Goal: Task Accomplishment & Management: Manage account settings

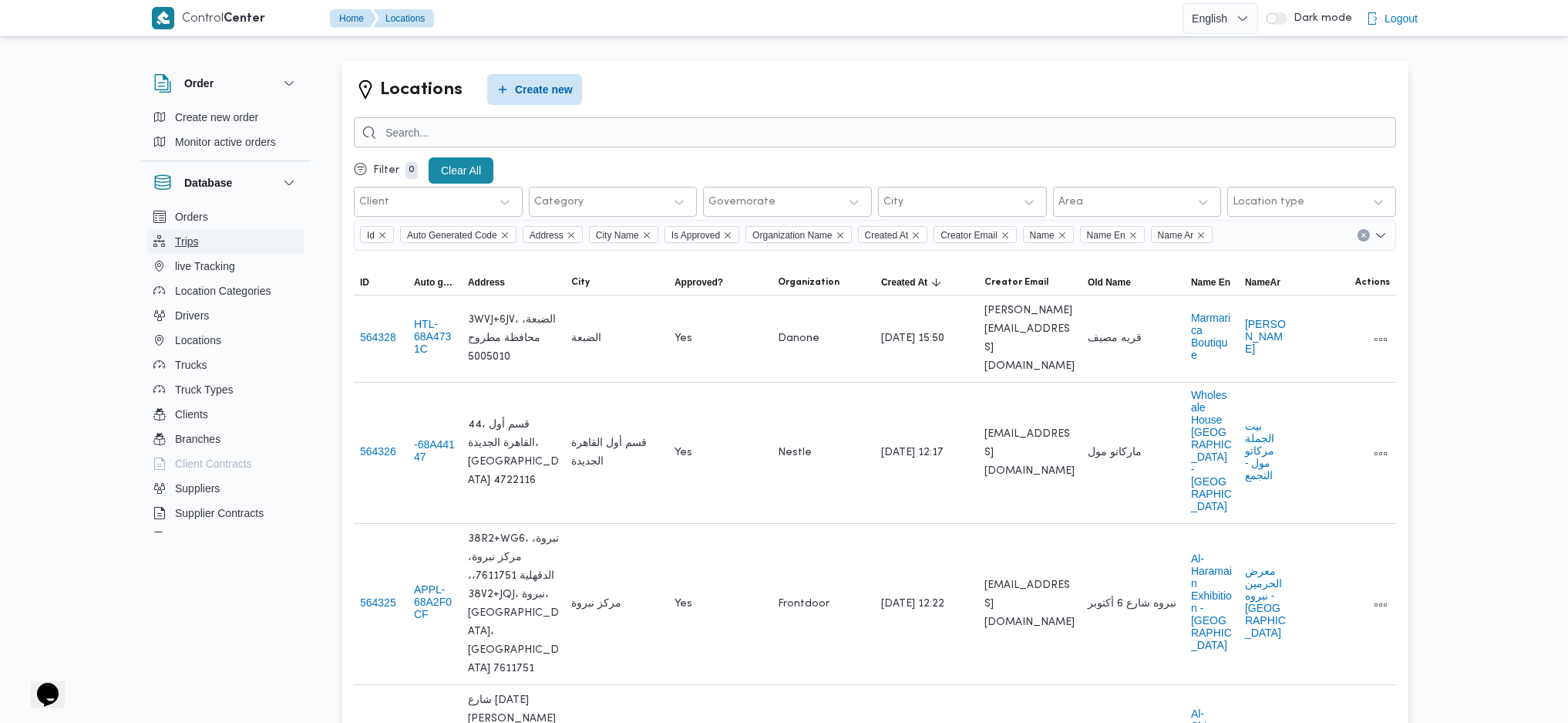
click at [213, 236] on button "Trips" at bounding box center [225, 241] width 157 height 25
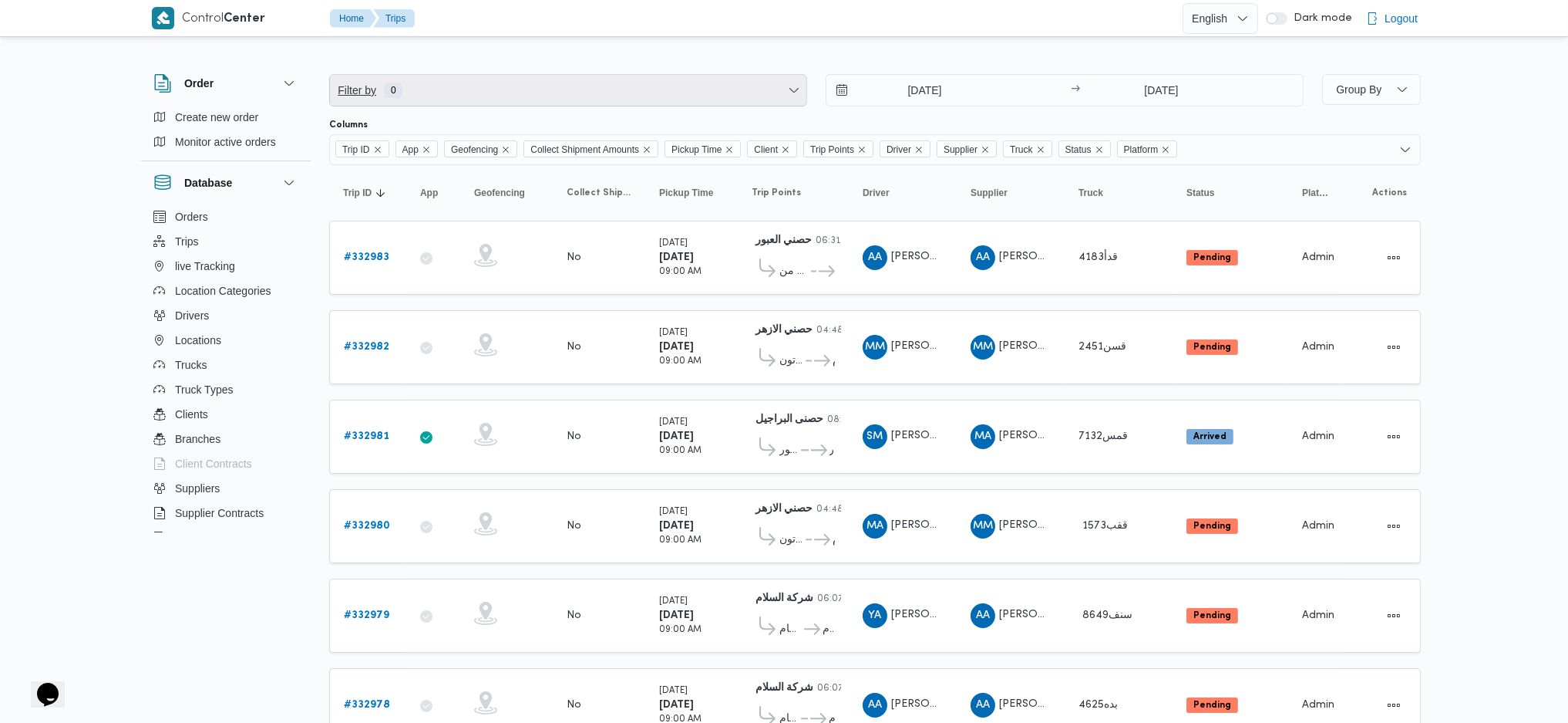
click at [455, 88] on span "Filter by 0" at bounding box center [568, 89] width 476 height 31
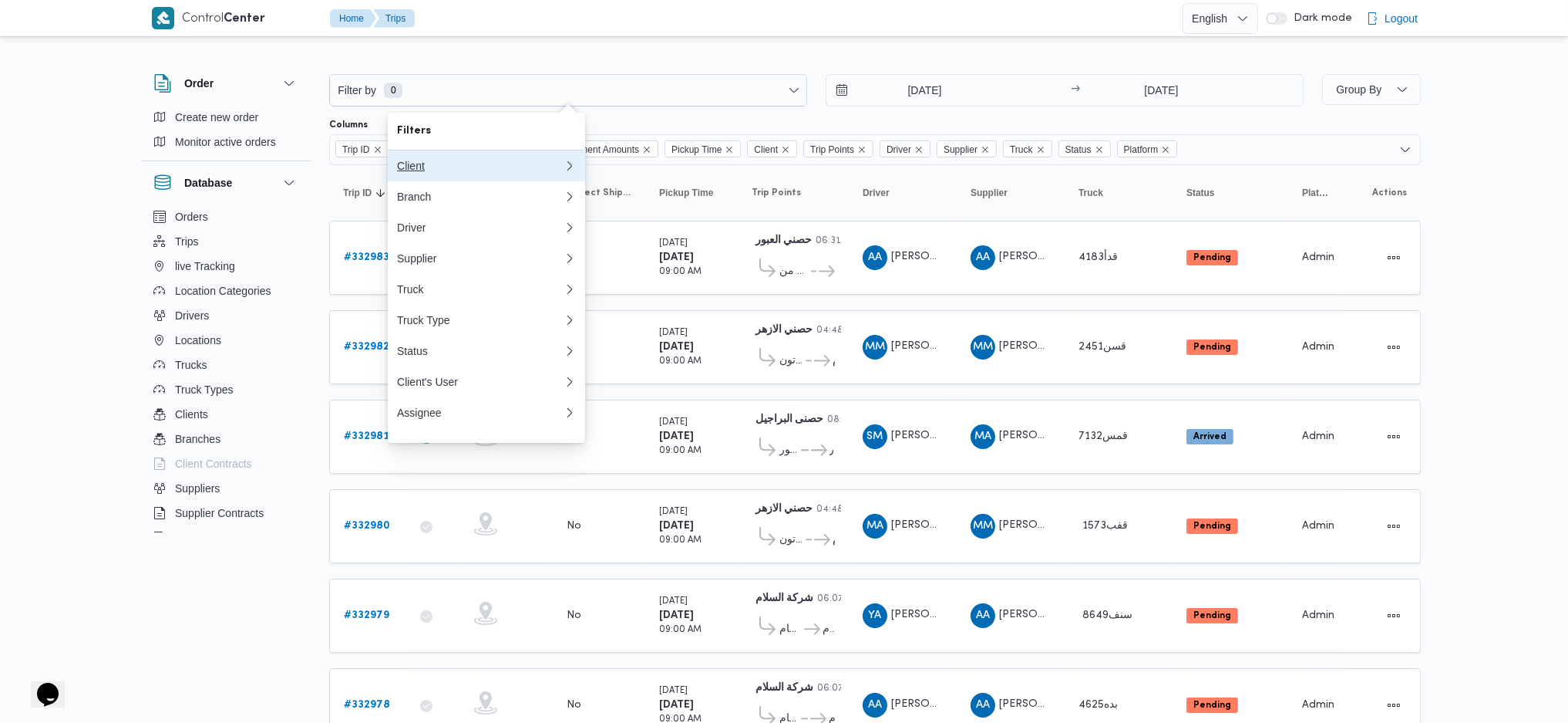
click at [485, 169] on div "Client" at bounding box center [480, 166] width 166 height 12
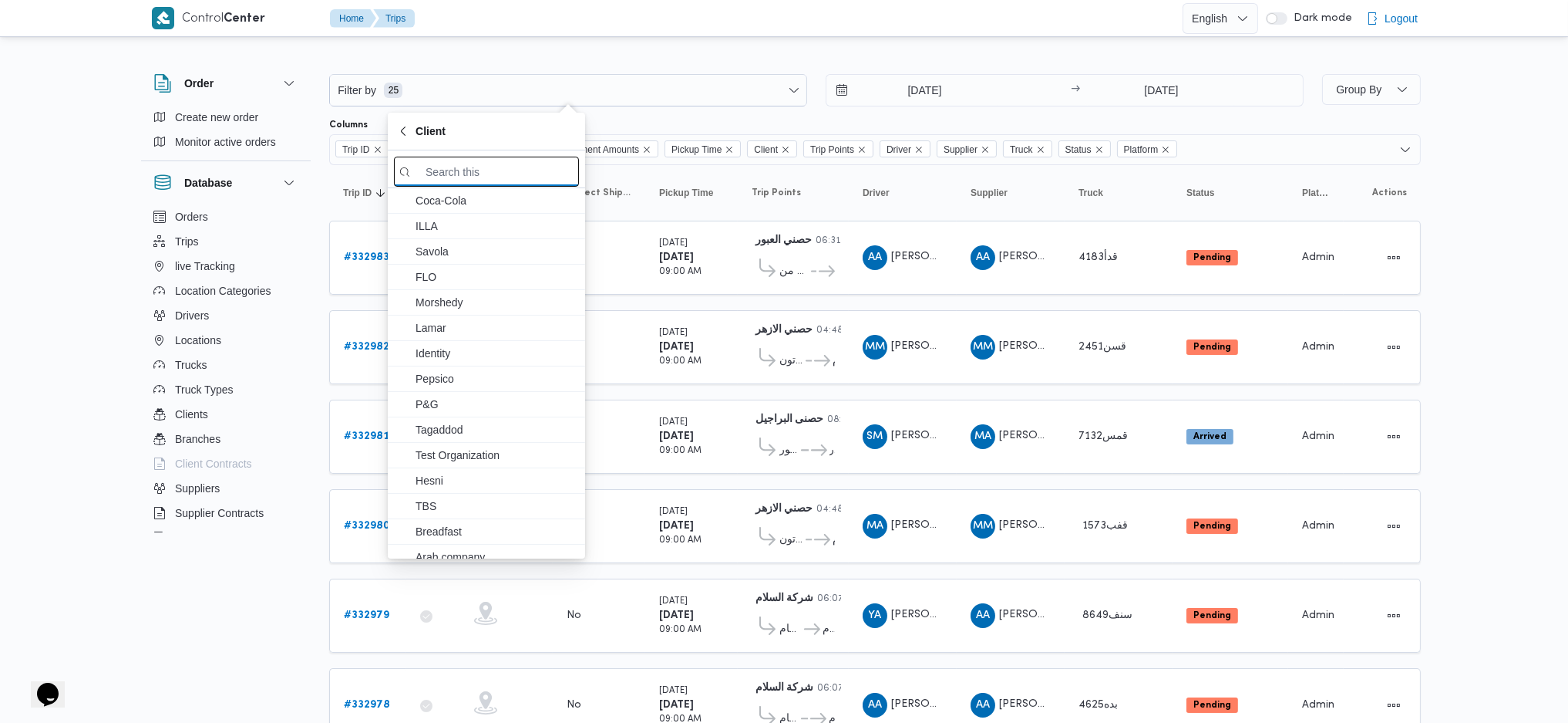
type input "g"
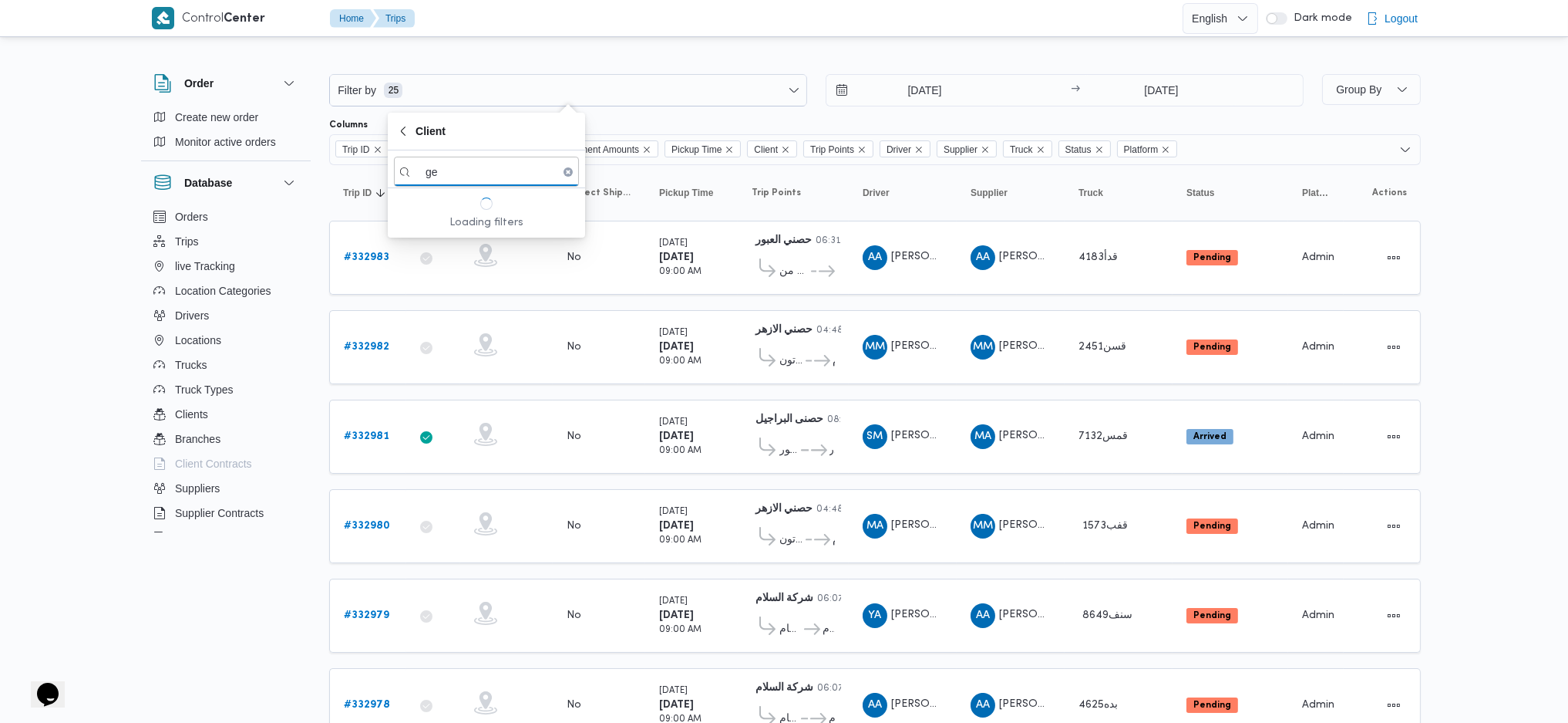
type input "g"
type input "h"
type input "d"
type input "h"
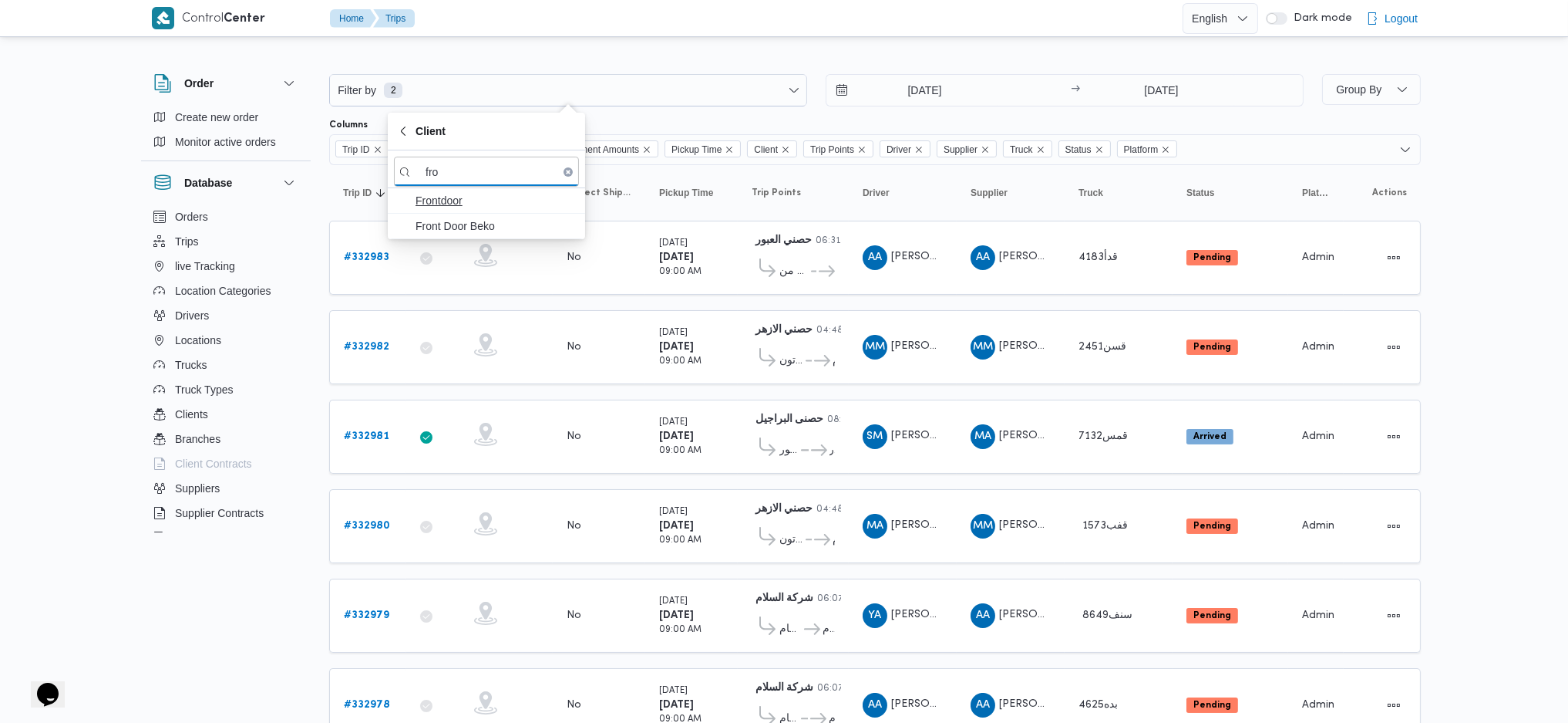
type input "fro"
drag, startPoint x: 477, startPoint y: 199, endPoint x: 914, endPoint y: 432, distance: 495.2
click at [477, 199] on span "Frontdoor" at bounding box center [496, 201] width 160 height 19
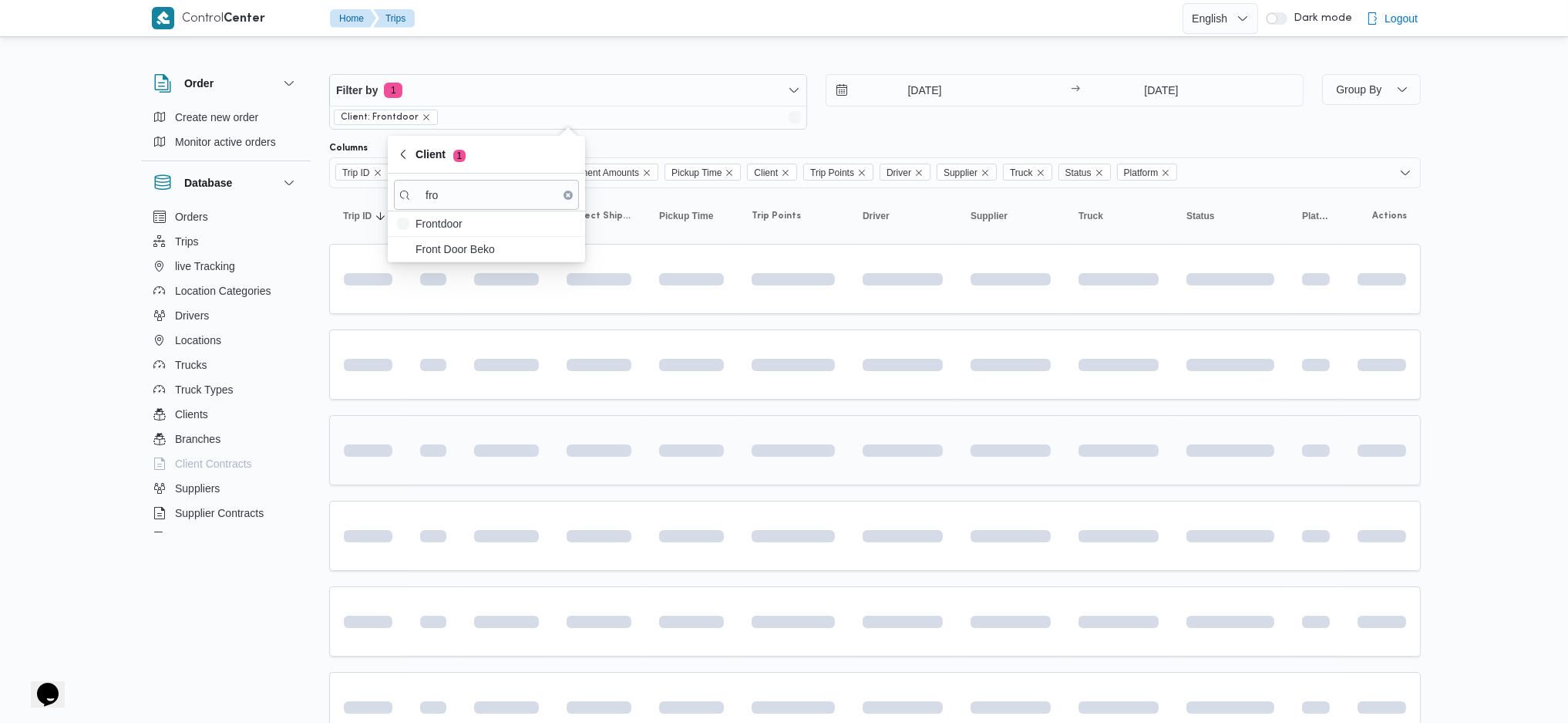
click at [918, 433] on td at bounding box center [903, 449] width 108 height 70
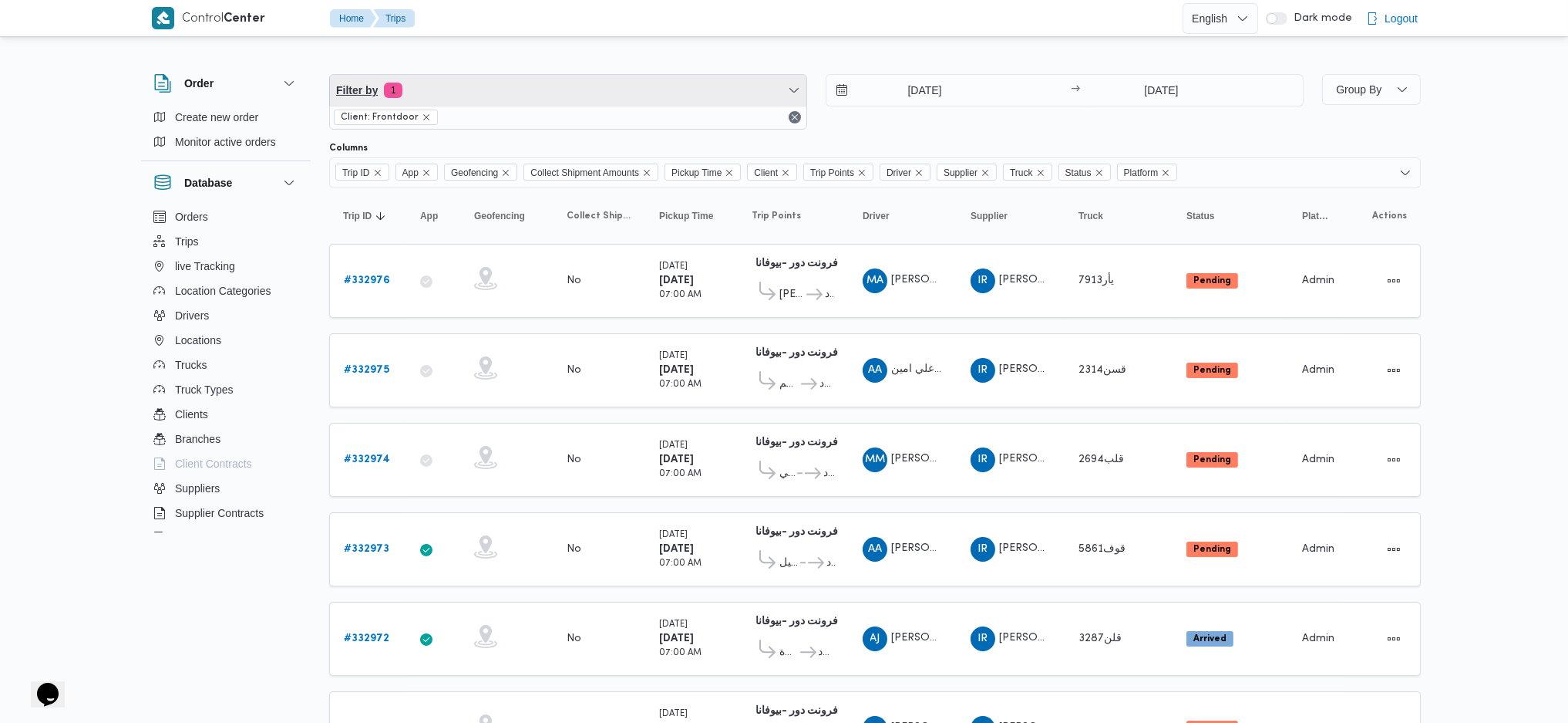
click at [494, 92] on span "Filter by 1" at bounding box center [568, 89] width 476 height 31
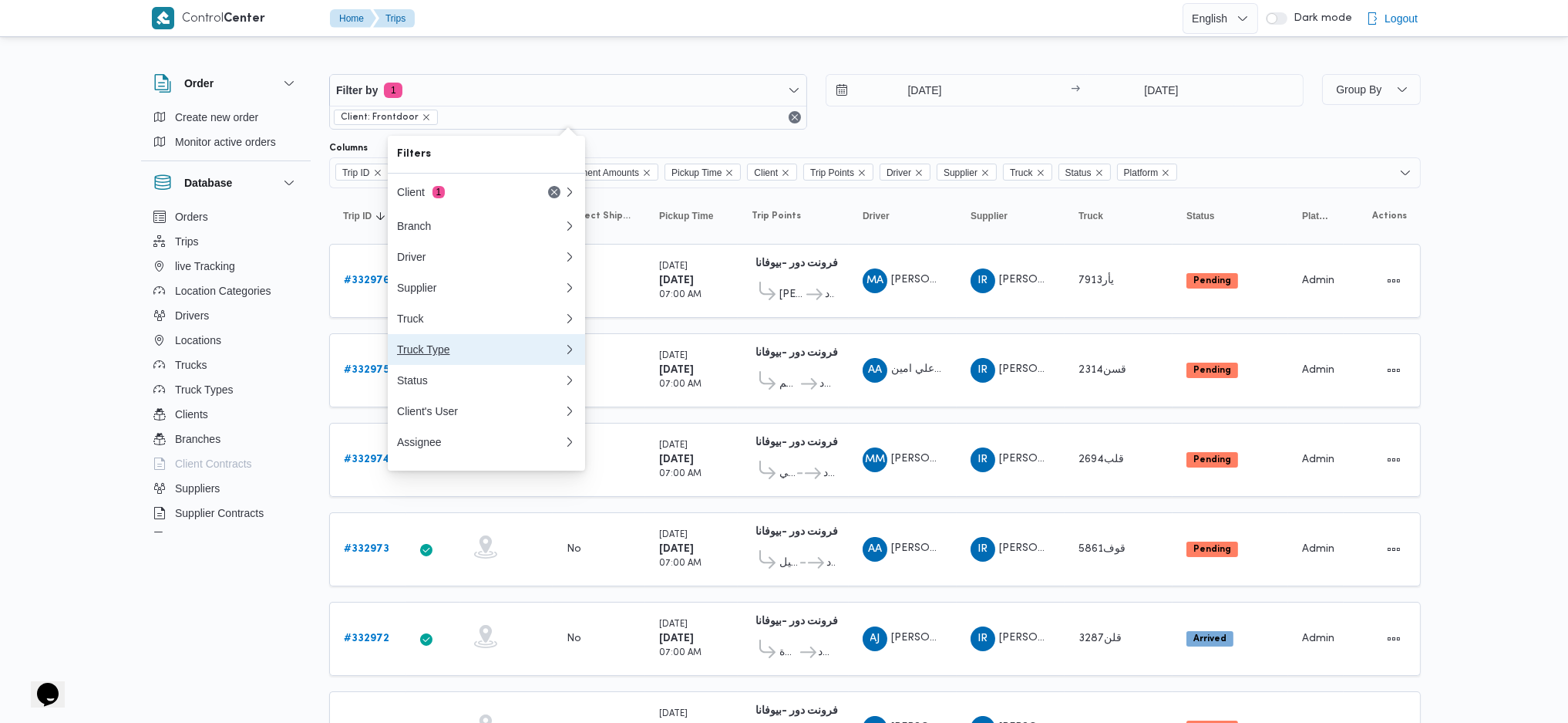
click at [479, 355] on div "Truck Type" at bounding box center [480, 349] width 166 height 12
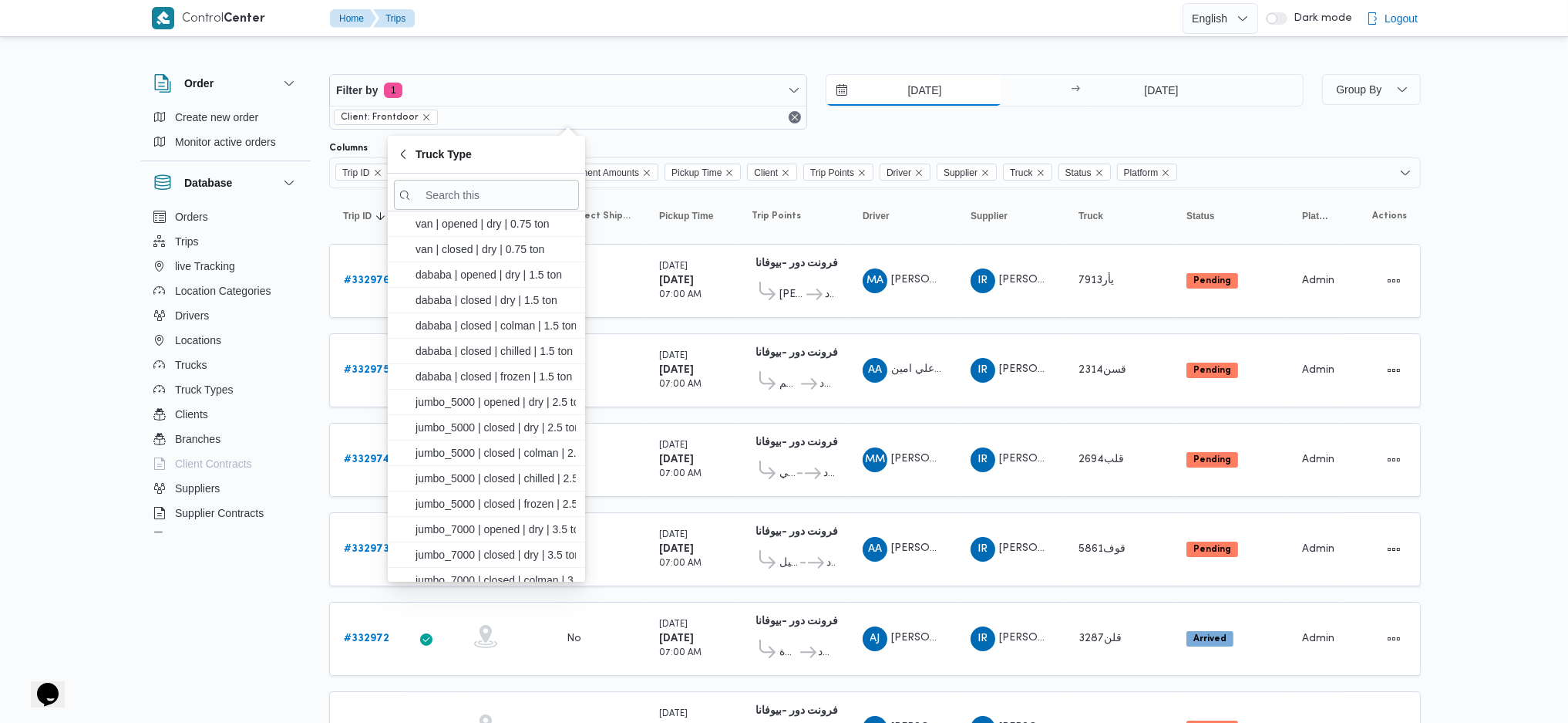
click at [905, 93] on input "16/8/2025" at bounding box center [914, 89] width 175 height 31
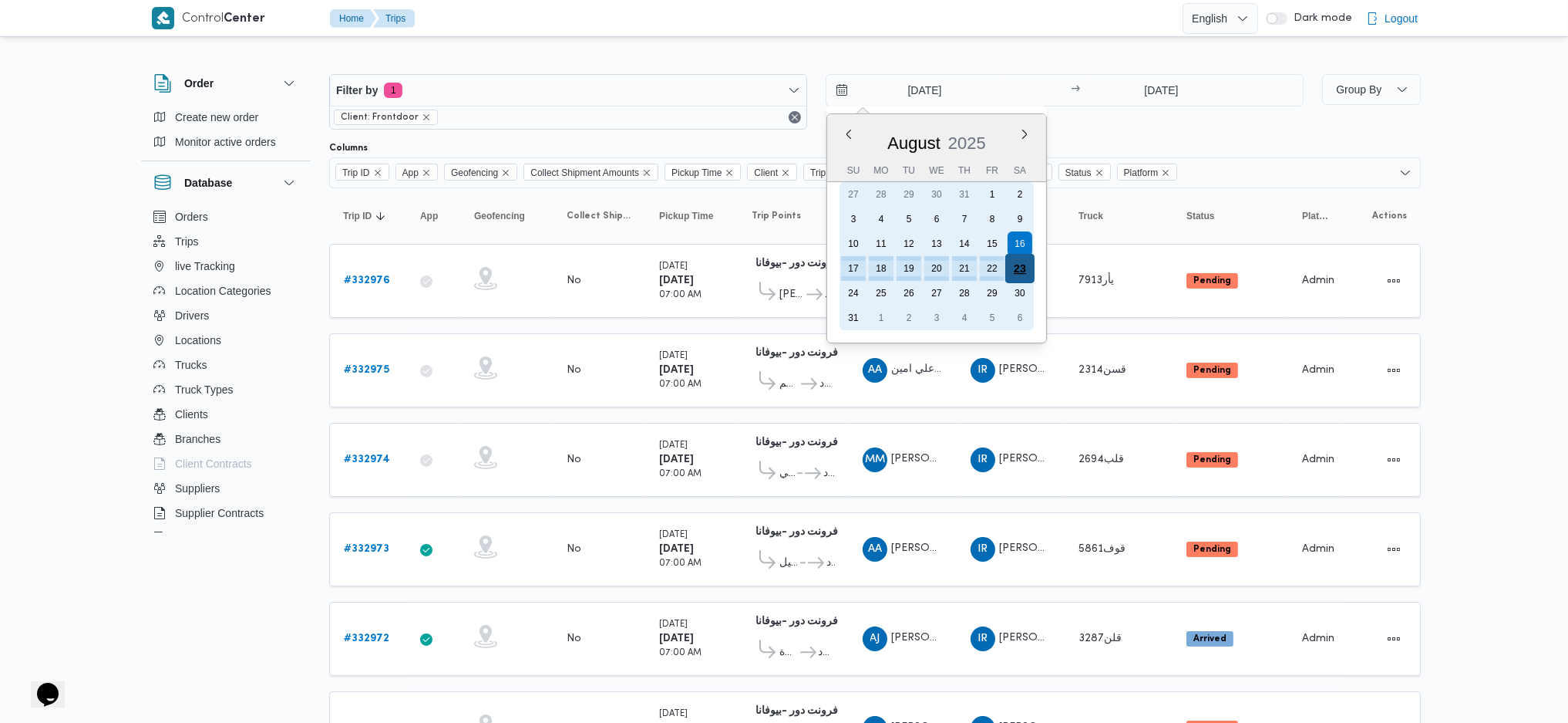
click at [1015, 265] on div "23" at bounding box center [1020, 269] width 30 height 30
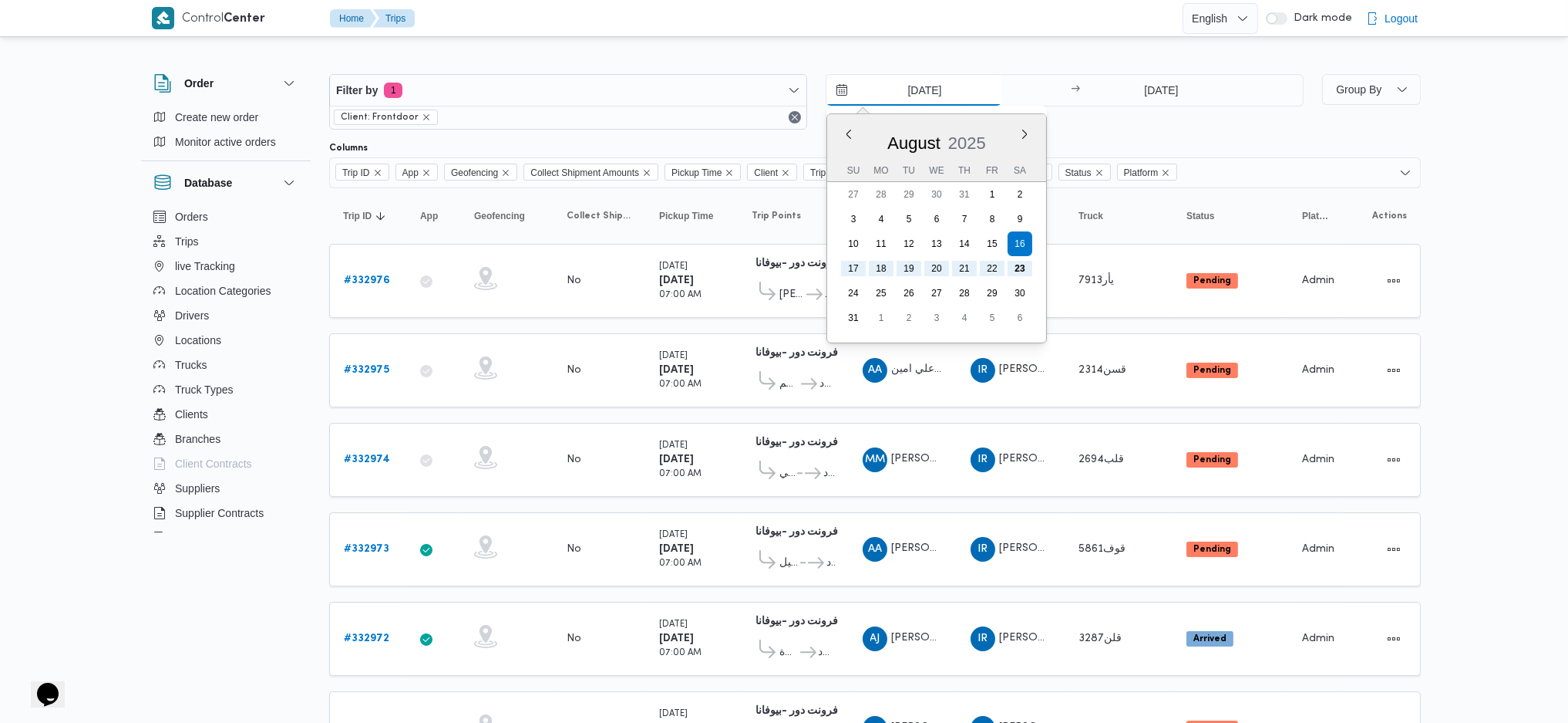
type input "[DATE]"
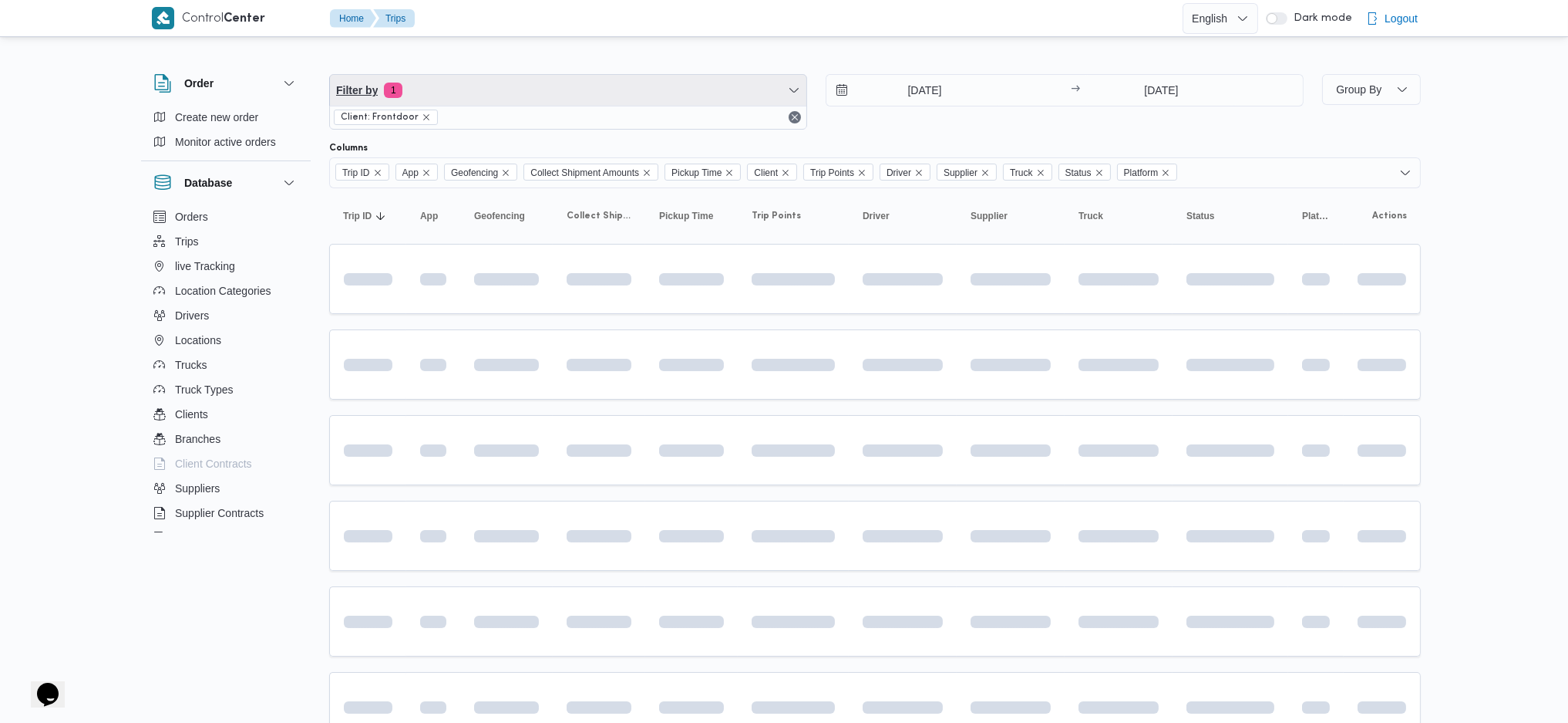
click at [494, 87] on span "Filter by 1" at bounding box center [568, 89] width 476 height 31
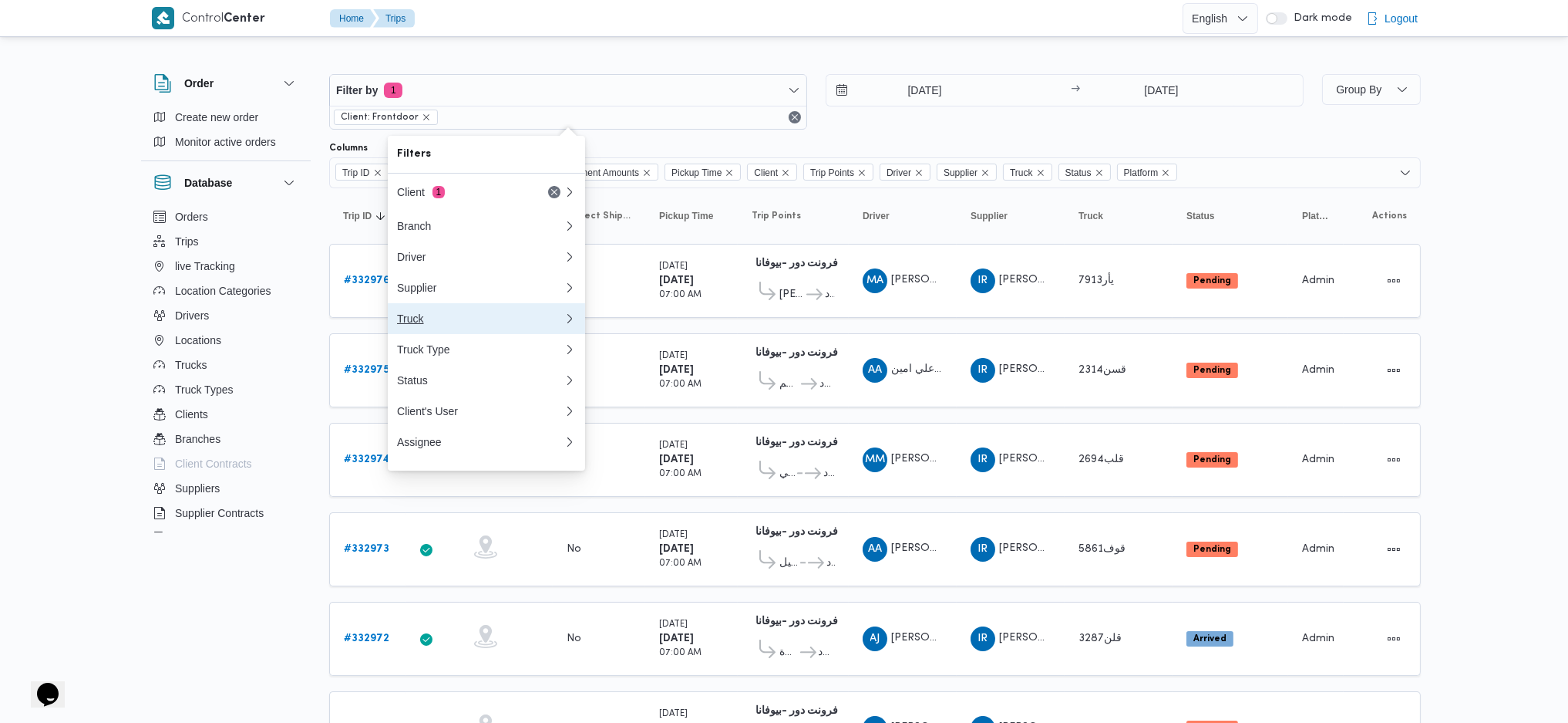
click at [463, 334] on button "Truck" at bounding box center [486, 318] width 197 height 31
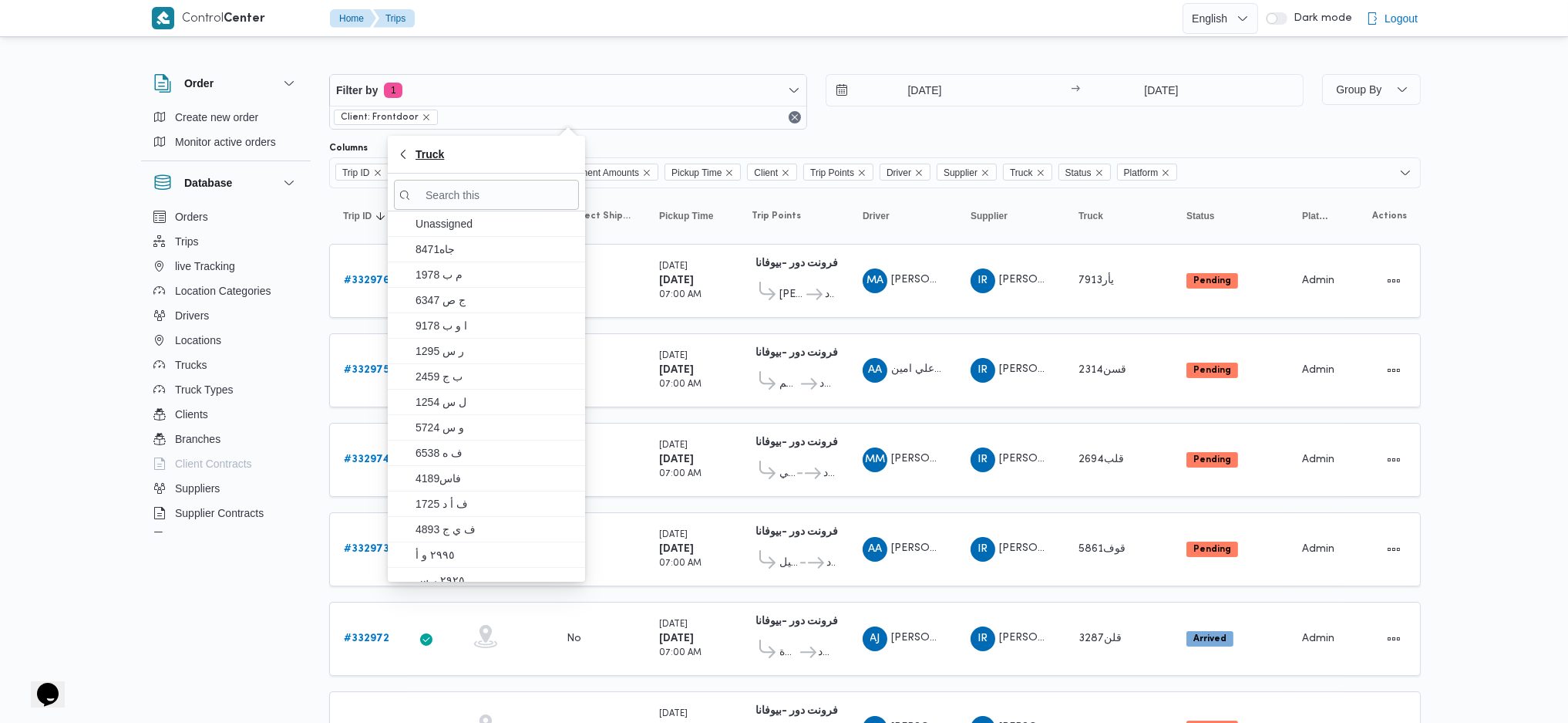
click at [436, 148] on span "Truck" at bounding box center [430, 154] width 29 height 19
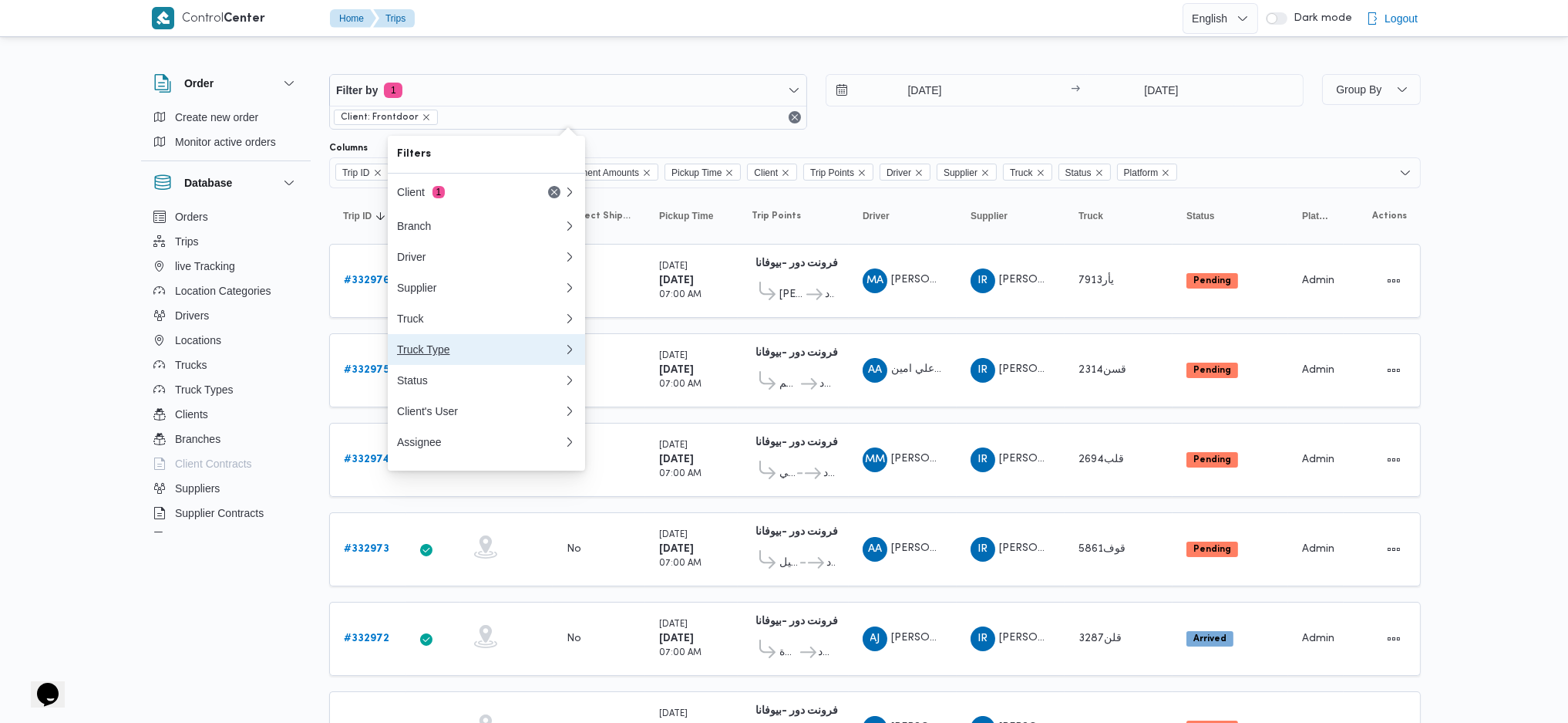
click at [476, 365] on button "Truck Type" at bounding box center [486, 349] width 197 height 31
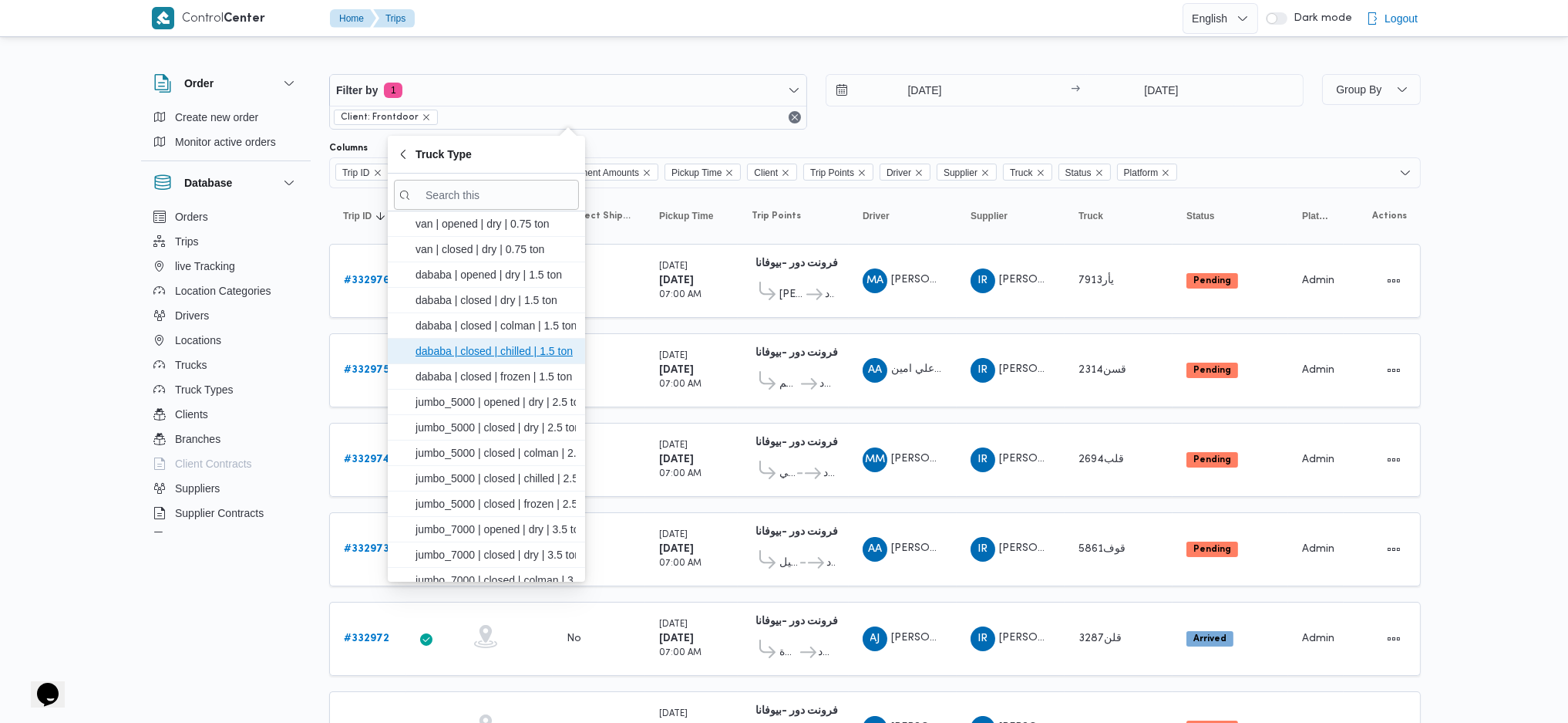
click at [478, 341] on span "dababa | closed | chilled | 1.5 ton" at bounding box center [486, 351] width 185 height 25
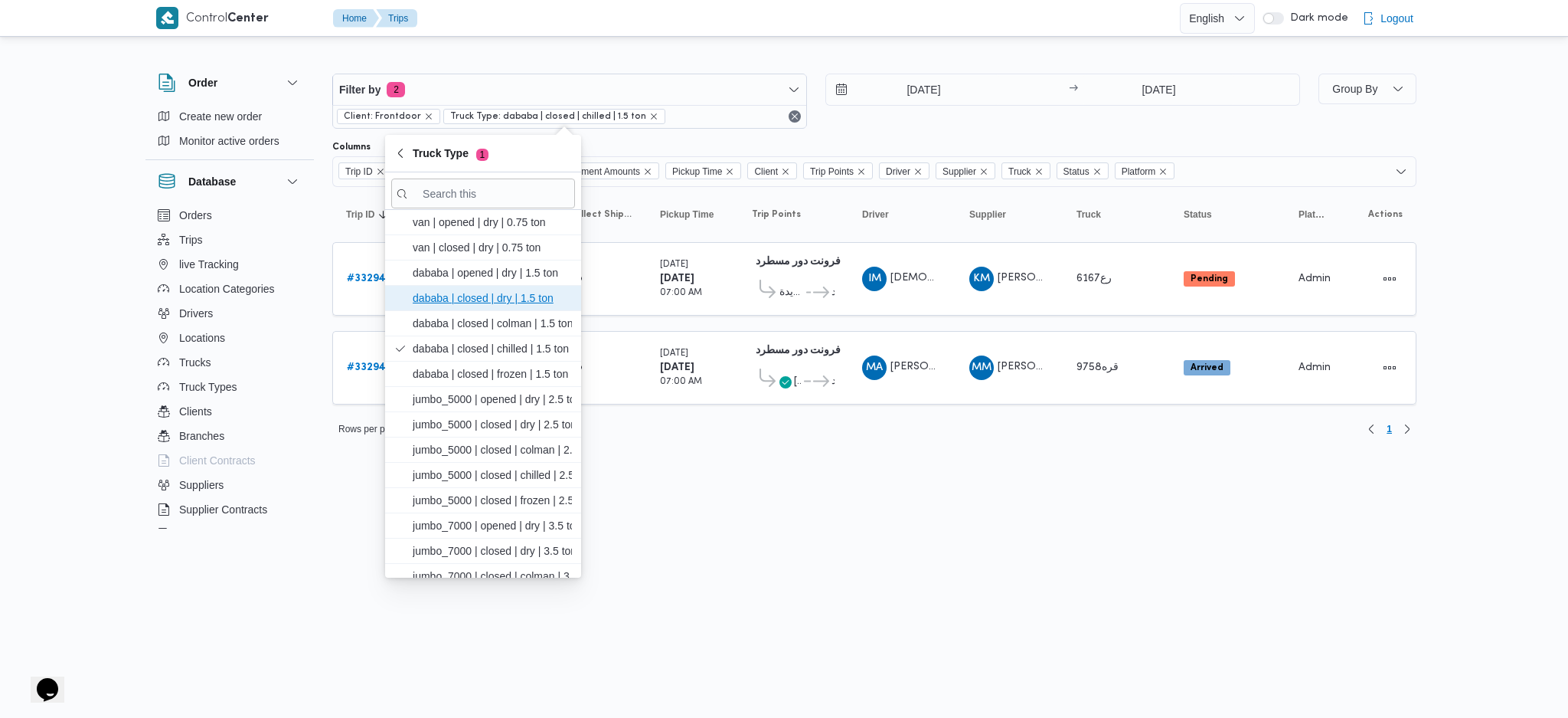
click at [492, 300] on span "dababa | closed | dry | 1.5 ton" at bounding box center [492, 298] width 159 height 18
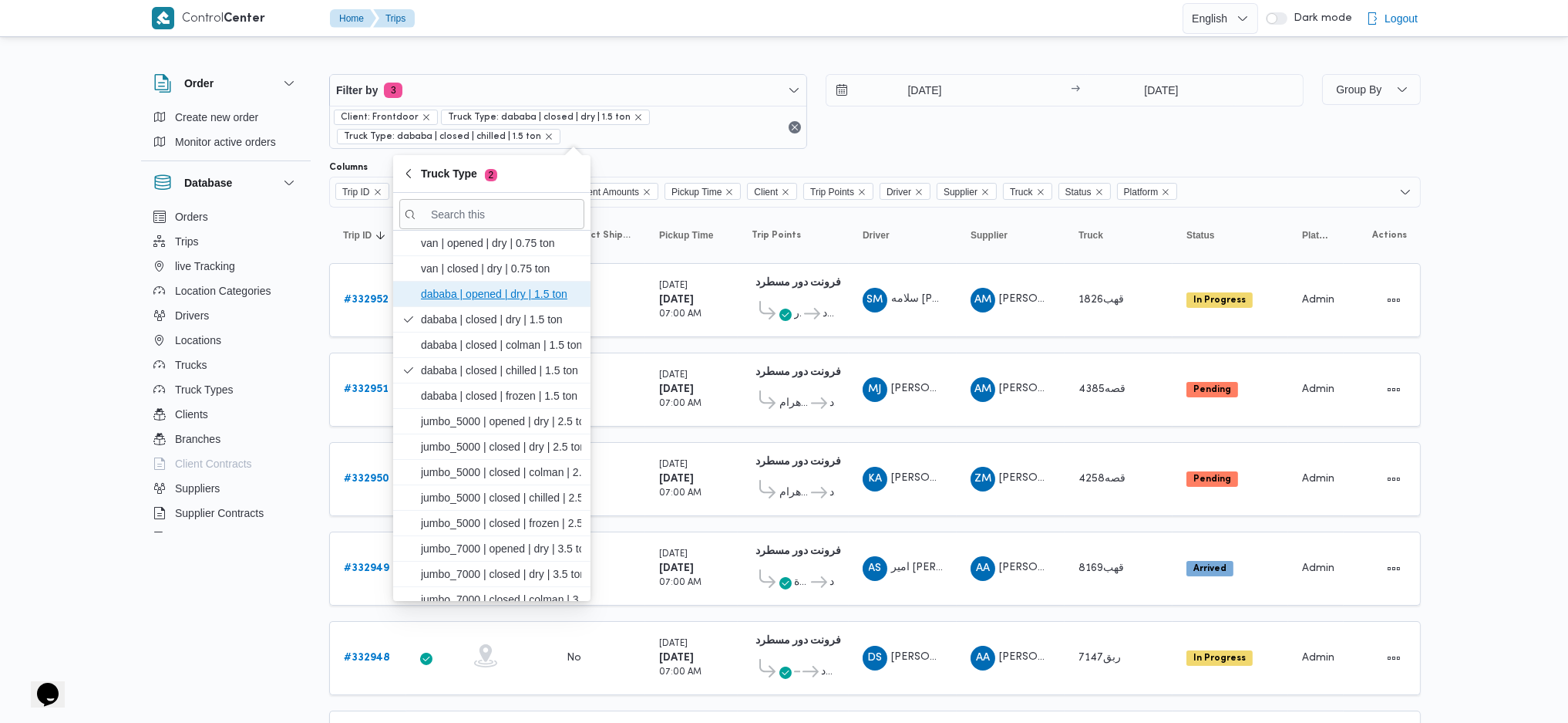
click at [496, 301] on span "dababa | opened | dry | 1.5 ton" at bounding box center [501, 294] width 160 height 19
click at [1324, 400] on div "Admin" at bounding box center [1316, 389] width 40 height 31
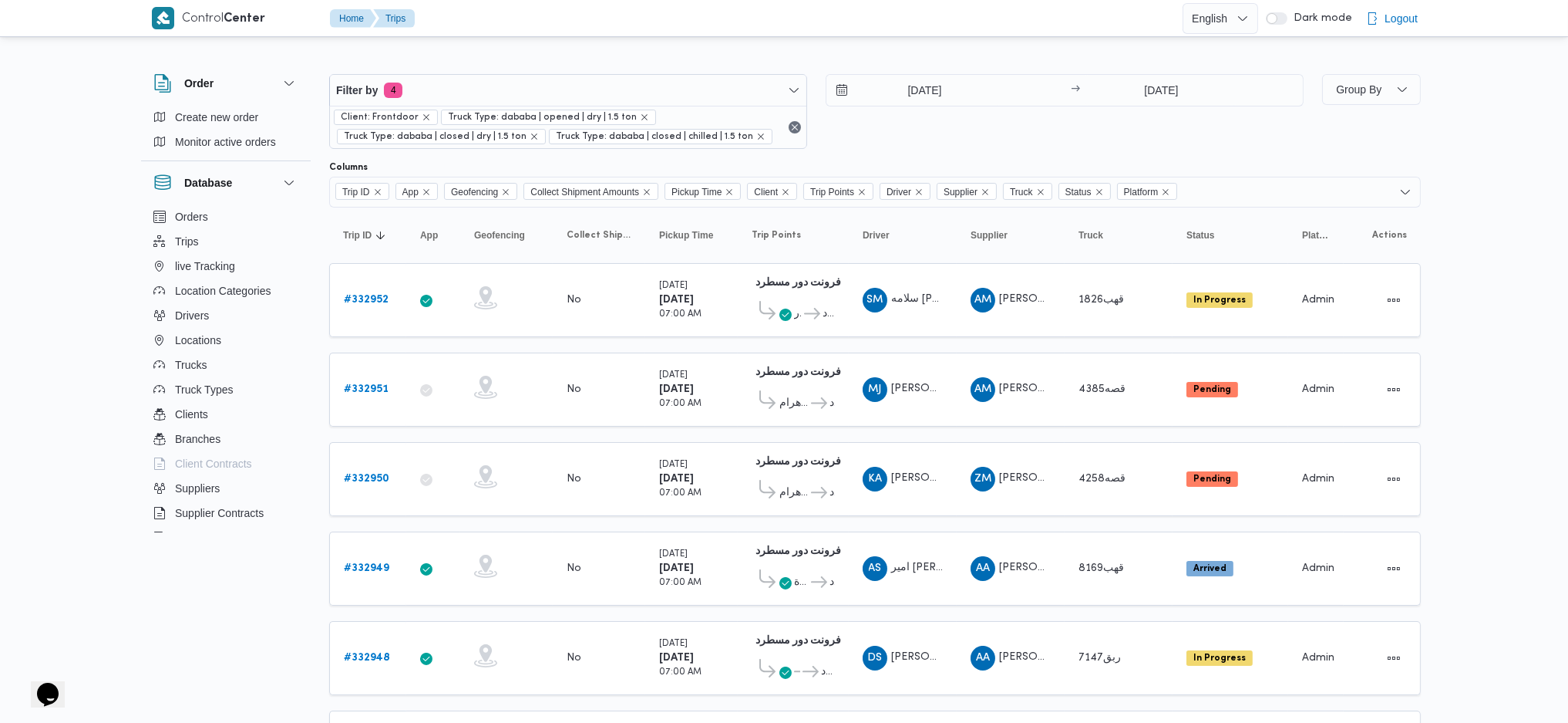
click at [1329, 105] on div "Group By" at bounding box center [1372, 112] width 99 height 74
click at [1355, 91] on span "Group By" at bounding box center [1359, 89] width 46 height 12
click at [1373, 232] on span "Driver" at bounding box center [1430, 225] width 160 height 12
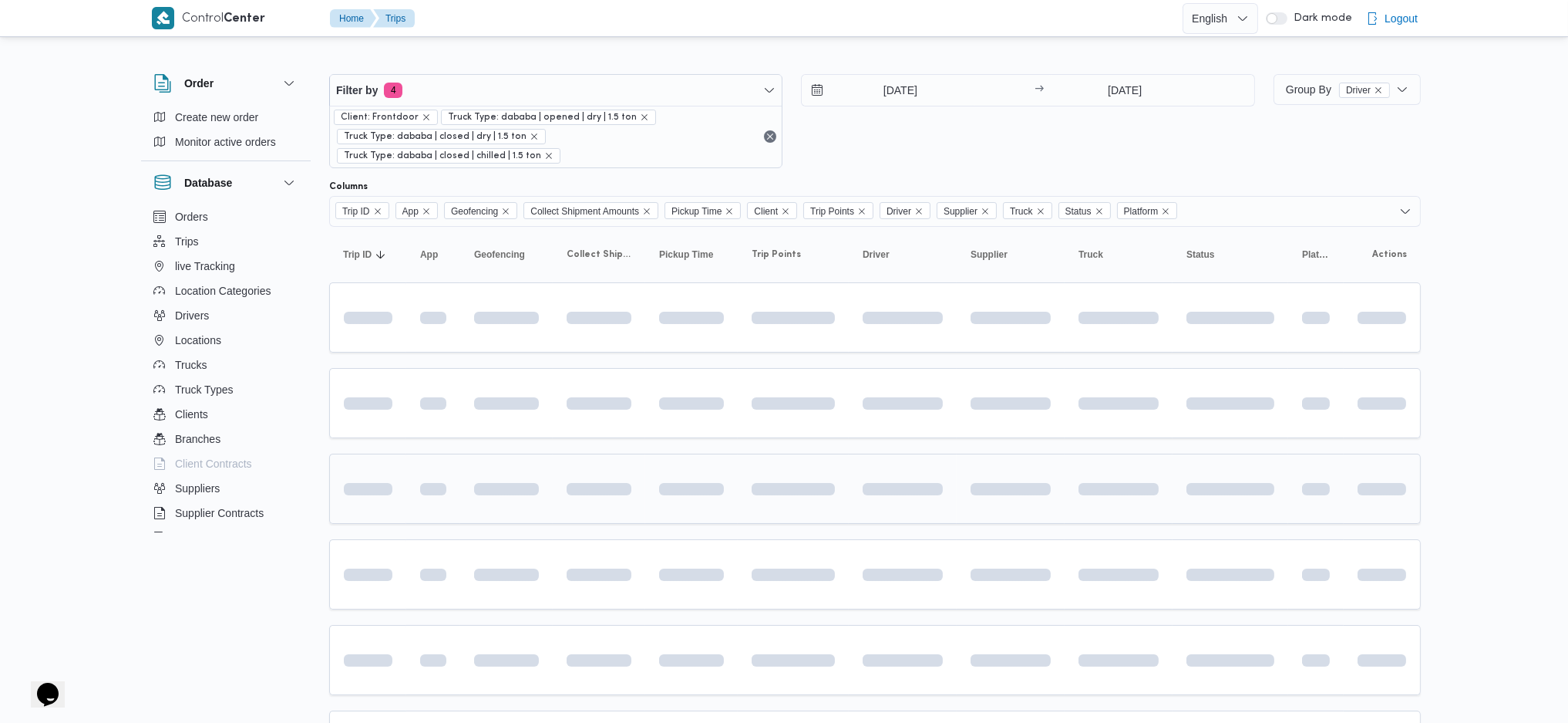
drag, startPoint x: 1373, startPoint y: 232, endPoint x: 1200, endPoint y: 439, distance: 269.8
click at [1194, 454] on td at bounding box center [1230, 489] width 115 height 70
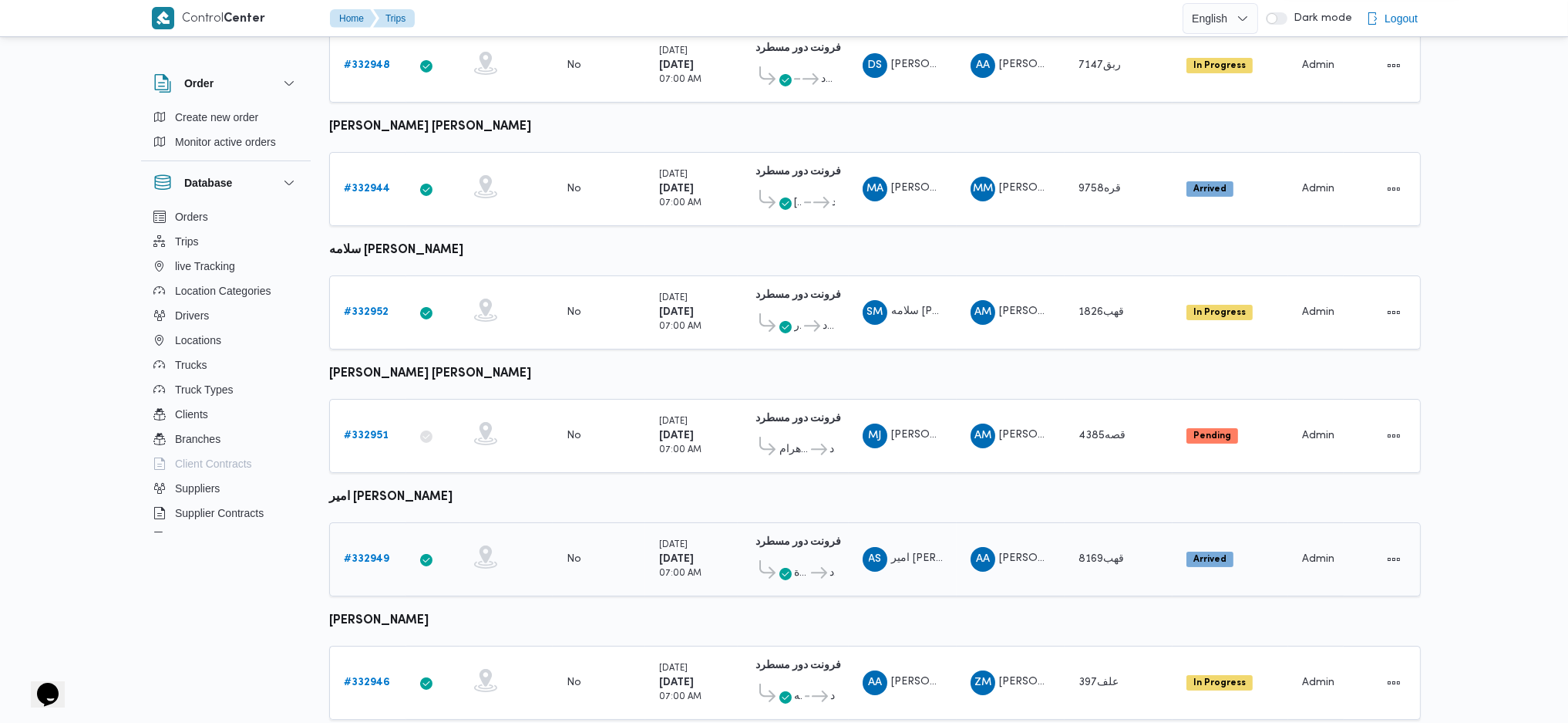
scroll to position [663, 0]
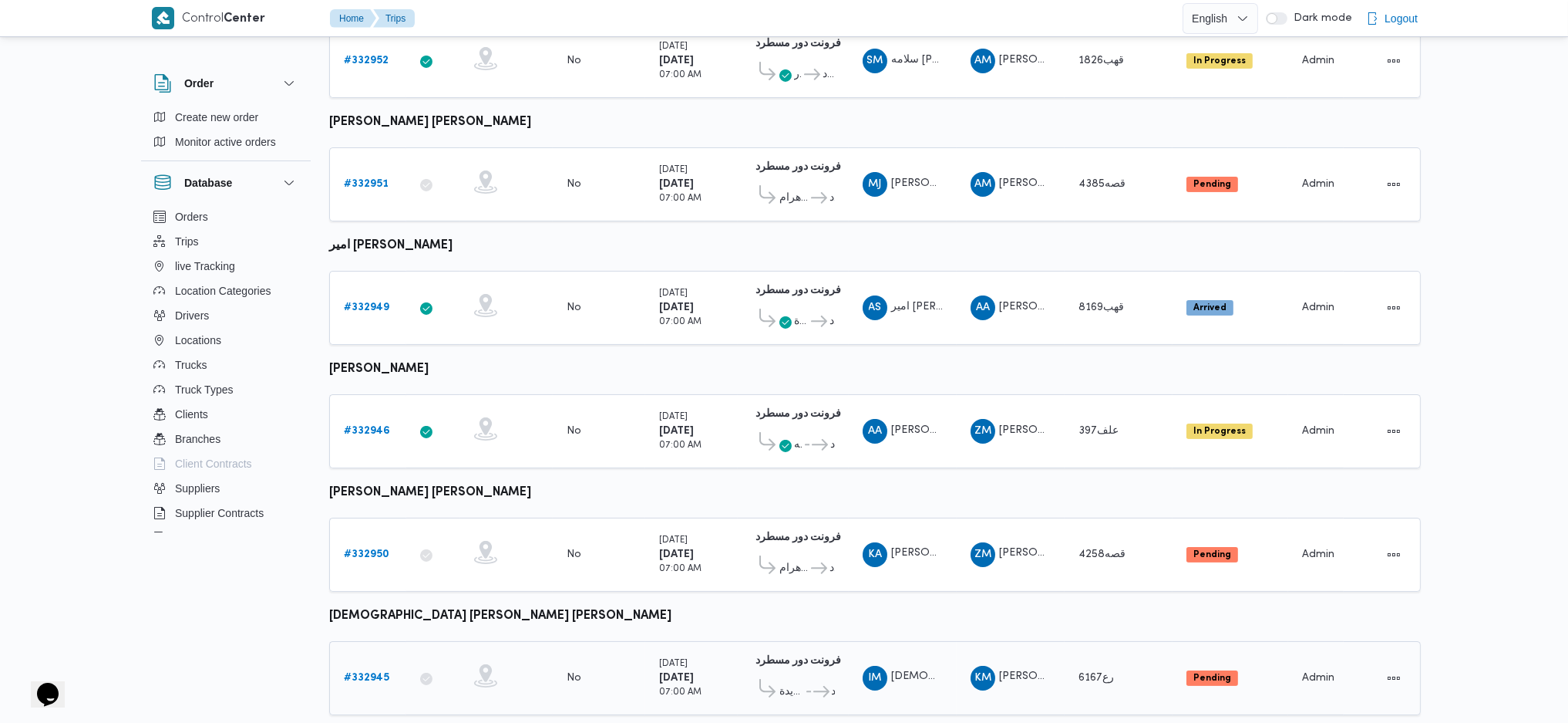
drag, startPoint x: 544, startPoint y: 630, endPoint x: 550, endPoint y: 610, distance: 20.9
click at [544, 658] on div at bounding box center [506, 677] width 77 height 40
click at [555, 528] on td "Collect Shipment Amounts No" at bounding box center [598, 555] width 92 height 74
click at [565, 418] on div "No" at bounding box center [599, 431] width 77 height 26
click at [561, 295] on div "No" at bounding box center [599, 308] width 77 height 26
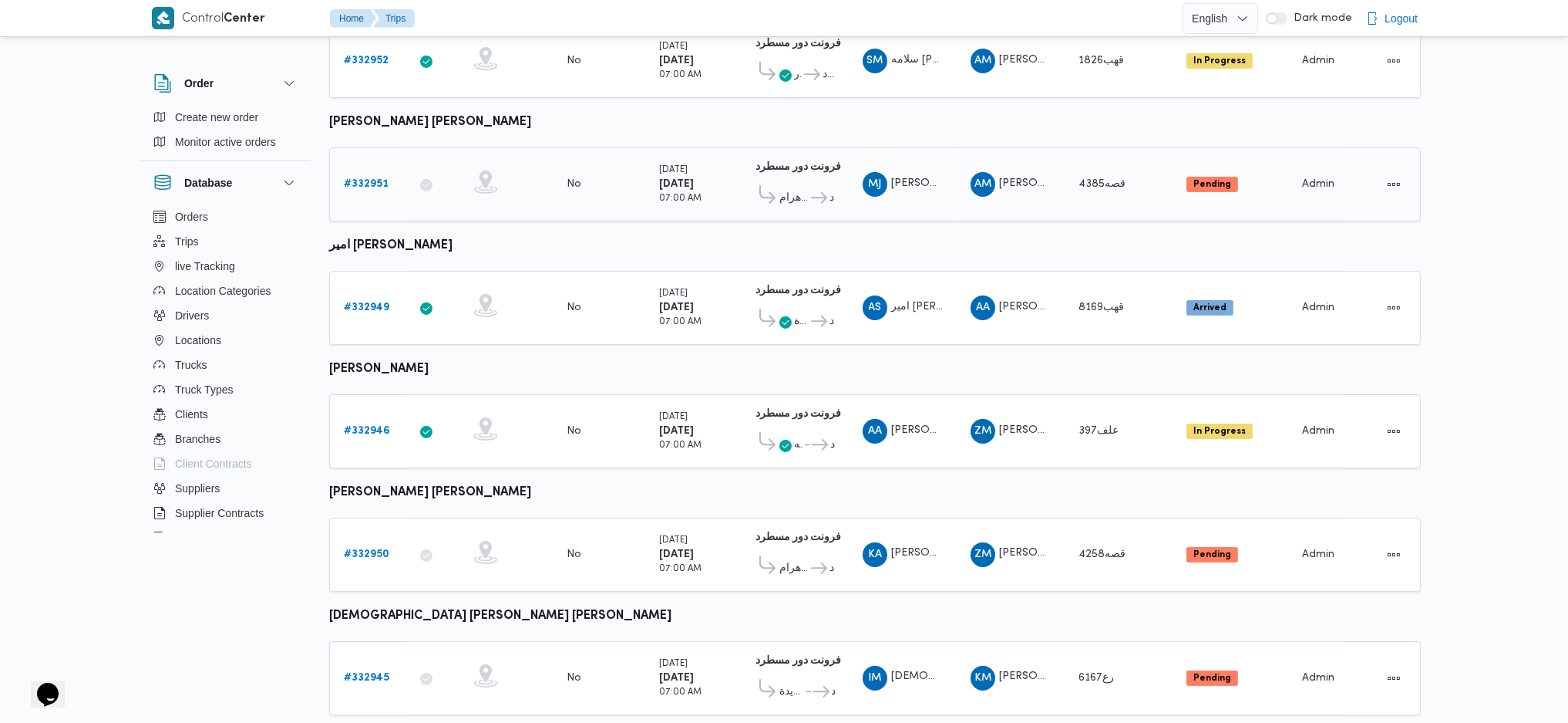
click at [600, 171] on div "No" at bounding box center [599, 184] width 77 height 26
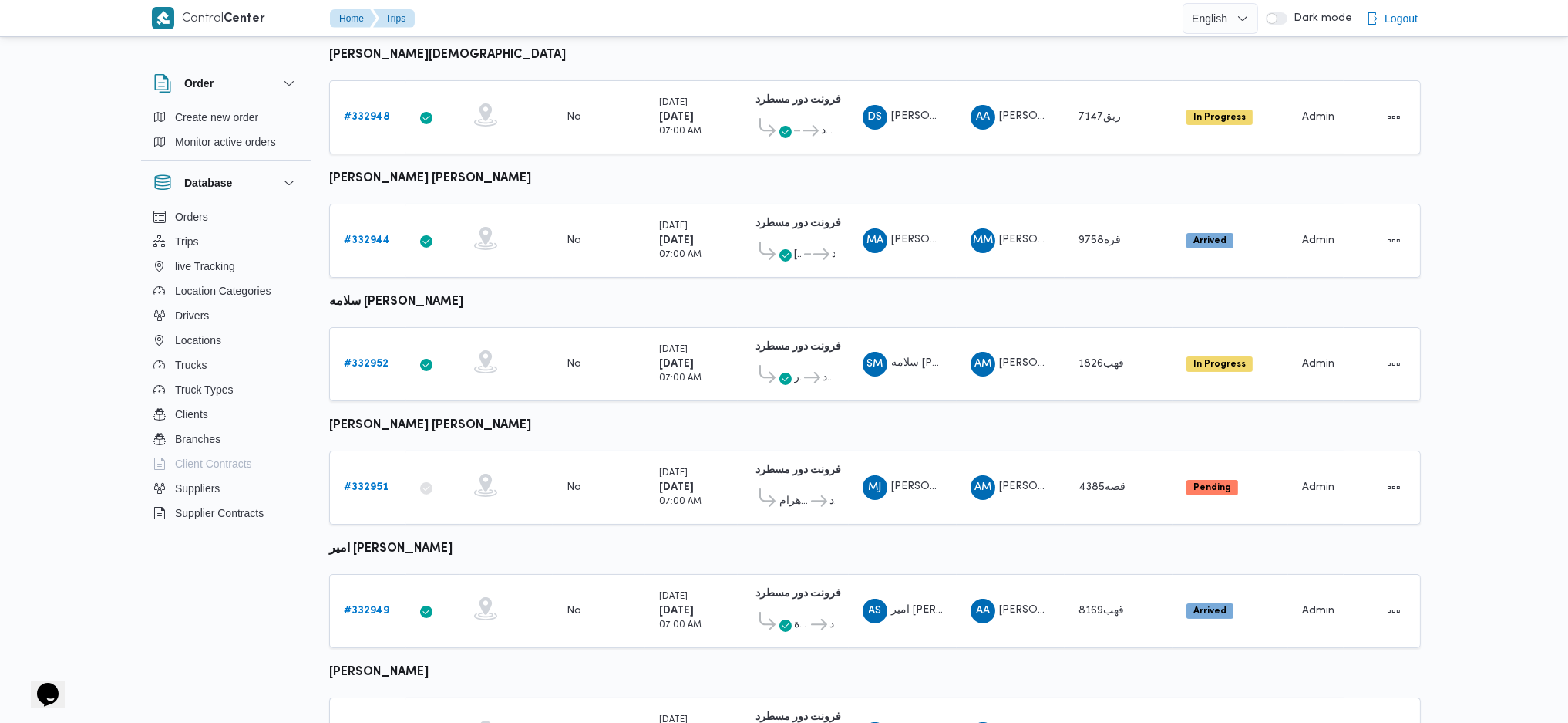
scroll to position [251, 0]
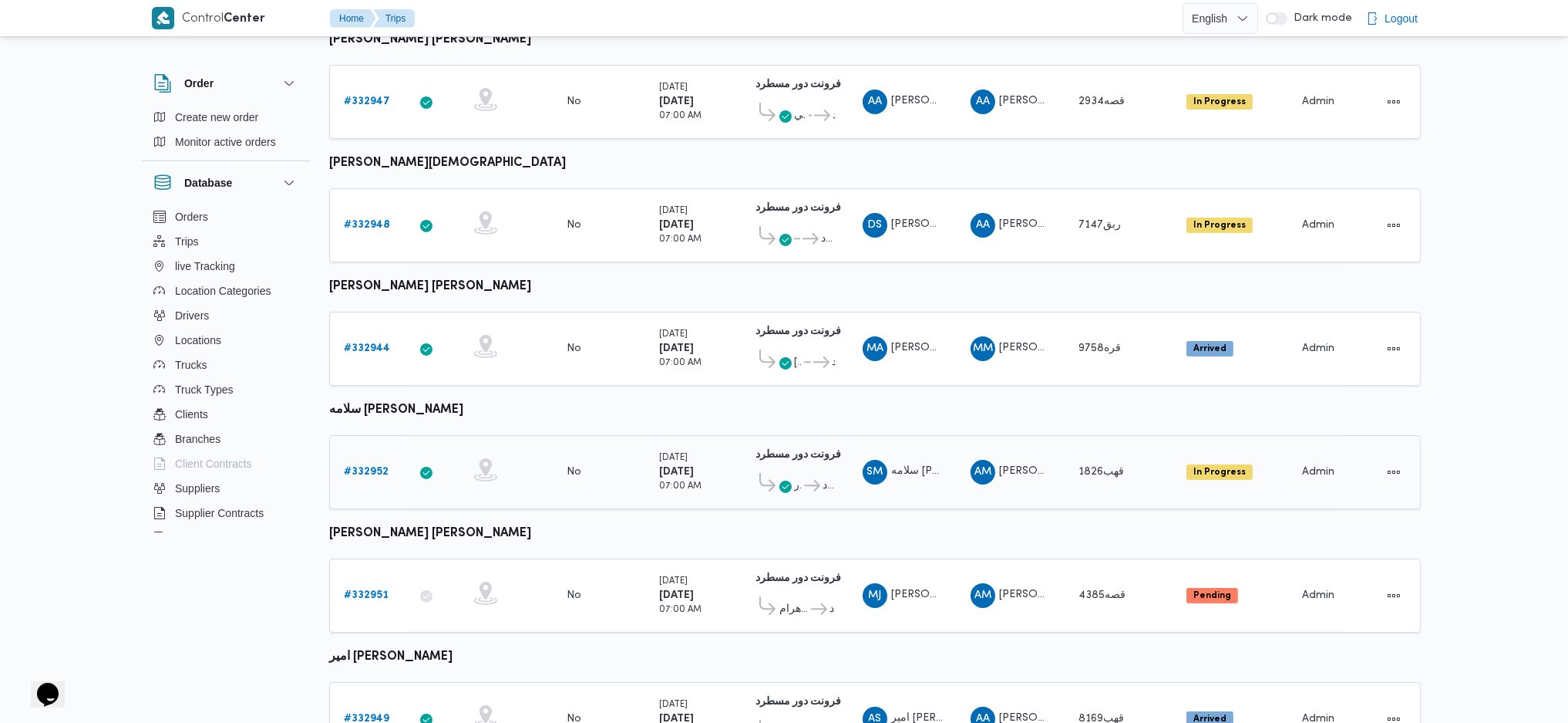
click at [535, 452] on div at bounding box center [506, 472] width 77 height 40
click at [537, 328] on div at bounding box center [506, 348] width 77 height 40
click at [565, 188] on td "Collect Shipment Amounts No" at bounding box center [598, 225] width 92 height 74
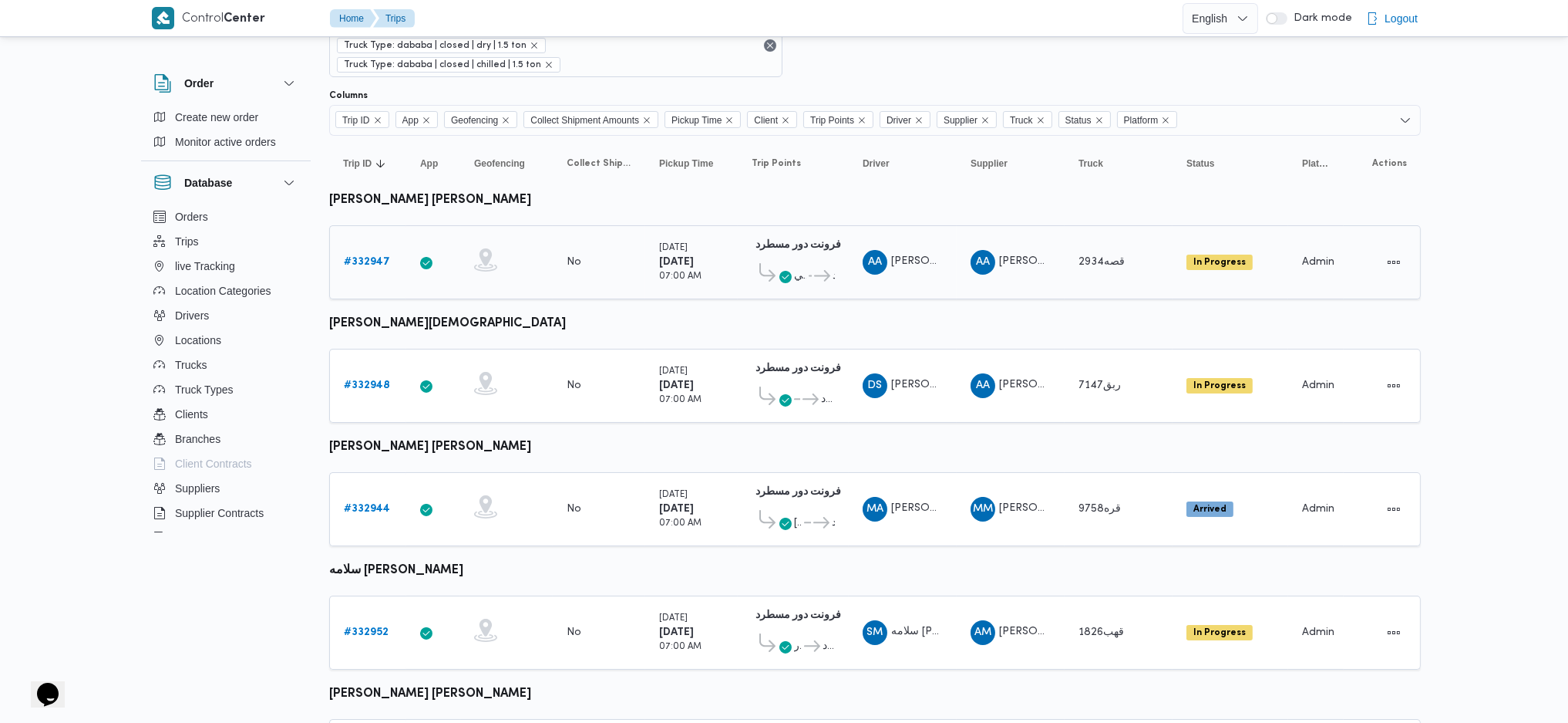
scroll to position [46, 0]
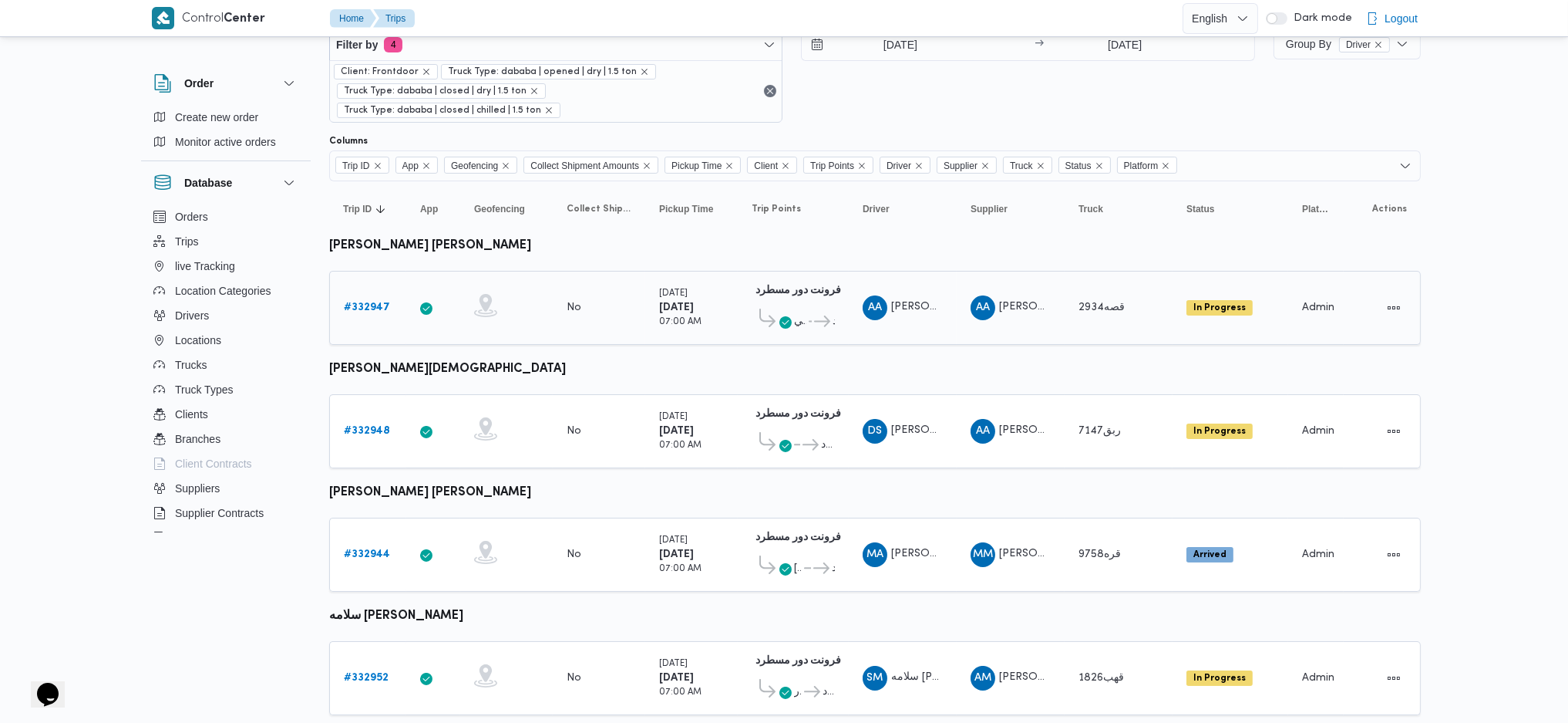
click at [576, 301] on td "Collect Shipment Amounts No" at bounding box center [598, 308] width 92 height 74
click at [640, 72] on icon "remove selected entity" at bounding box center [644, 72] width 9 height 9
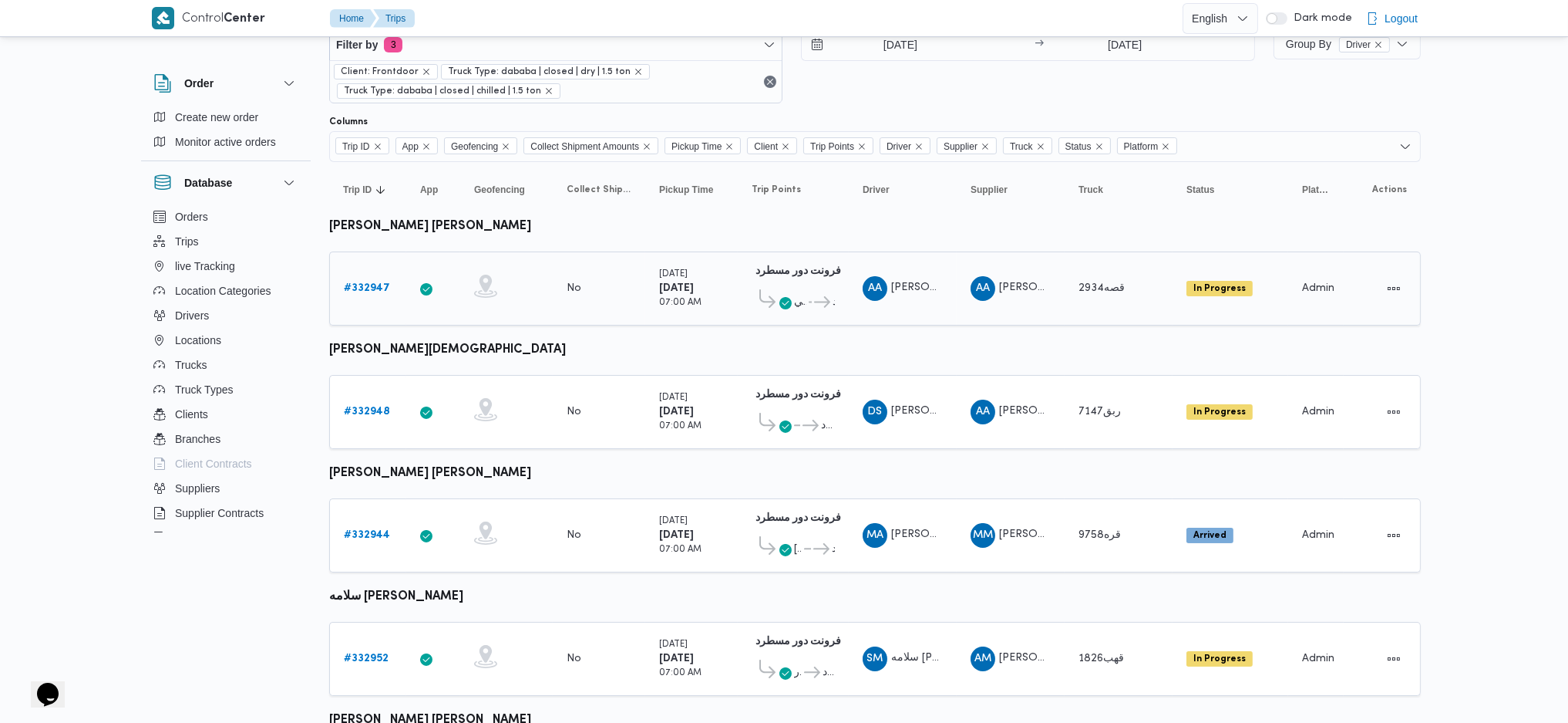
click at [681, 286] on b "[DATE]" at bounding box center [676, 288] width 34 height 10
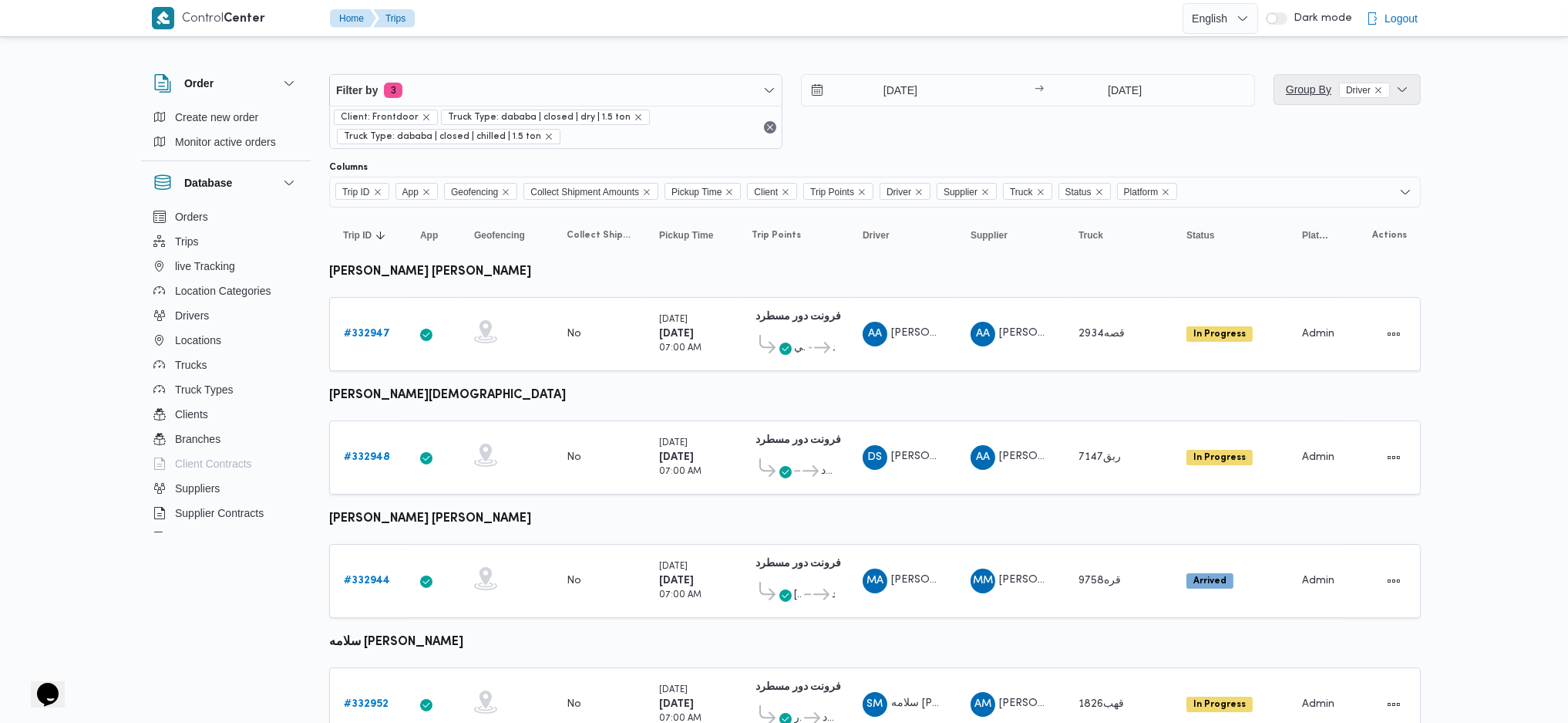
click at [1299, 91] on span "Group By Driver" at bounding box center [1338, 89] width 104 height 12
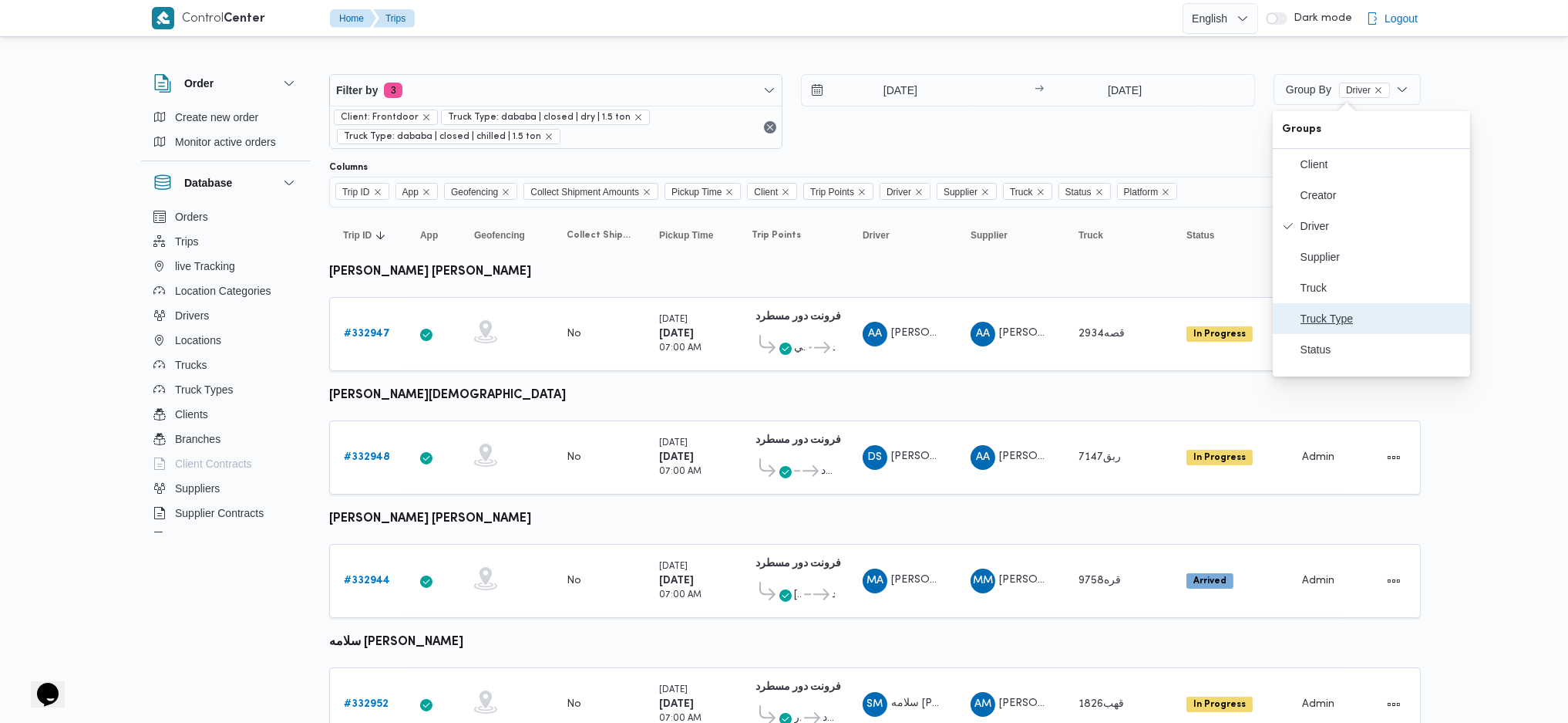
click at [1357, 325] on span "Truck Type" at bounding box center [1381, 318] width 160 height 12
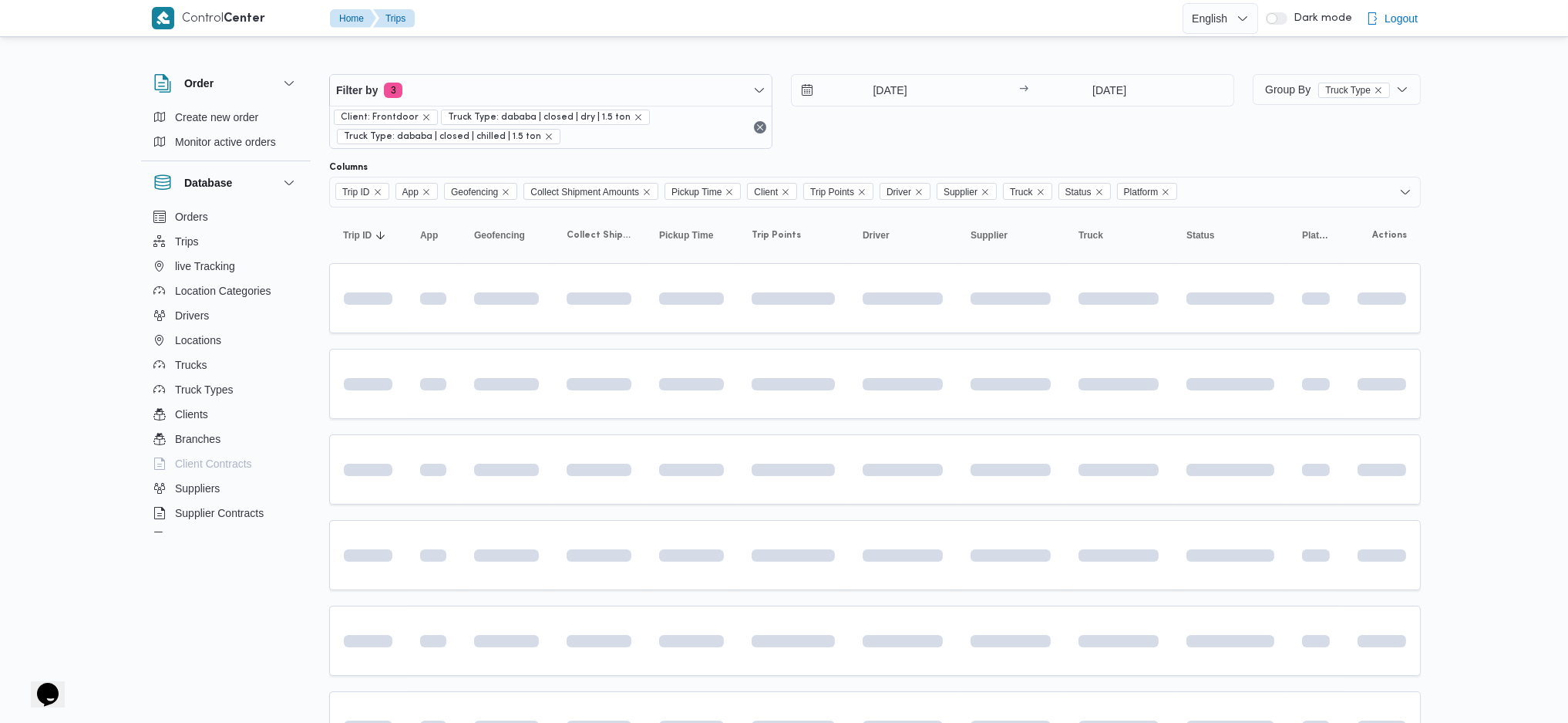
click at [884, 445] on td at bounding box center [903, 469] width 108 height 70
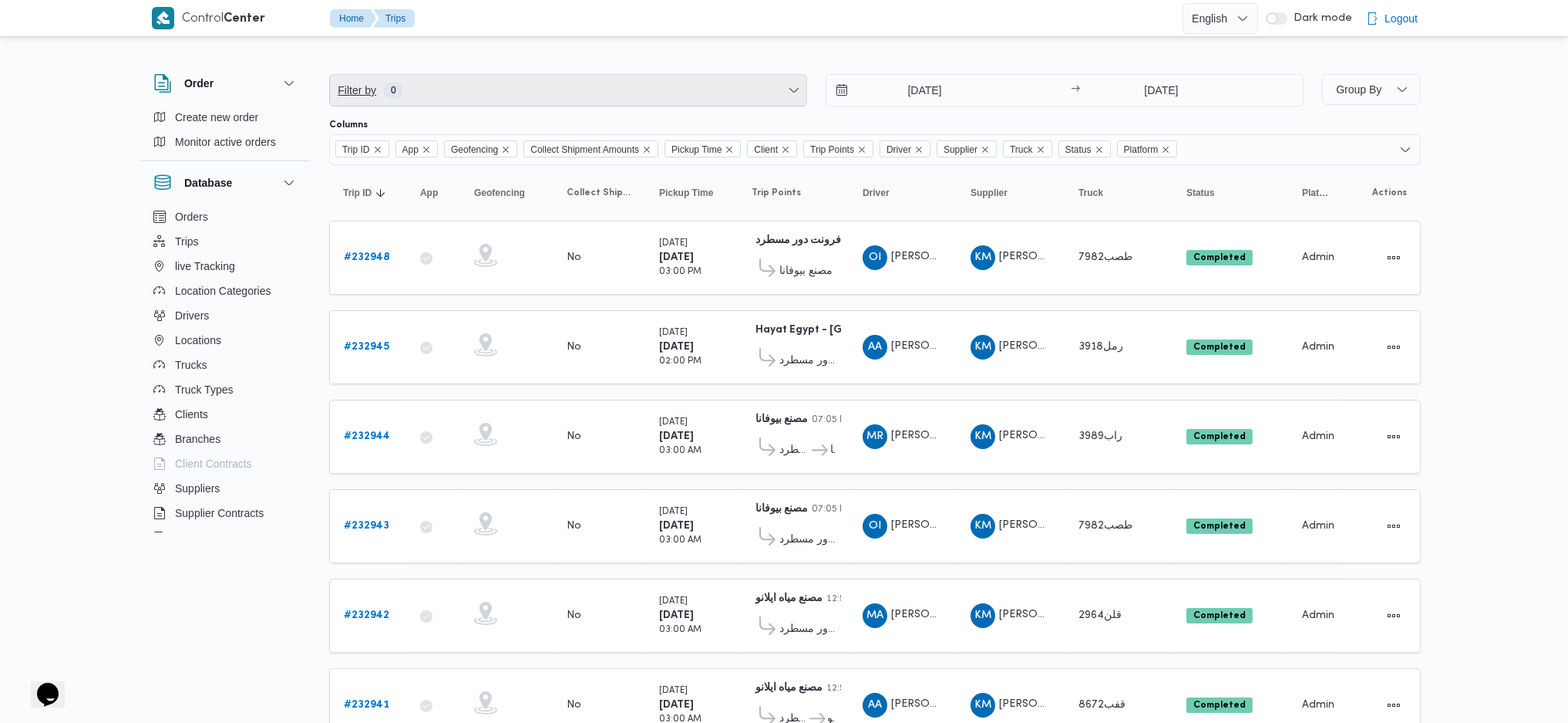
click at [592, 95] on span "Filter by 0" at bounding box center [568, 89] width 476 height 31
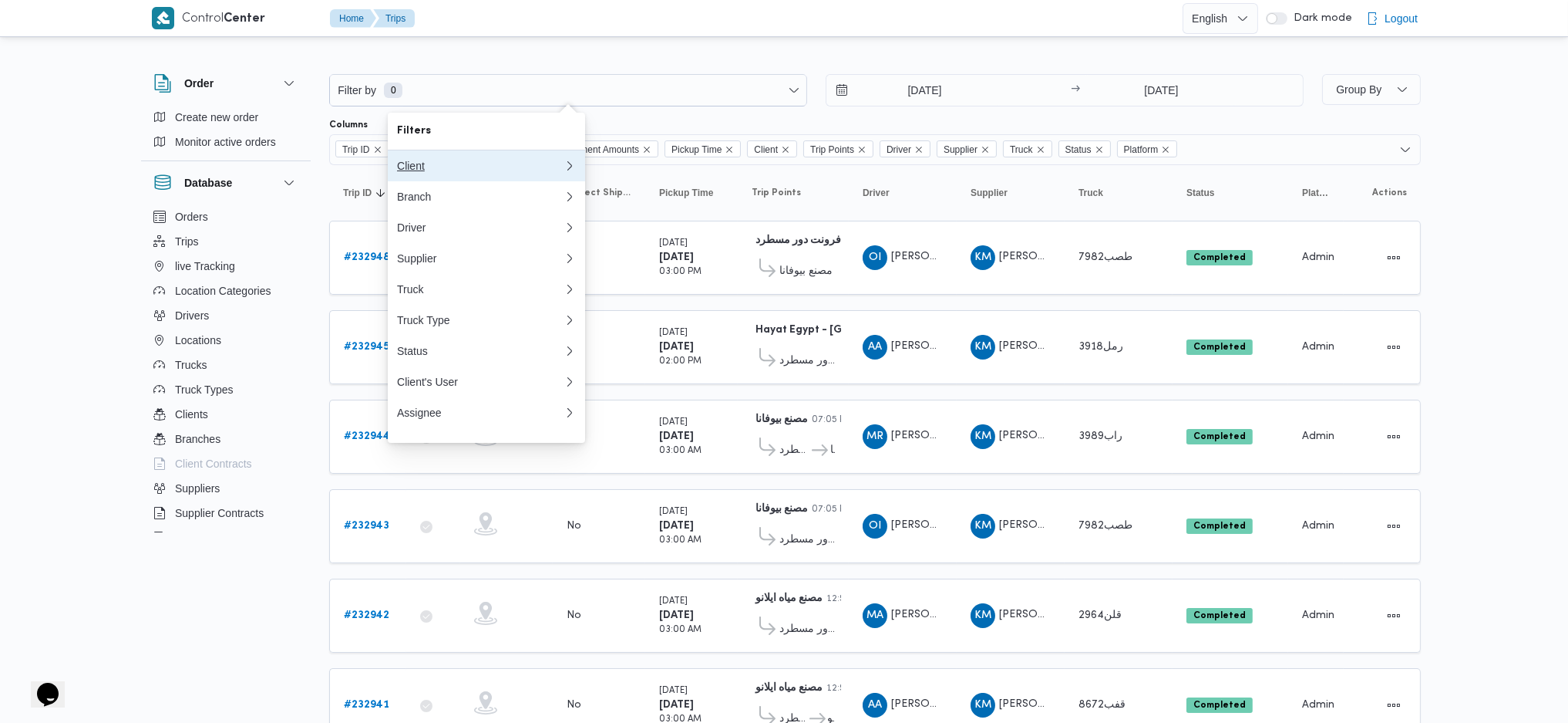
click at [448, 166] on div "Client" at bounding box center [480, 166] width 166 height 12
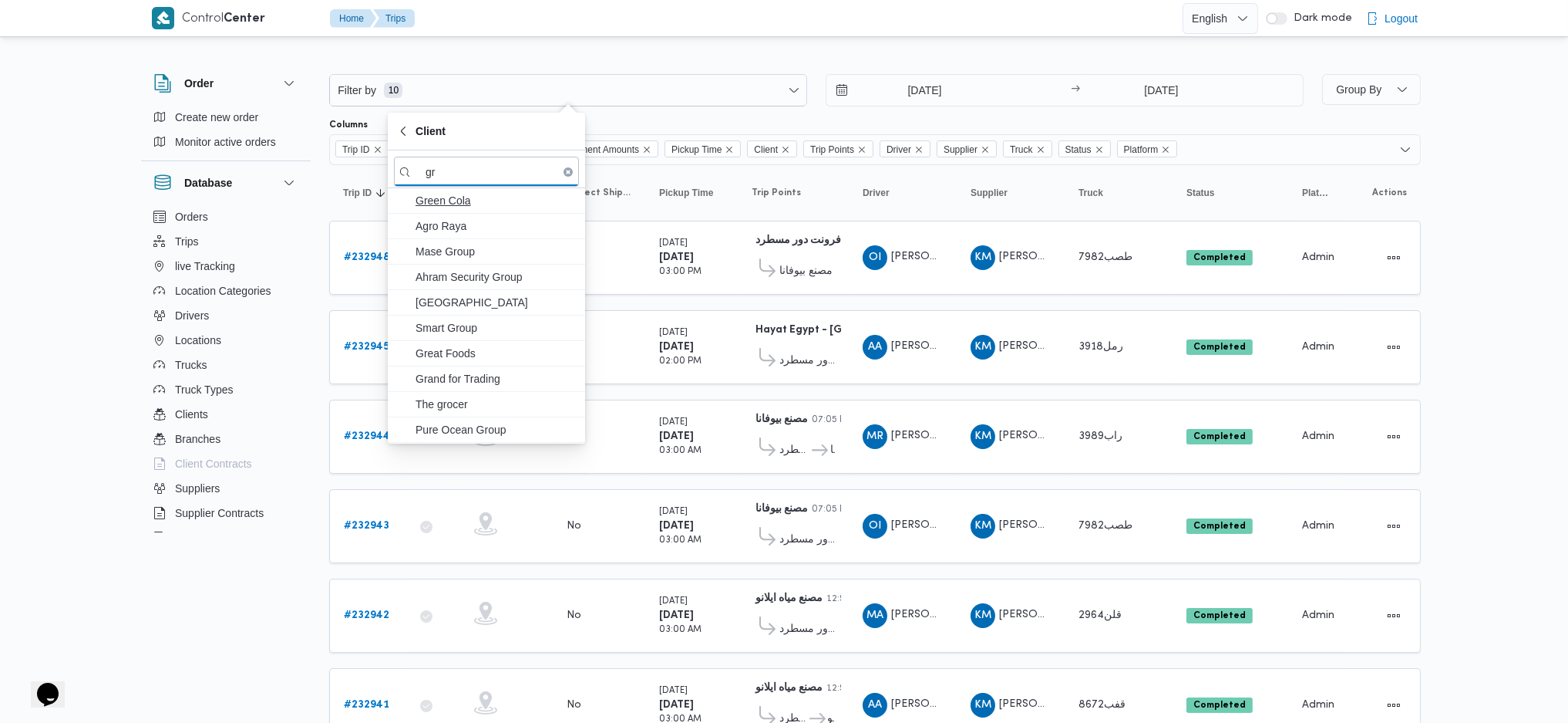
type input "g"
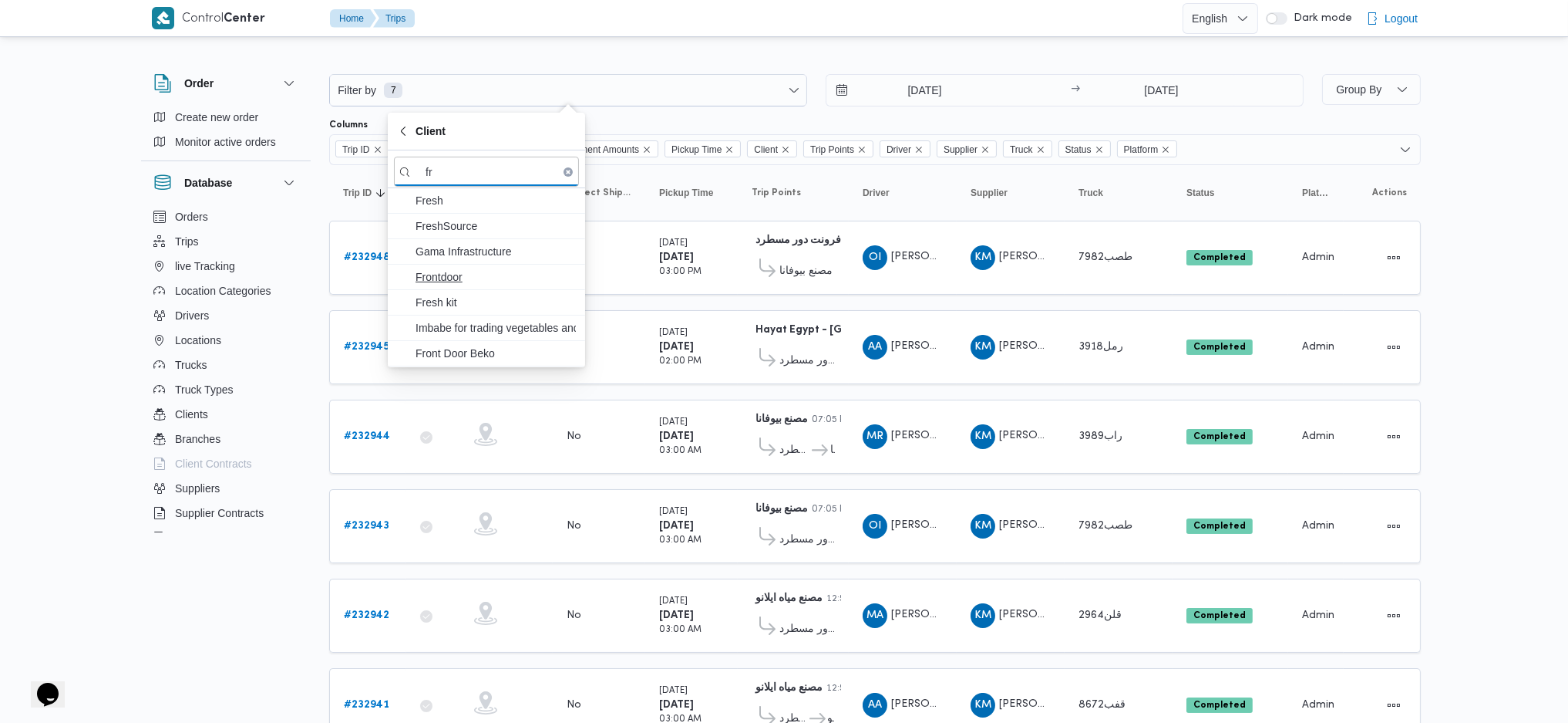
type input "fr"
click at [498, 282] on span "Frontdoor" at bounding box center [496, 277] width 160 height 19
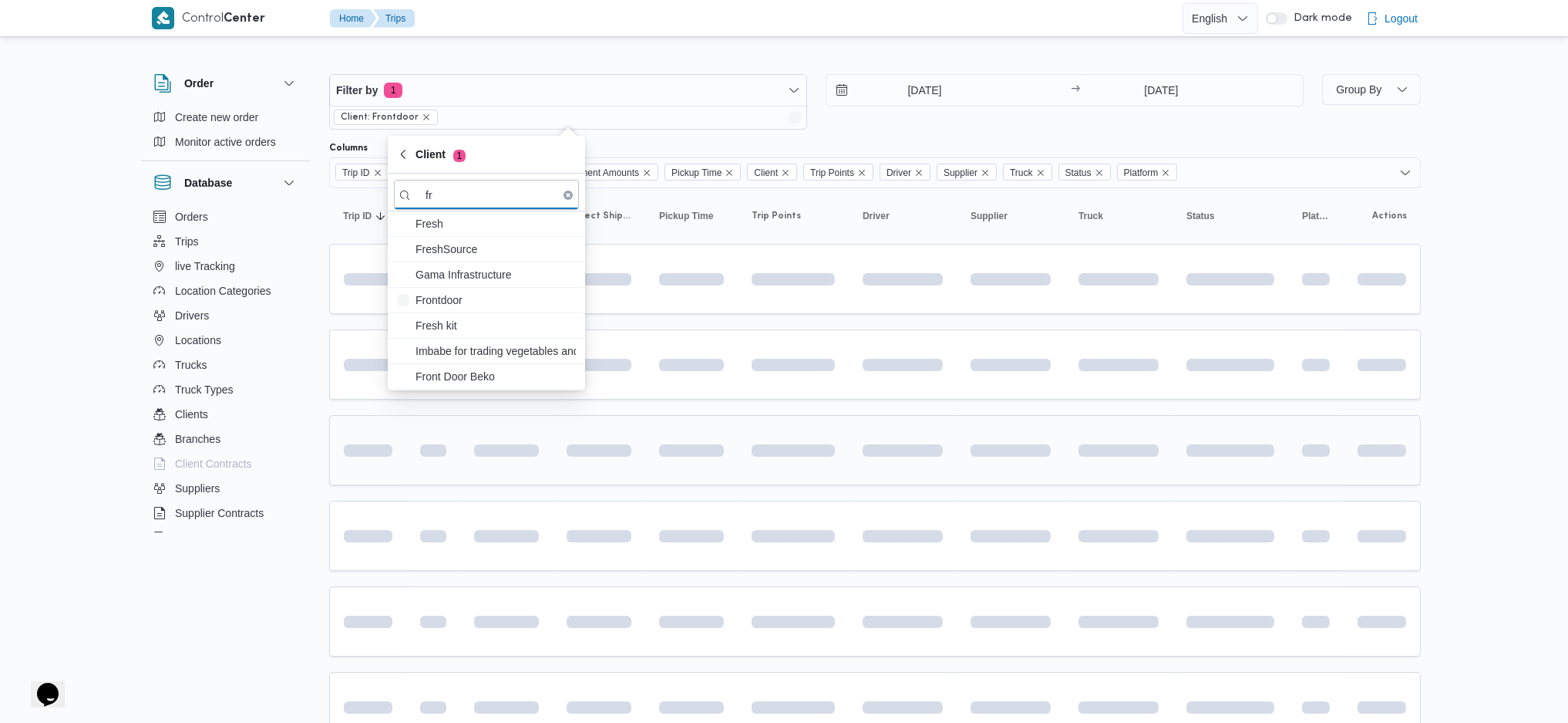
click at [1106, 438] on div at bounding box center [1118, 450] width 92 height 25
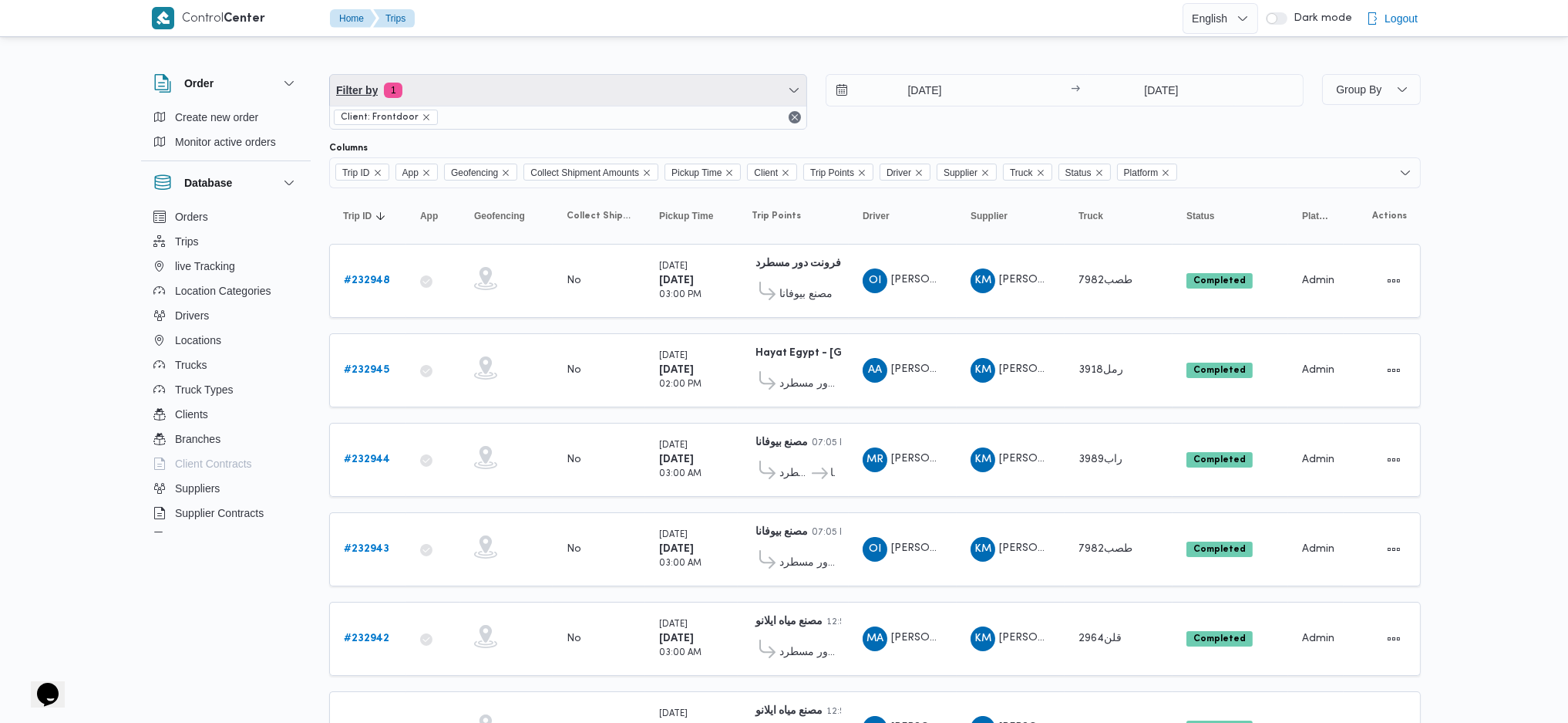
click at [498, 89] on span "Filter by 1" at bounding box center [568, 89] width 476 height 31
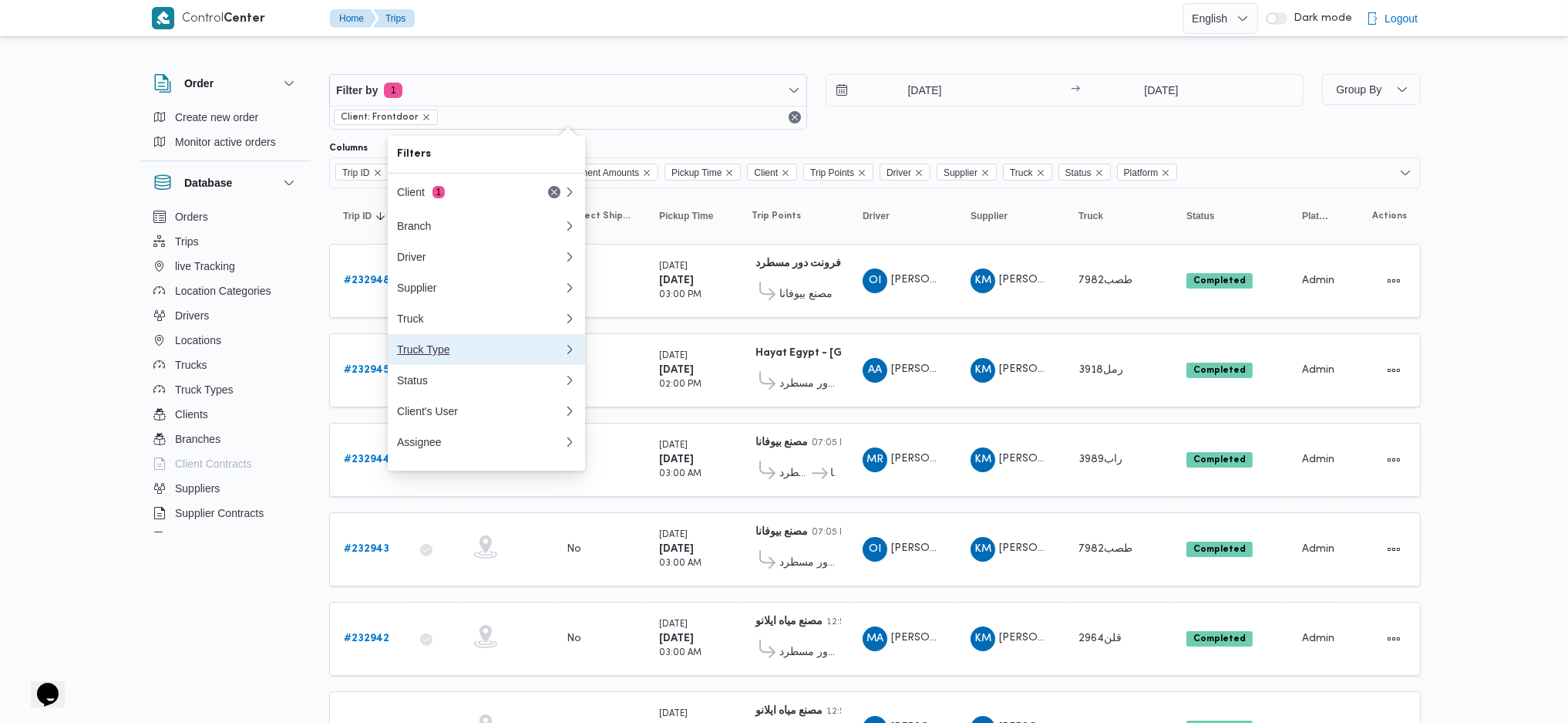
click at [490, 355] on div "Truck Type" at bounding box center [480, 349] width 166 height 12
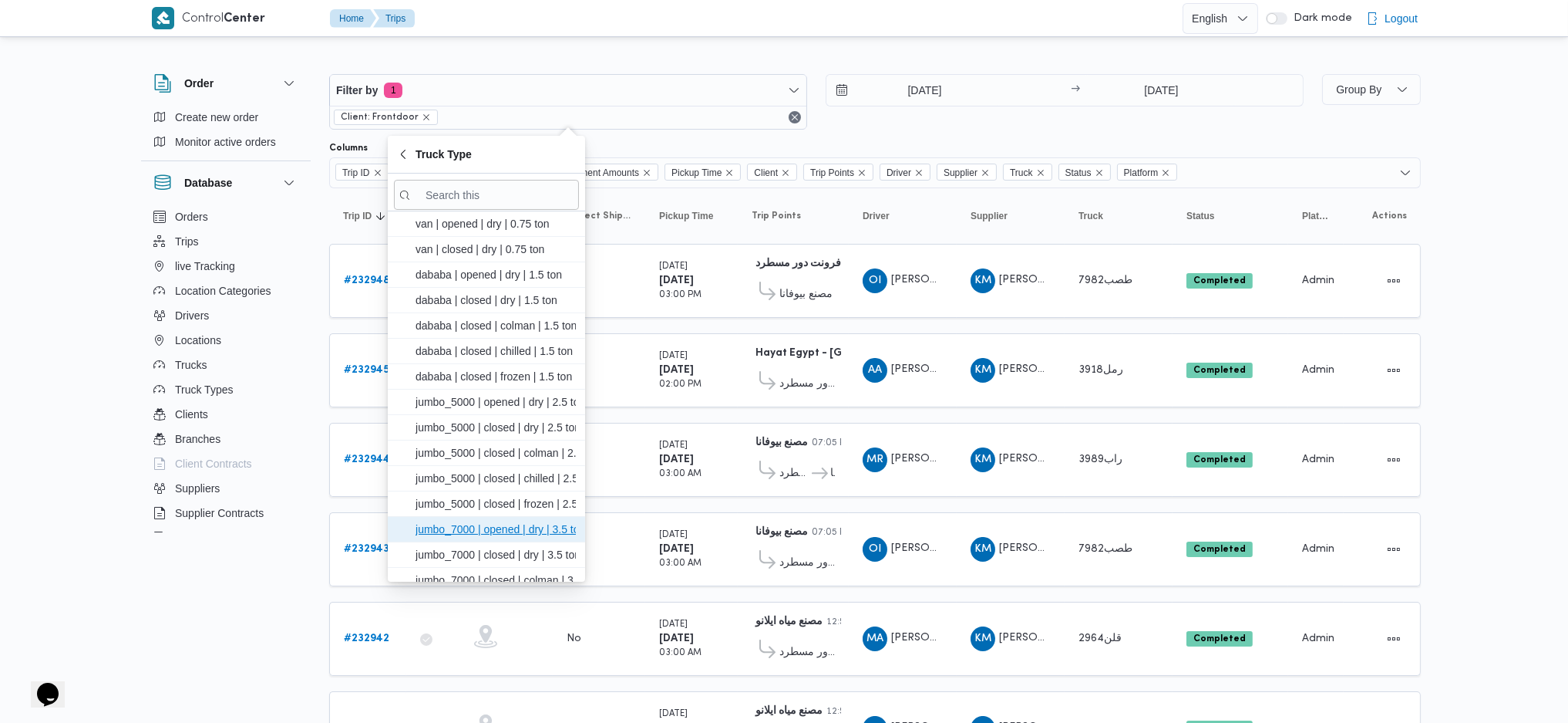
click at [524, 534] on span "jumbo_7000 | opened | dry | 3.5 ton" at bounding box center [496, 529] width 160 height 19
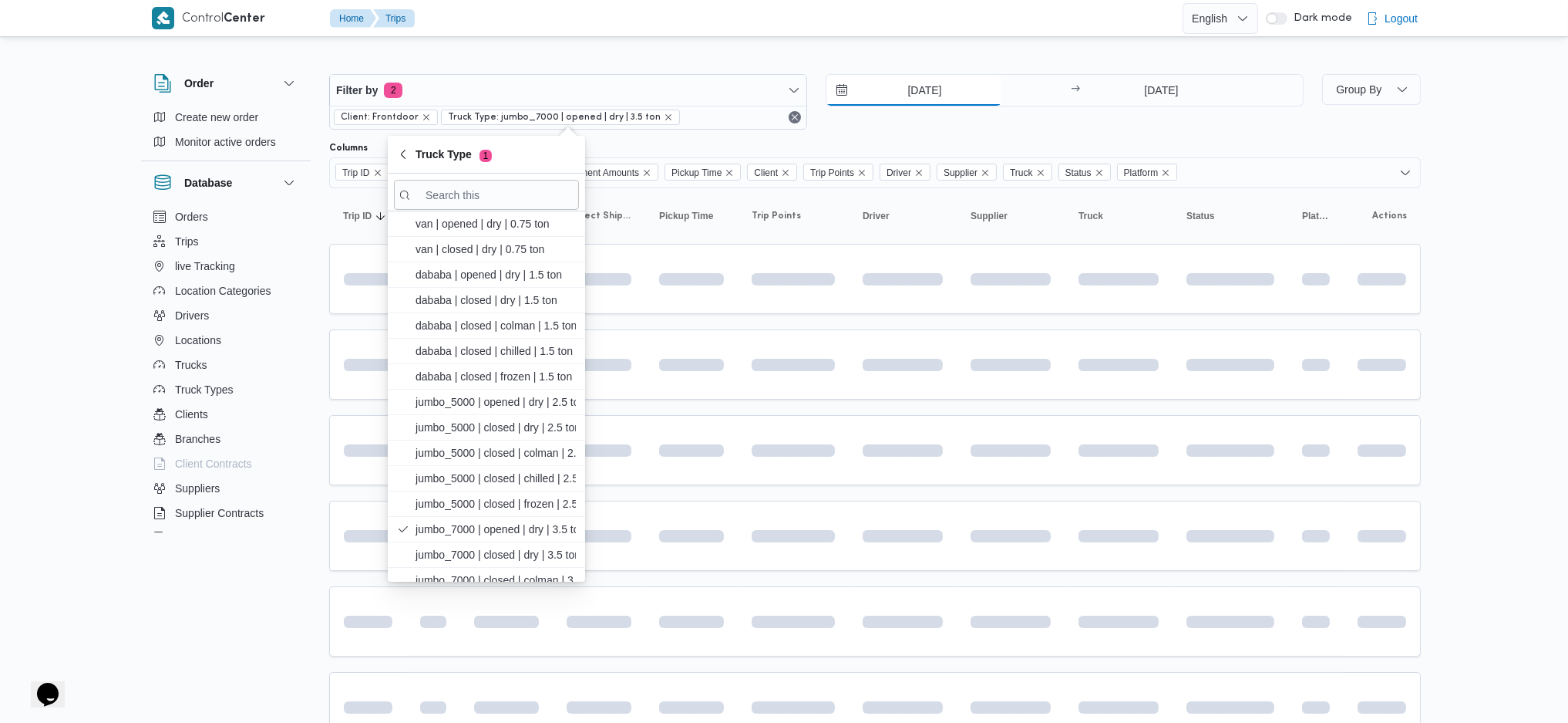
click at [920, 89] on input "3/6/2024" at bounding box center [914, 89] width 175 height 31
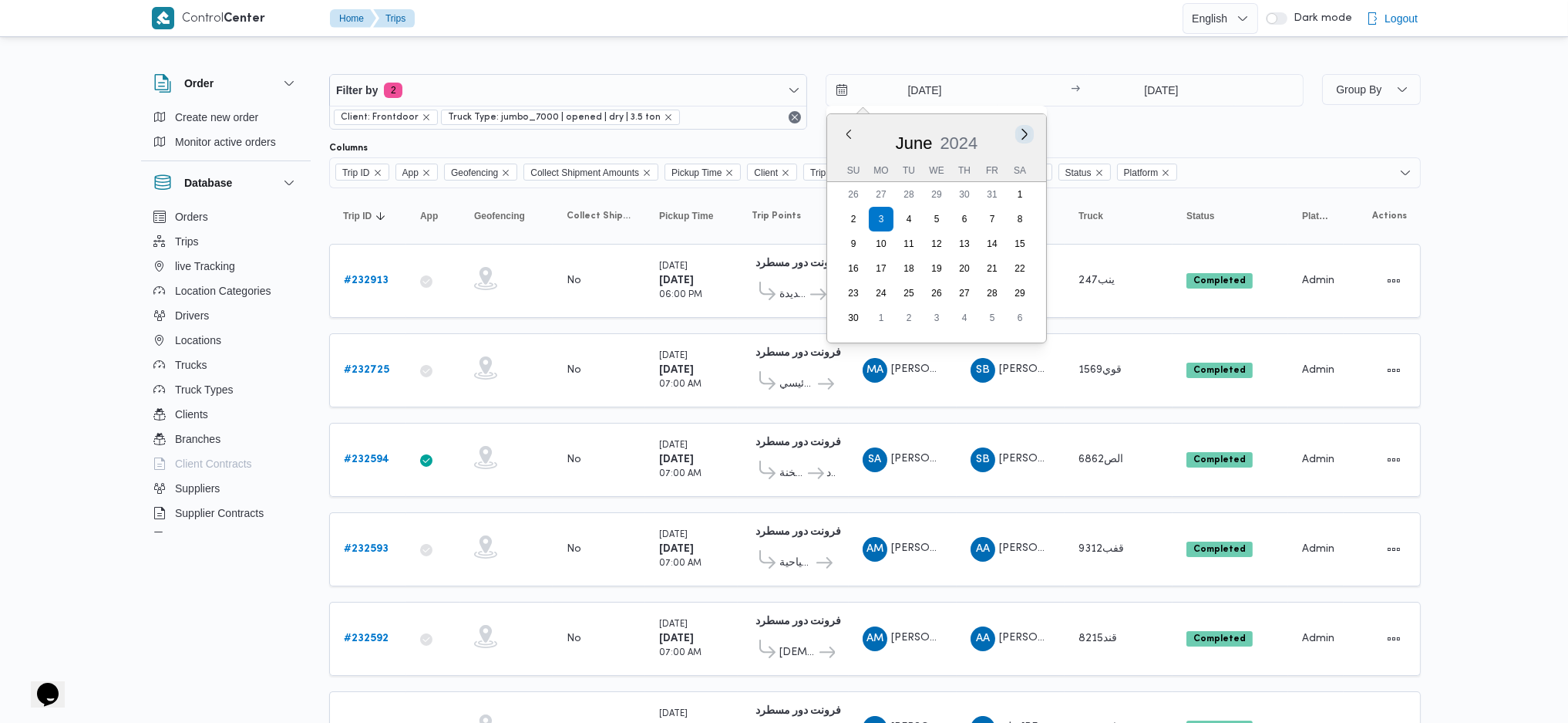
click at [1026, 135] on button "Next month" at bounding box center [1025, 134] width 15 height 15
type input "3/8/2024"
click at [1152, 102] on input "3/6/2024" at bounding box center [1162, 89] width 153 height 31
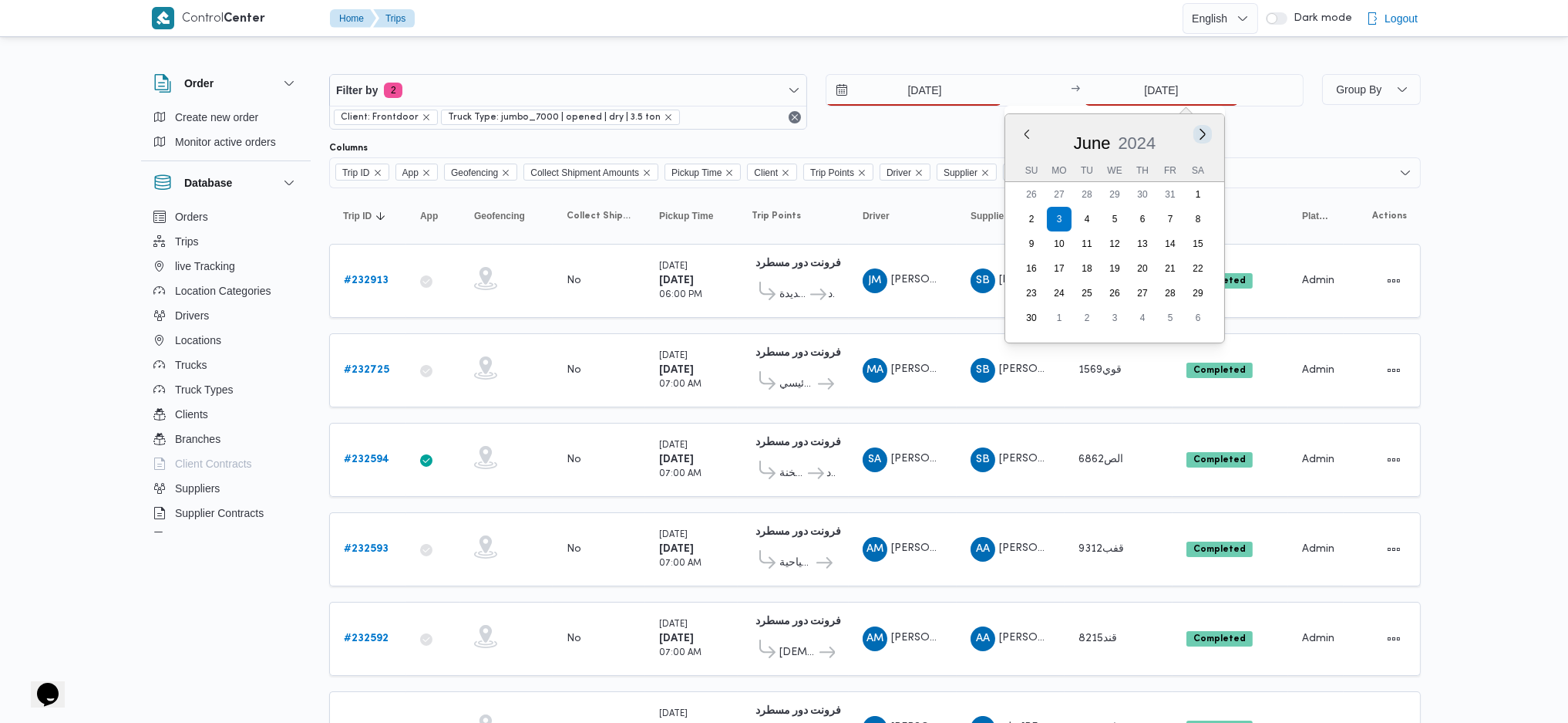
click at [1203, 133] on button "Next month" at bounding box center [1203, 134] width 15 height 15
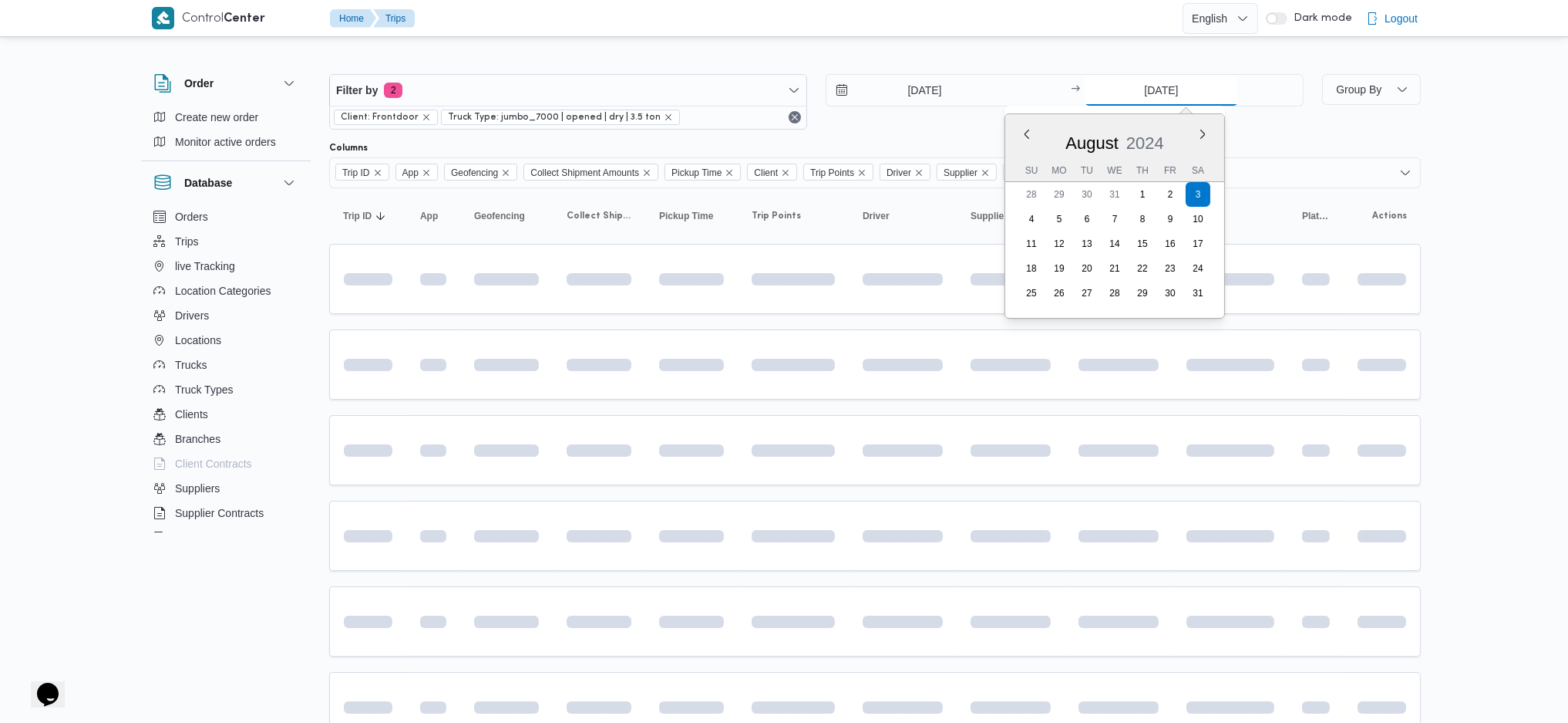
click at [1144, 84] on input "3/8/2024" at bounding box center [1162, 89] width 153 height 31
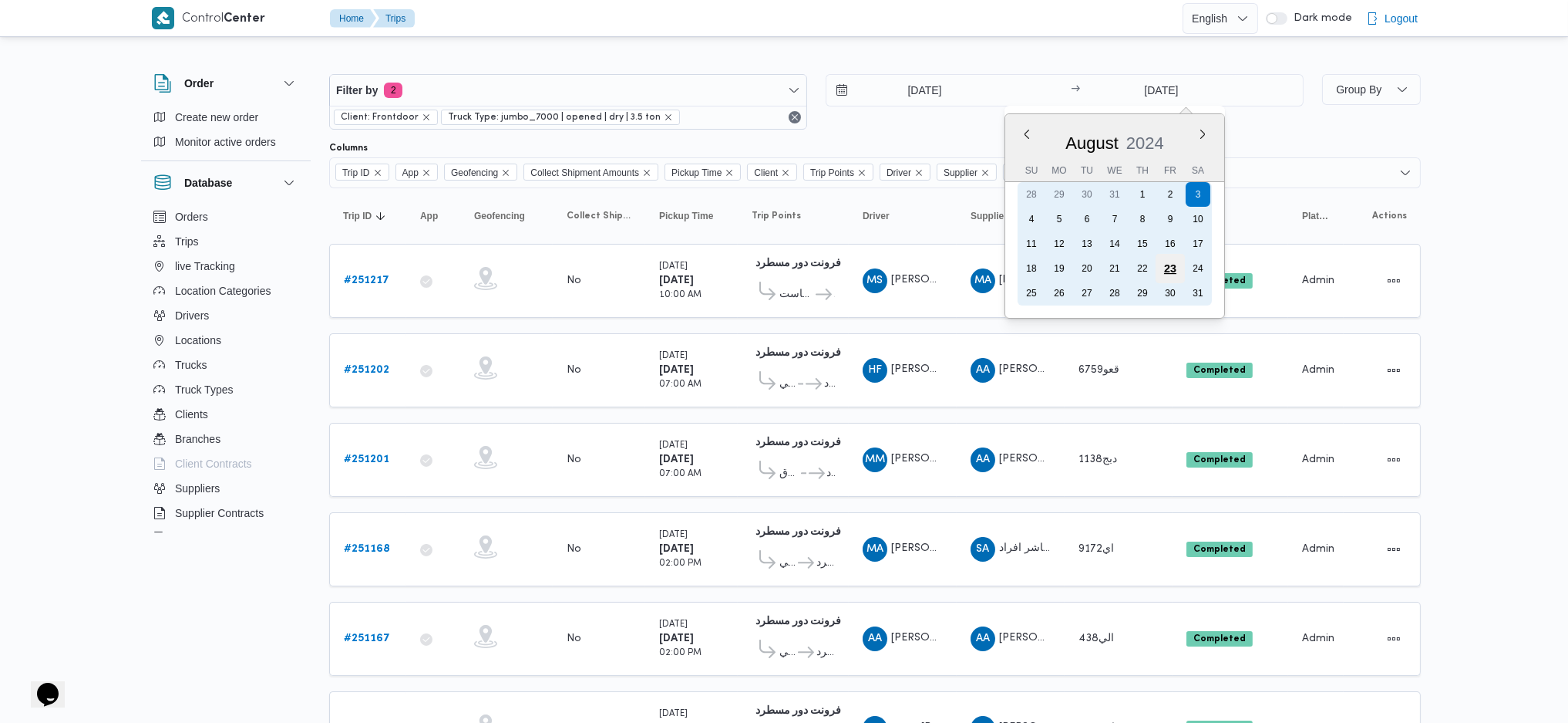
click at [1161, 272] on div "23" at bounding box center [1171, 269] width 30 height 30
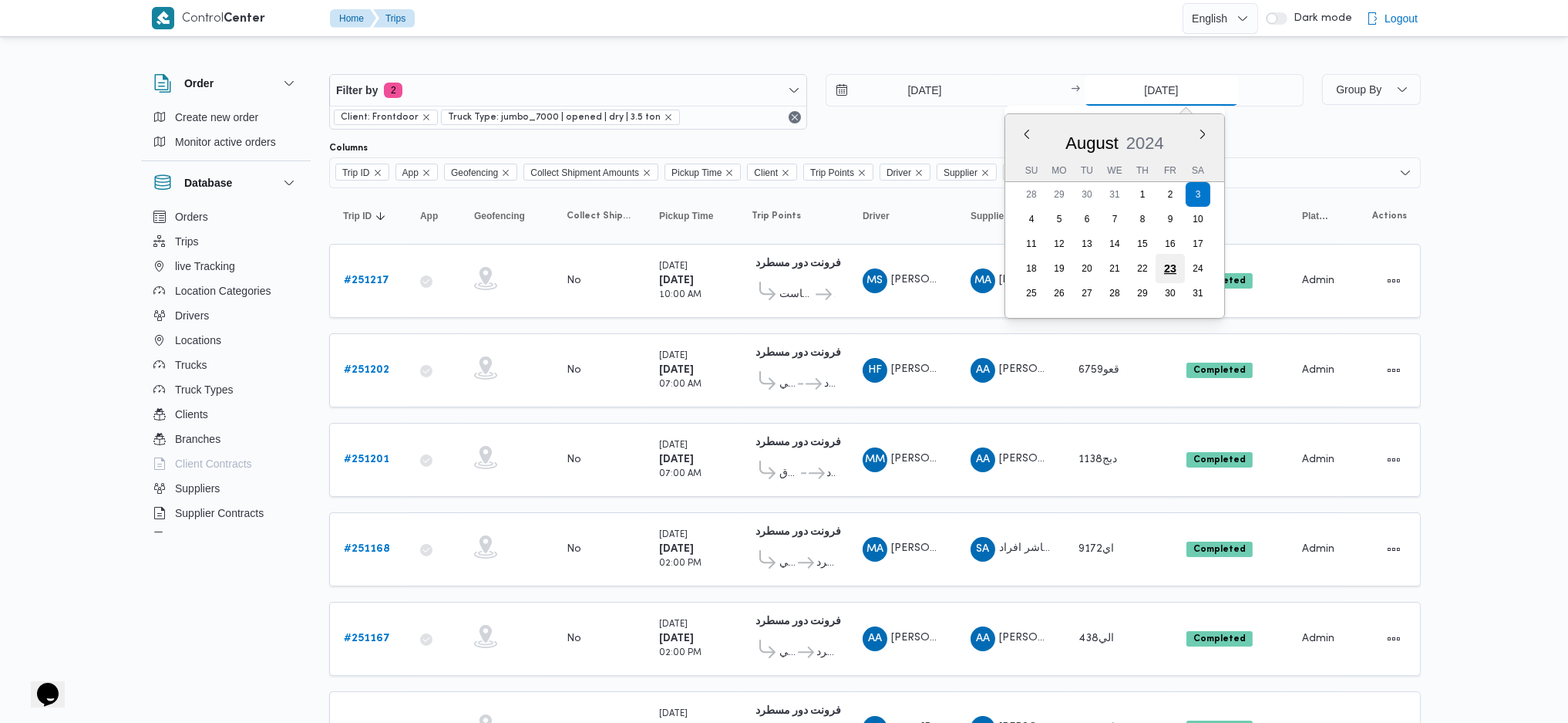
type input "23/8/2024"
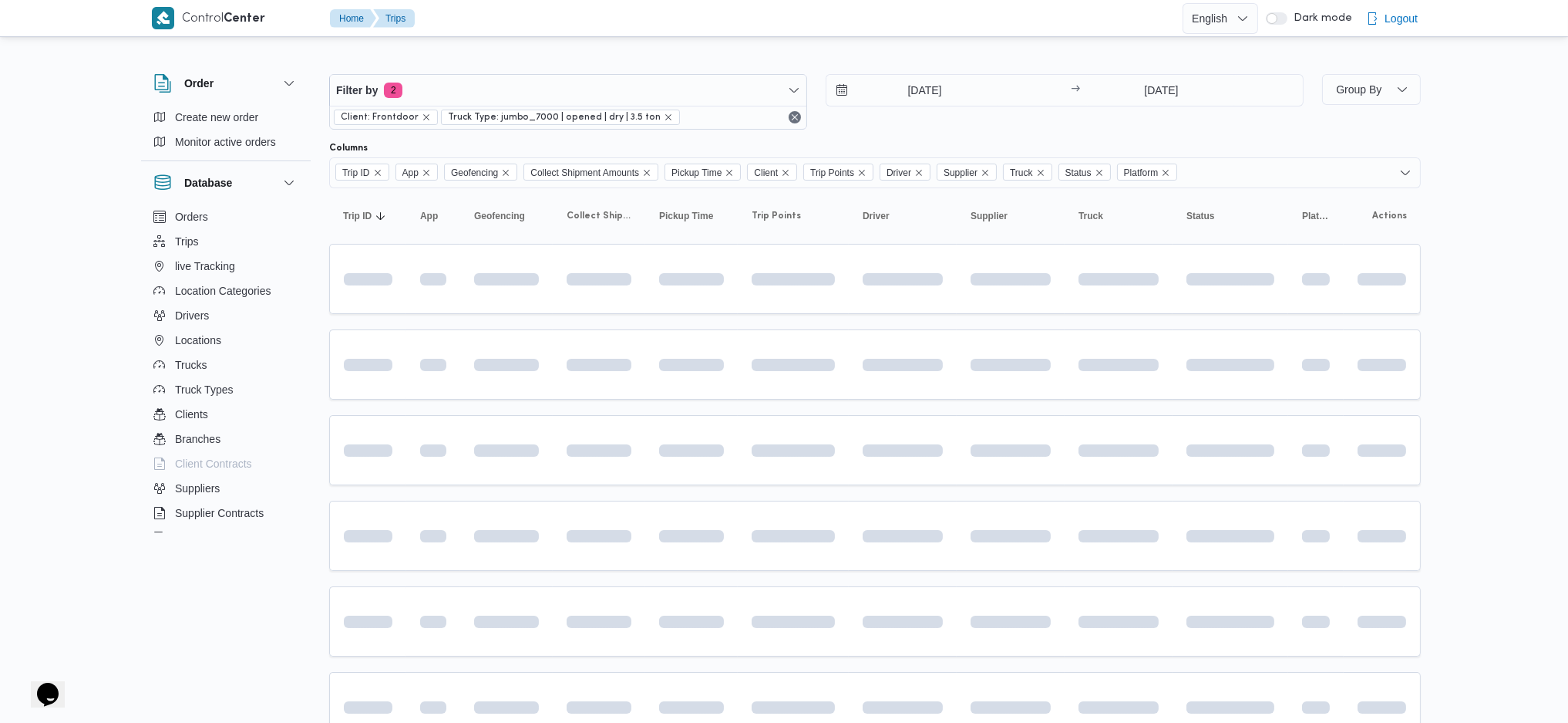
click at [932, 109] on div "3/8/2024 → 23/8/2024" at bounding box center [1065, 102] width 478 height 56
click at [905, 84] on input "3/8/2024" at bounding box center [914, 89] width 175 height 31
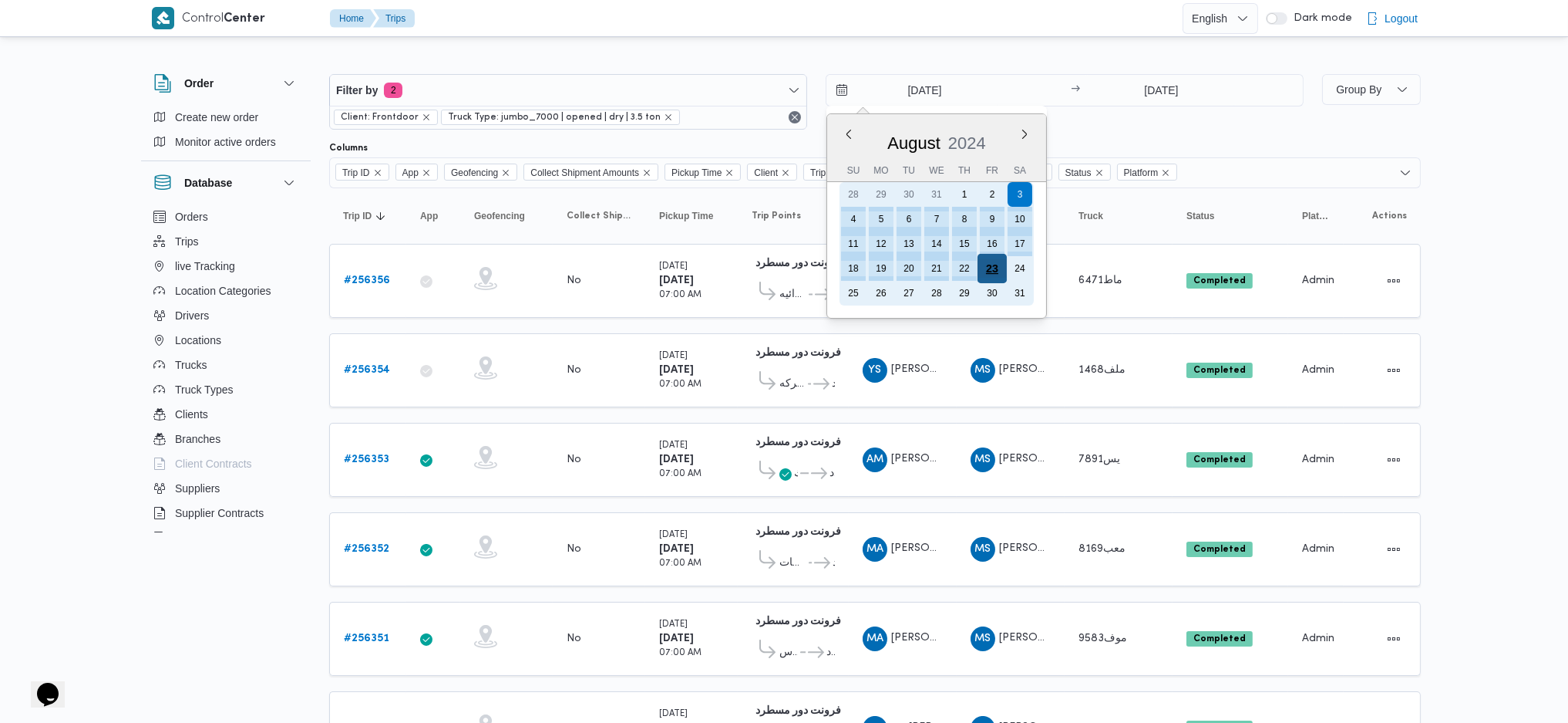
click at [995, 266] on div "23" at bounding box center [992, 269] width 30 height 30
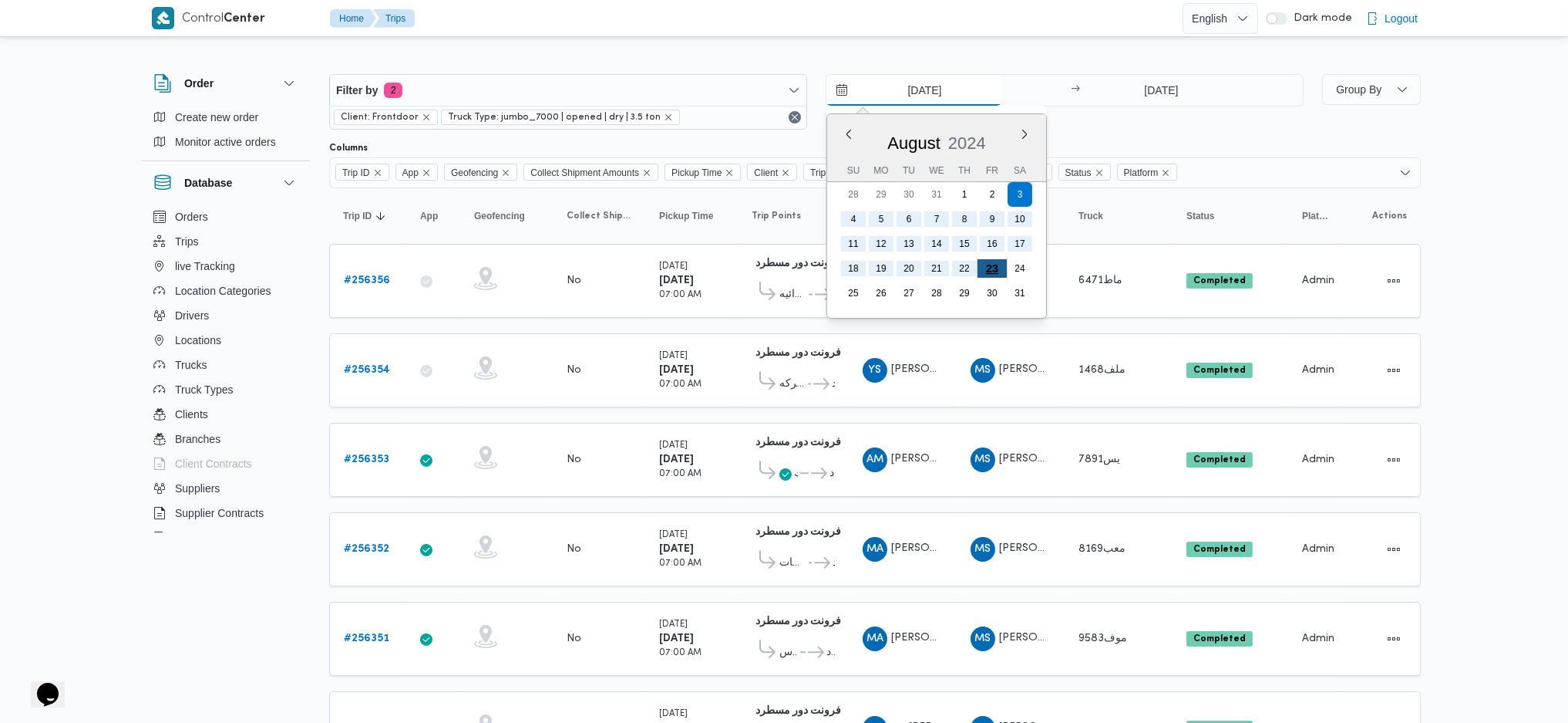
type input "23/8/2024"
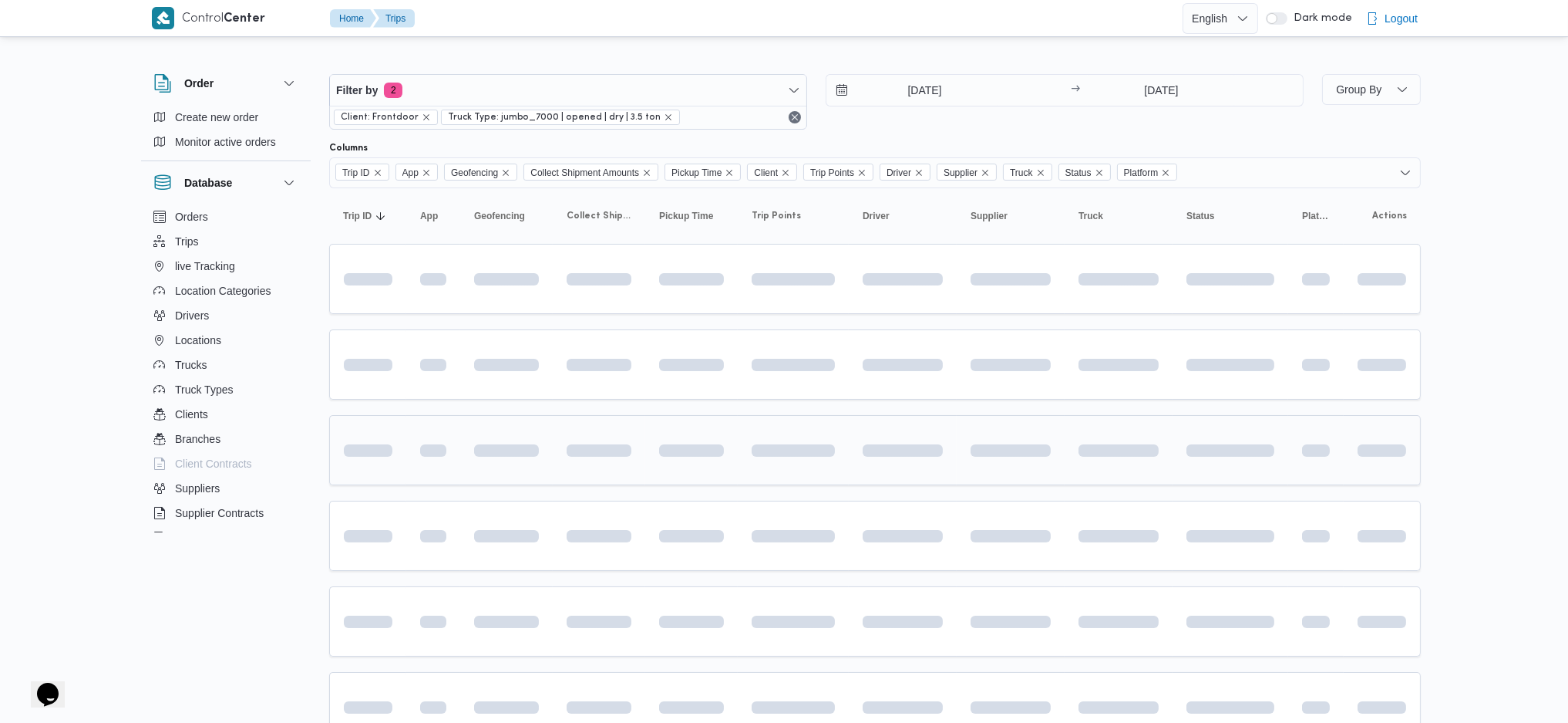
click at [886, 418] on td at bounding box center [903, 449] width 108 height 70
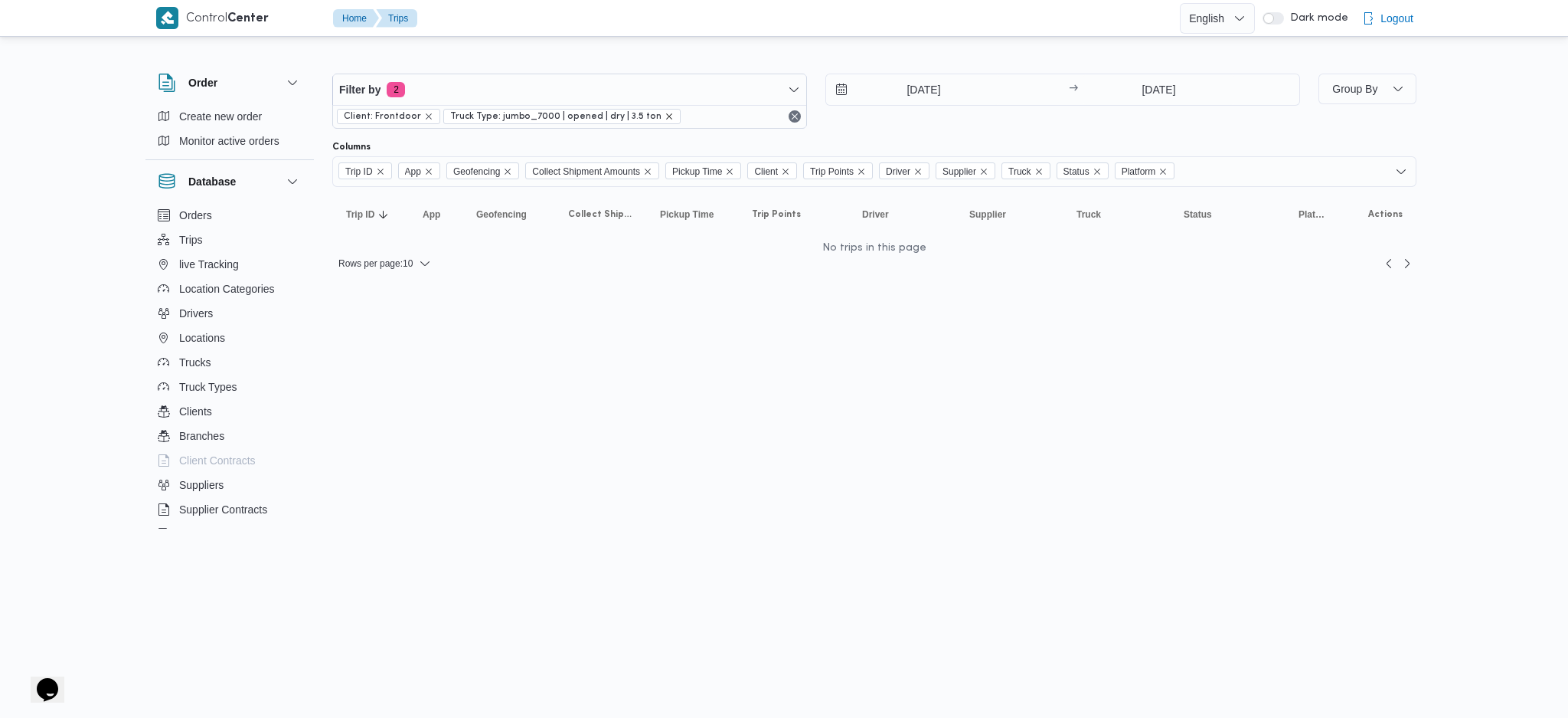
click at [665, 118] on icon "remove selected entity" at bounding box center [669, 116] width 9 height 9
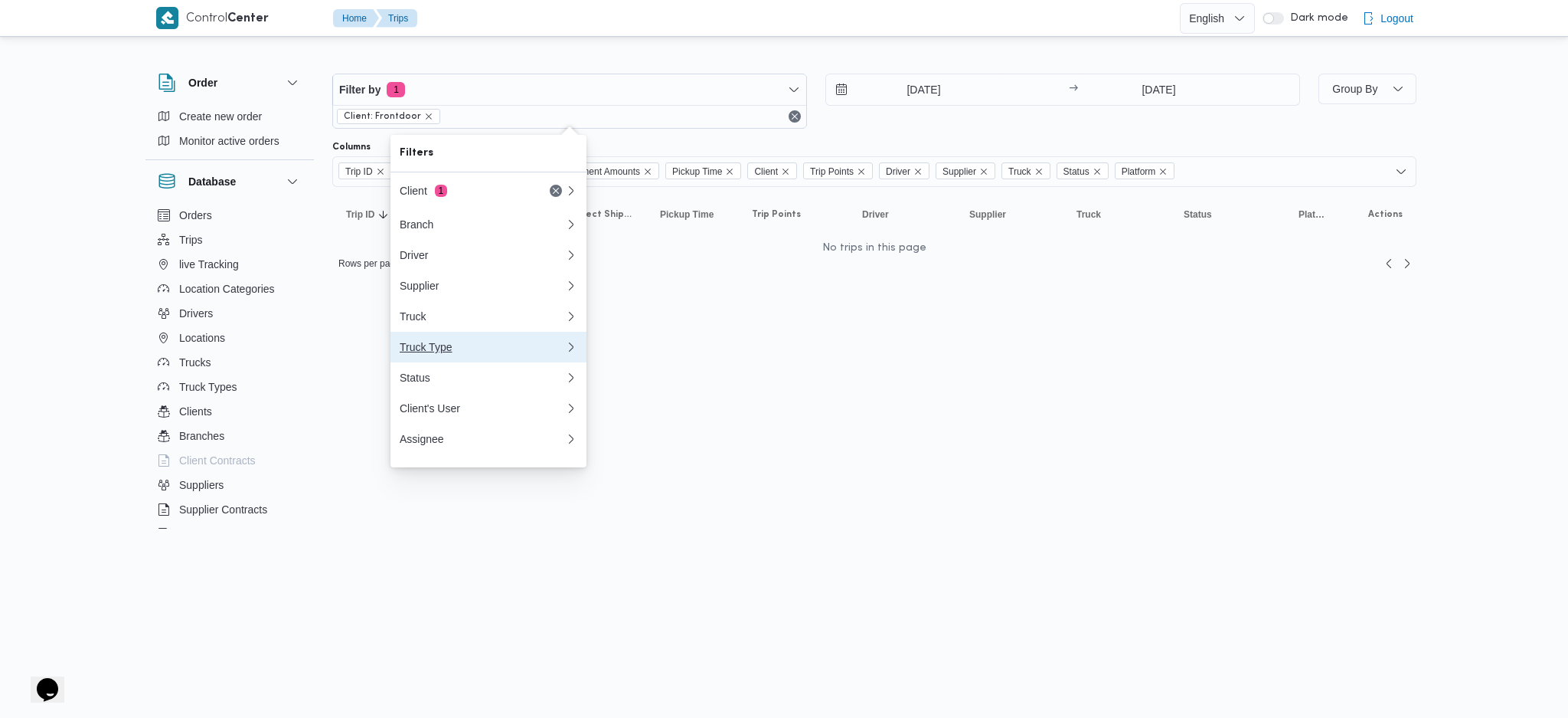
click at [457, 353] on div "Truck Type" at bounding box center [479, 347] width 159 height 12
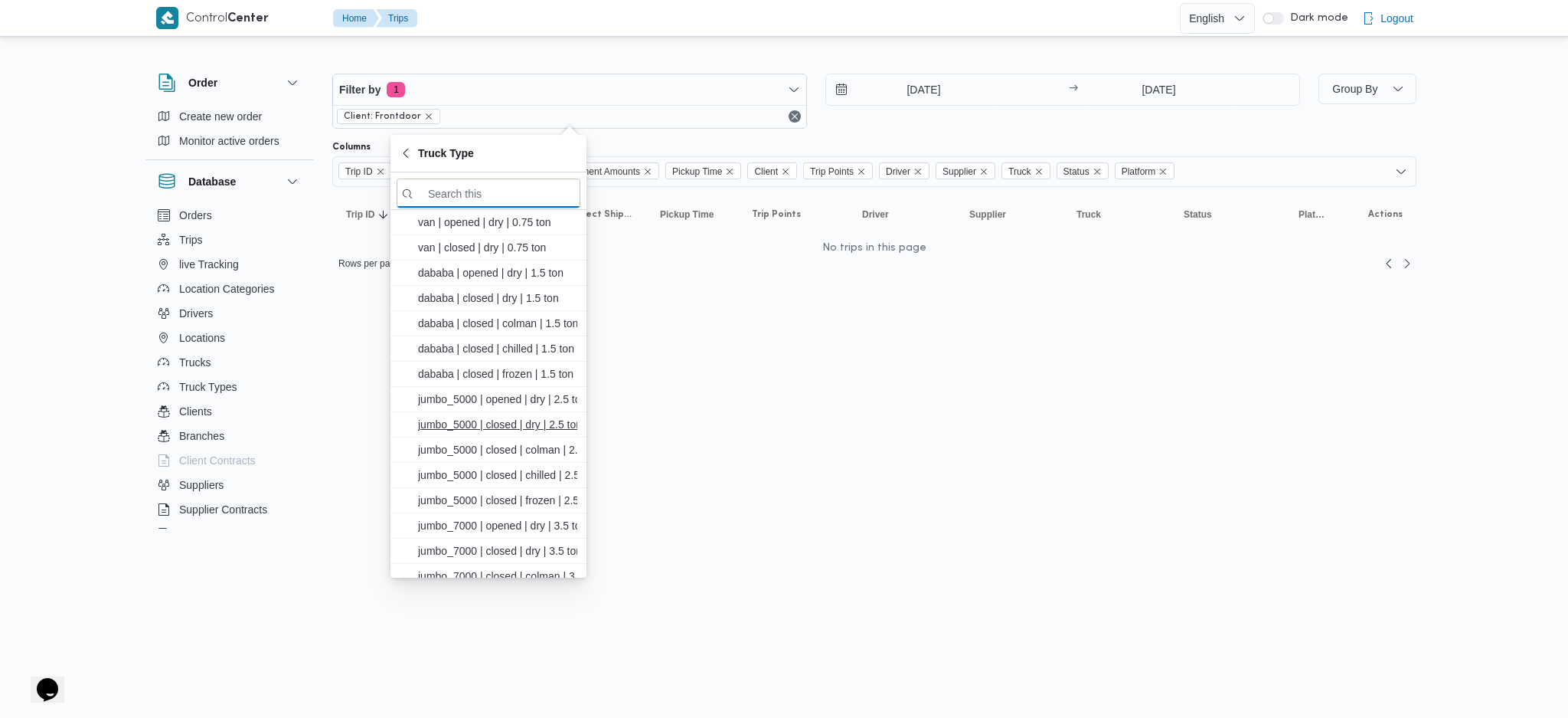
scroll to position [102, 0]
click at [508, 446] on span "jumbo_7000 | closed | dry | 3.5 ton" at bounding box center [498, 449] width 159 height 18
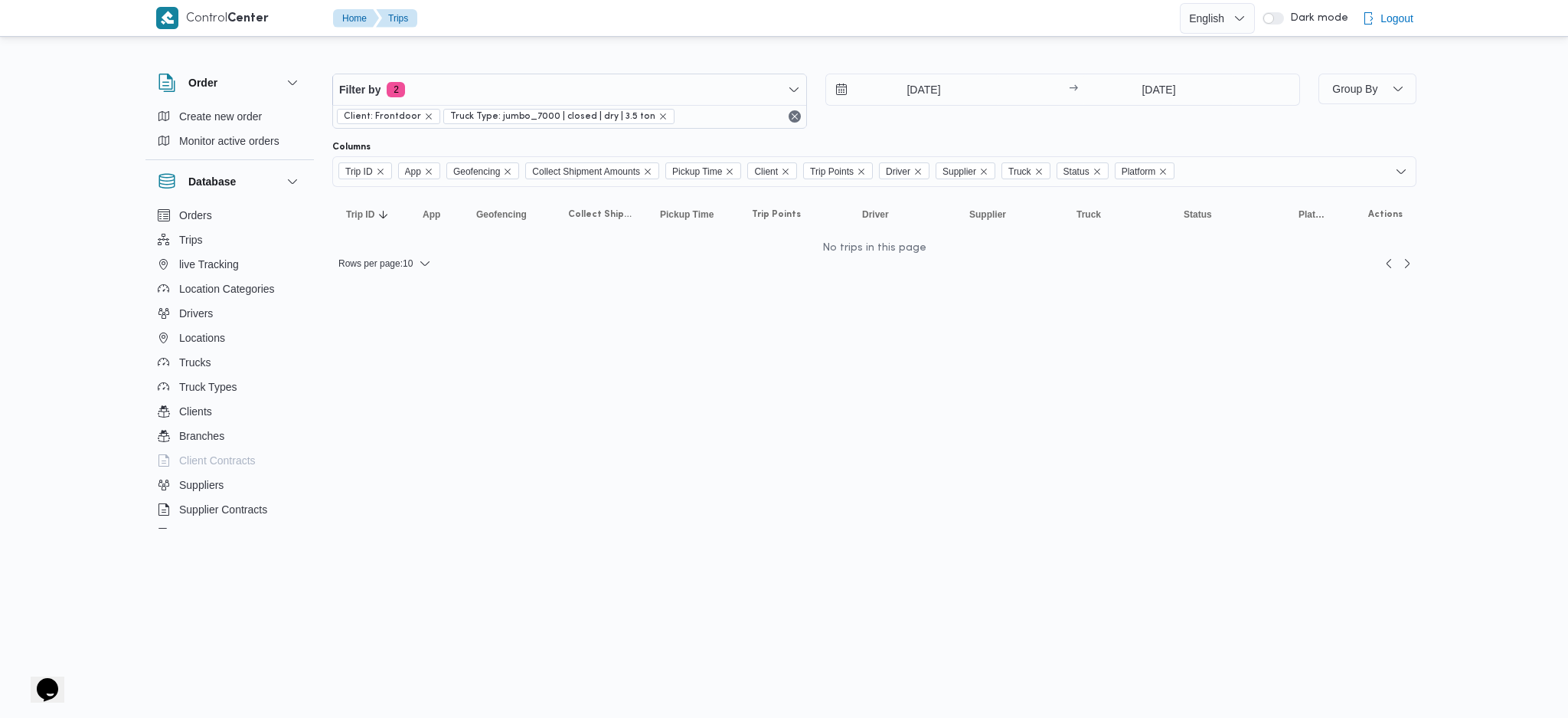
click at [859, 420] on html "Control Center Home Trips English عربي Dark mode Logout Order Create new order …" at bounding box center [784, 359] width 1568 height 718
click at [658, 115] on icon "remove selected entity" at bounding box center [663, 116] width 9 height 9
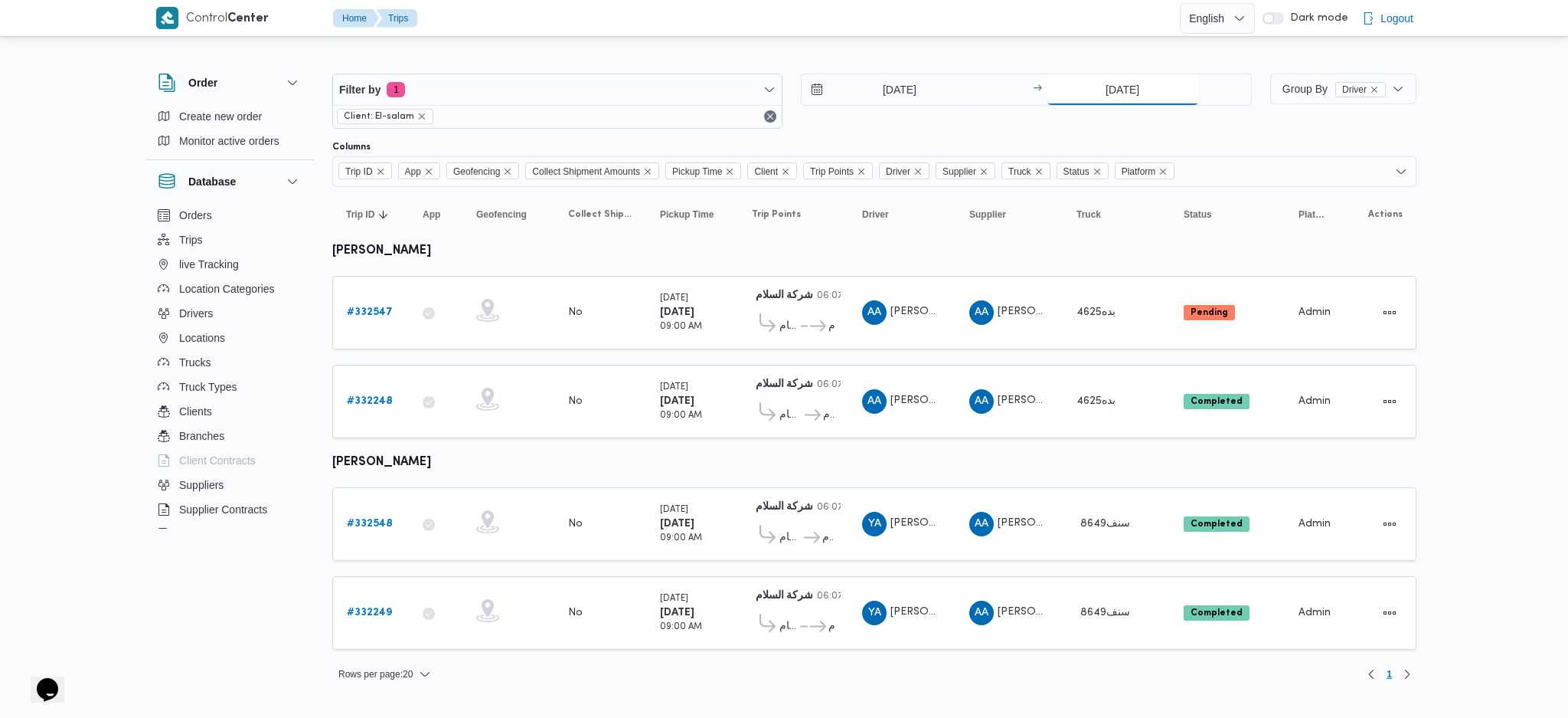
click at [1129, 87] on input "21/8/2025" at bounding box center [1122, 89] width 152 height 30
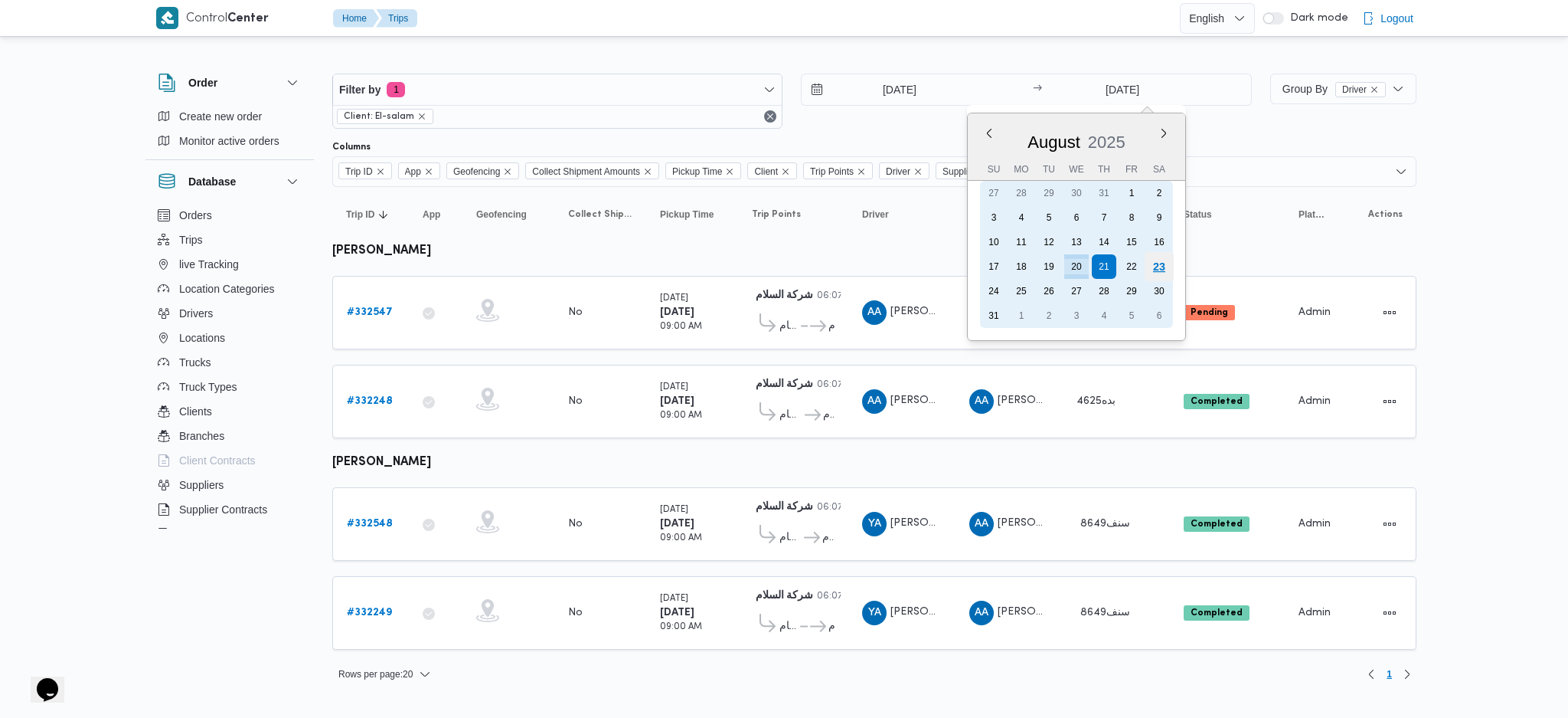
click at [1163, 263] on div "23" at bounding box center [1159, 267] width 30 height 30
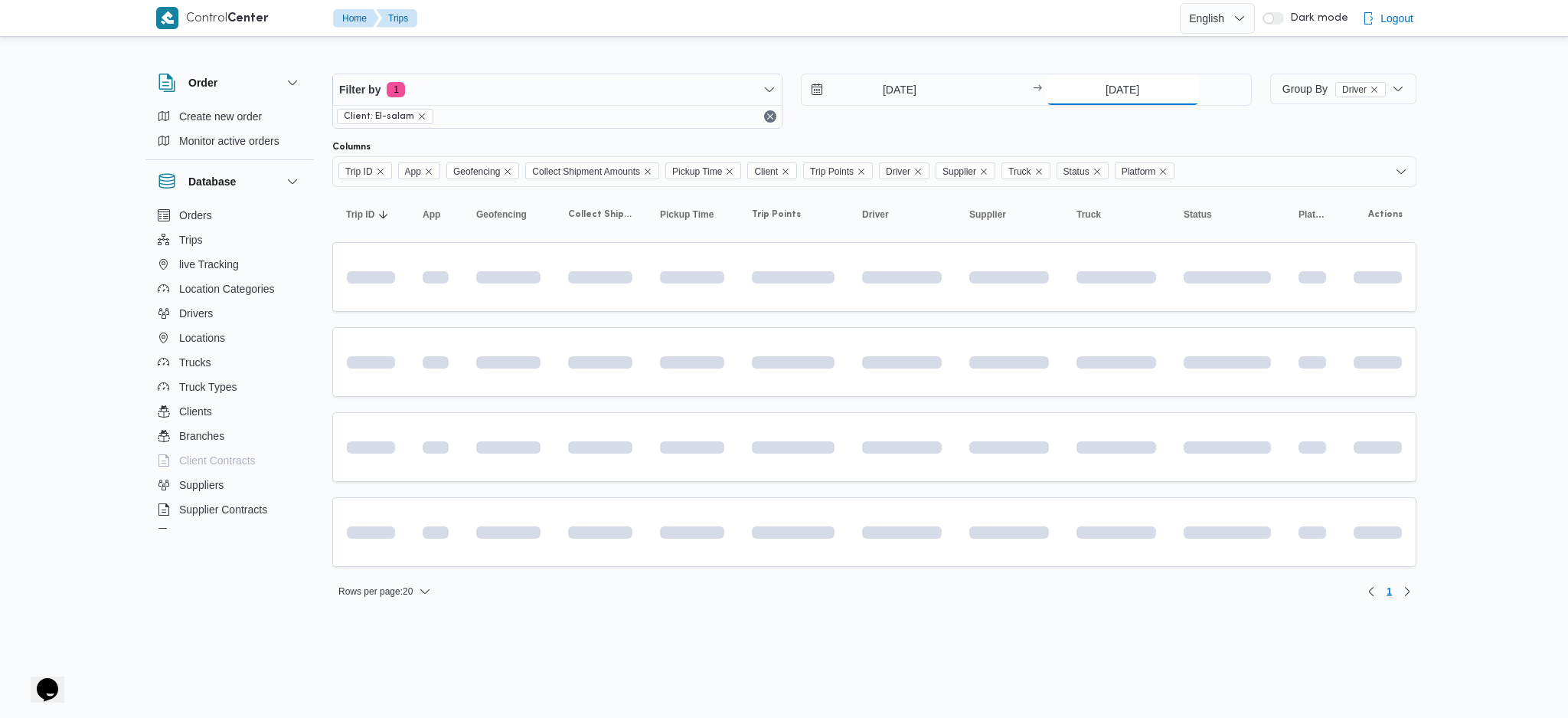
type input "23/8/2025"
click at [898, 94] on input "20/8/2025" at bounding box center [888, 89] width 174 height 30
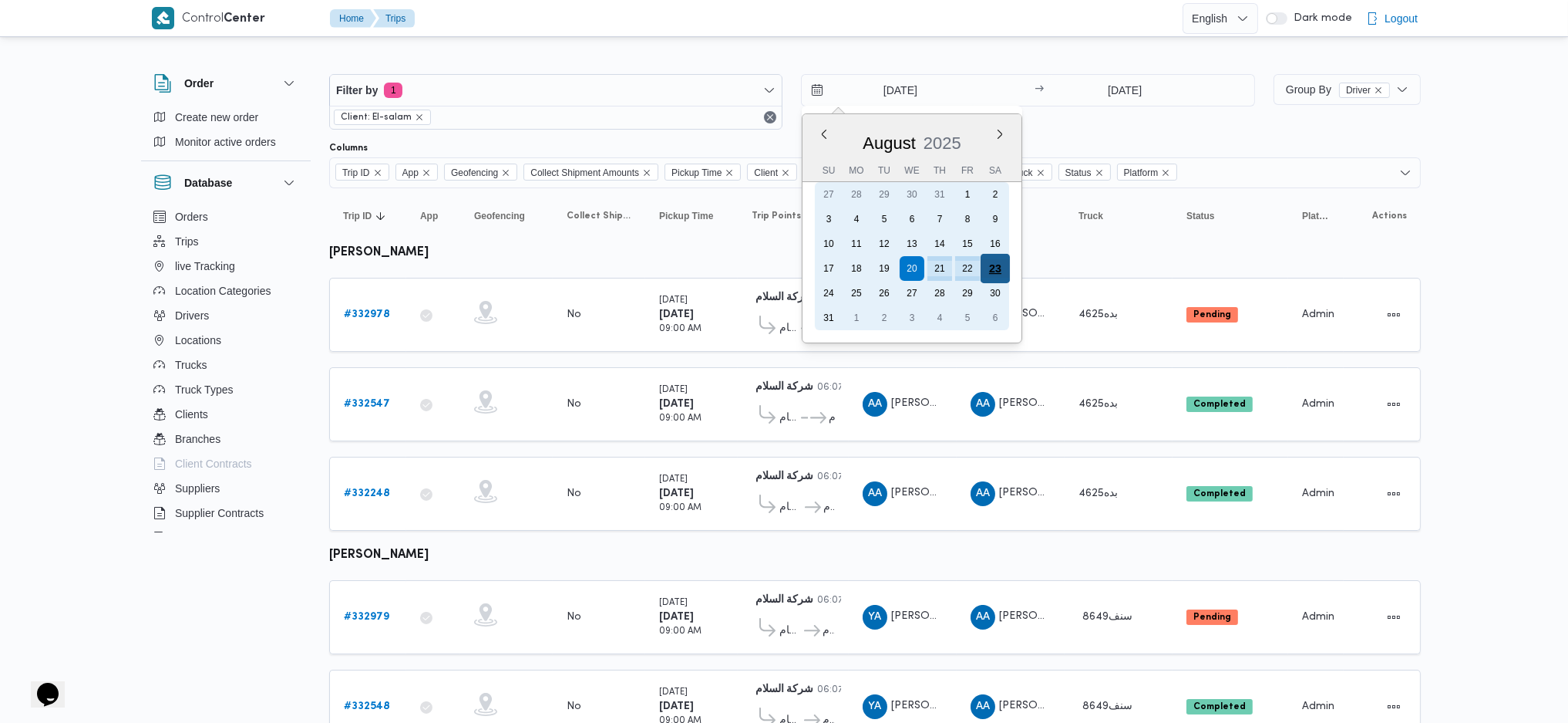
click at [991, 264] on div "23" at bounding box center [996, 269] width 30 height 30
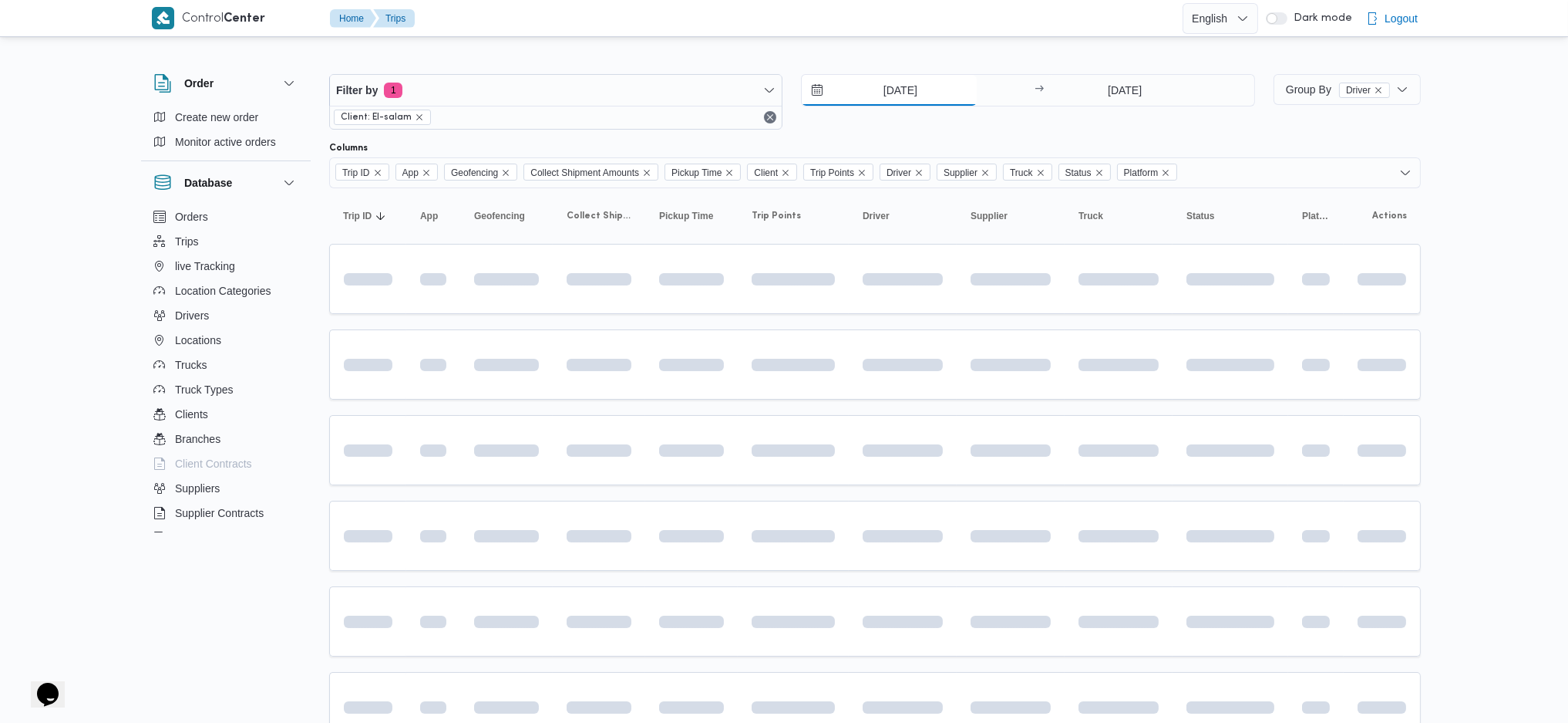
type input "[DATE]"
click at [815, 530] on span at bounding box center [746, 536] width 183 height 12
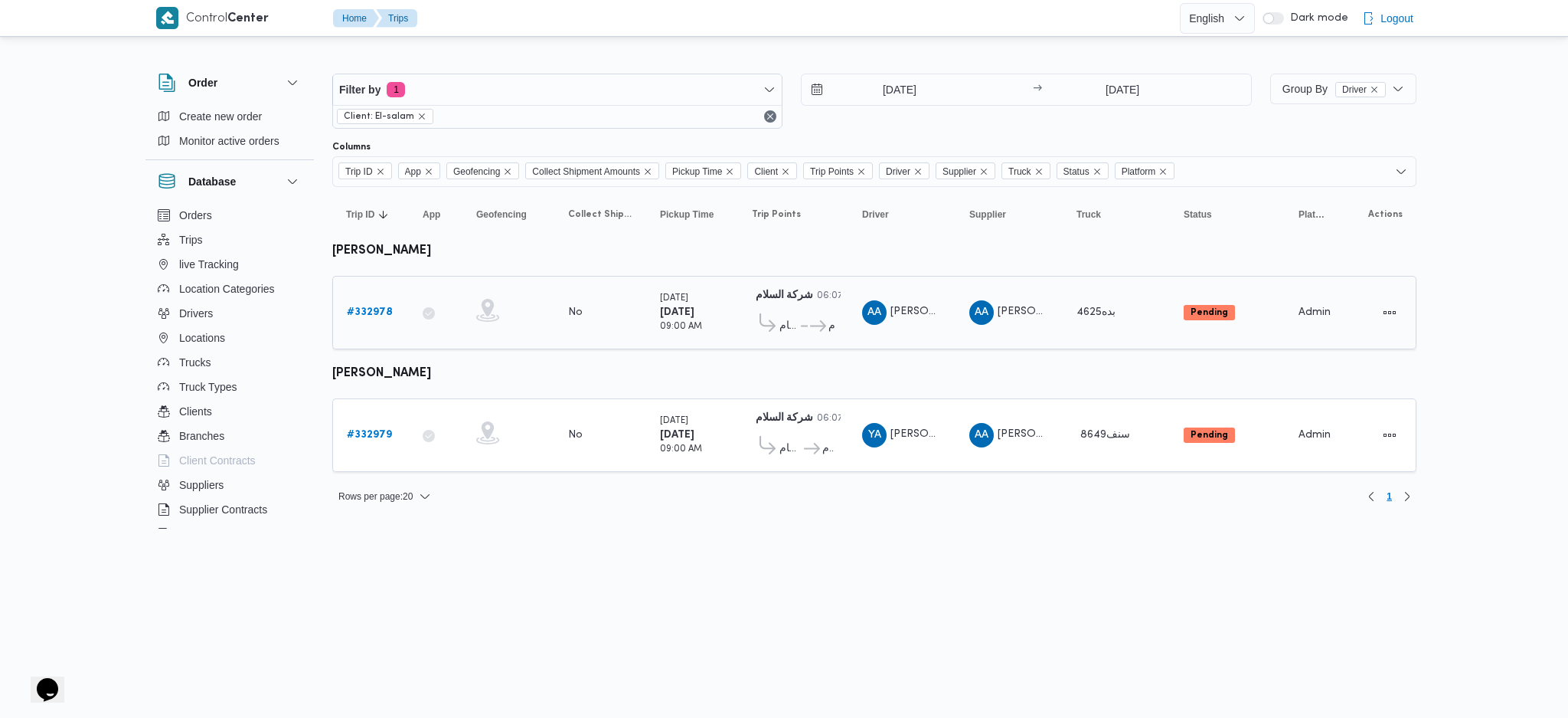
click at [366, 310] on b "# 332978" at bounding box center [370, 311] width 46 height 10
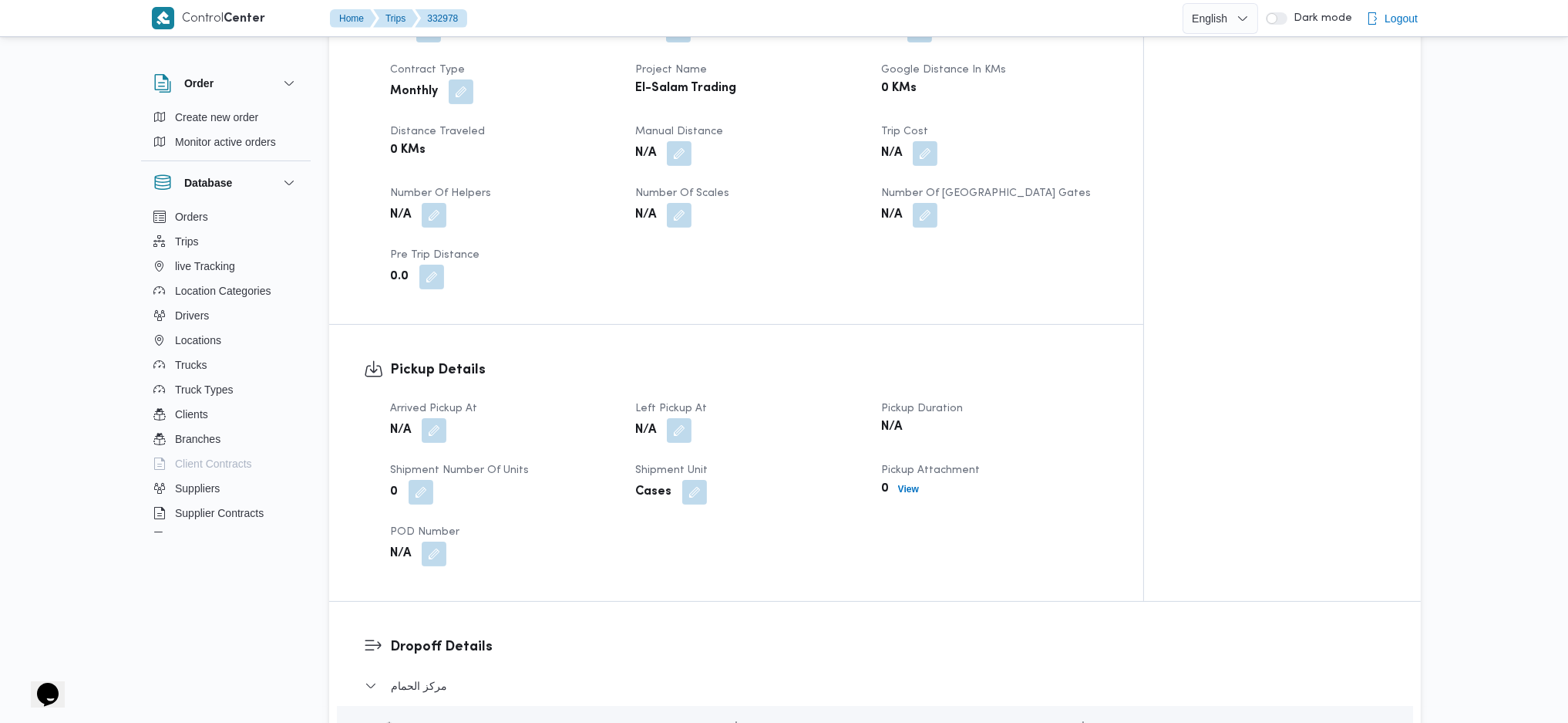
scroll to position [823, 0]
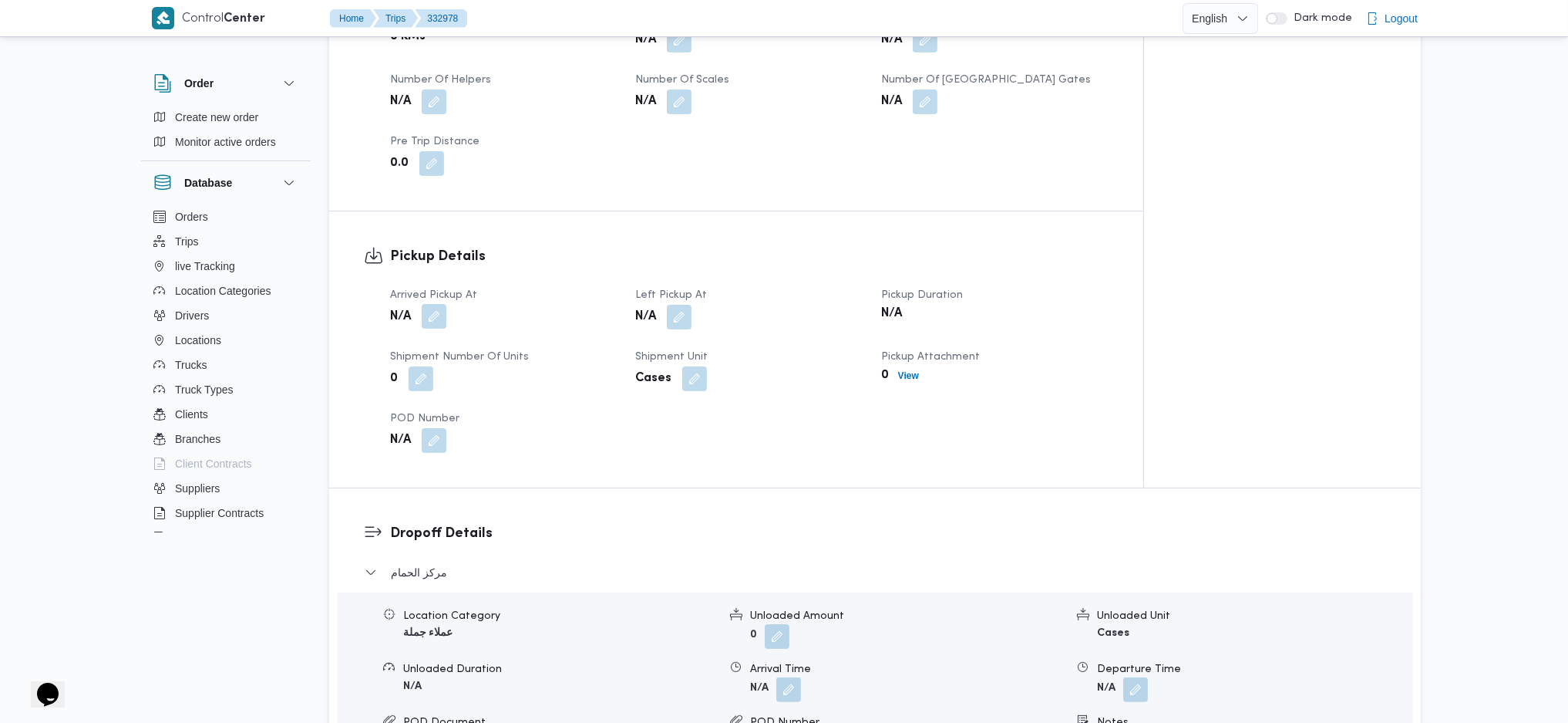
click at [433, 313] on button "button" at bounding box center [434, 316] width 25 height 25
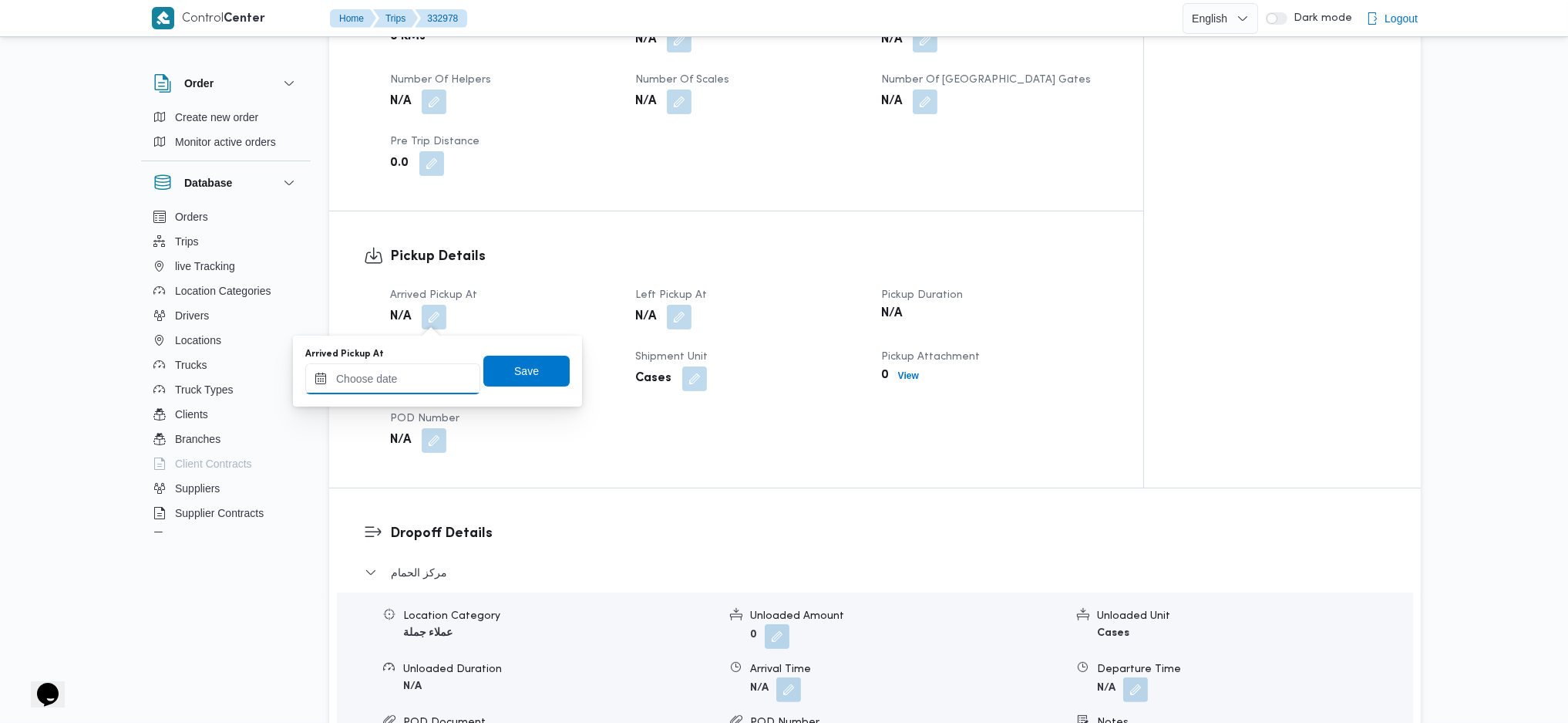
click at [415, 369] on input "Arrived Pickup At" at bounding box center [392, 379] width 175 height 31
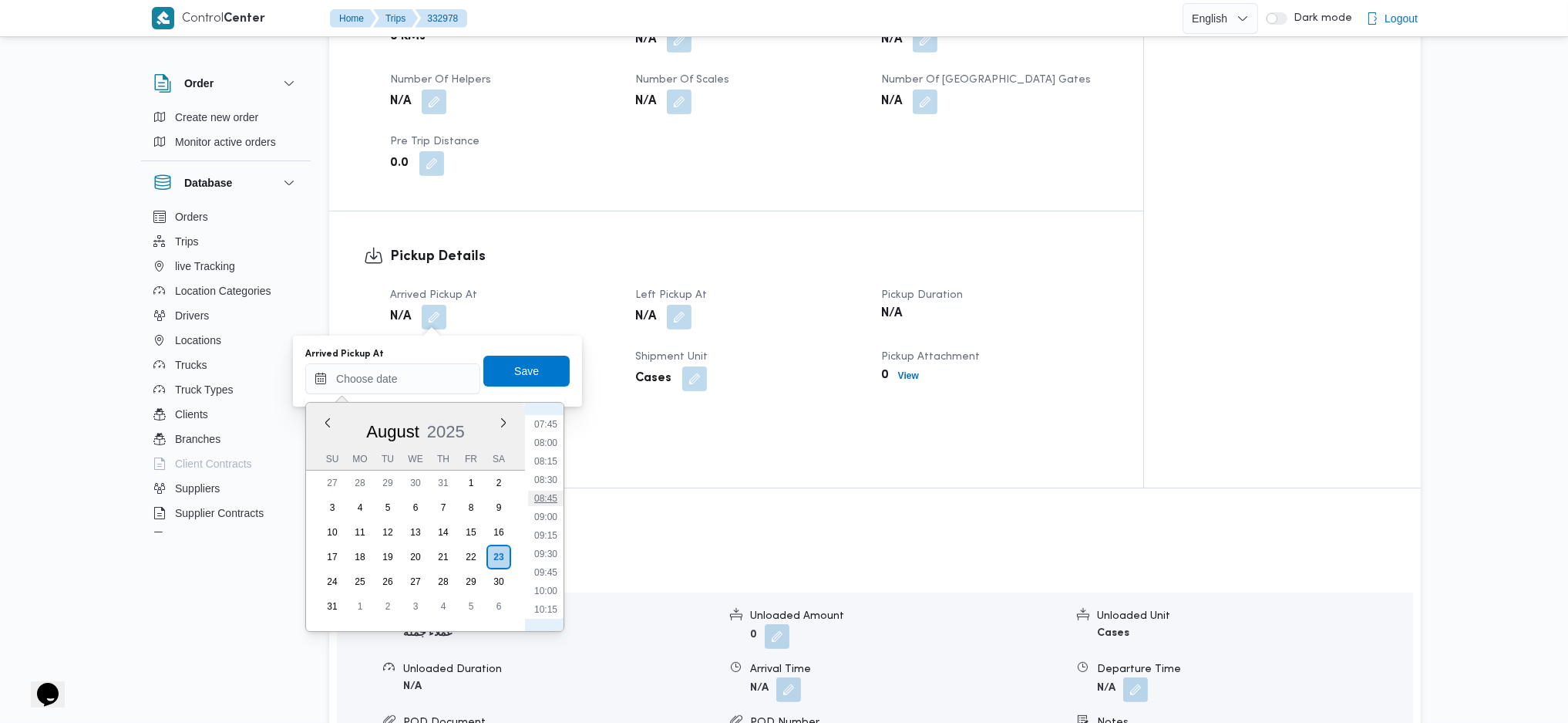
click at [545, 497] on li "08:45" at bounding box center [546, 498] width 35 height 16
type input "23/08/2025 08:45"
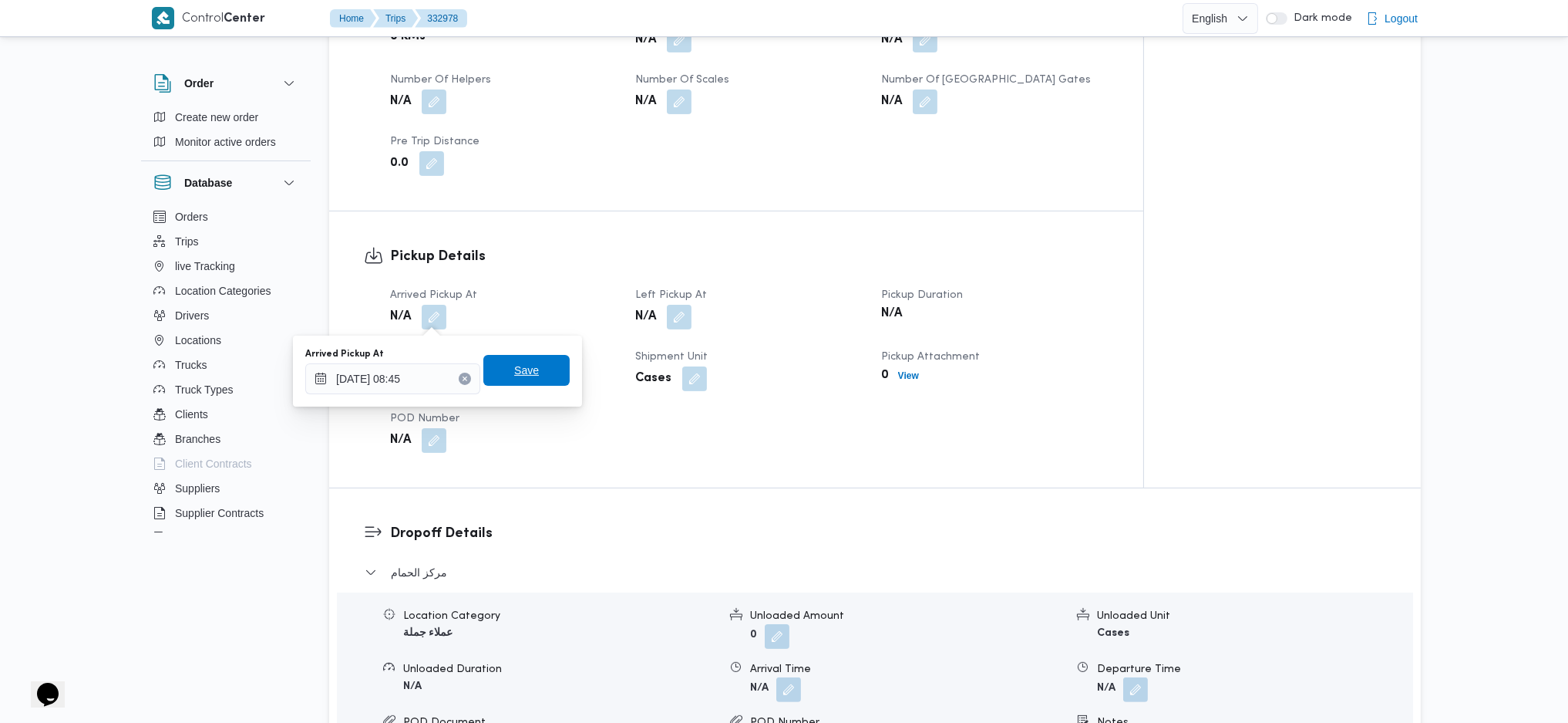
click at [523, 377] on span "Save" at bounding box center [526, 370] width 25 height 19
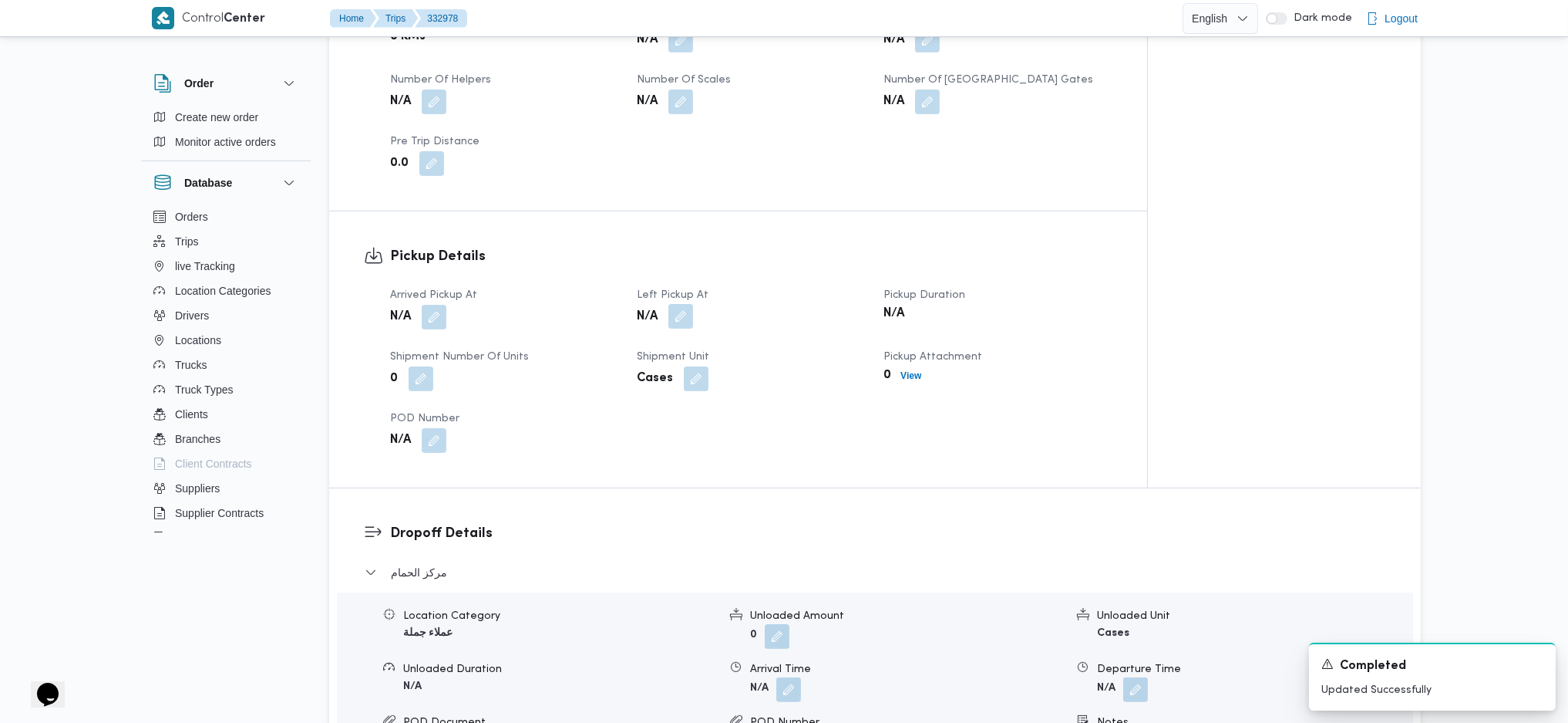
click at [684, 319] on button "button" at bounding box center [681, 316] width 25 height 25
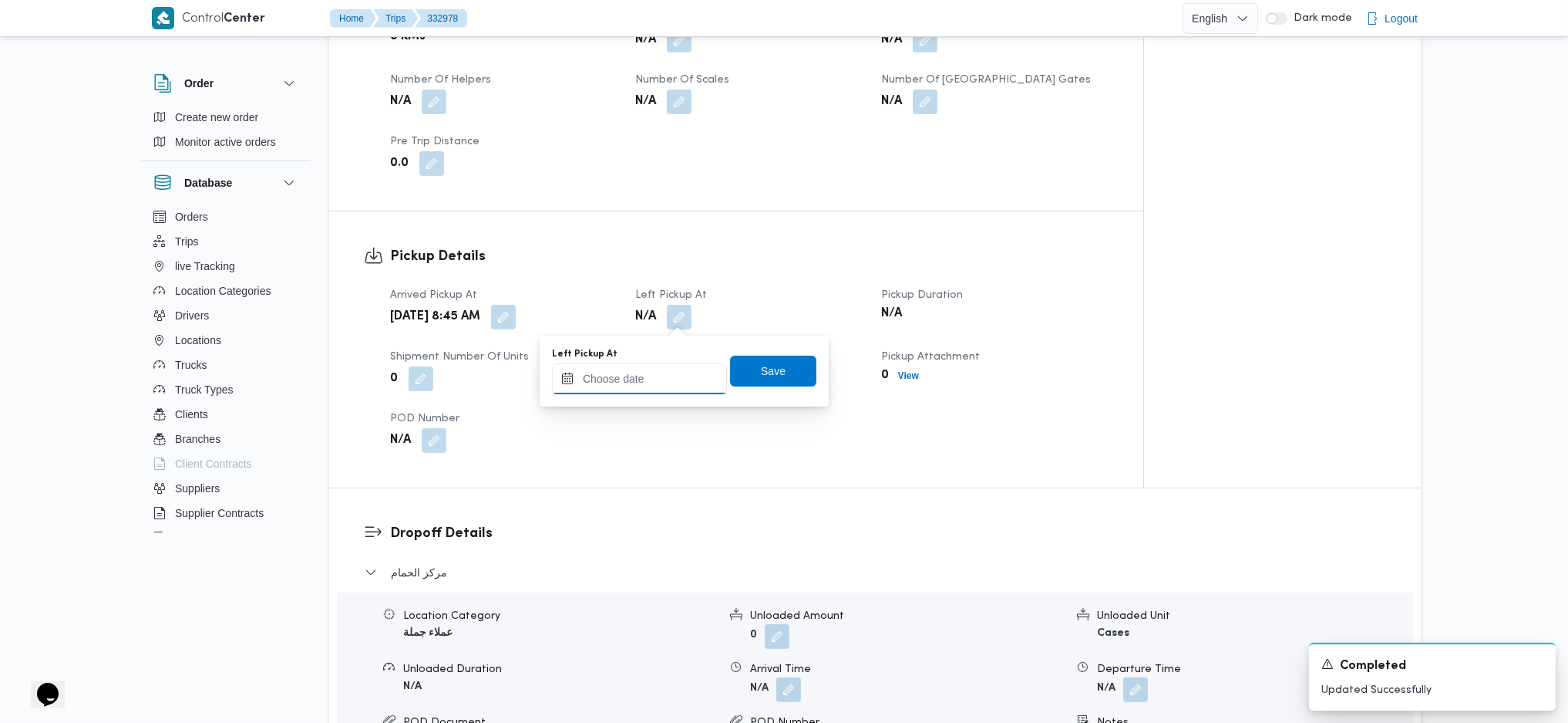
click at [648, 368] on input "Left Pickup At" at bounding box center [640, 379] width 175 height 31
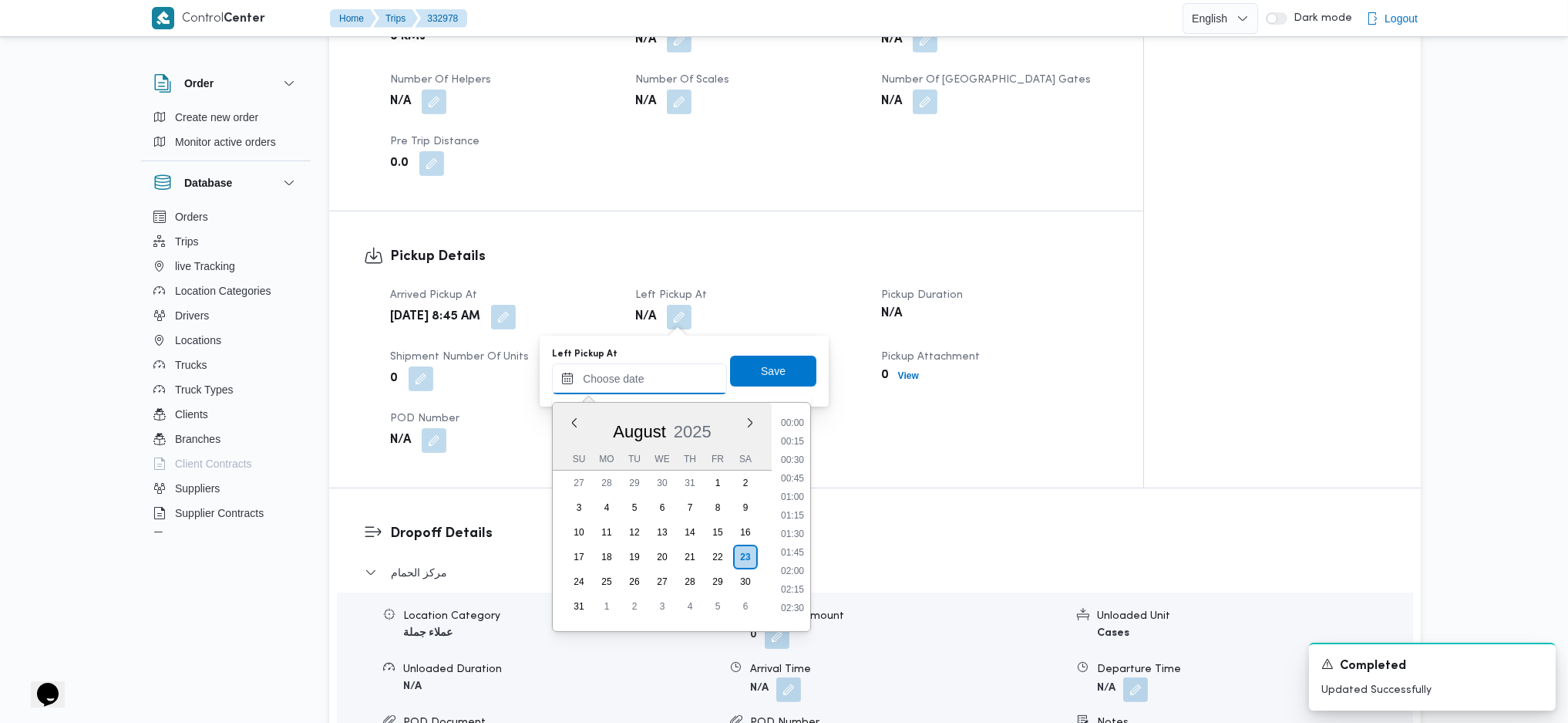
scroll to position [675, 0]
drag, startPoint x: 794, startPoint y: 529, endPoint x: 791, endPoint y: 517, distance: 12.4
click at [794, 529] on li "10:30" at bounding box center [792, 525] width 35 height 16
type input "23/08/2025 10:30"
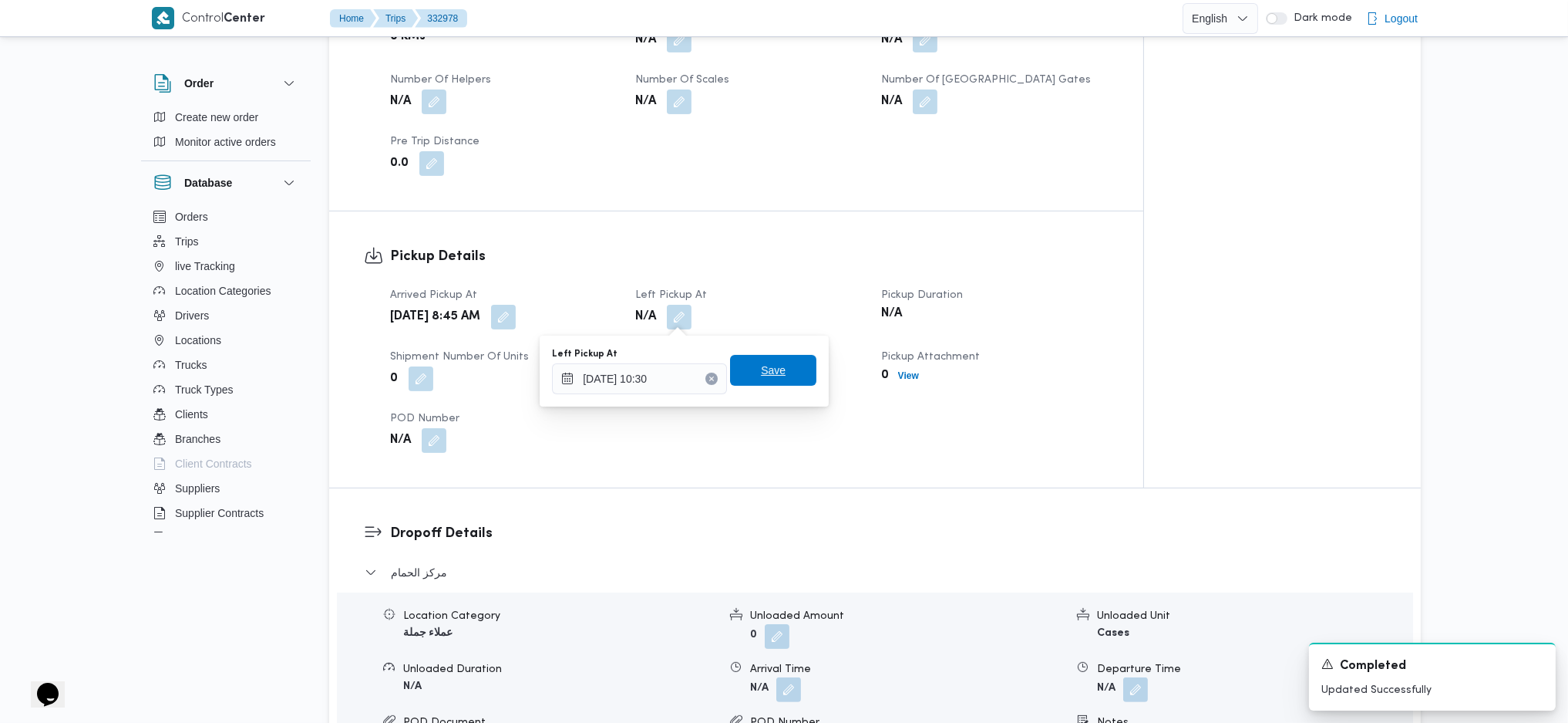
click at [740, 364] on span "Save" at bounding box center [773, 369] width 86 height 31
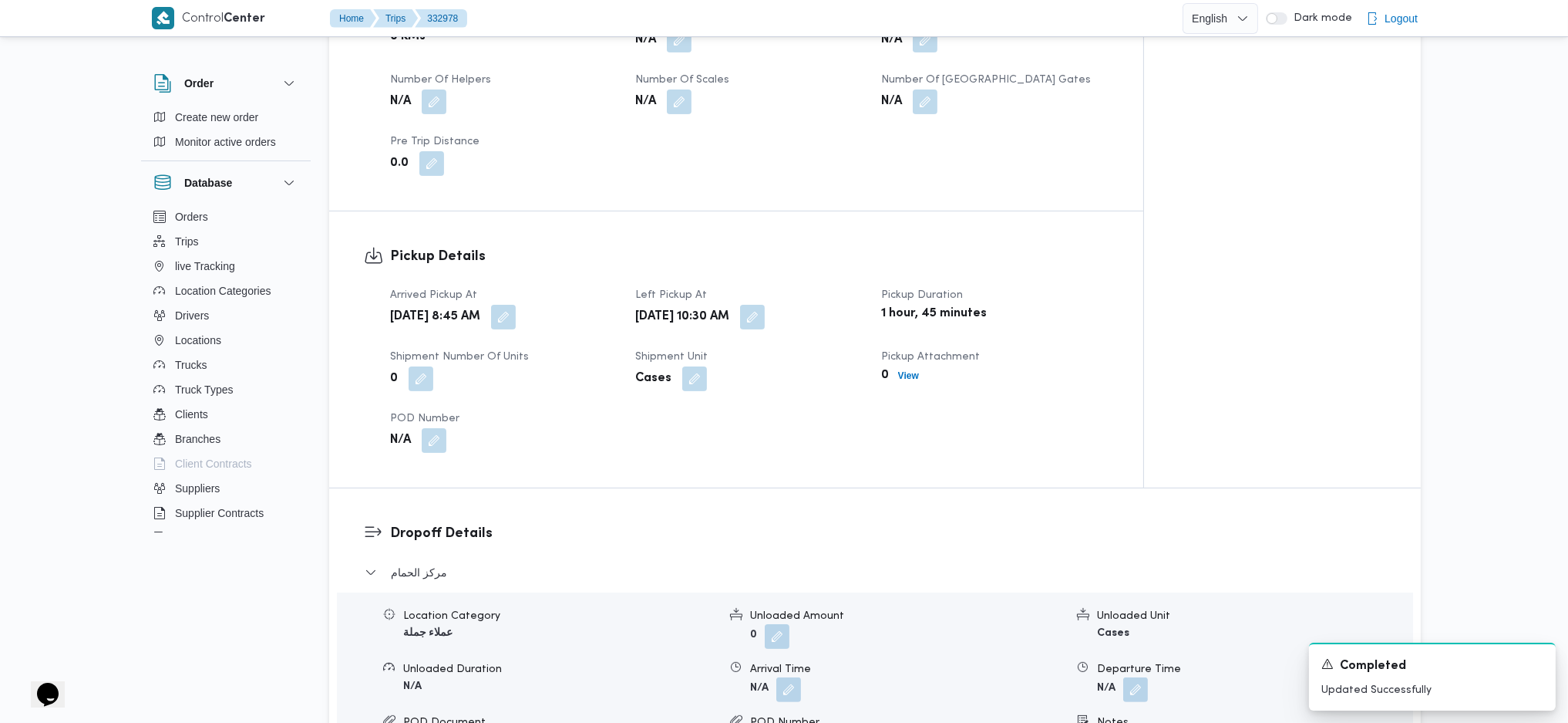
scroll to position [206, 0]
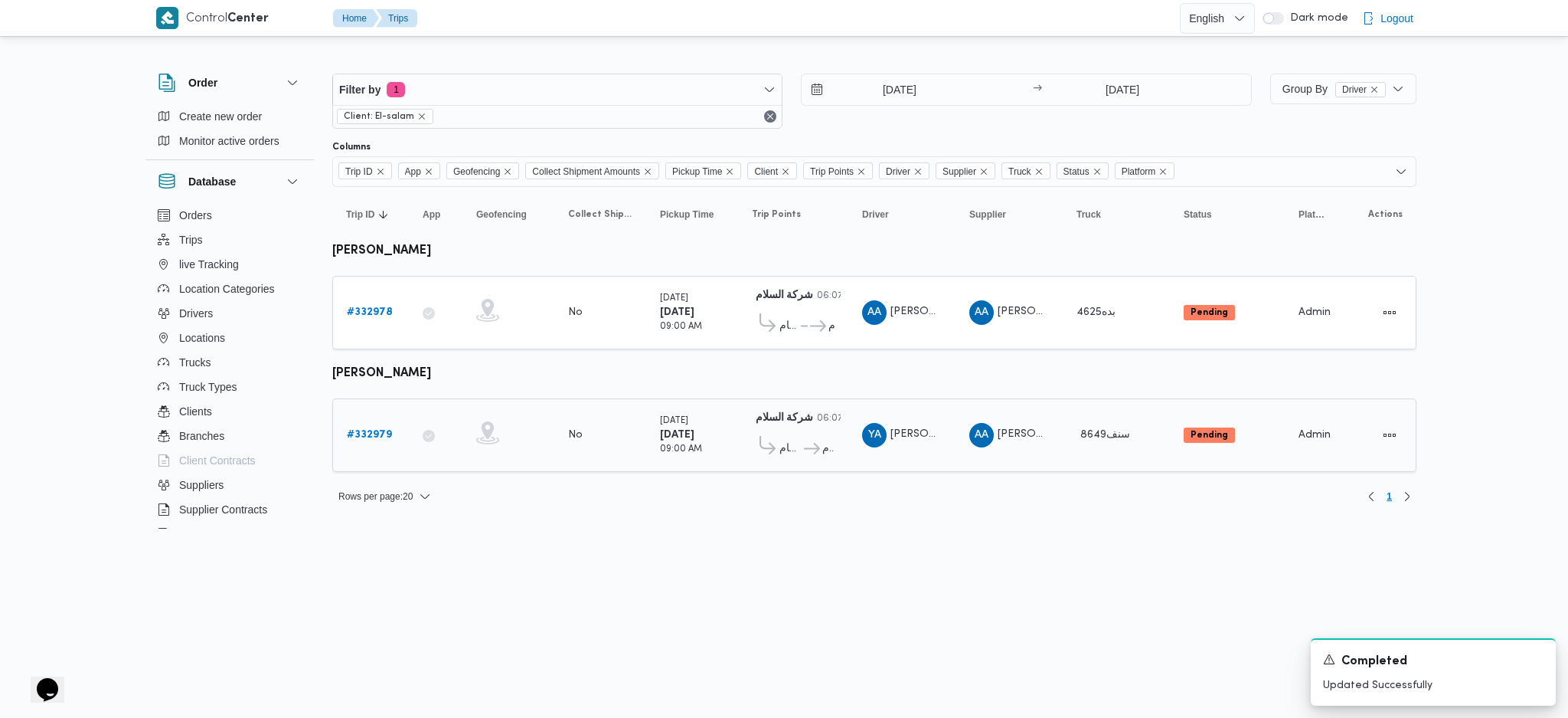
click at [372, 432] on b "# 332979" at bounding box center [369, 434] width 45 height 10
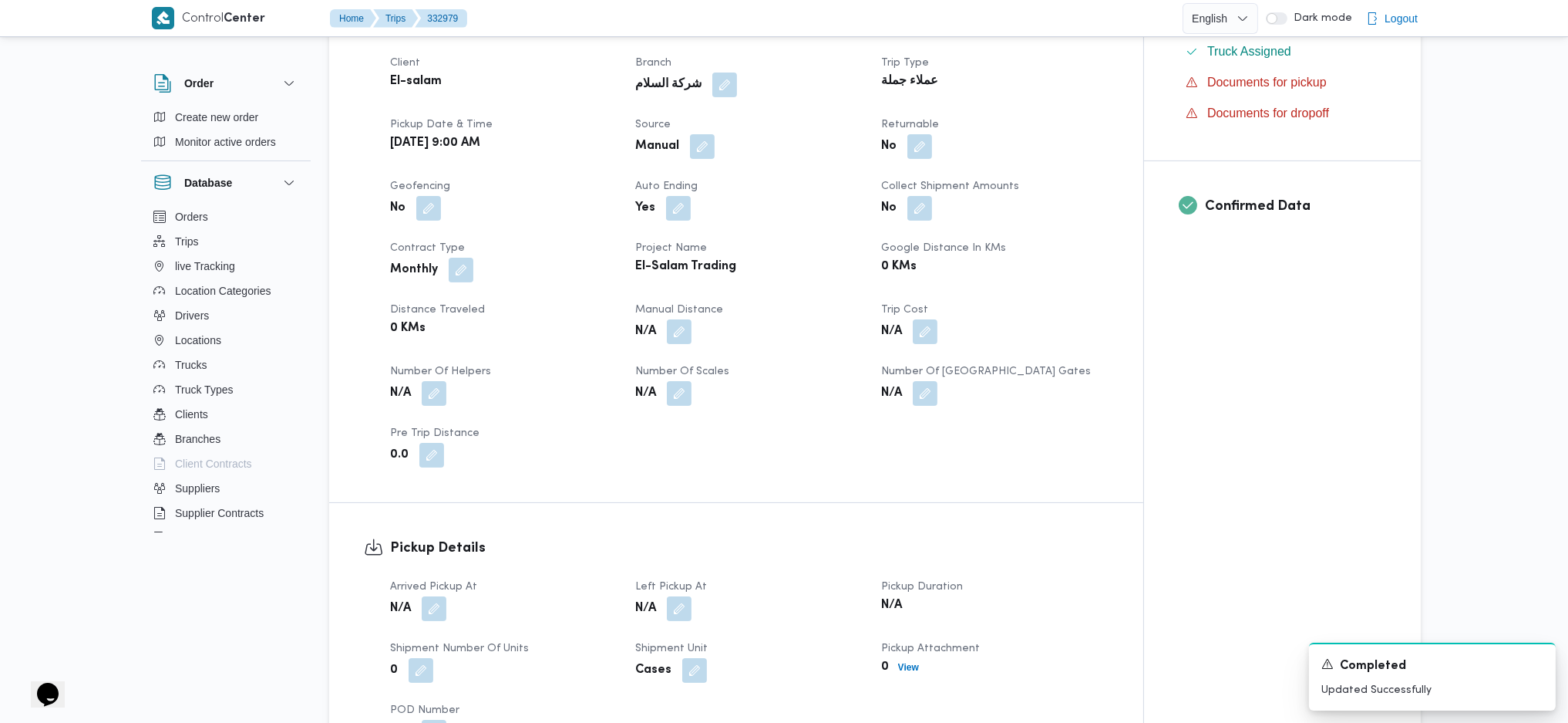
scroll to position [926, 0]
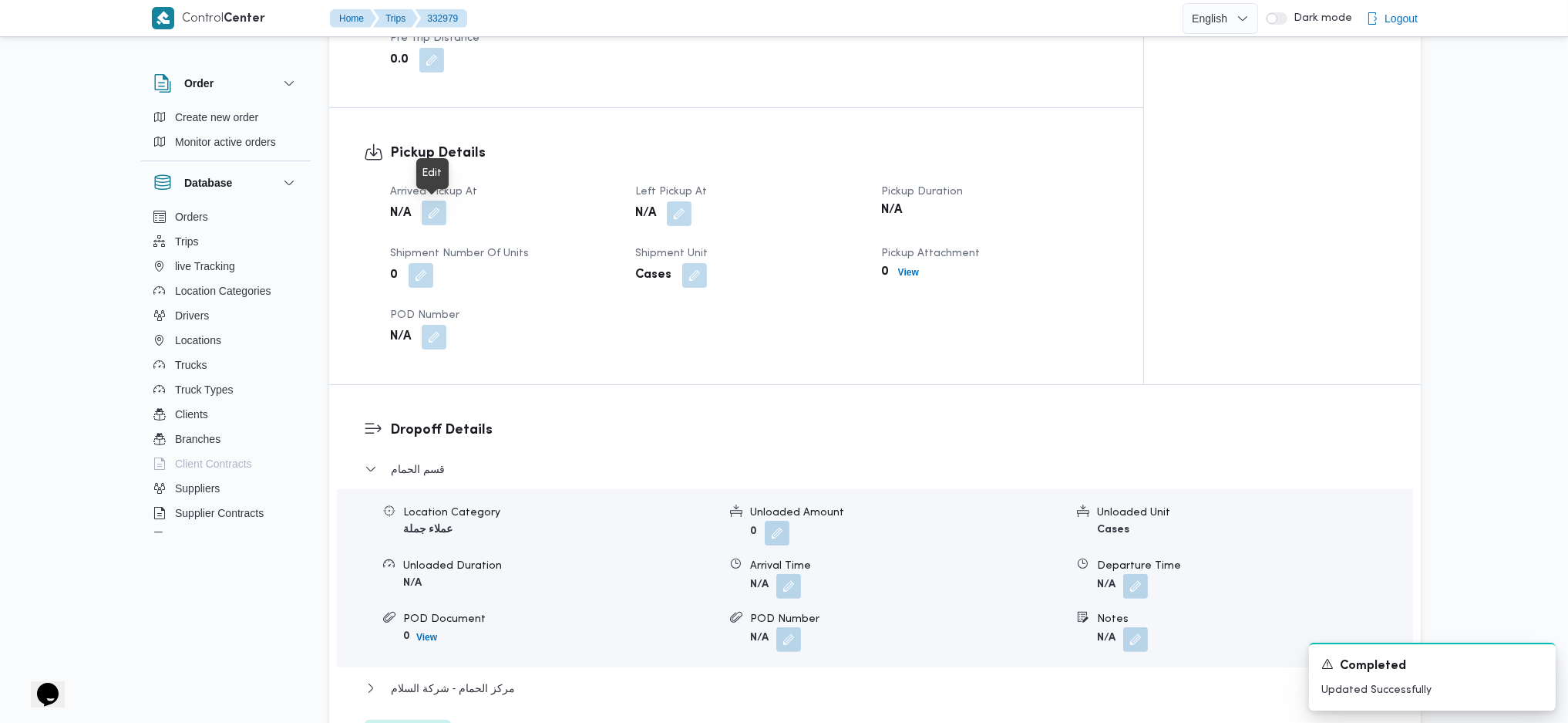
drag, startPoint x: 433, startPoint y: 208, endPoint x: 432, endPoint y: 221, distance: 13.0
click at [432, 210] on button "button" at bounding box center [434, 213] width 25 height 25
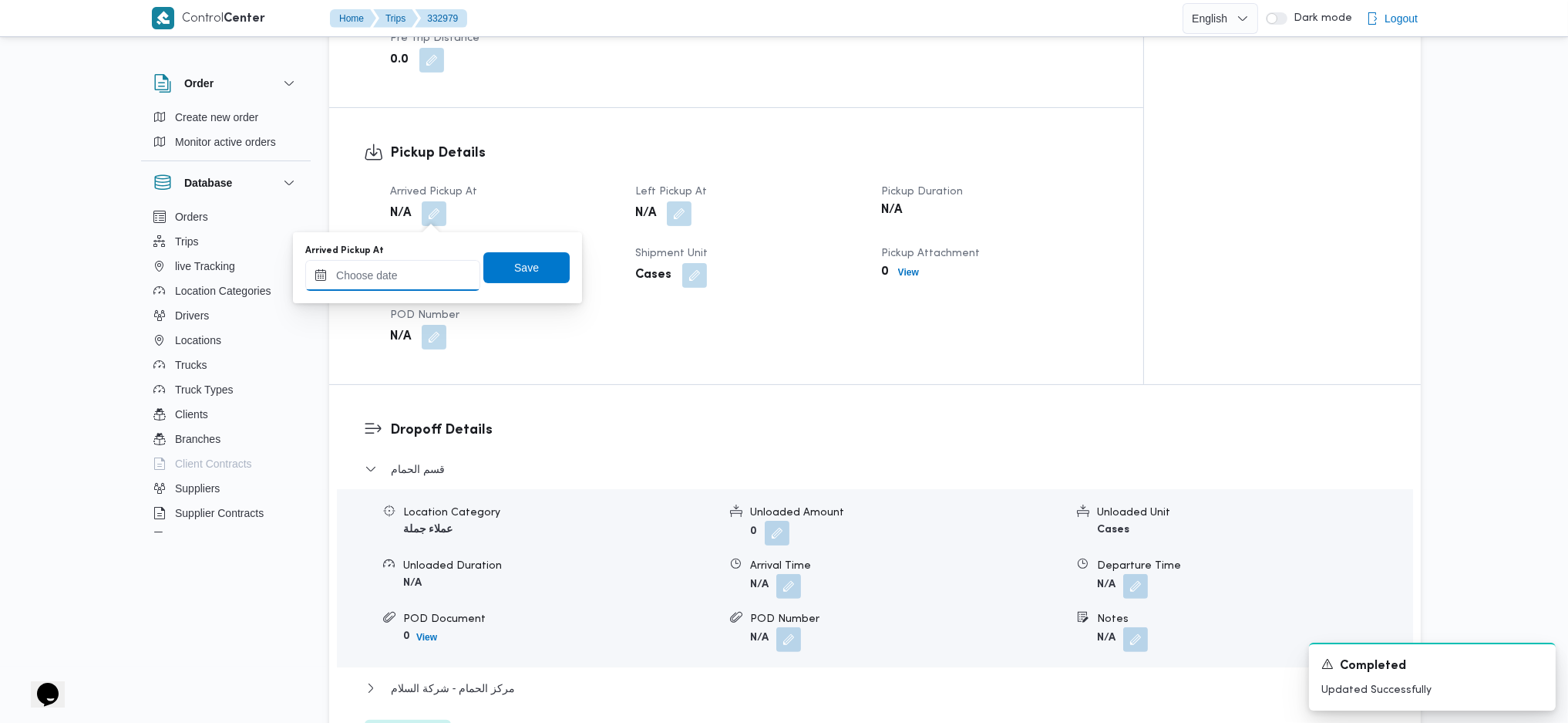
click at [417, 280] on input "Arrived Pickup At" at bounding box center [392, 274] width 175 height 31
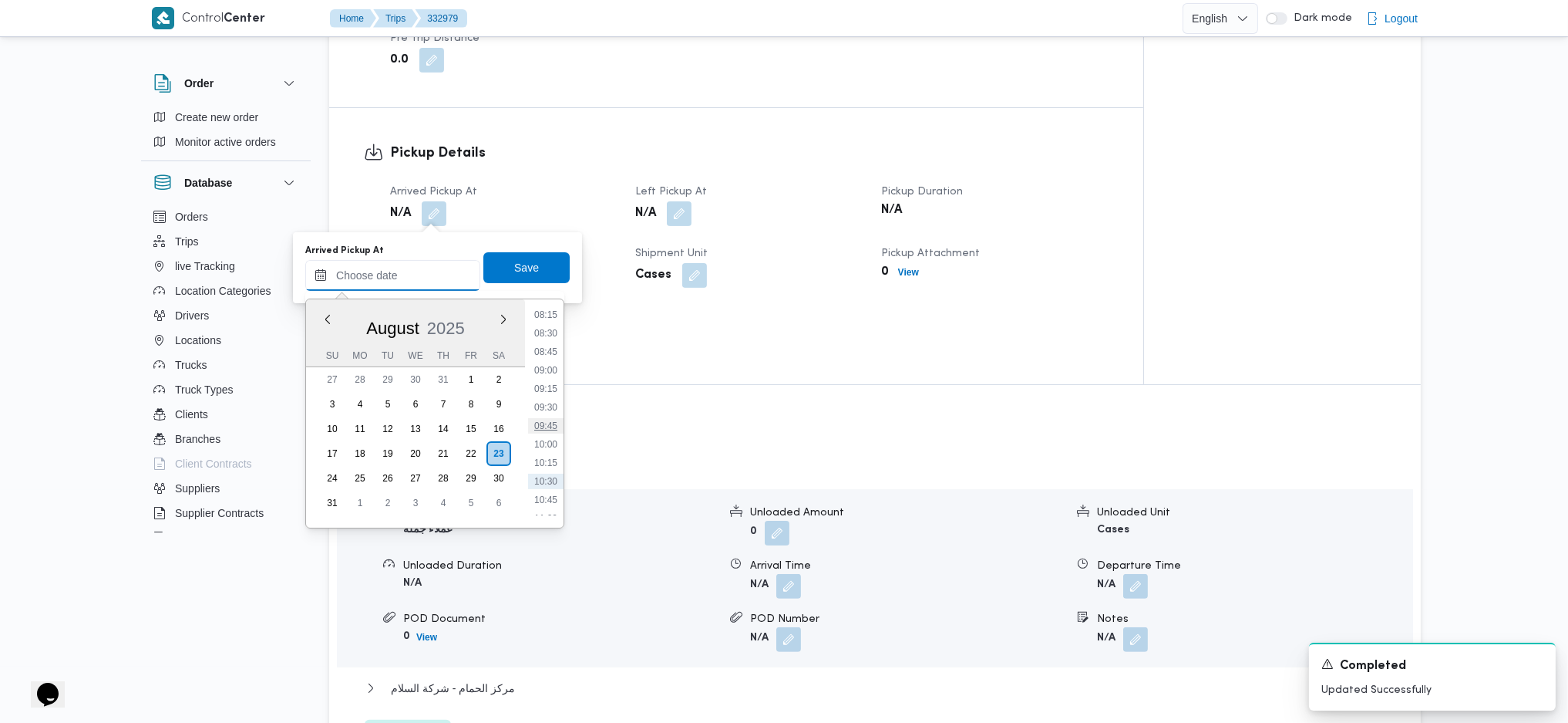
scroll to position [572, 0]
click at [551, 377] on li "08:30" at bounding box center [546, 376] width 35 height 16
type input "23/08/2025 08:30"
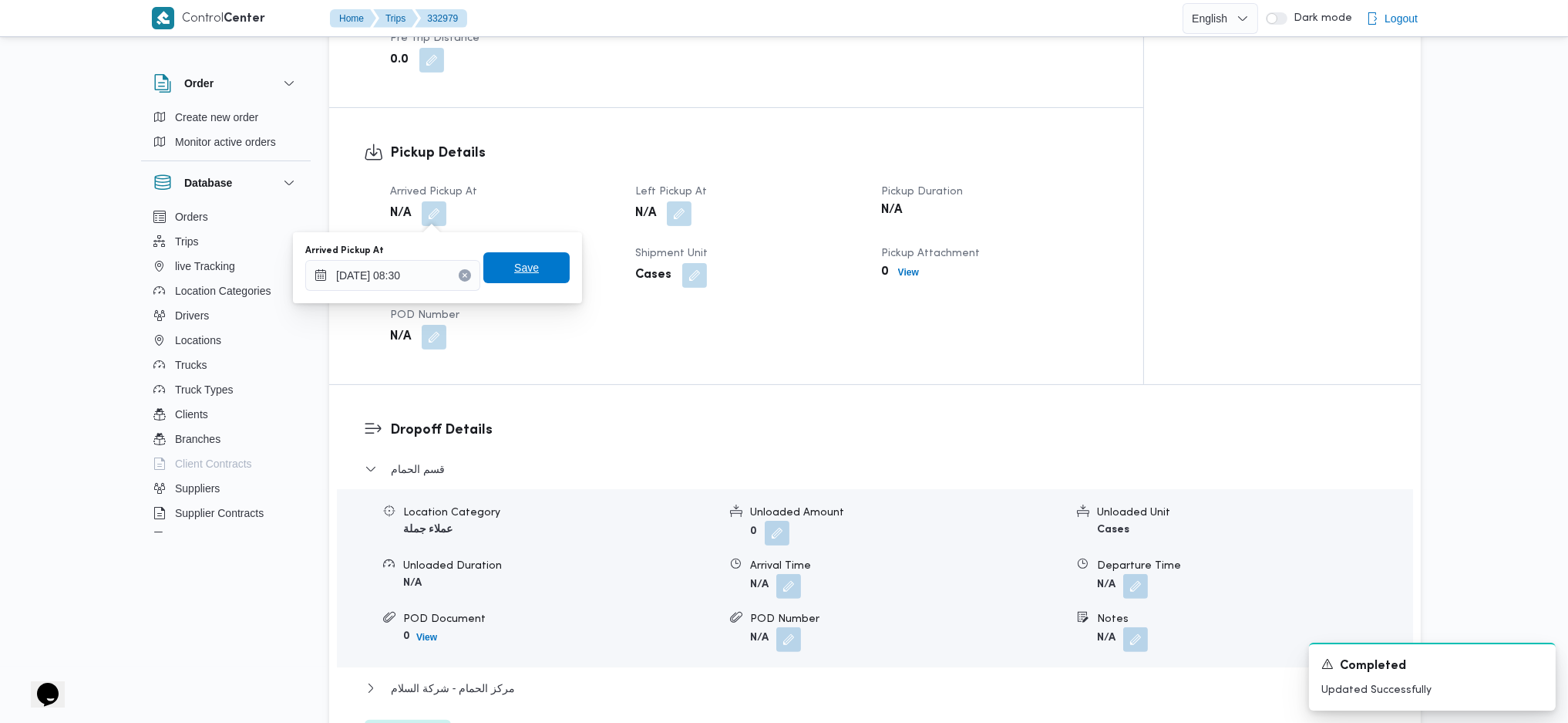
click at [538, 262] on span "Save" at bounding box center [526, 267] width 86 height 31
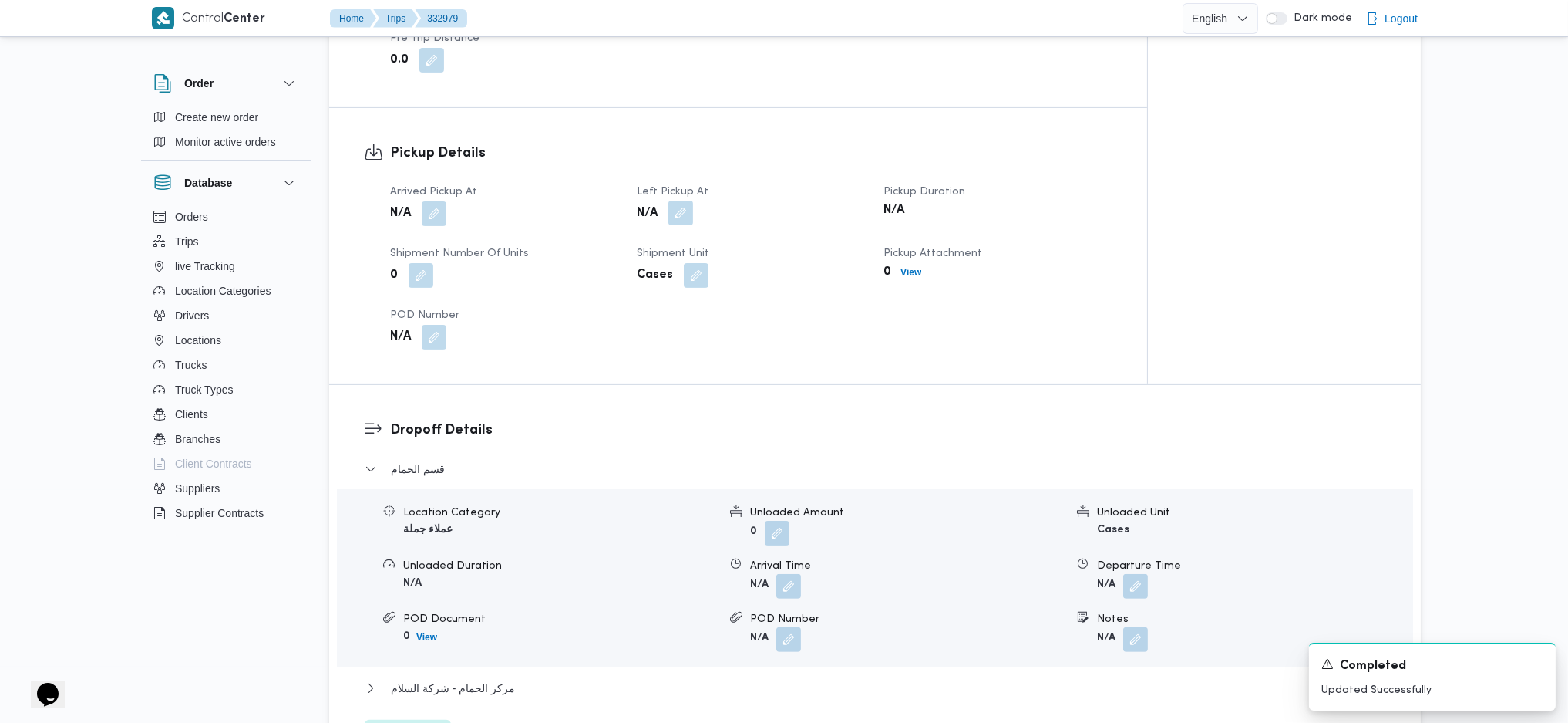
click at [687, 220] on button "button" at bounding box center [681, 213] width 25 height 25
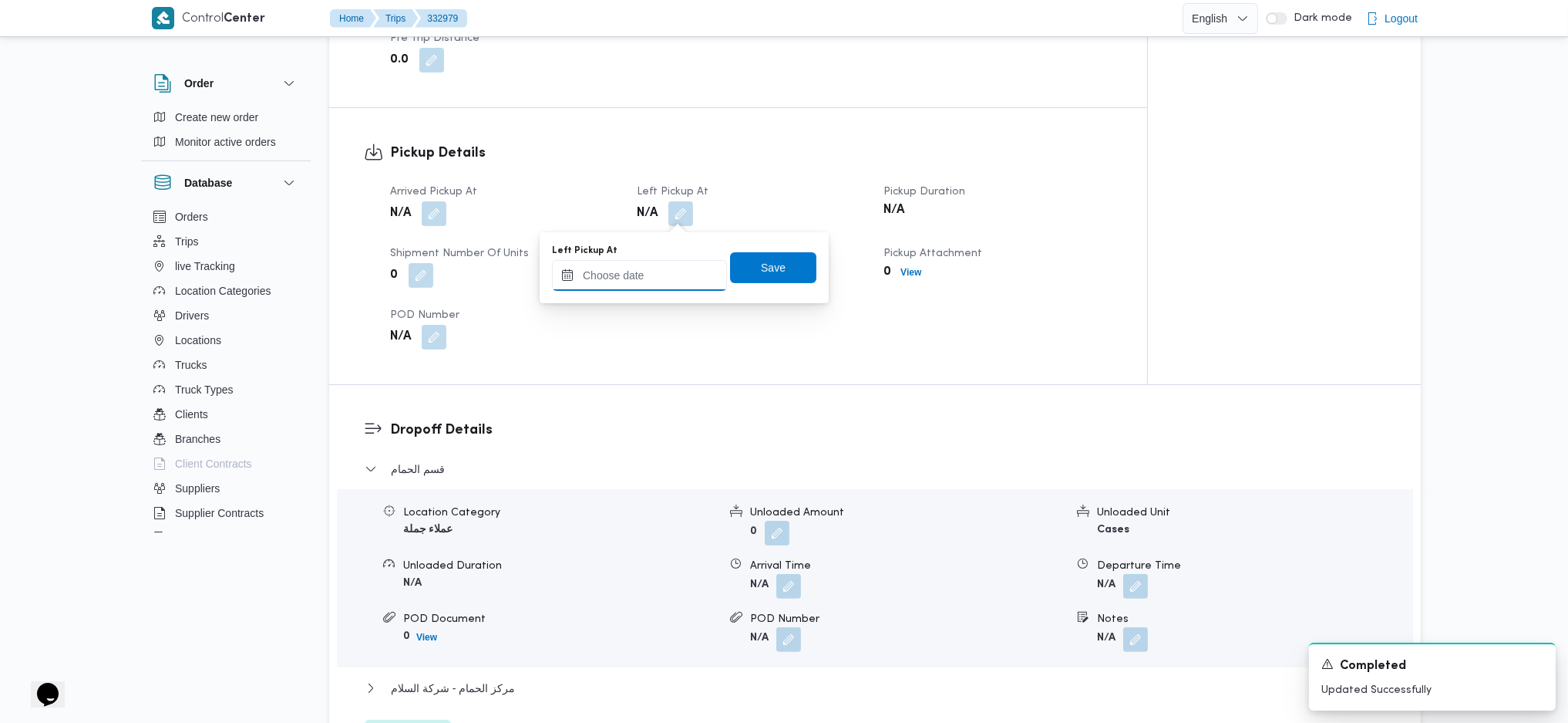
drag, startPoint x: 662, startPoint y: 275, endPoint x: 673, endPoint y: 282, distance: 13.0
click at [660, 277] on input "Left Pickup At" at bounding box center [640, 274] width 175 height 31
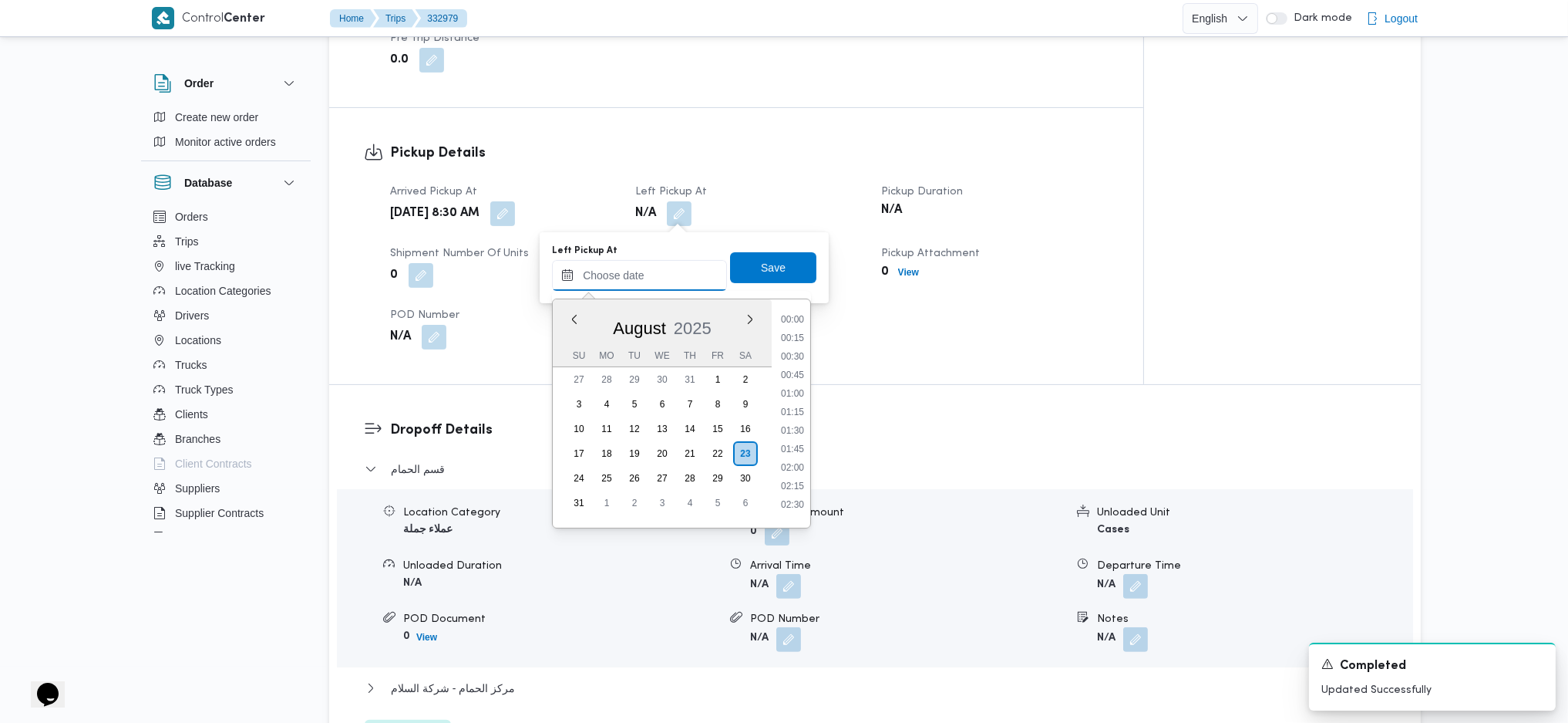
scroll to position [675, 0]
click at [792, 391] on li "10:00" at bounding box center [792, 384] width 35 height 16
type input "23/08/2025 10:00"
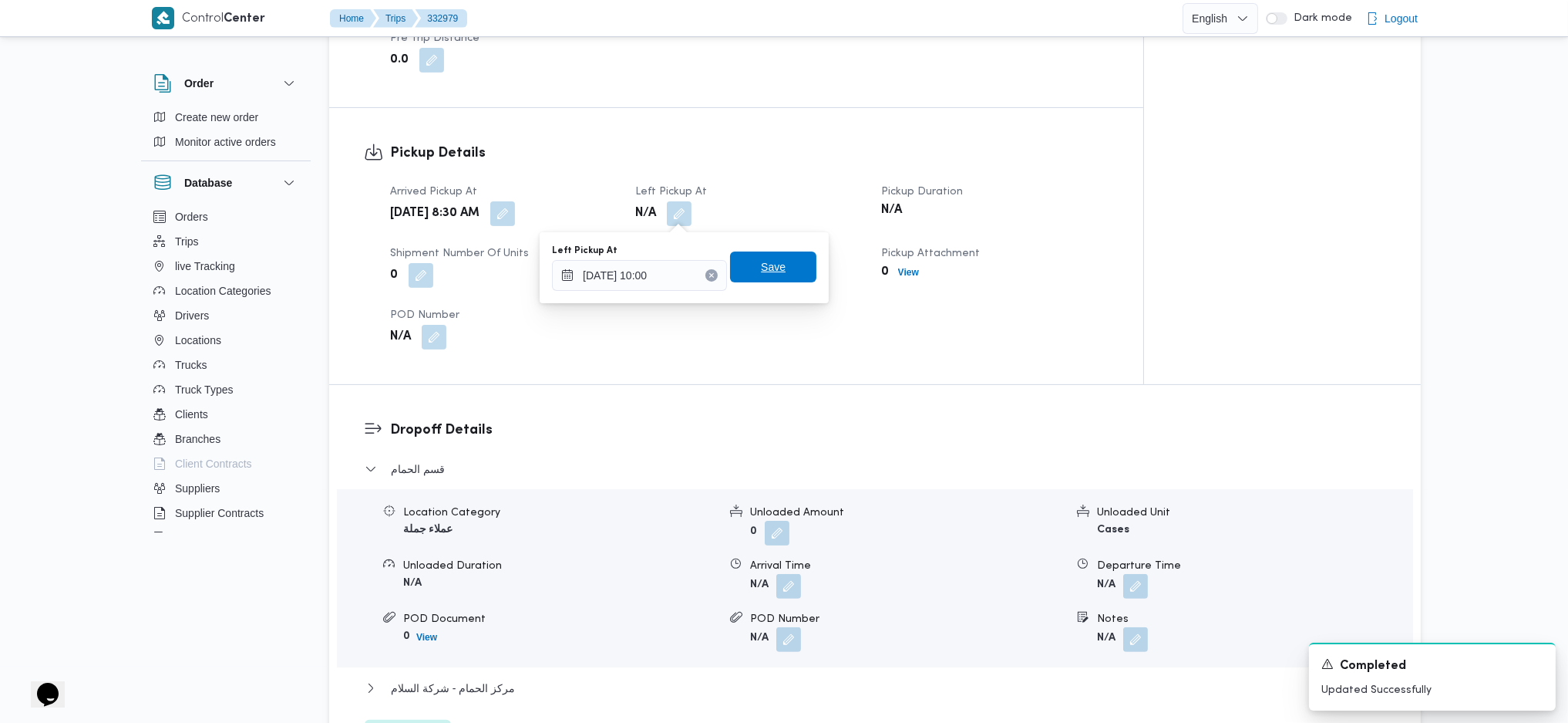
click at [769, 255] on span "Save" at bounding box center [773, 266] width 86 height 31
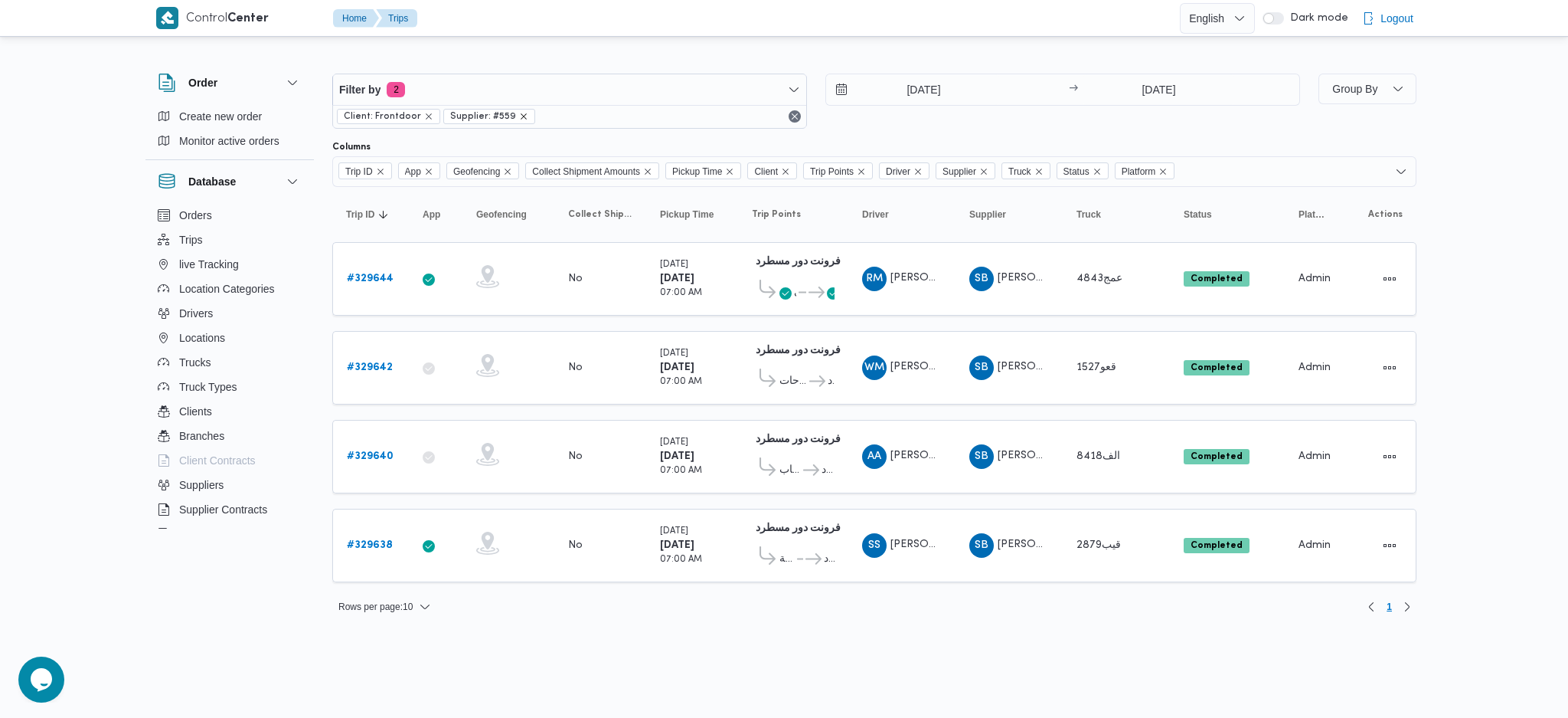
click at [519, 117] on icon "remove selected entity" at bounding box center [524, 116] width 9 height 9
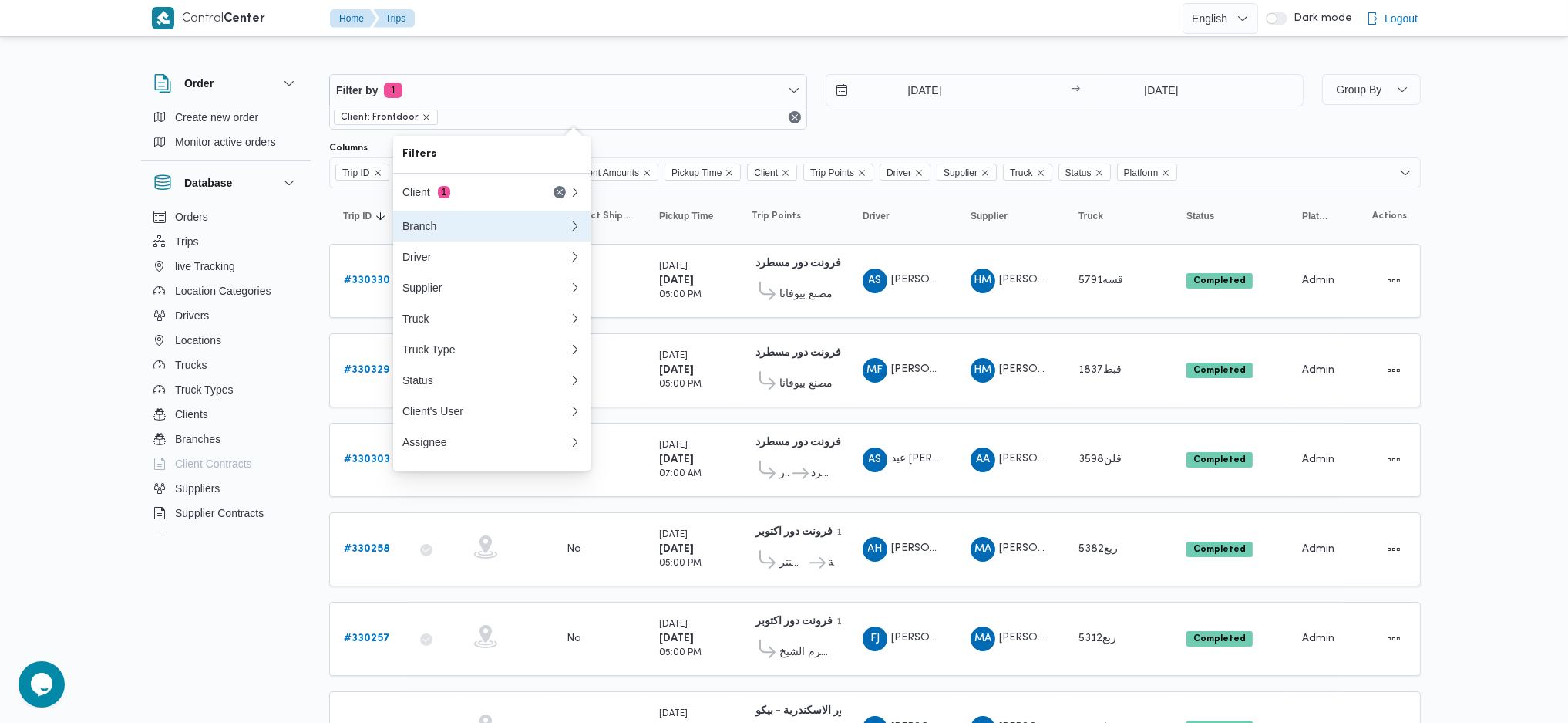
click at [432, 218] on button "Branch" at bounding box center [492, 225] width 197 height 31
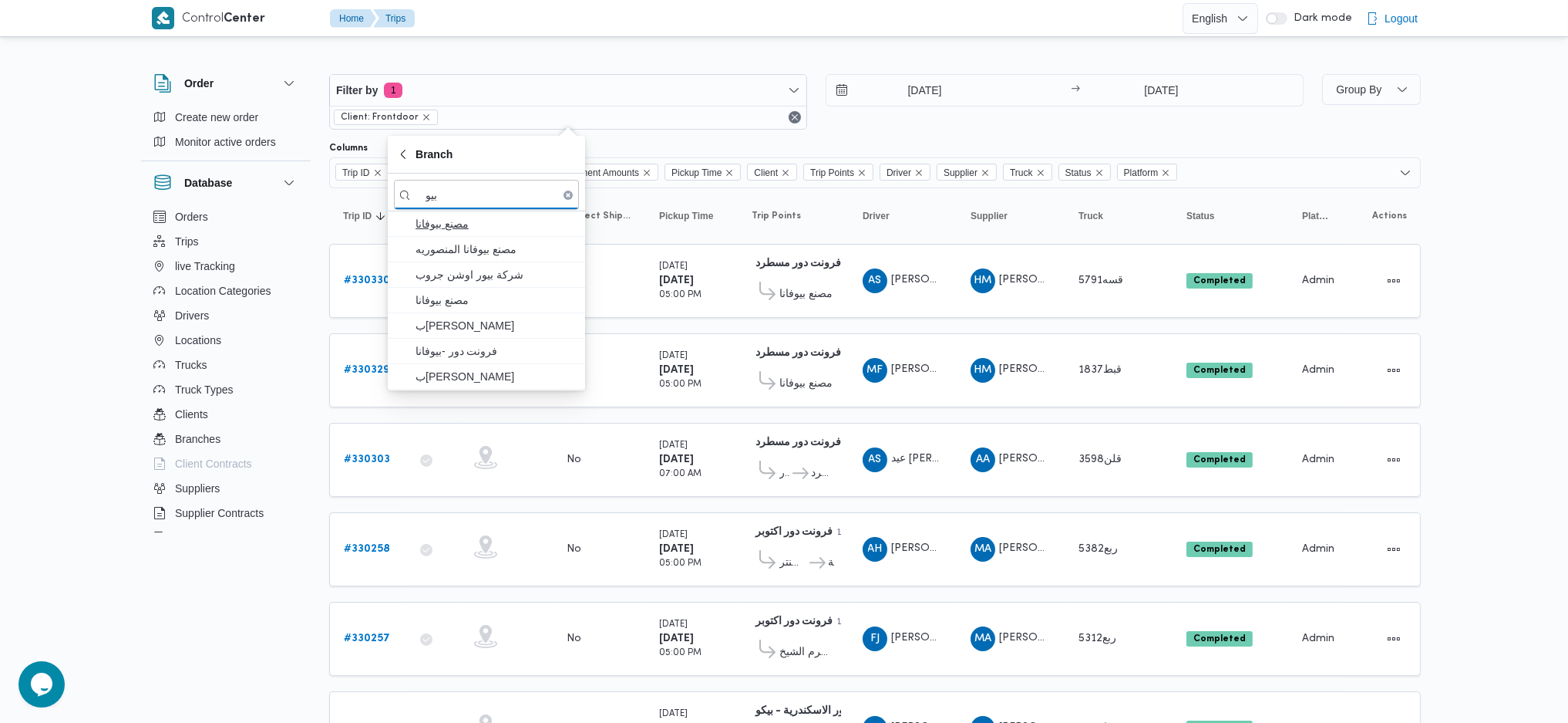
type input "بيو"
click at [511, 222] on span "مصنع بيوفانا" at bounding box center [496, 223] width 160 height 19
click at [1153, 84] on input "[DATE]" at bounding box center [1162, 89] width 153 height 31
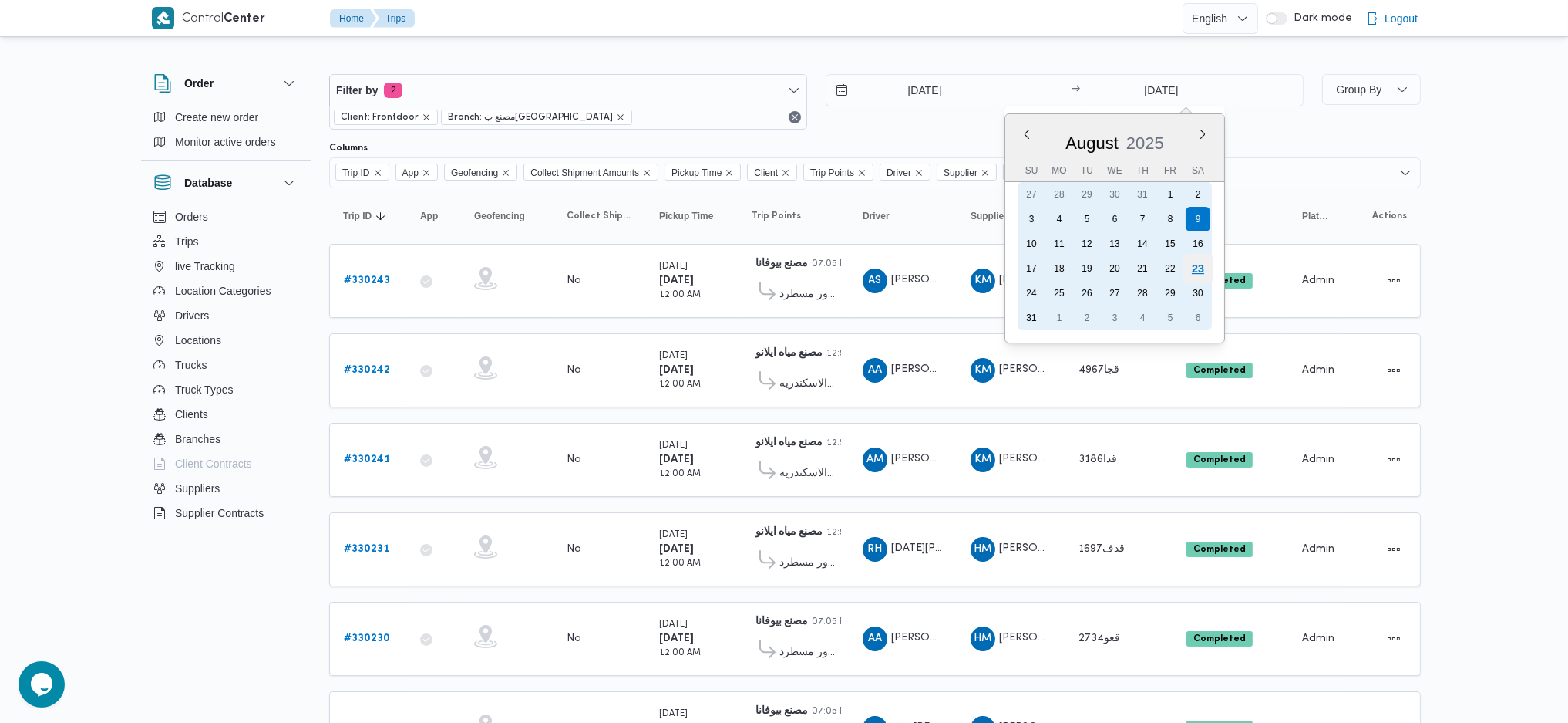
click at [1189, 268] on div "23" at bounding box center [1199, 269] width 30 height 30
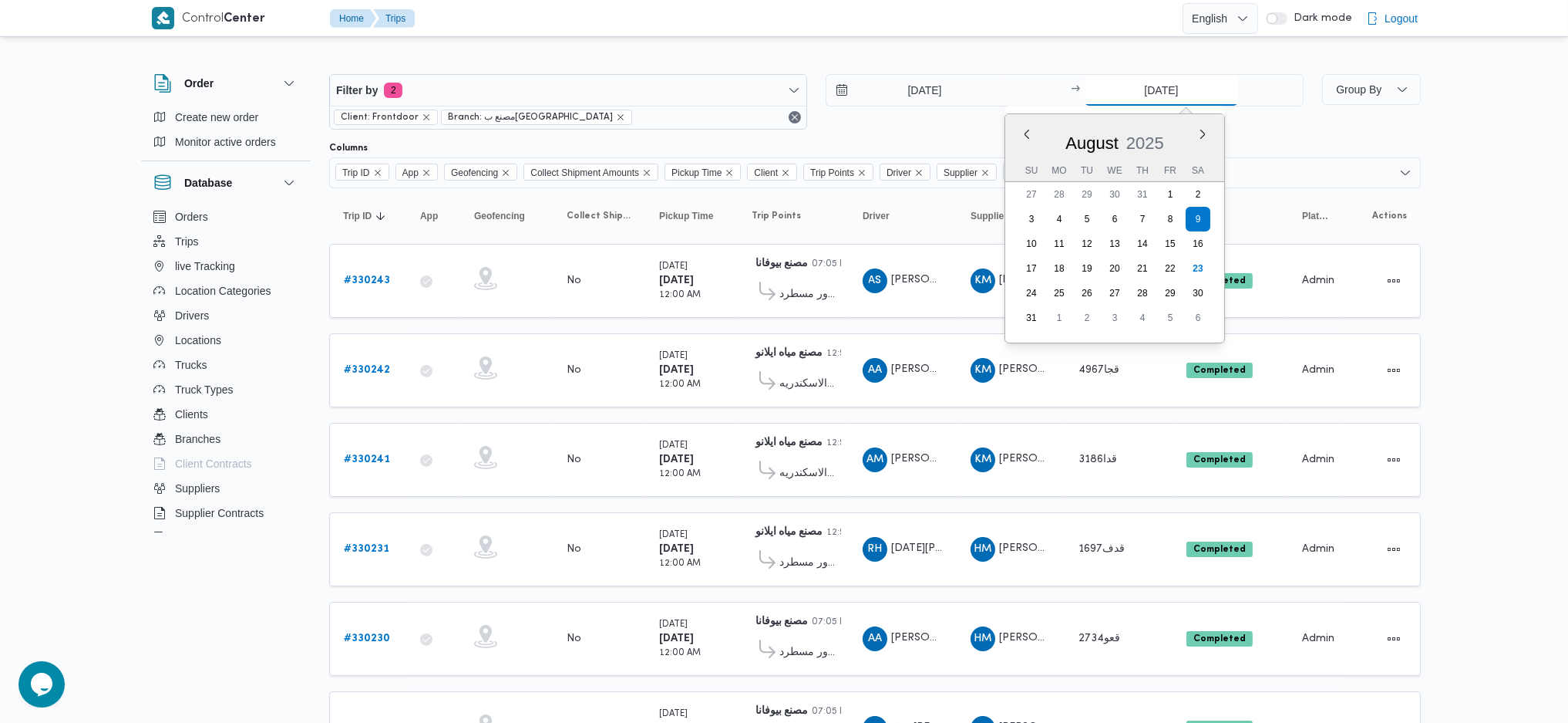
type input "[DATE]"
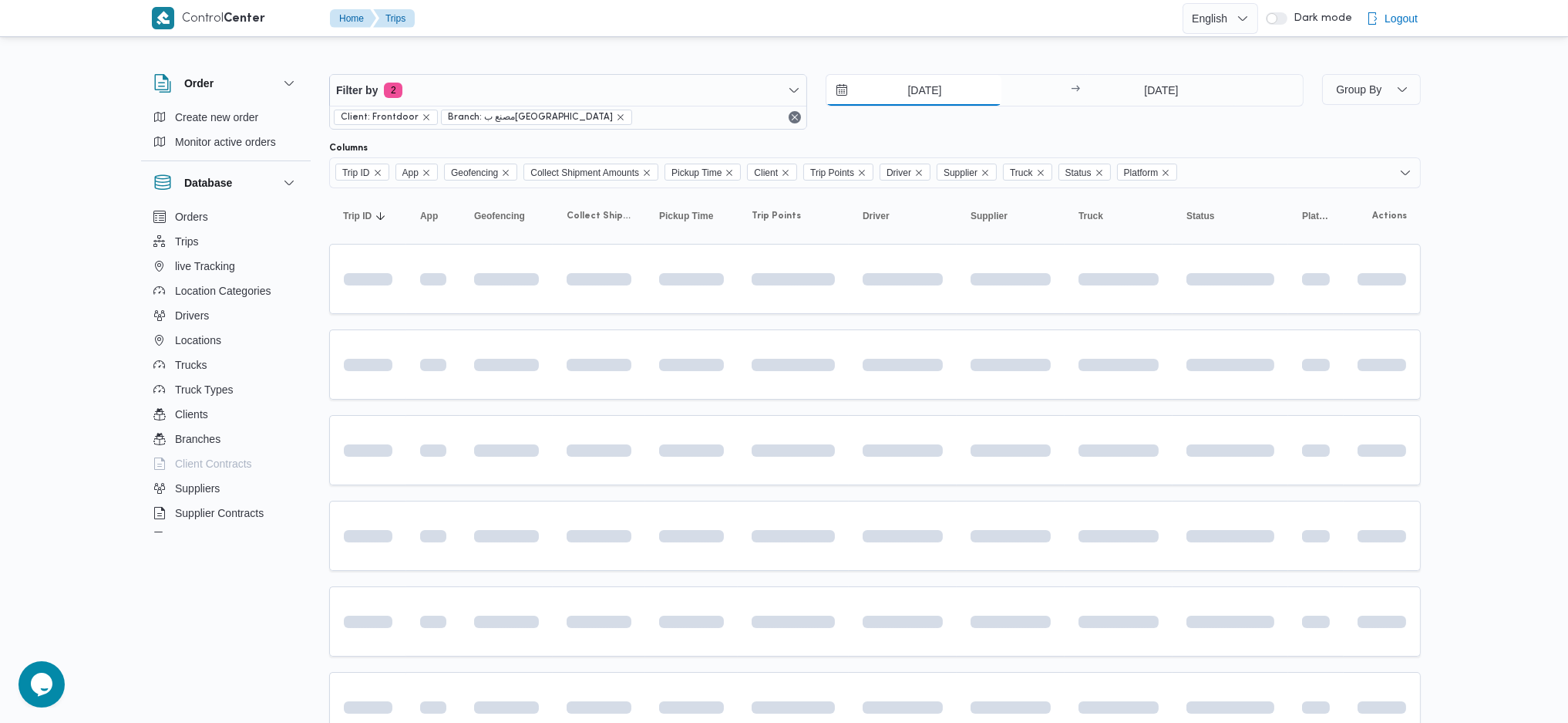
click at [919, 82] on input "[DATE]" at bounding box center [914, 89] width 175 height 31
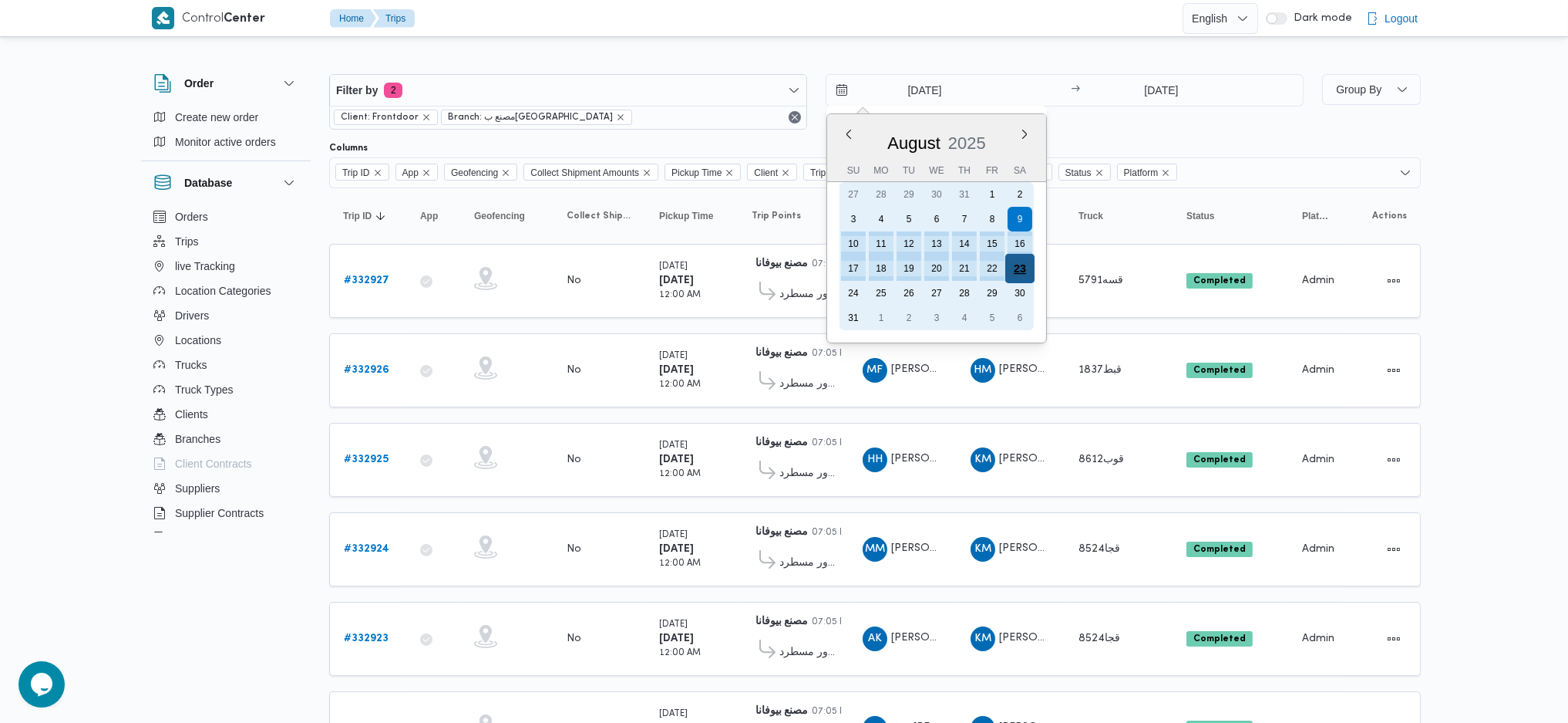
click at [1020, 269] on div "23" at bounding box center [1020, 269] width 30 height 30
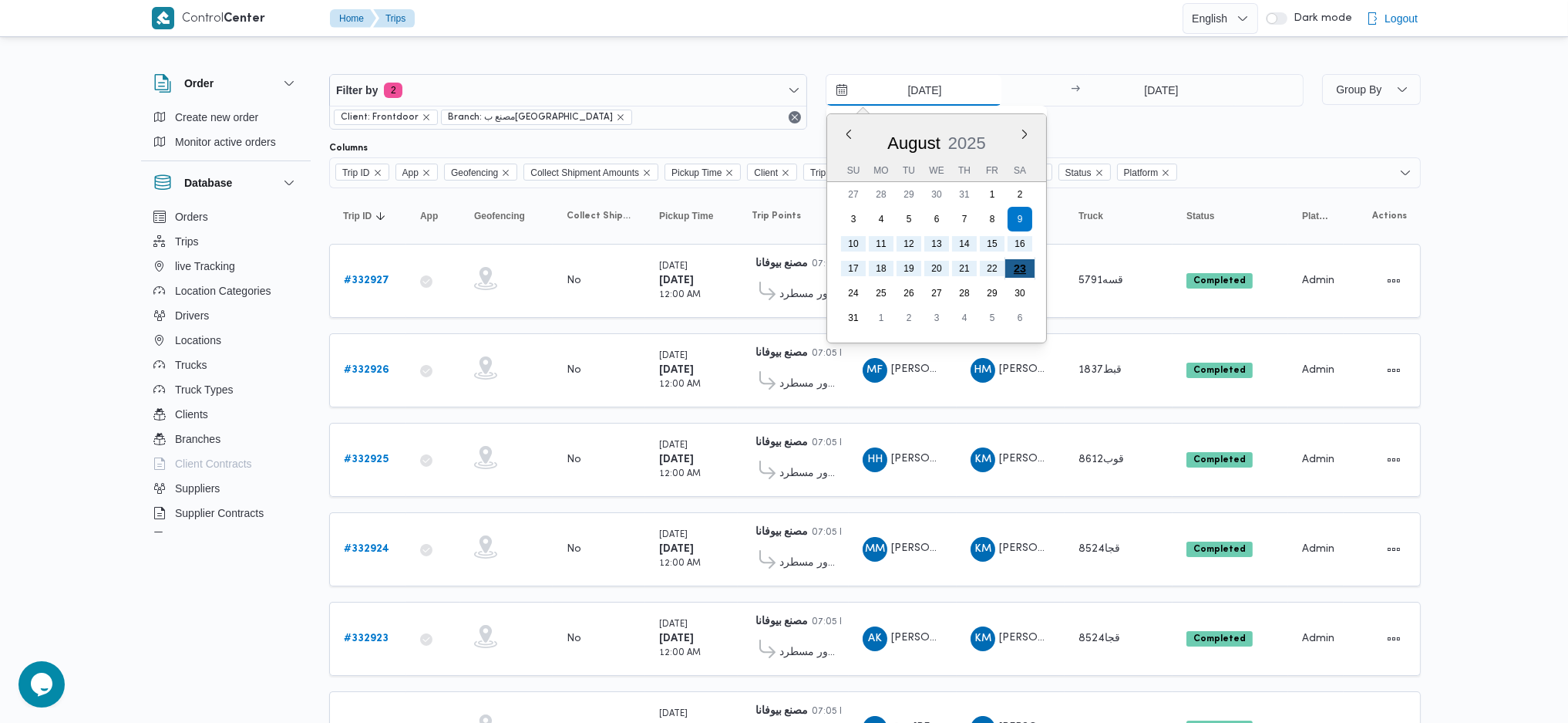
type input "[DATE]"
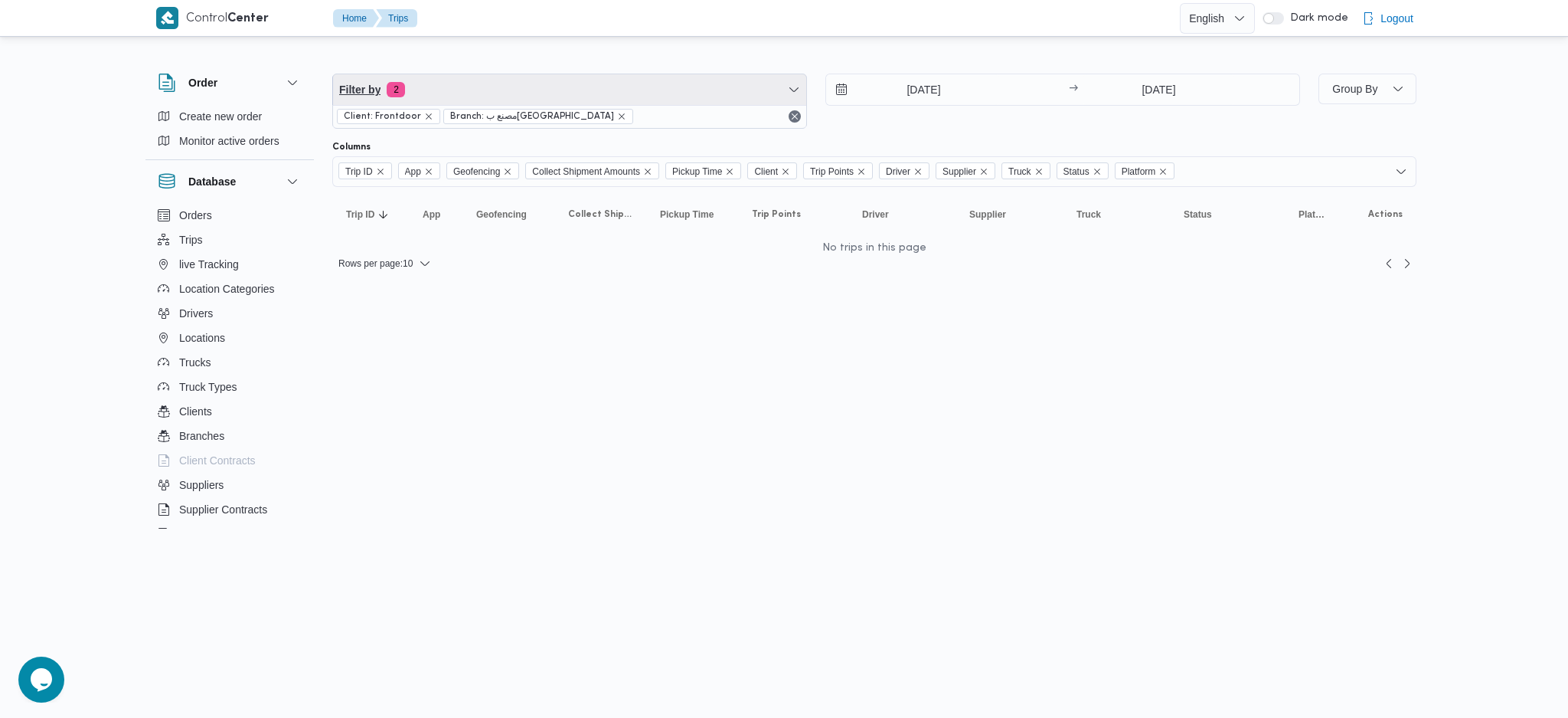
click at [549, 89] on span "Filter by 2" at bounding box center [570, 89] width 473 height 30
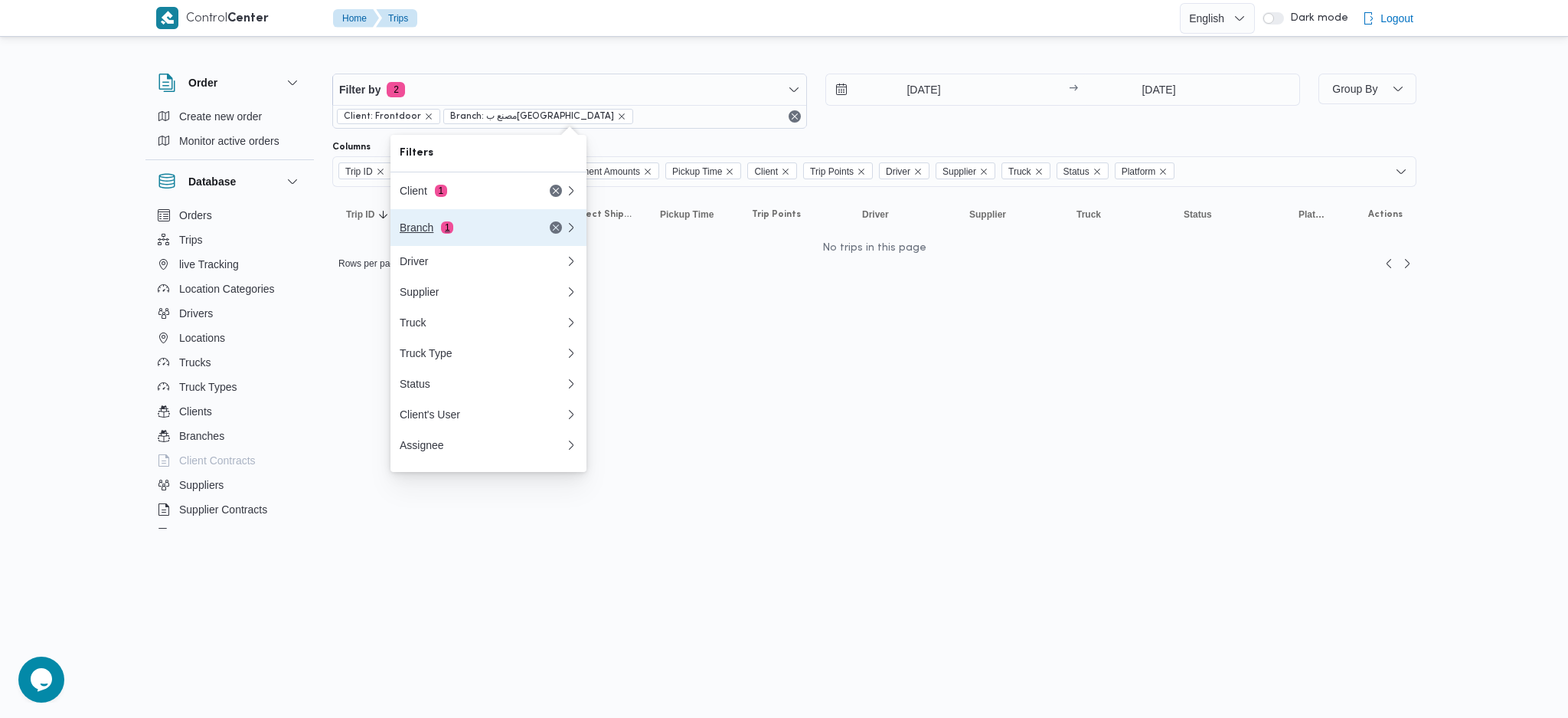
click at [493, 224] on div "Branch 1" at bounding box center [464, 227] width 128 height 12
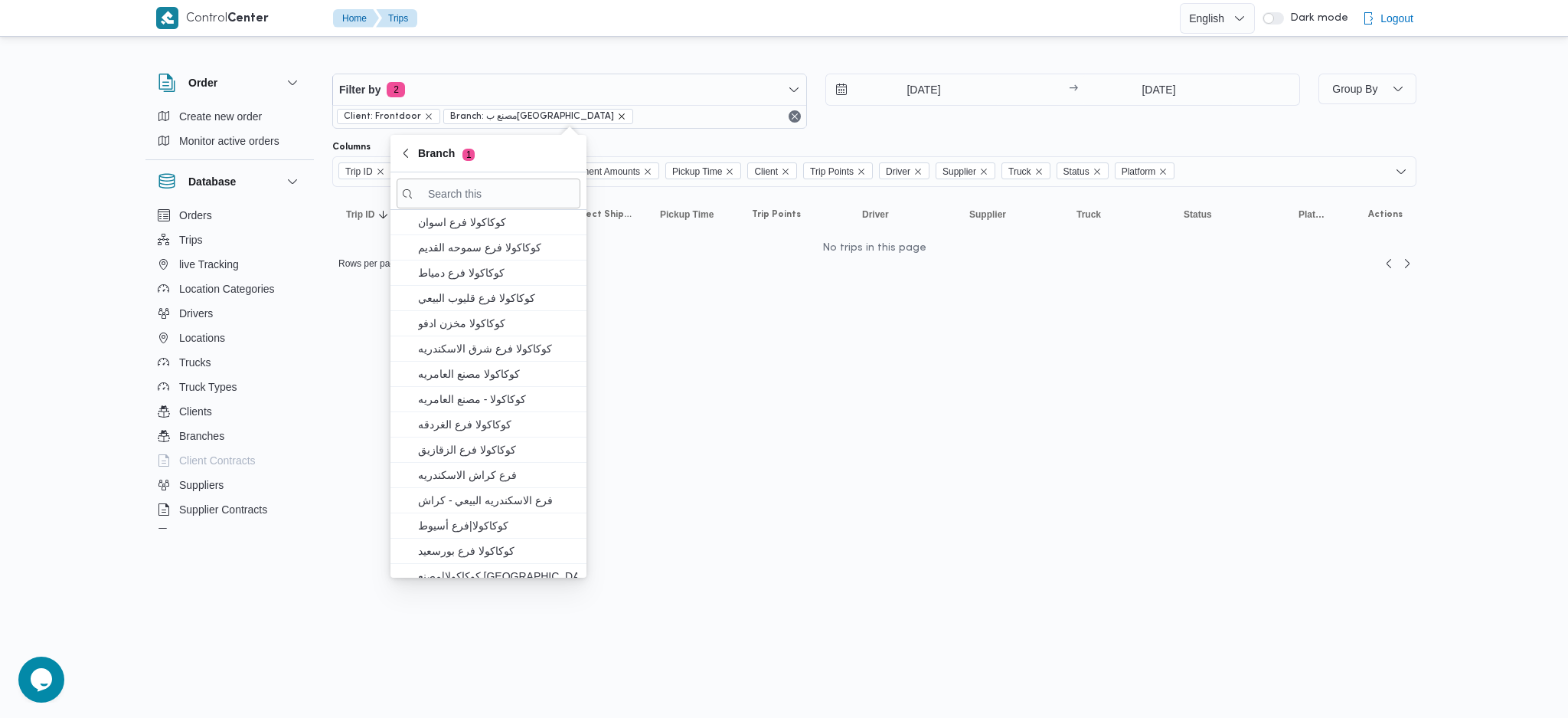
click at [617, 115] on icon "remove selected entity" at bounding box center [621, 116] width 9 height 9
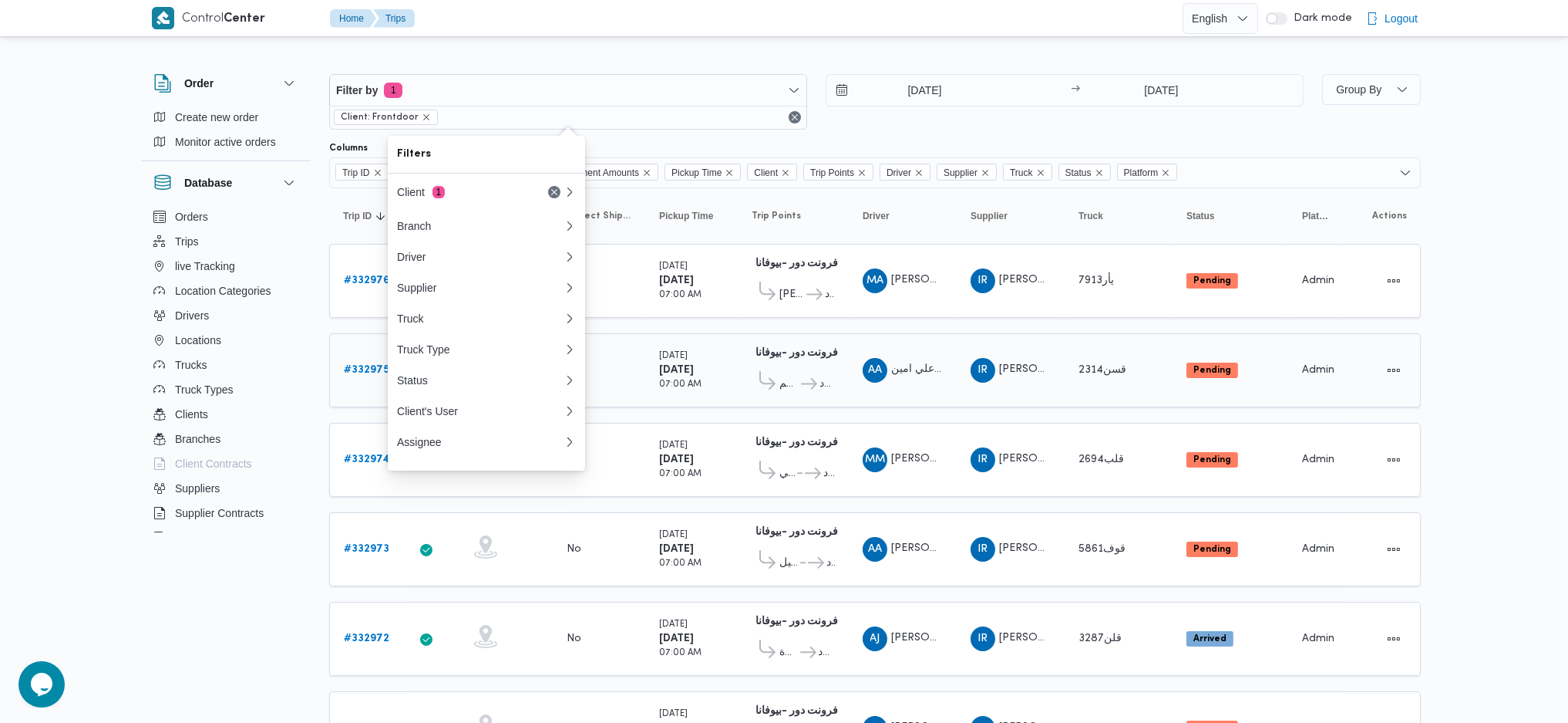
click at [865, 341] on td "Driver AA علي امين [PERSON_NAME]" at bounding box center [903, 370] width 108 height 74
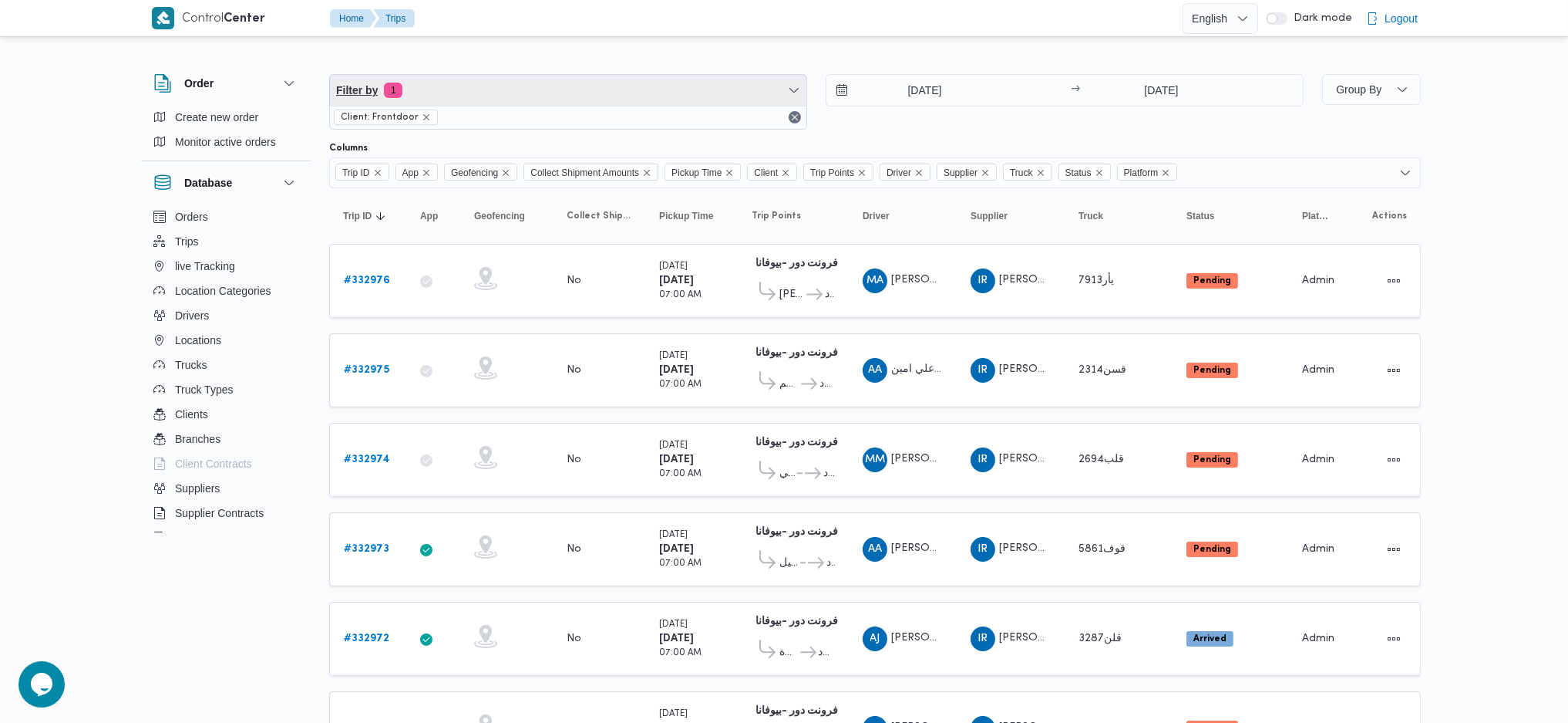
click at [517, 77] on span "Filter by 1" at bounding box center [568, 89] width 476 height 31
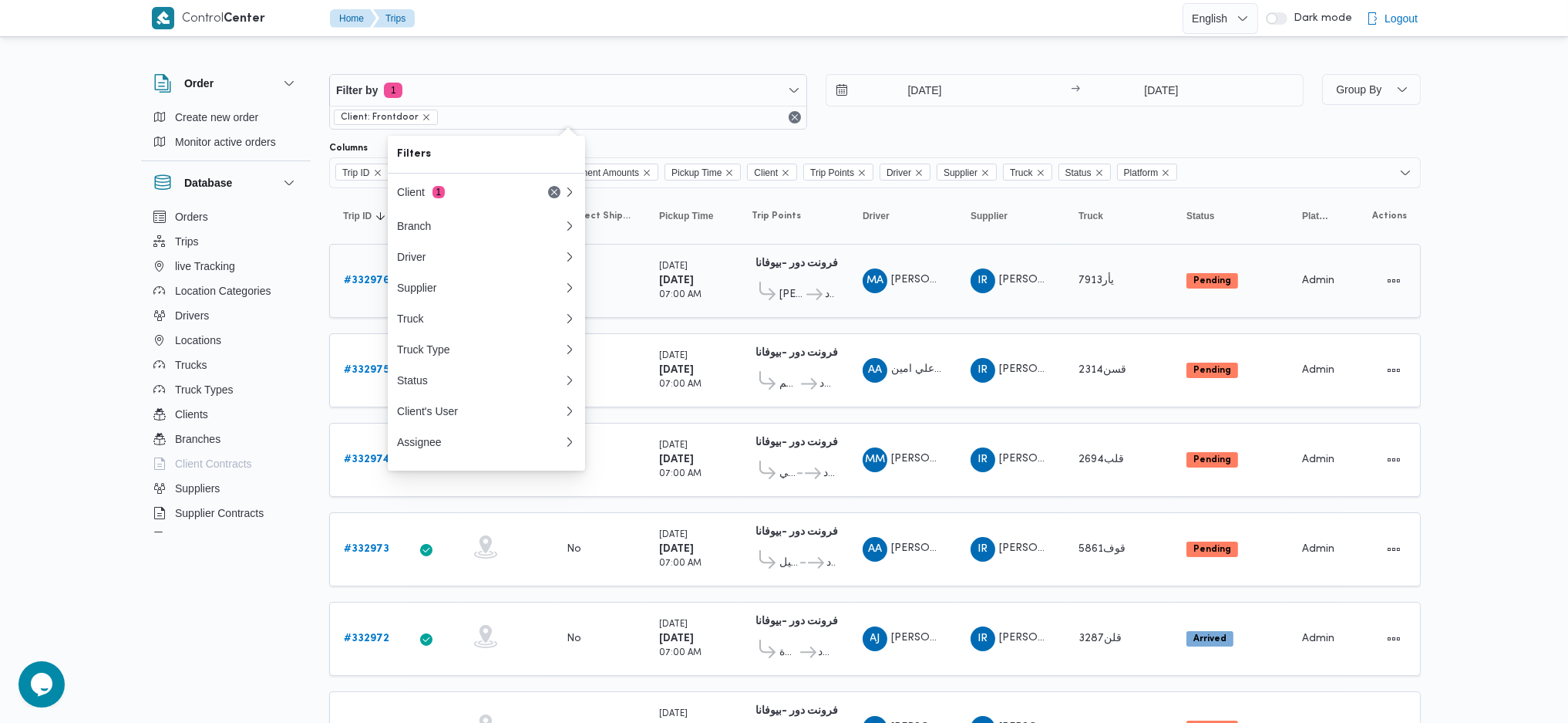
click at [756, 274] on div "[PERSON_NAME] دور مسطرد" at bounding box center [793, 290] width 84 height 33
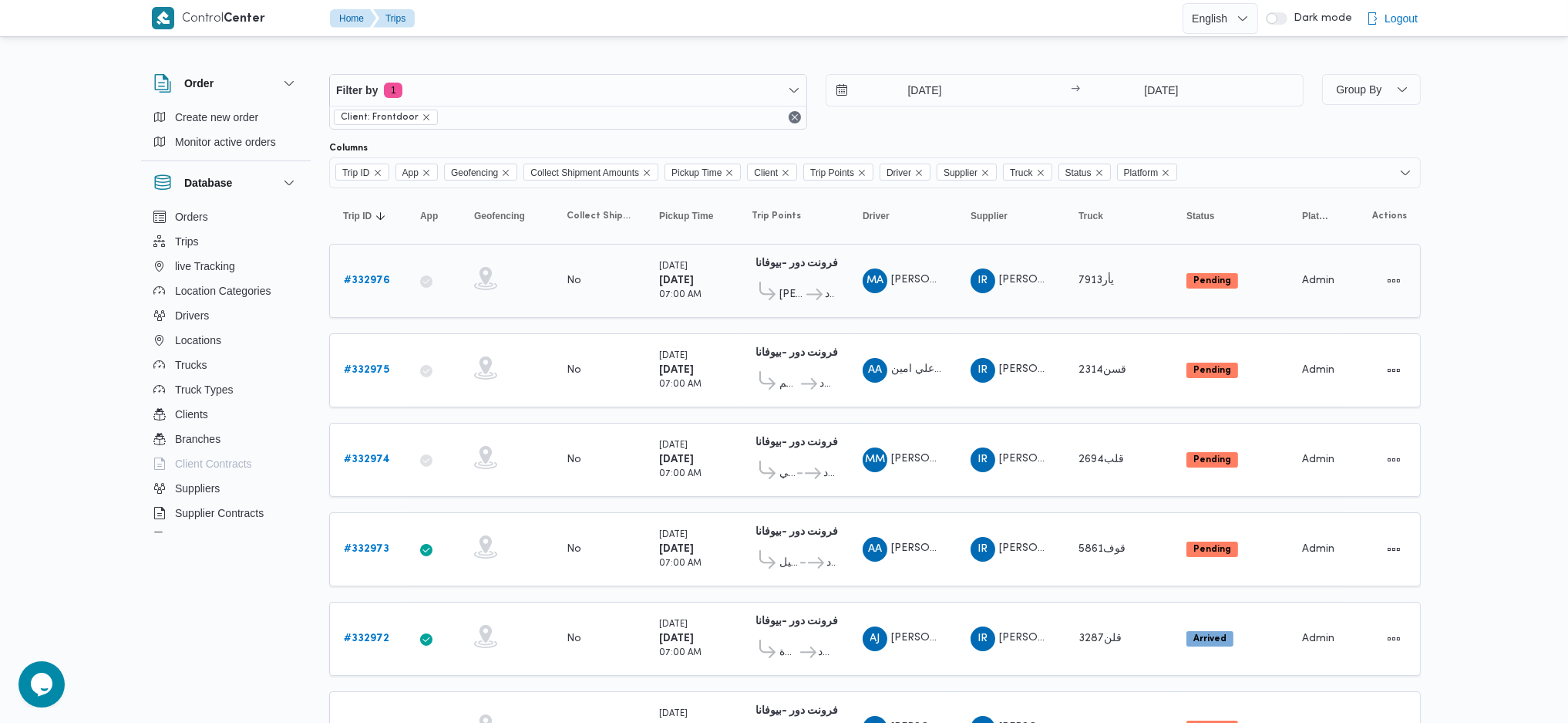
click at [377, 280] on b "# 332976" at bounding box center [367, 280] width 47 height 10
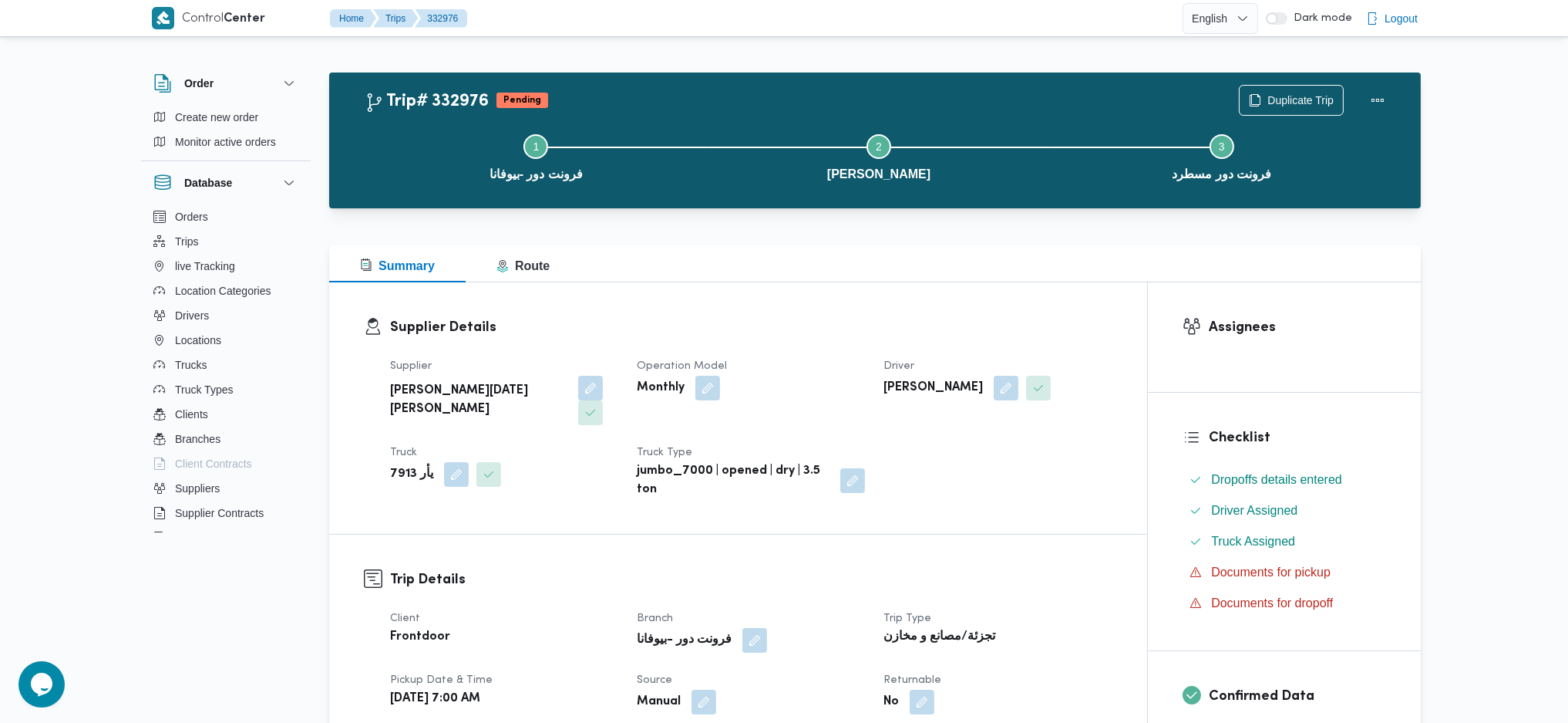
click at [688, 631] on b "فرونت دور -بيوفانا" at bounding box center [684, 640] width 95 height 19
copy div "فرونت دور -بيوفانا"
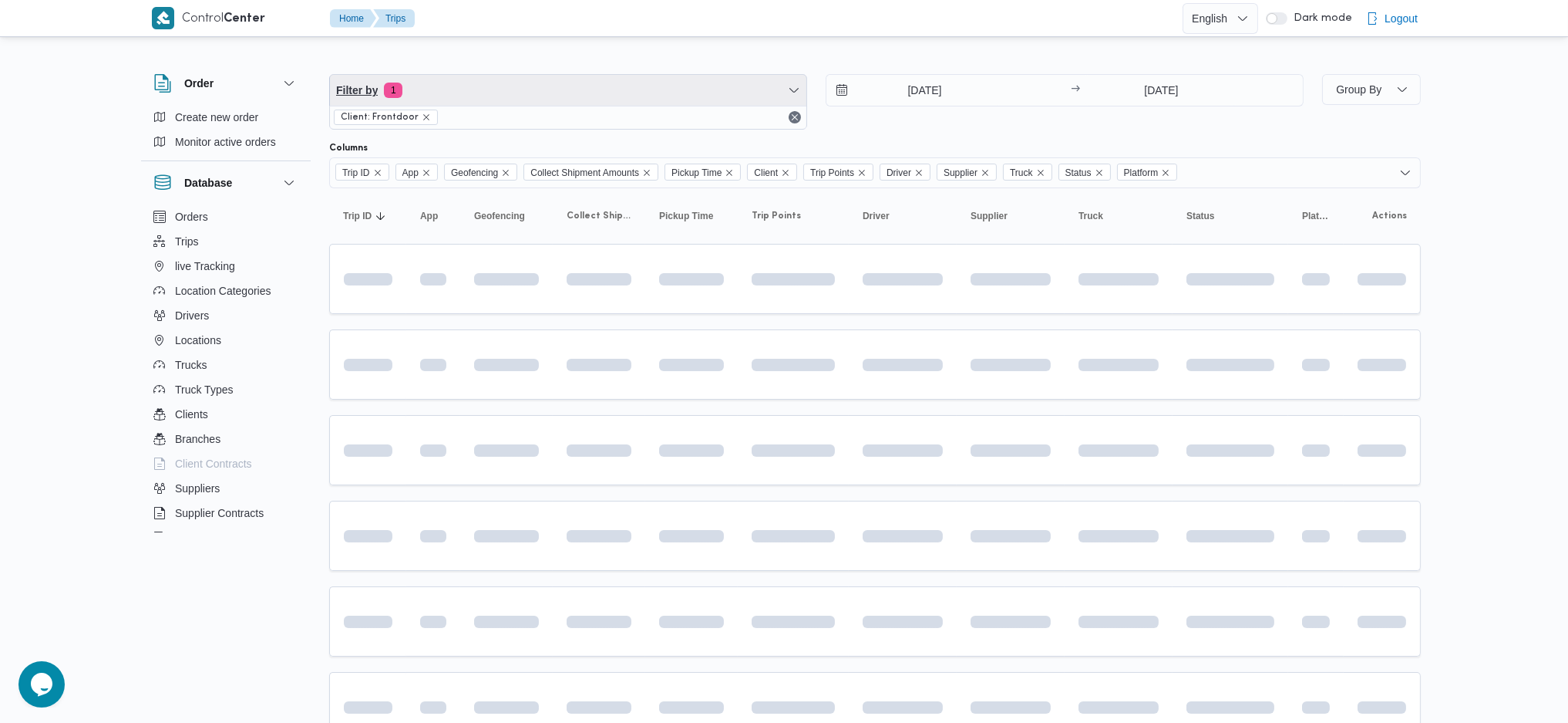
click at [481, 81] on span "Filter by 1" at bounding box center [568, 89] width 476 height 31
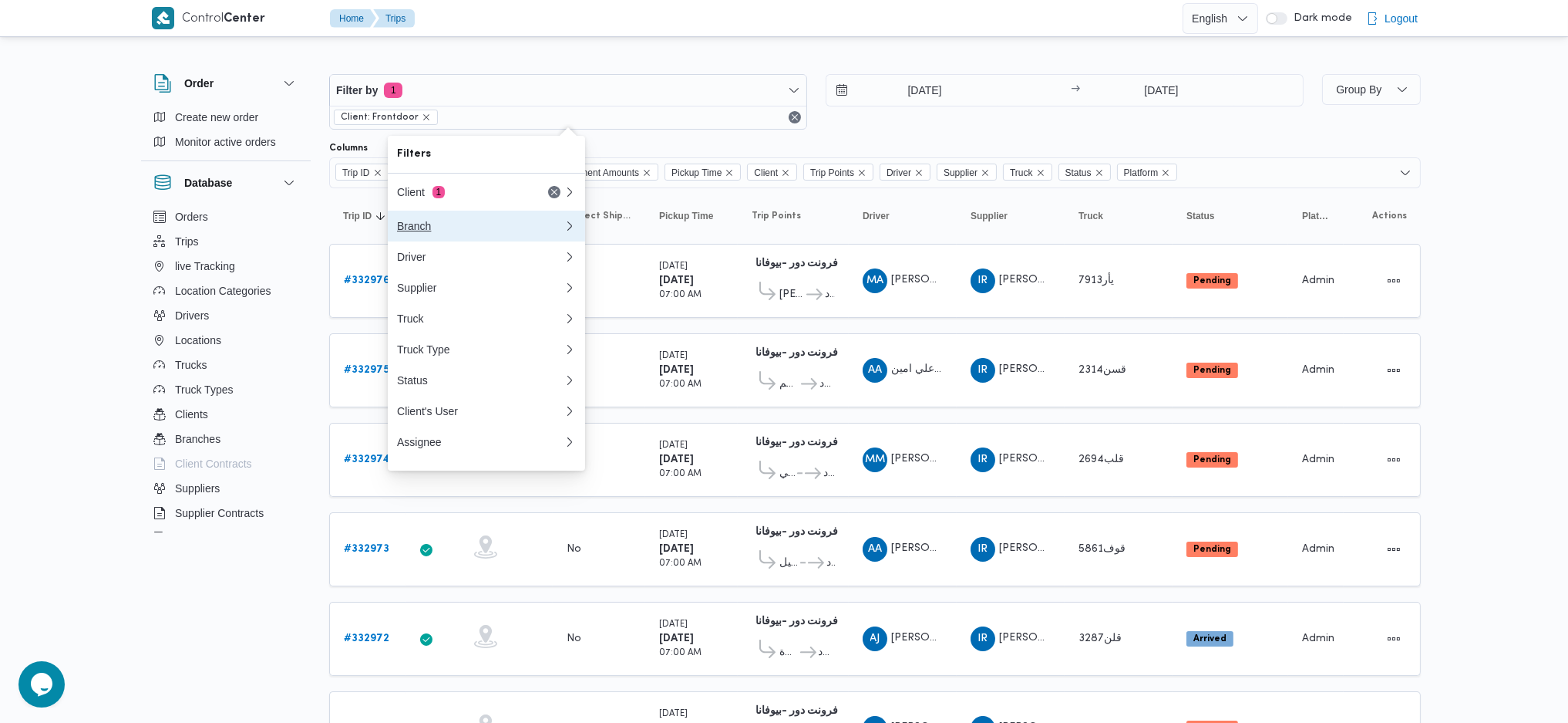
click at [495, 228] on div "Branch" at bounding box center [480, 225] width 166 height 12
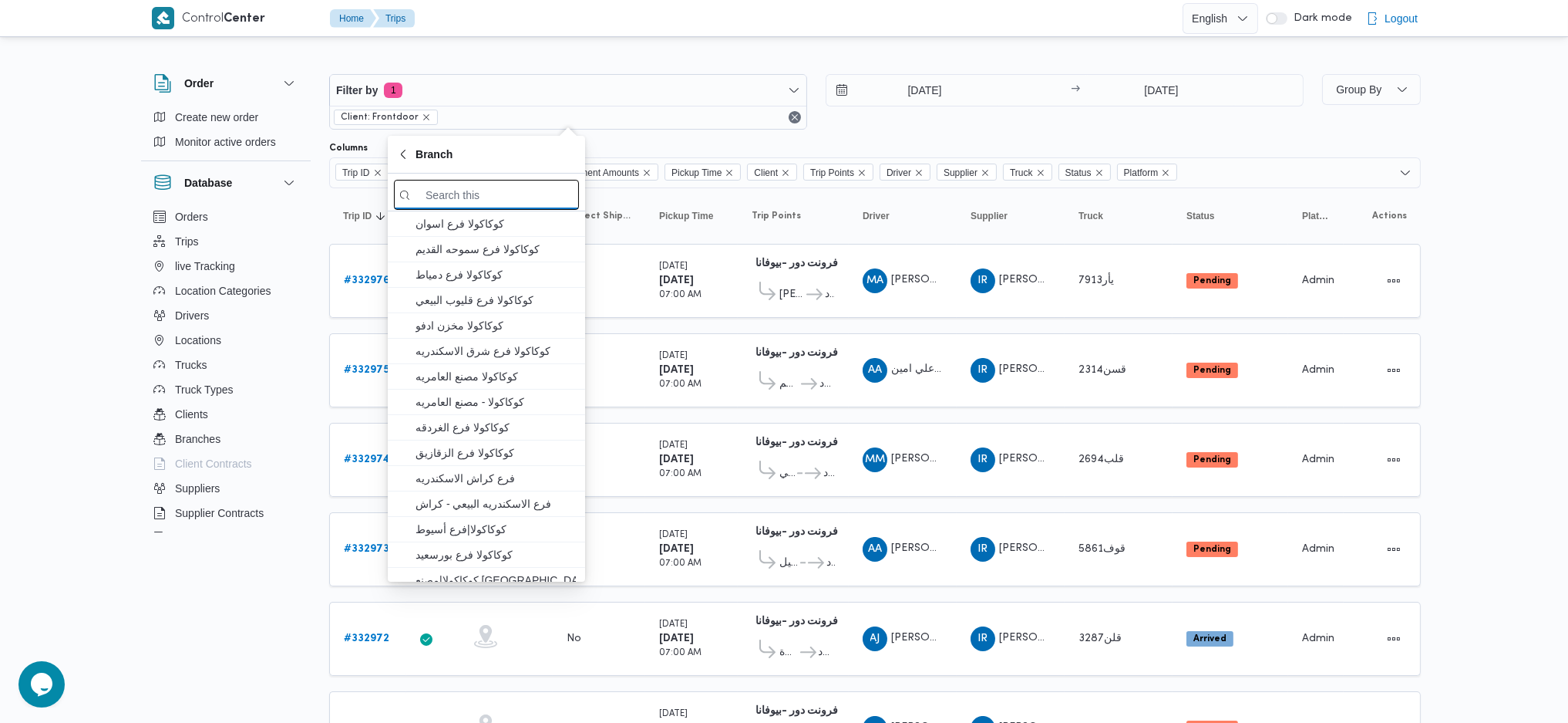
paste input "فرونت دور -بيوفانا"
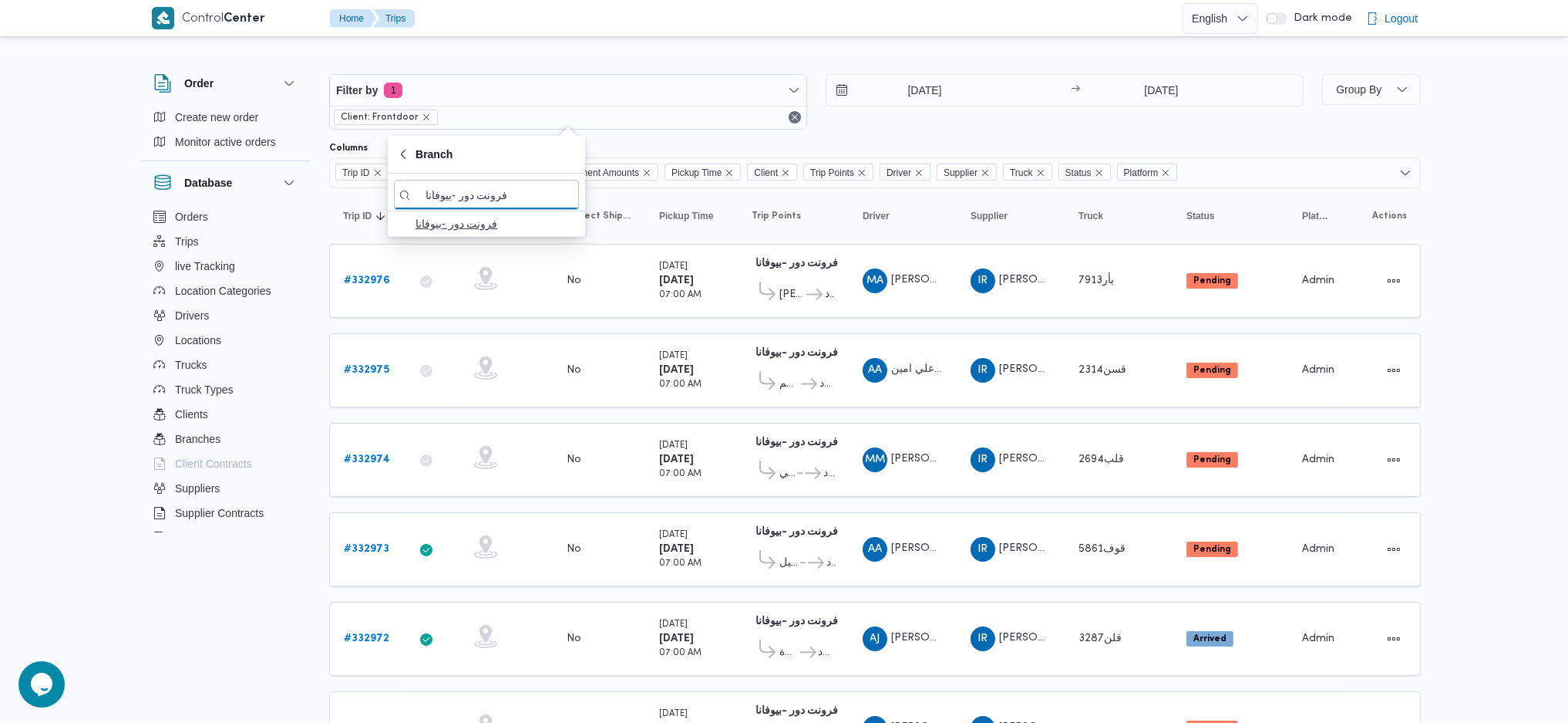
type input "فرونت دور -بيوفانا"
click at [445, 221] on span "فرونت دور -بيوفانا" at bounding box center [496, 223] width 160 height 19
click at [782, 427] on div "فرونت دور -بيوفانا 10:26 AM قسم الدقي ... فرونت دور مسطرد" at bounding box center [793, 460] width 96 height 65
click at [782, 422] on td "Trip Points فرونت دور -بيوفانا 10:26 AM قسم الدقي ... فرونت دور مسطرد" at bounding box center [792, 460] width 111 height 74
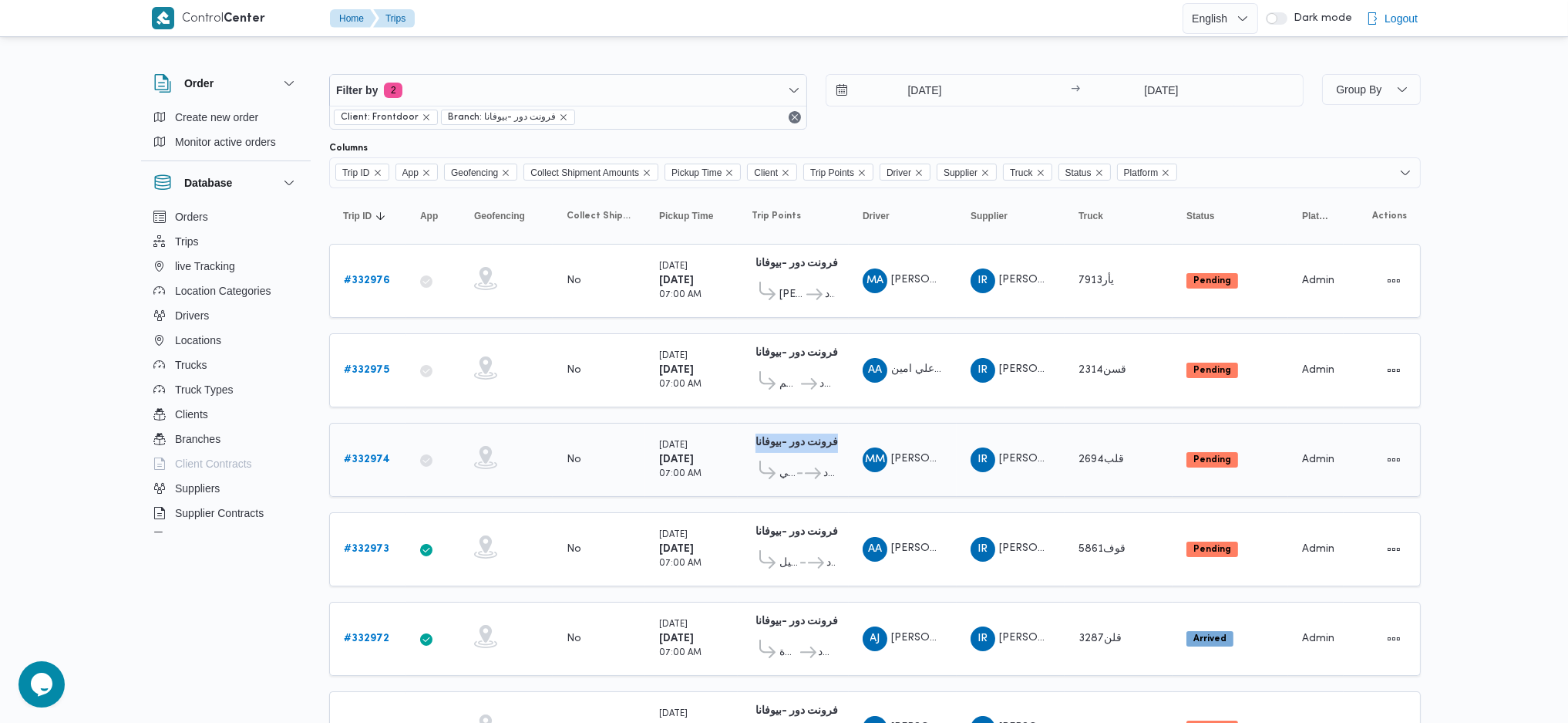
click at [782, 422] on td "Trip Points فرونت دور -بيوفانا 10:26 AM قسم الدقي ... فرونت دور مسطرد" at bounding box center [792, 460] width 111 height 74
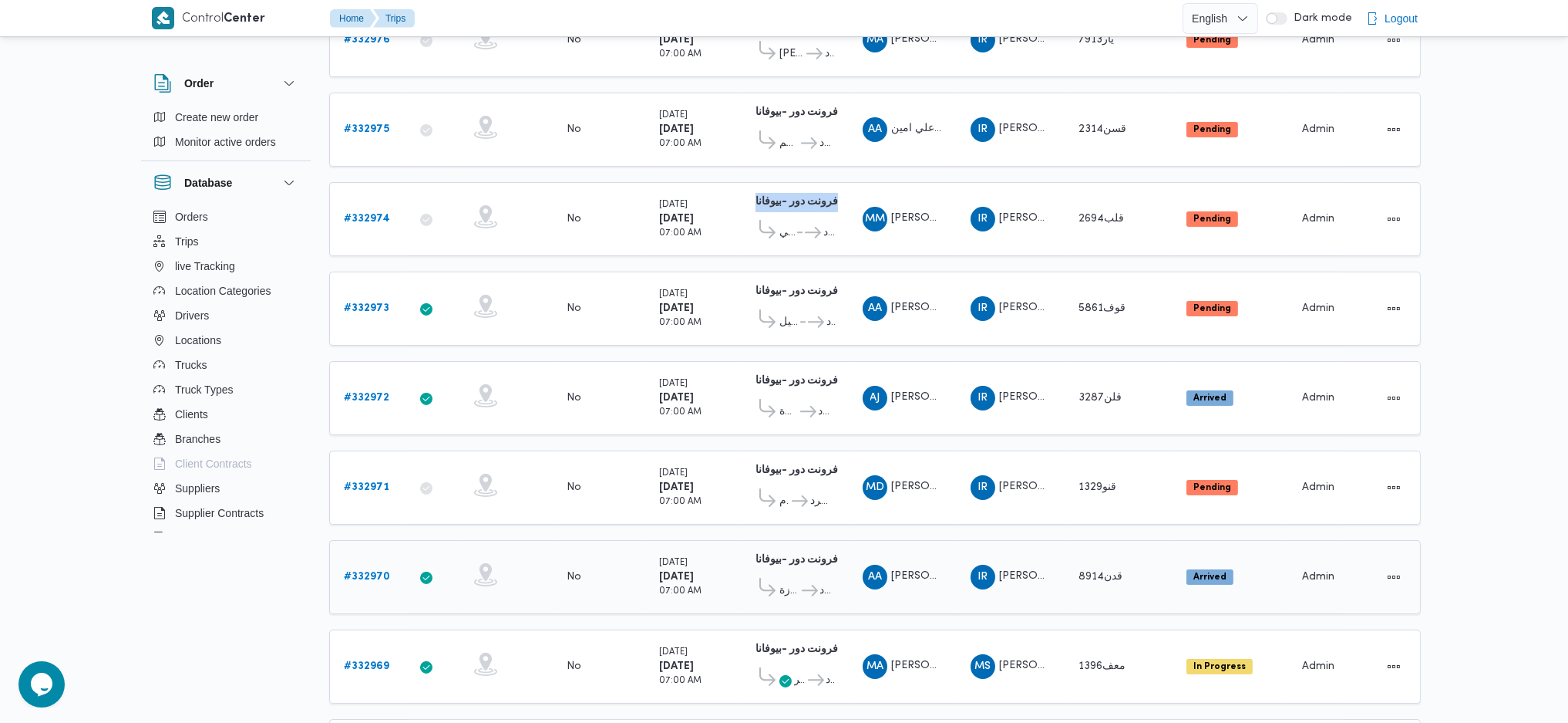
scroll to position [431, 0]
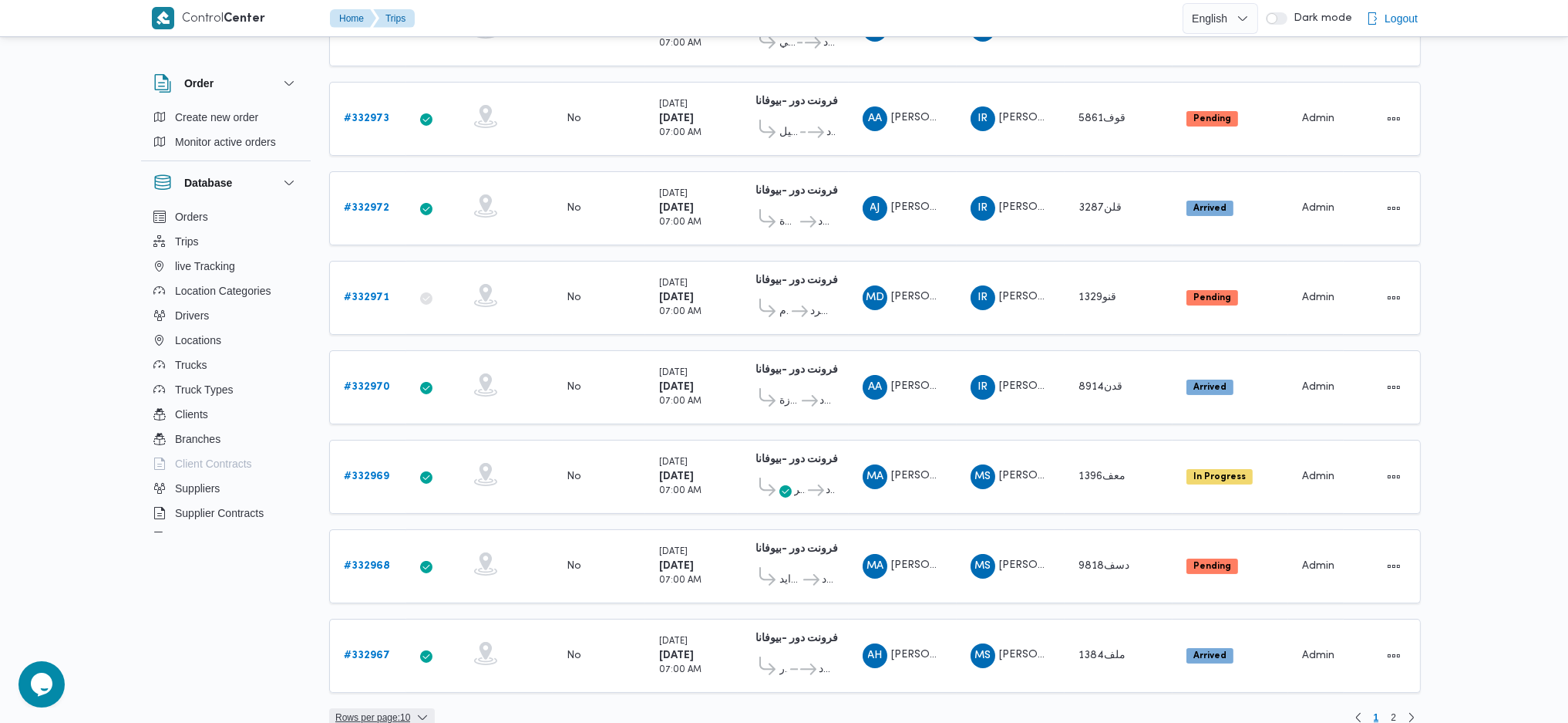
click at [375, 708] on span "Rows per page : 10" at bounding box center [373, 717] width 74 height 19
click at [395, 662] on span "20 rows" at bounding box center [401, 660] width 49 height 12
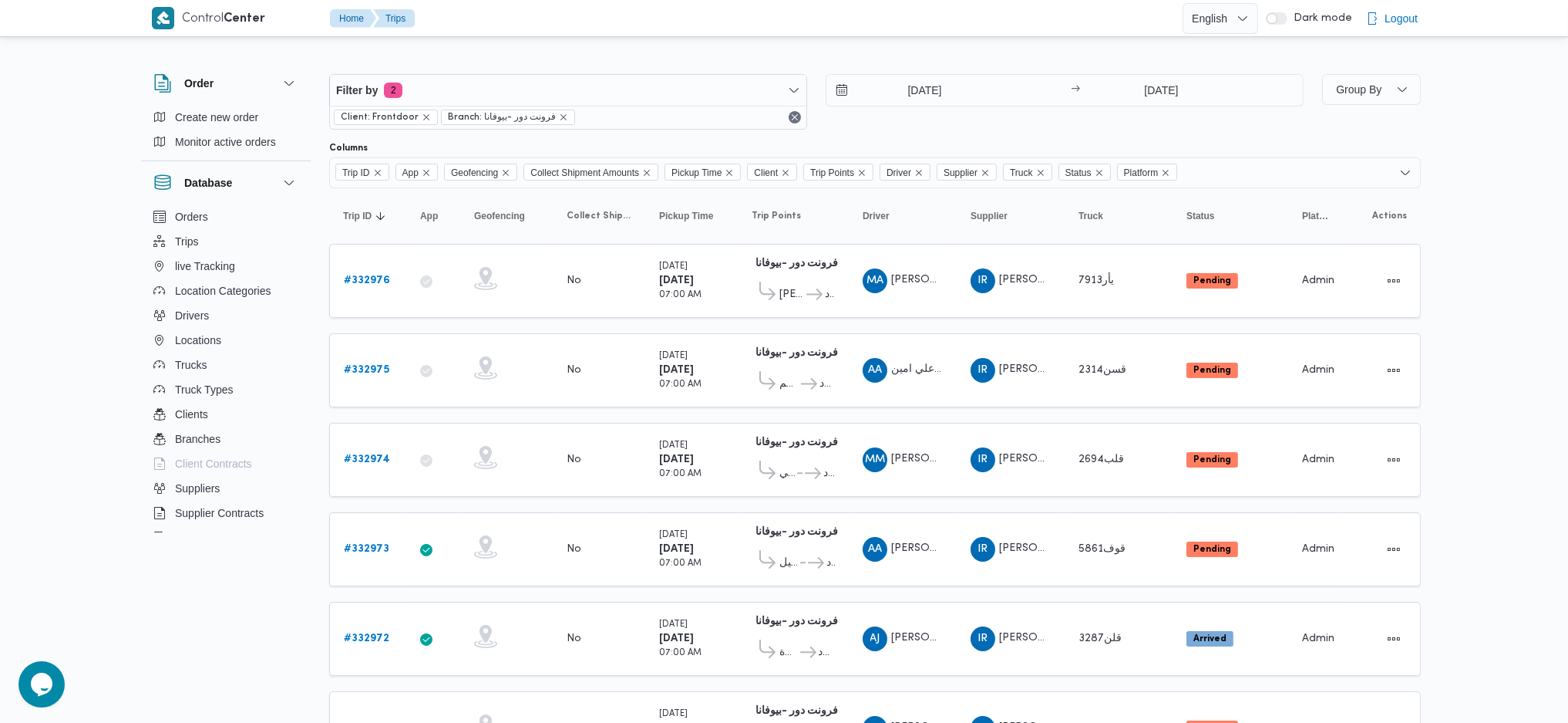
click at [1374, 62] on div at bounding box center [875, 61] width 1092 height 25
click at [1367, 96] on span "Group By" at bounding box center [1359, 89] width 46 height 12
click at [1377, 260] on span "Supplier" at bounding box center [1430, 256] width 160 height 12
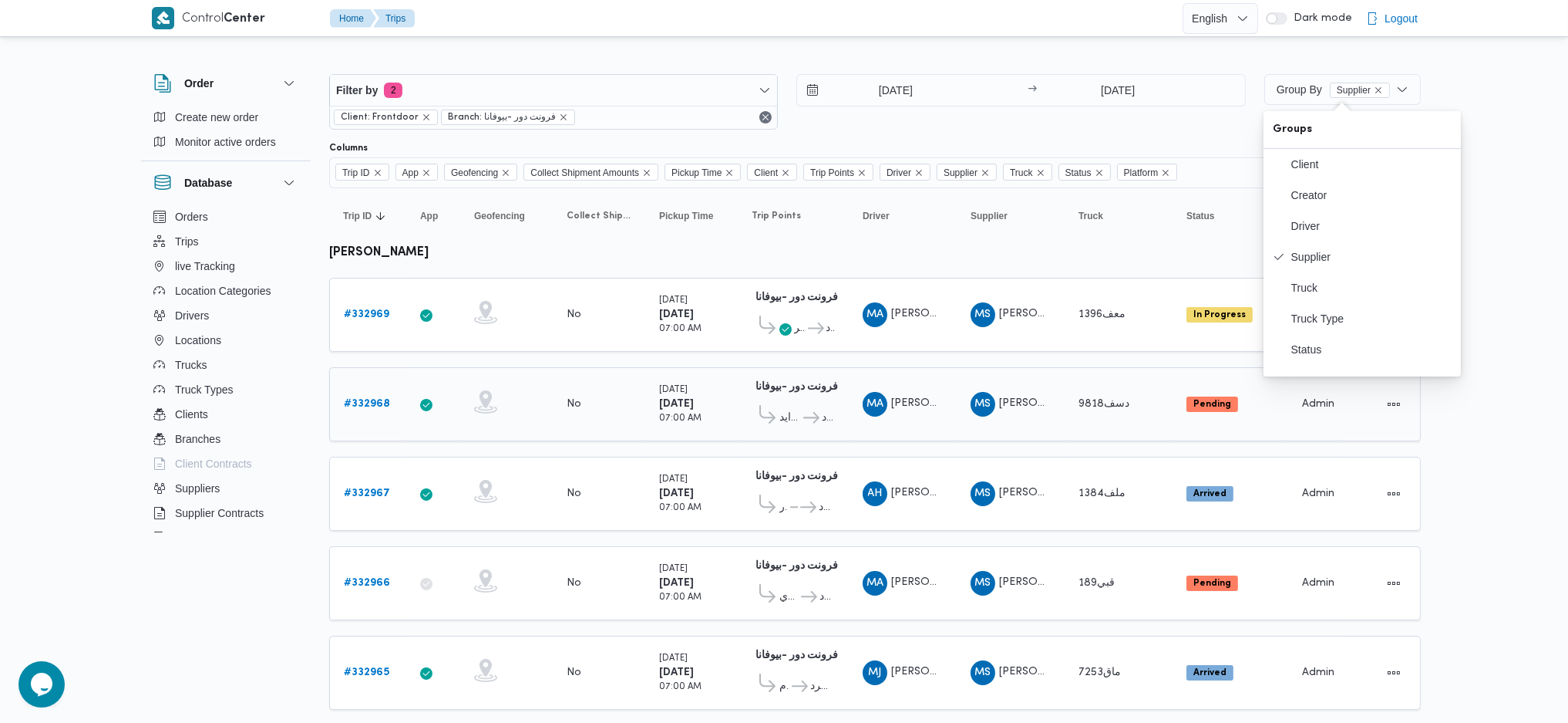
click at [571, 382] on td "Collect Shipment Amounts No" at bounding box center [598, 405] width 92 height 74
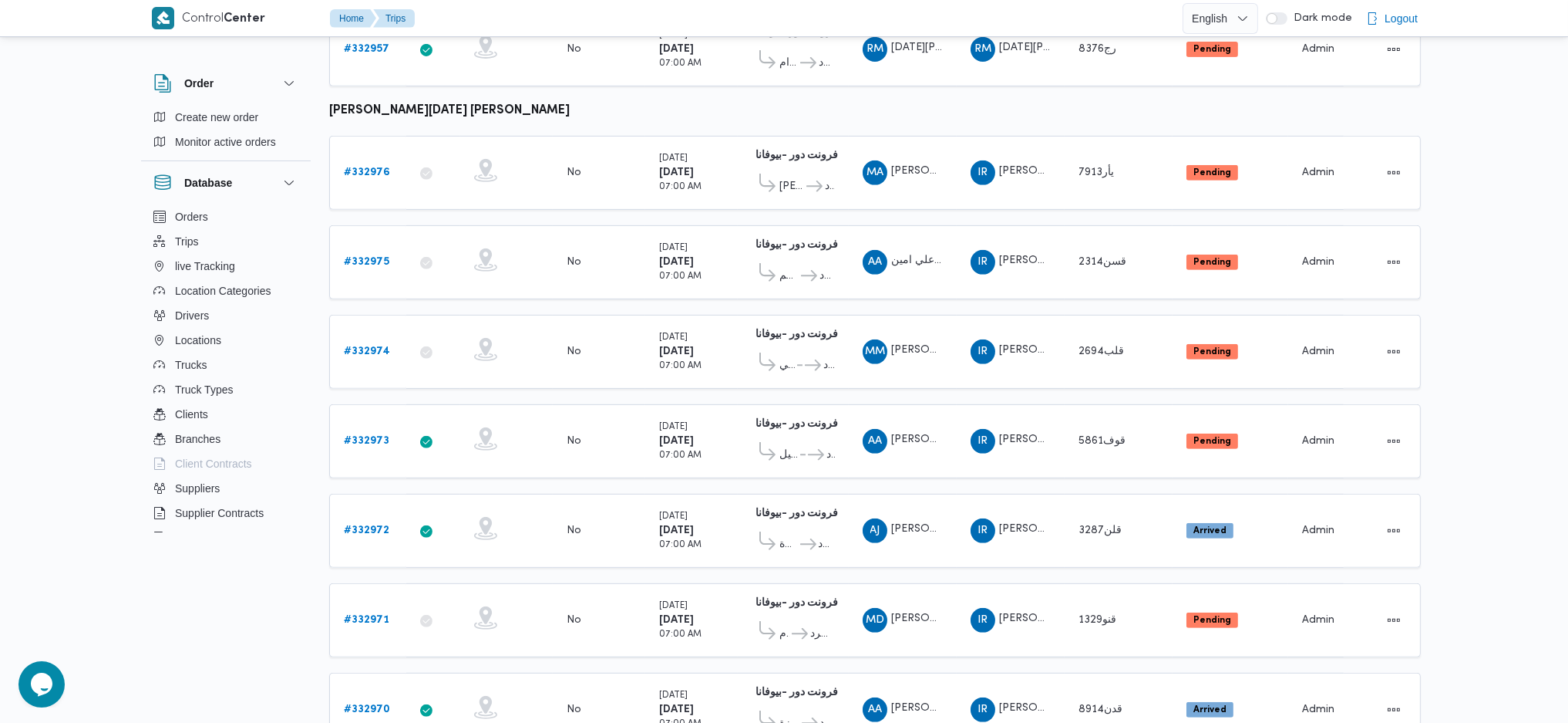
scroll to position [1439, 0]
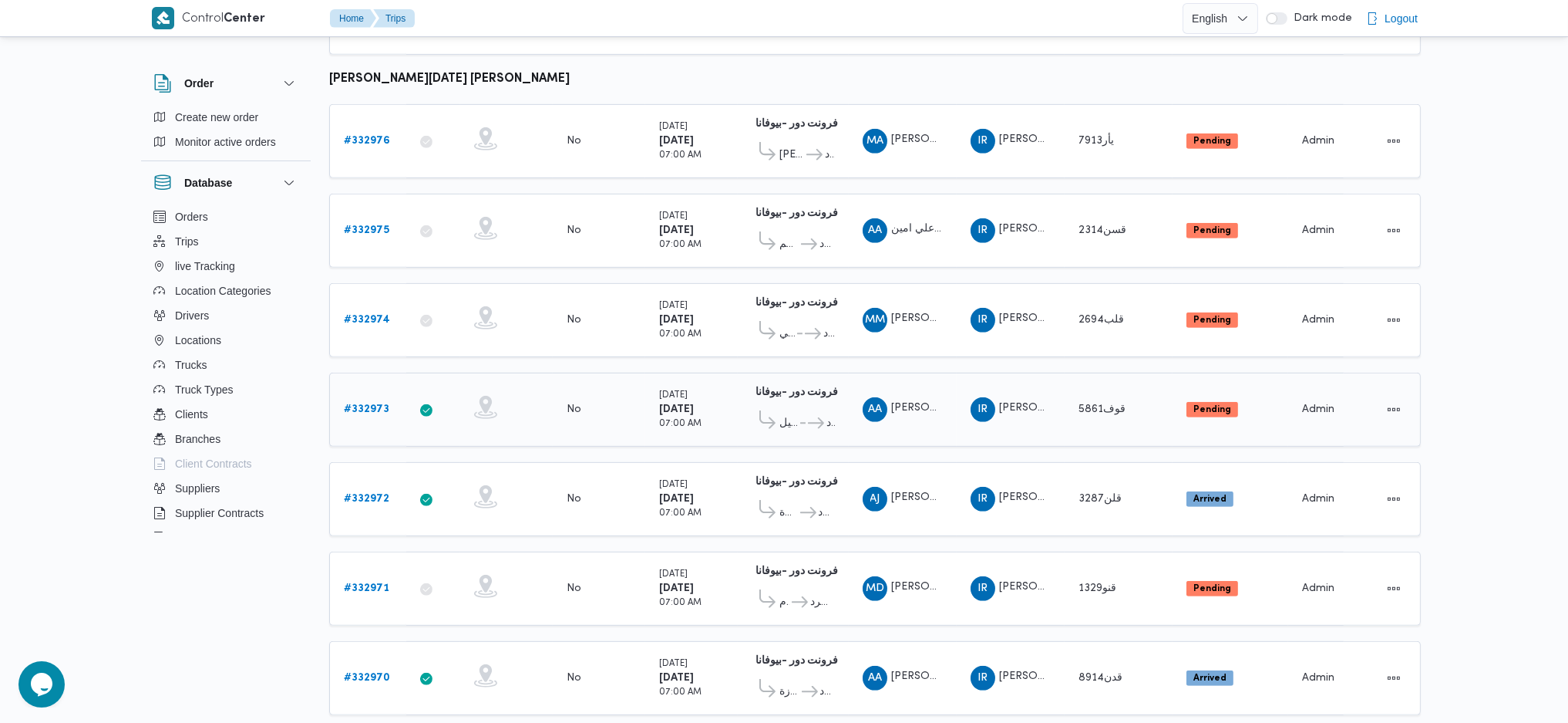
click at [367, 404] on b "# 332973" at bounding box center [366, 408] width 46 height 10
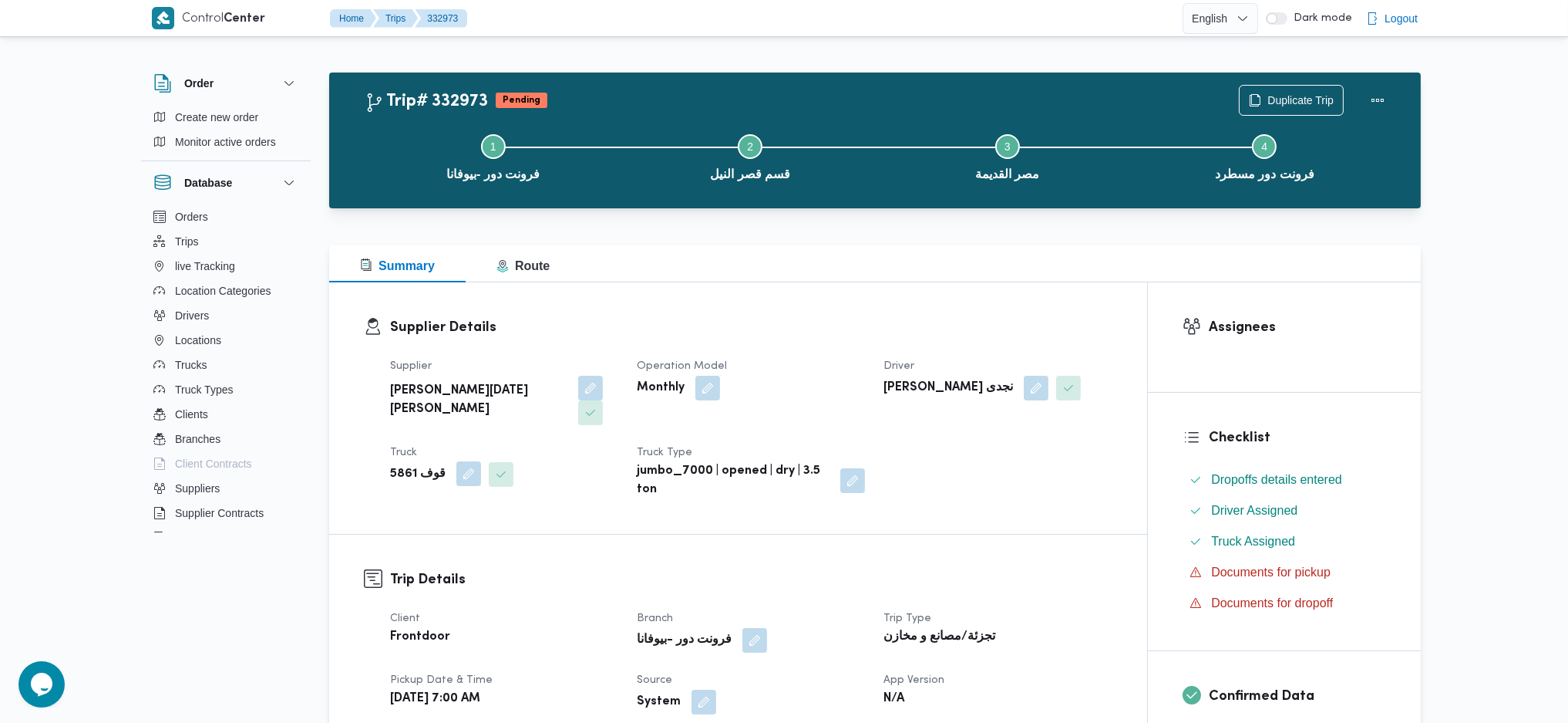
click at [459, 462] on button "button" at bounding box center [469, 474] width 25 height 25
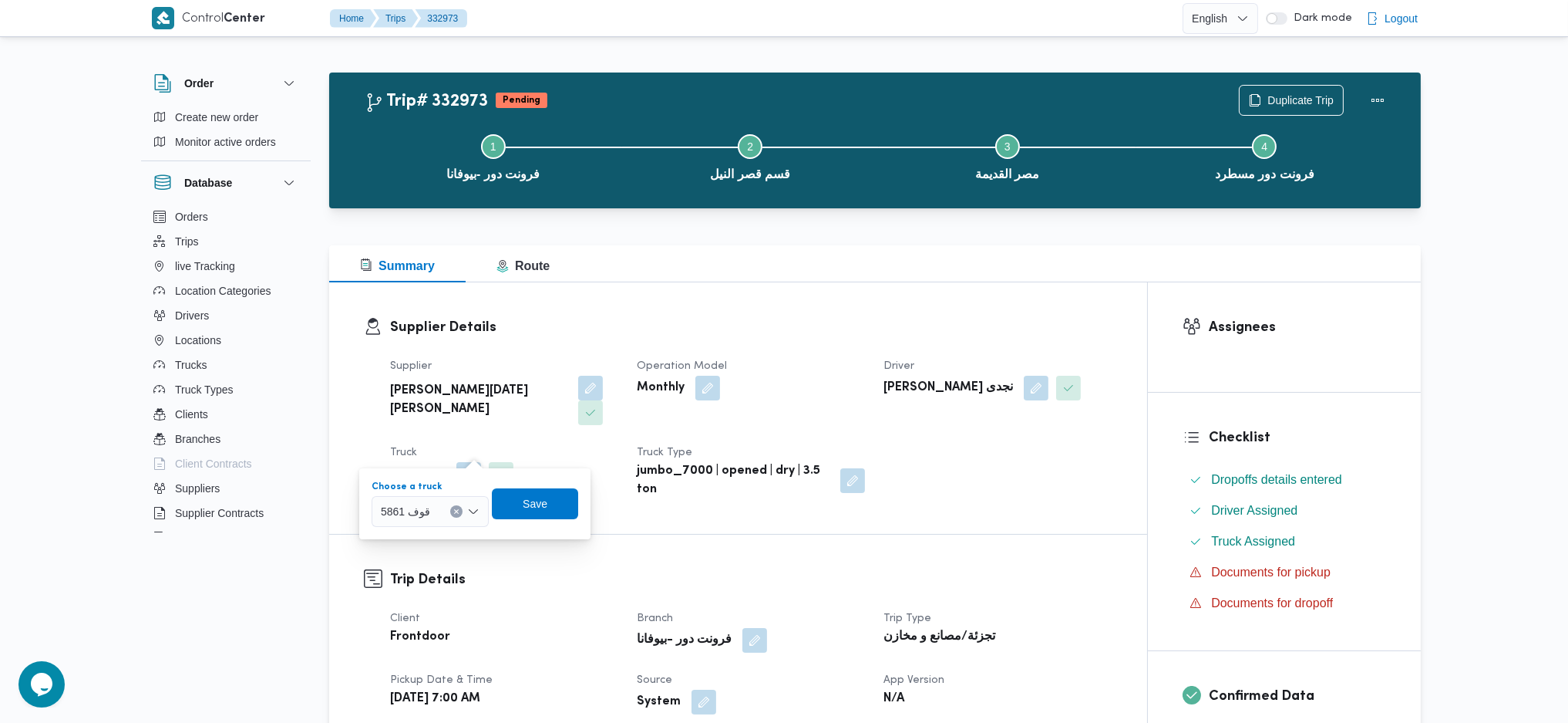
click at [440, 522] on div "قوف 5861" at bounding box center [431, 511] width 117 height 31
type input "4367"
click at [440, 544] on span "قنو 4367 |" at bounding box center [438, 540] width 79 height 19
click at [535, 495] on span "Save" at bounding box center [533, 503] width 25 height 19
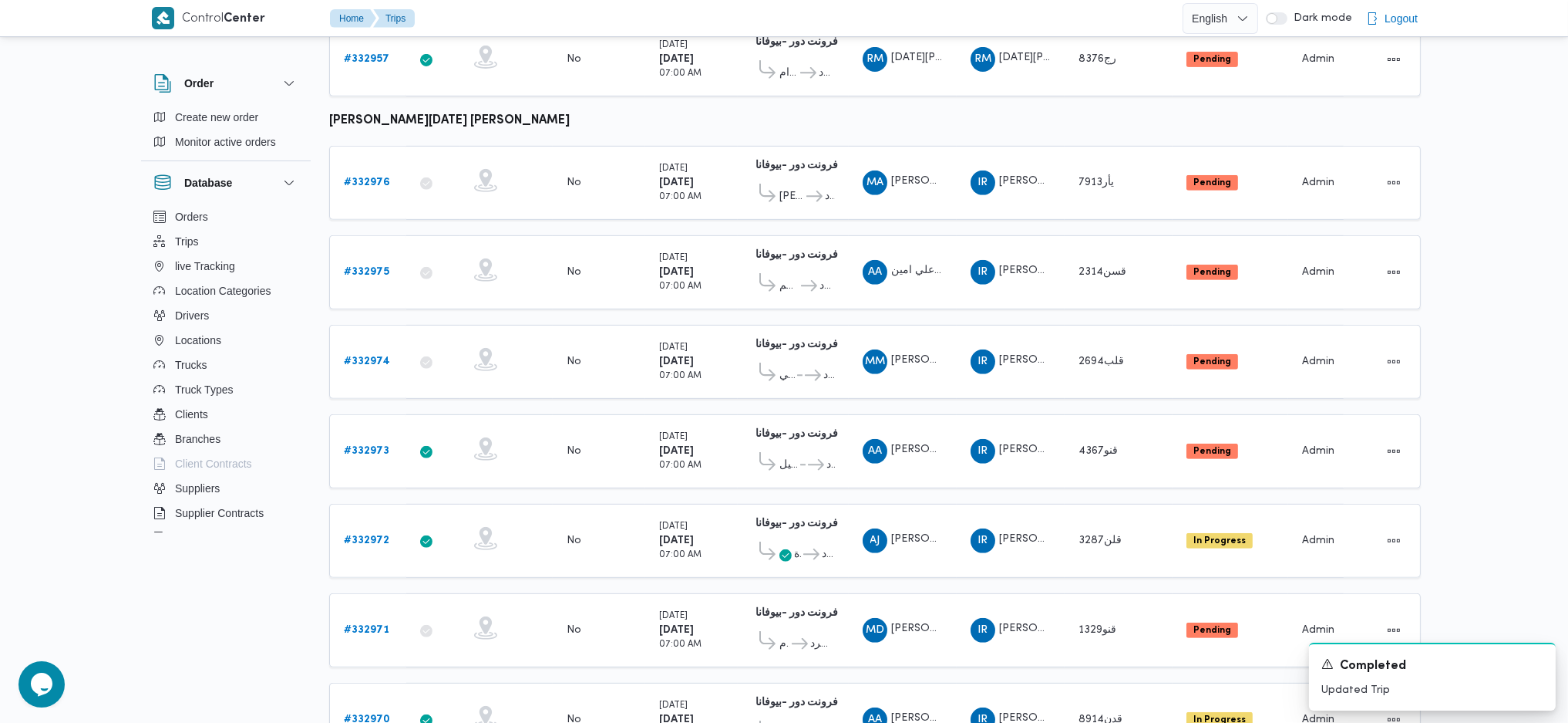
scroll to position [1439, 0]
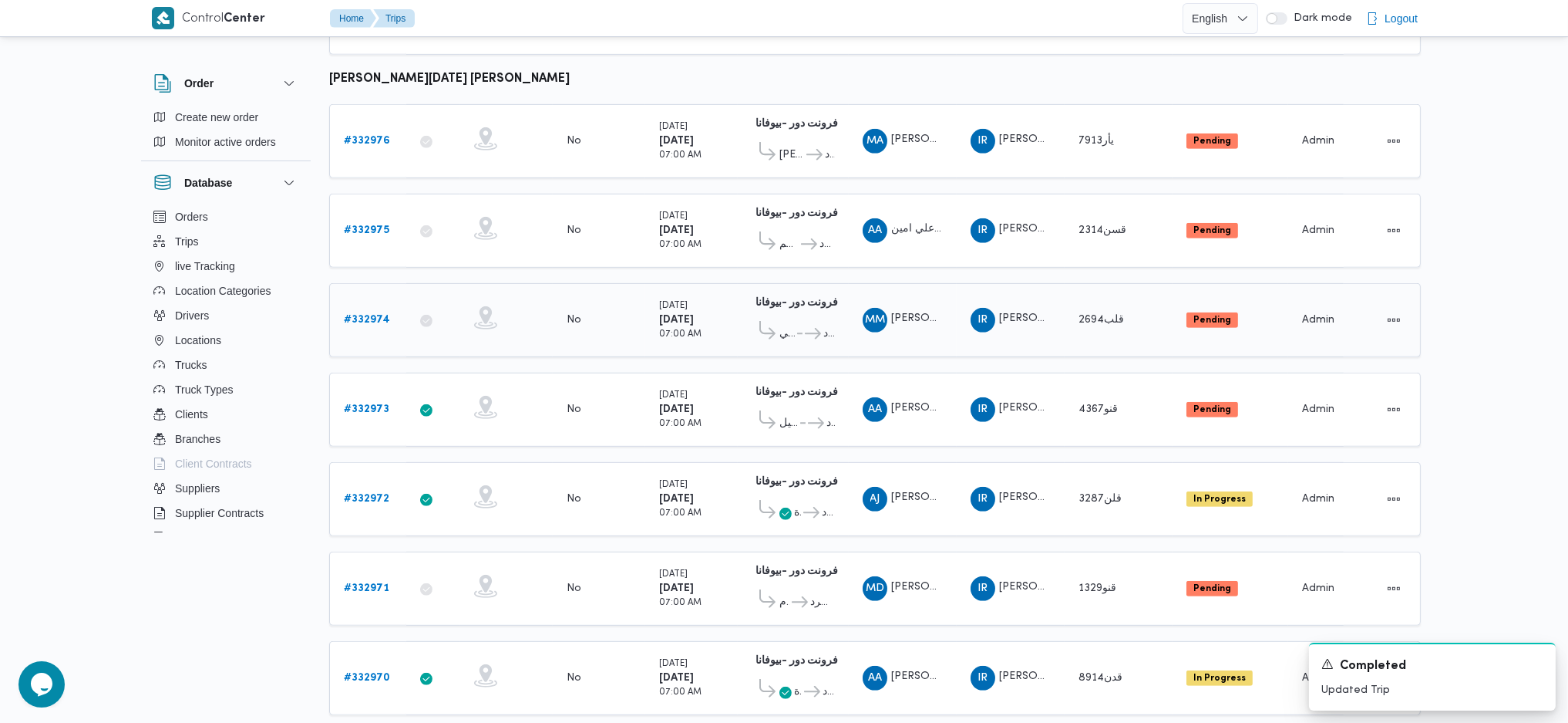
click at [389, 315] on b "# 332974" at bounding box center [367, 319] width 47 height 10
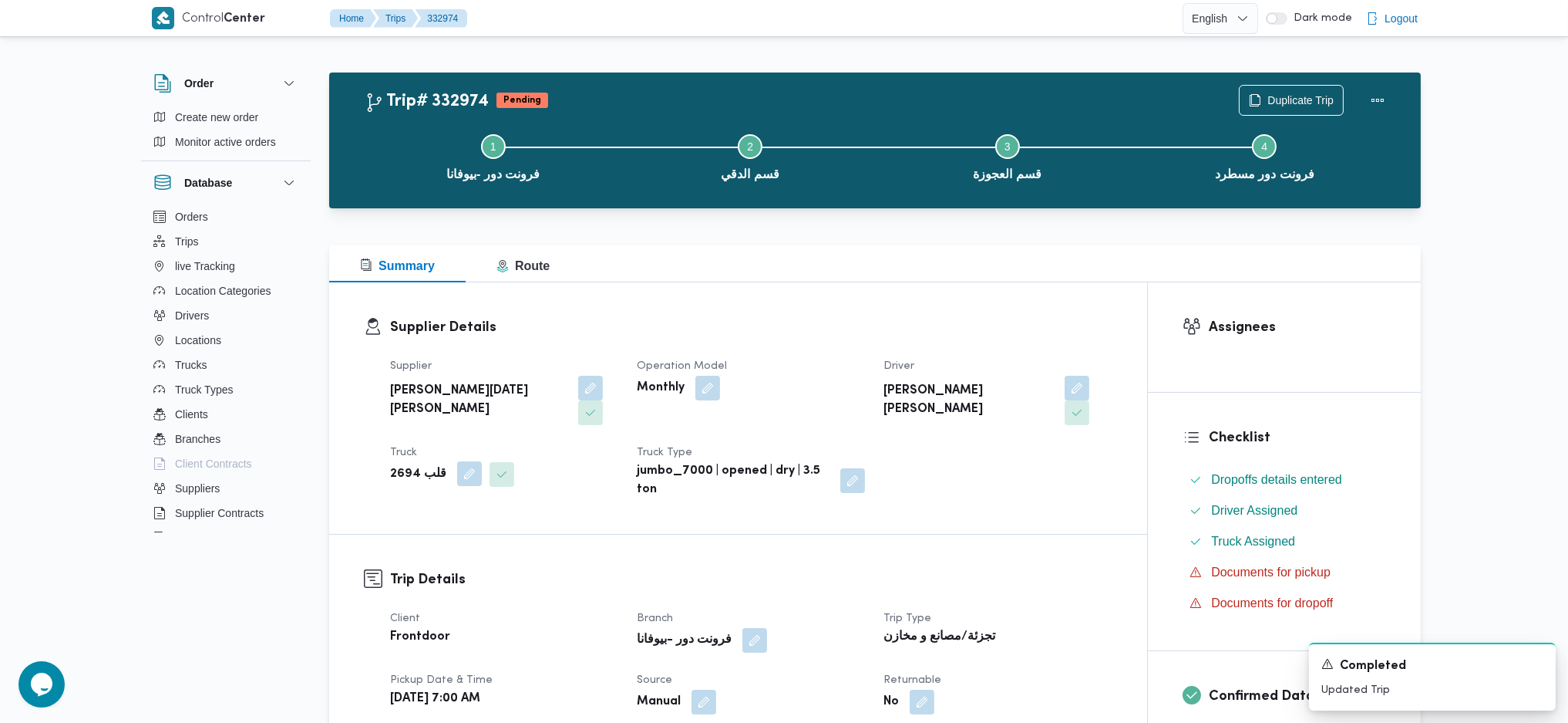
click at [458, 462] on button "button" at bounding box center [470, 474] width 25 height 25
click at [432, 515] on input "Choose a truck" at bounding box center [432, 512] width 2 height 19
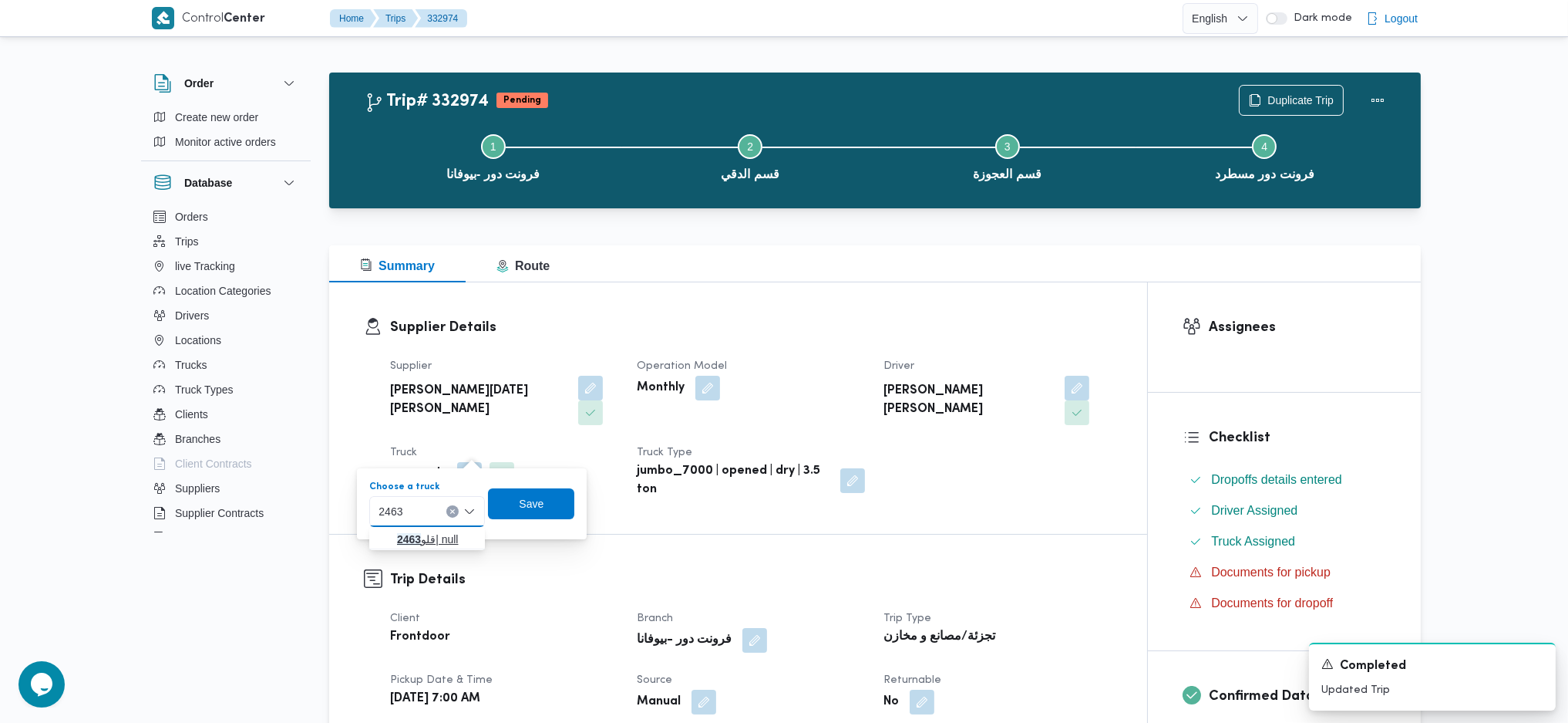
type input "2463"
click at [430, 531] on span "قلو 2463 | null" at bounding box center [436, 540] width 79 height 19
click at [566, 508] on span "Save" at bounding box center [539, 503] width 86 height 31
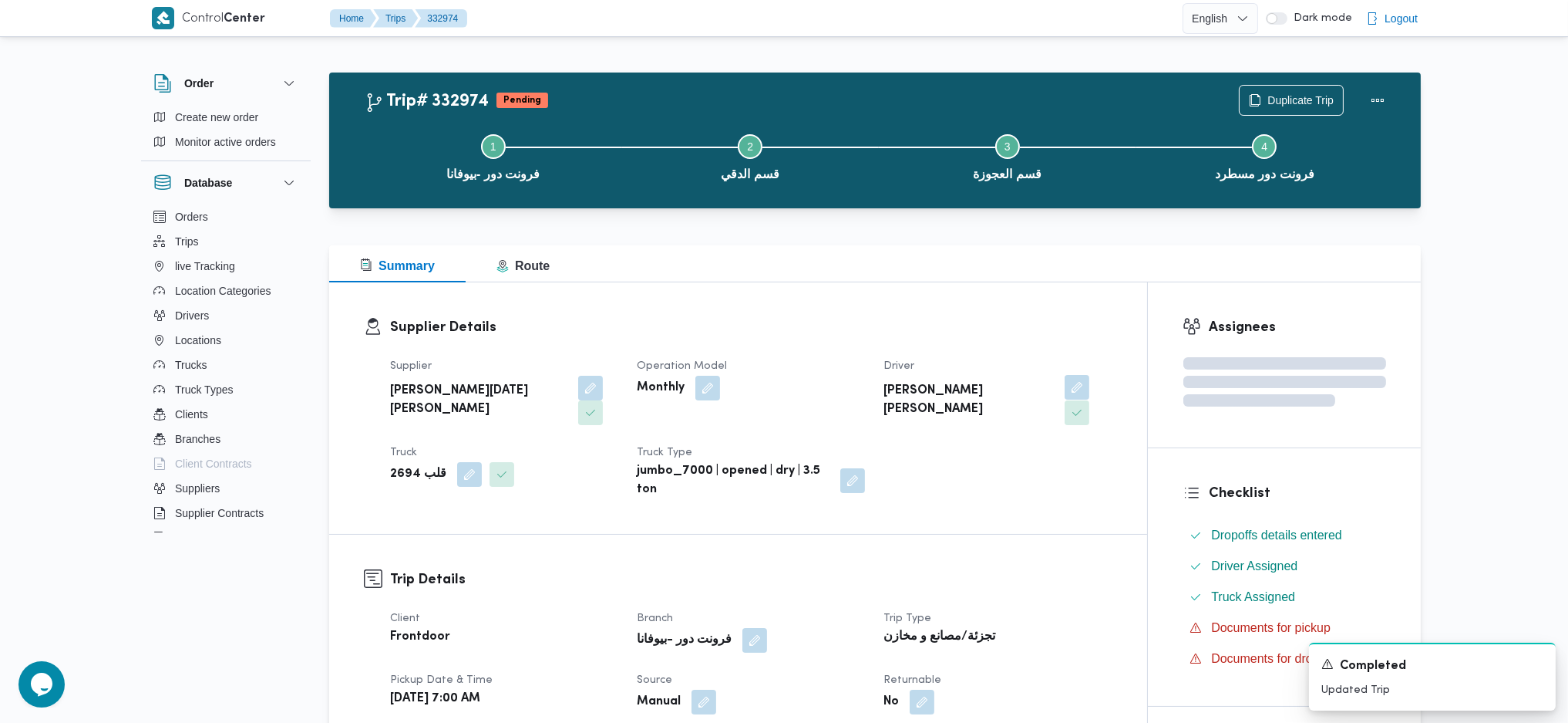
click at [1065, 387] on button "button" at bounding box center [1077, 387] width 25 height 25
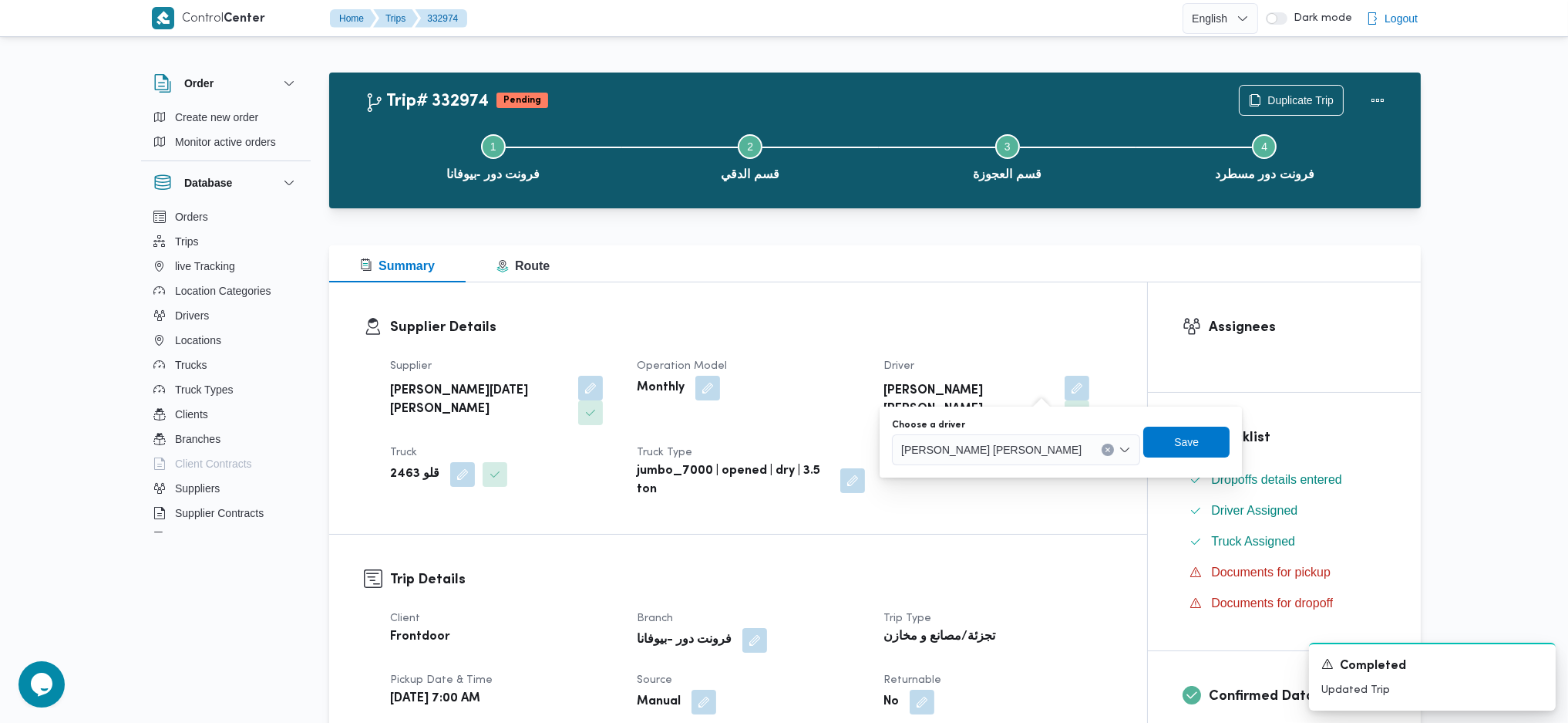
click at [1002, 449] on span "محمود مصطفي محمد اسماعيل" at bounding box center [991, 449] width 180 height 17
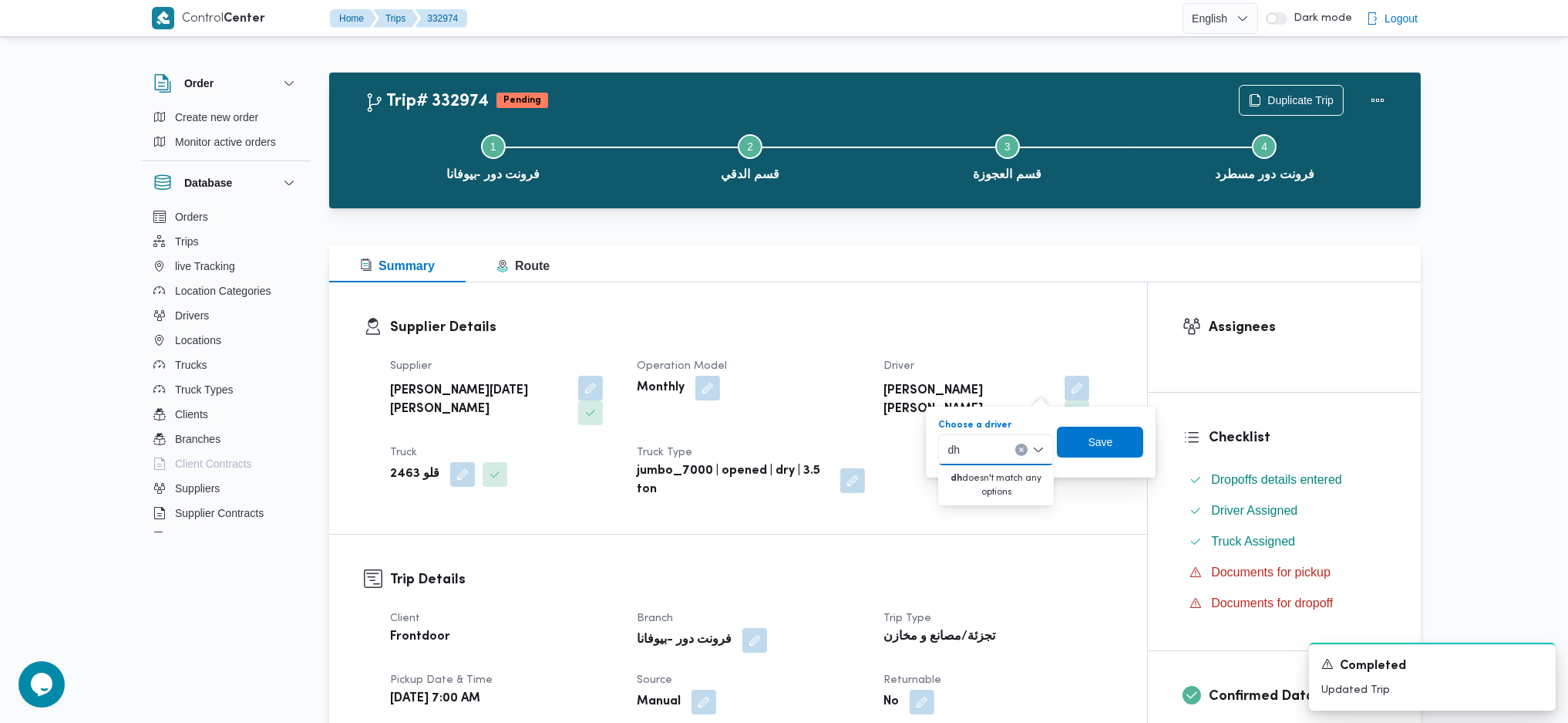
type input "d"
click at [1001, 454] on div "Search" at bounding box center [996, 449] width 115 height 31
type input "ياس"
click at [990, 476] on span "ياس ين عبدالعظيم محمد ابراهيم" at bounding box center [1005, 477] width 79 height 19
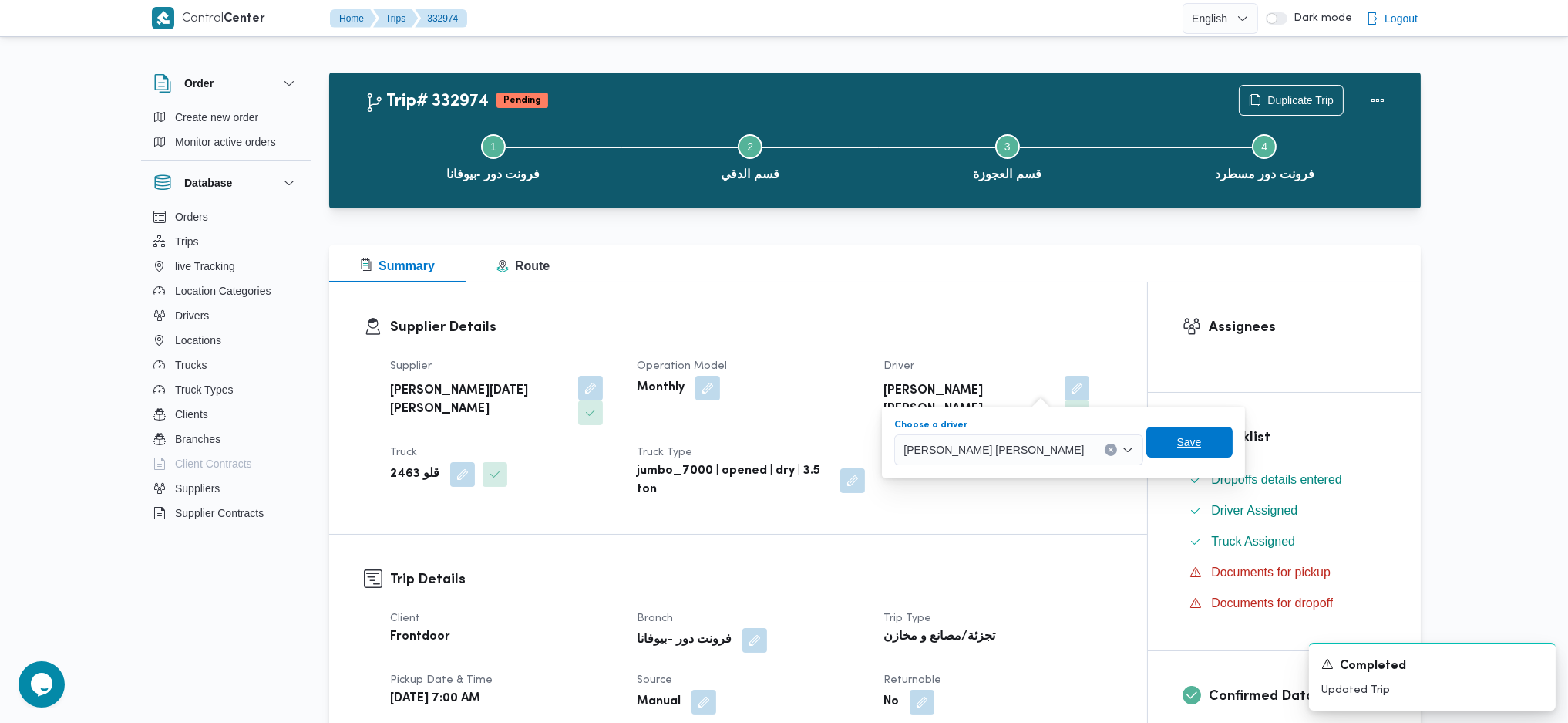
click at [1147, 445] on span "Save" at bounding box center [1189, 441] width 86 height 31
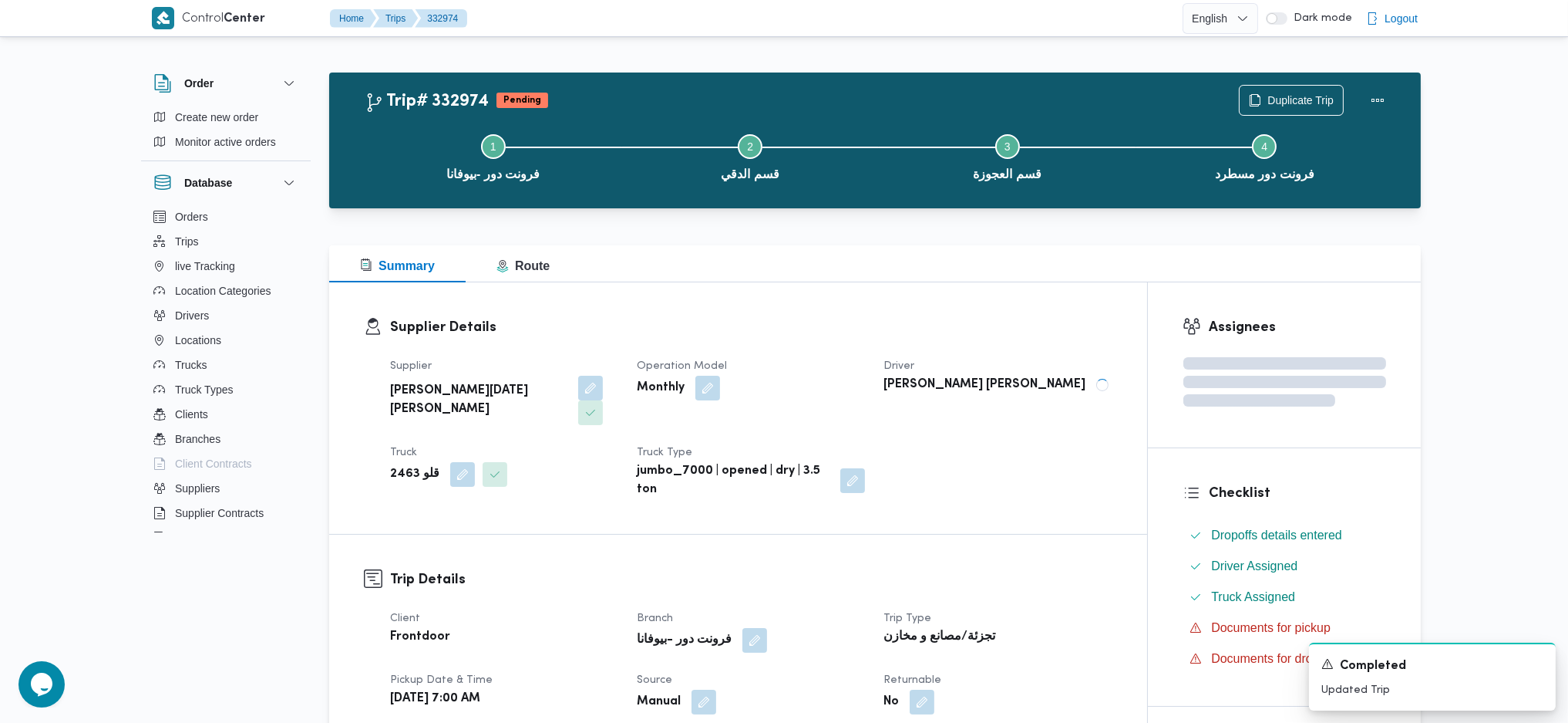
click at [1027, 277] on div "Summary Route" at bounding box center [875, 264] width 1092 height 37
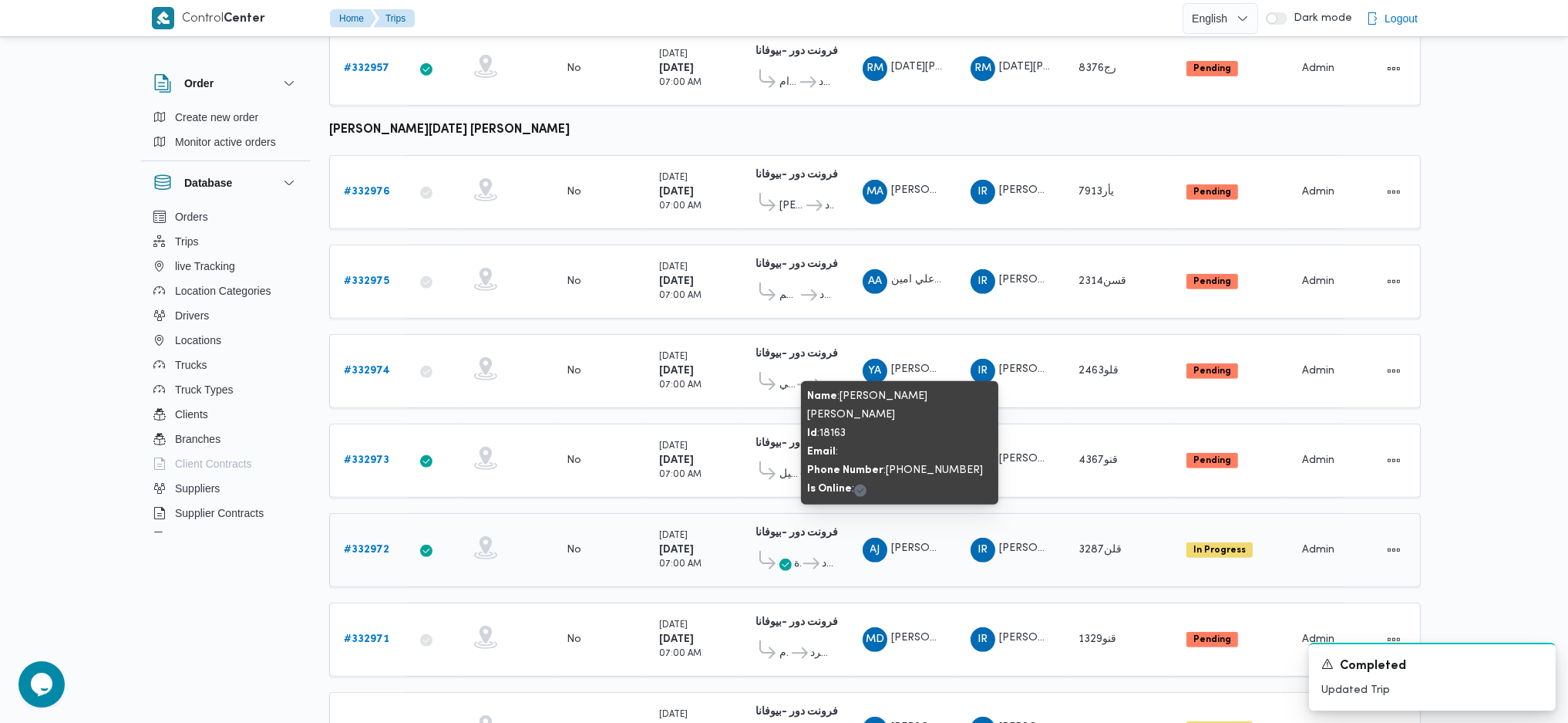
scroll to position [1439, 0]
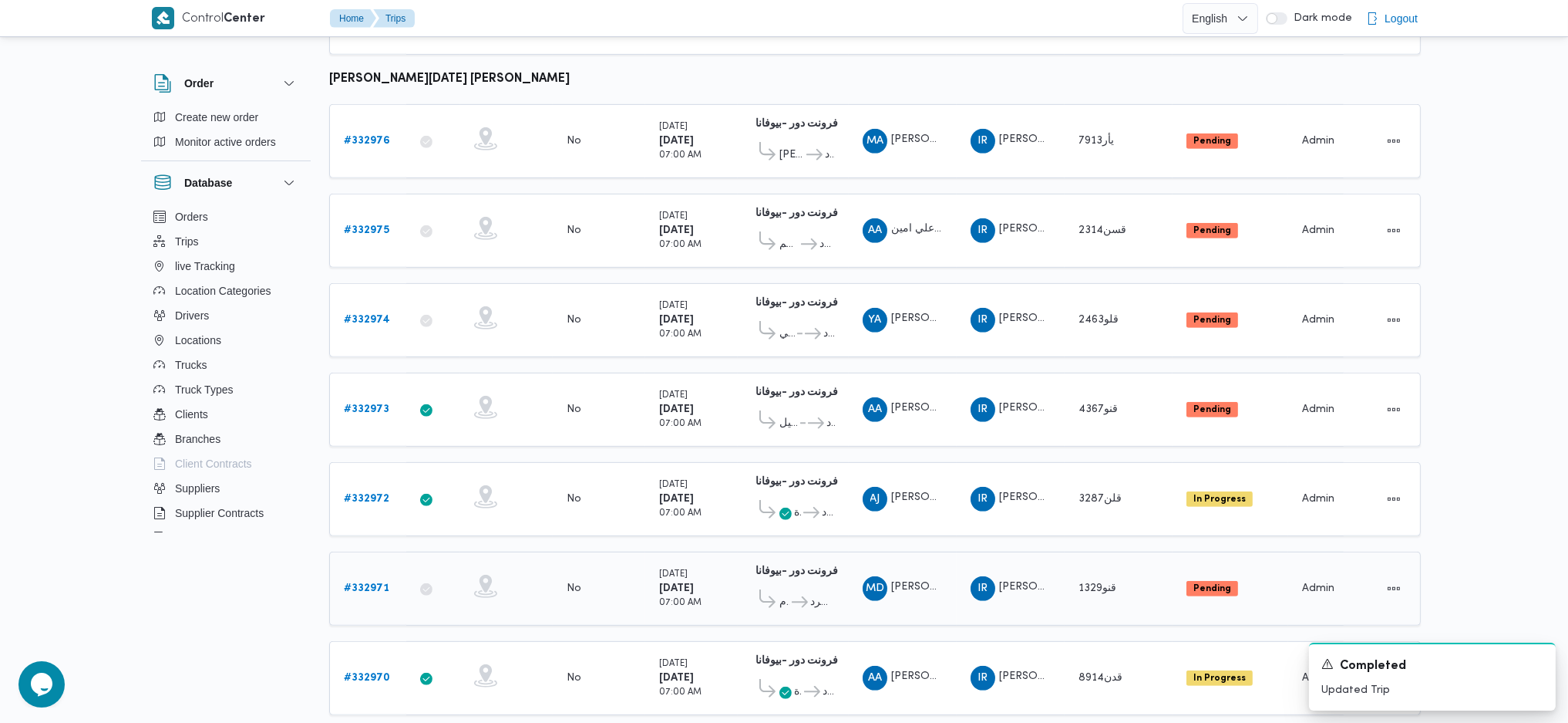
click at [367, 583] on b "# 332971" at bounding box center [366, 588] width 46 height 10
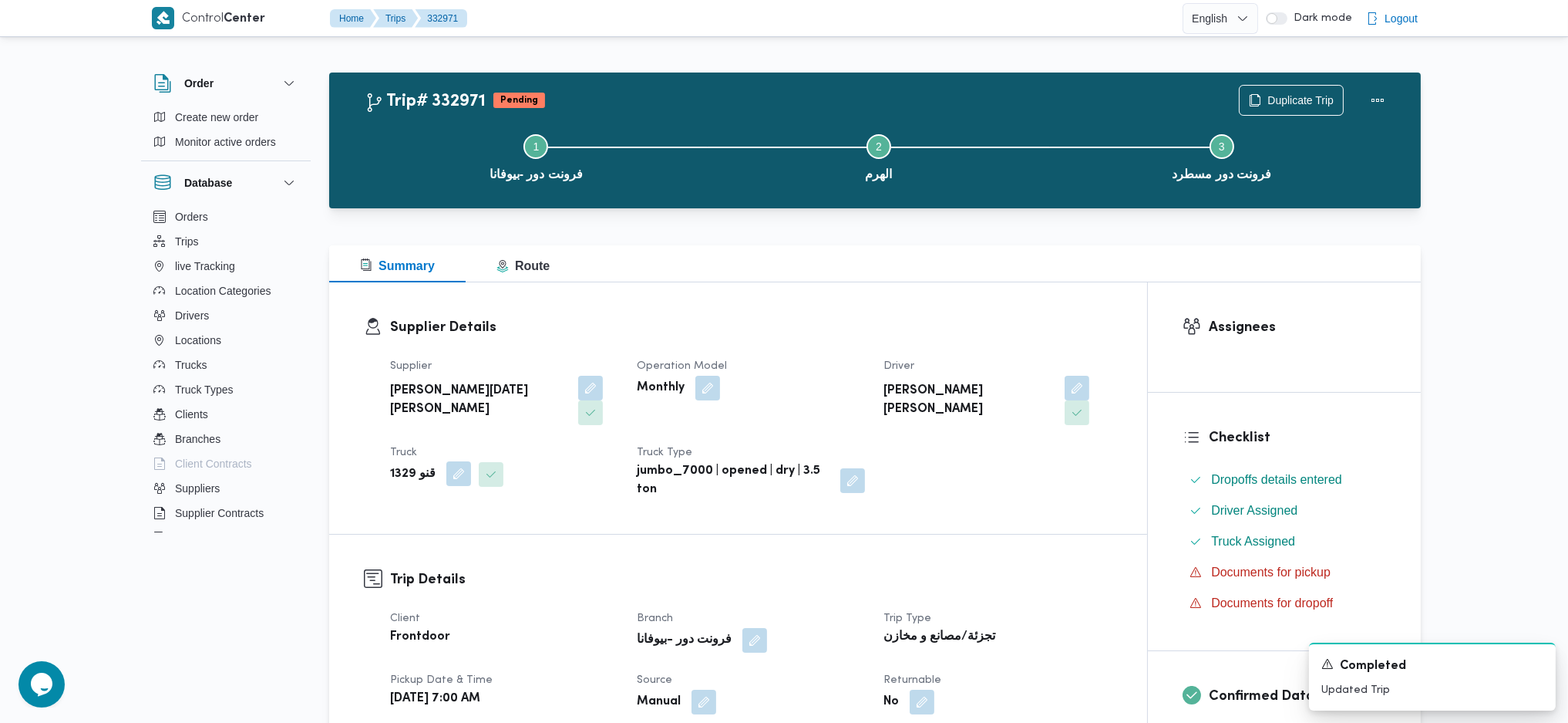
click at [458, 462] on button "button" at bounding box center [458, 474] width 25 height 25
click at [449, 509] on icon "Clear input" at bounding box center [447, 511] width 7 height 7
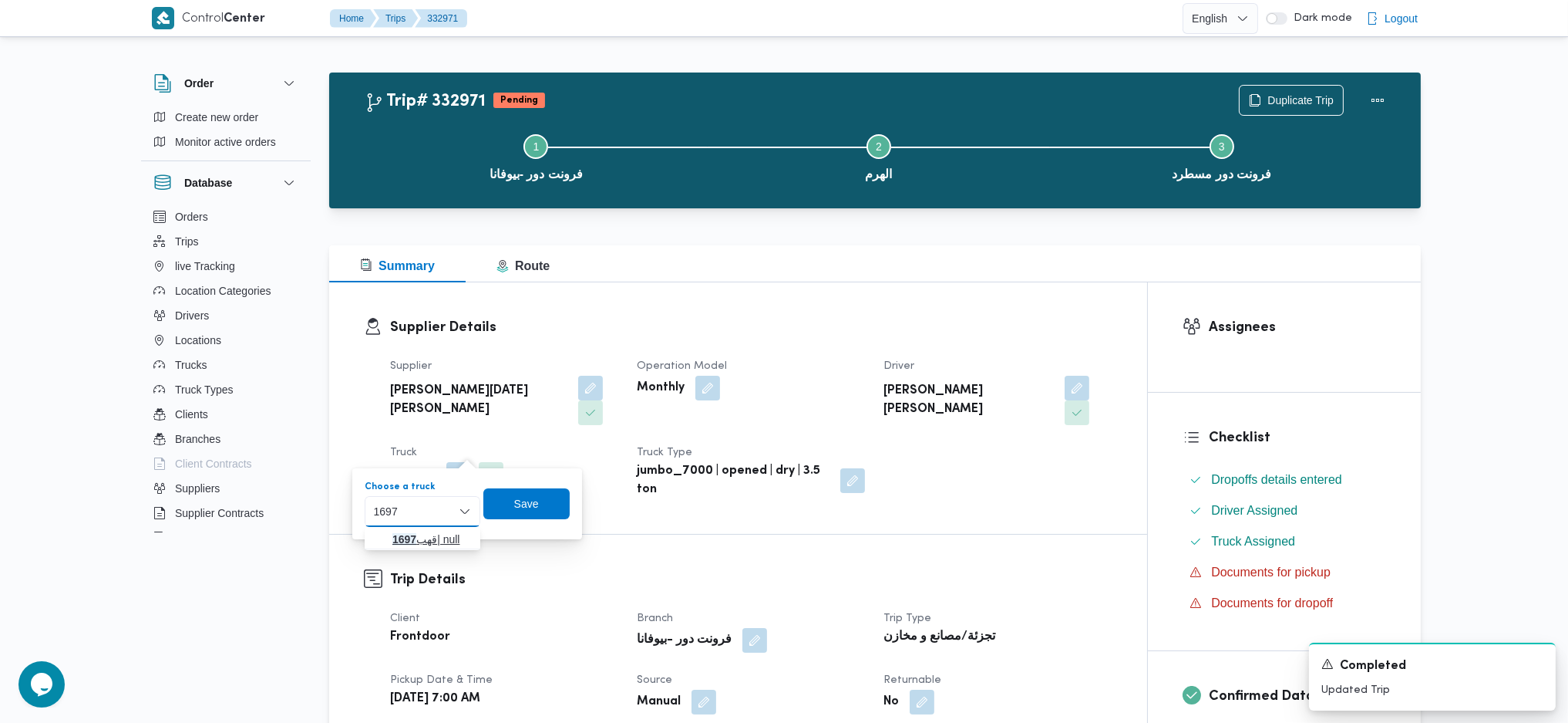
type input "1697"
click at [418, 539] on span "قهب 1697 | null" at bounding box center [432, 540] width 79 height 19
click at [544, 489] on span "Save" at bounding box center [538, 502] width 86 height 31
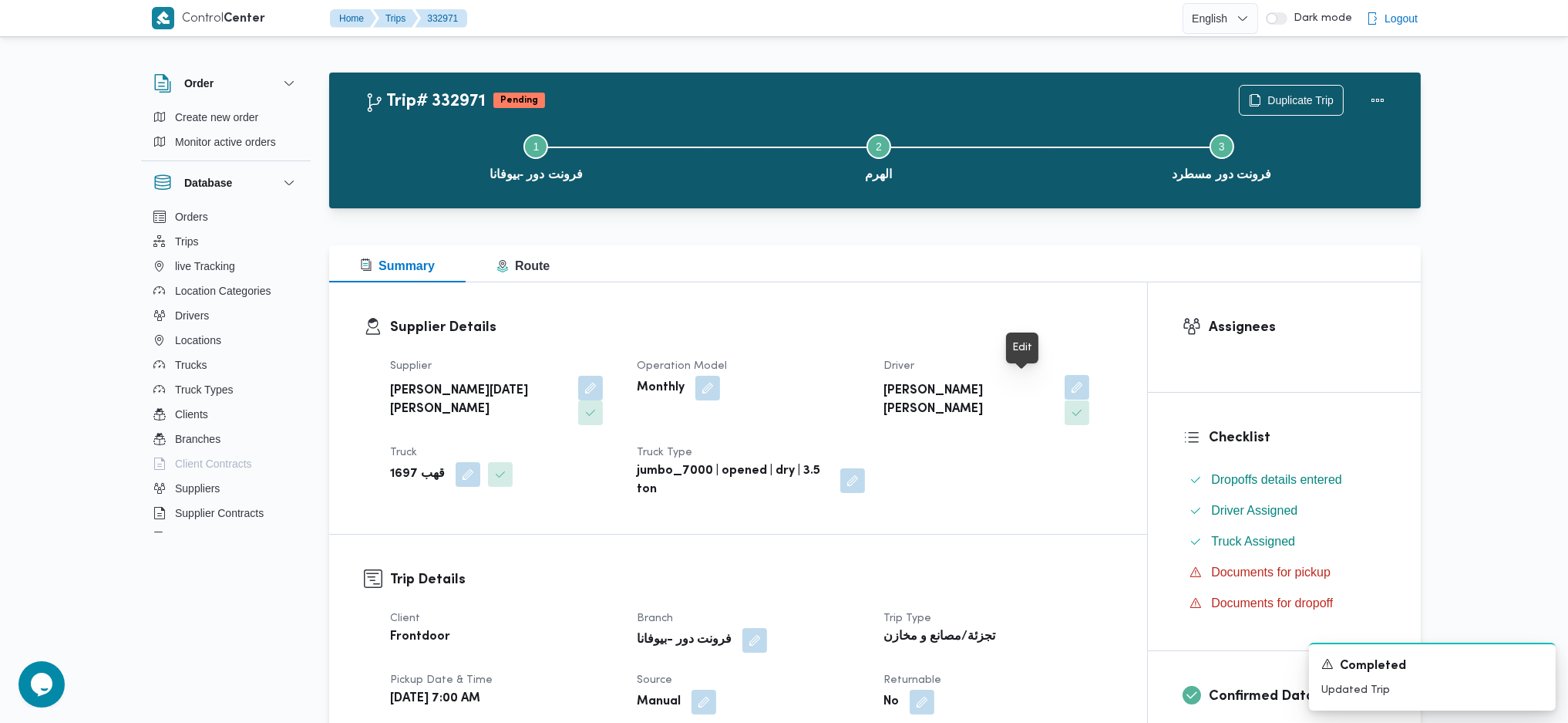
click at [1065, 381] on button "button" at bounding box center [1077, 387] width 25 height 25
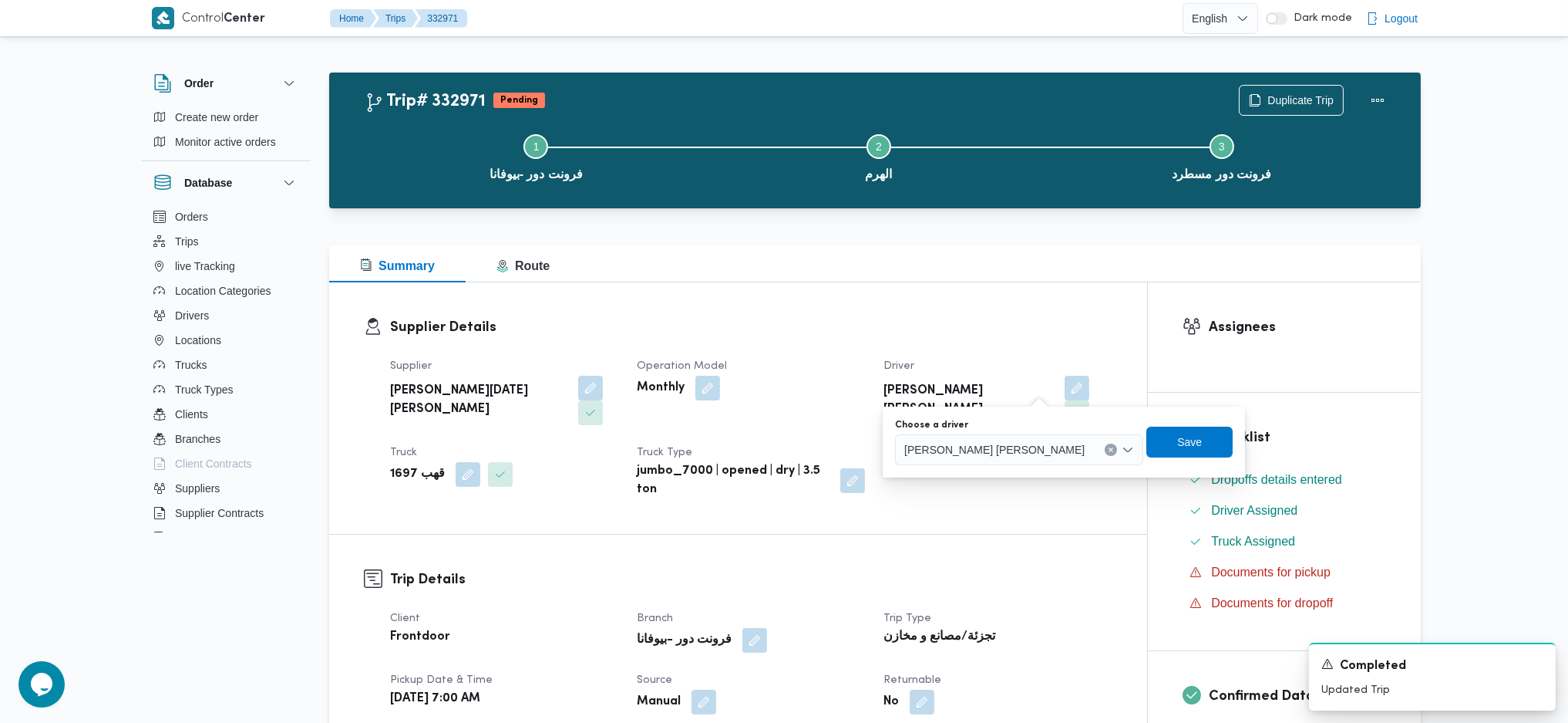
click at [967, 466] on div "Choose a driver محمود درويش يوسف درويش Save" at bounding box center [1064, 442] width 340 height 49
click at [981, 461] on div "محمود درويش يوسف درويش" at bounding box center [1019, 449] width 248 height 31
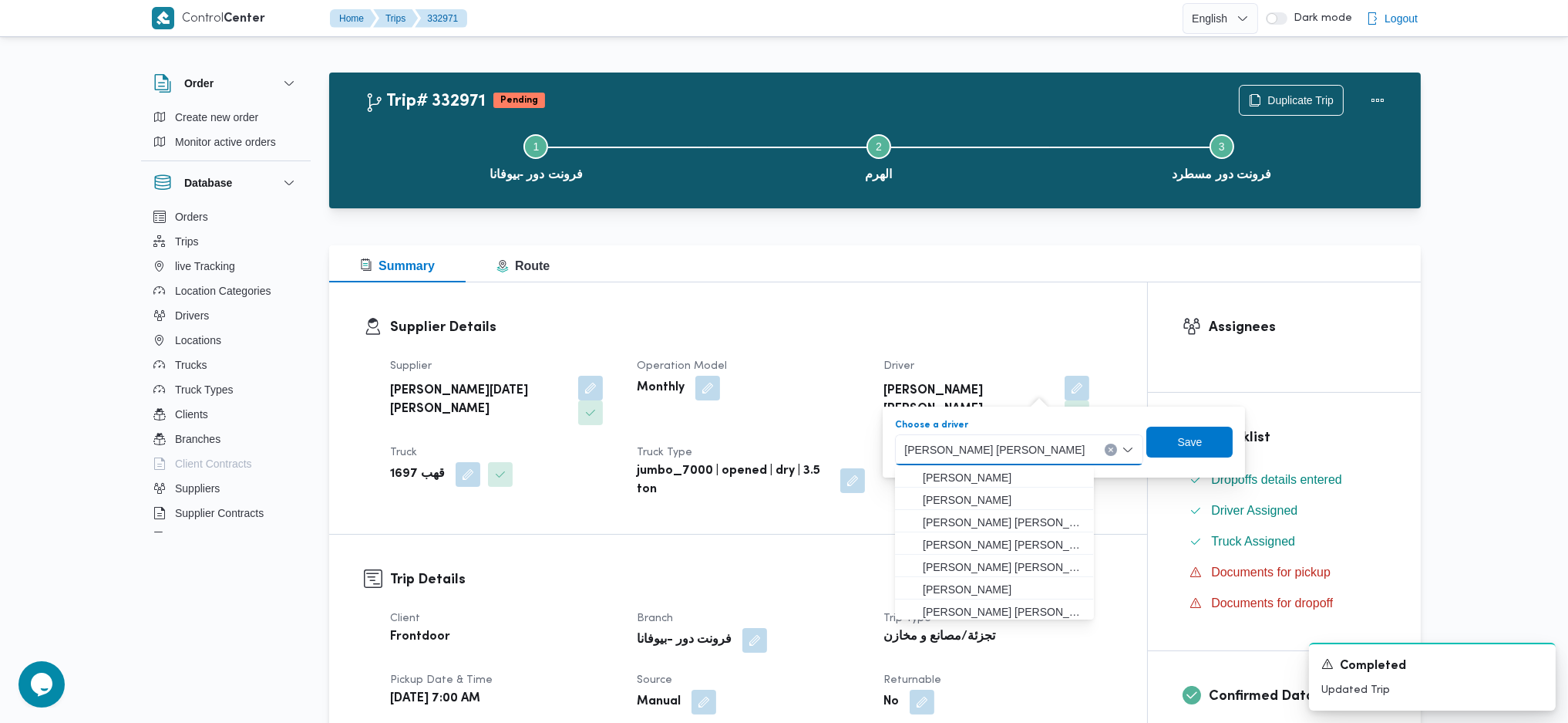
click at [981, 461] on div "محمود درويش يوسف درويش" at bounding box center [1019, 449] width 248 height 31
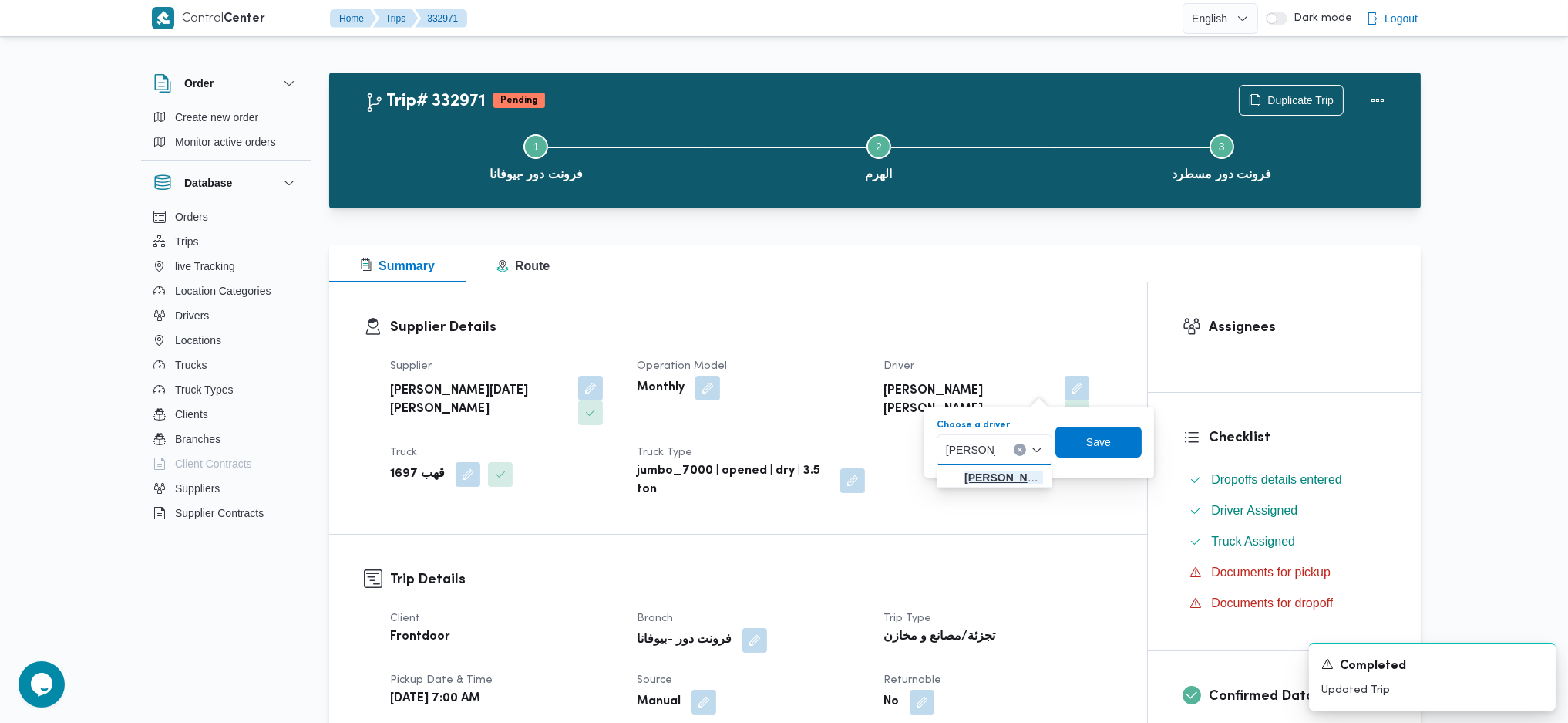
type input "محمود رفع"
click at [991, 481] on span "محمود رفع ت عبدالعظيم امام" at bounding box center [1003, 477] width 79 height 19
click at [1143, 456] on span "Save" at bounding box center [1099, 441] width 86 height 31
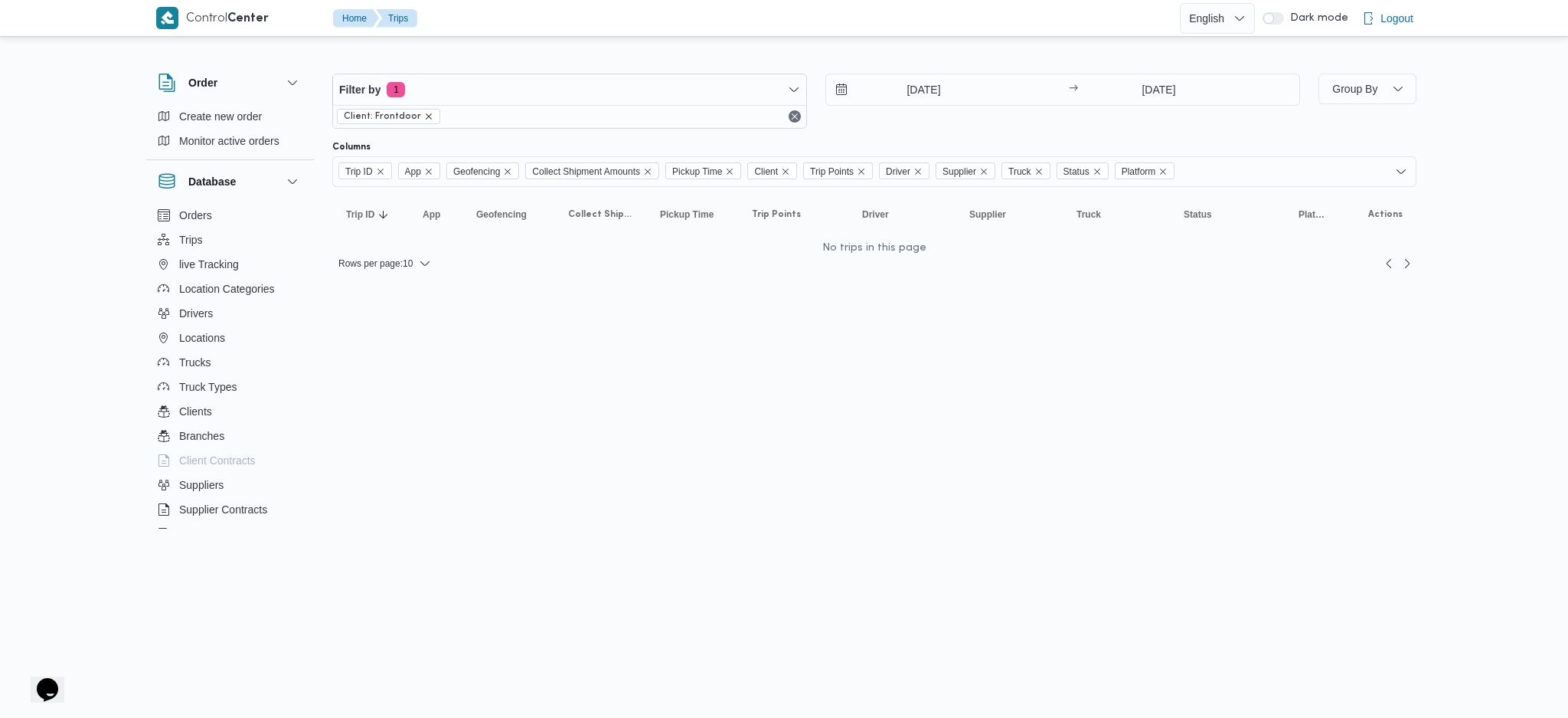
click at [424, 117] on icon "remove selected entity" at bounding box center [428, 116] width 9 height 9
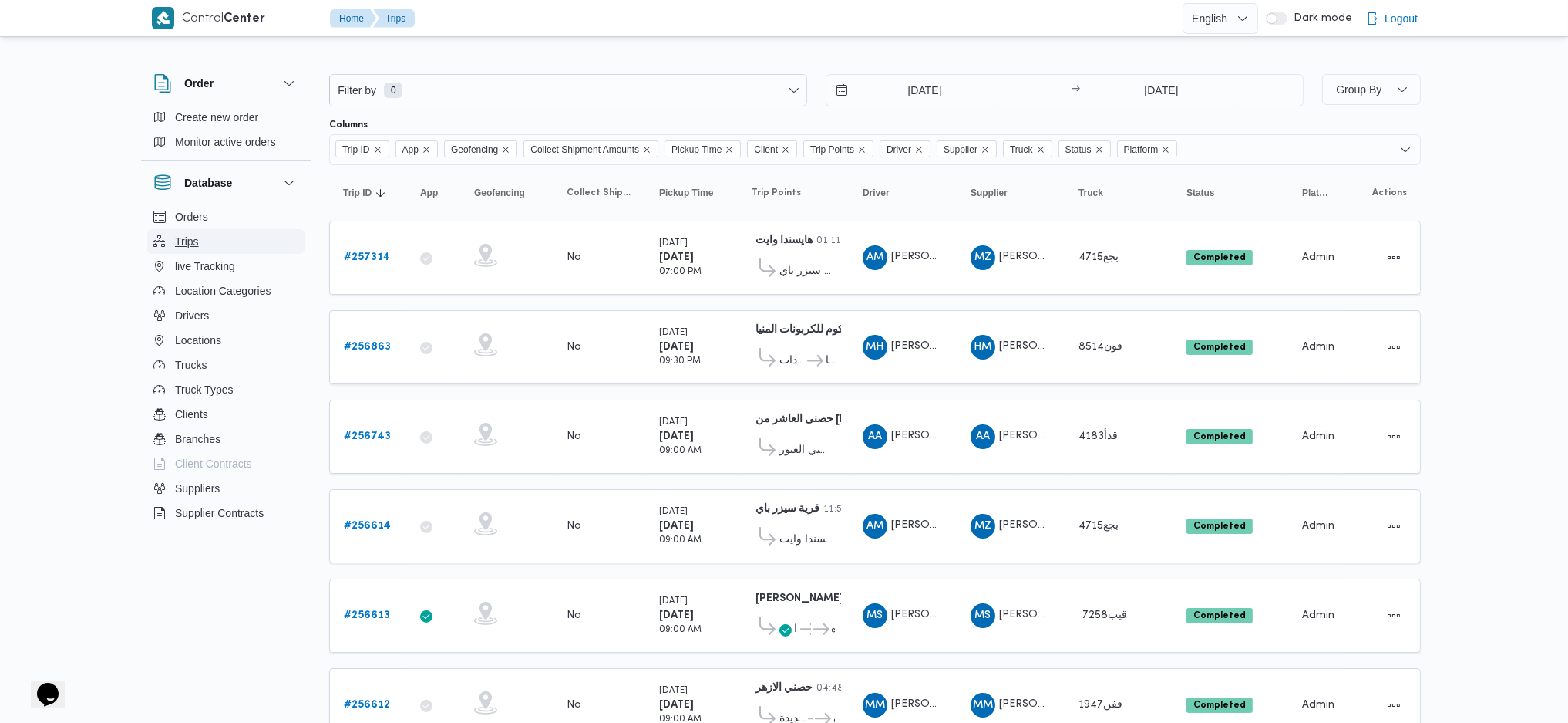
click at [207, 242] on button "Trips" at bounding box center [225, 241] width 157 height 25
click at [179, 241] on span "Trips" at bounding box center [187, 242] width 24 height 19
click at [170, 312] on button "Drivers" at bounding box center [225, 315] width 157 height 25
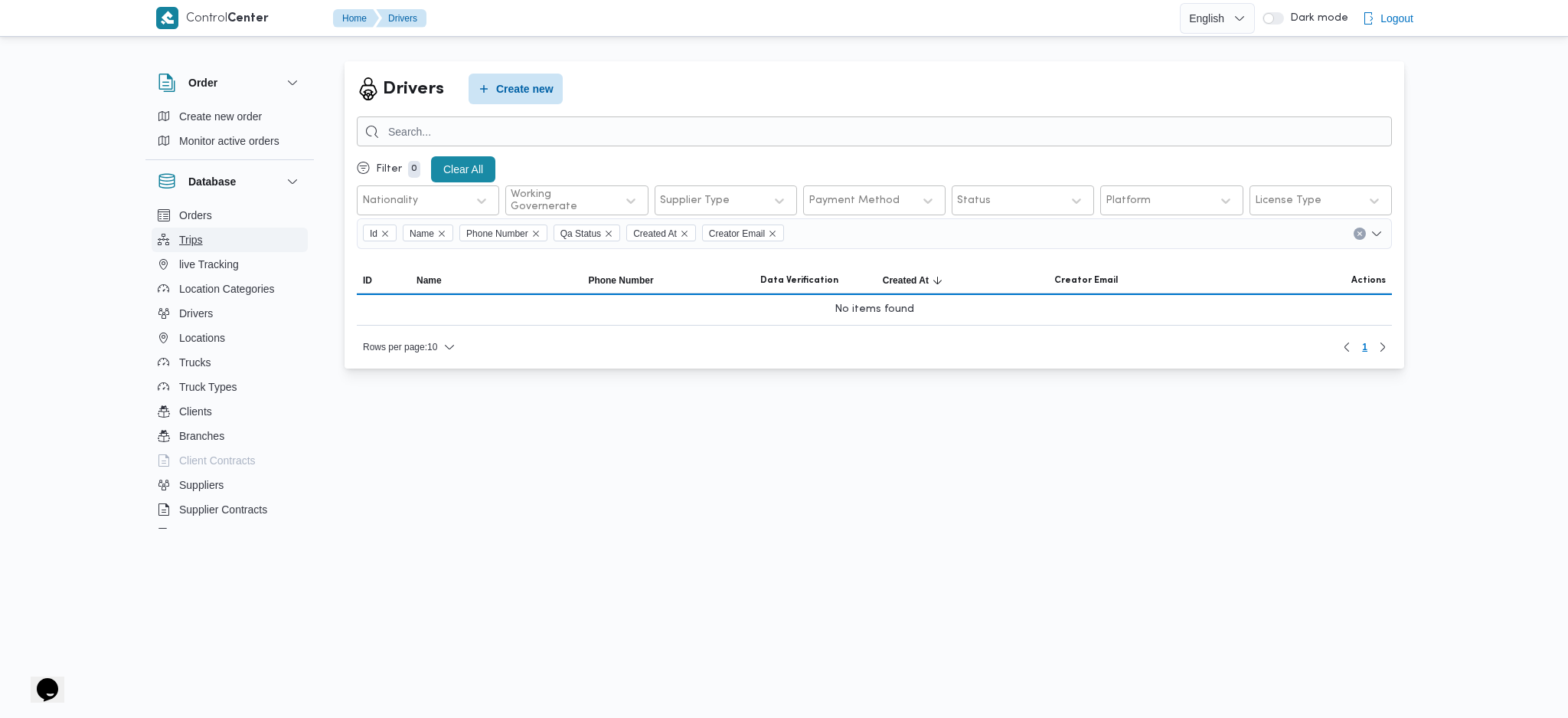
click at [197, 237] on span "Trips" at bounding box center [191, 240] width 24 height 18
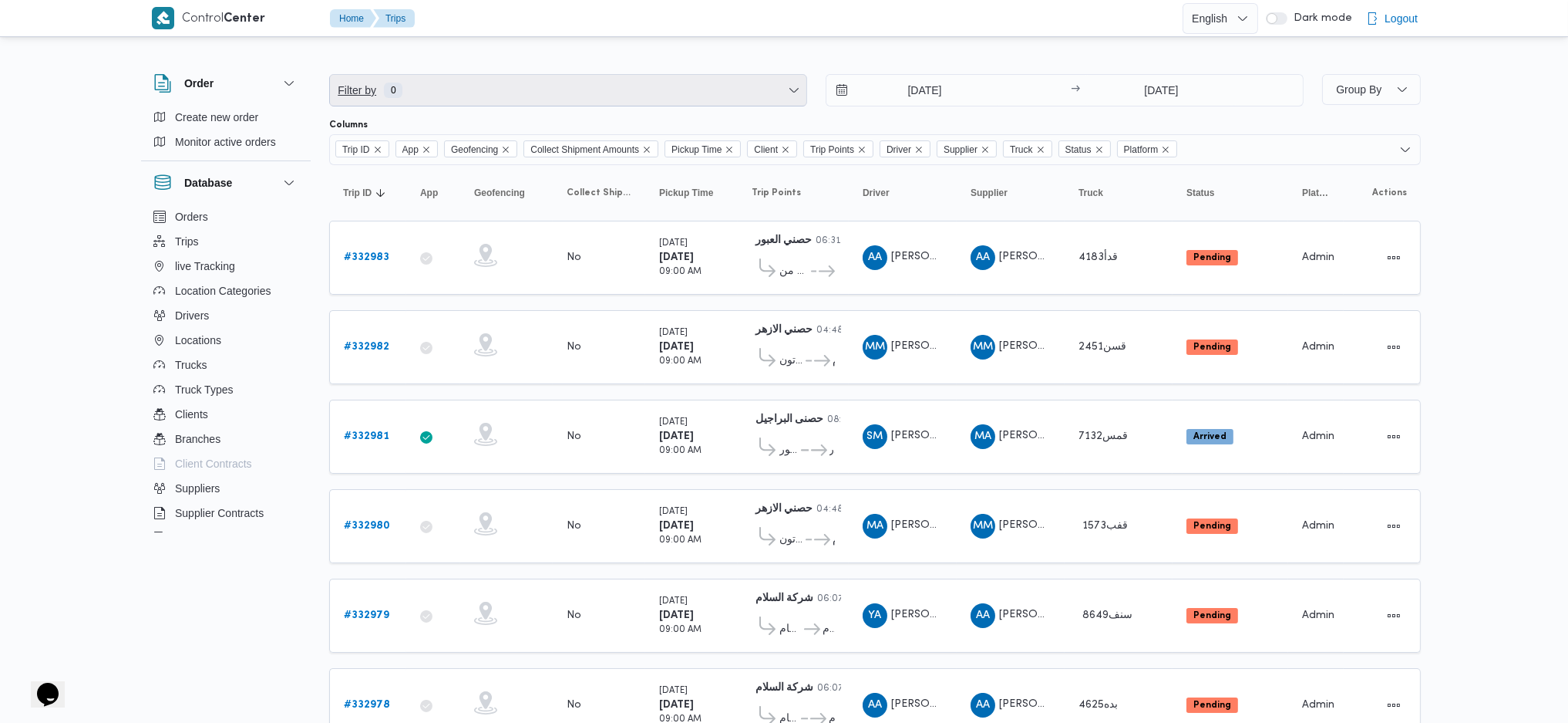
click at [584, 97] on span "Filter by 0" at bounding box center [568, 89] width 476 height 31
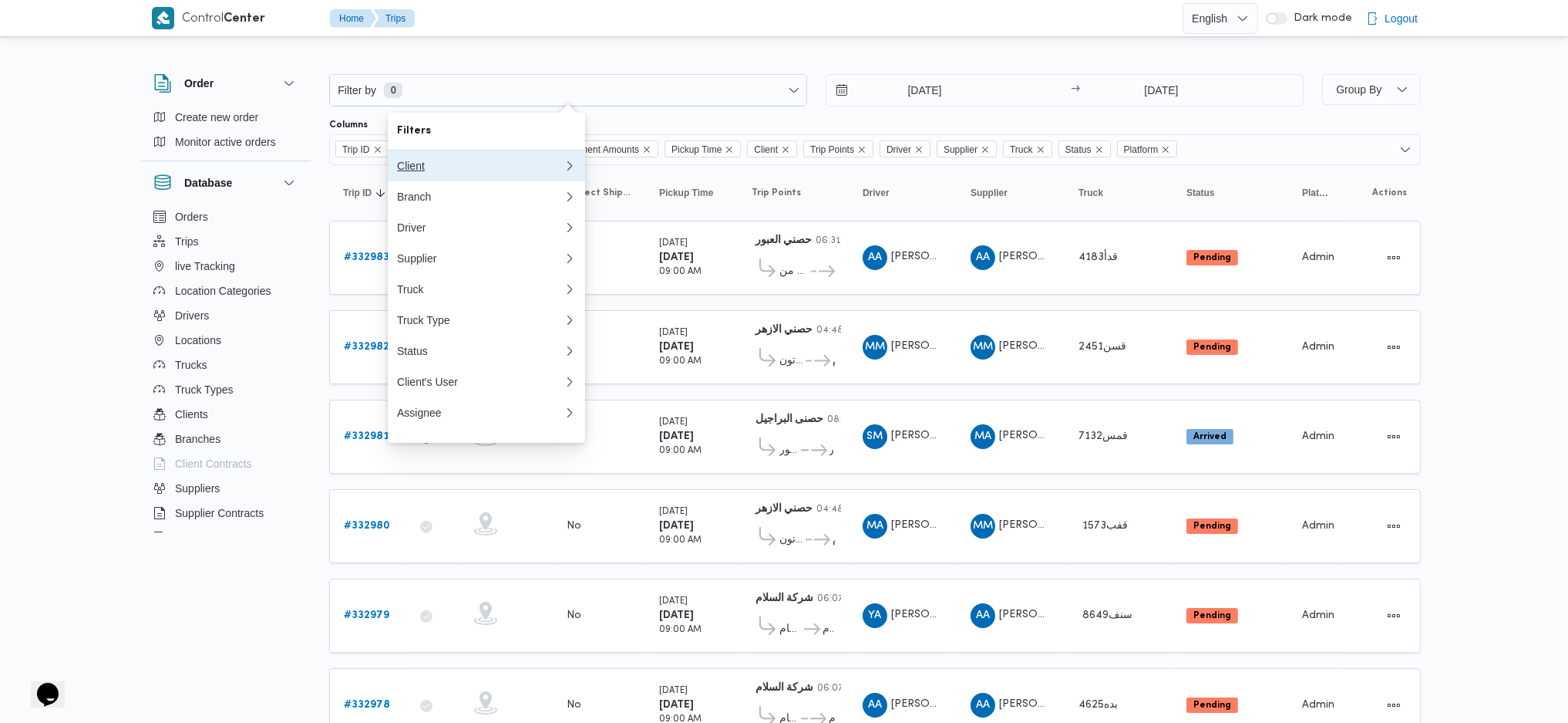
click at [443, 160] on div "Client" at bounding box center [480, 166] width 166 height 12
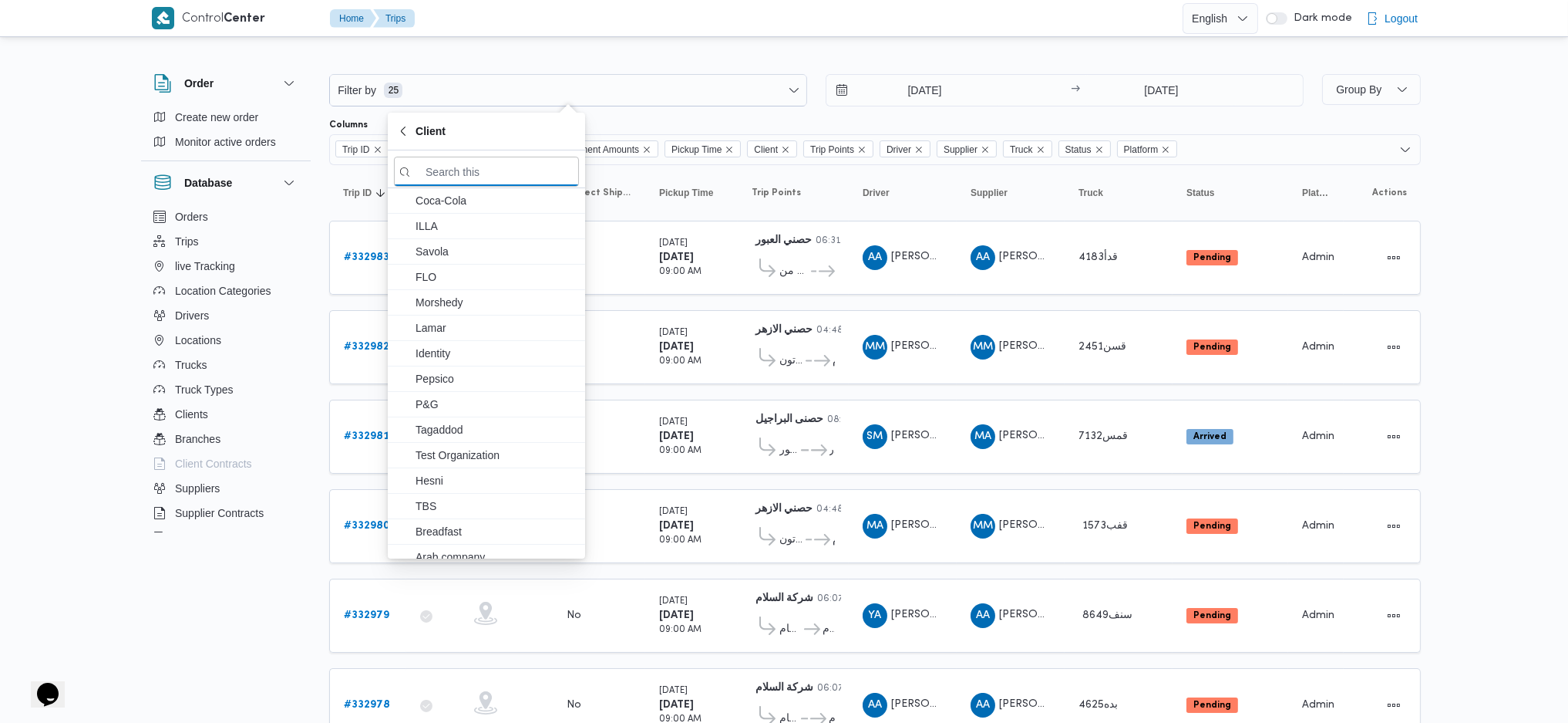
type input "ب"
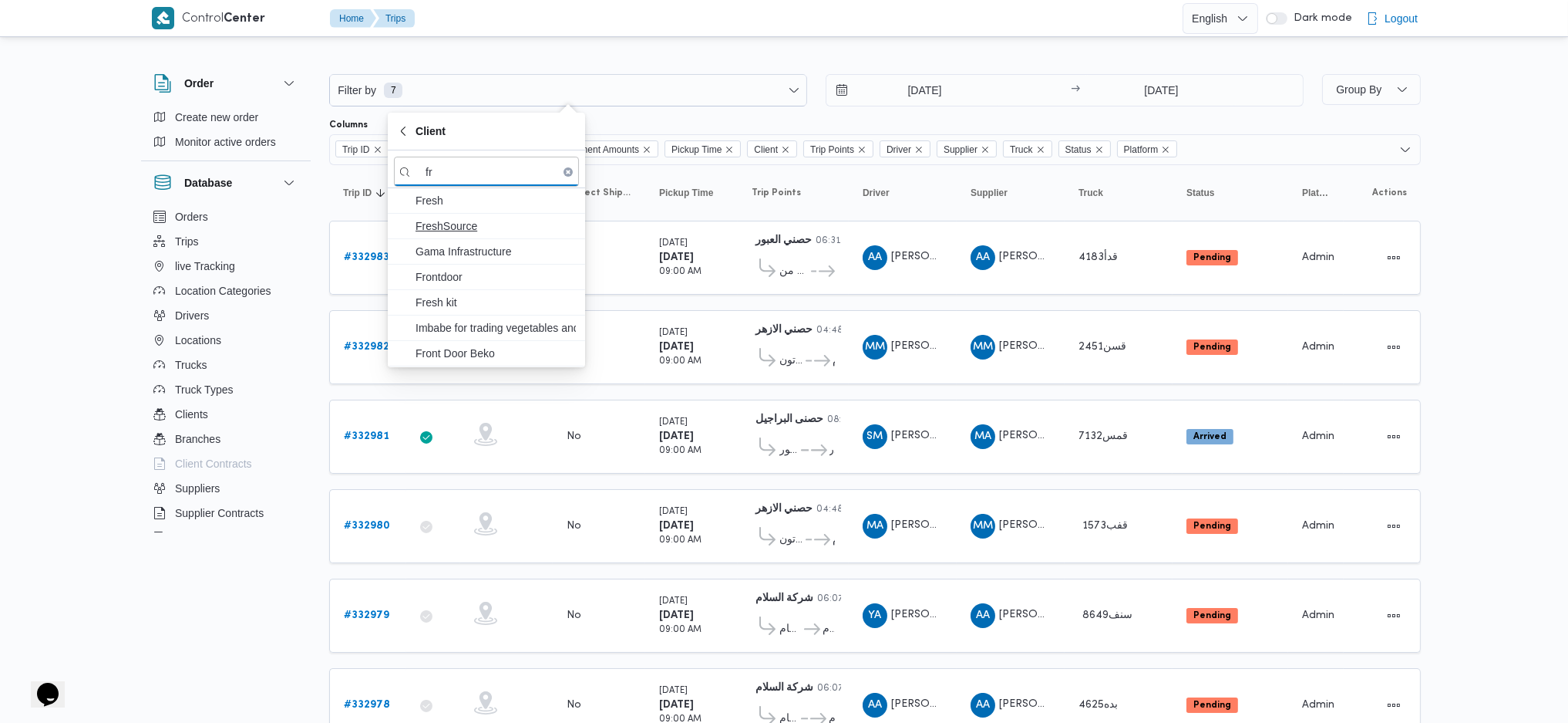
type input "fr"
click at [458, 273] on span "Frontdoor" at bounding box center [496, 277] width 160 height 19
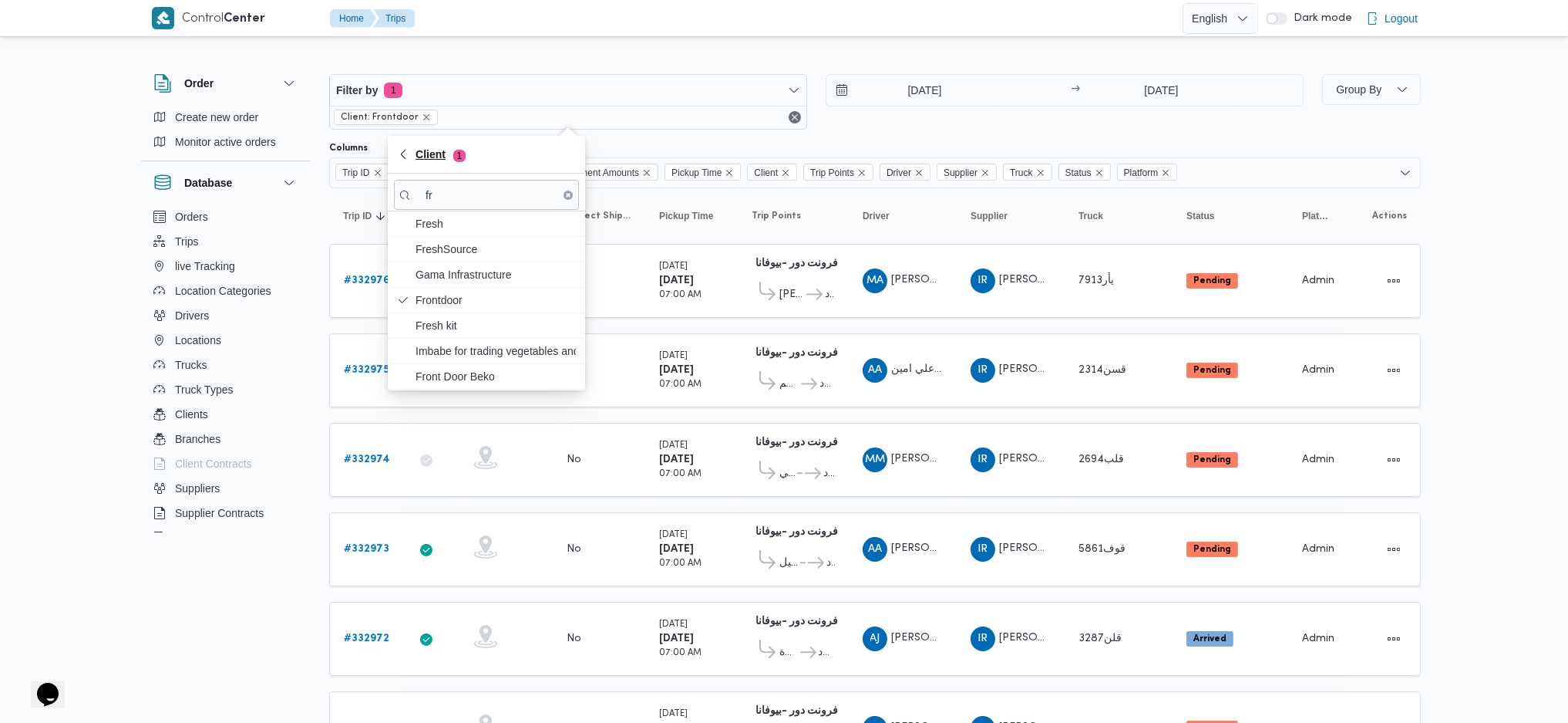
click at [417, 162] on span "Client 1" at bounding box center [441, 154] width 50 height 19
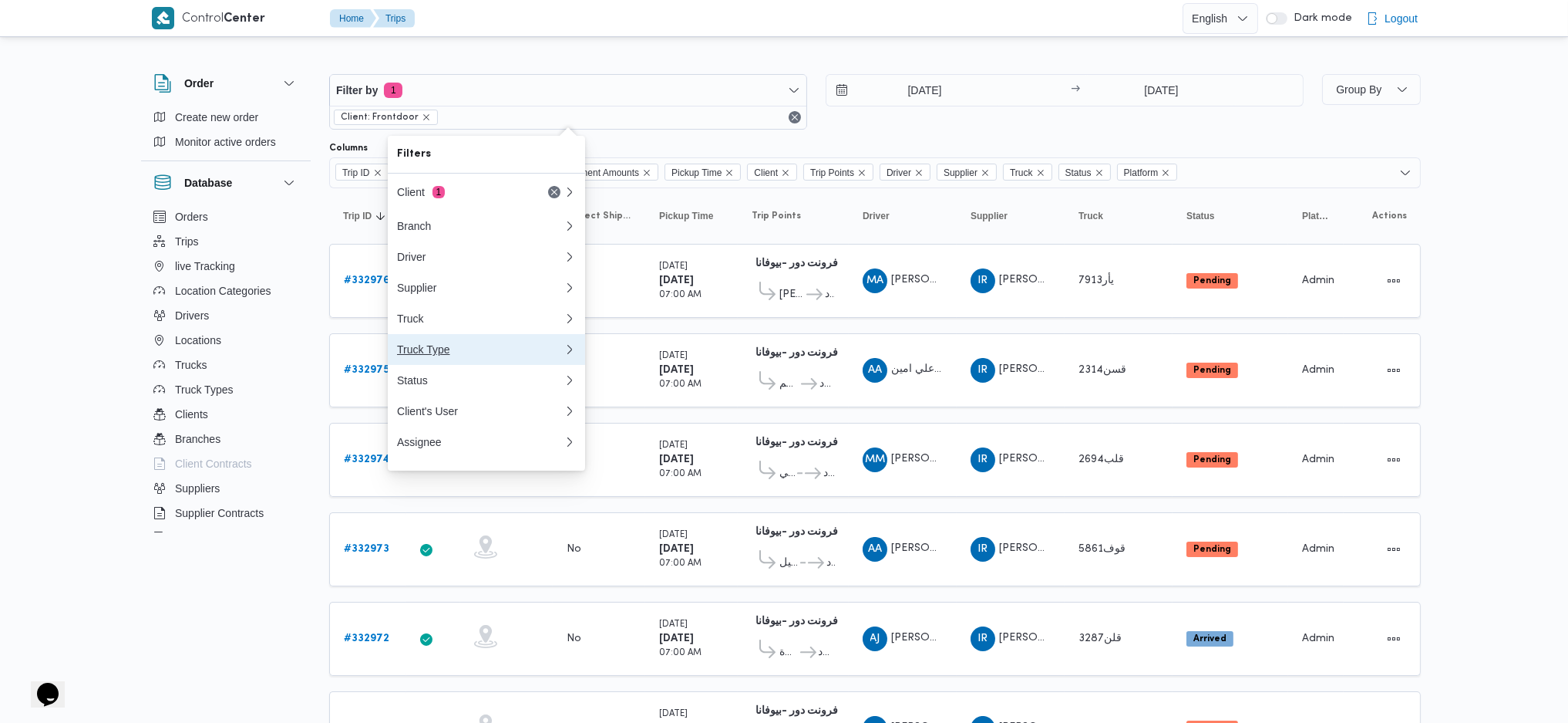
click at [455, 355] on div "Truck Type" at bounding box center [480, 349] width 166 height 12
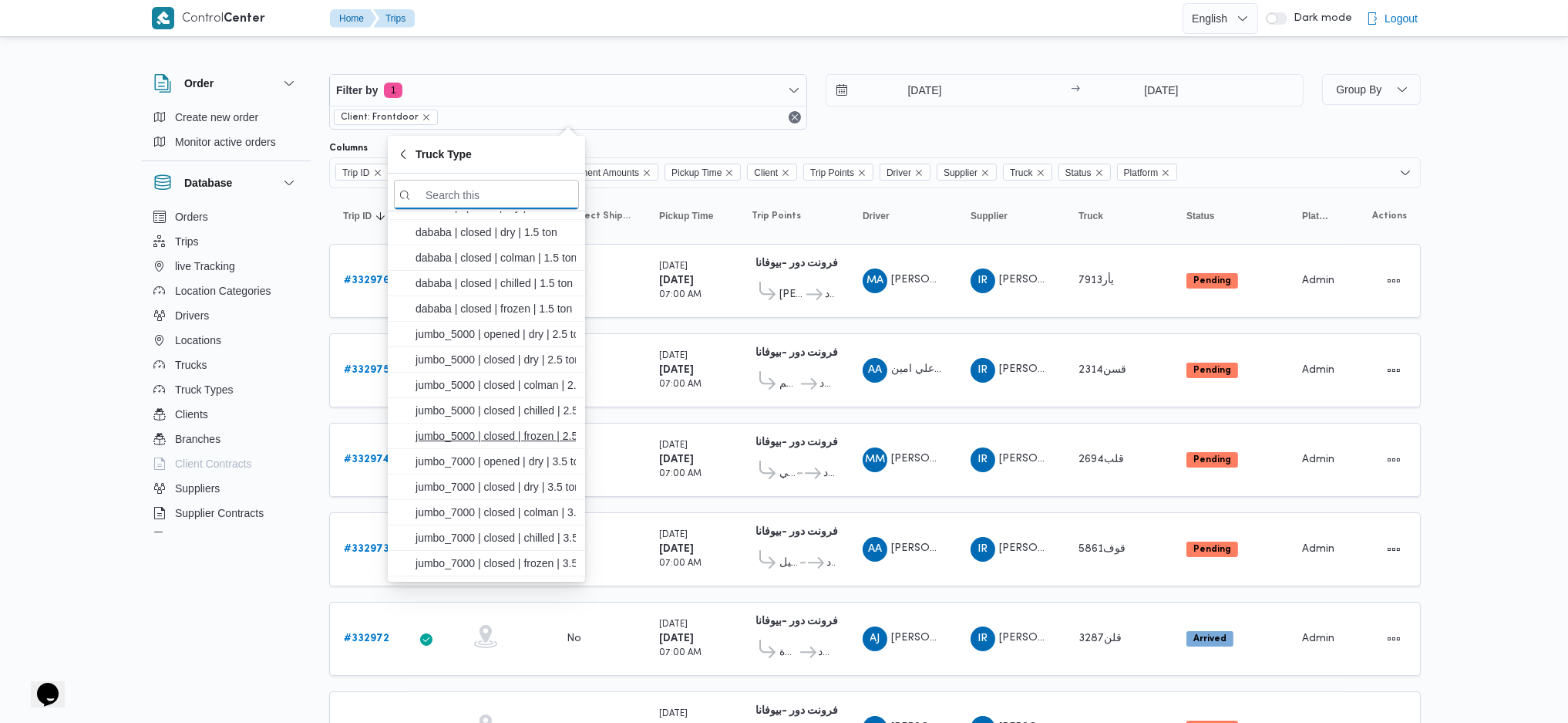
scroll to position [102, 0]
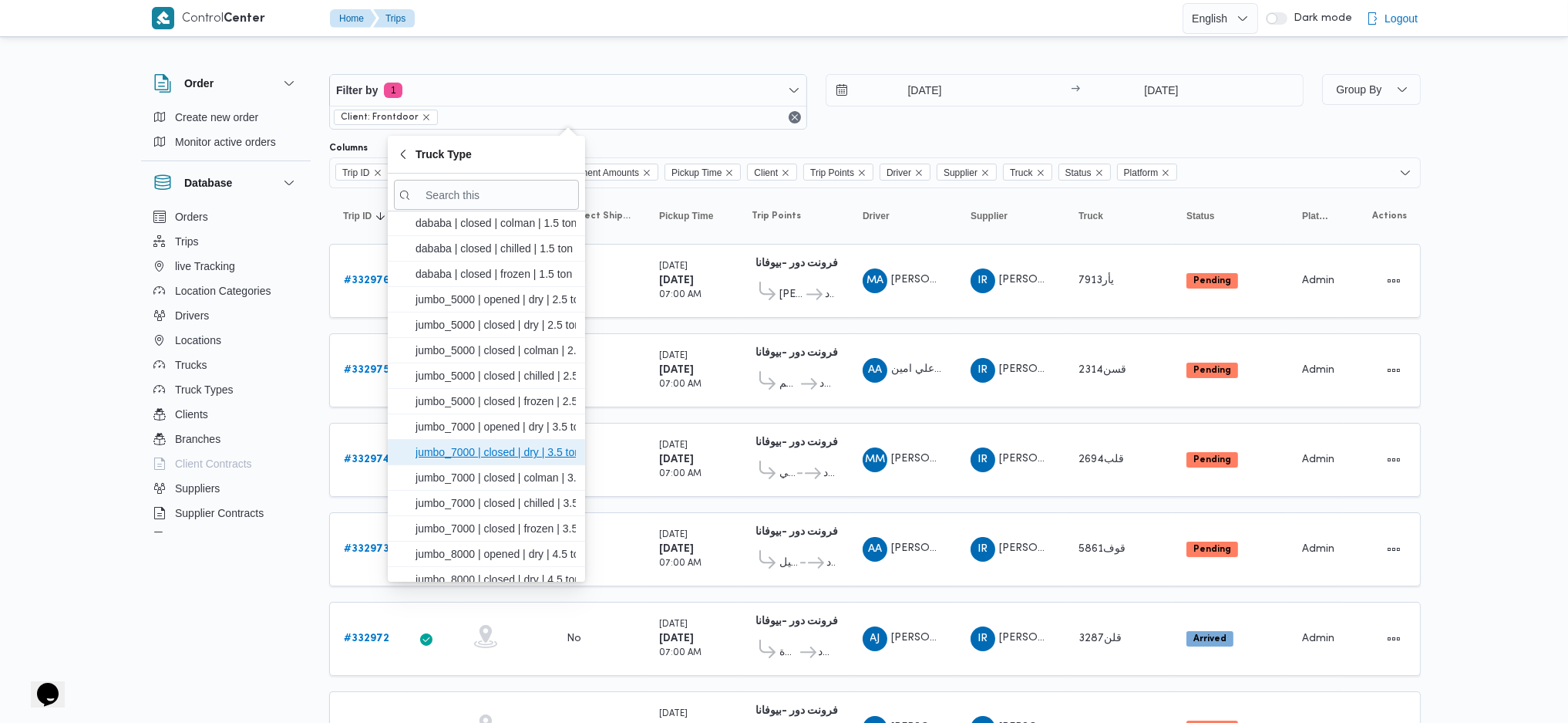
drag, startPoint x: 459, startPoint y: 449, endPoint x: 473, endPoint y: 445, distance: 14.6
click at [459, 448] on span "jumbo_7000 | closed | dry | 3.5 ton" at bounding box center [496, 452] width 160 height 19
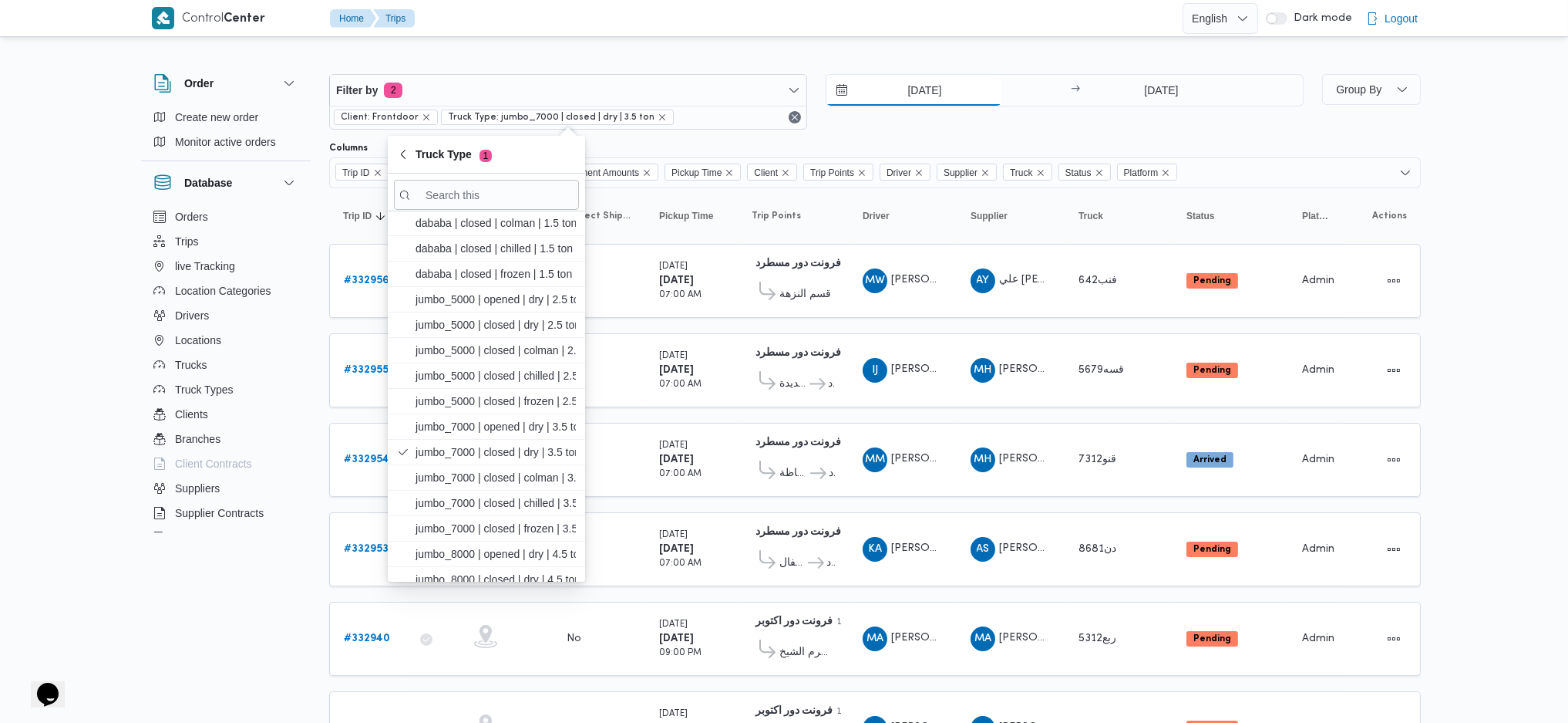
click at [908, 81] on input "16/8/2025" at bounding box center [914, 89] width 175 height 31
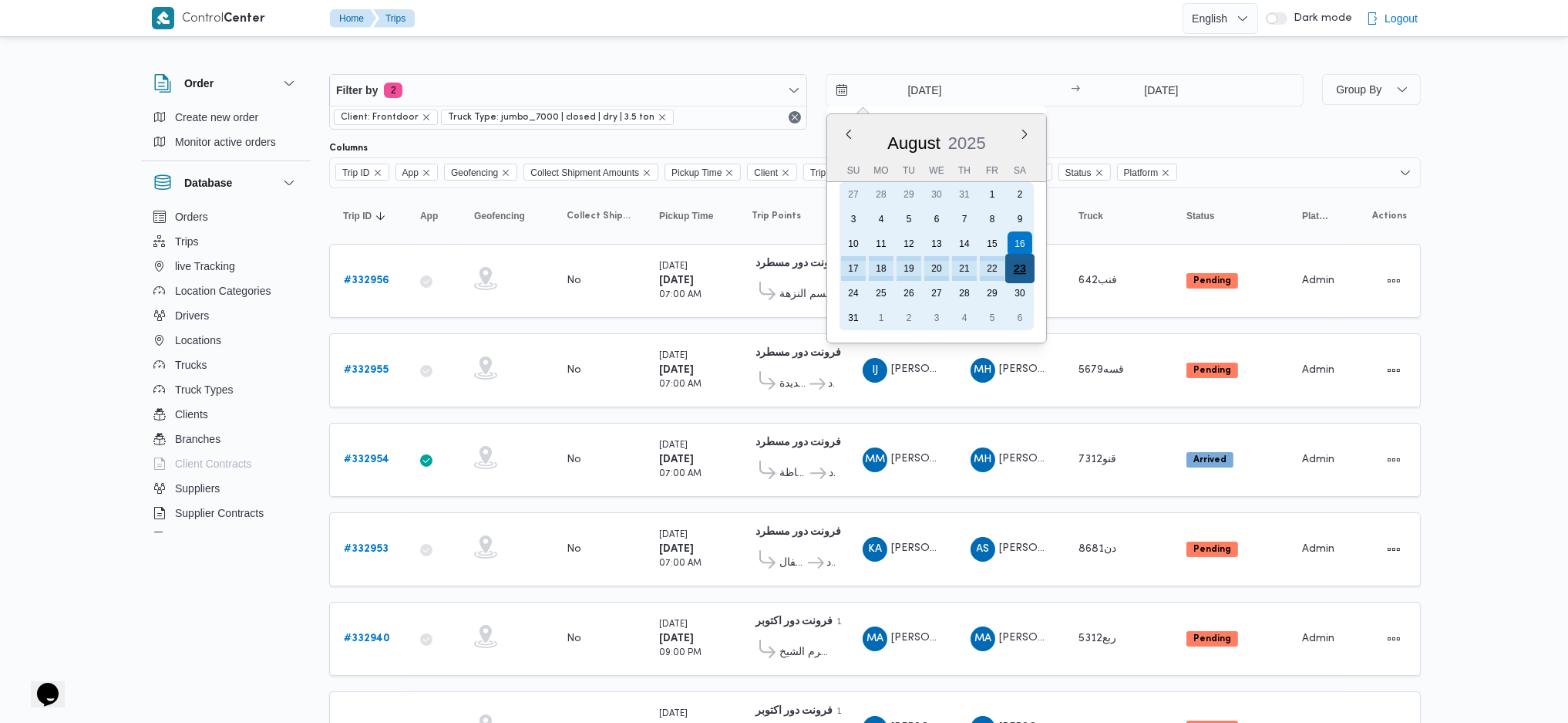
click at [1026, 271] on div "23" at bounding box center [1020, 269] width 30 height 30
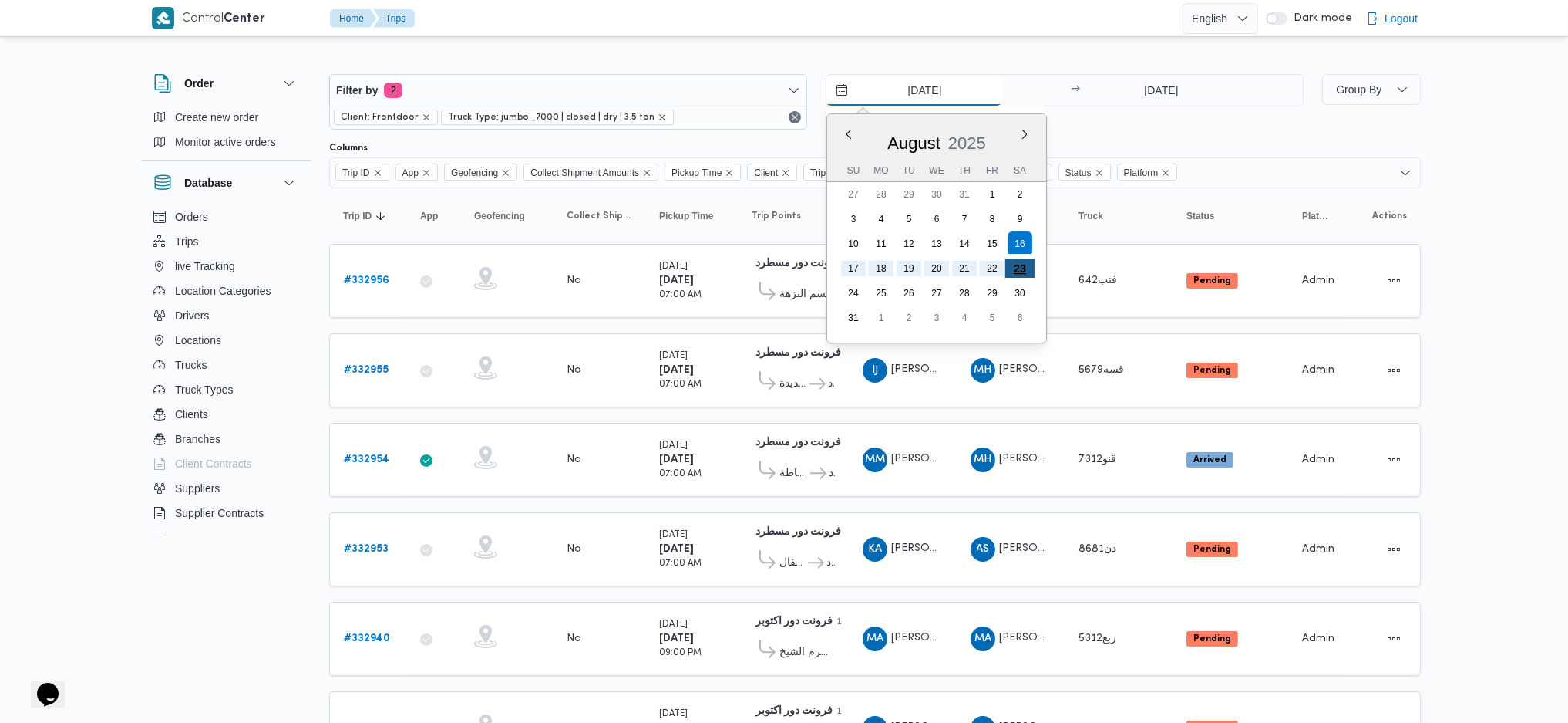
type input "[DATE]"
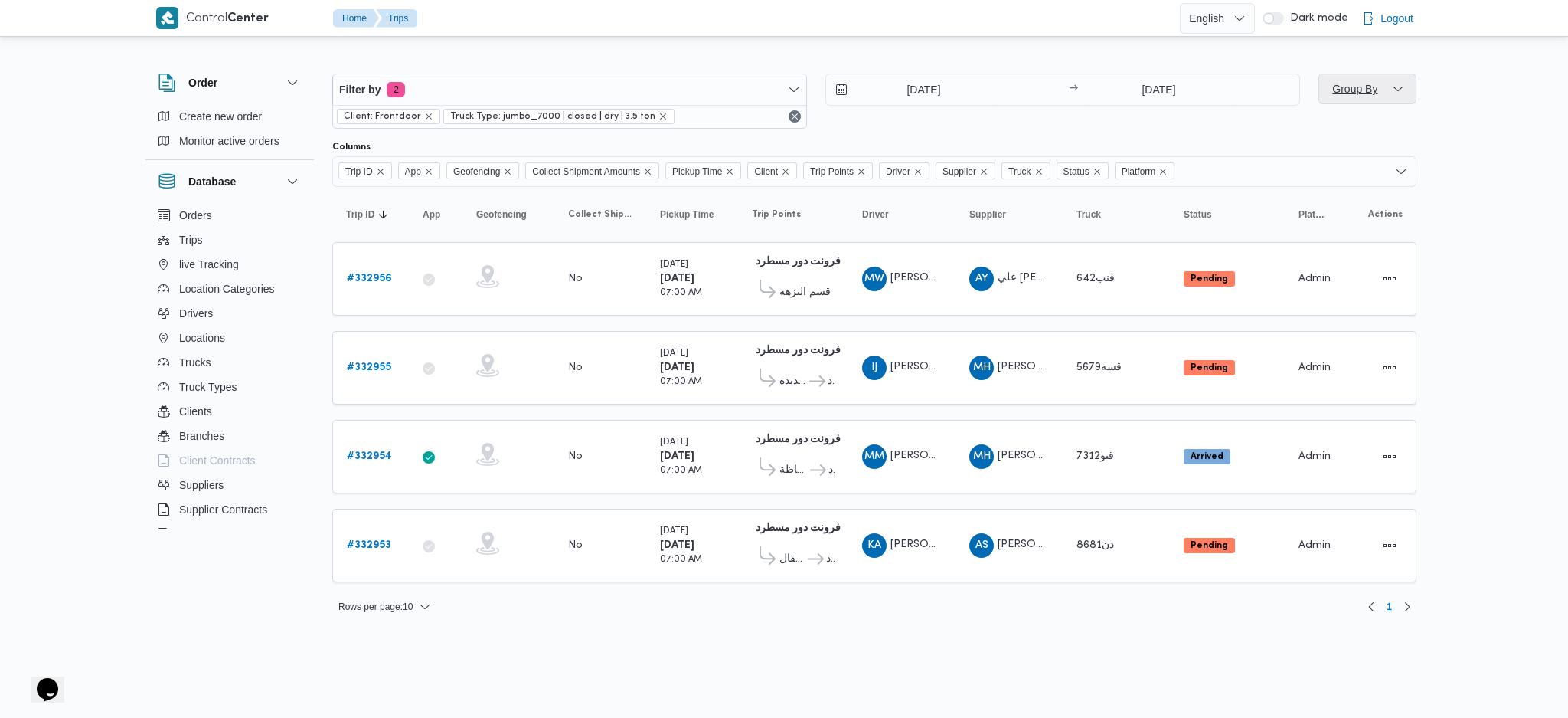
click at [1372, 98] on span "Group By" at bounding box center [1367, 89] width 86 height 30
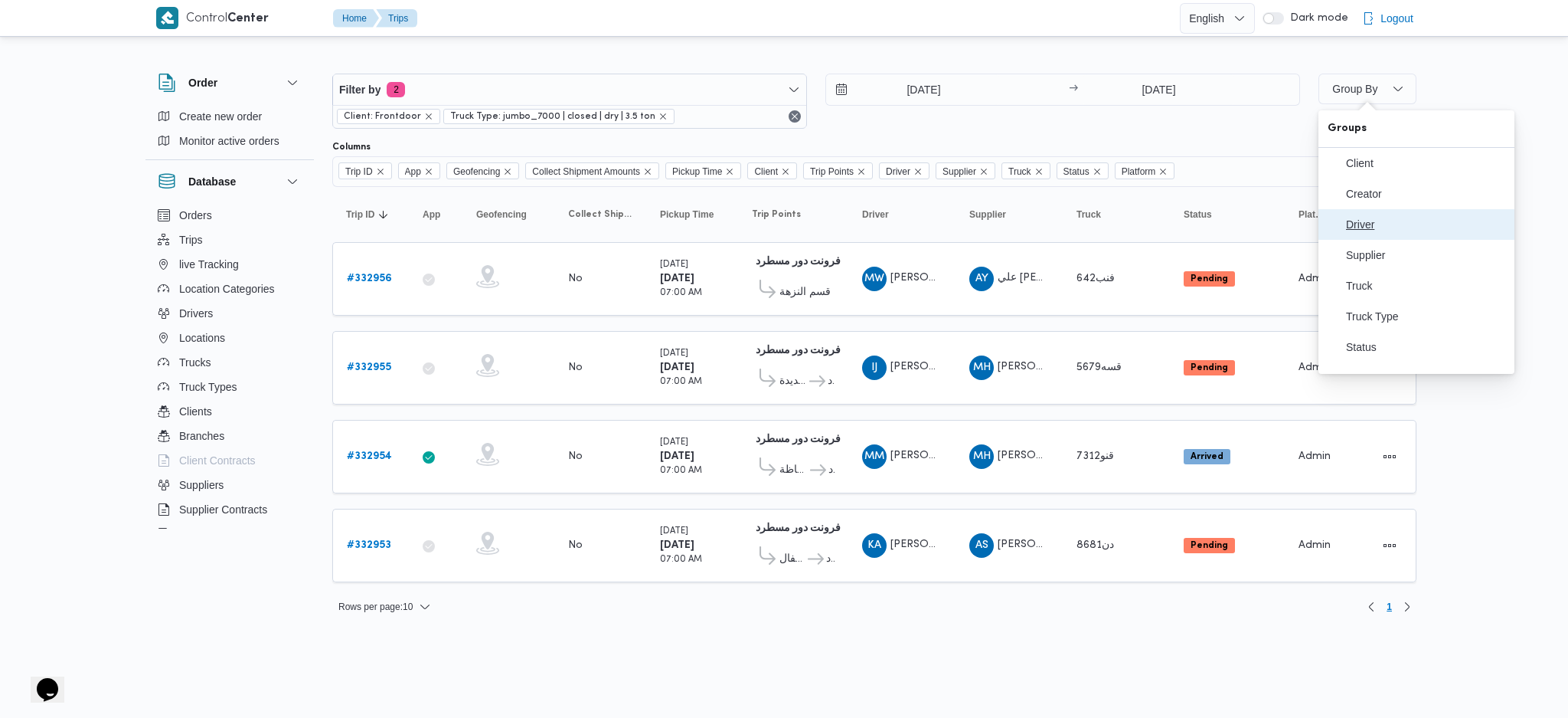
click at [1396, 237] on button "Driver" at bounding box center [1417, 224] width 196 height 30
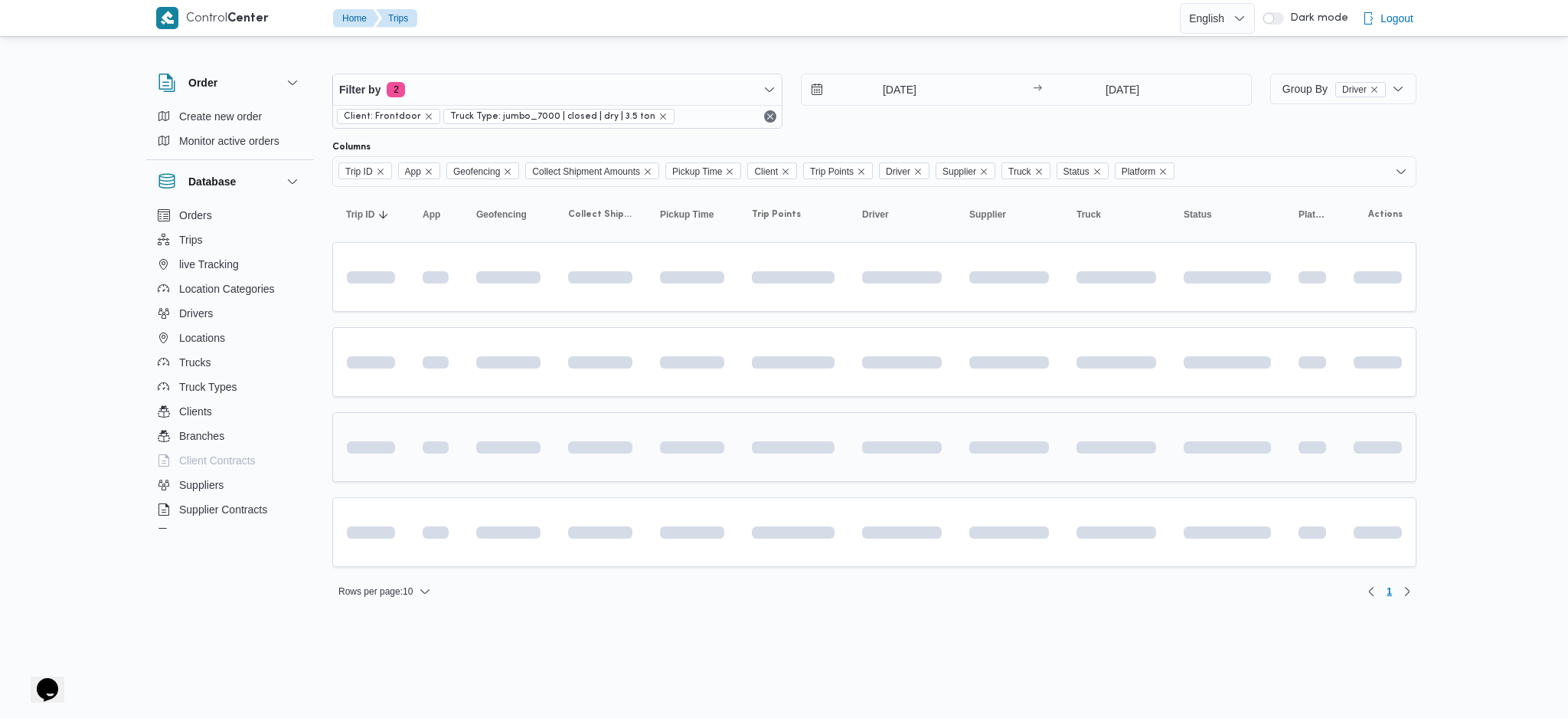
click at [922, 446] on span at bounding box center [857, 447] width 175 height 12
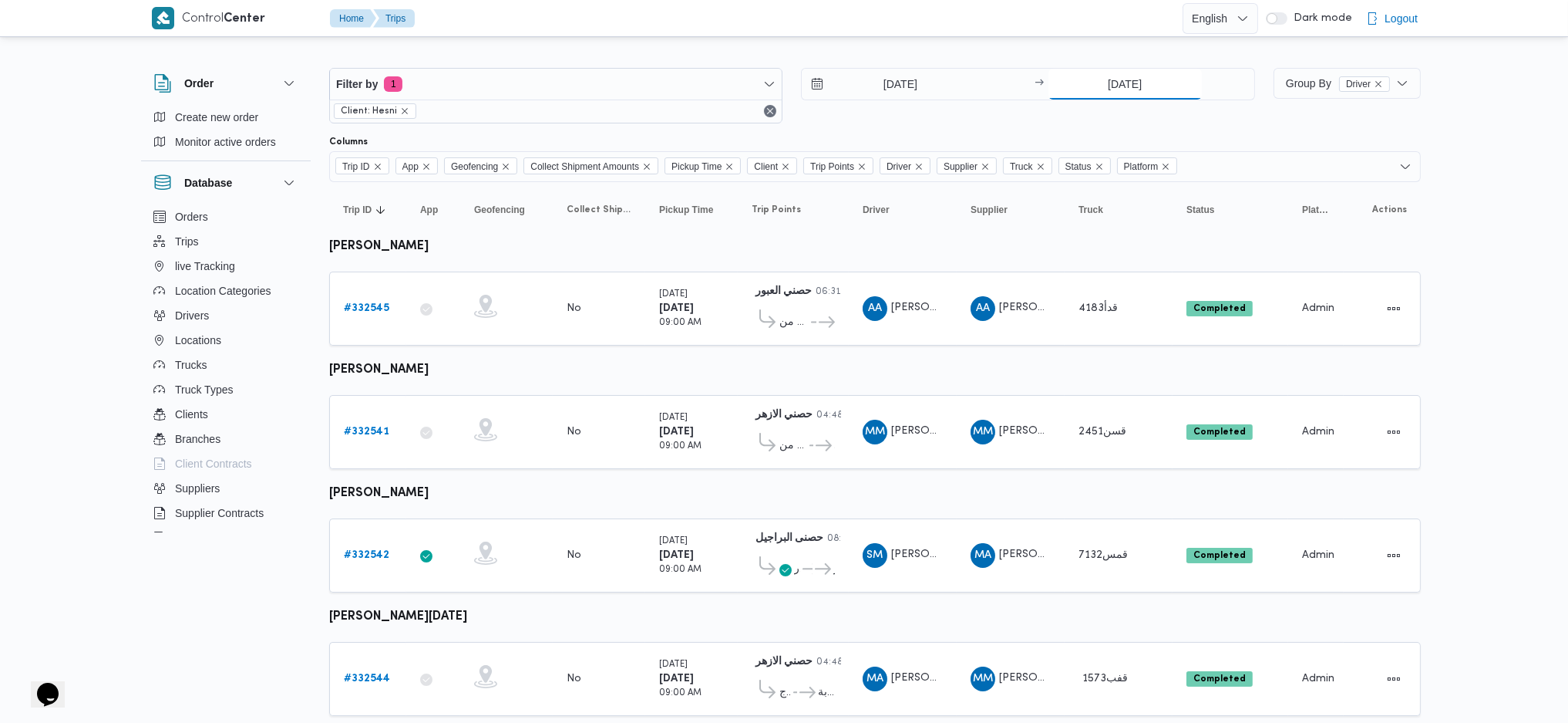
click at [1118, 80] on input "[DATE]" at bounding box center [1125, 84] width 153 height 31
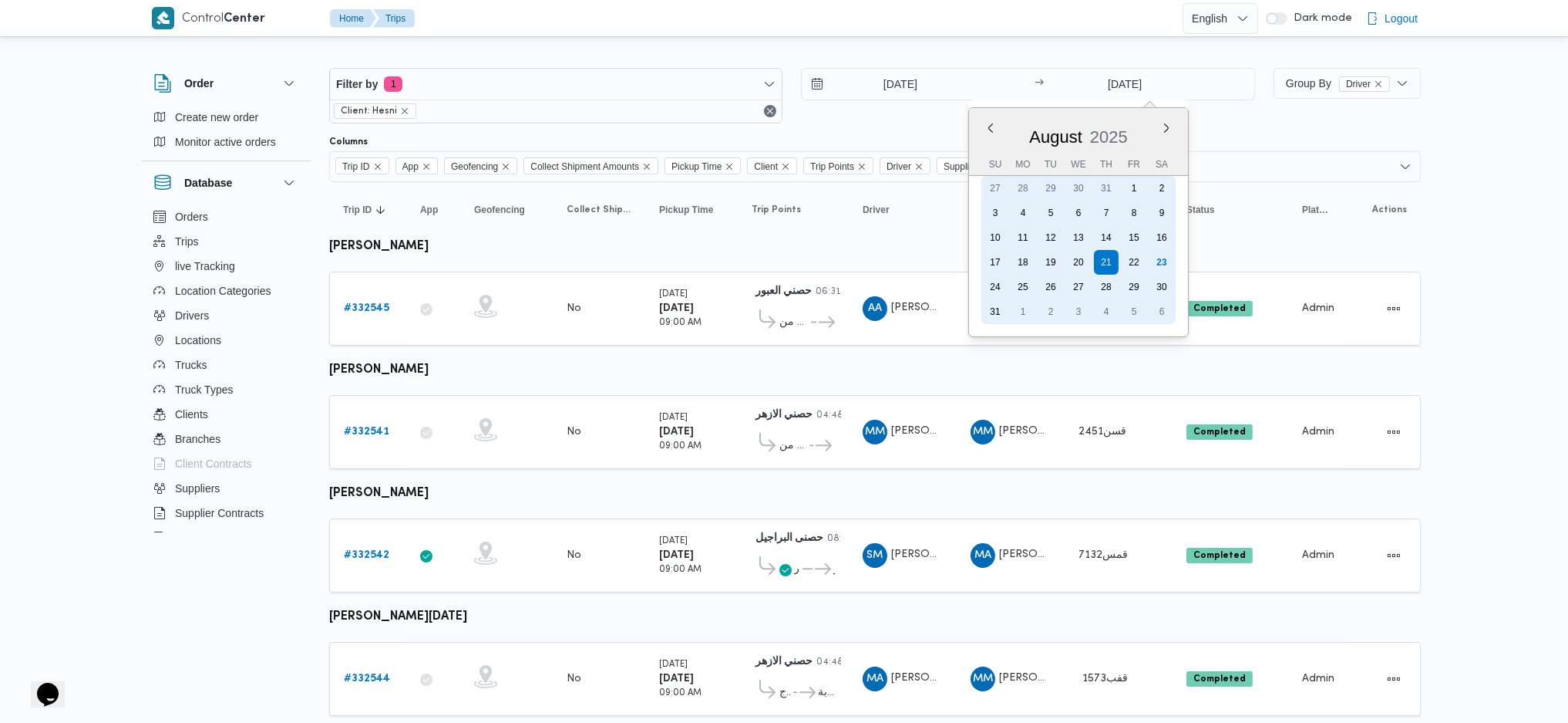
drag, startPoint x: 1166, startPoint y: 260, endPoint x: 998, endPoint y: 134, distance: 210.0
click at [1166, 259] on div "23" at bounding box center [1162, 262] width 25 height 25
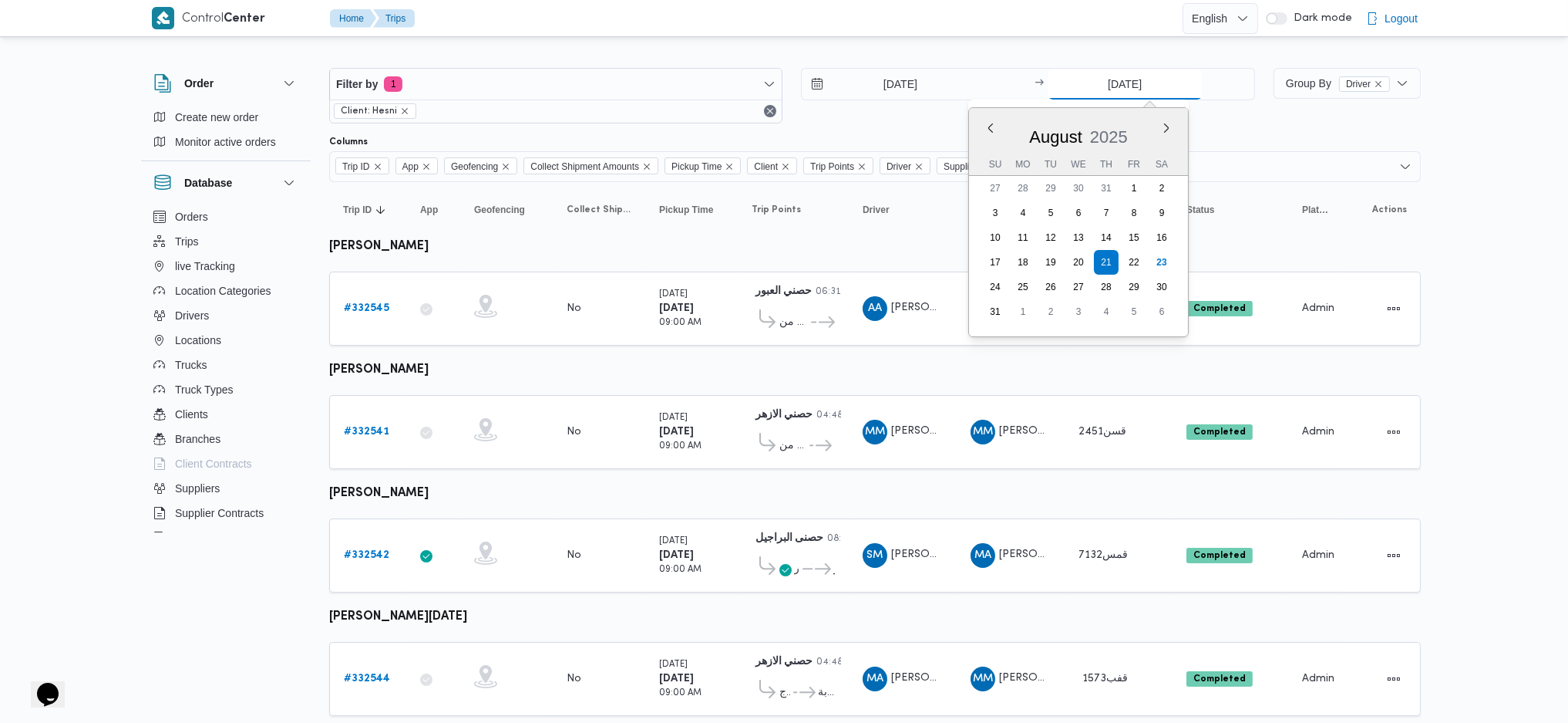
type input "[DATE]"
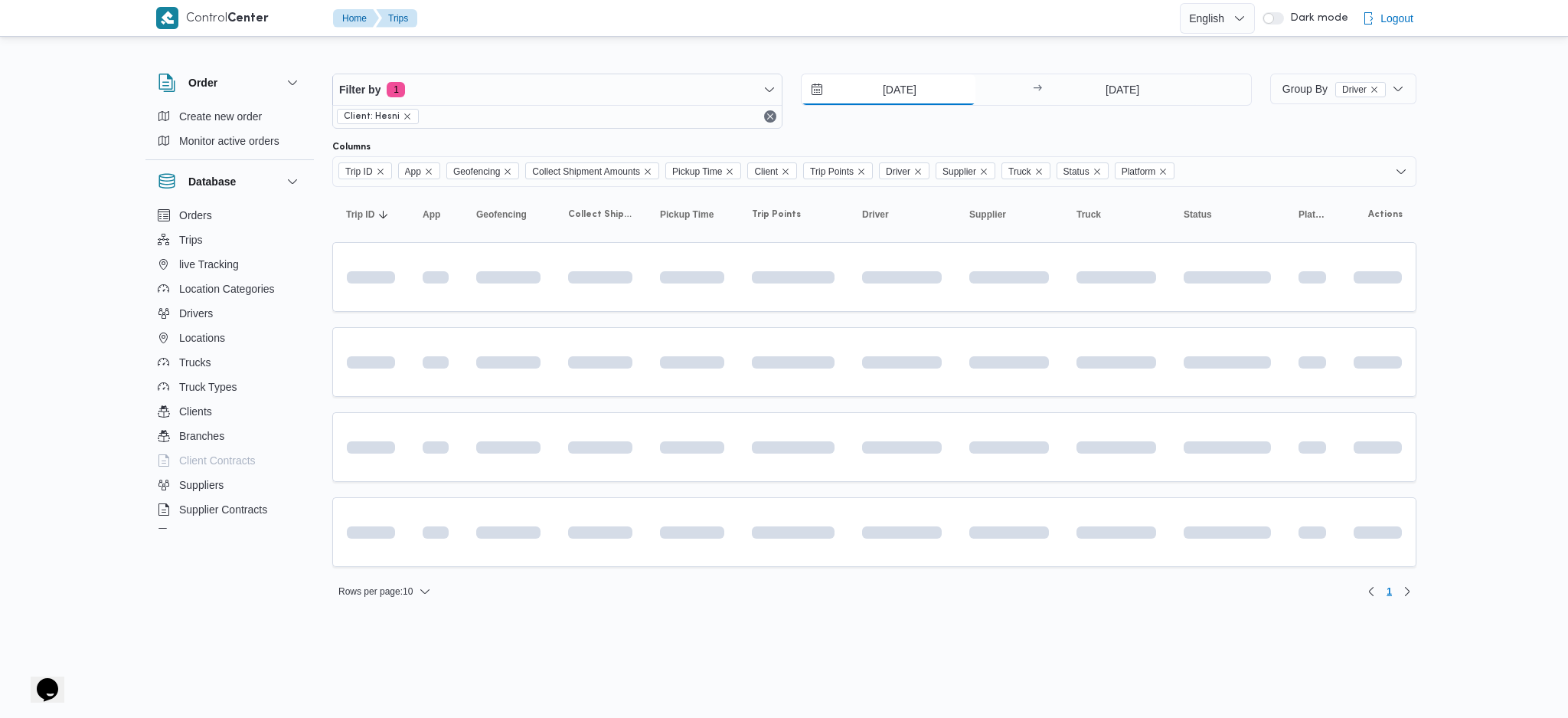
click at [885, 86] on input "[DATE]" at bounding box center [888, 89] width 174 height 30
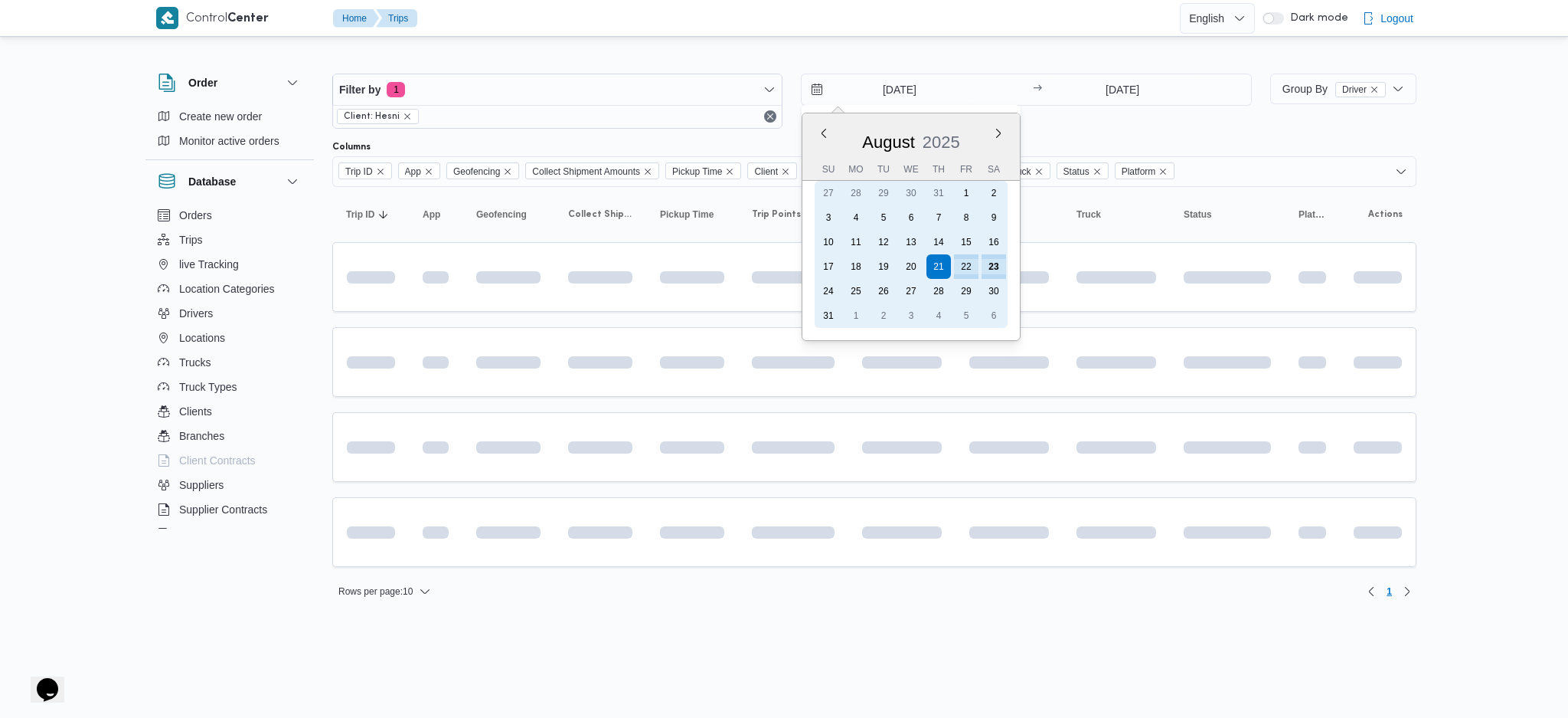
click at [996, 256] on div "23" at bounding box center [994, 266] width 25 height 25
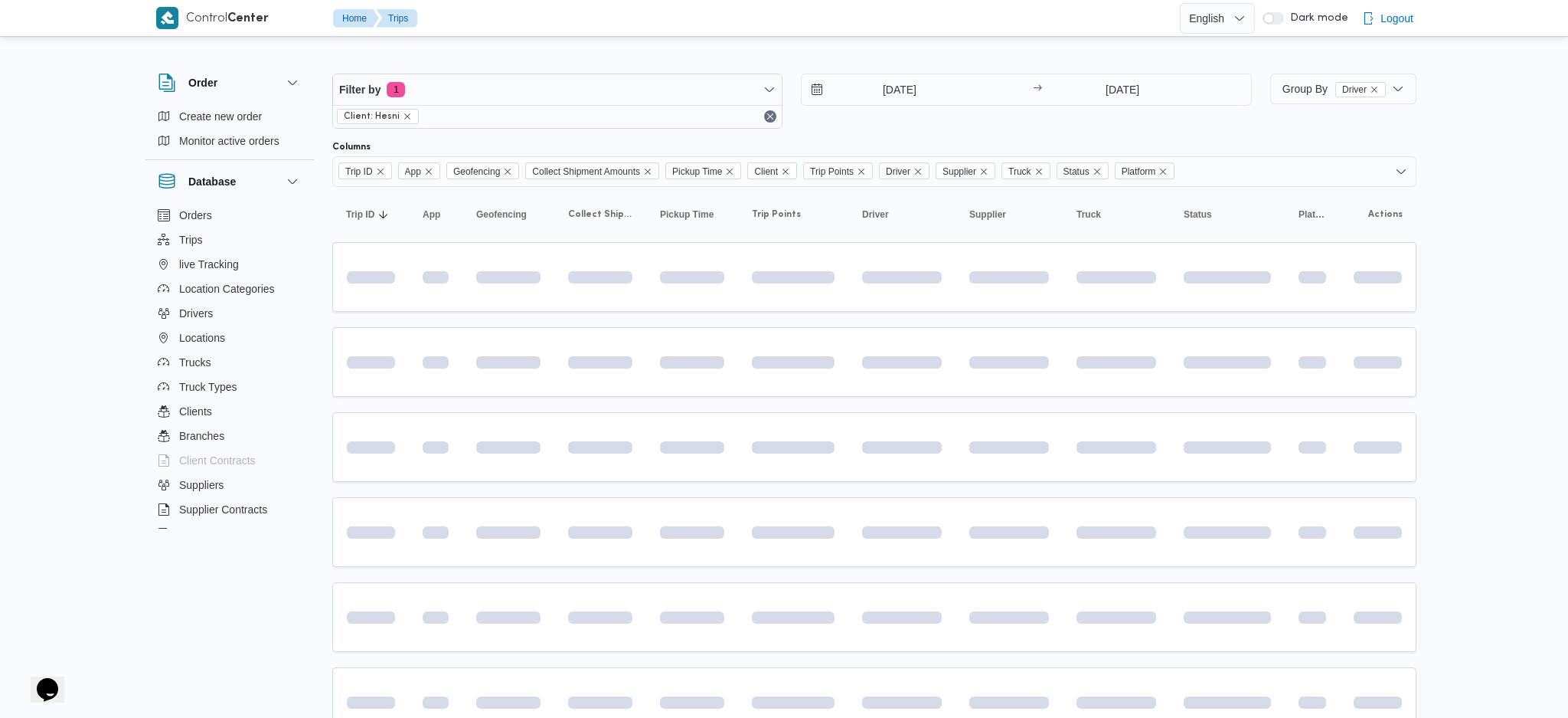
click at [923, 408] on table "Trip ID Click to sort in ascending order App Click to sort in ascending order G…" at bounding box center [874, 639] width 1084 height 906
type input "[DATE]"
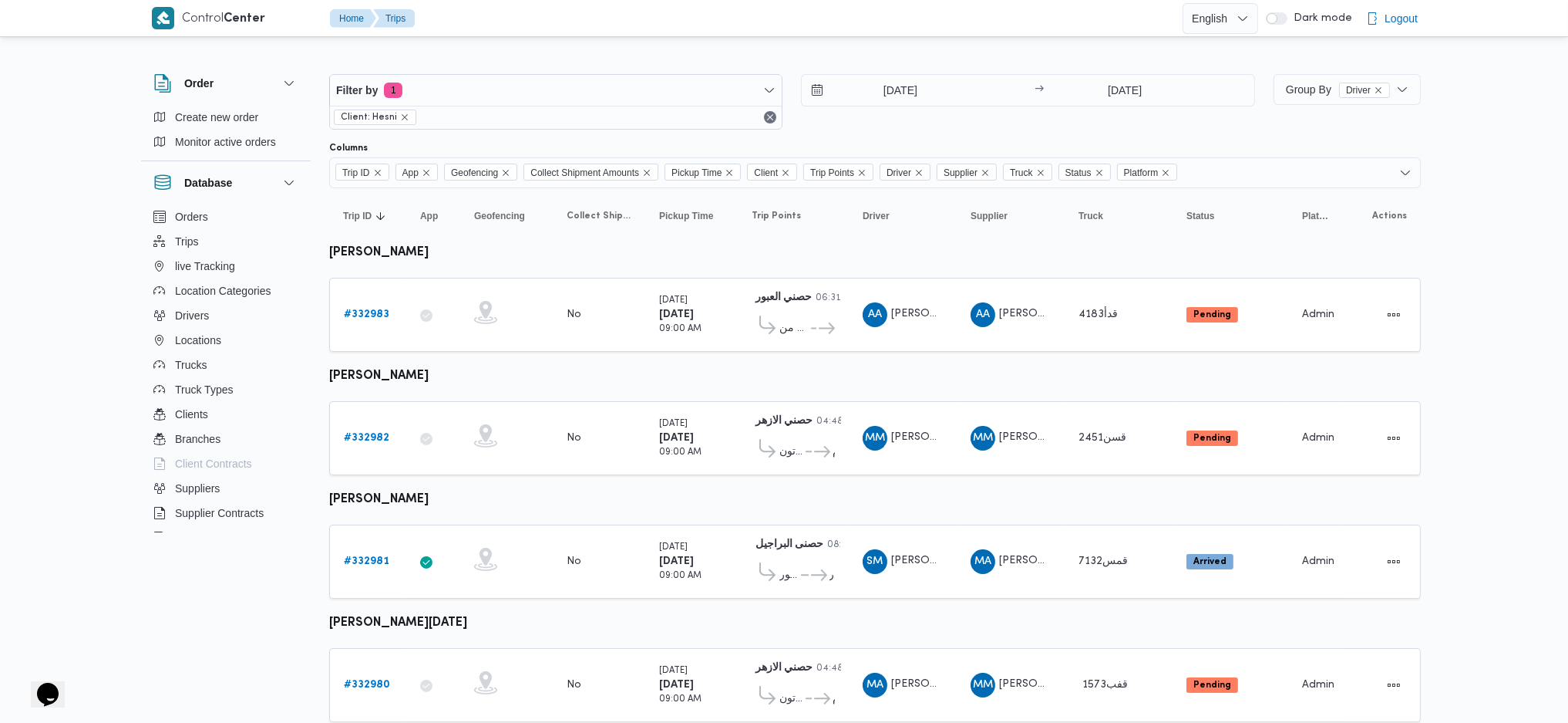
click at [945, 384] on table "Trip ID Click to sort in ascending order App Click to sort in ascending order G…" at bounding box center [875, 462] width 1092 height 549
click at [362, 301] on div "# 332983" at bounding box center [367, 315] width 60 height 31
click at [362, 305] on link "# 332983" at bounding box center [366, 315] width 46 height 19
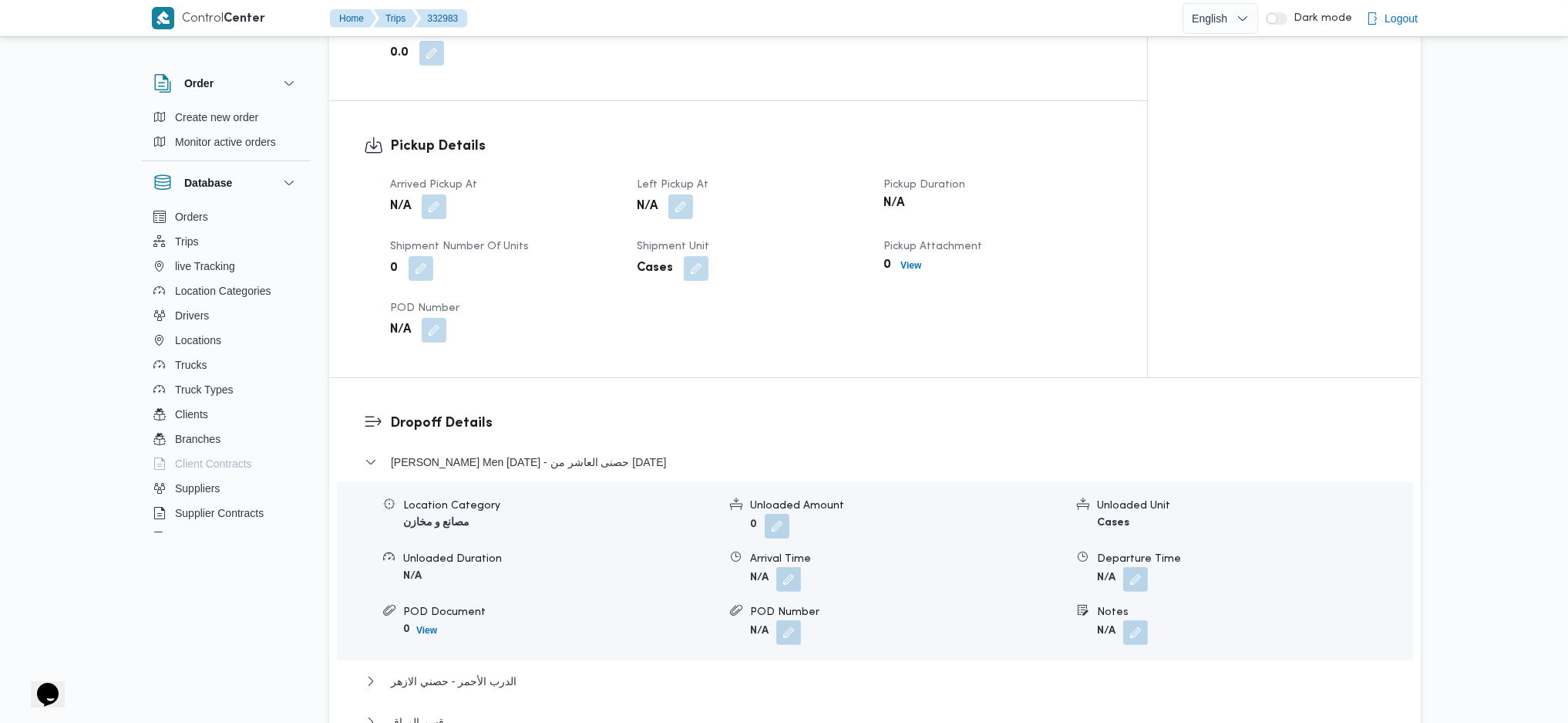
scroll to position [926, 0]
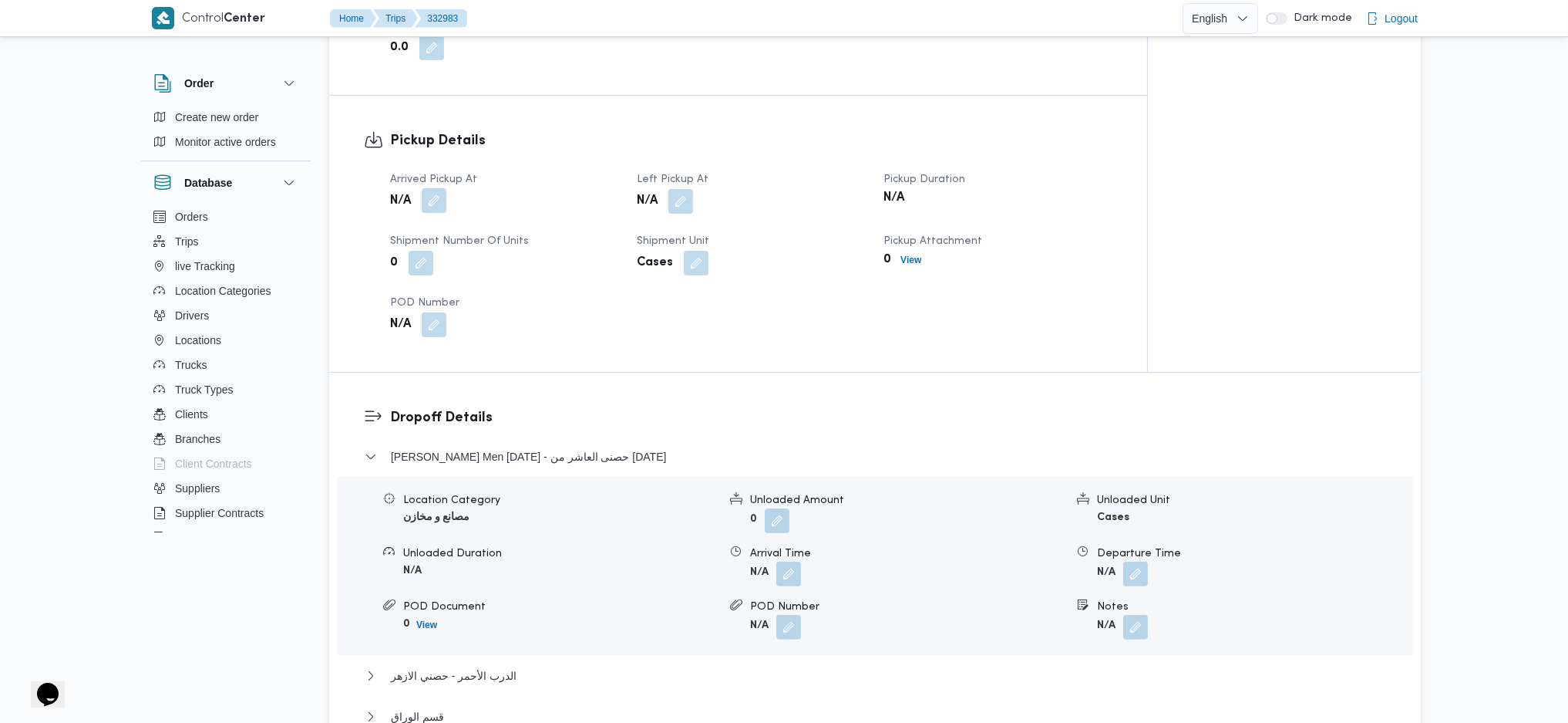
click at [437, 206] on button "button" at bounding box center [434, 200] width 25 height 25
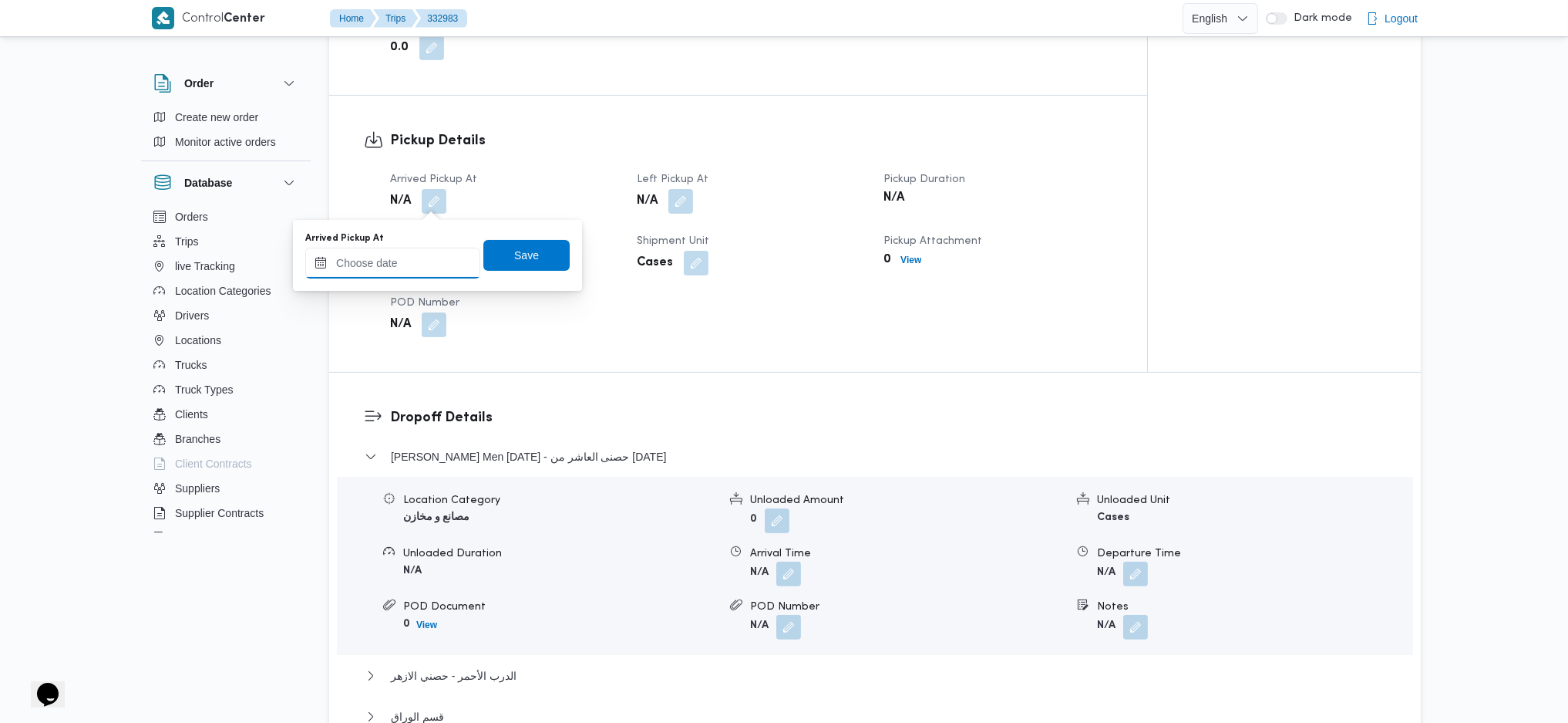
click at [426, 269] on input "Arrived Pickup At" at bounding box center [392, 262] width 175 height 31
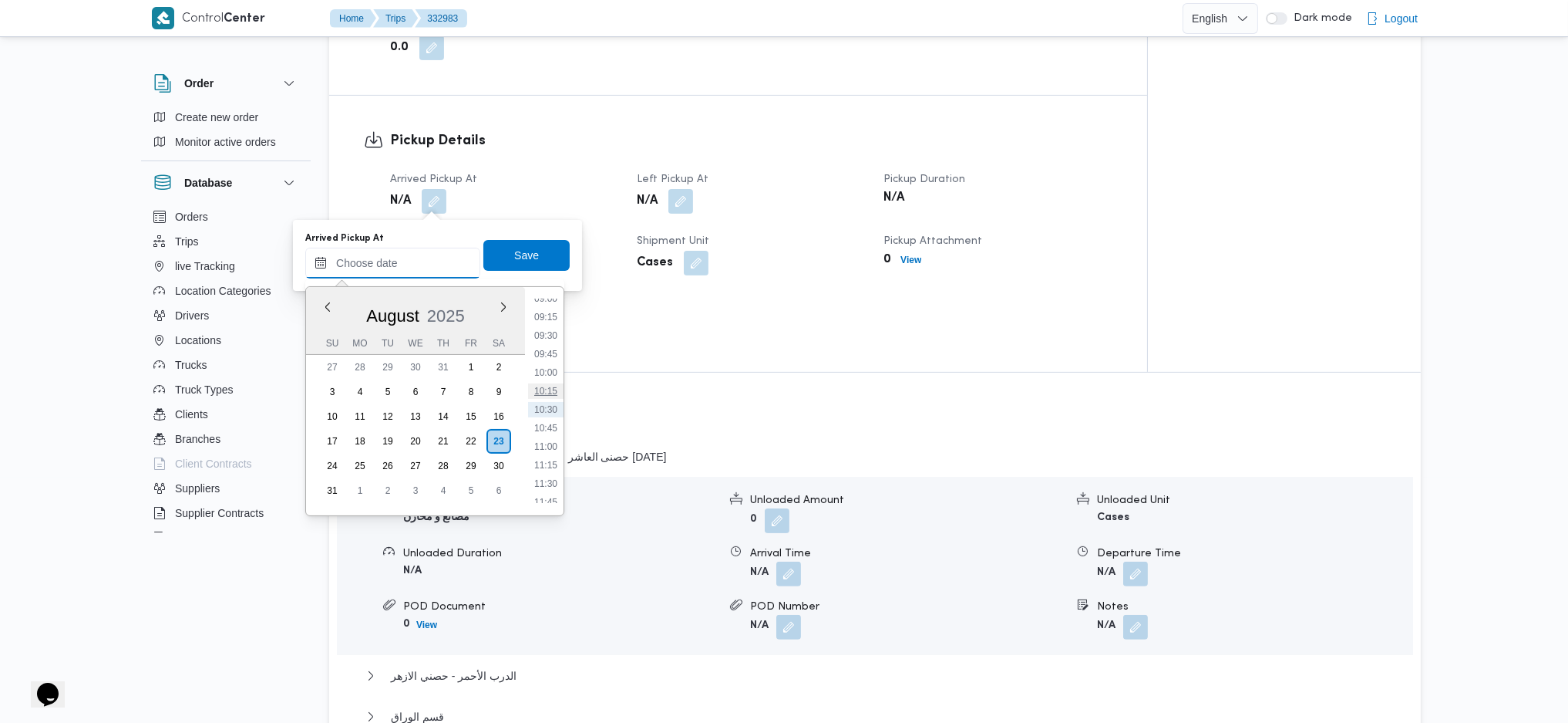
scroll to position [572, 0]
click at [541, 404] on li "09:00" at bounding box center [546, 401] width 35 height 16
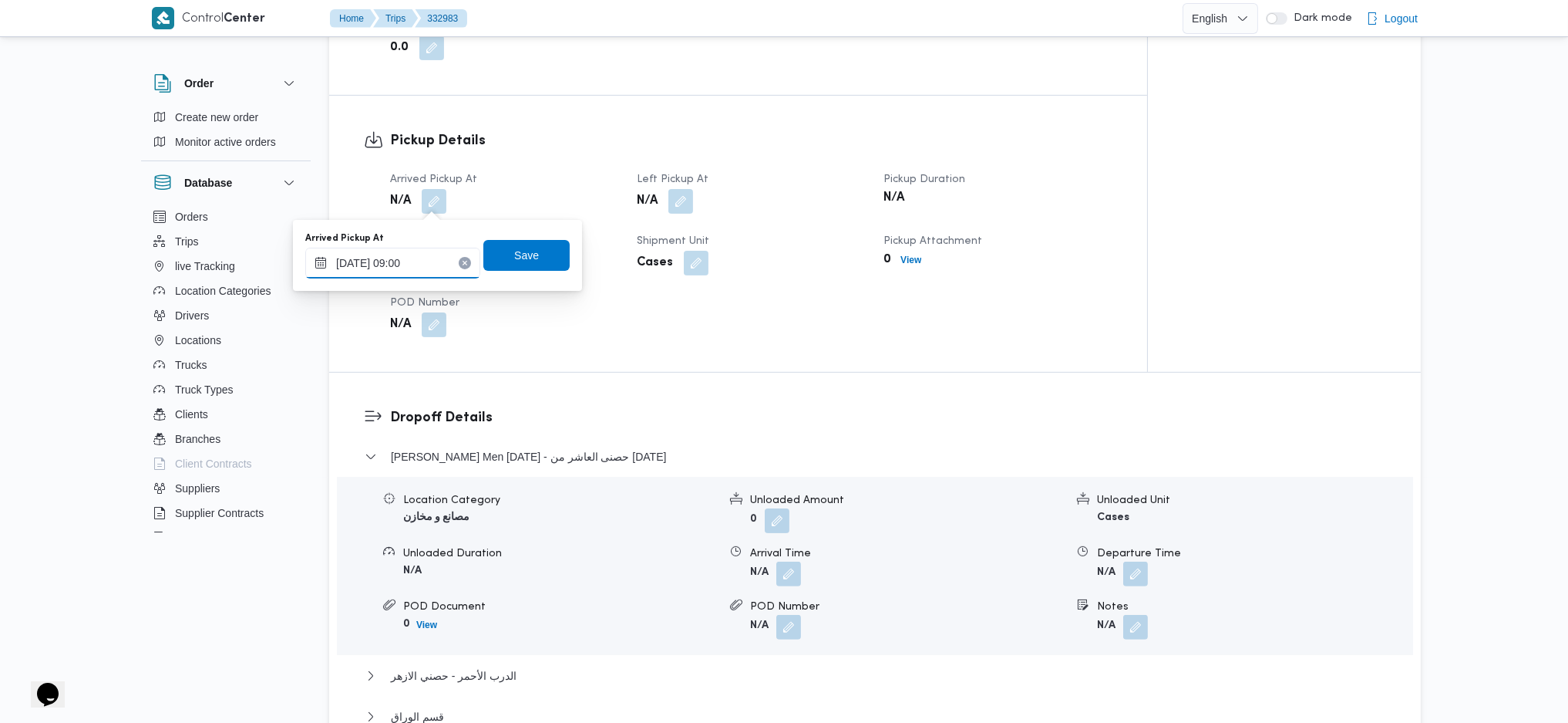
type input "[DATE] 09:00"
click at [523, 255] on span "Save" at bounding box center [526, 255] width 25 height 19
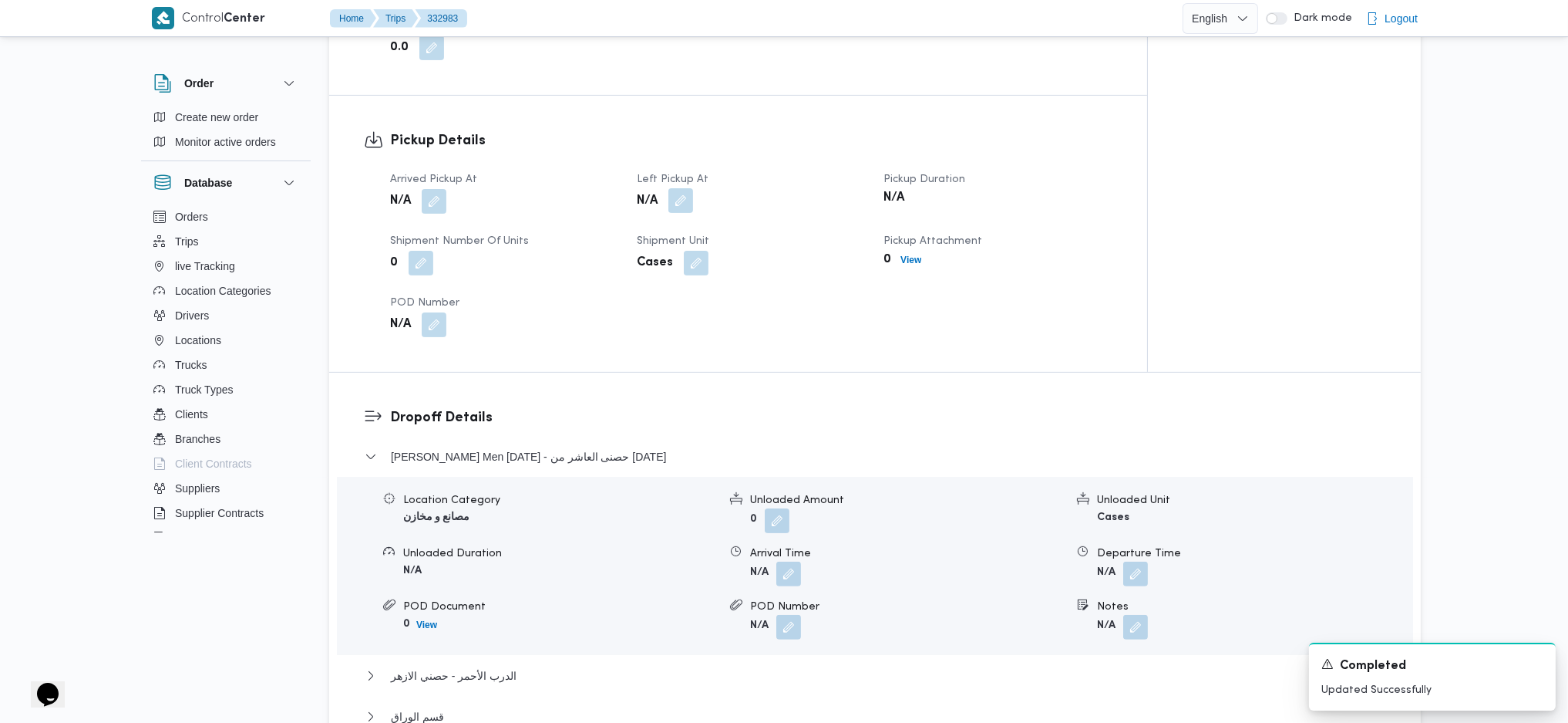
click at [677, 201] on button "button" at bounding box center [681, 200] width 25 height 25
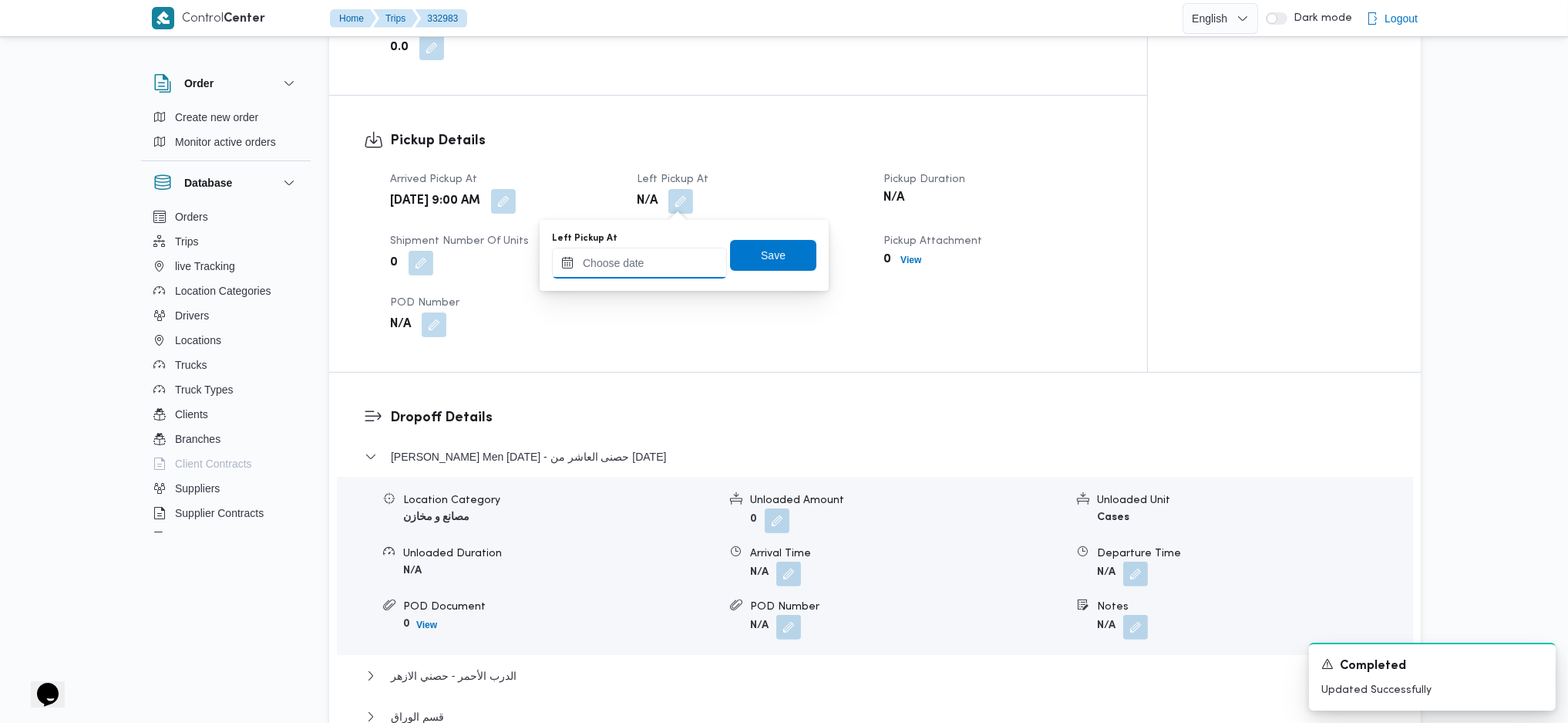
click at [661, 255] on input "Left Pickup At" at bounding box center [640, 262] width 175 height 31
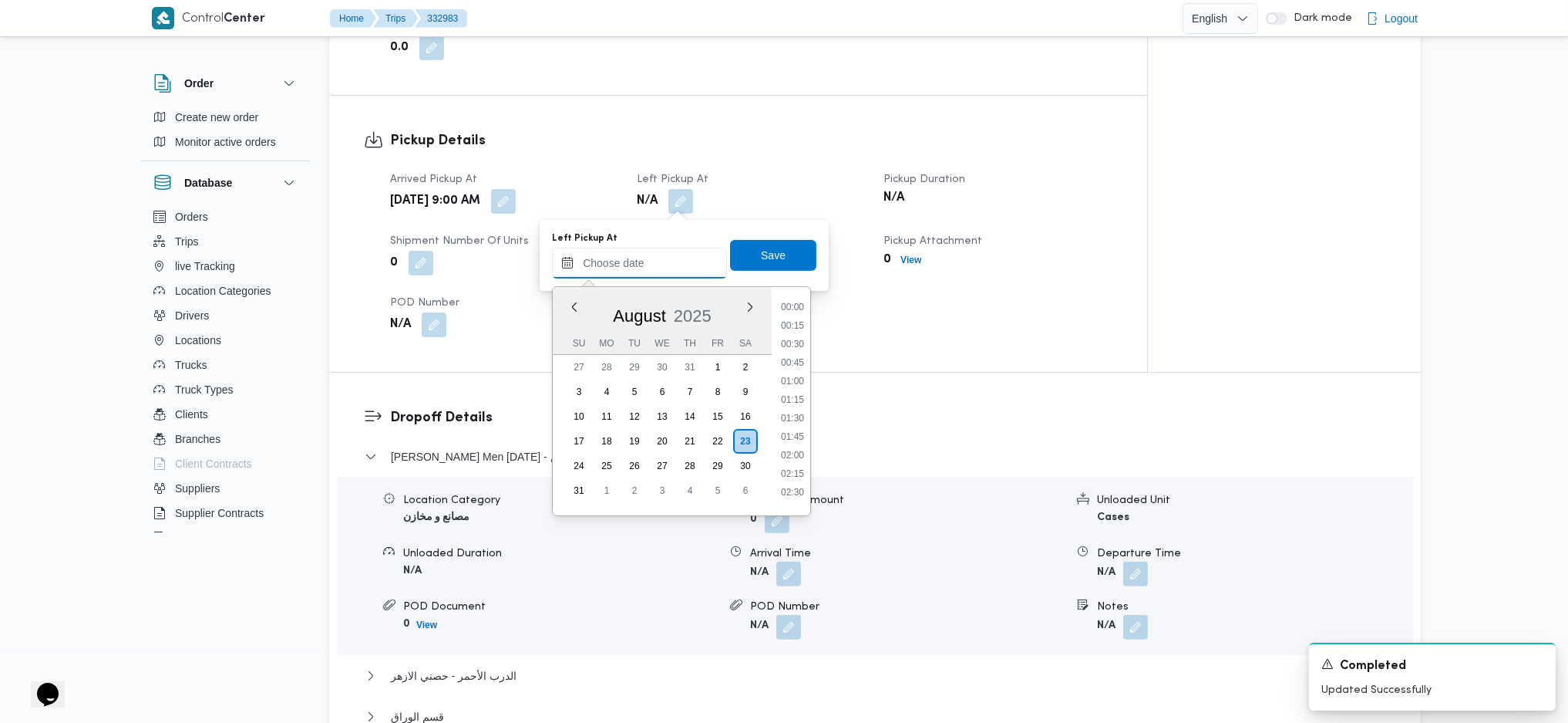
scroll to position [675, 0]
click at [790, 368] on li "10:00" at bounding box center [792, 372] width 35 height 16
type input "[DATE] 10:00"
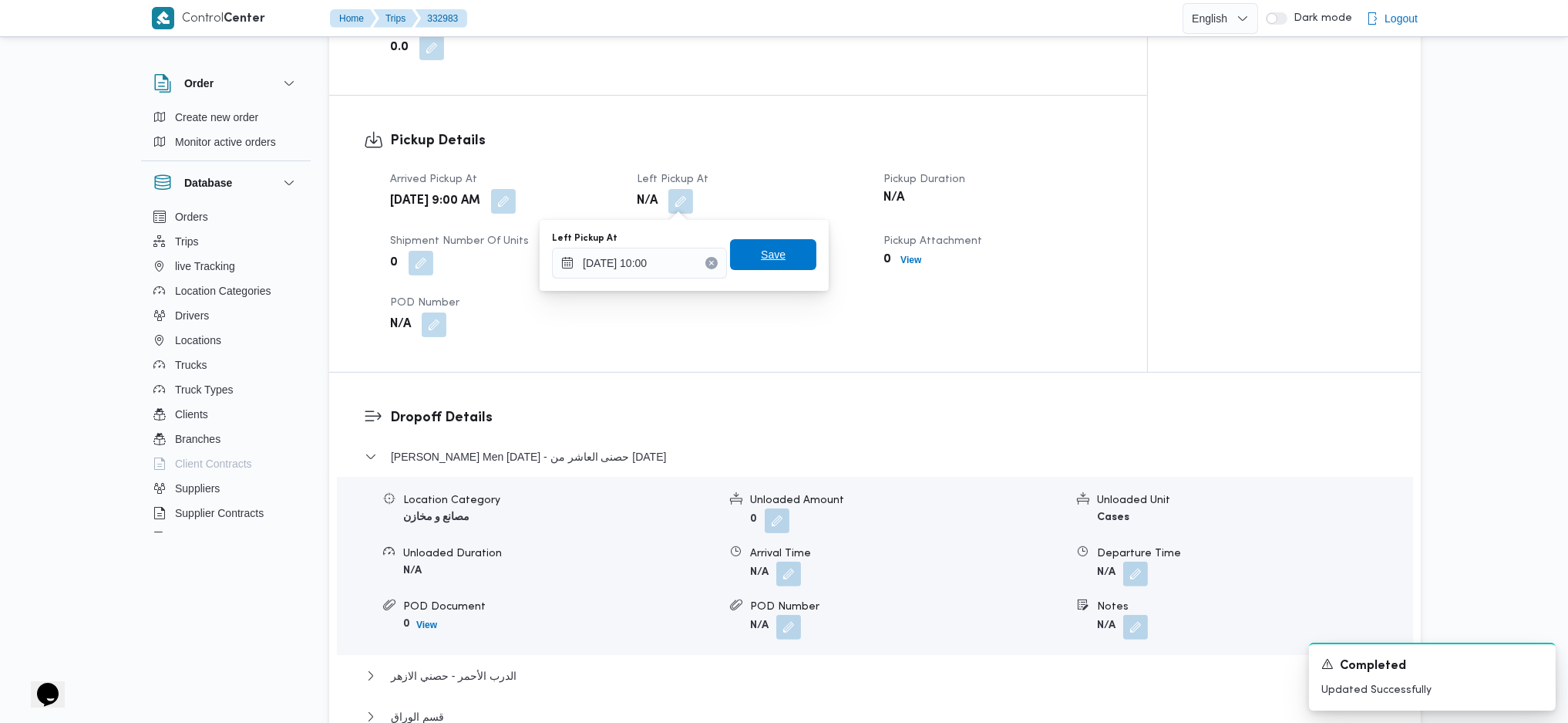
click at [747, 250] on span "Save" at bounding box center [773, 254] width 86 height 31
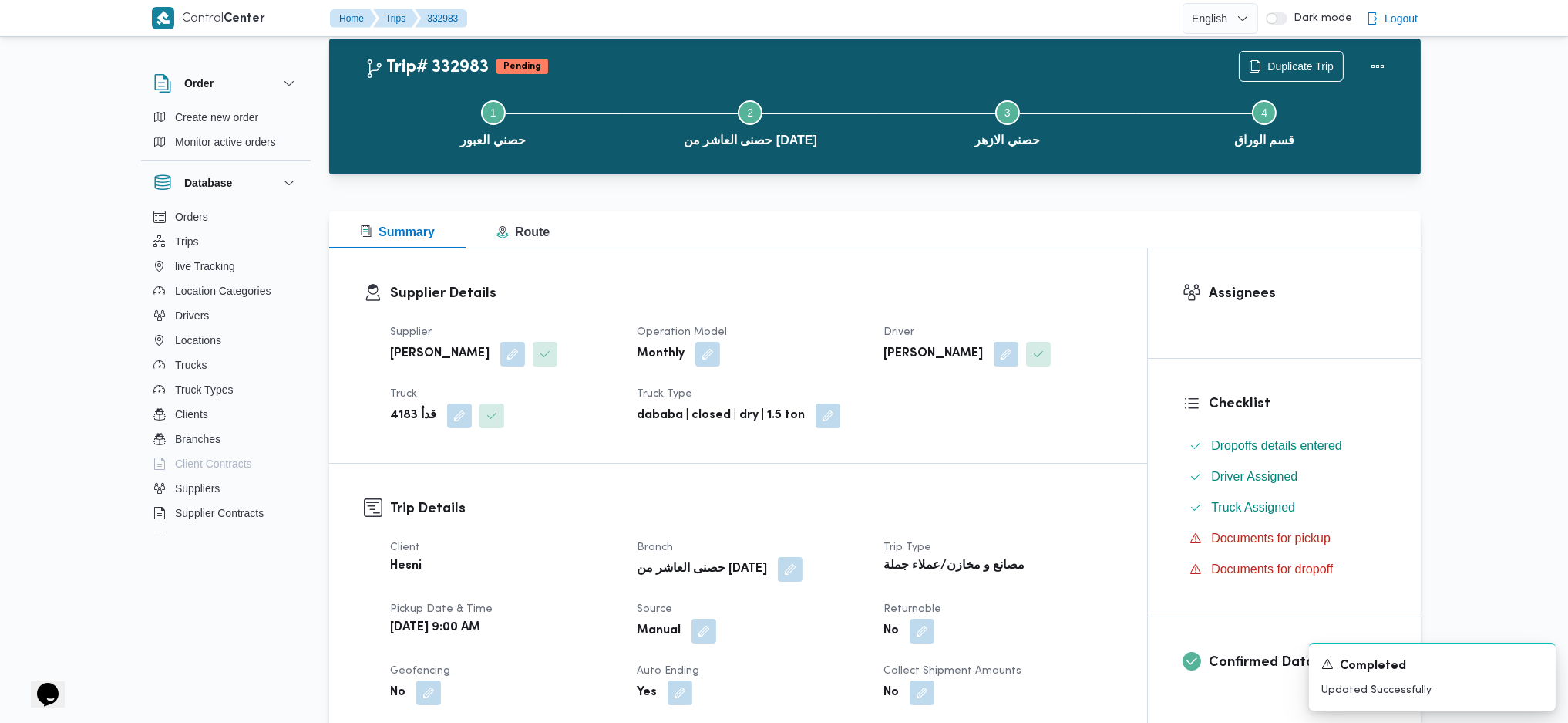
scroll to position [0, 0]
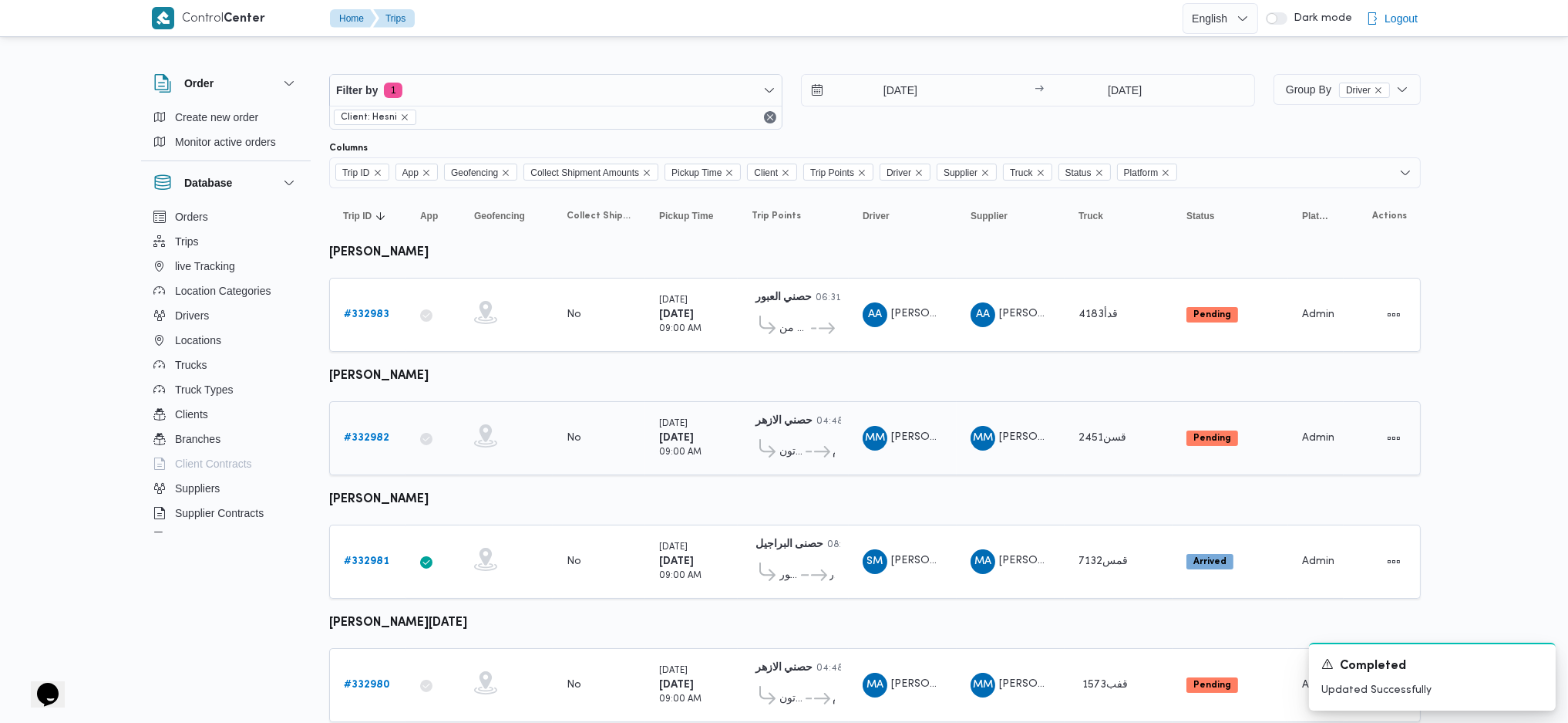
click at [383, 434] on b "# 332982" at bounding box center [366, 437] width 46 height 10
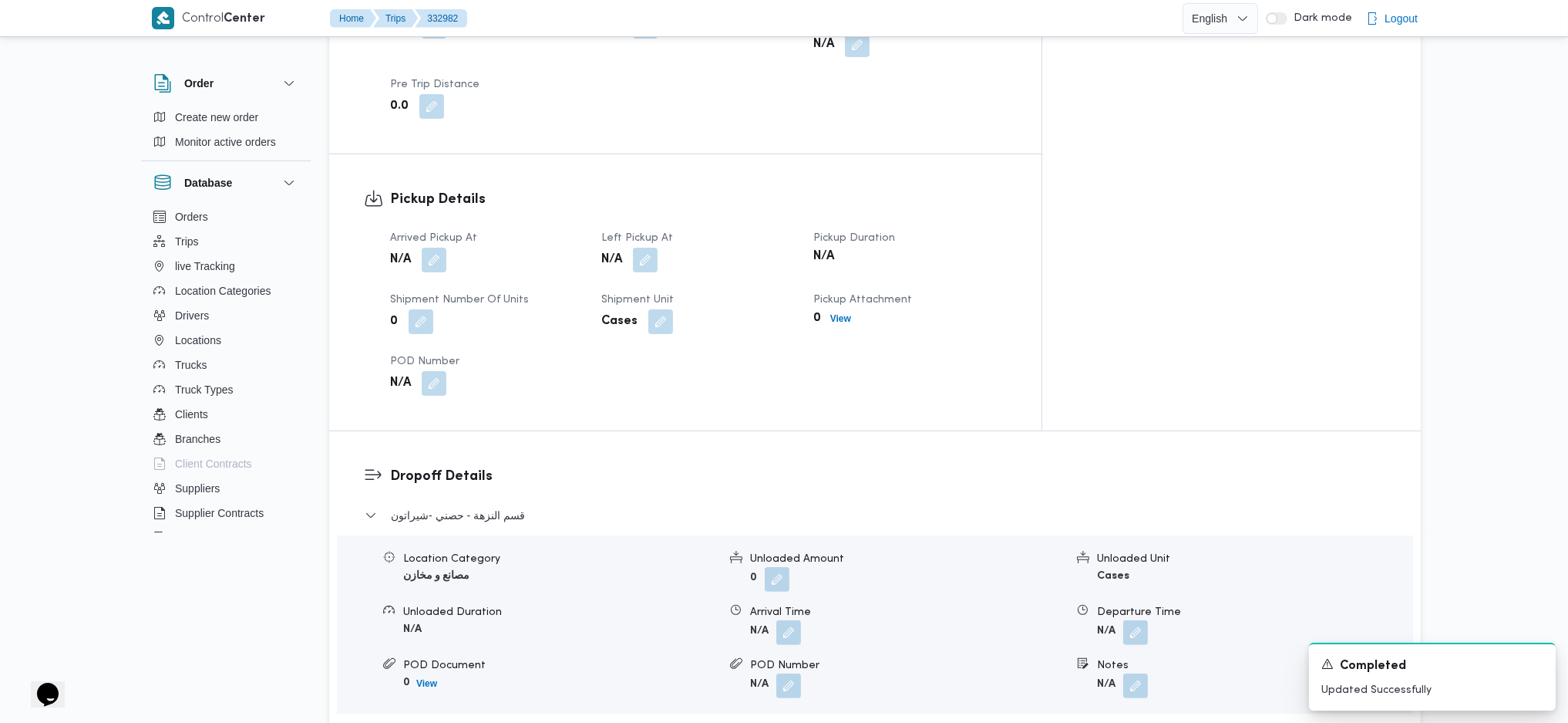
scroll to position [1028, 0]
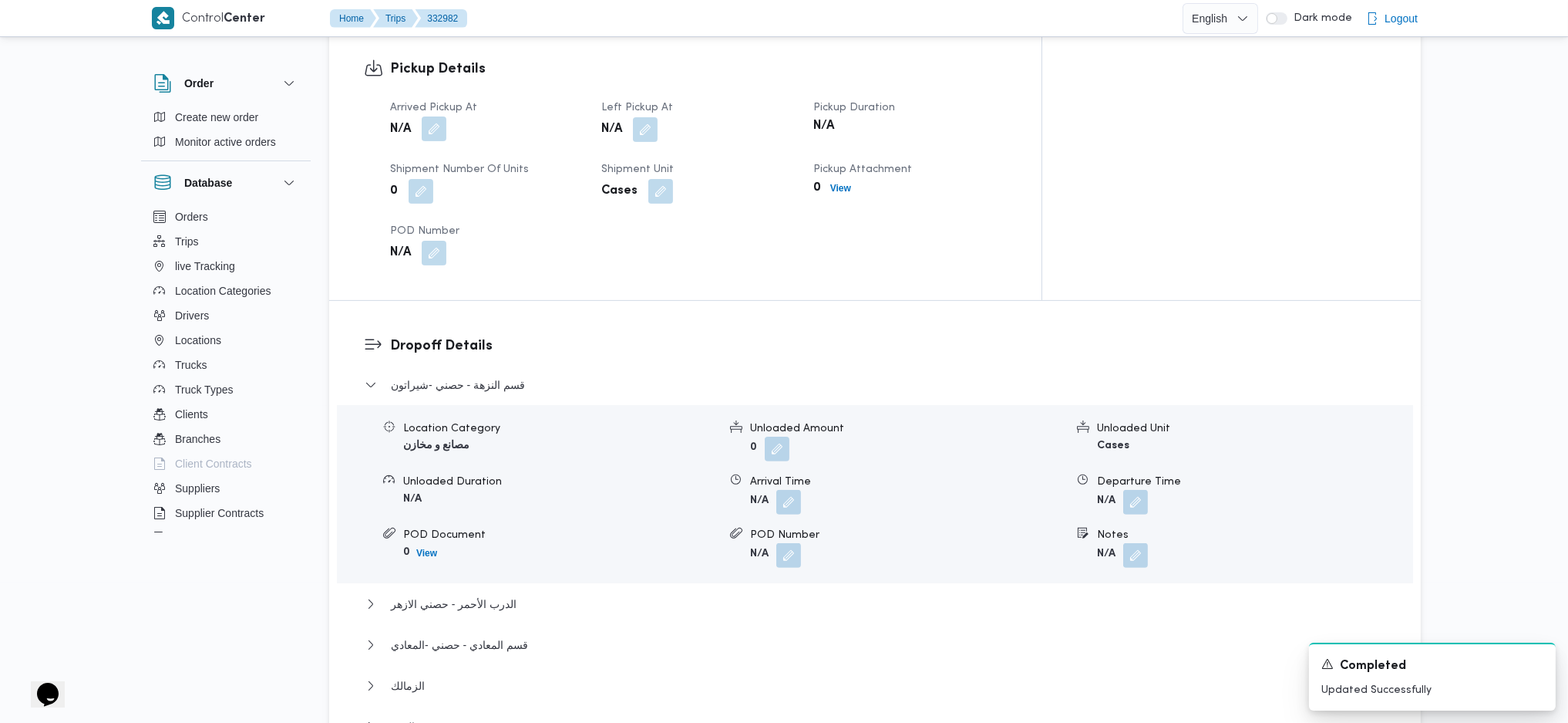
click at [440, 116] on button "button" at bounding box center [434, 128] width 25 height 25
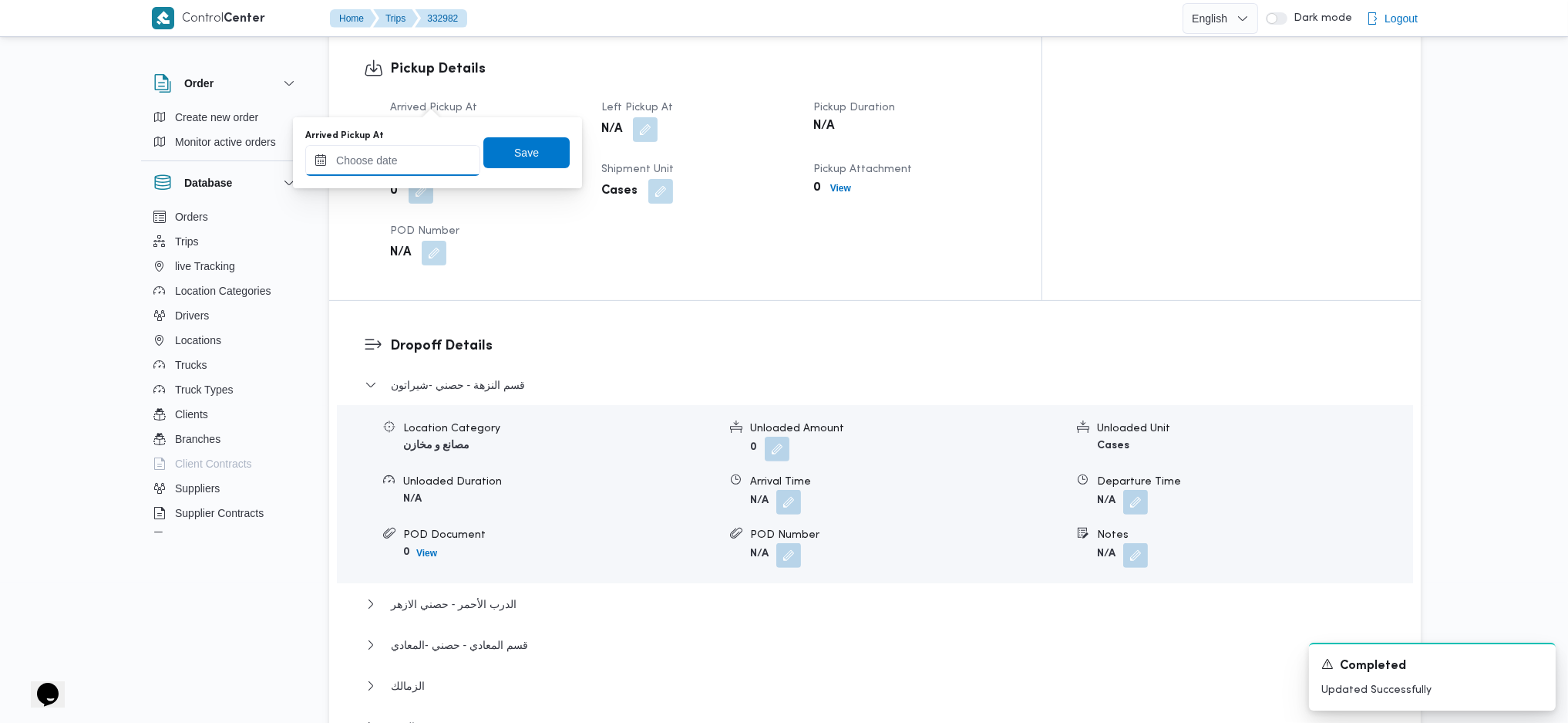
click at [434, 169] on input "Arrived Pickup At" at bounding box center [392, 160] width 175 height 31
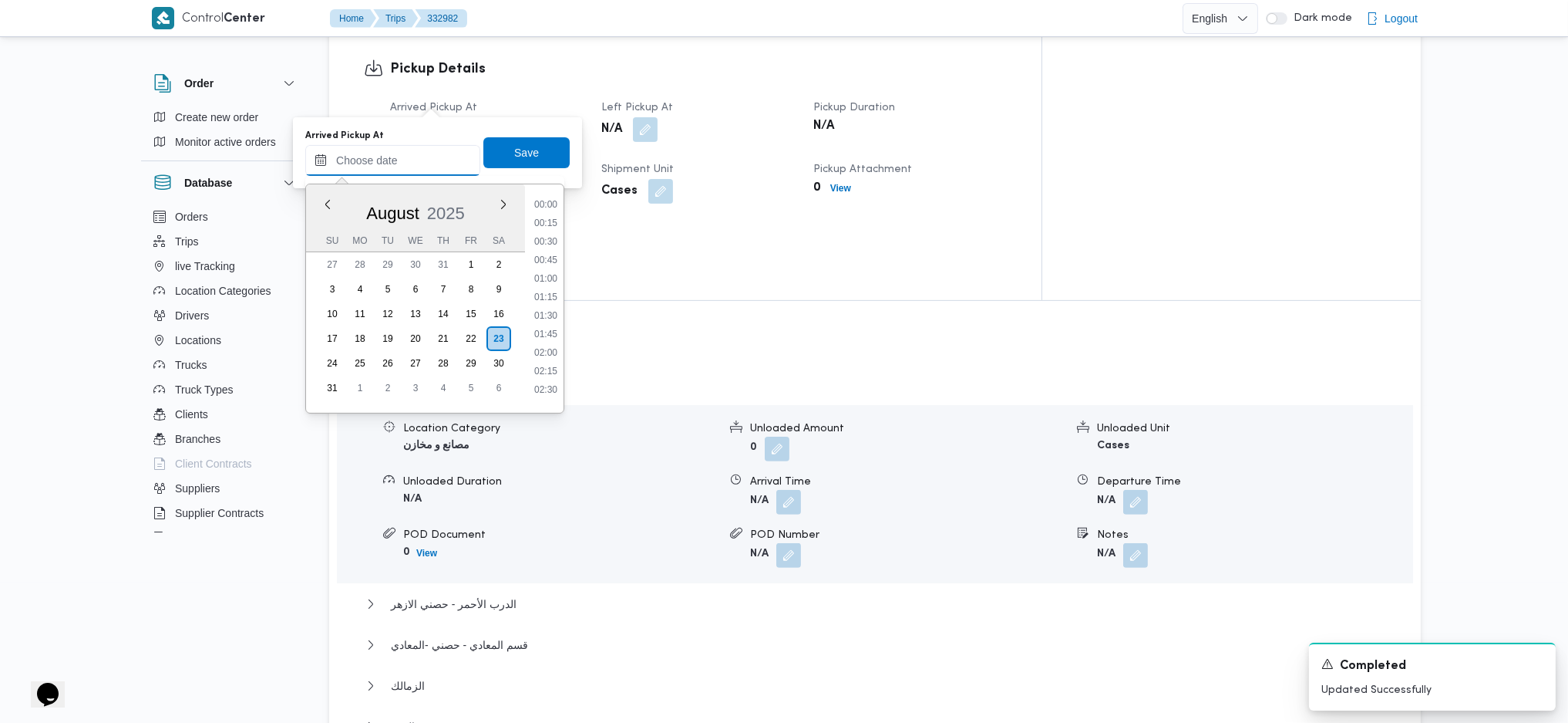
scroll to position [675, 0]
click at [540, 219] on li "09:15" at bounding box center [546, 214] width 35 height 16
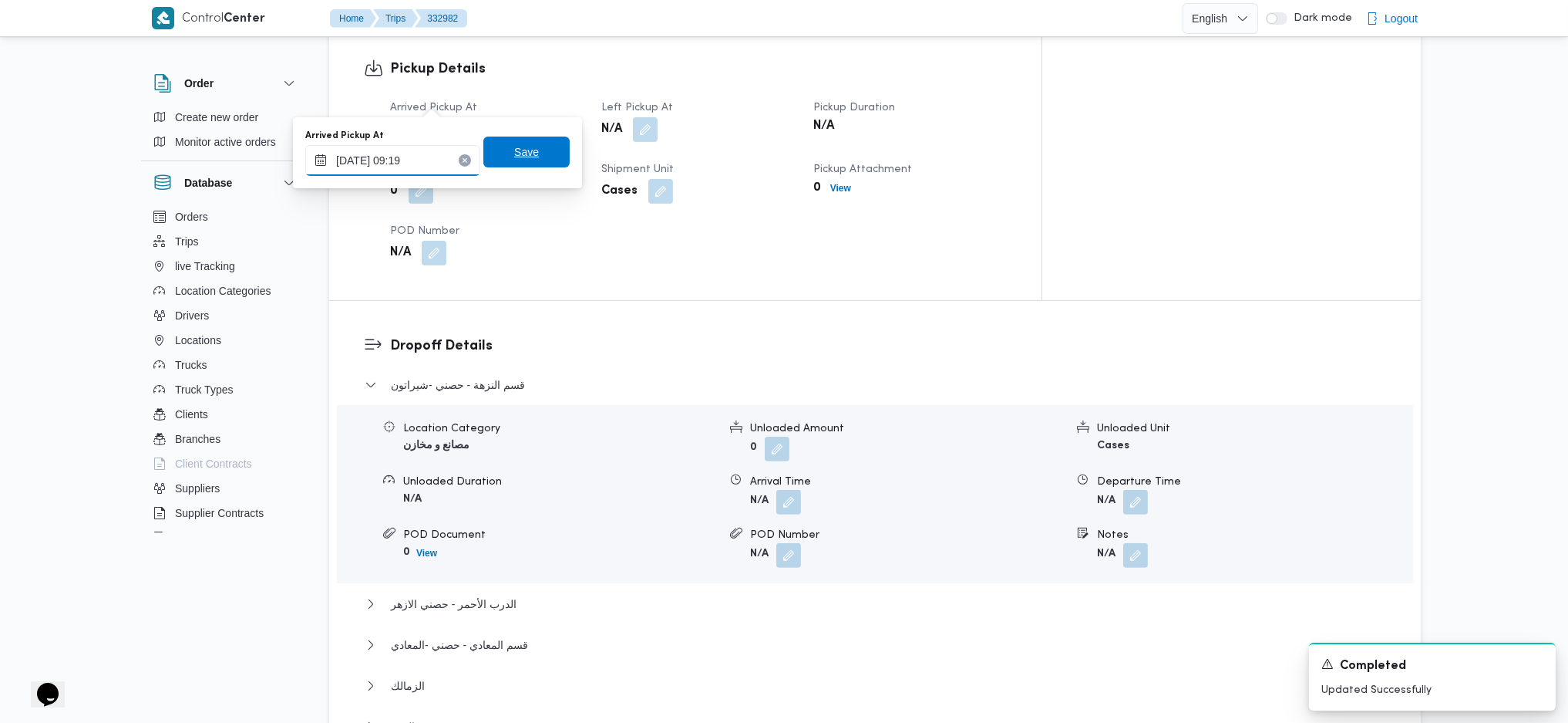
type input "[DATE] 09:19"
click at [514, 159] on span "Save" at bounding box center [526, 152] width 25 height 19
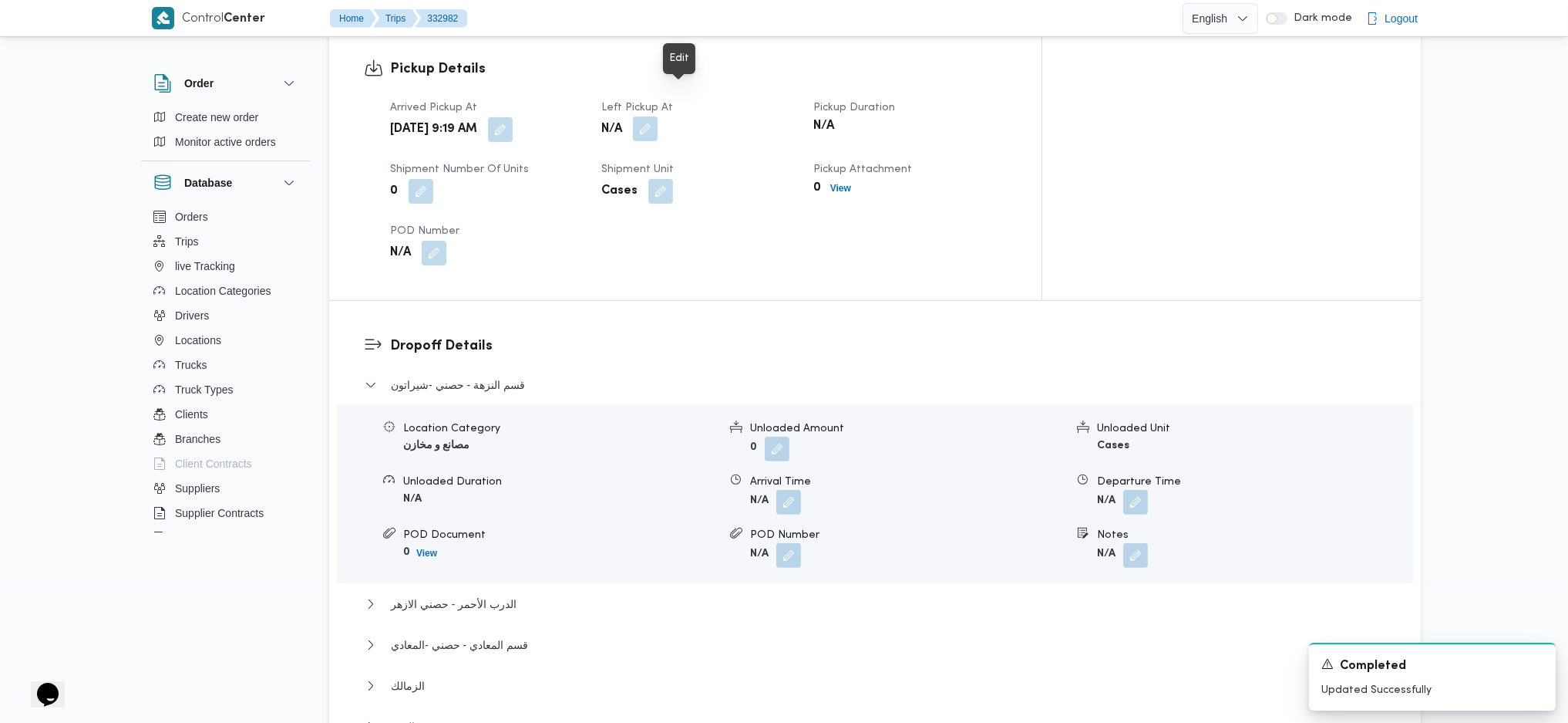
click at [658, 116] on button "button" at bounding box center [645, 128] width 25 height 25
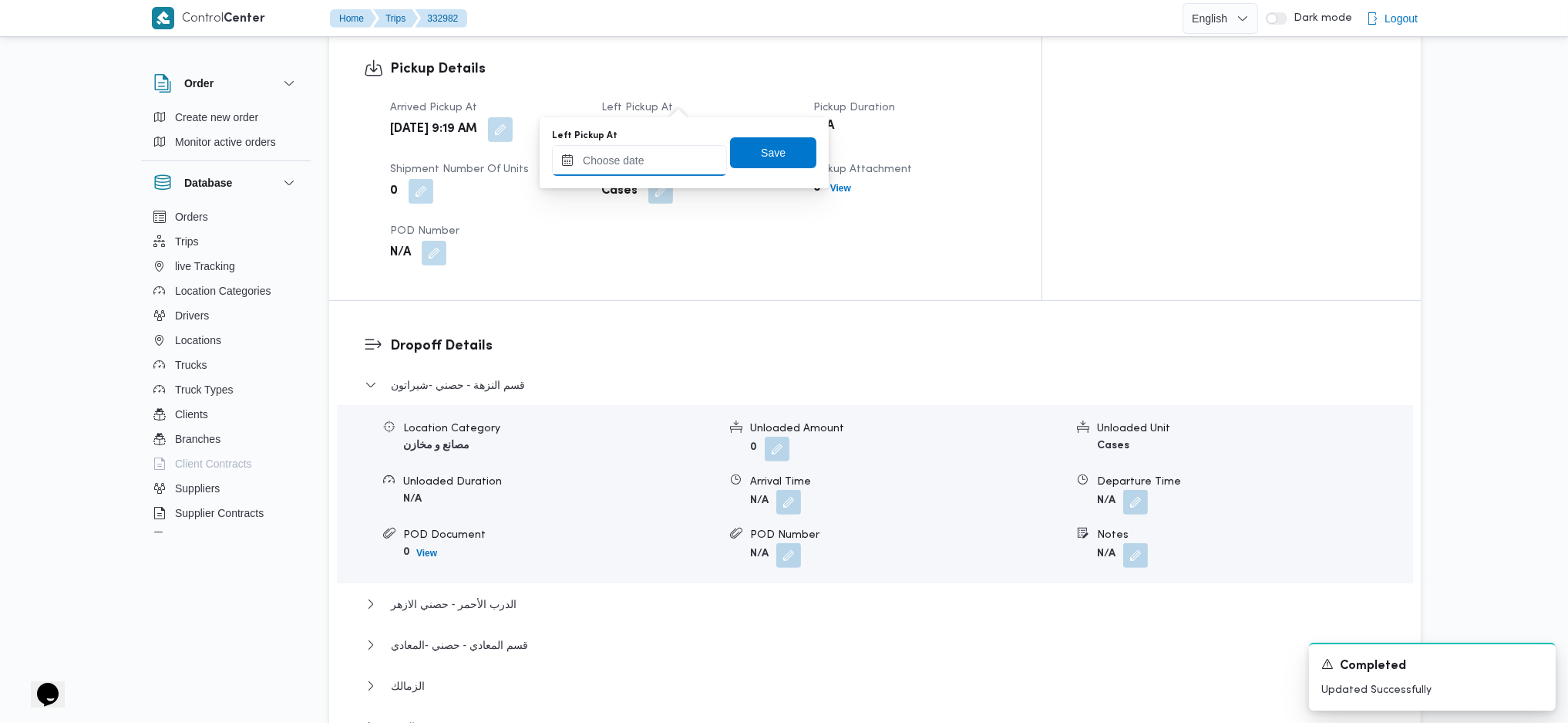
click at [630, 170] on input "Left Pickup At" at bounding box center [640, 160] width 175 height 31
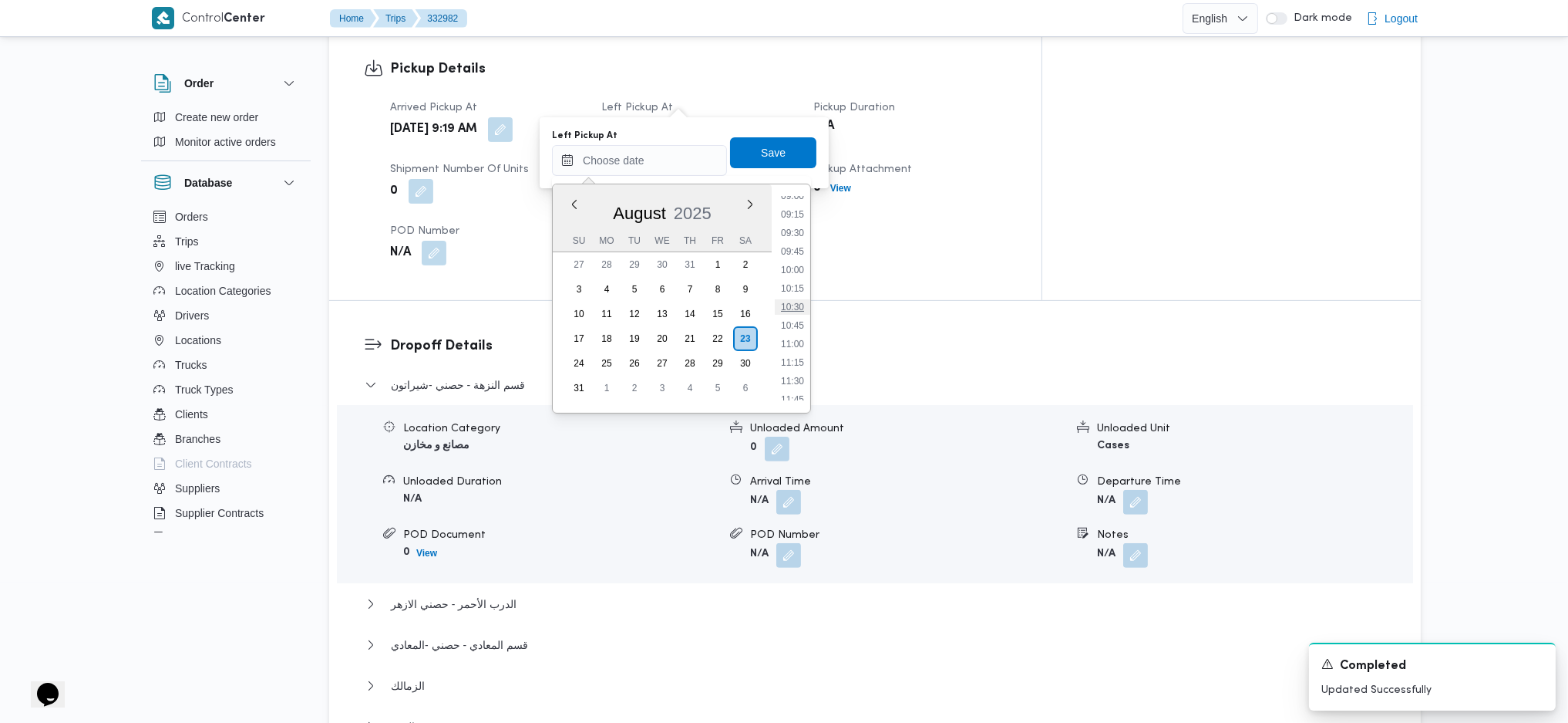
click at [784, 304] on li "10:30" at bounding box center [792, 307] width 35 height 16
type input "[DATE] 10:30"
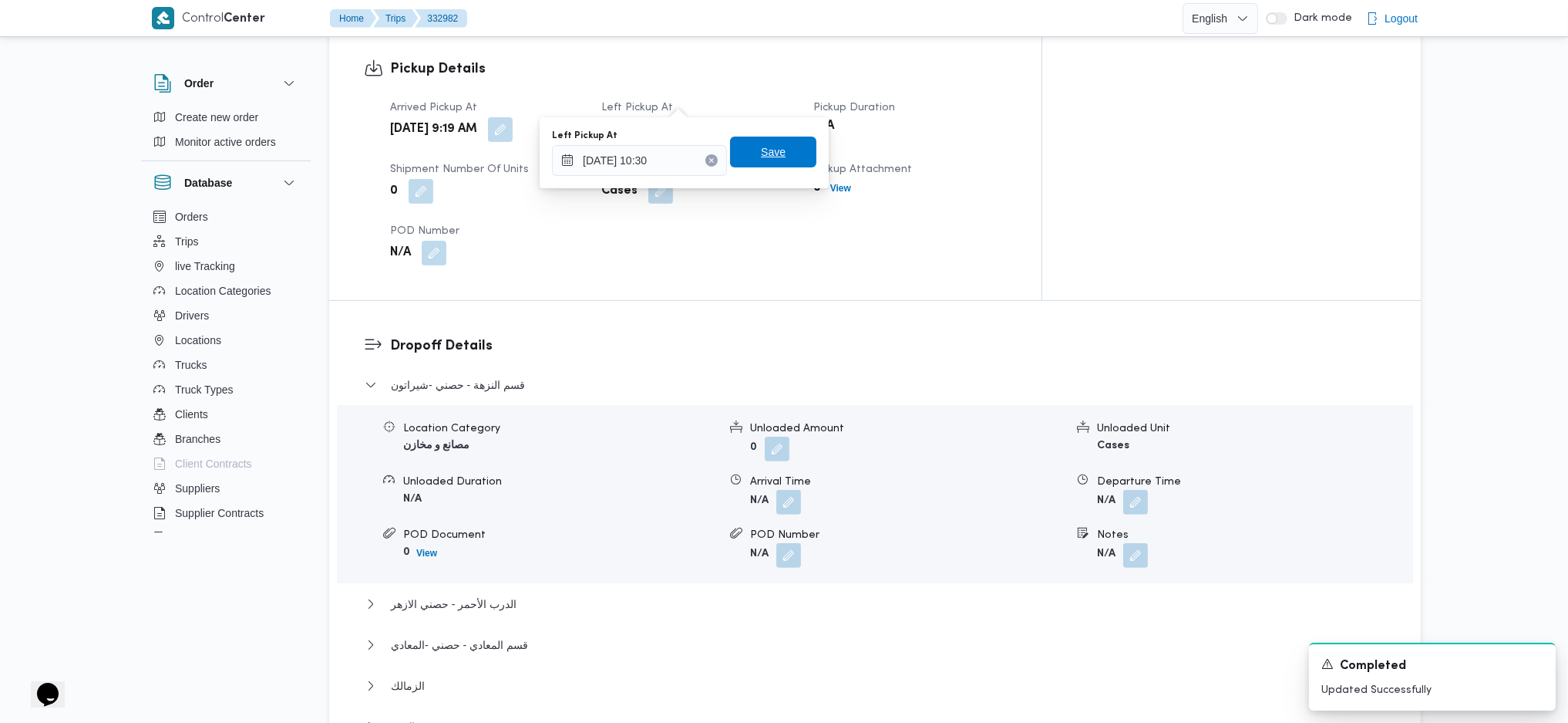
click at [769, 146] on span "Save" at bounding box center [773, 152] width 25 height 19
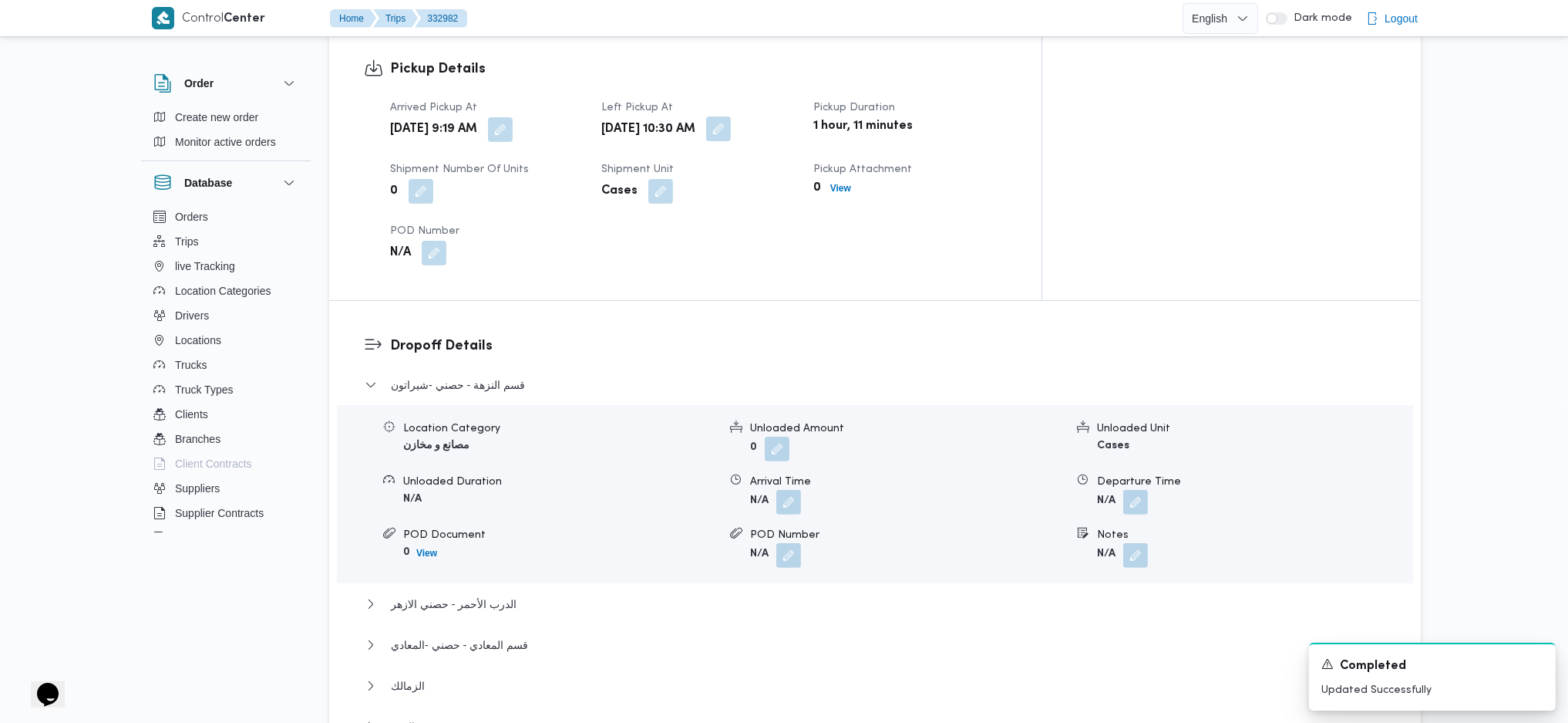
click at [731, 116] on button "button" at bounding box center [718, 128] width 25 height 25
click at [779, 176] on div "Left Pickup At [DATE] 10:30 Save" at bounding box center [816, 153] width 268 height 49
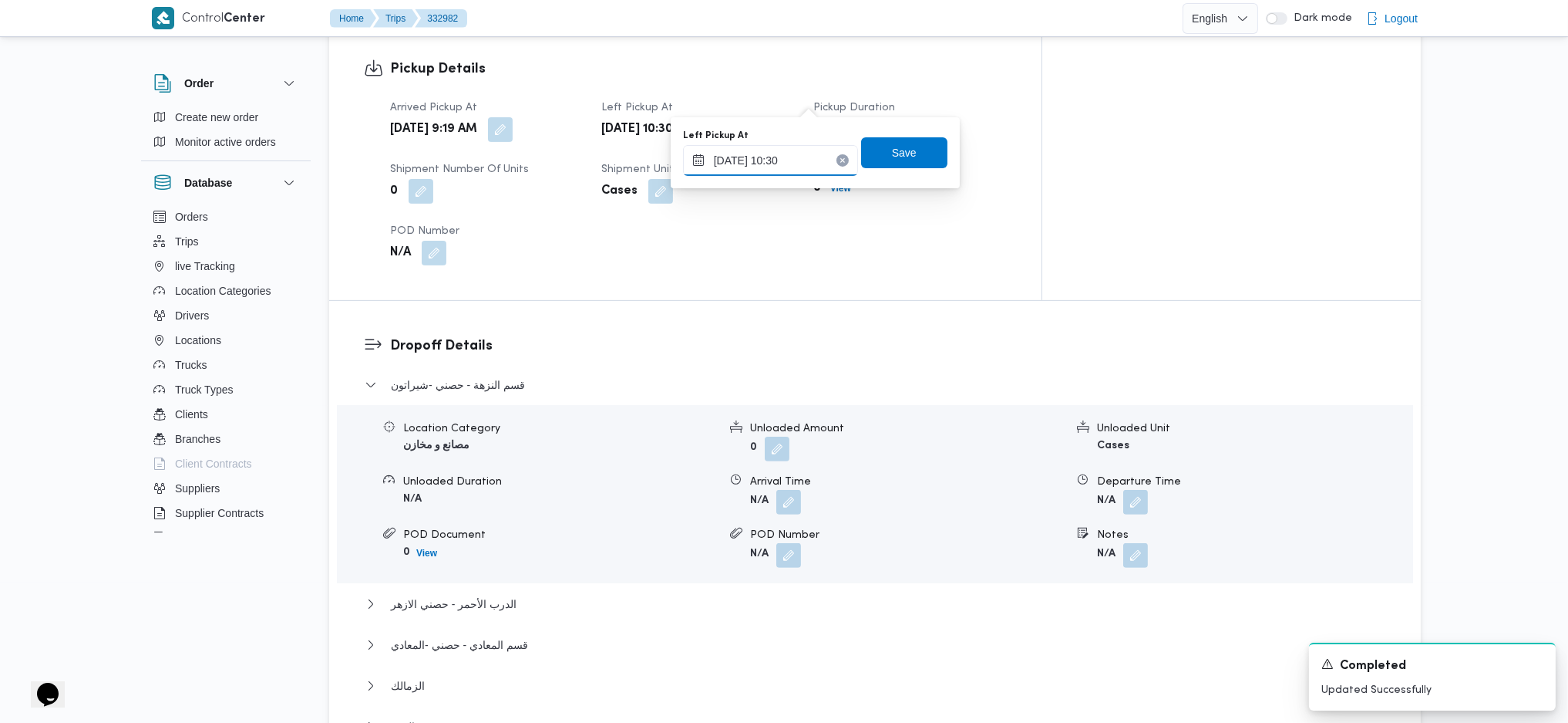
click at [773, 165] on input "[DATE] 10:30" at bounding box center [771, 160] width 175 height 31
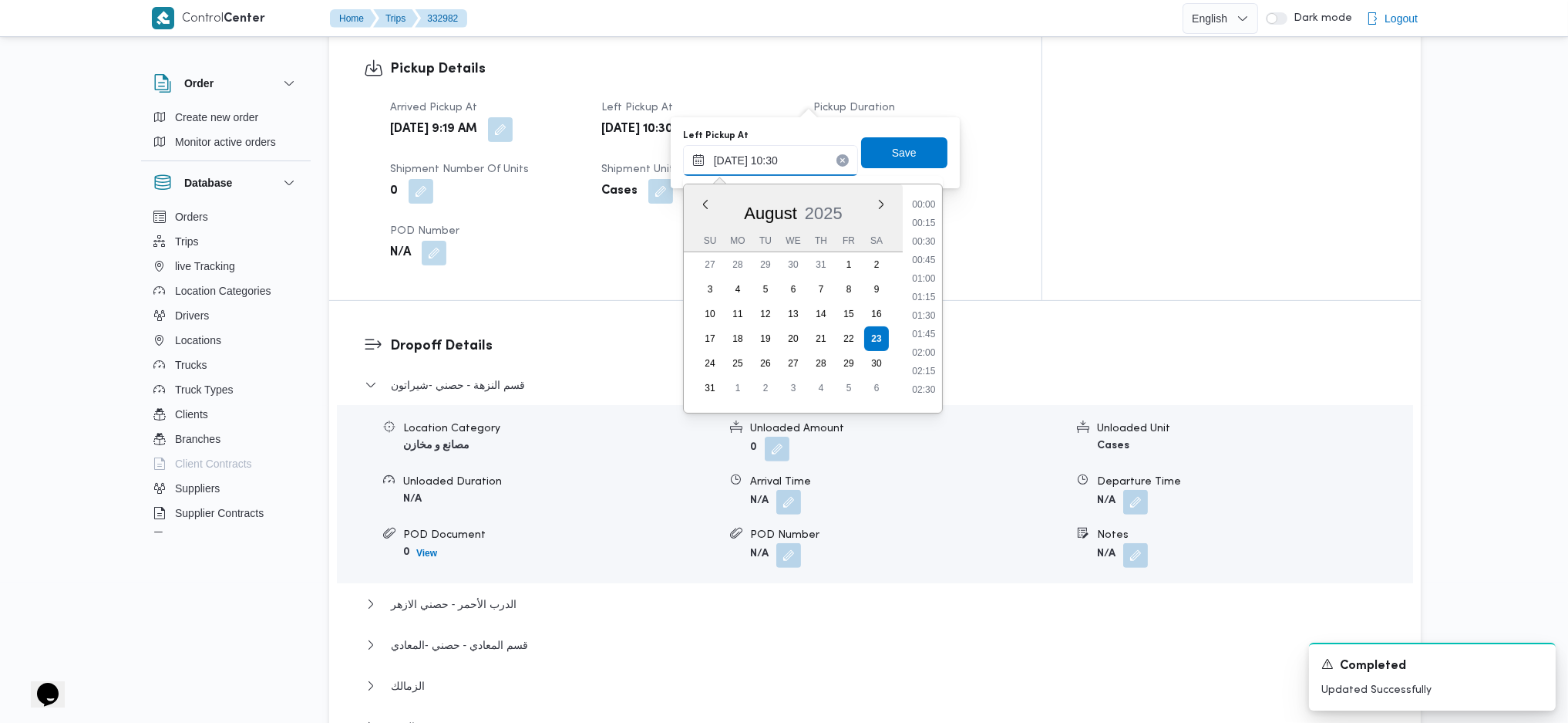
scroll to position [675, 0]
click at [922, 340] on li "11:00" at bounding box center [924, 344] width 35 height 16
type input "[DATE] 10:30"
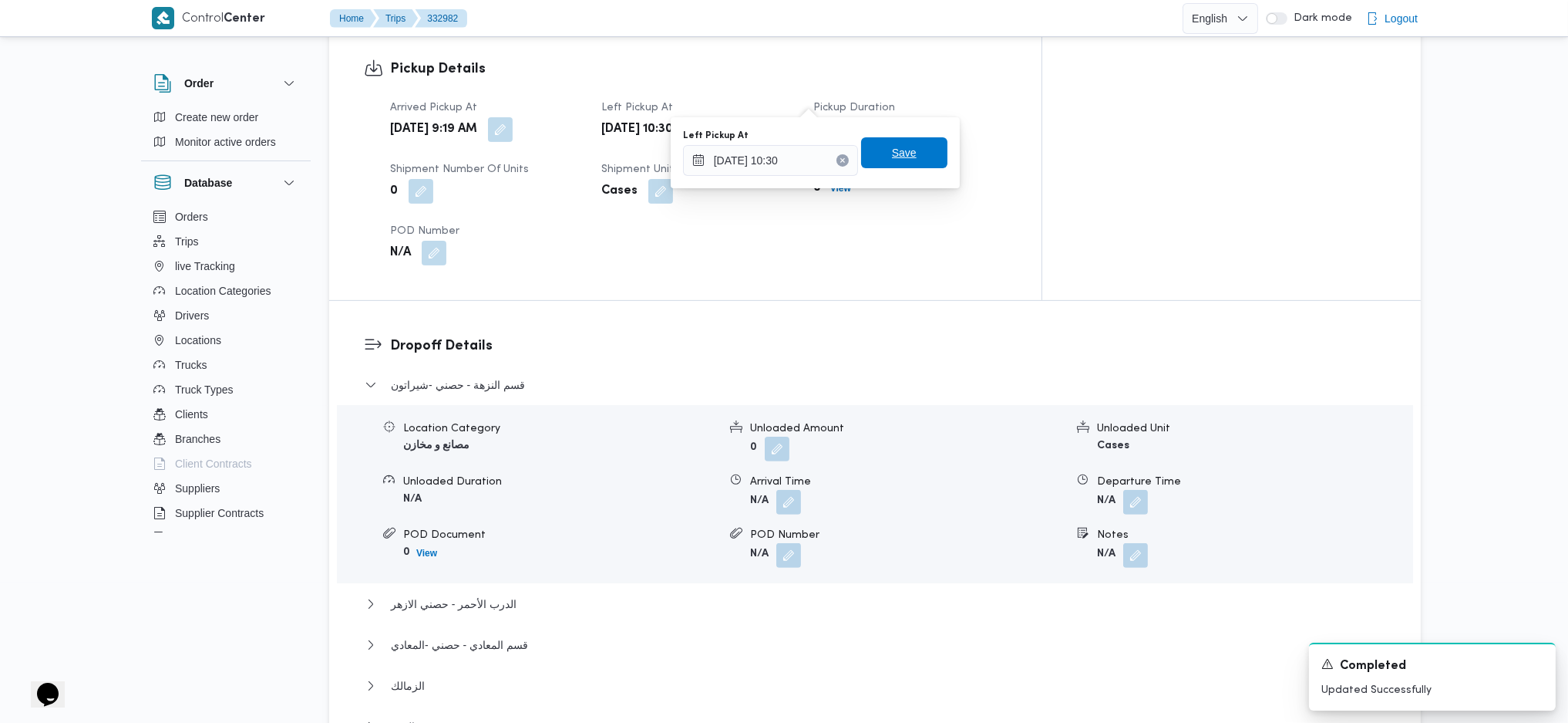
click at [869, 155] on span "Save" at bounding box center [904, 153] width 86 height 31
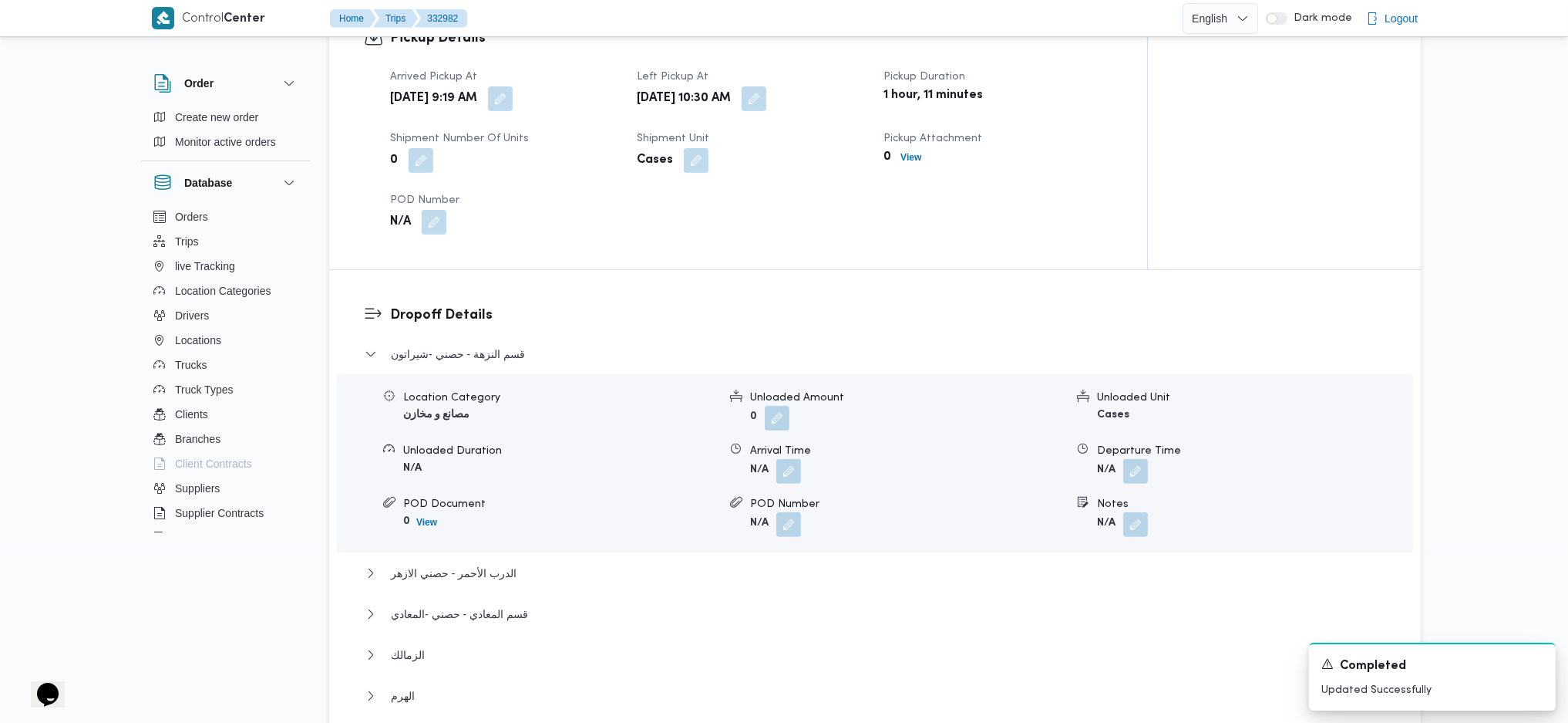
click at [918, 235] on div "Arrived Pickup At [DATE] 9:19 AM Left Pickup At [DATE] 10:30 AM Pickup Duration…" at bounding box center [751, 151] width 741 height 185
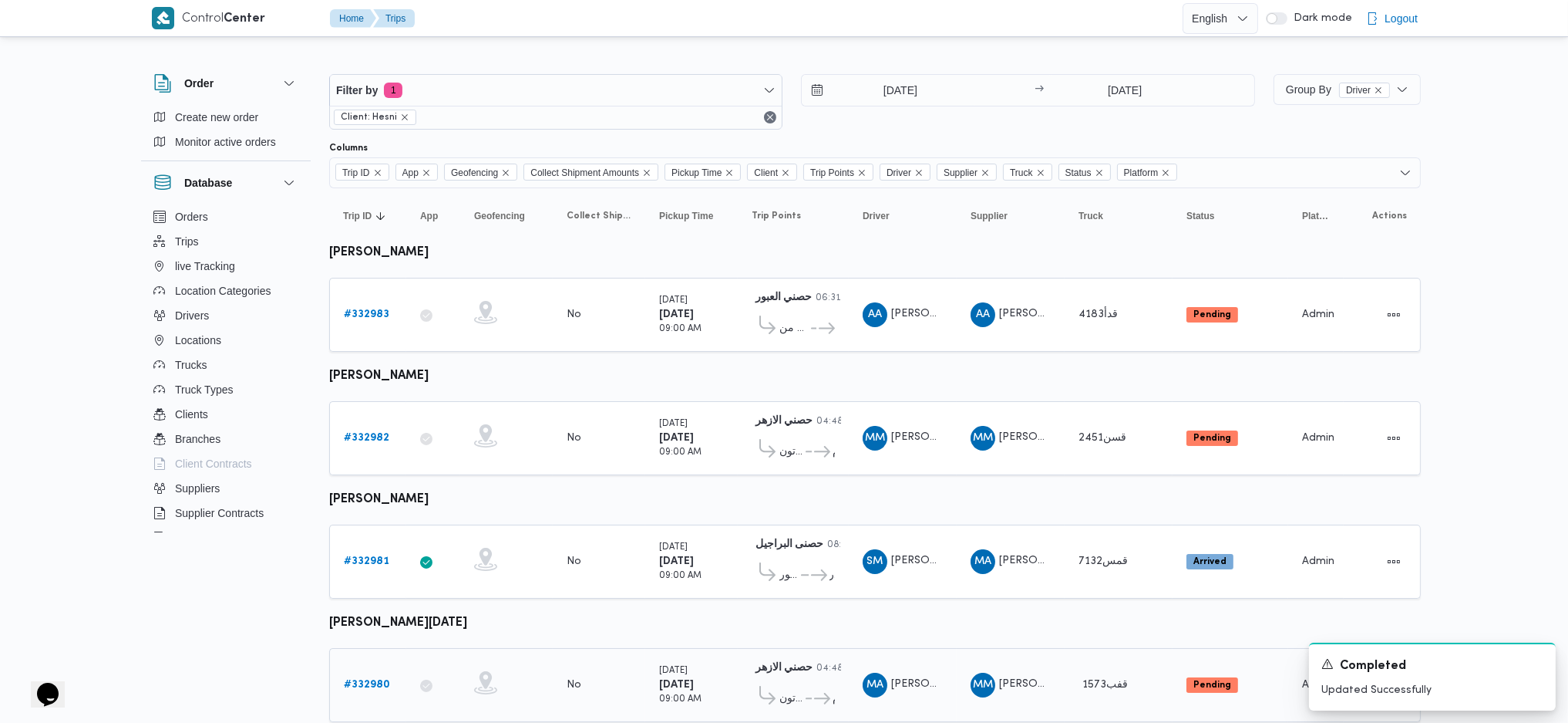
click at [372, 679] on b "# 332980" at bounding box center [367, 684] width 47 height 10
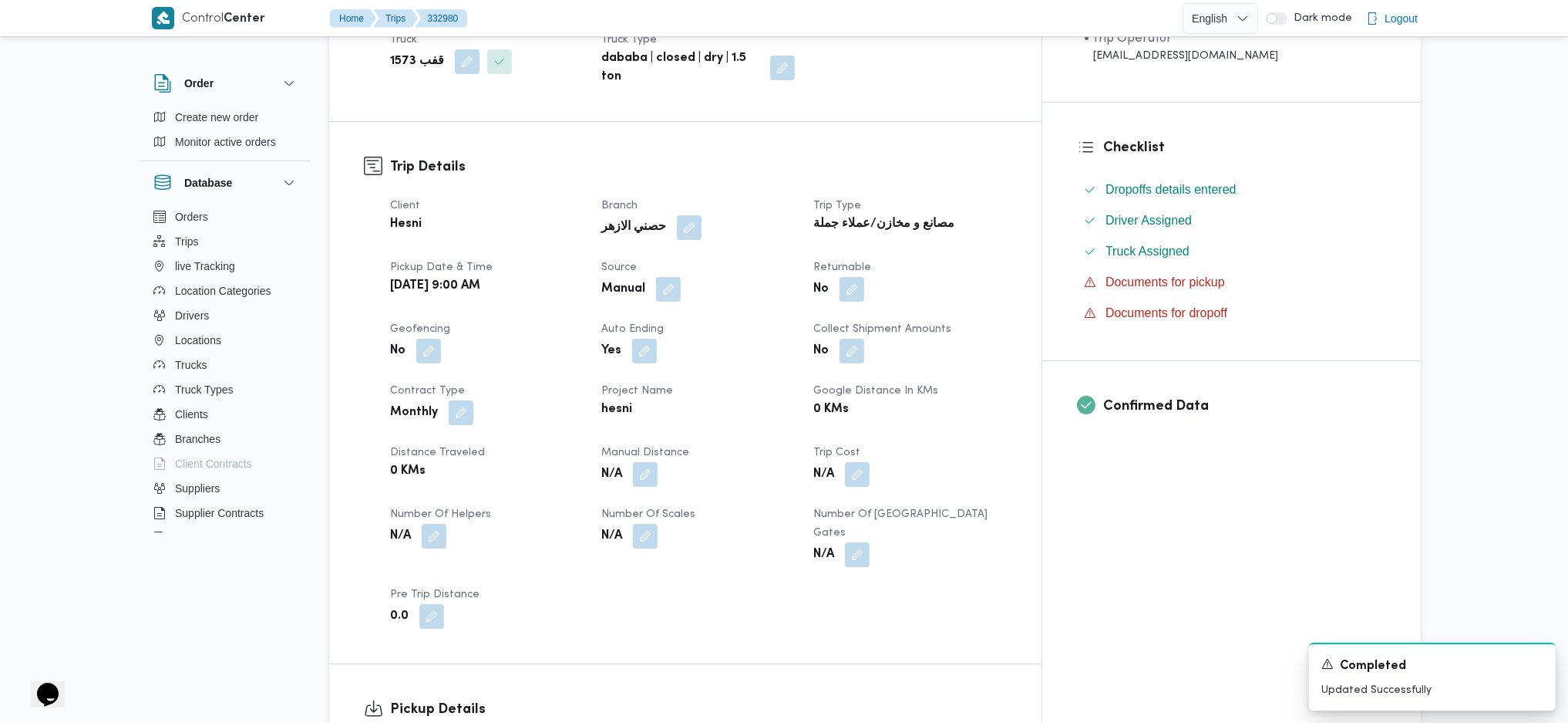
scroll to position [926, 0]
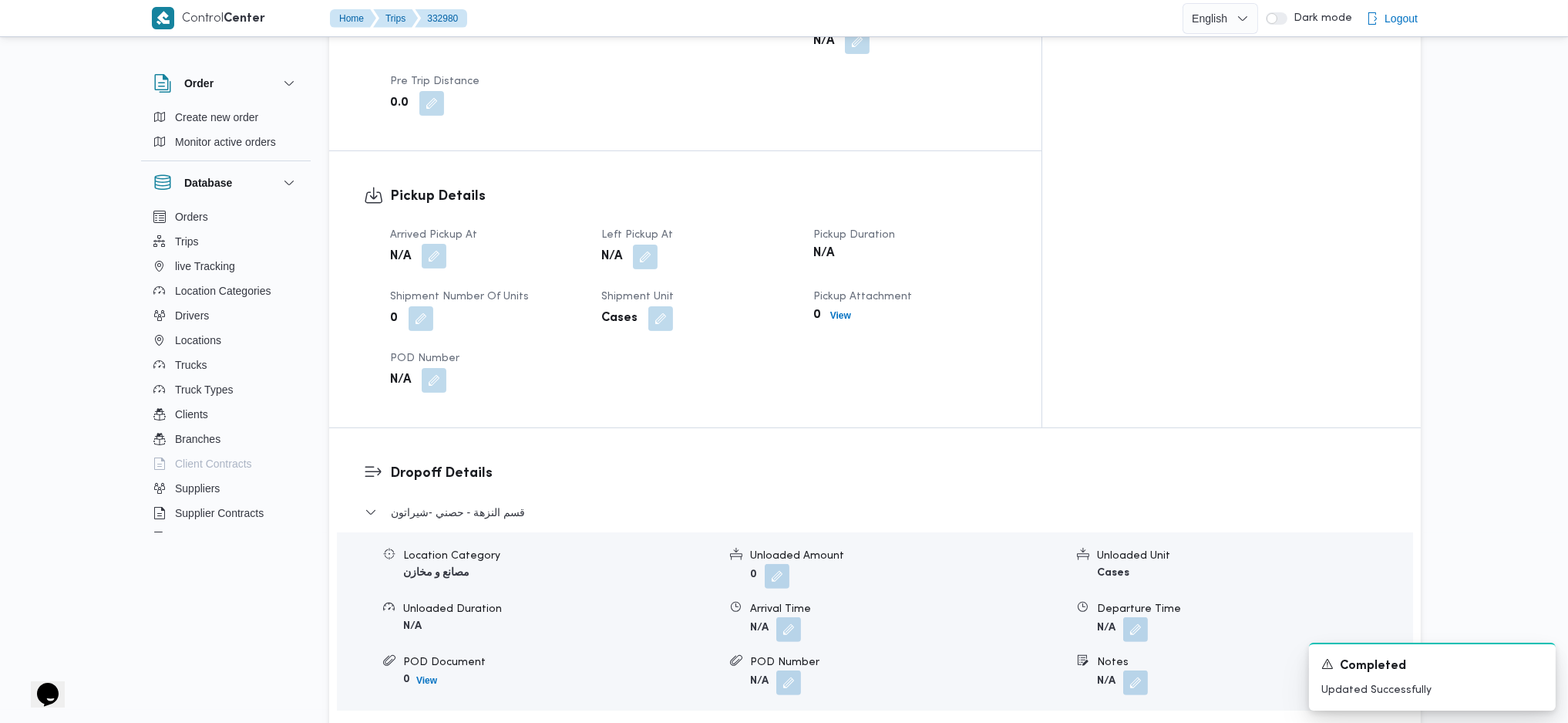
click at [426, 244] on button "button" at bounding box center [434, 256] width 25 height 25
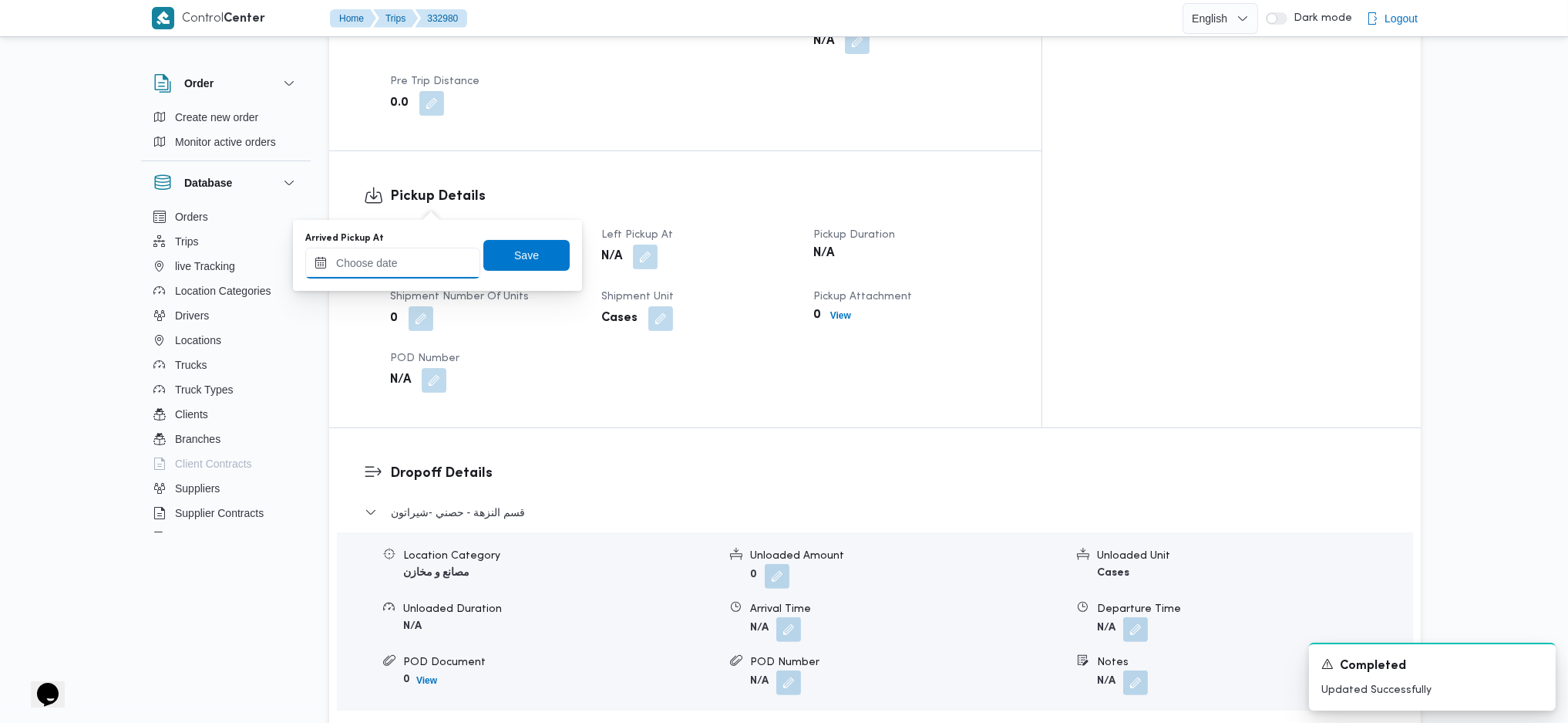
click at [402, 274] on input "Arrived Pickup At" at bounding box center [392, 262] width 175 height 31
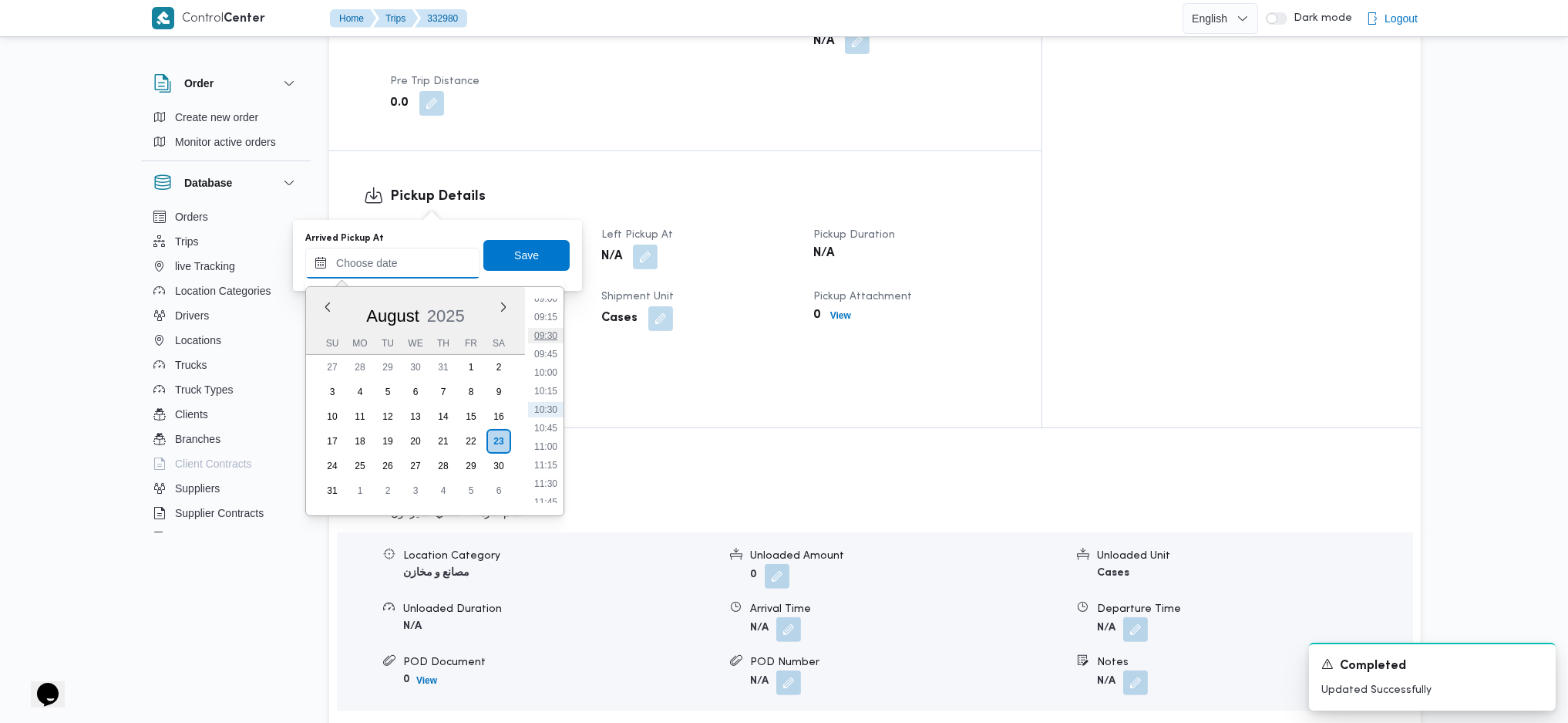
scroll to position [572, 0]
click at [545, 404] on li "09:00" at bounding box center [546, 401] width 35 height 16
type input "[DATE] 09:00"
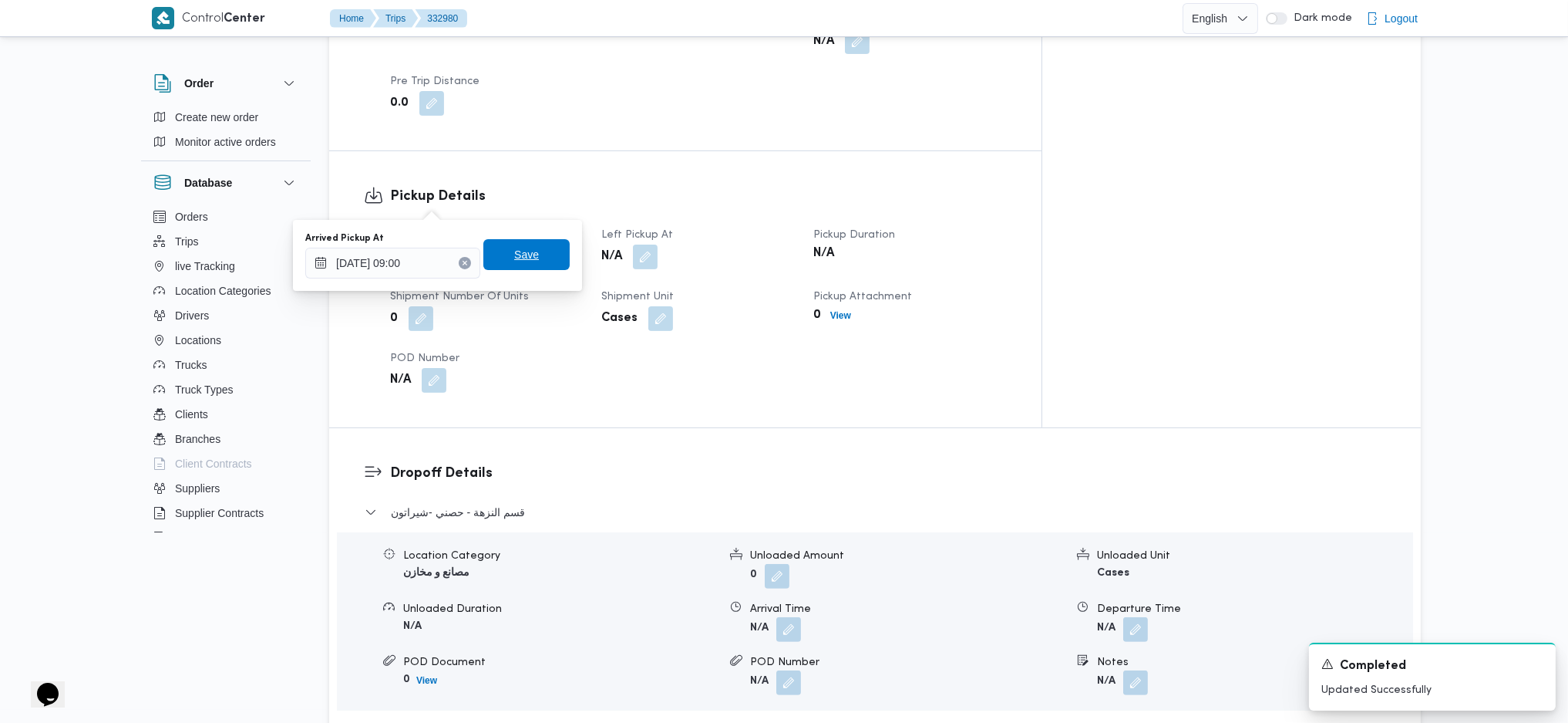
click at [521, 256] on span "Save" at bounding box center [526, 255] width 25 height 19
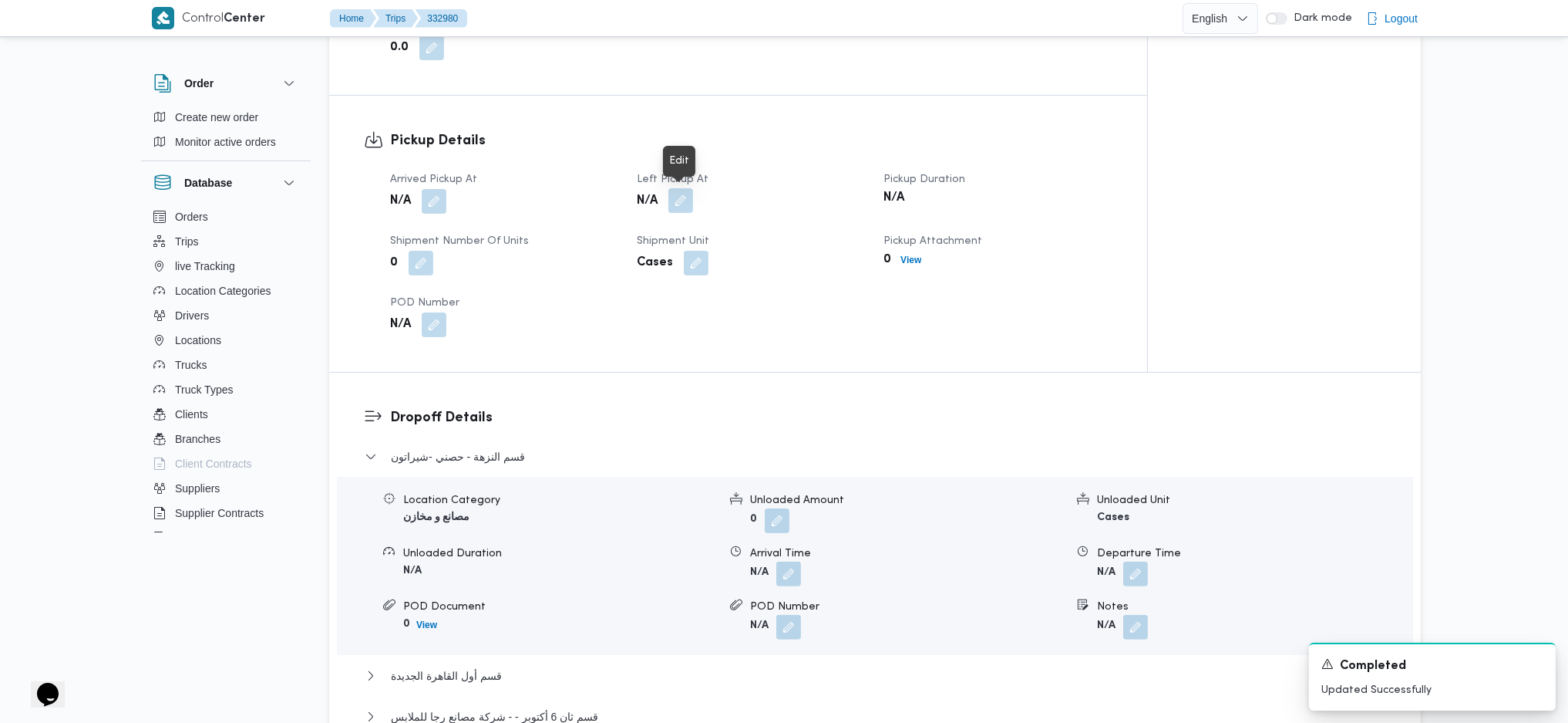
click at [692, 203] on button "button" at bounding box center [681, 200] width 25 height 25
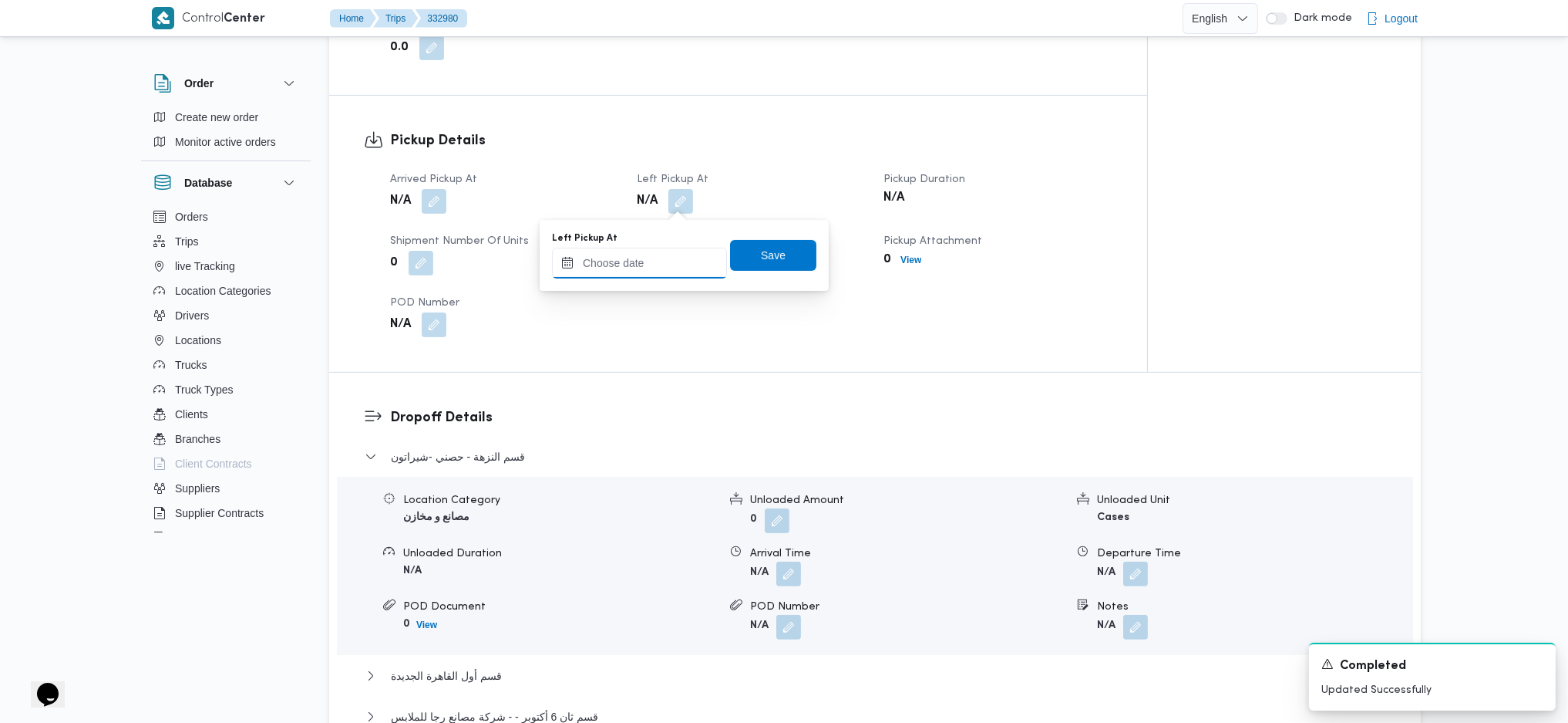
click at [656, 270] on input "Left Pickup At" at bounding box center [640, 262] width 175 height 31
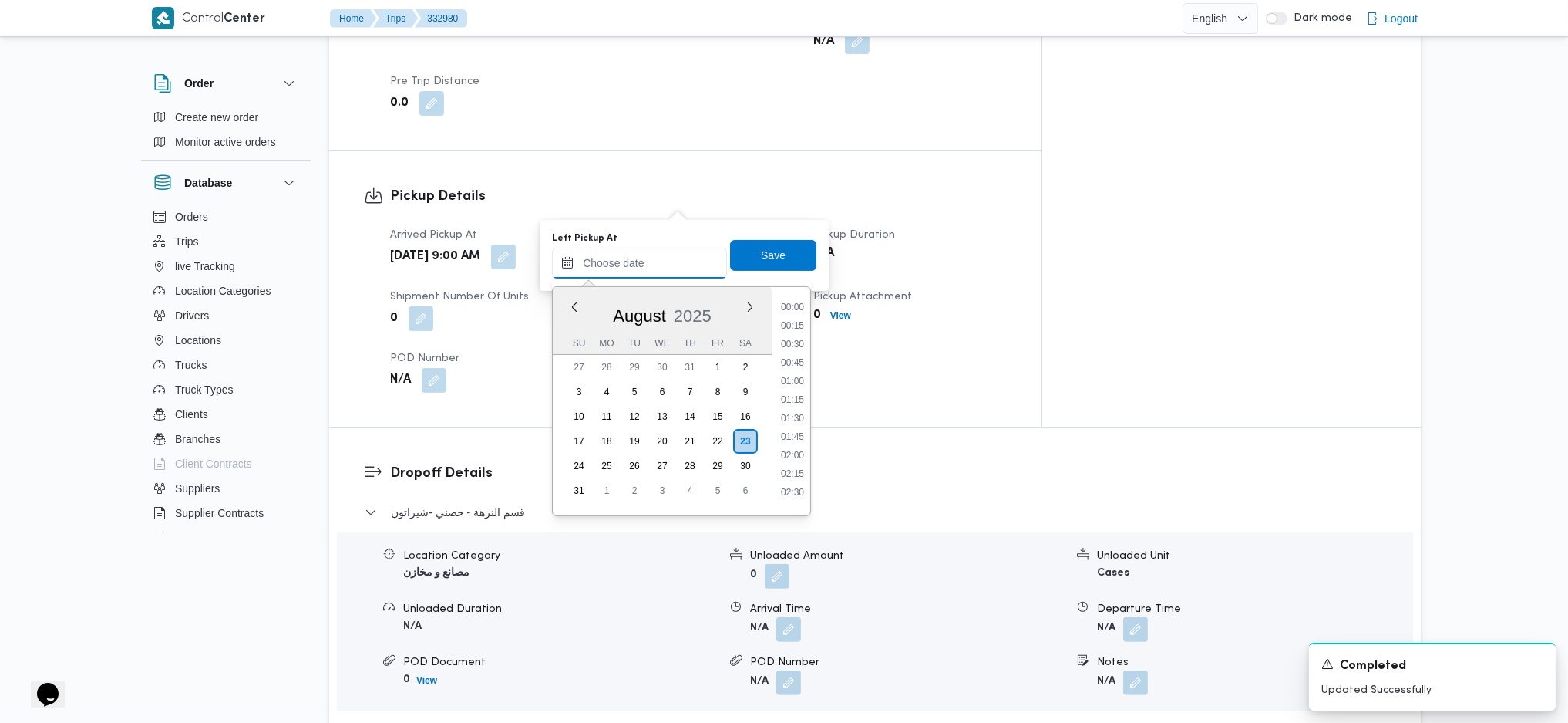
scroll to position [675, 0]
click at [786, 426] on li "10:45" at bounding box center [792, 428] width 35 height 16
type input "[DATE] 10:45"
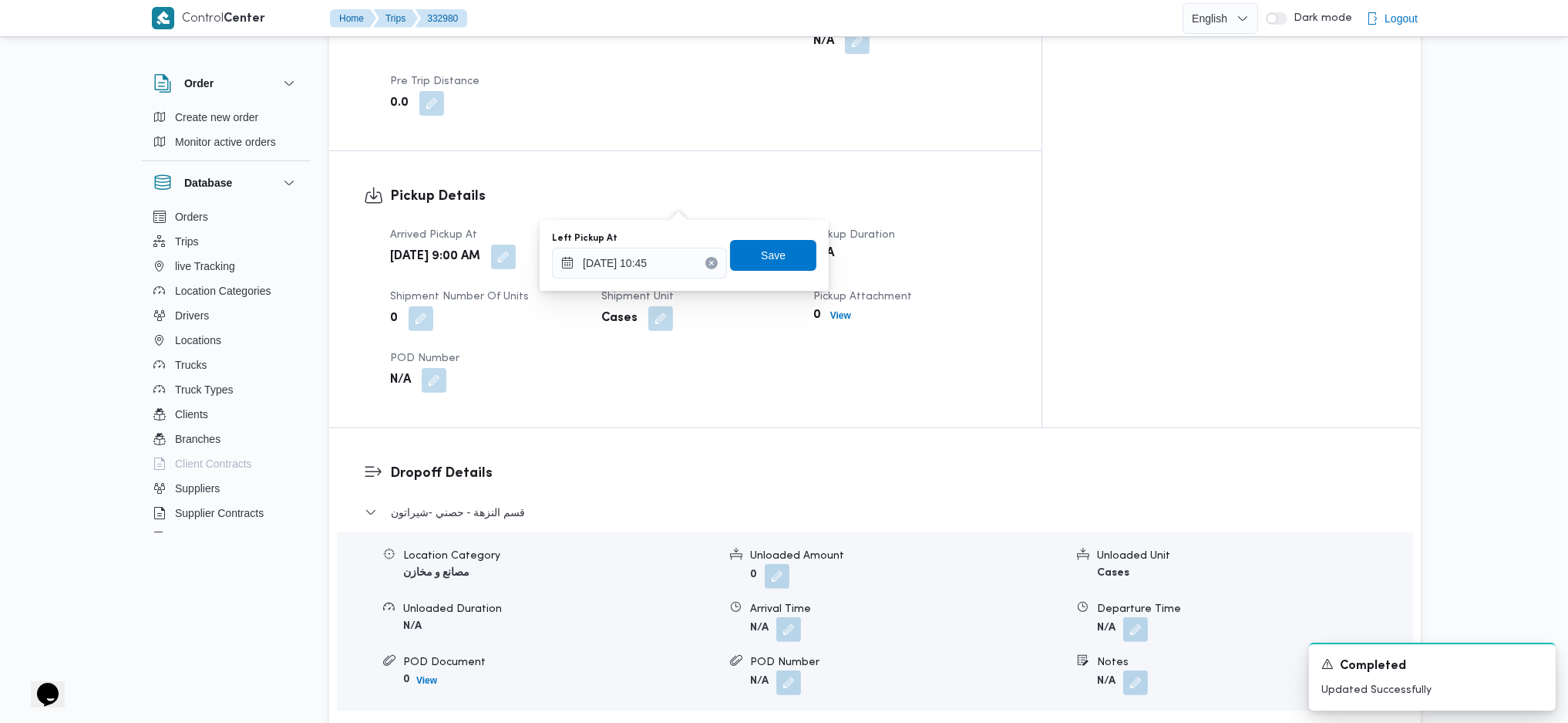
click at [781, 234] on div "Left Pickup At [DATE] 10:45 Save" at bounding box center [684, 255] width 268 height 49
click at [761, 258] on span "Save" at bounding box center [773, 255] width 25 height 19
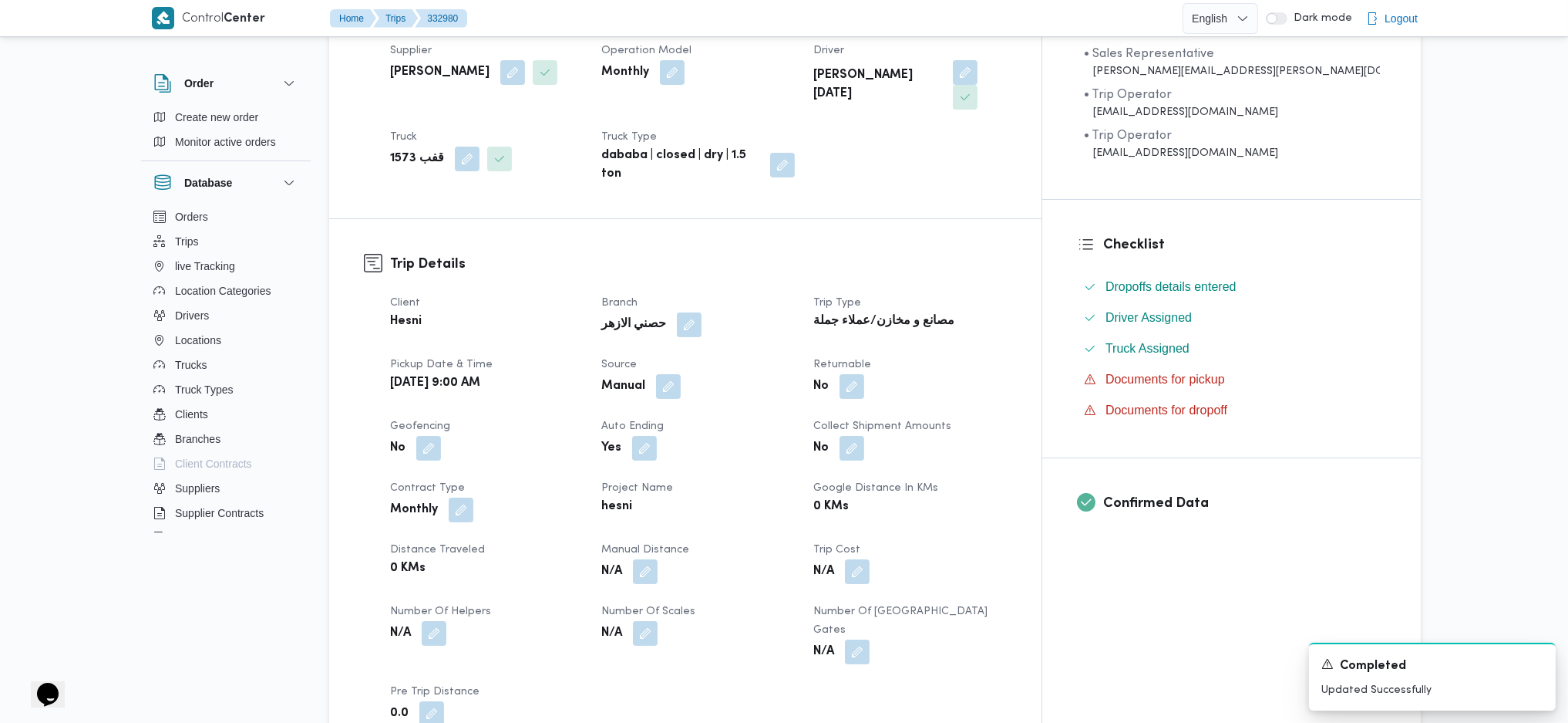
scroll to position [0, 0]
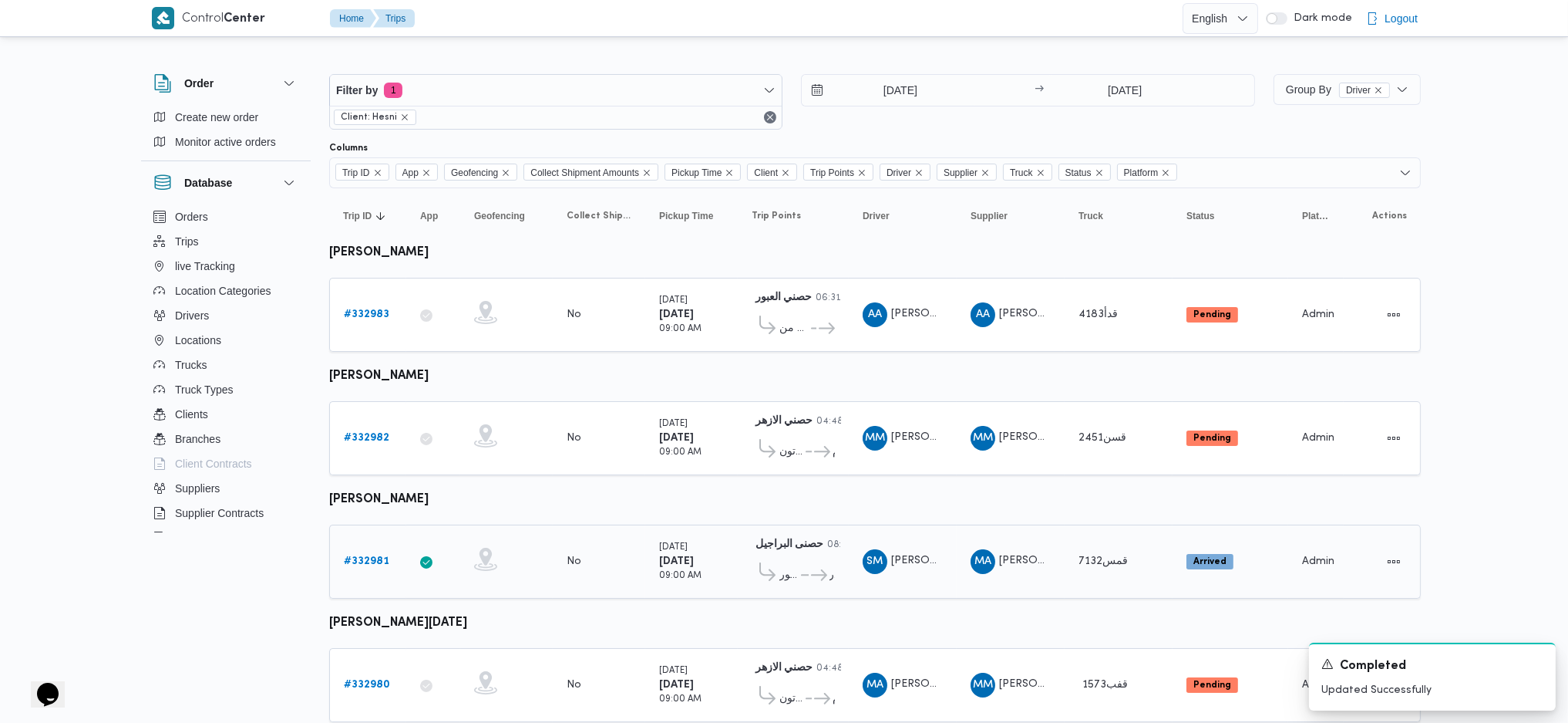
click at [352, 565] on div "# 332981" at bounding box center [367, 561] width 60 height 31
click at [364, 556] on b "# 332981" at bounding box center [366, 561] width 46 height 10
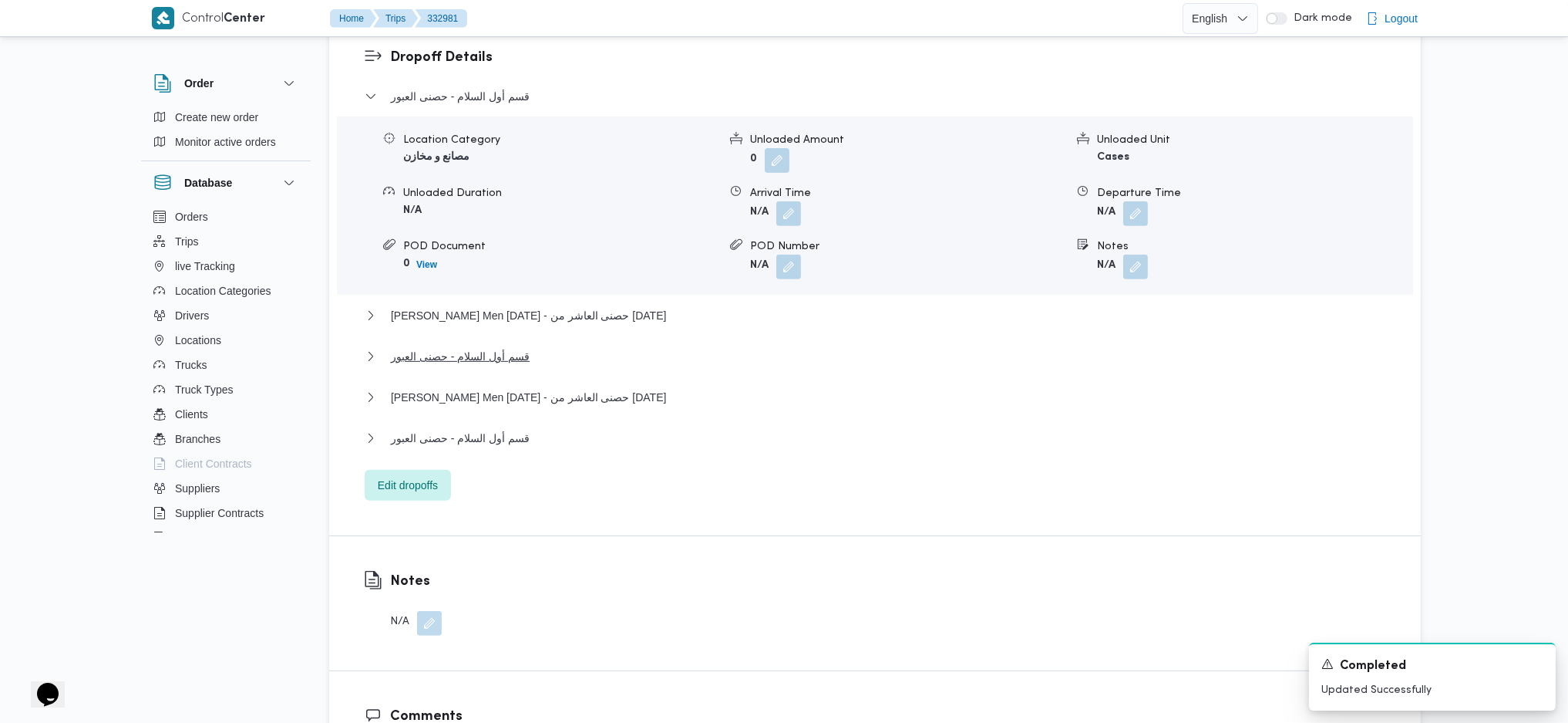
scroll to position [1272, 0]
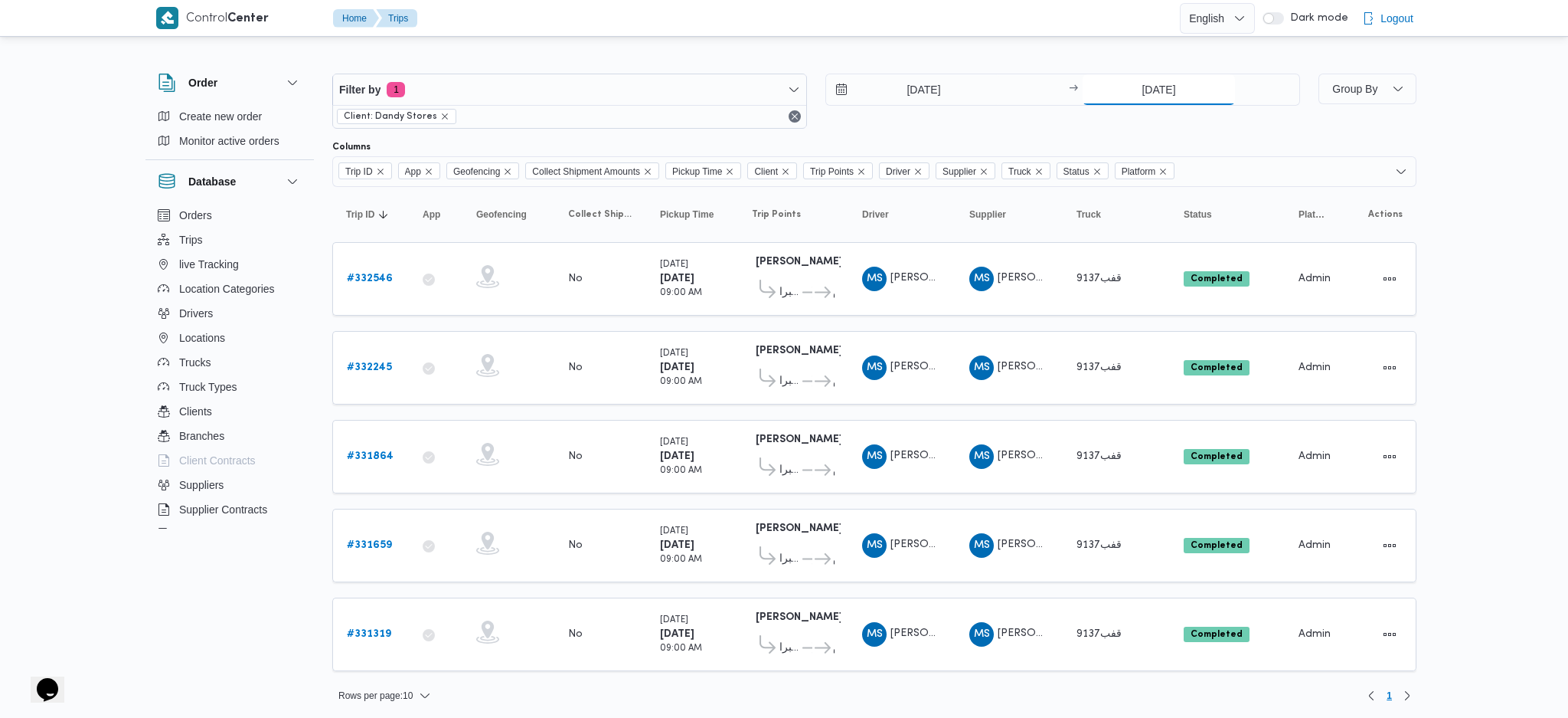
click at [1152, 88] on input "[DATE]" at bounding box center [1158, 89] width 152 height 30
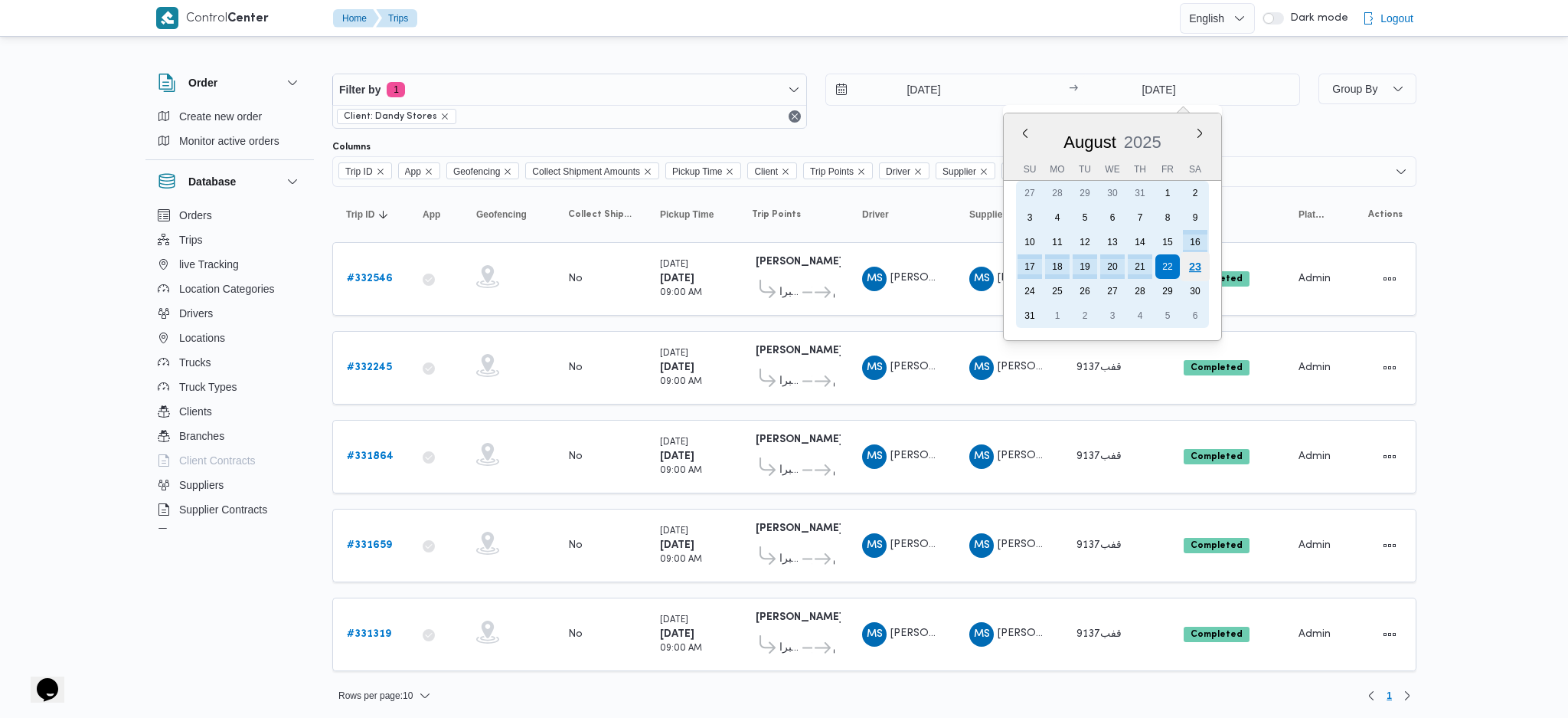
click at [1203, 257] on div "23" at bounding box center [1195, 267] width 30 height 30
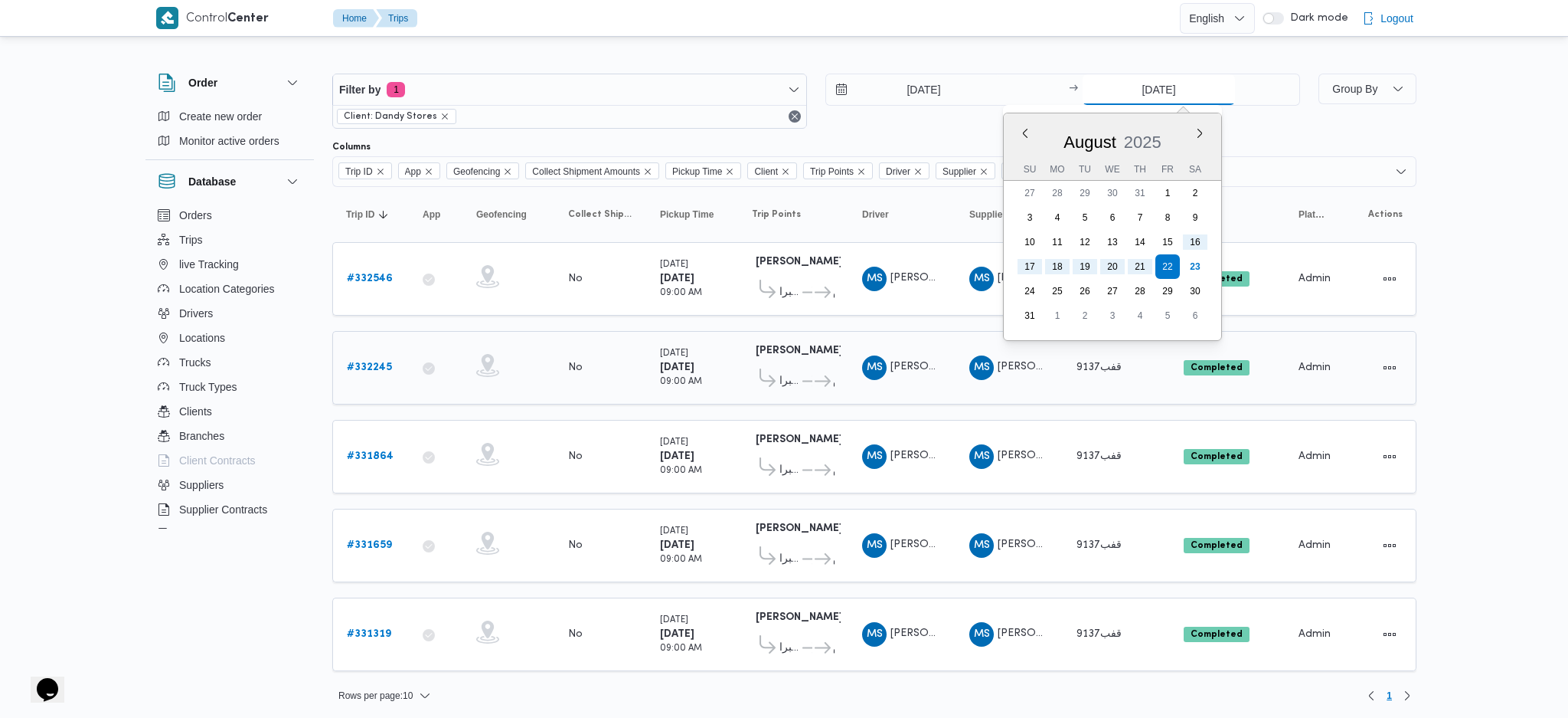
type input "[DATE]"
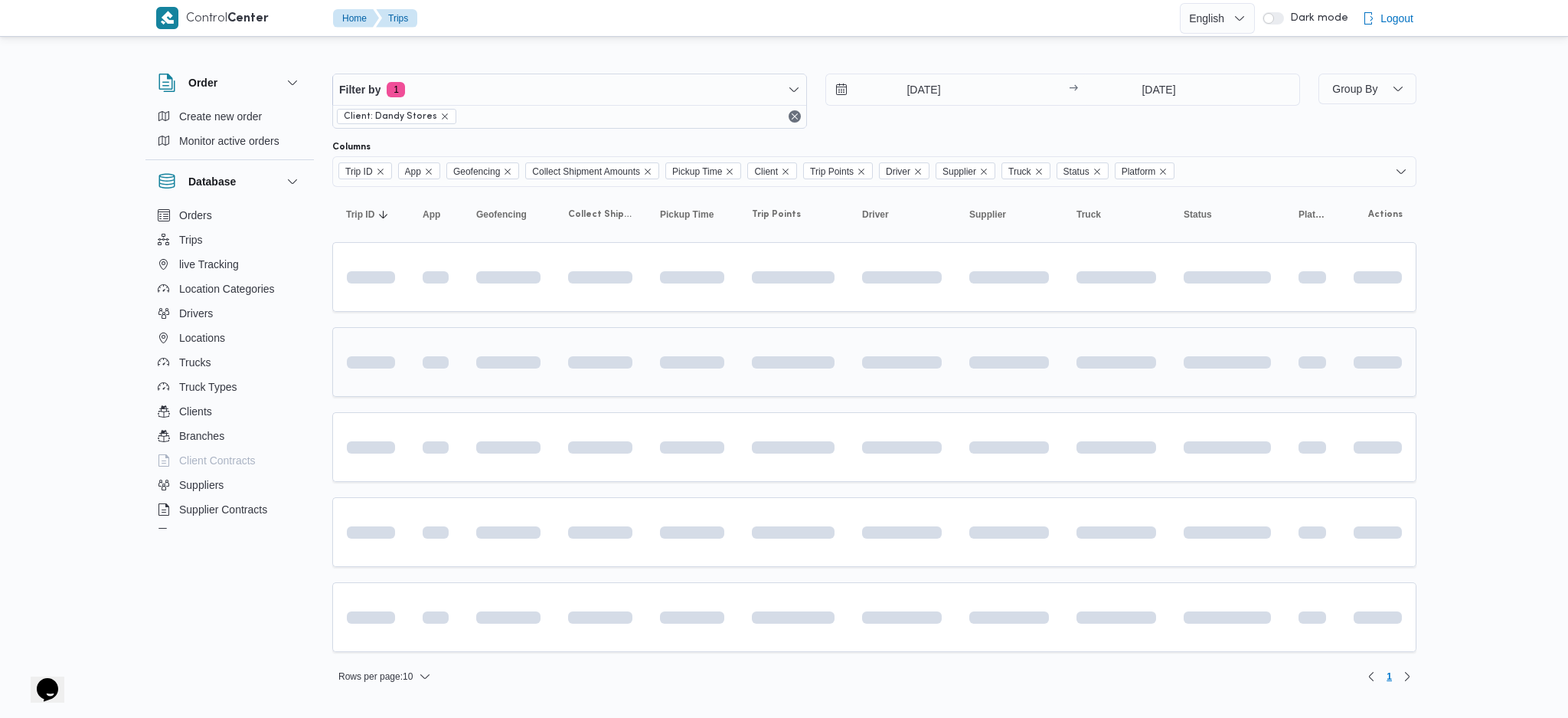
click at [696, 378] on td at bounding box center [692, 361] width 91 height 69
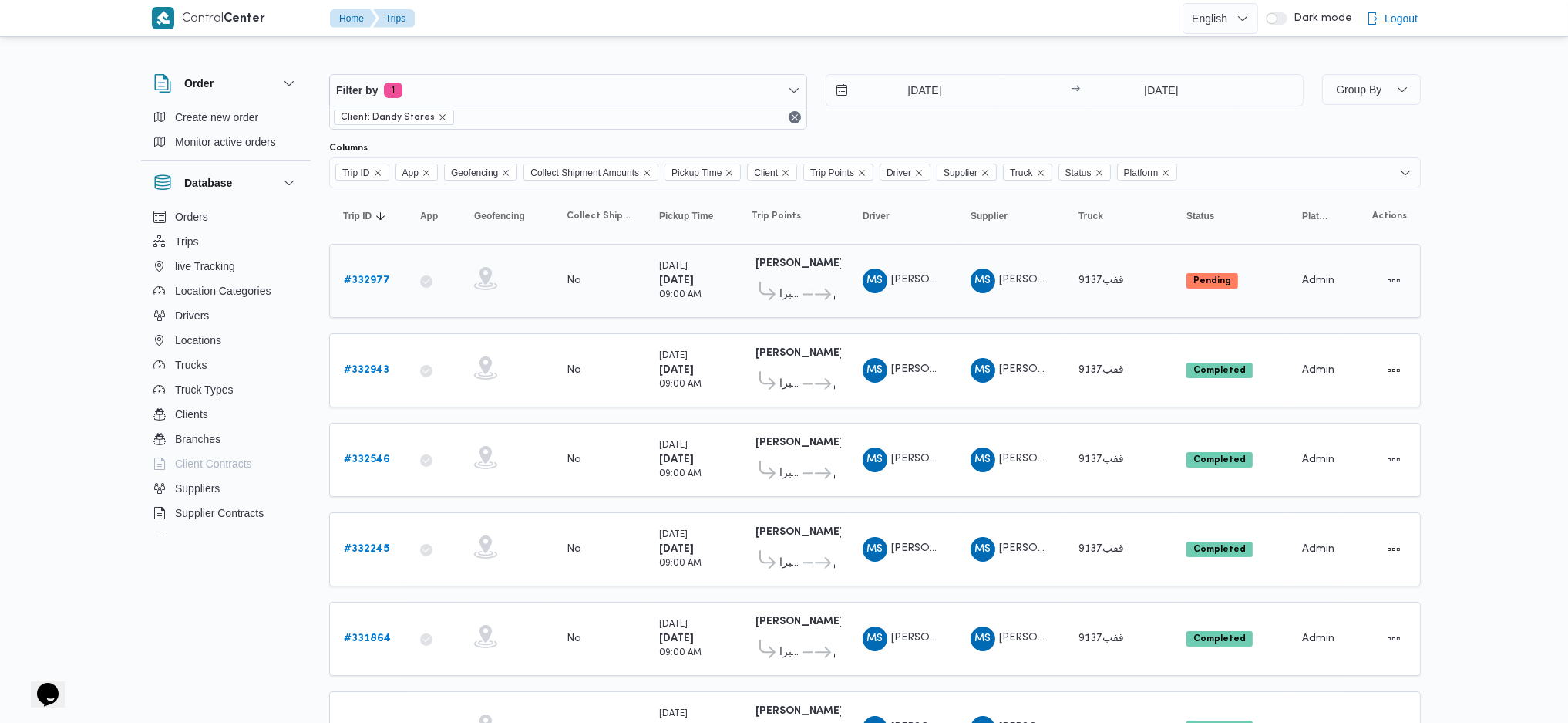
click at [383, 278] on b "# 332977" at bounding box center [367, 280] width 47 height 10
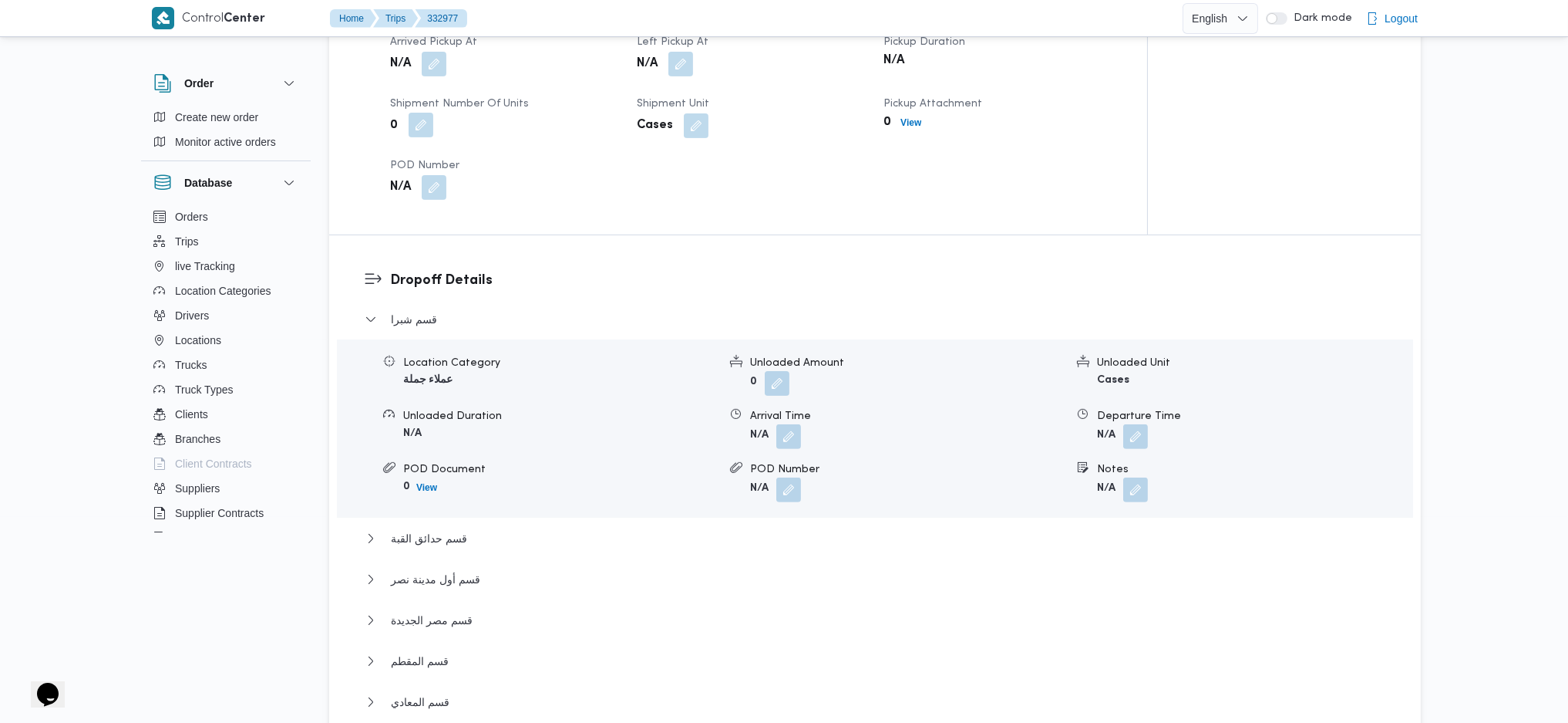
scroll to position [1028, 0]
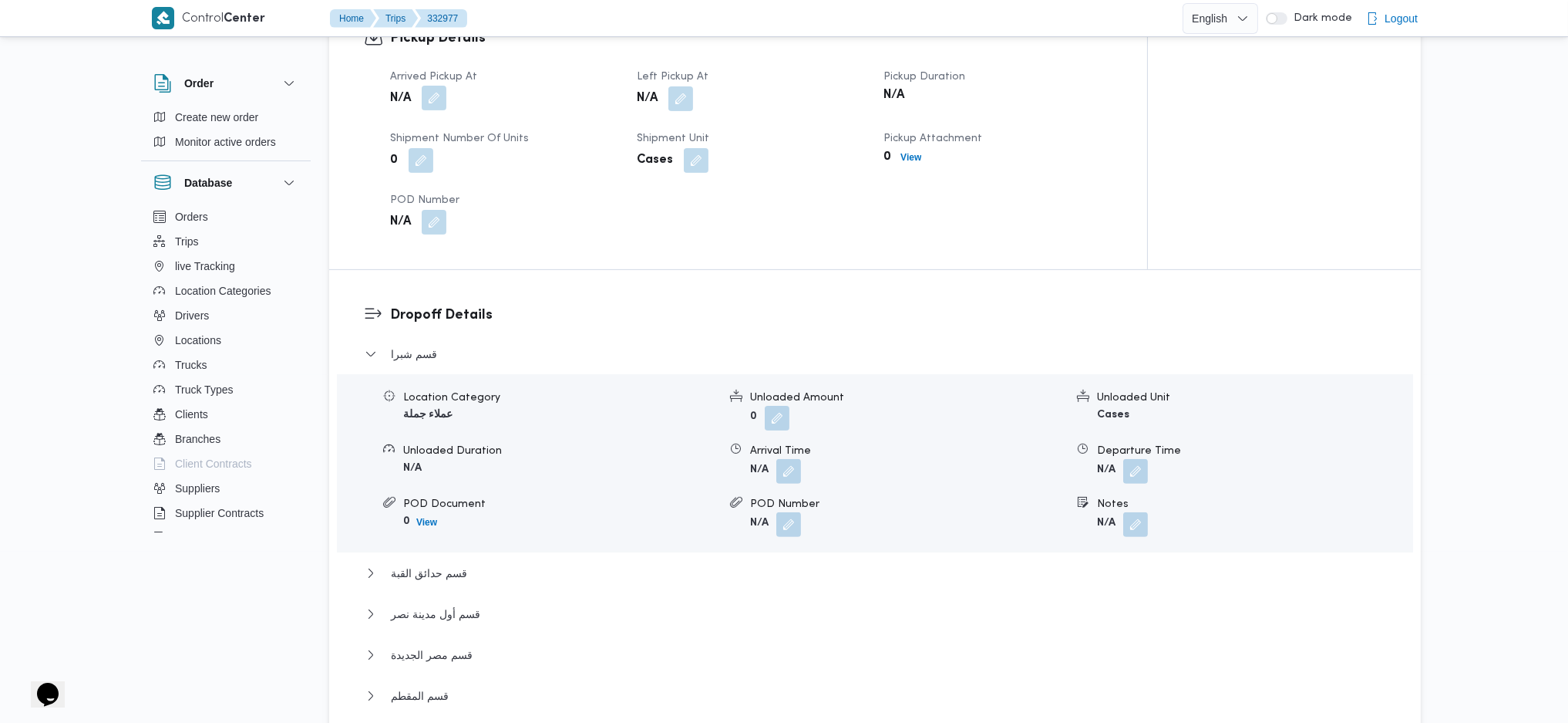
click at [439, 104] on button "button" at bounding box center [434, 98] width 25 height 25
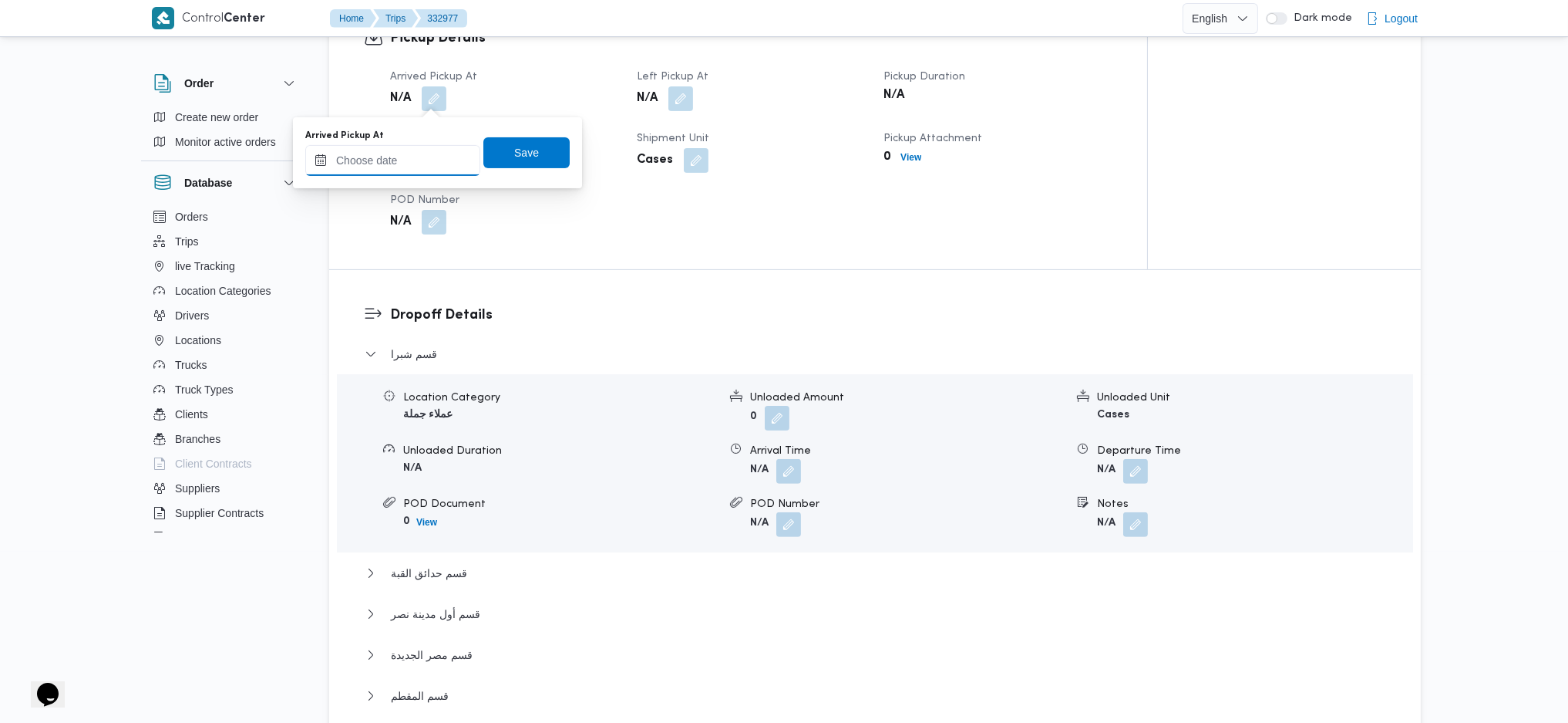
click at [420, 154] on input "Arrived Pickup At" at bounding box center [392, 160] width 175 height 31
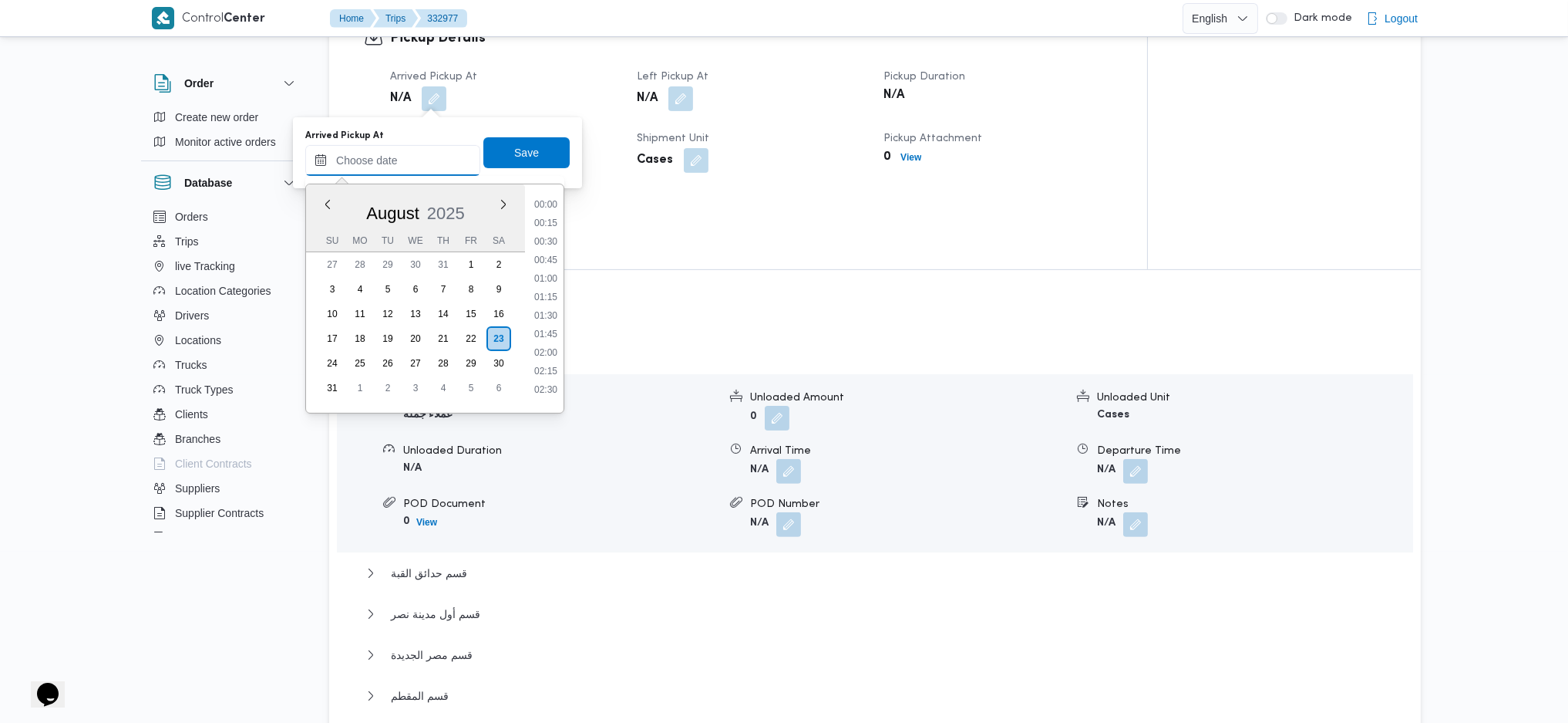
scroll to position [675, 0]
click at [538, 276] on ul "00:00 00:15 00:30 00:45 01:00 01:15 01:30 01:45 02:00 02:15 02:30 02:45 03:00 0…" at bounding box center [546, 298] width 35 height 204
click at [541, 273] on li "10:00" at bounding box center [546, 270] width 35 height 16
type input "[DATE] 10:00"
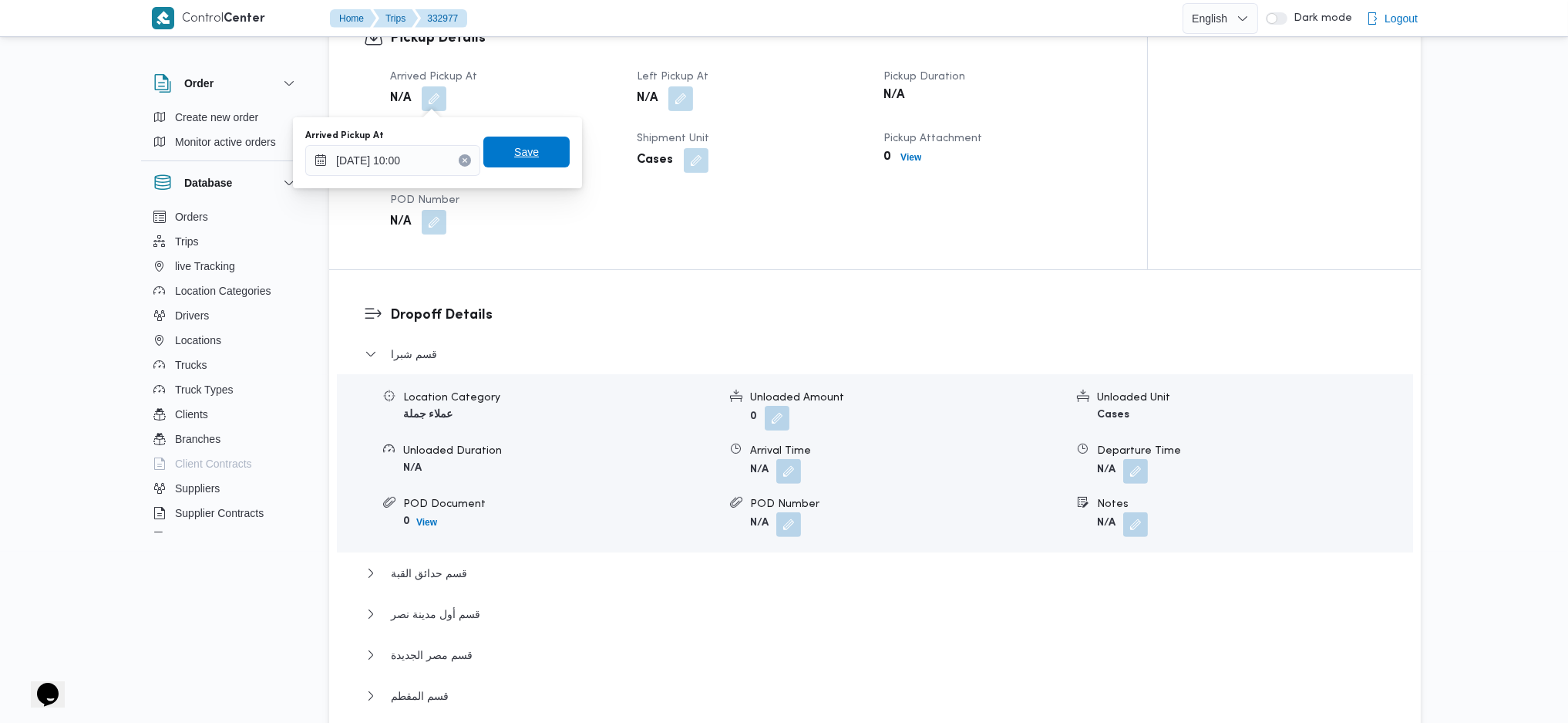
click at [530, 148] on span "Save" at bounding box center [526, 152] width 86 height 31
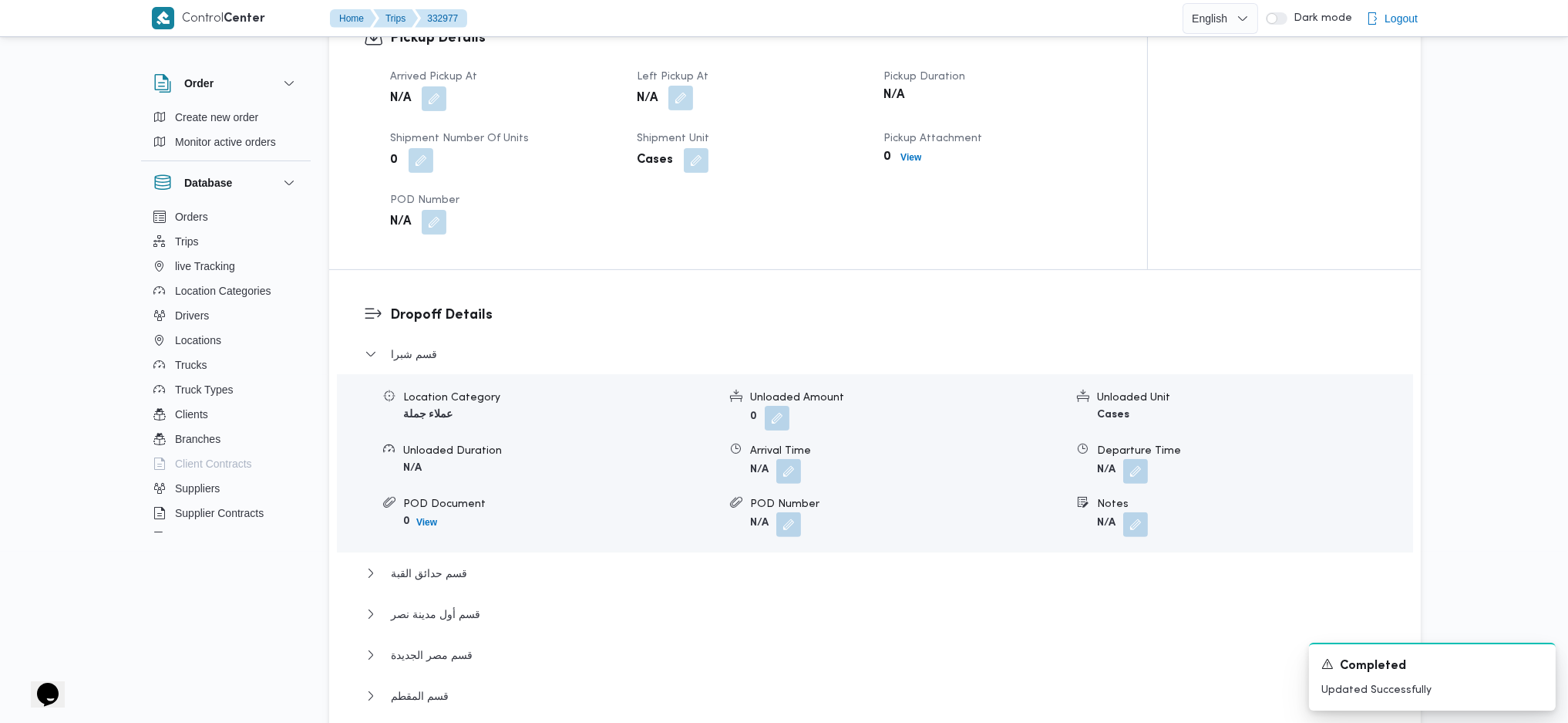
click at [677, 103] on button "button" at bounding box center [681, 98] width 25 height 25
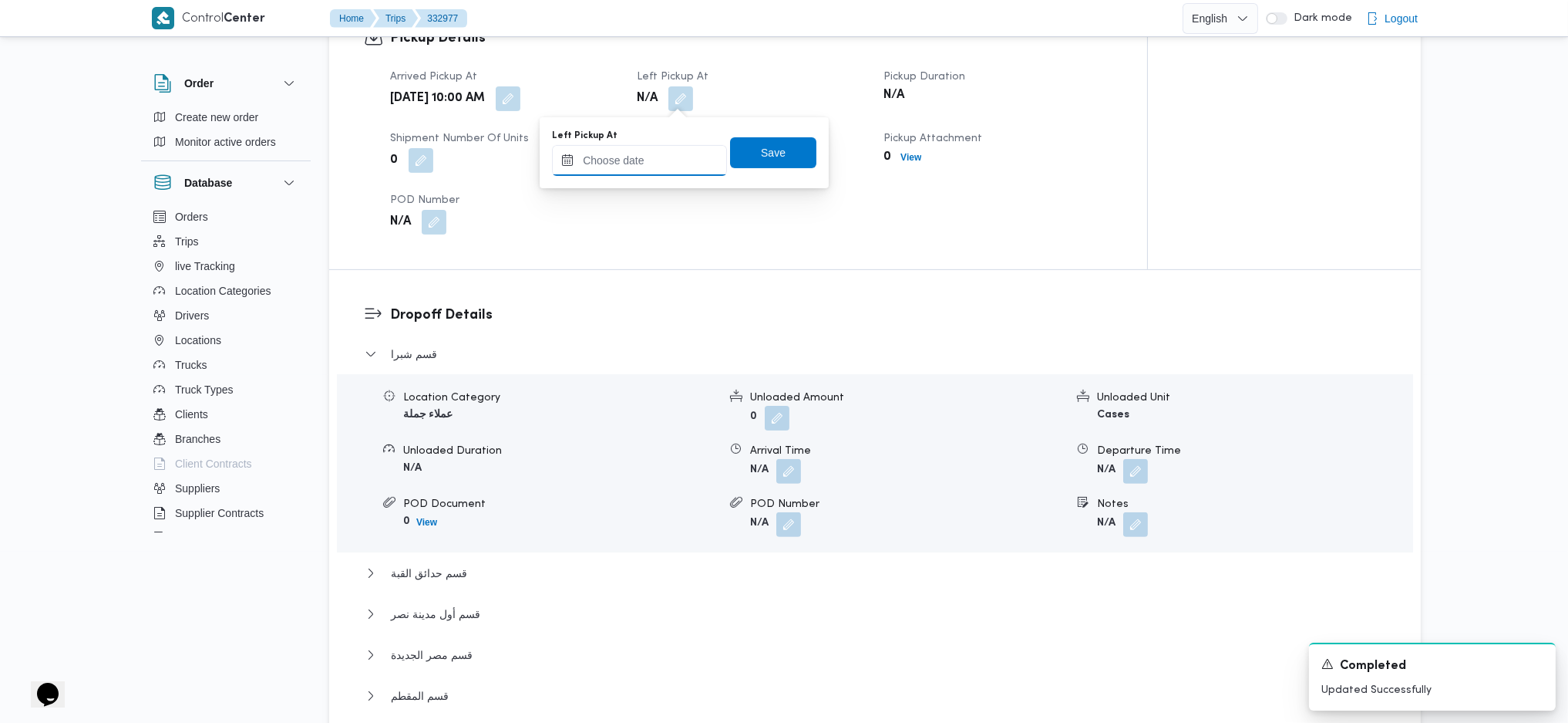
click at [668, 169] on input "Left Pickup At" at bounding box center [640, 160] width 175 height 31
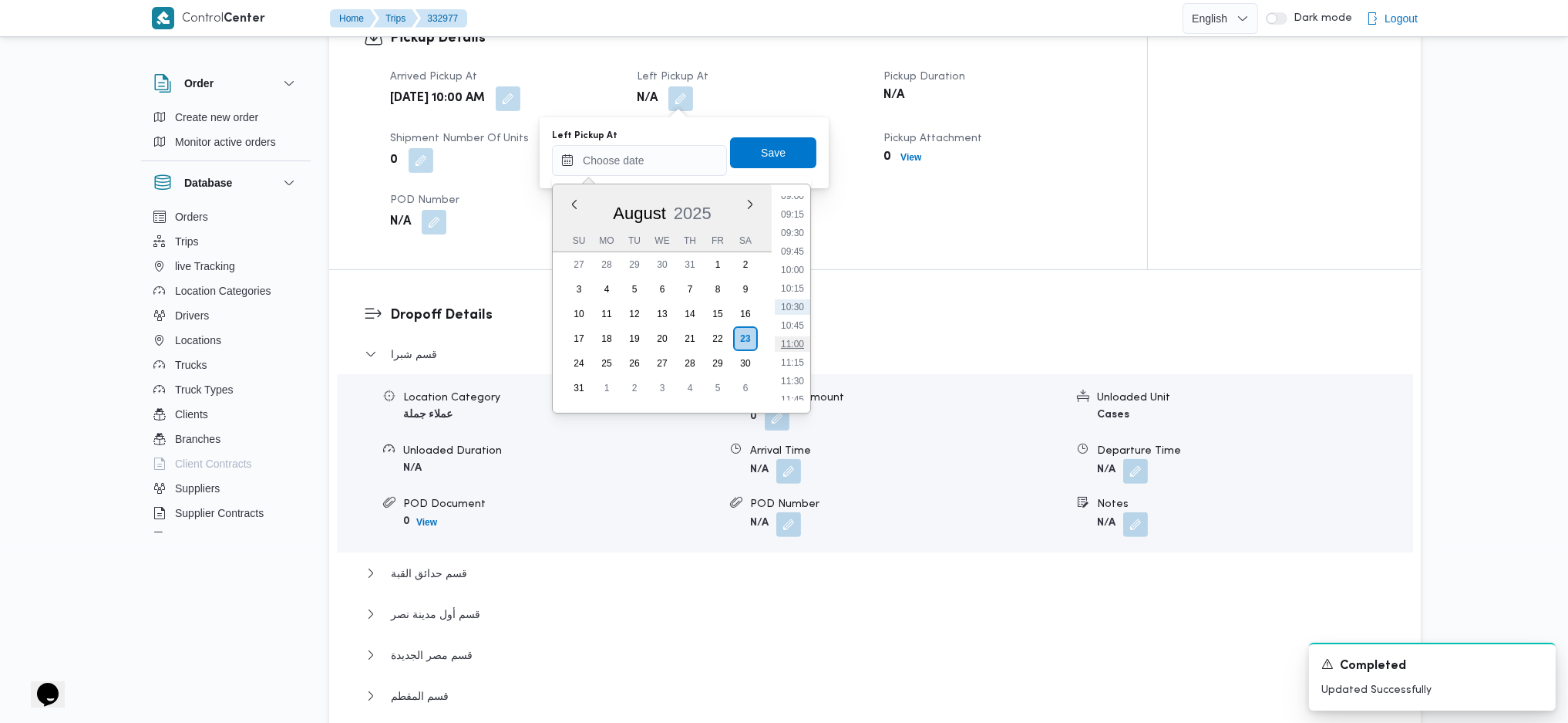
click at [795, 350] on li "11:00" at bounding box center [792, 343] width 35 height 16
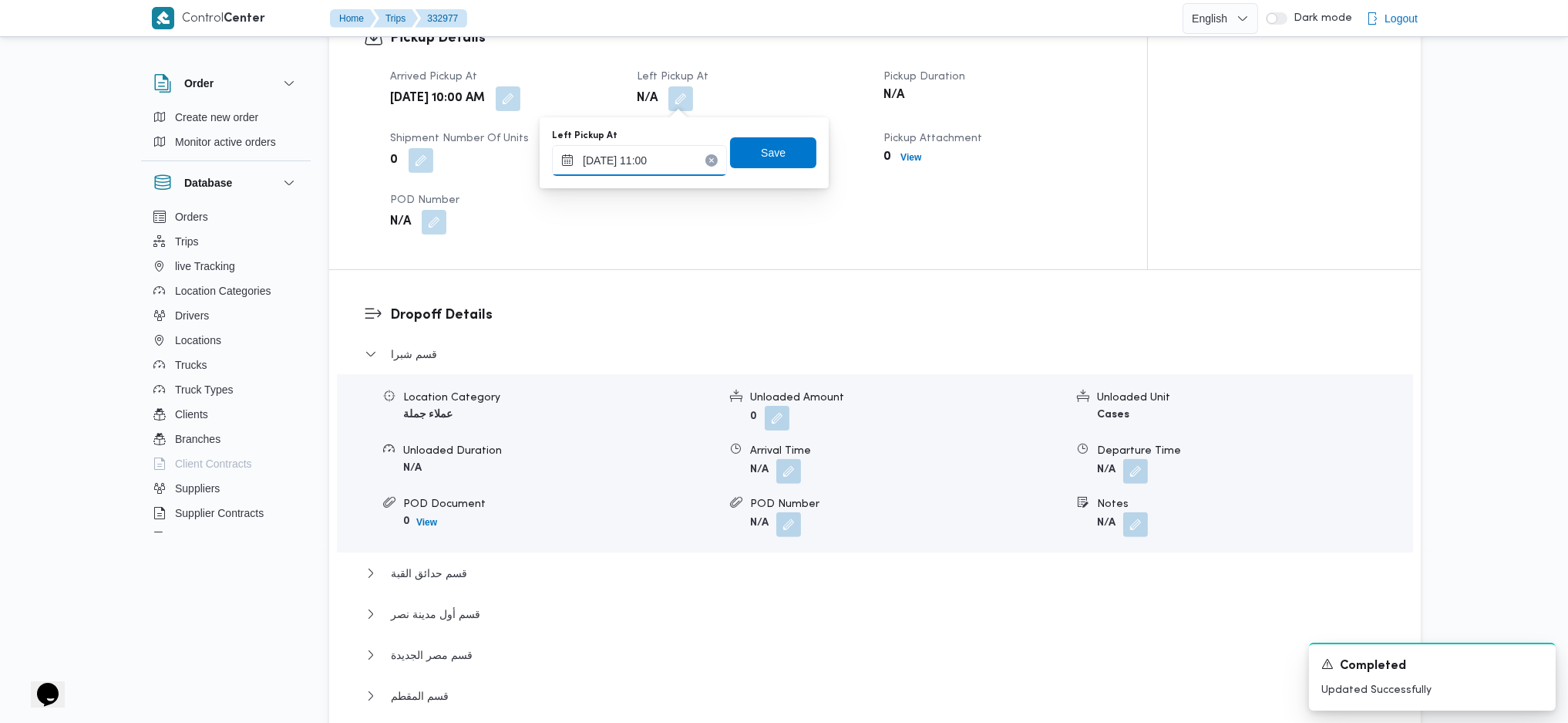
click at [683, 155] on input "23/08/2025 11:00" at bounding box center [640, 160] width 175 height 31
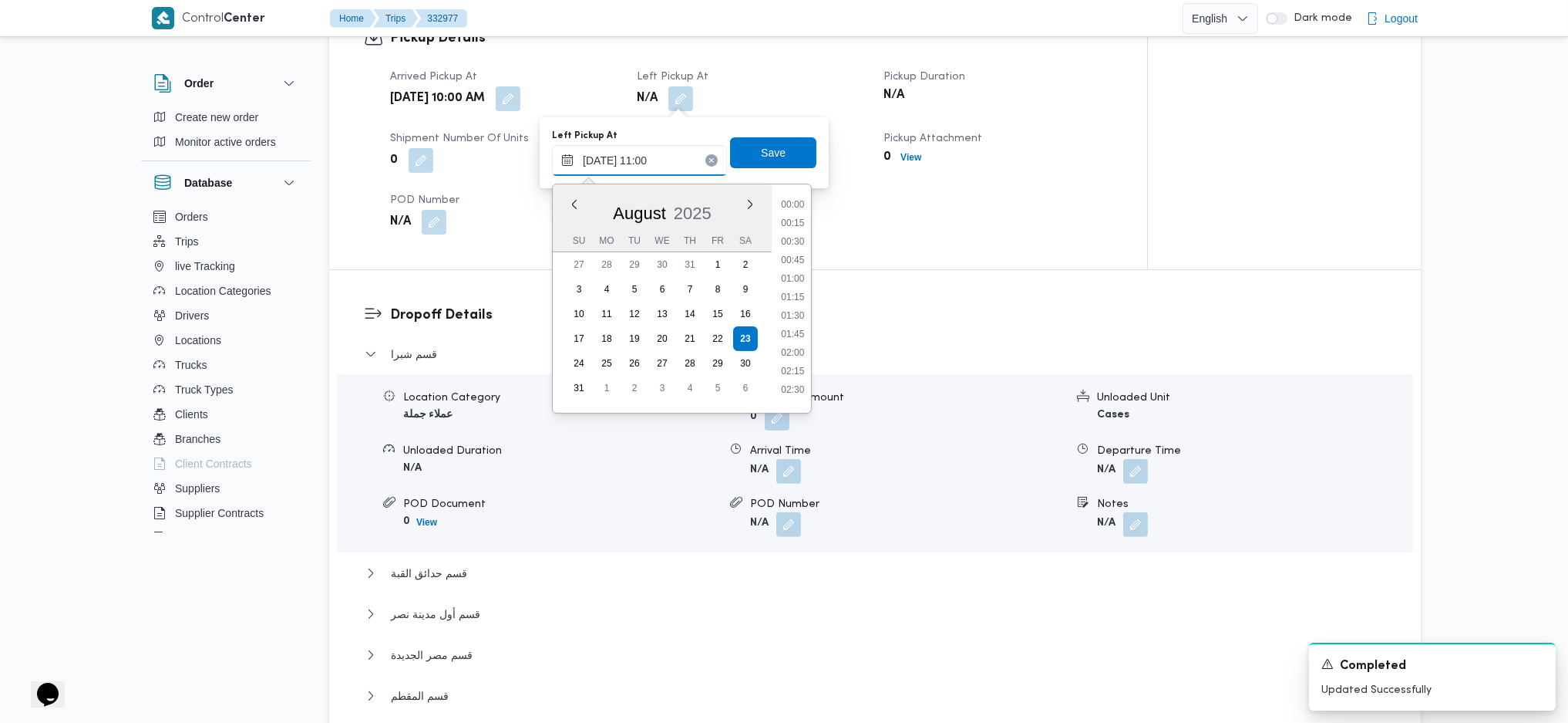
scroll to position [711, 0]
click at [793, 266] on li "10:30" at bounding box center [792, 271] width 35 height 16
type input "23/08/2025 10:30"
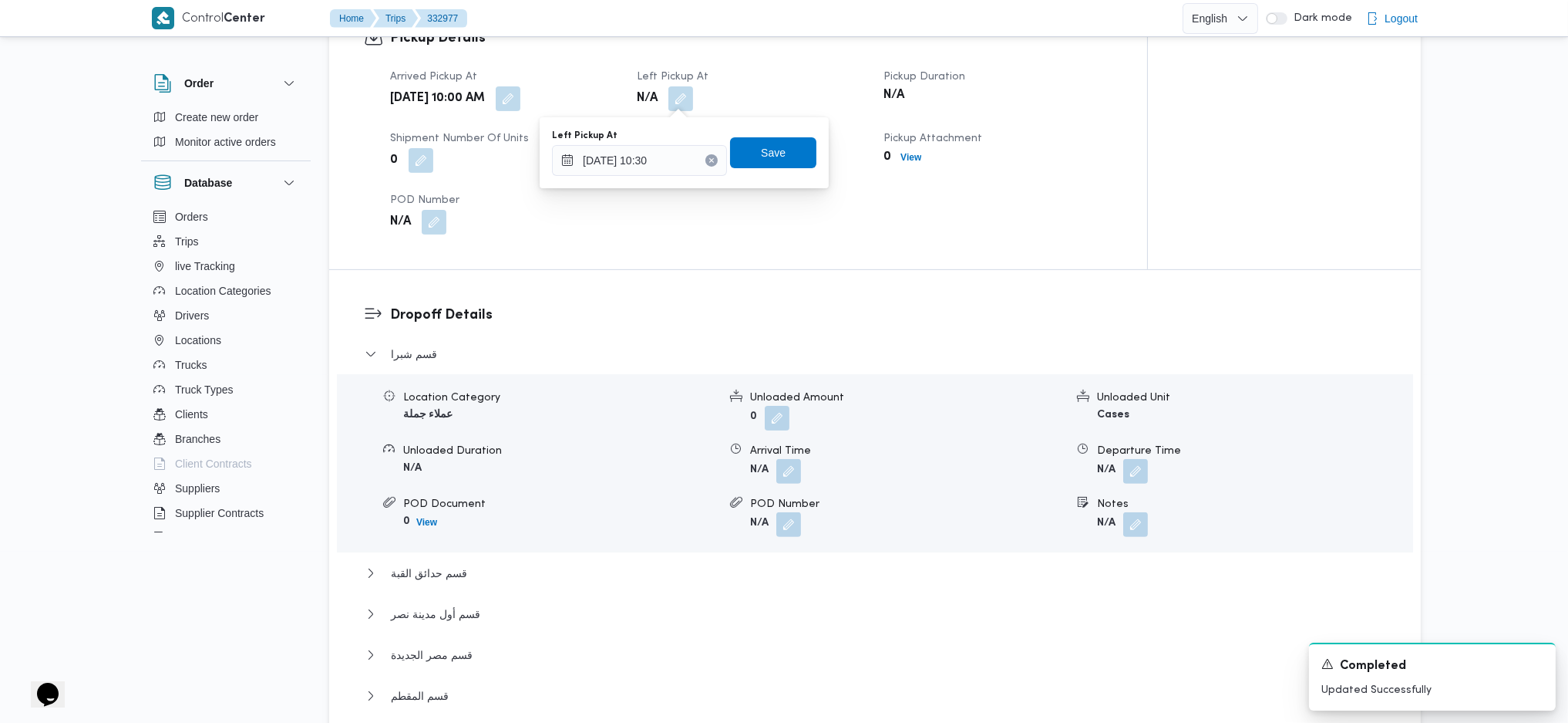
click at [792, 122] on div "You are in a dialog. To close this dialog, hit escape. Left Pickup At 23/08/202…" at bounding box center [684, 153] width 289 height 71
click at [769, 158] on span "Save" at bounding box center [773, 152] width 25 height 19
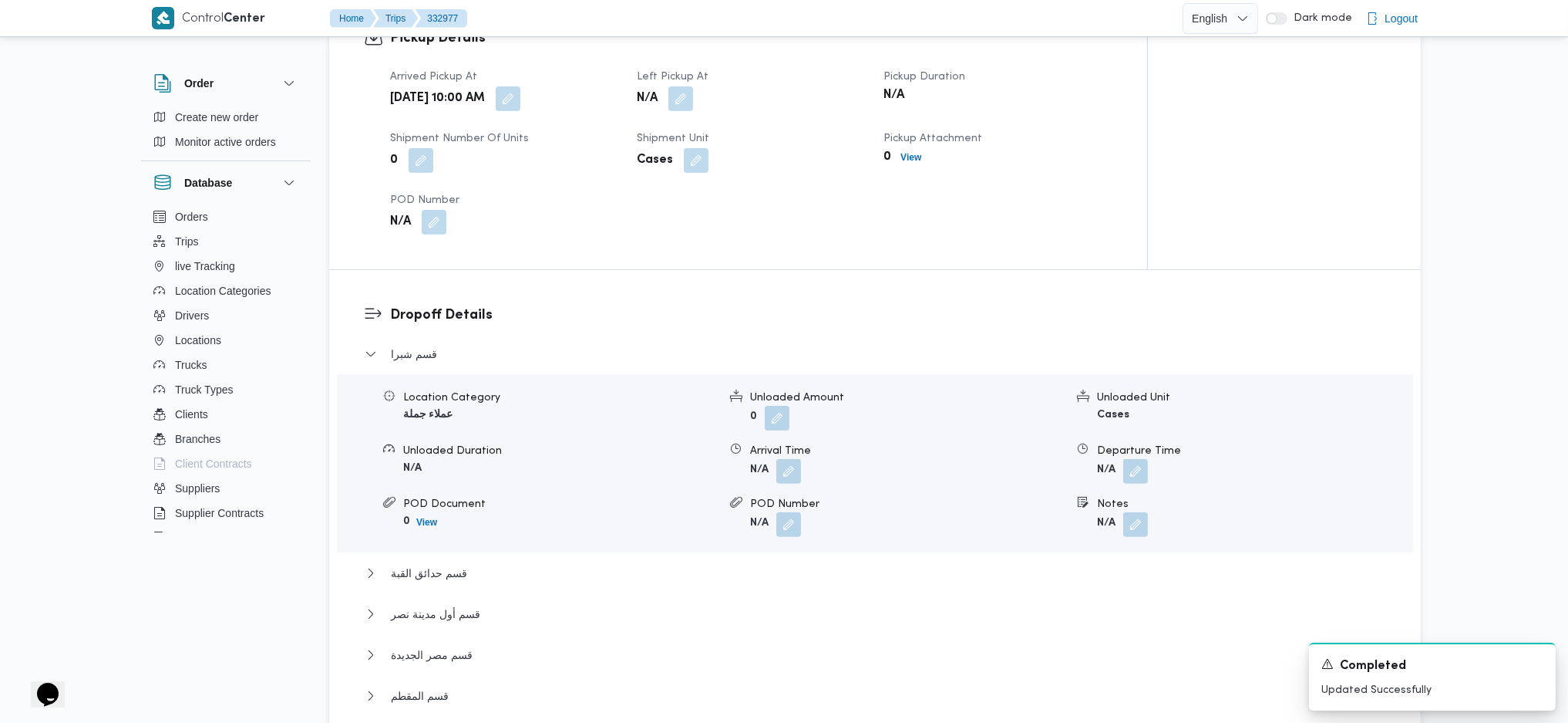
click at [837, 264] on div "Pickup Details Arrived Pickup At Sat, Aug 23, 2025 10:00 AM Left Pickup At N/A …" at bounding box center [738, 131] width 818 height 276
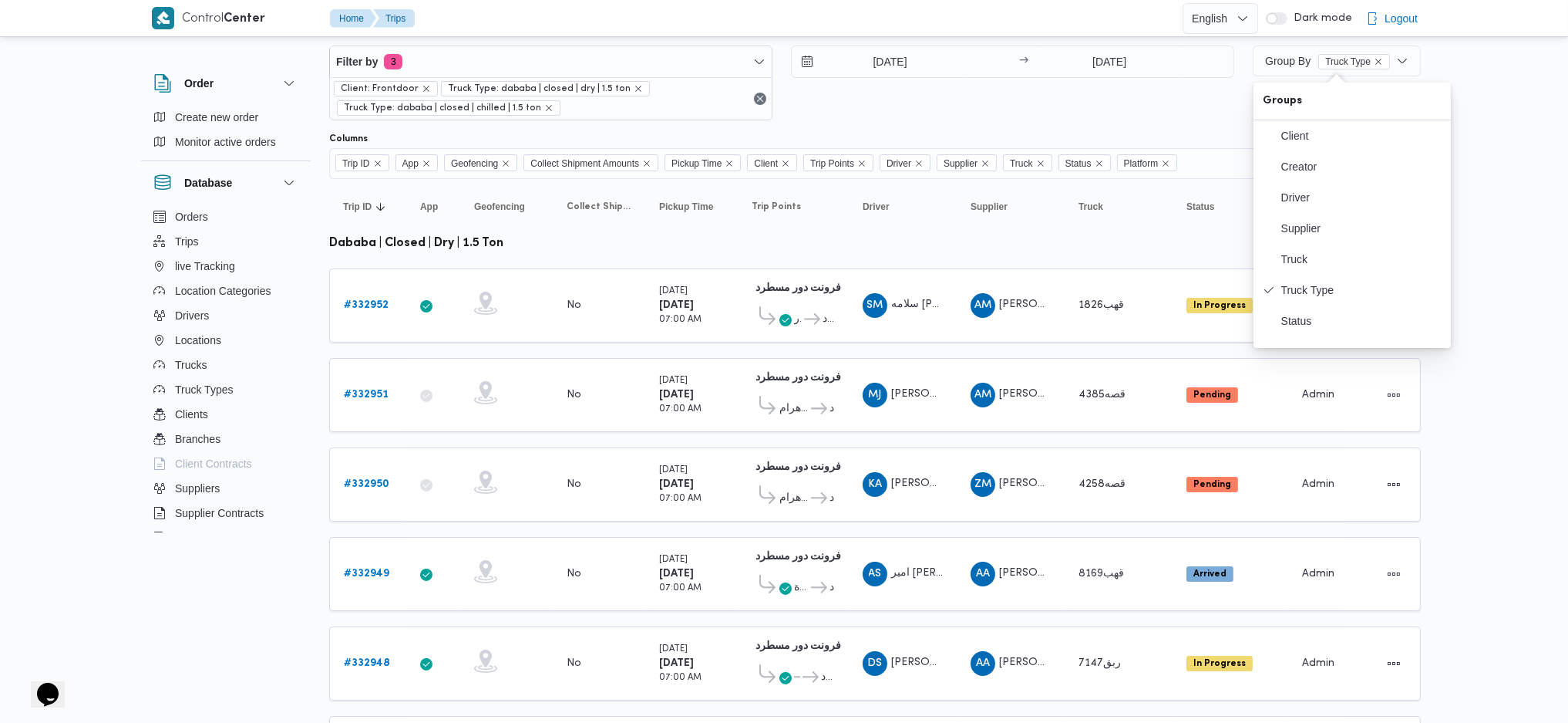
scroll to position [19, 0]
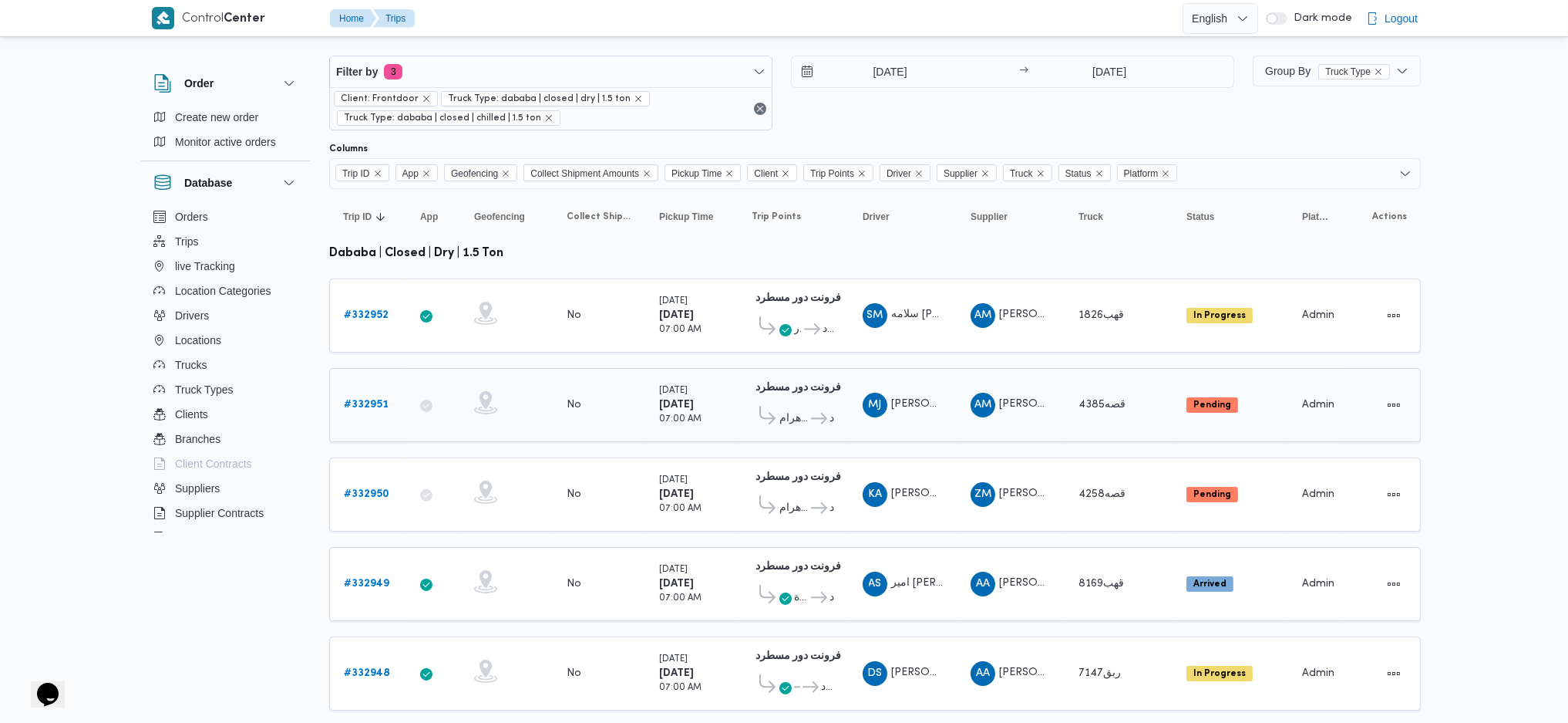
click at [927, 404] on span "MJ [PERSON_NAME] [PERSON_NAME]" at bounding box center [903, 405] width 80 height 25
click at [1111, 429] on td "Truck قصه4385" at bounding box center [1119, 405] width 108 height 74
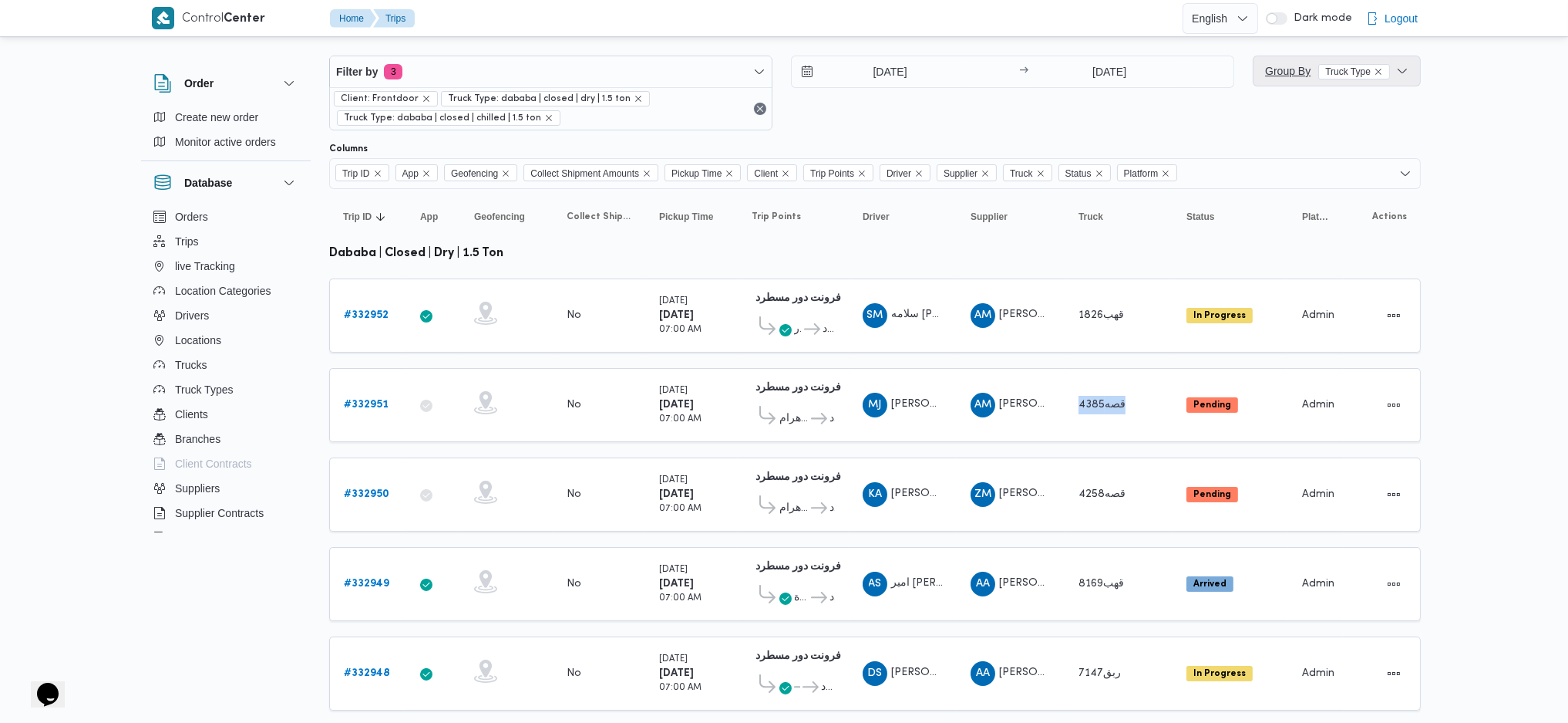
click at [1296, 69] on span "Group By Truck Type" at bounding box center [1328, 71] width 125 height 12
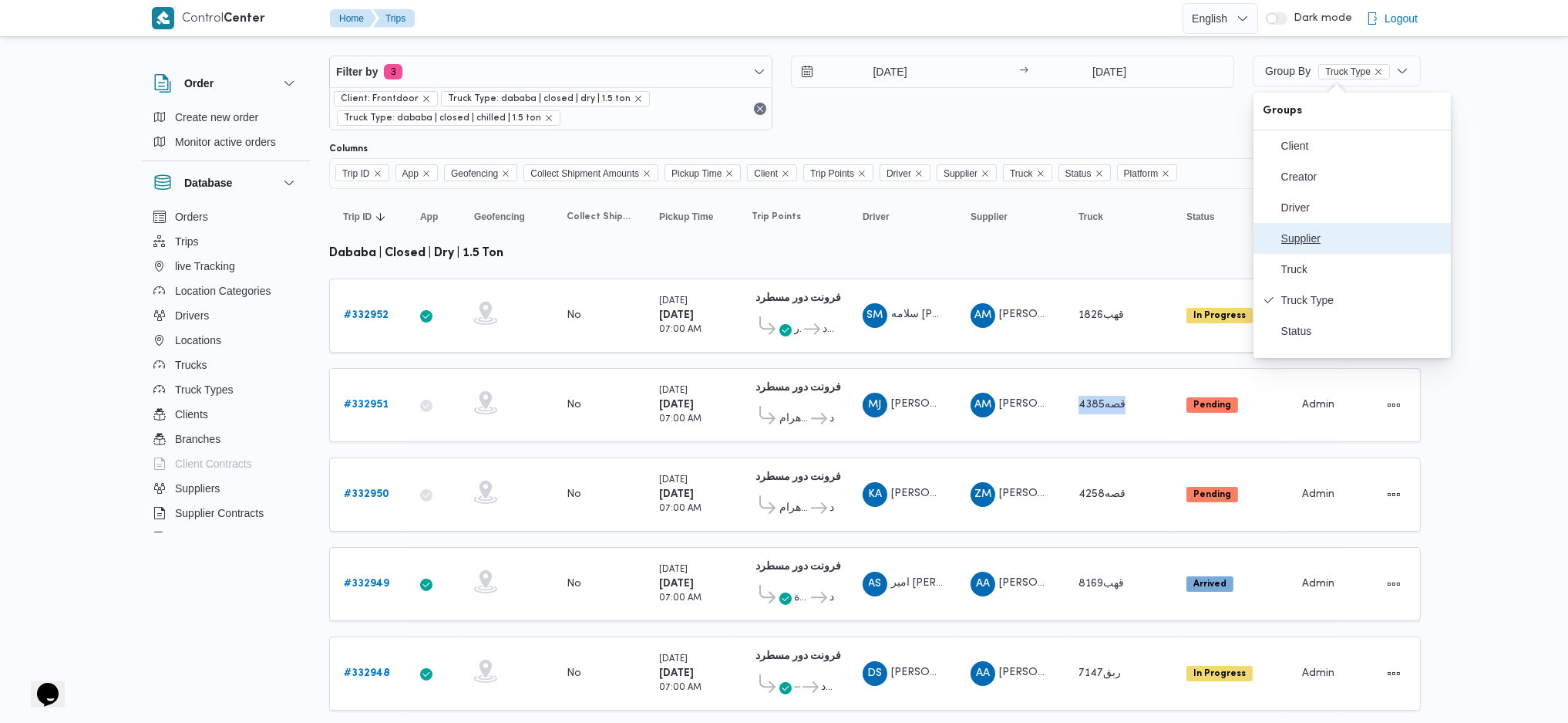
click at [1301, 245] on span "Supplier" at bounding box center [1362, 238] width 160 height 12
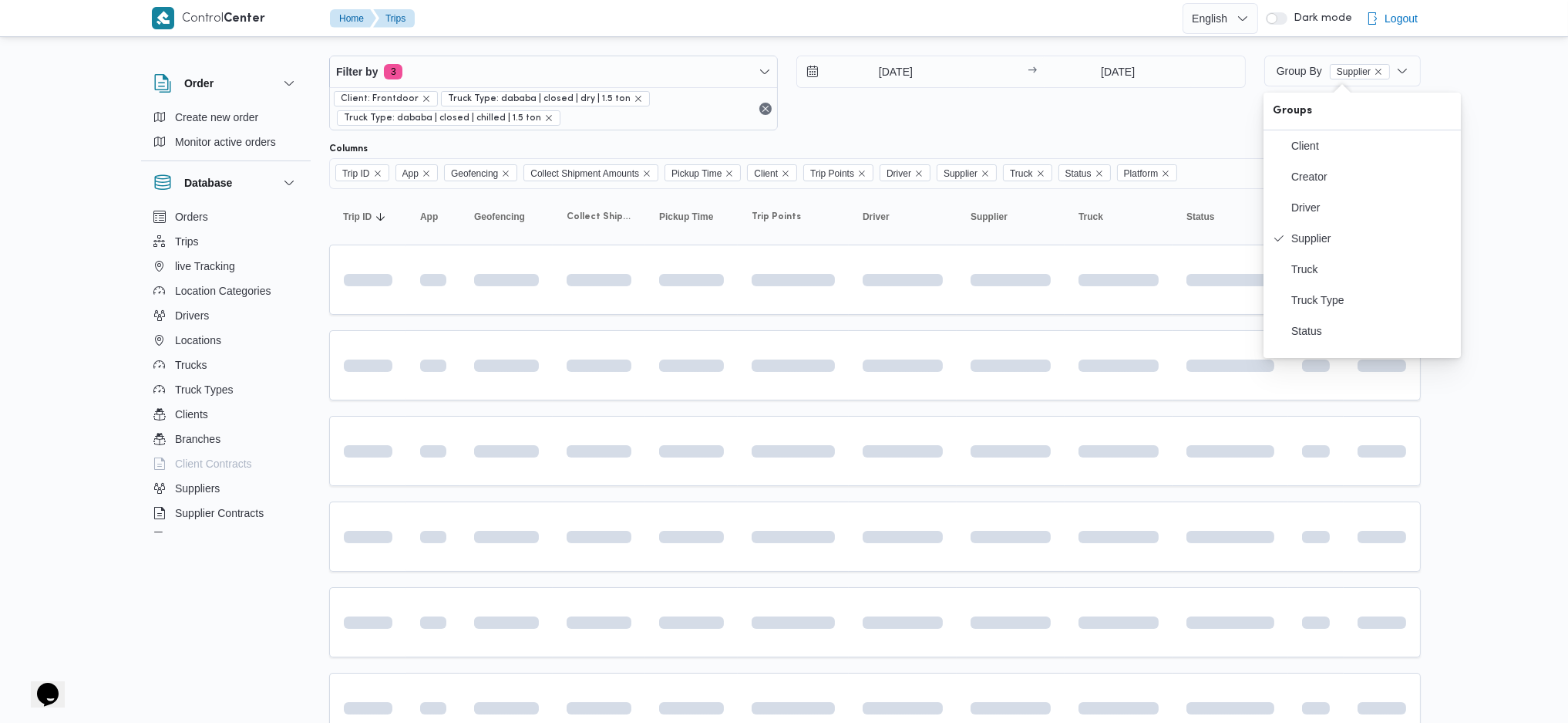
click at [909, 400] on td at bounding box center [903, 365] width 108 height 70
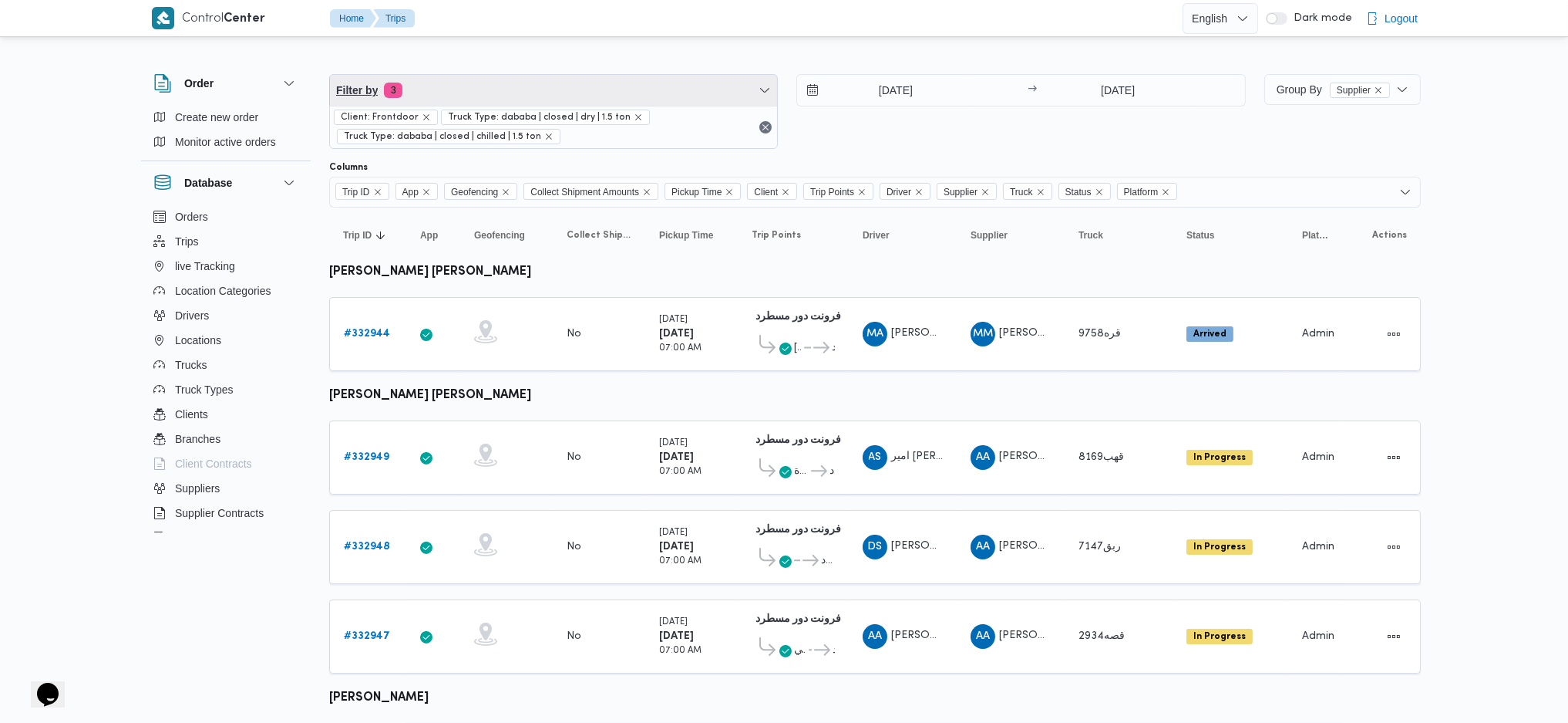
click at [466, 80] on span "Filter by 3" at bounding box center [553, 89] width 447 height 31
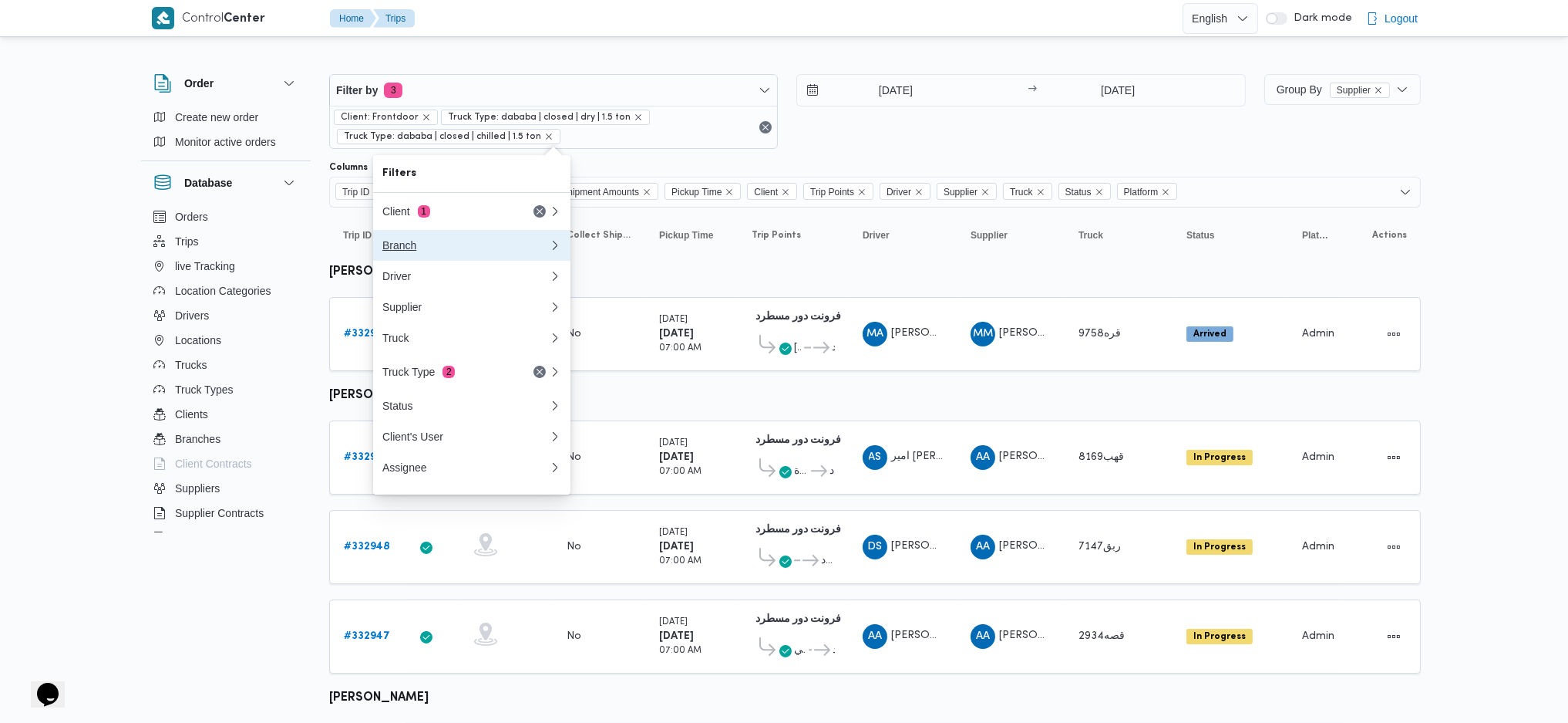
click at [410, 248] on div "Branch" at bounding box center [465, 245] width 166 height 12
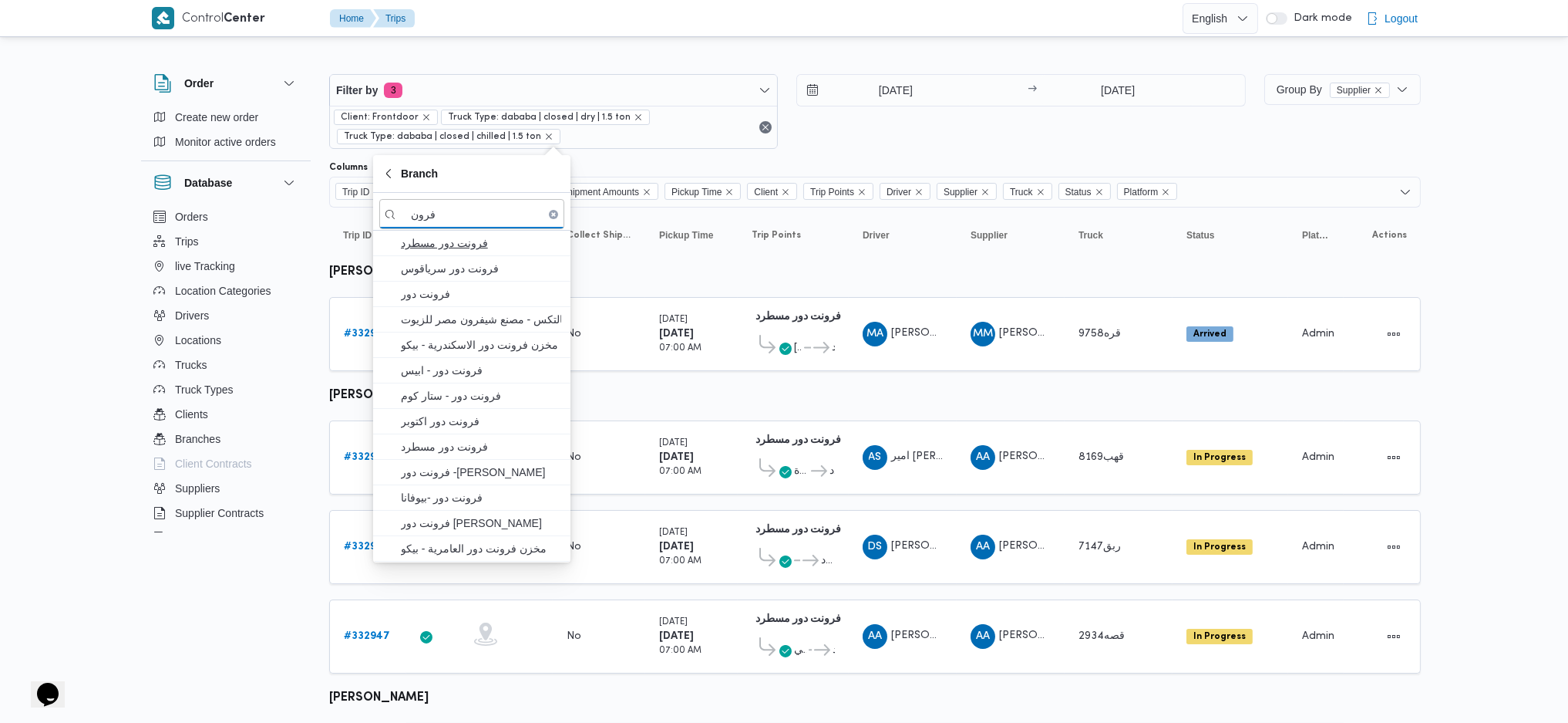
type input "فرون"
click at [479, 243] on span "فرونت دور مسطرد" at bounding box center [481, 243] width 160 height 19
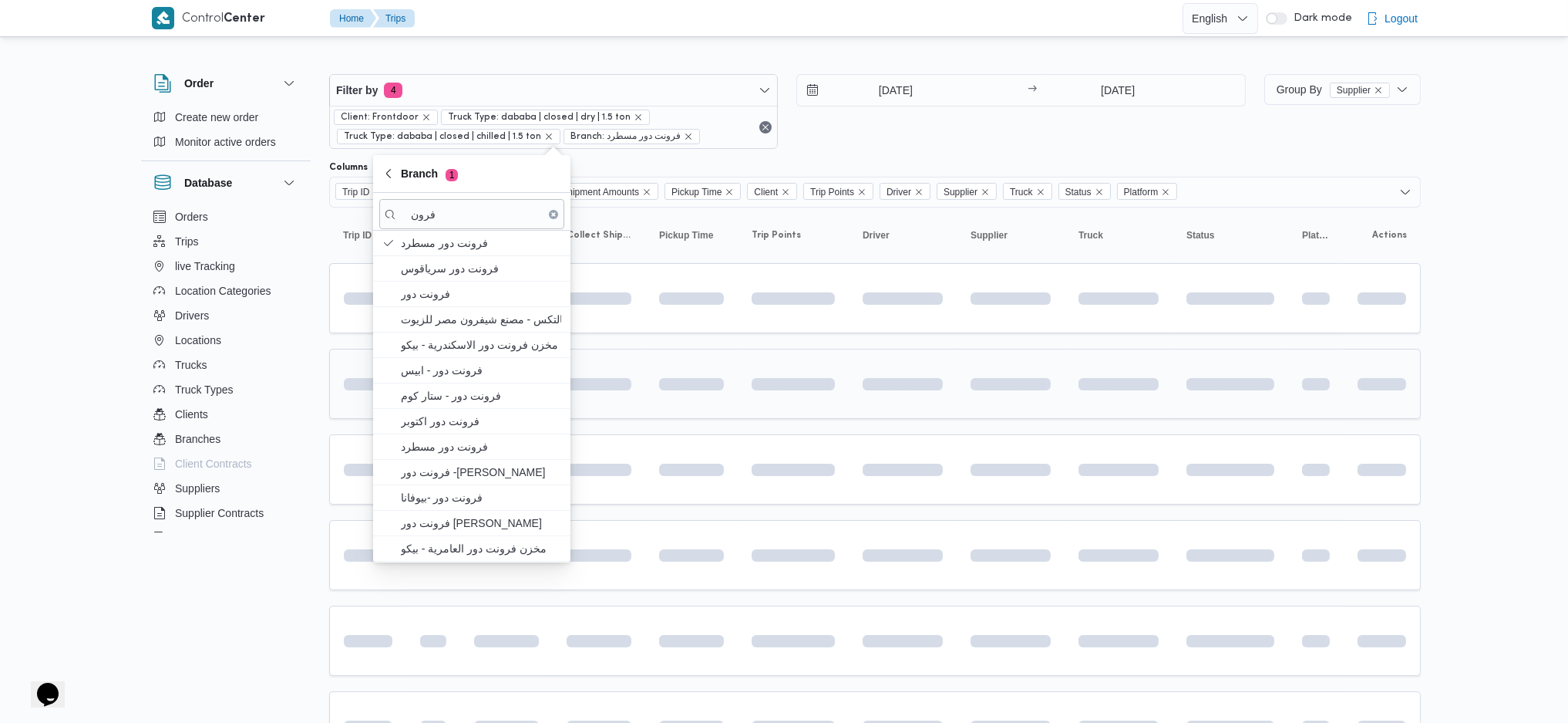
click at [735, 392] on td at bounding box center [691, 383] width 92 height 70
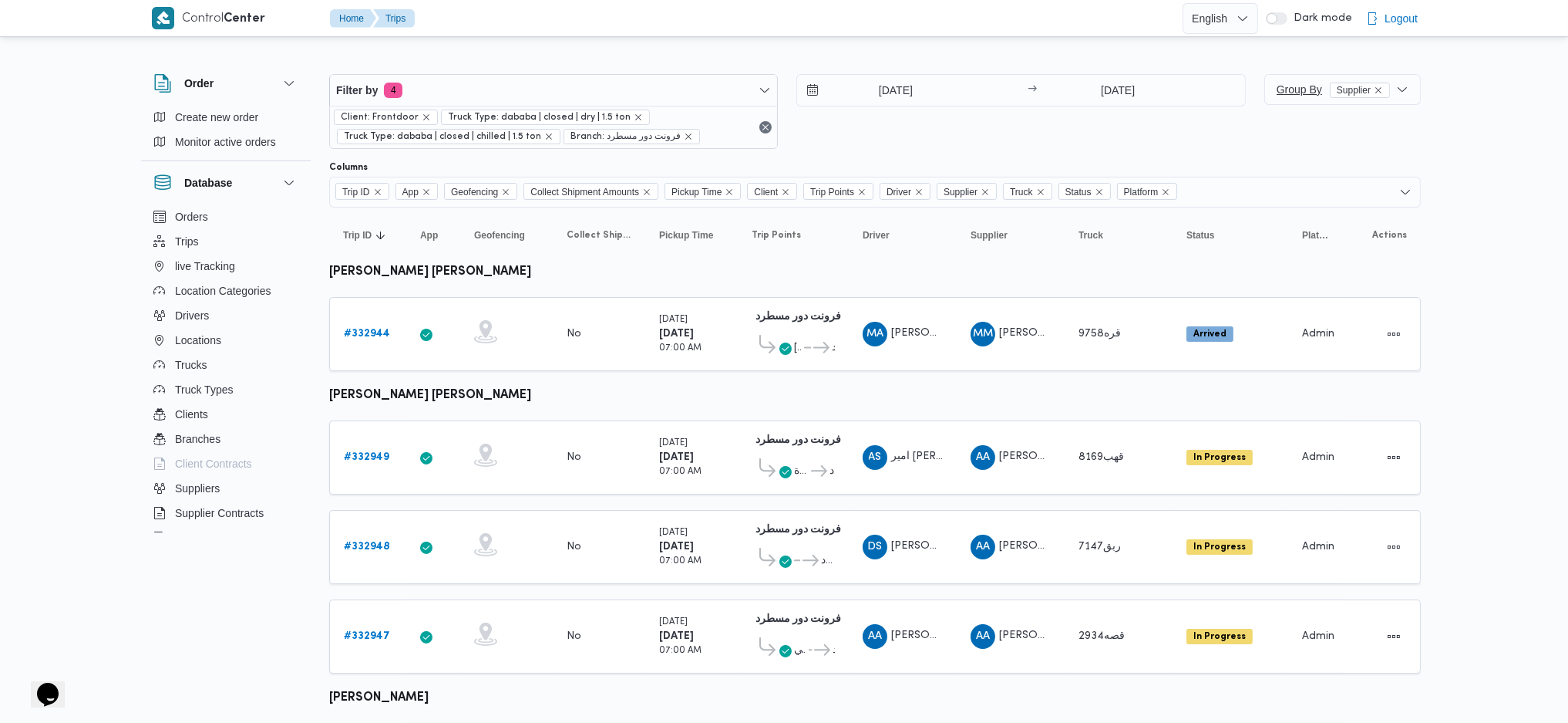
drag, startPoint x: 1296, startPoint y: 111, endPoint x: 1301, endPoint y: 99, distance: 13.0
click at [1297, 106] on div "Group By Supplier" at bounding box center [1343, 112] width 156 height 74
click at [1300, 88] on span "Group By Supplier" at bounding box center [1334, 89] width 113 height 12
click at [1317, 319] on button "Truck Type" at bounding box center [1362, 318] width 197 height 31
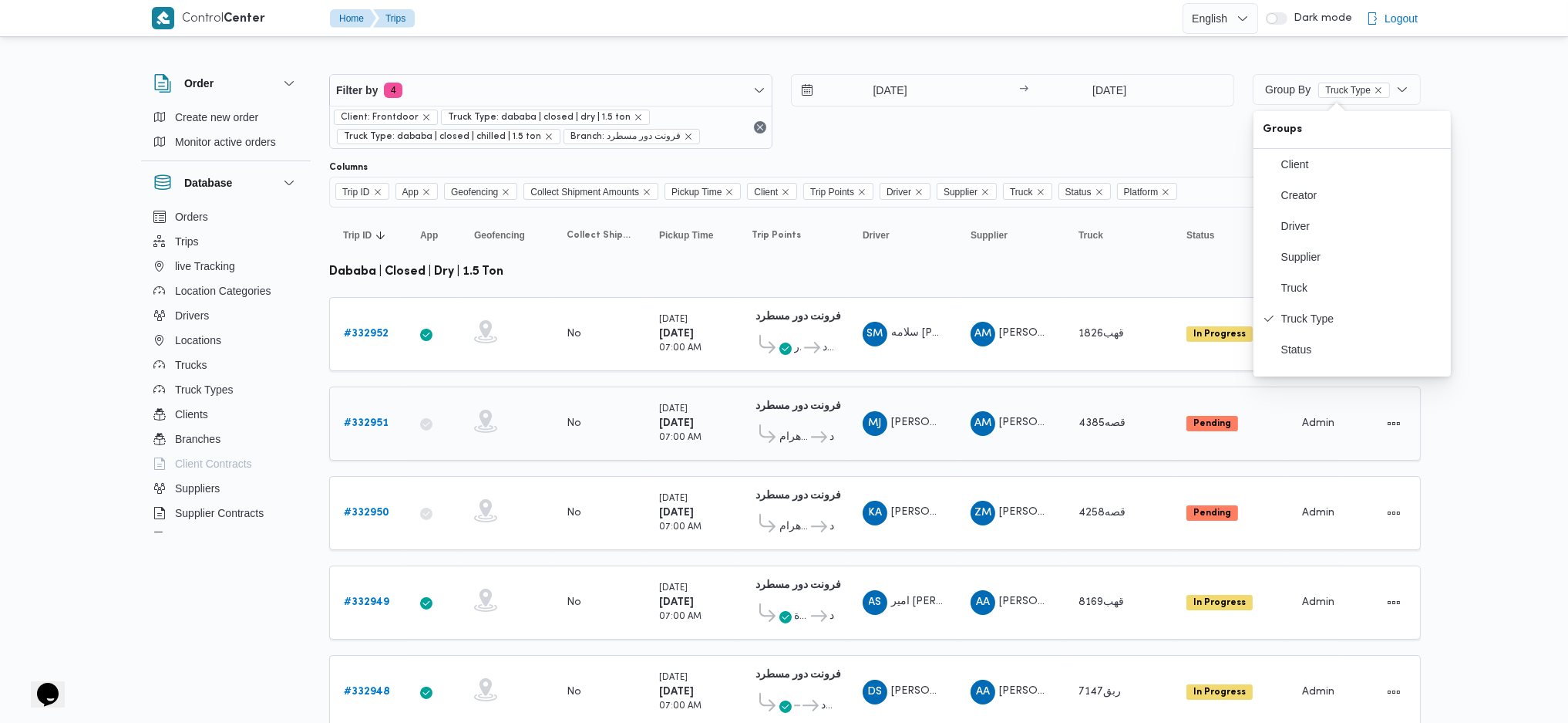
click at [981, 448] on td "Supplier AM عبدالمنعم مجدي السيد عواد" at bounding box center [1011, 423] width 108 height 74
click at [378, 597] on b "# 332949" at bounding box center [366, 602] width 46 height 10
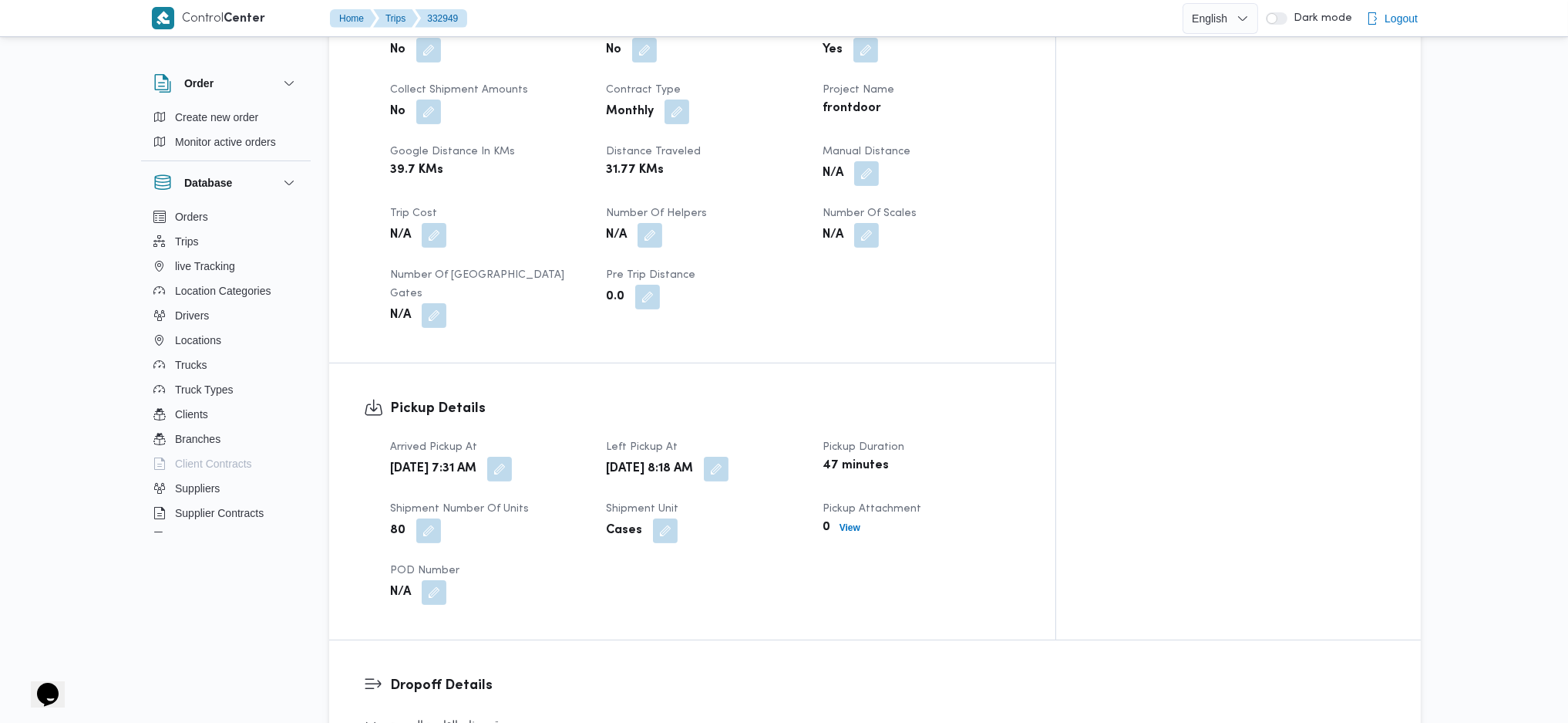
scroll to position [1337, 0]
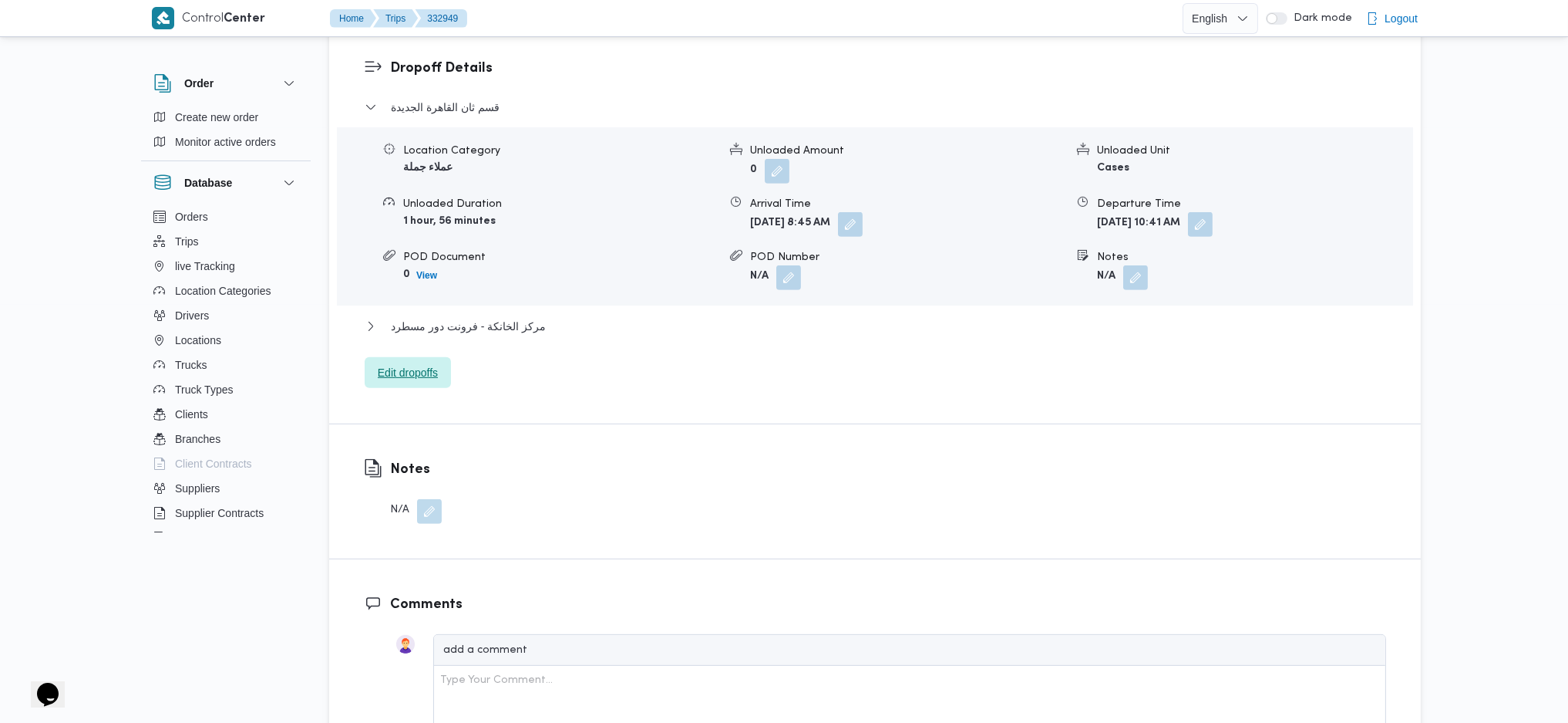
click at [440, 357] on span "Edit dropoffs" at bounding box center [407, 372] width 86 height 31
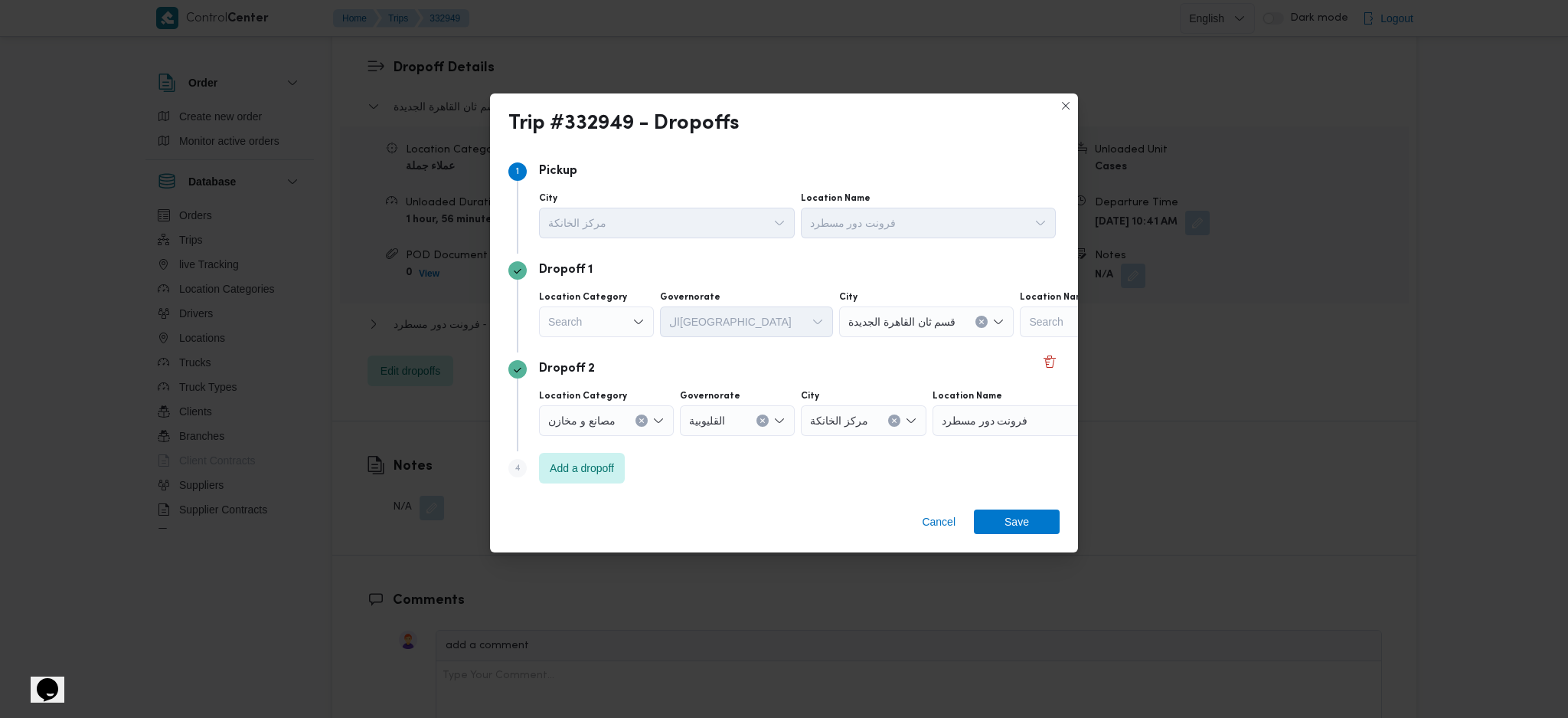
click at [625, 314] on div "Search" at bounding box center [597, 322] width 115 height 30
click at [619, 416] on span "عملاء جملة" at bounding box center [606, 417] width 78 height 18
click at [717, 307] on div "Search" at bounding box center [719, 322] width 115 height 30
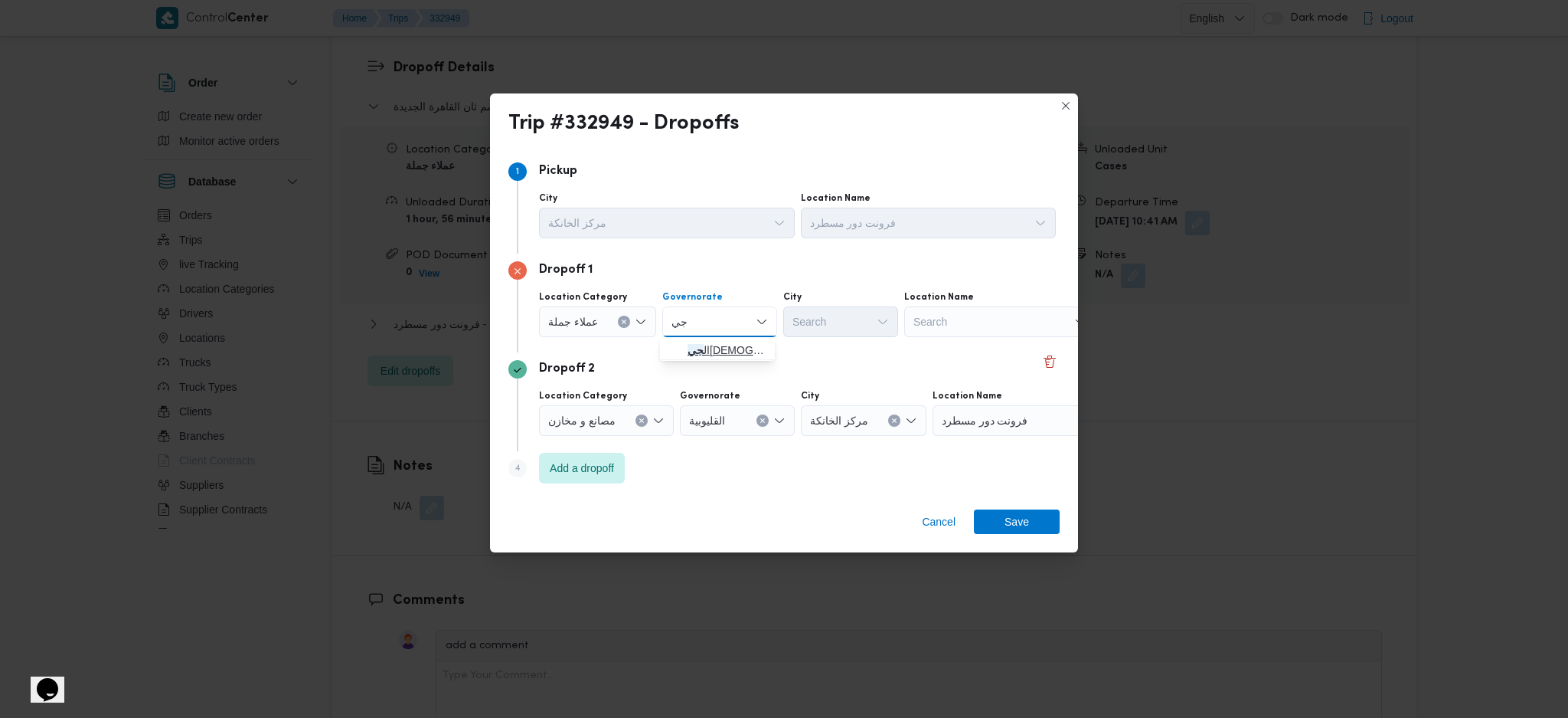
type input "جي"
click at [674, 345] on icon "button" at bounding box center [675, 349] width 12 height 12
click at [833, 330] on div "Search" at bounding box center [840, 322] width 115 height 30
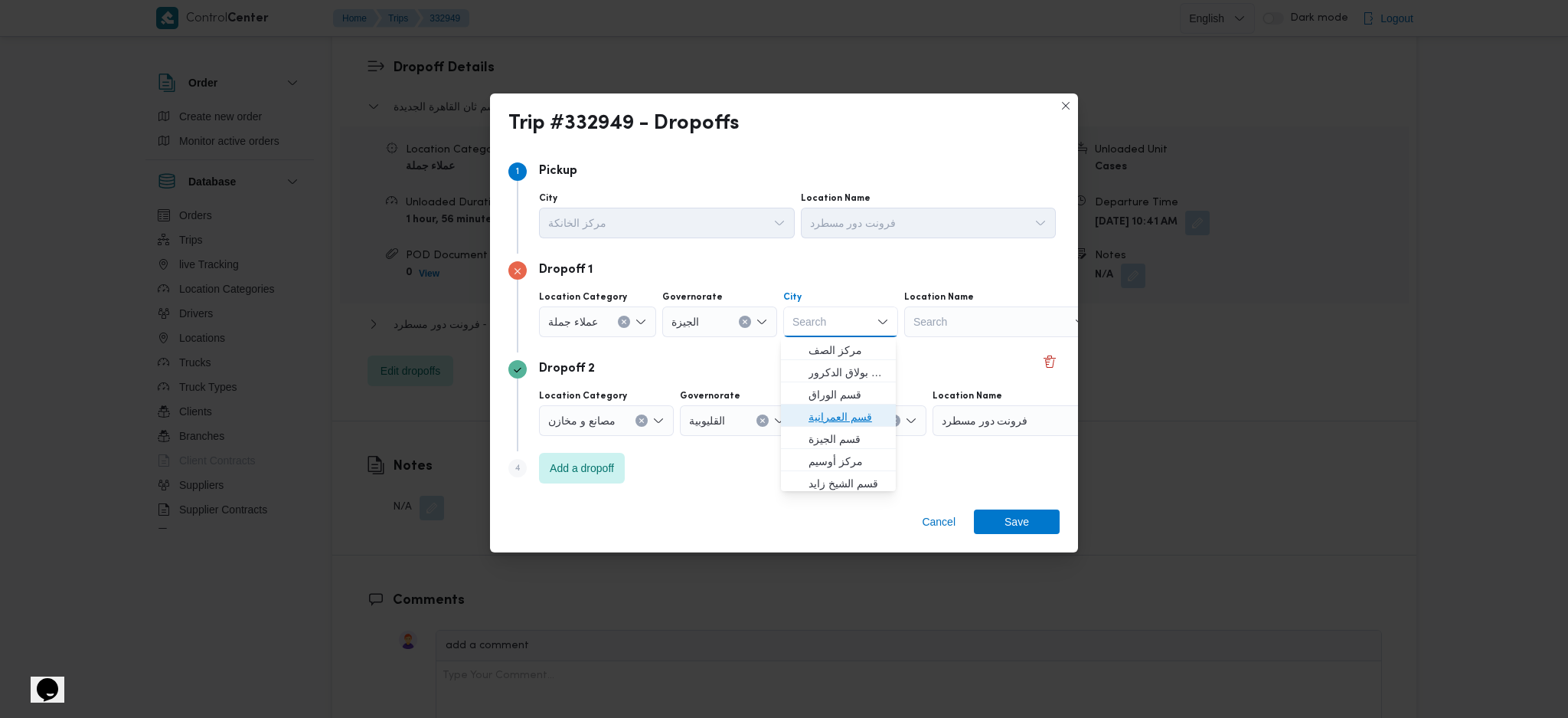
click at [838, 414] on span "قسم العمرانية" at bounding box center [848, 417] width 78 height 18
type input "ل"
type input "ول"
click at [829, 379] on span "قسم أ ول 6 أكتوبر" at bounding box center [848, 372] width 78 height 18
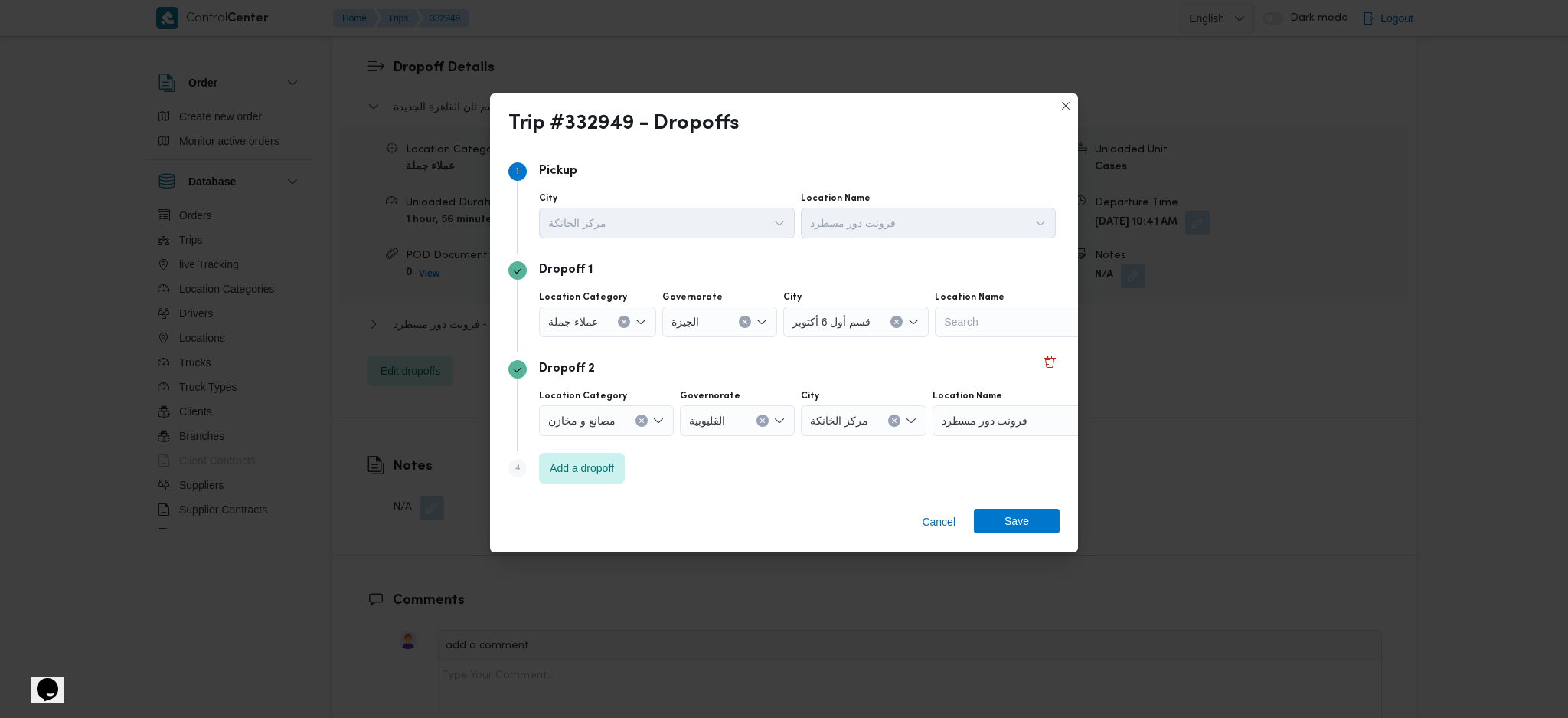
click at [1023, 517] on span "Save" at bounding box center [1017, 521] width 25 height 25
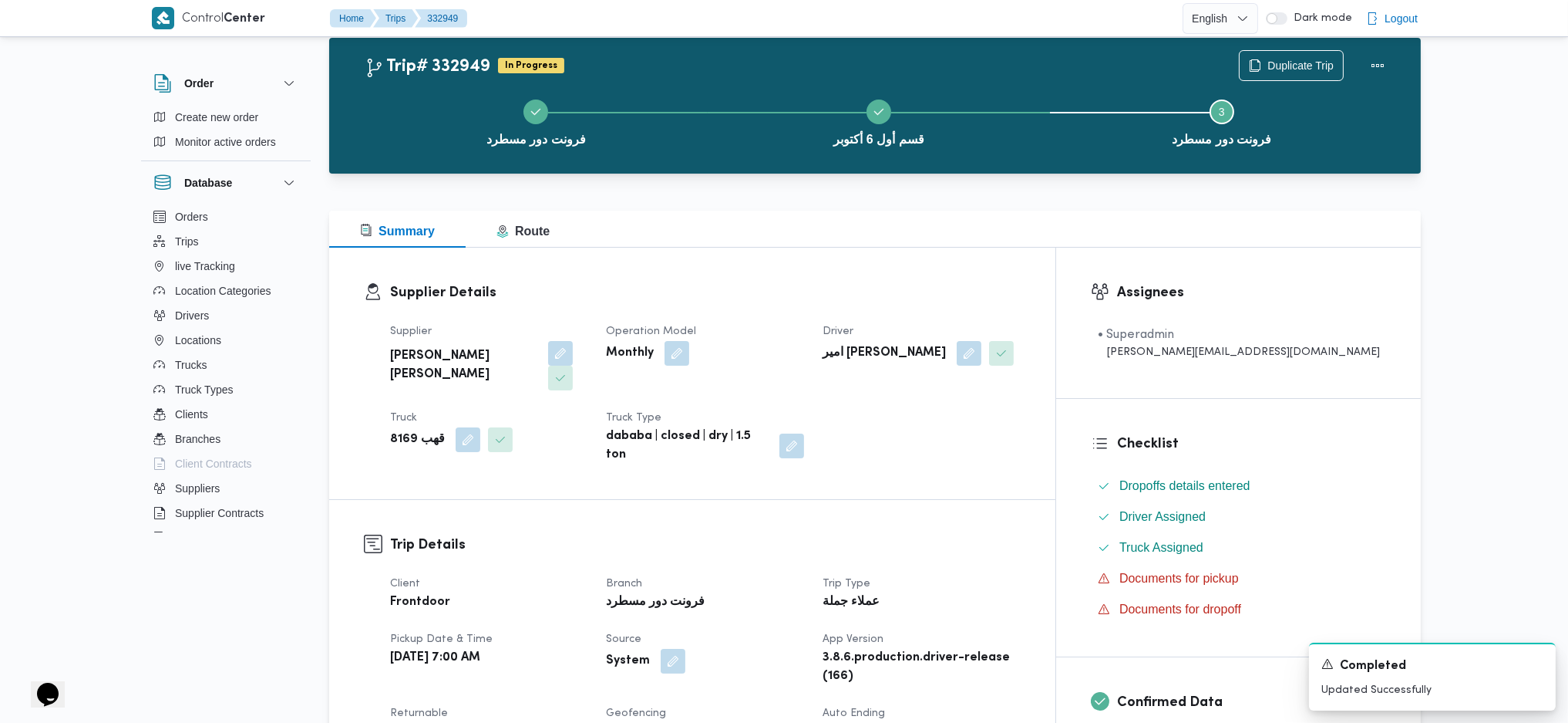
scroll to position [0, 0]
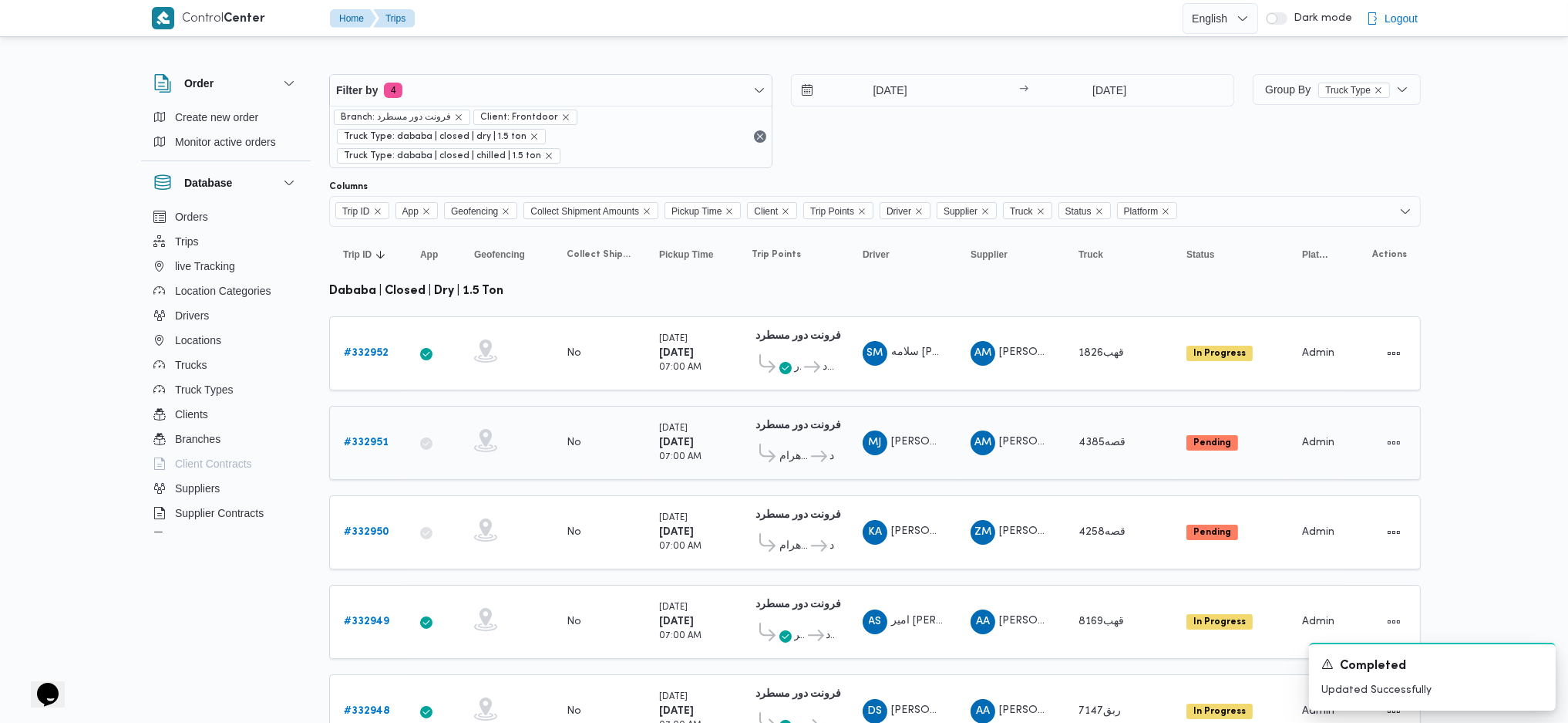
click at [381, 437] on b "# 332951" at bounding box center [366, 442] width 45 height 10
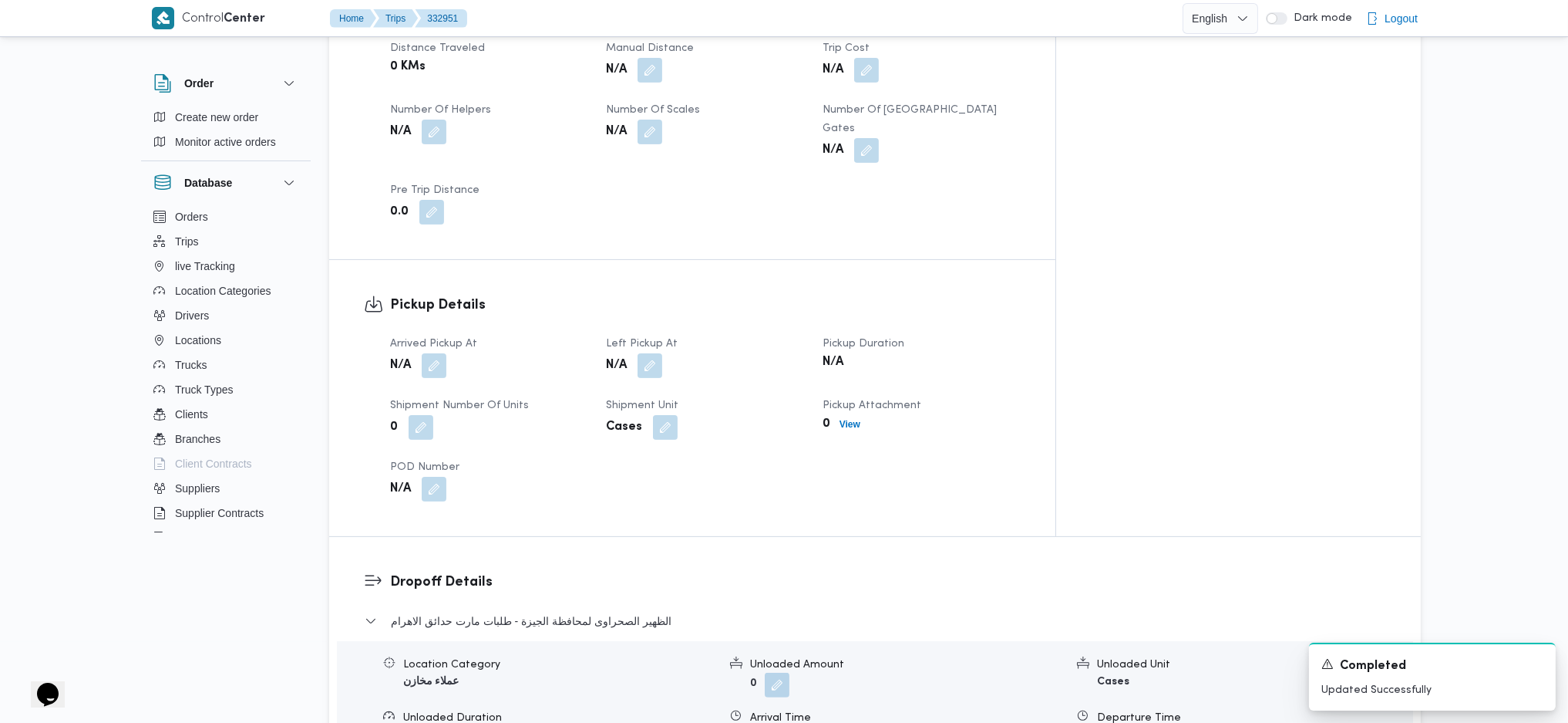
scroll to position [823, 0]
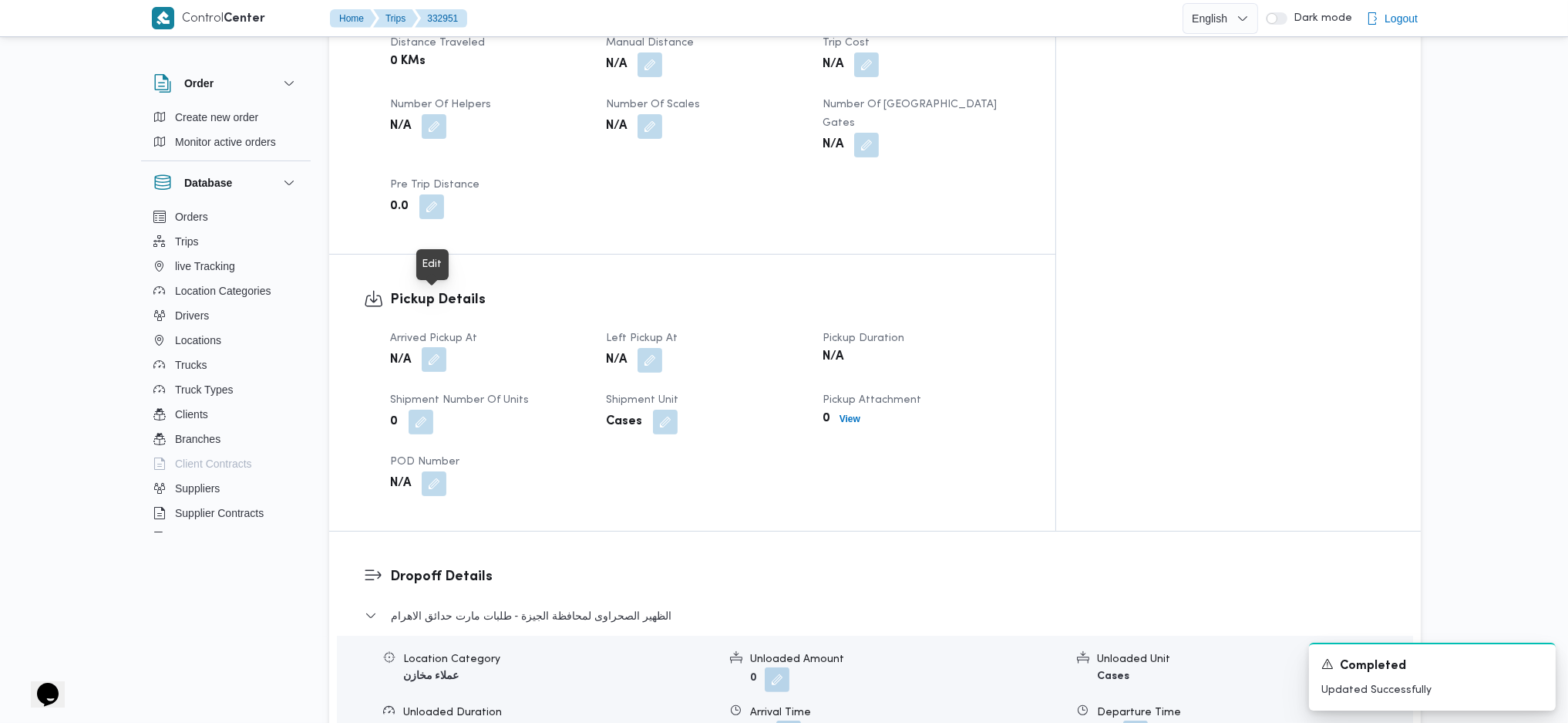
click at [440, 347] on button "button" at bounding box center [434, 359] width 25 height 25
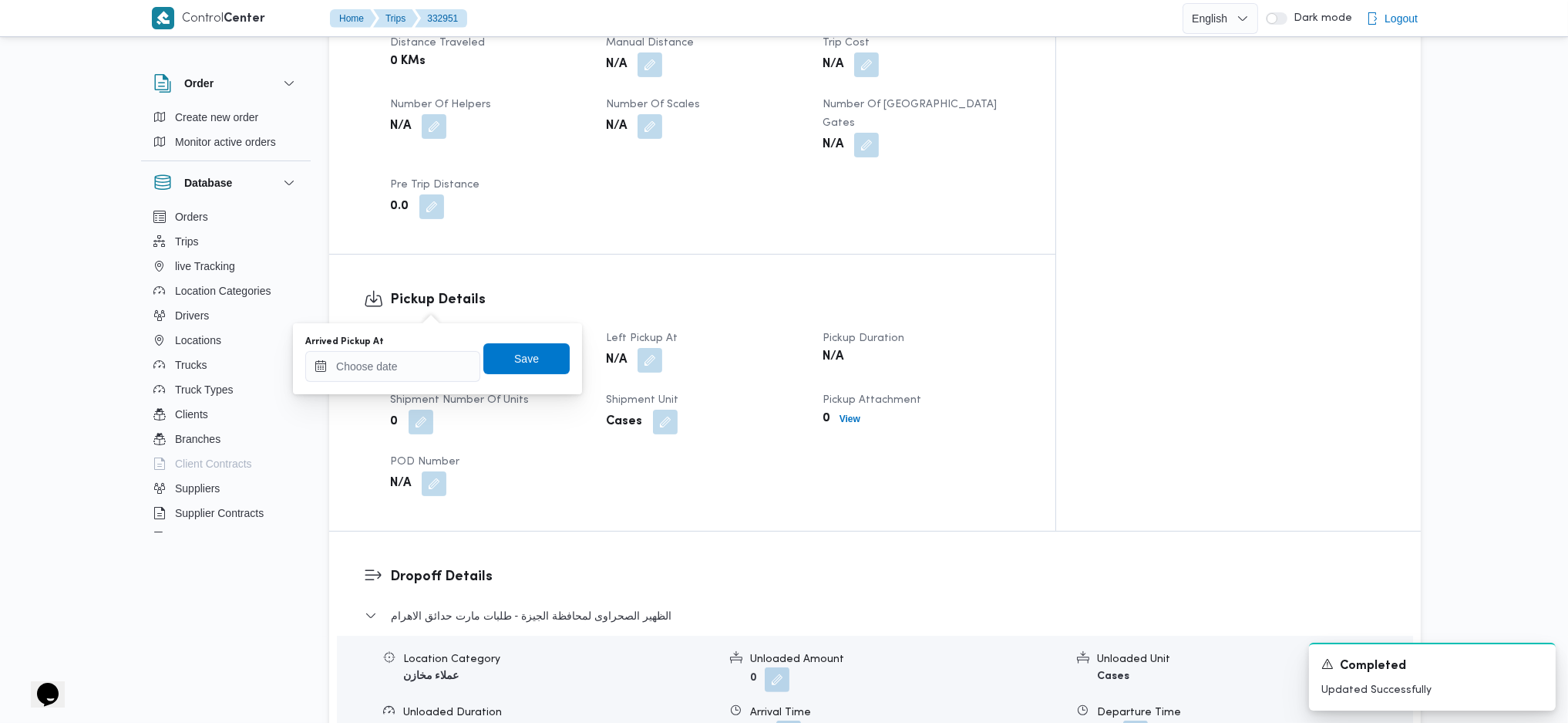
click at [380, 344] on div "Arrived Pickup At" at bounding box center [392, 341] width 175 height 12
click at [385, 371] on input "Arrived Pickup At" at bounding box center [392, 366] width 175 height 31
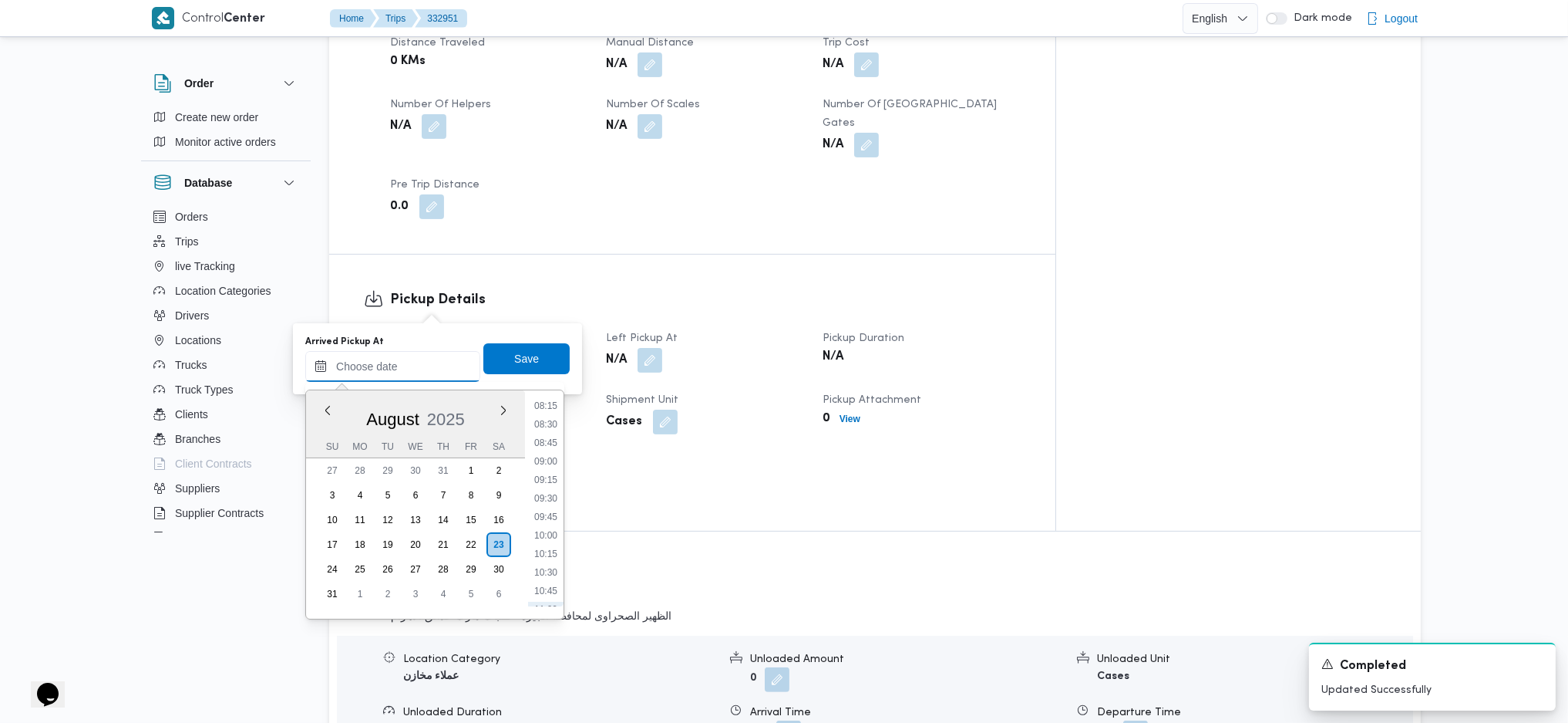
scroll to position [507, 0]
click at [549, 494] on li "08:00" at bounding box center [546, 496] width 35 height 16
type input "[DATE] 08:00"
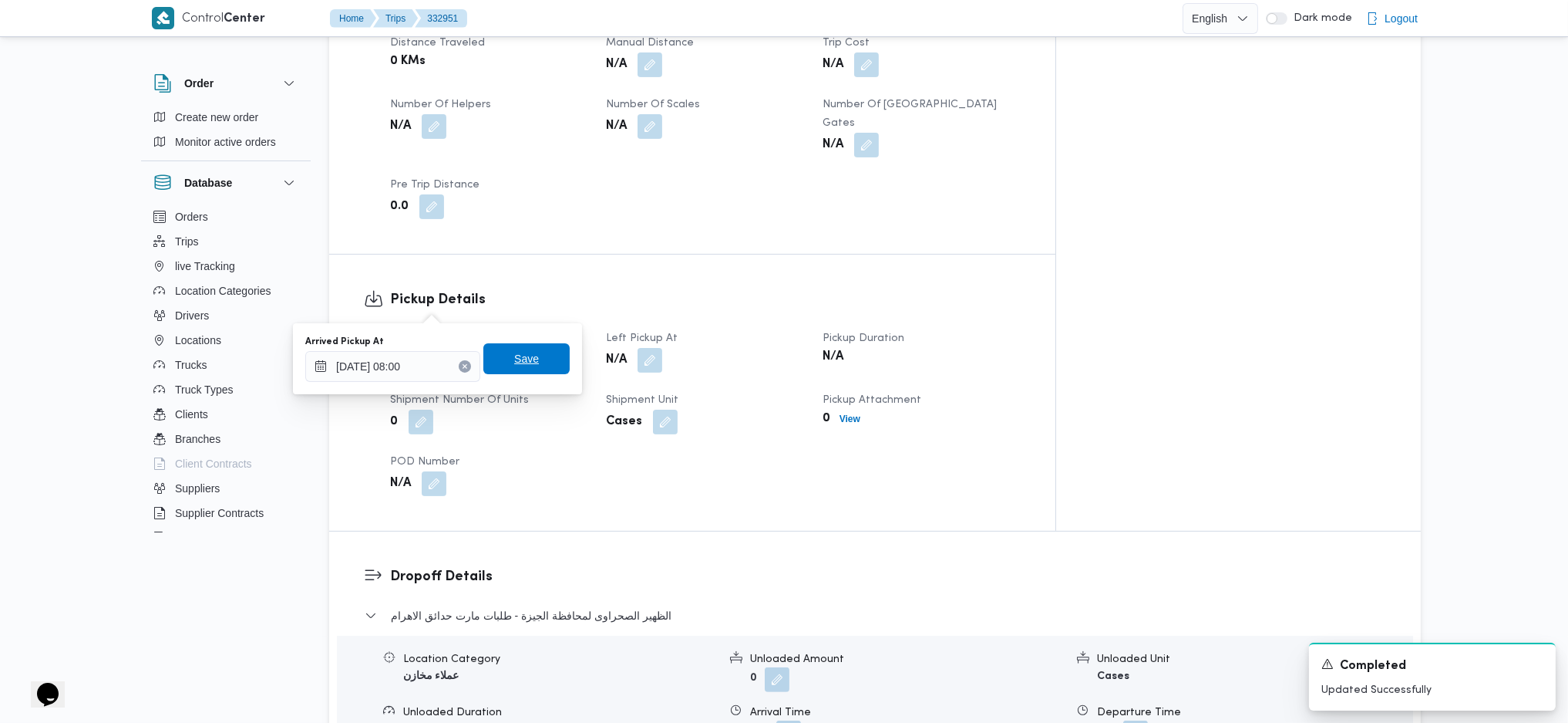
click at [514, 352] on span "Save" at bounding box center [526, 359] width 25 height 19
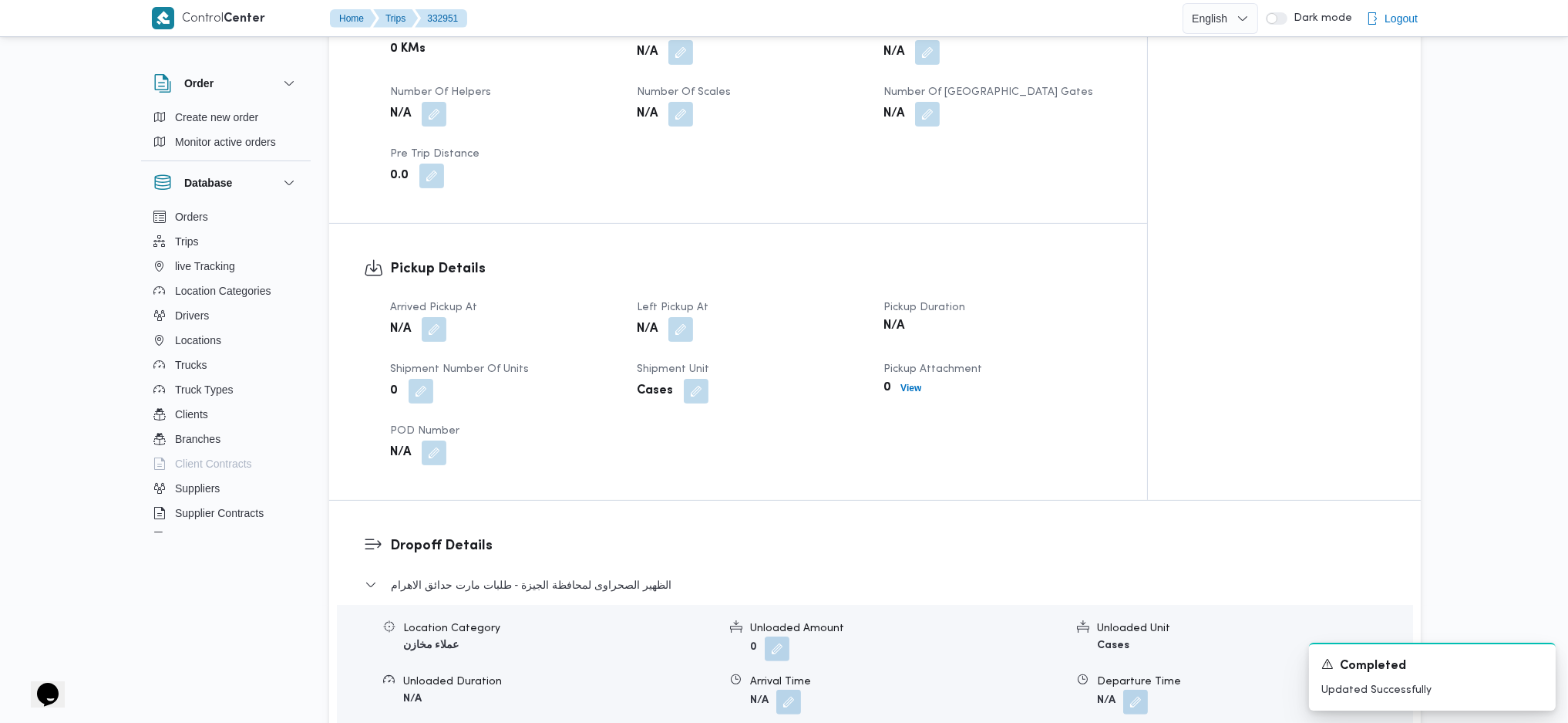
click at [711, 315] on div "N/A" at bounding box center [751, 329] width 232 height 28
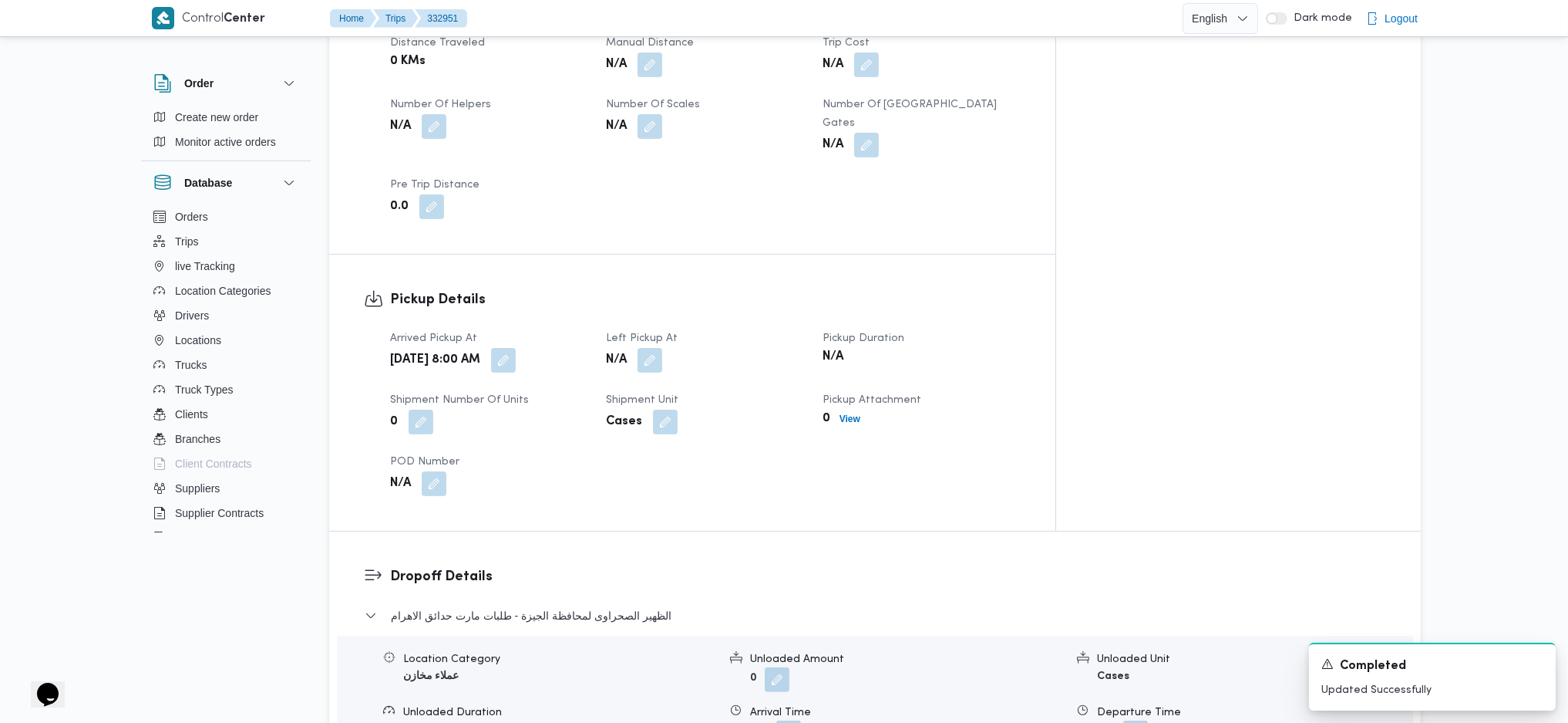
click at [699, 346] on div "N/A" at bounding box center [705, 360] width 201 height 28
click at [662, 347] on button "button" at bounding box center [650, 359] width 25 height 25
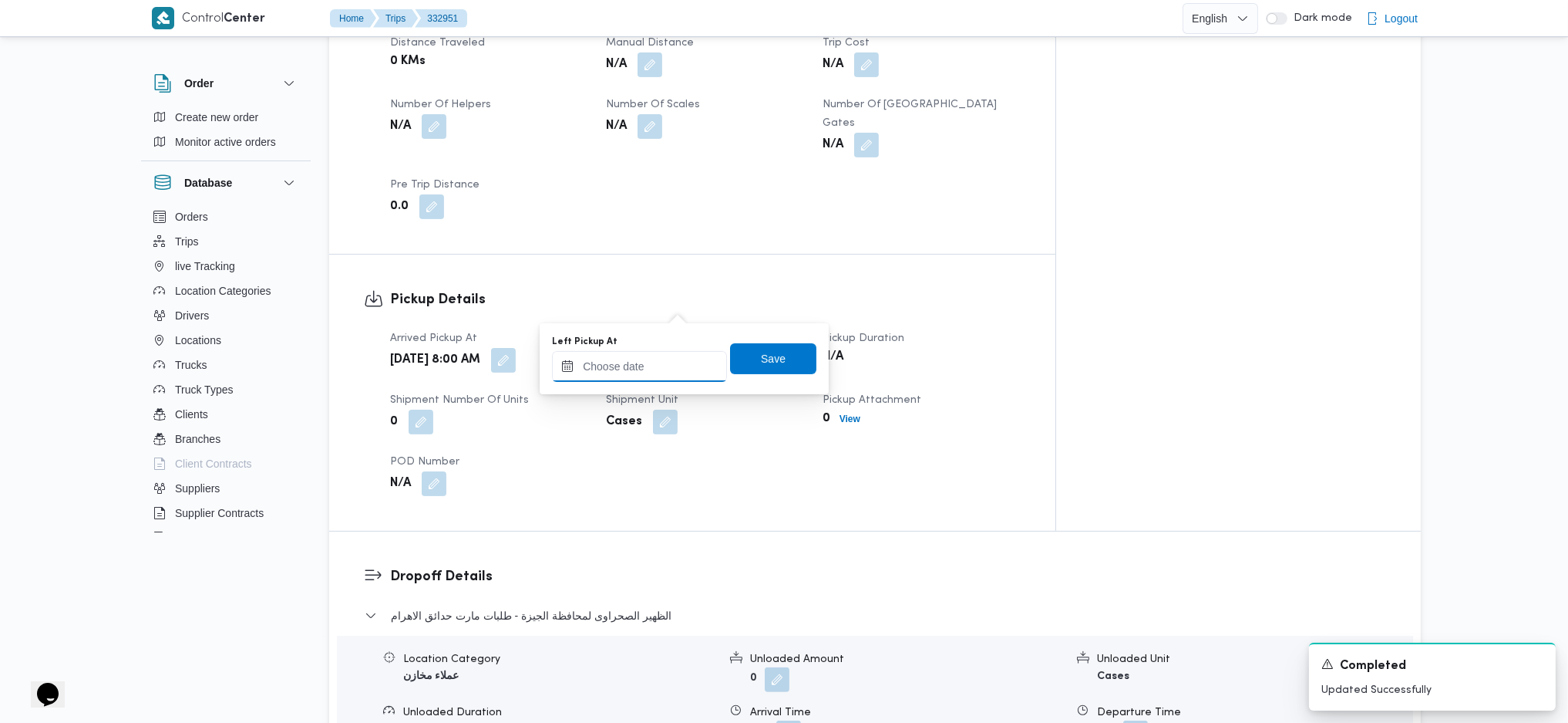
click at [650, 361] on input "Left Pickup At" at bounding box center [640, 366] width 175 height 31
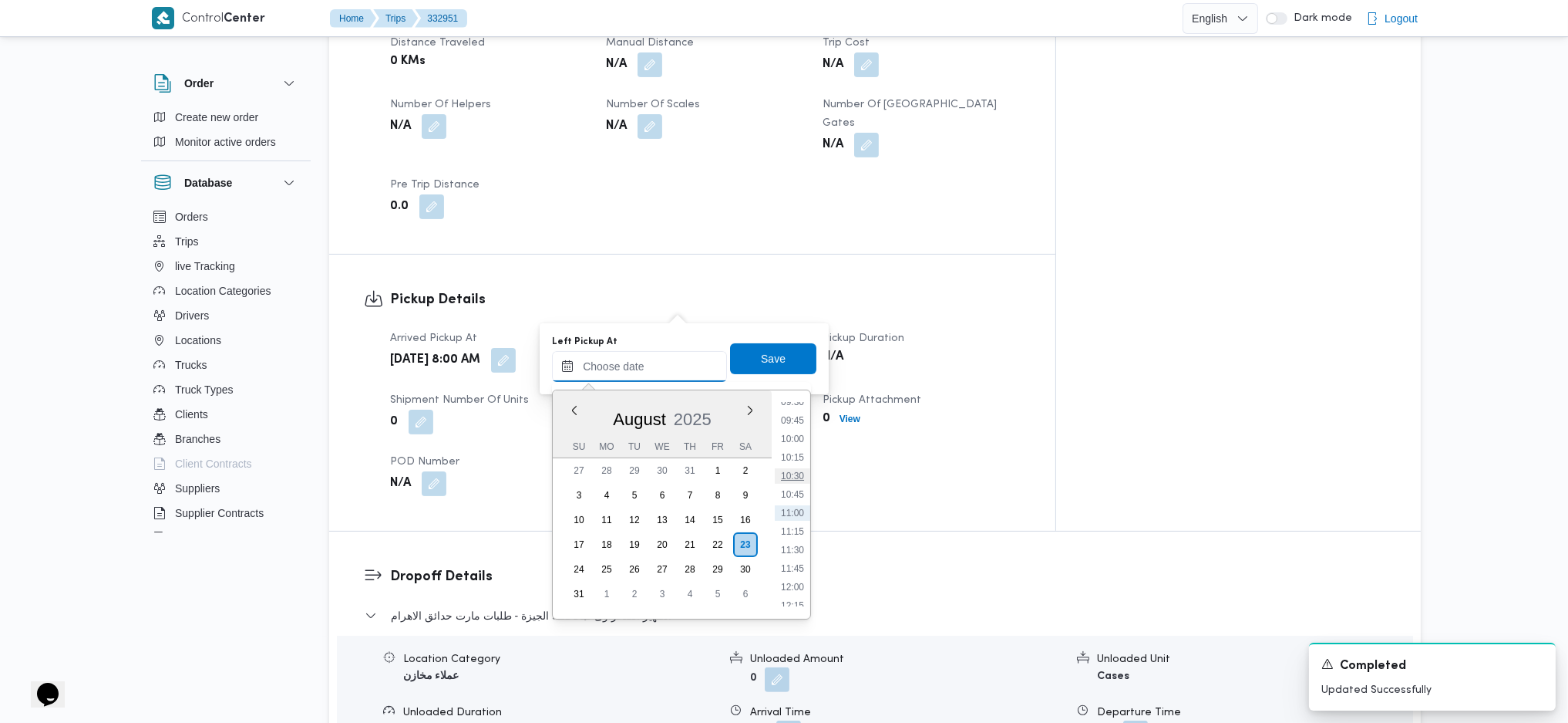
scroll to position [609, 0]
click at [792, 472] on li "09:00" at bounding box center [792, 467] width 35 height 16
type input "[DATE] 09:00"
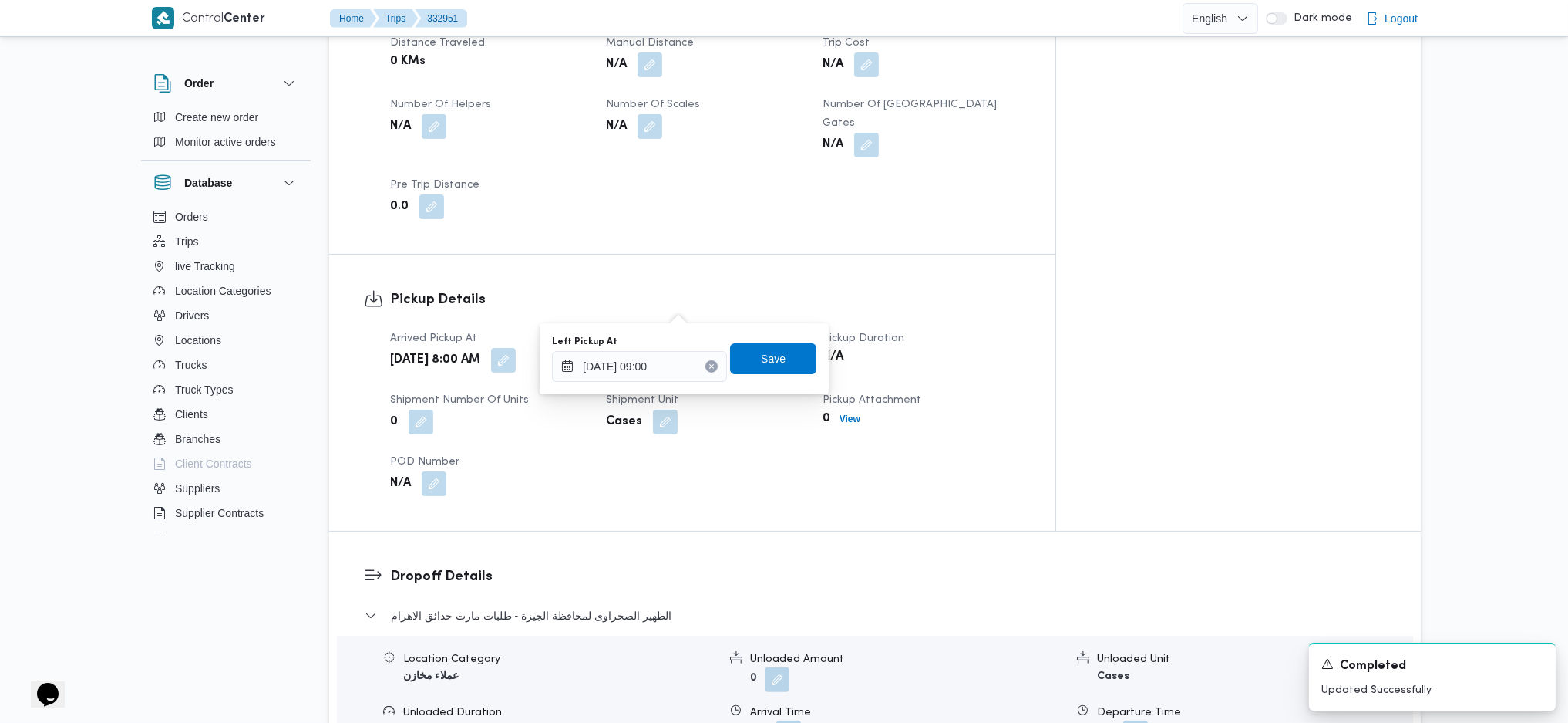
click at [766, 375] on div "Left Pickup At 23/08/2025 09:00 Save" at bounding box center [684, 358] width 268 height 49
click at [763, 358] on span "Save" at bounding box center [773, 358] width 25 height 19
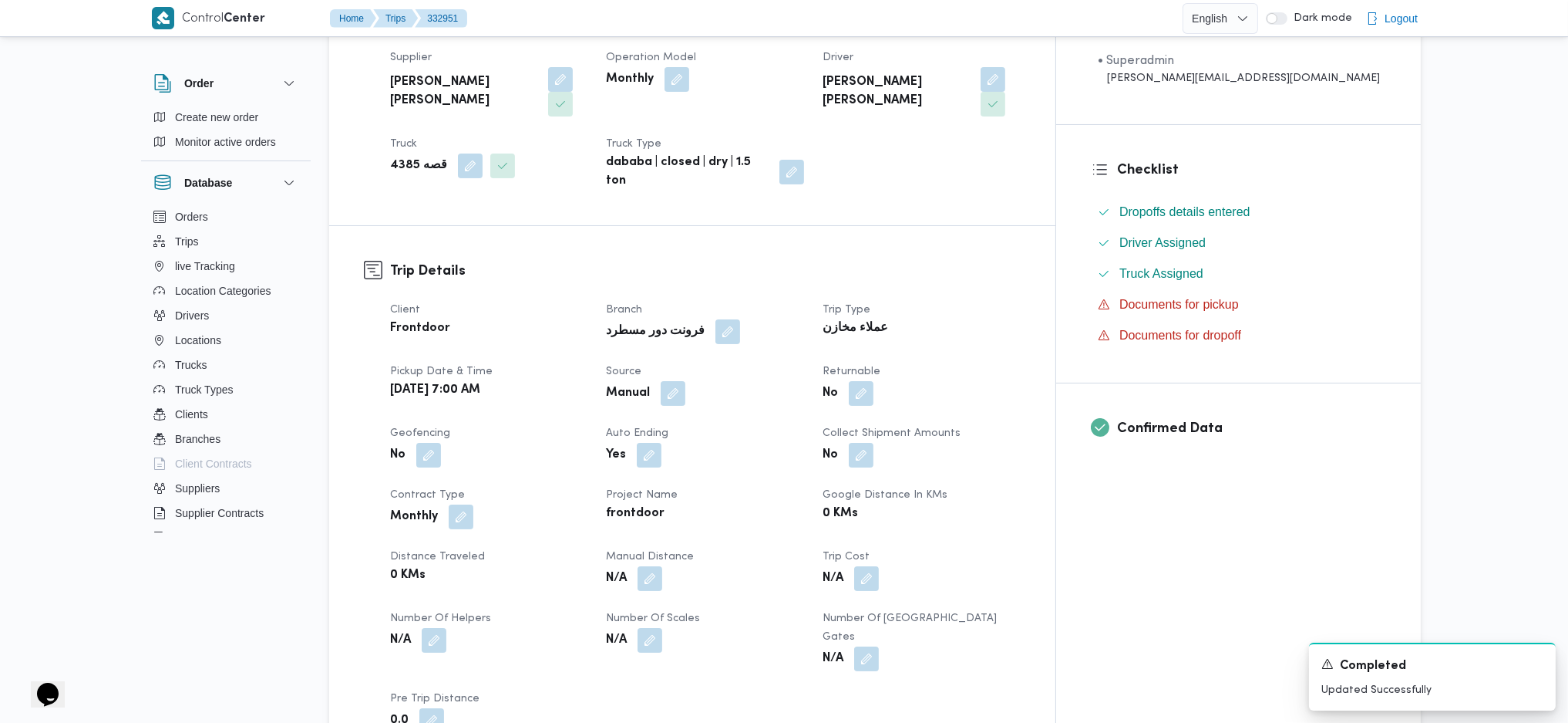
scroll to position [0, 0]
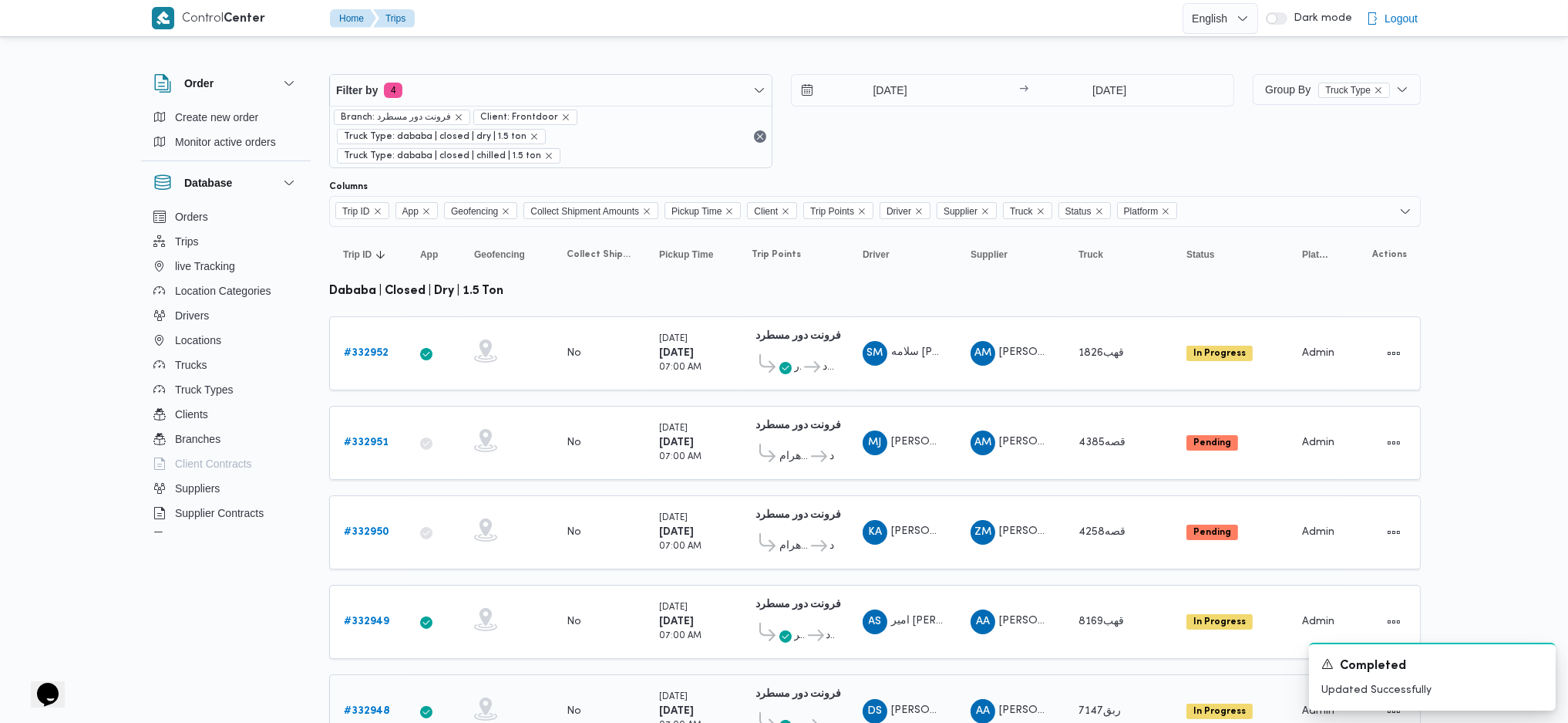
click at [358, 706] on b "# 332948" at bounding box center [367, 711] width 47 height 10
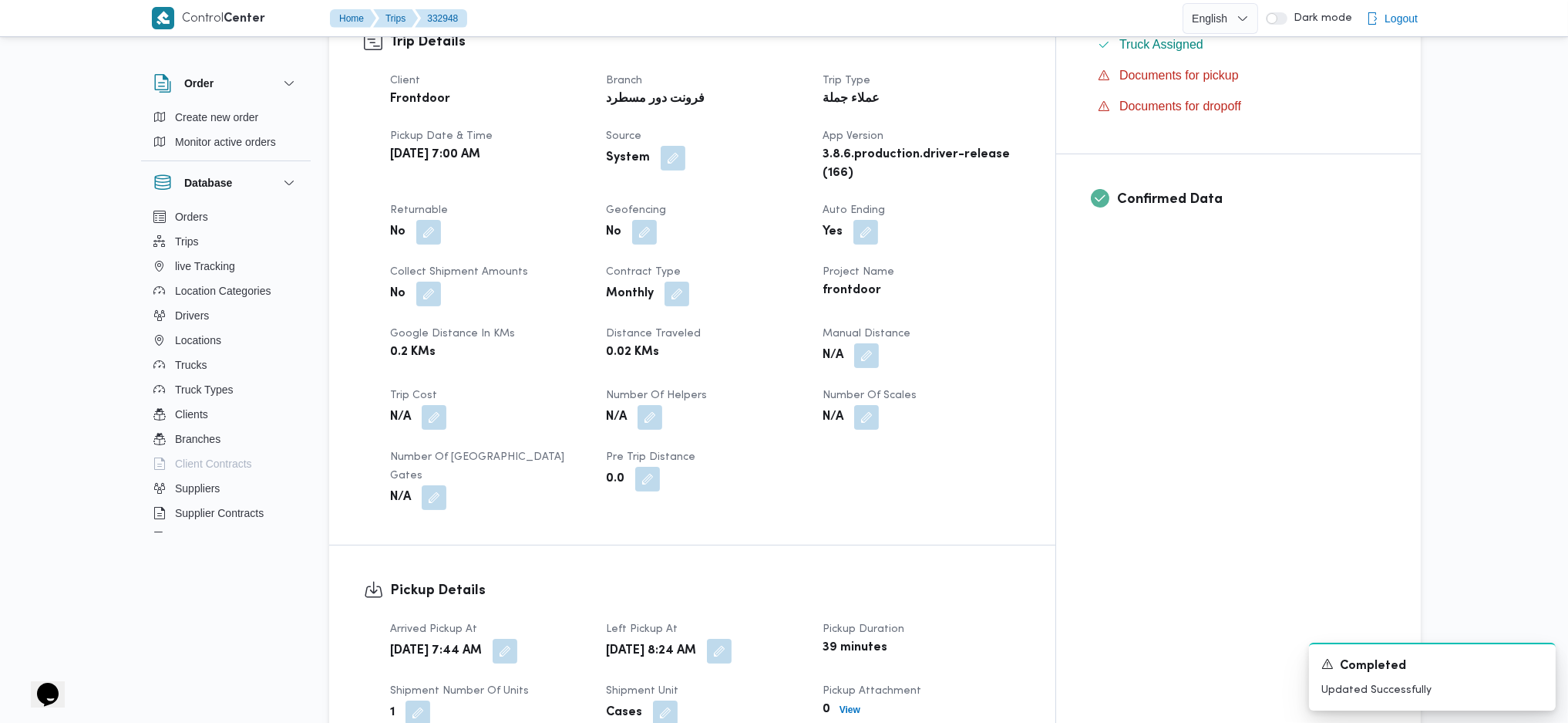
scroll to position [1235, 0]
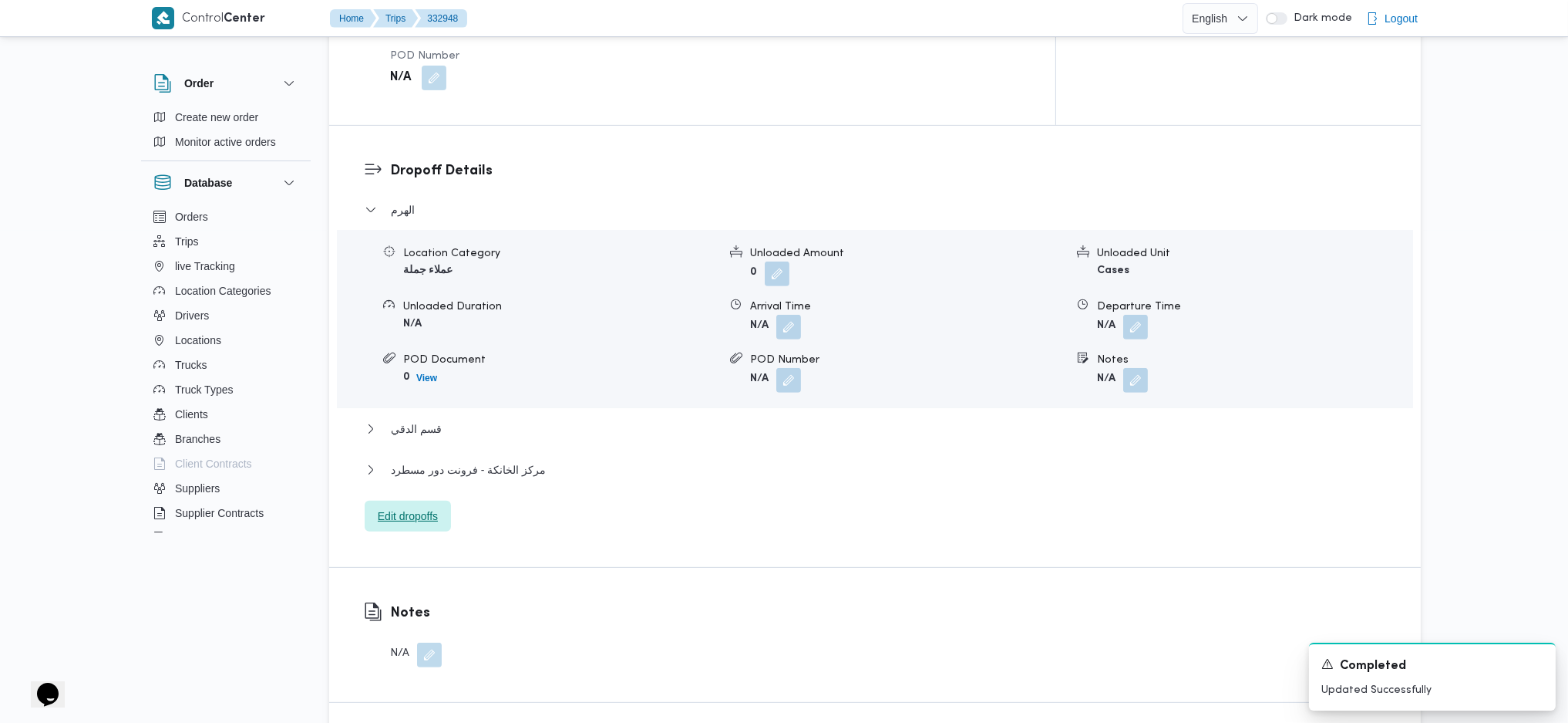
click at [407, 507] on span "Edit dropoffs" at bounding box center [407, 516] width 60 height 19
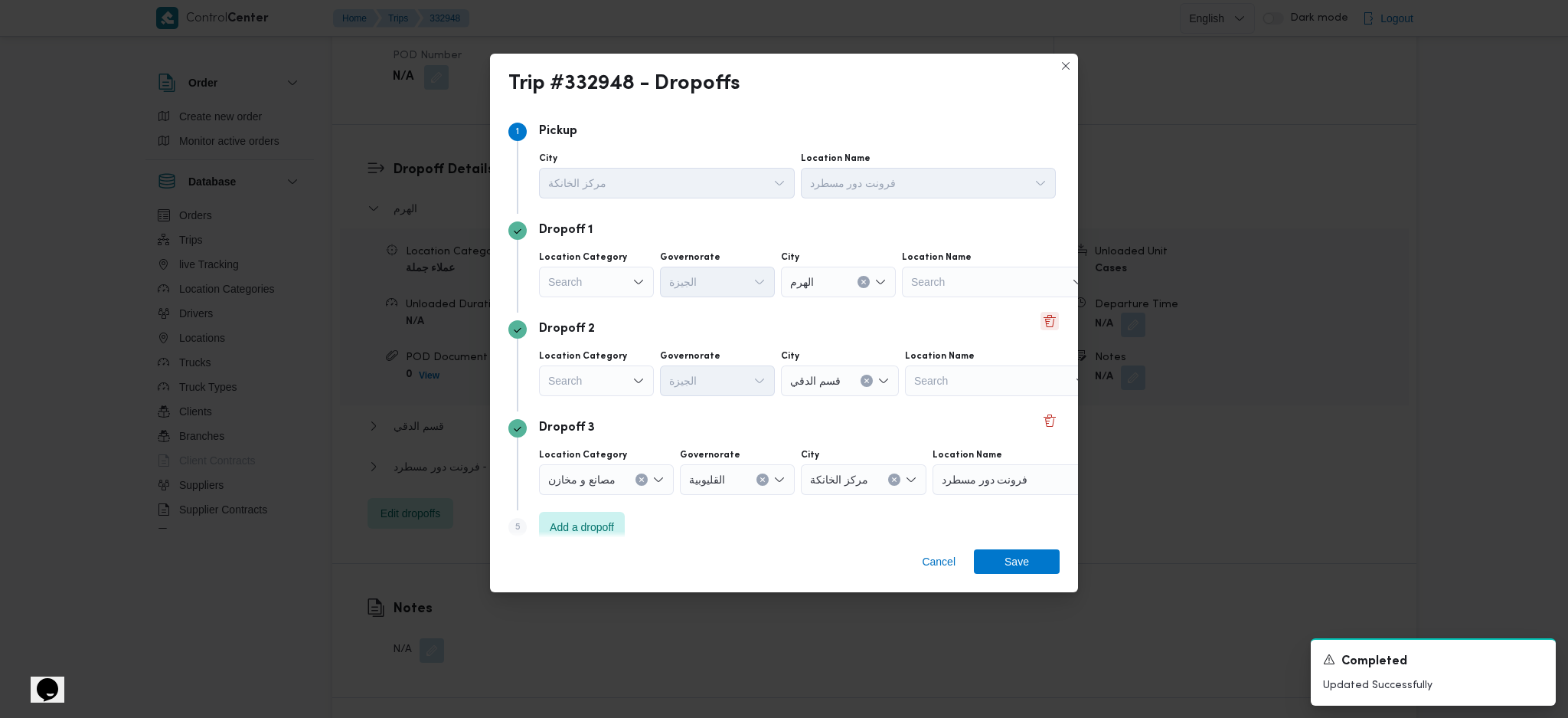
click at [1046, 322] on button "Delete" at bounding box center [1050, 321] width 18 height 18
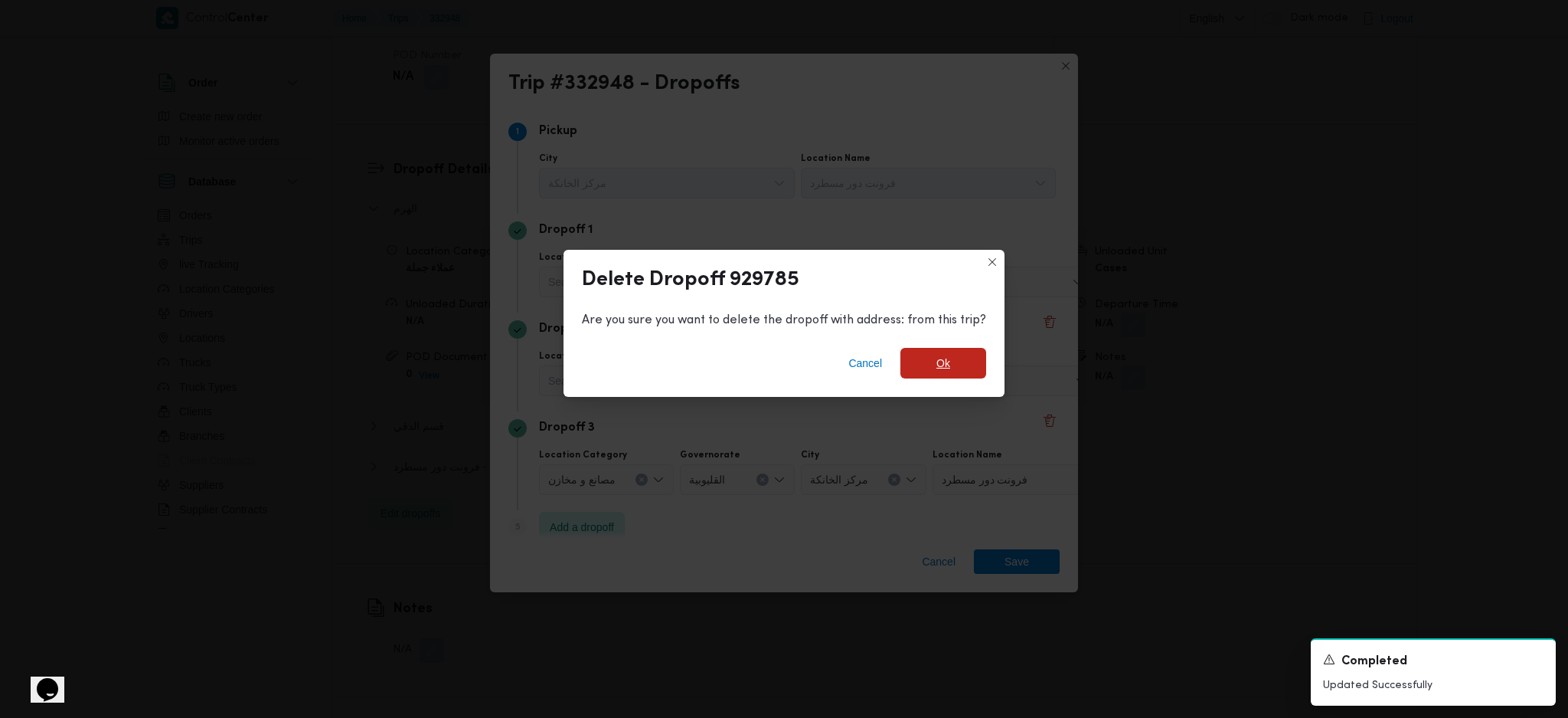
drag, startPoint x: 931, startPoint y: 373, endPoint x: 910, endPoint y: 357, distance: 26.4
click at [930, 372] on span "Ok" at bounding box center [943, 362] width 86 height 30
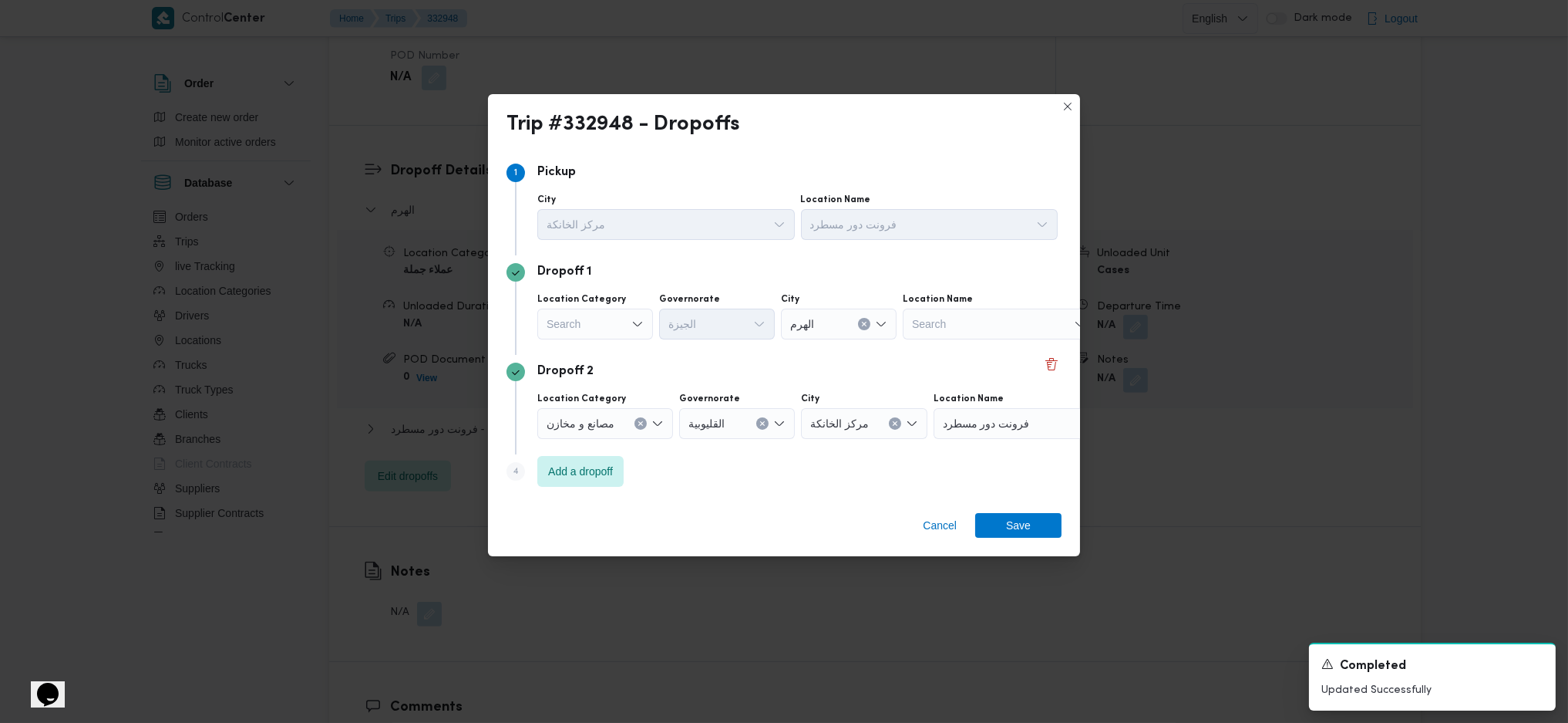
click at [618, 324] on div "Search" at bounding box center [595, 324] width 115 height 31
click at [608, 412] on span "عملاء جملة" at bounding box center [605, 419] width 79 height 19
click at [679, 341] on div "Location Category عملاء جملة Governorate Search City Search Location Name Search" at bounding box center [798, 316] width 526 height 52
click at [711, 331] on div "Search" at bounding box center [719, 324] width 115 height 31
type input "جي"
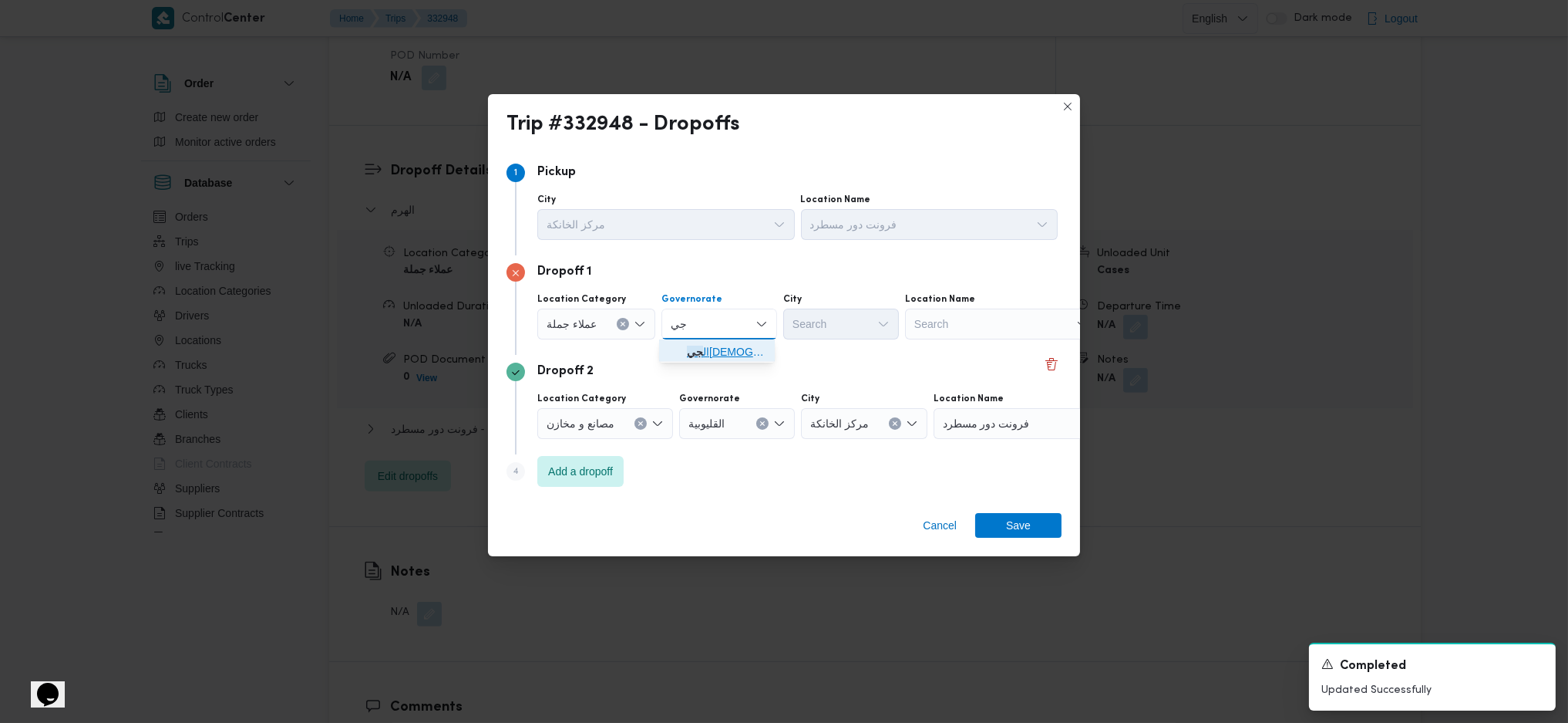
click at [674, 352] on icon "button" at bounding box center [674, 351] width 12 height 12
click at [857, 320] on div "Search" at bounding box center [841, 324] width 115 height 31
type input "رام"
click at [832, 352] on span "قسم الأه رام" at bounding box center [848, 352] width 79 height 19
click at [1032, 530] on span "Save" at bounding box center [1018, 525] width 86 height 25
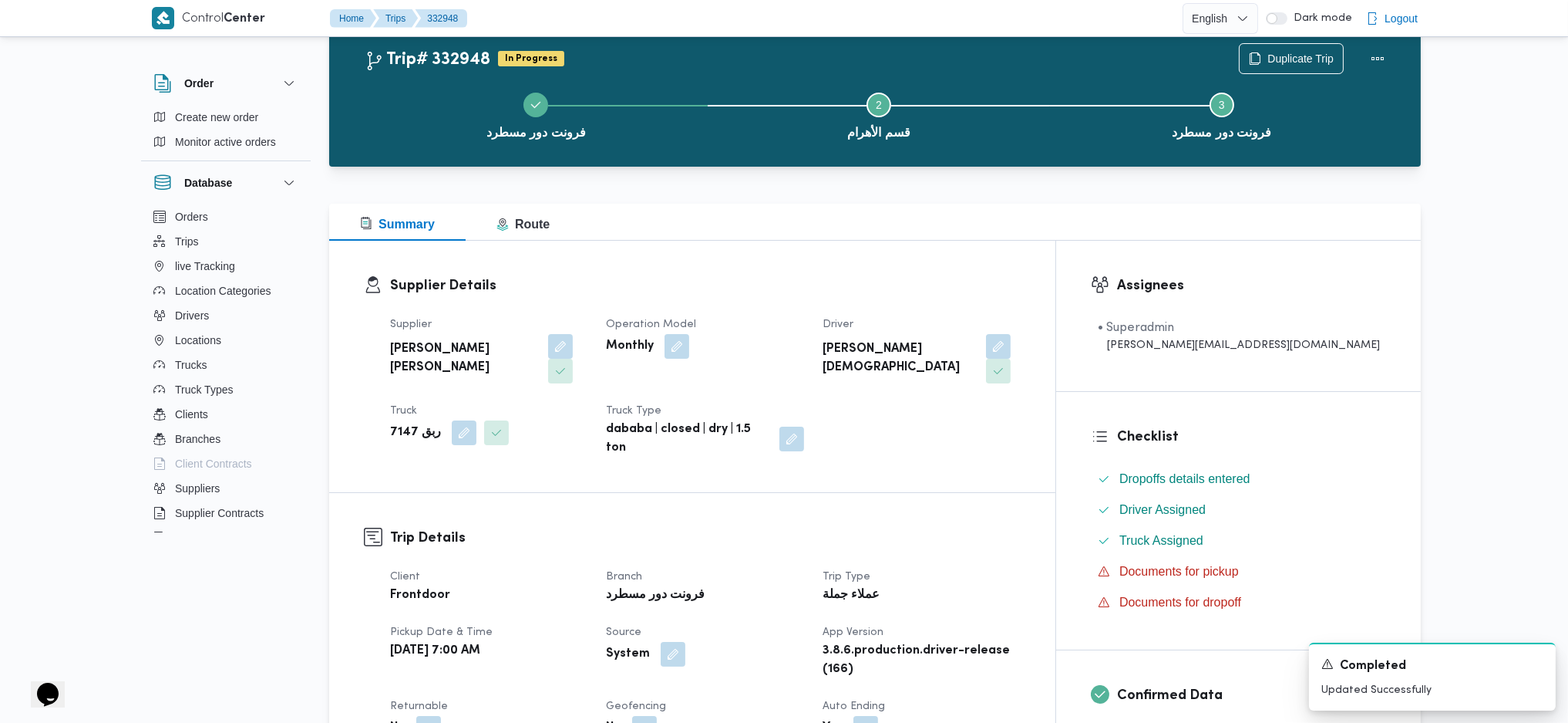
scroll to position [0, 0]
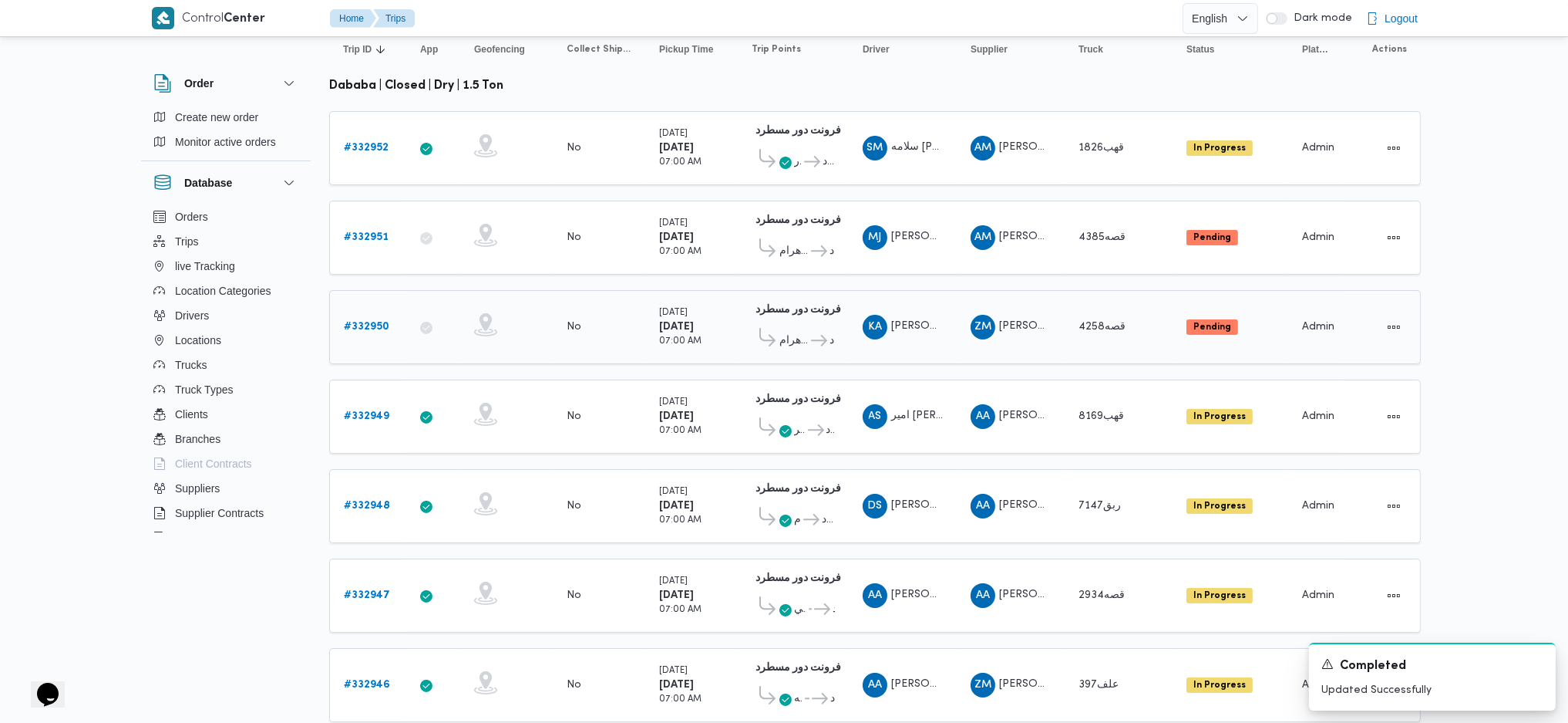
scroll to position [309, 0]
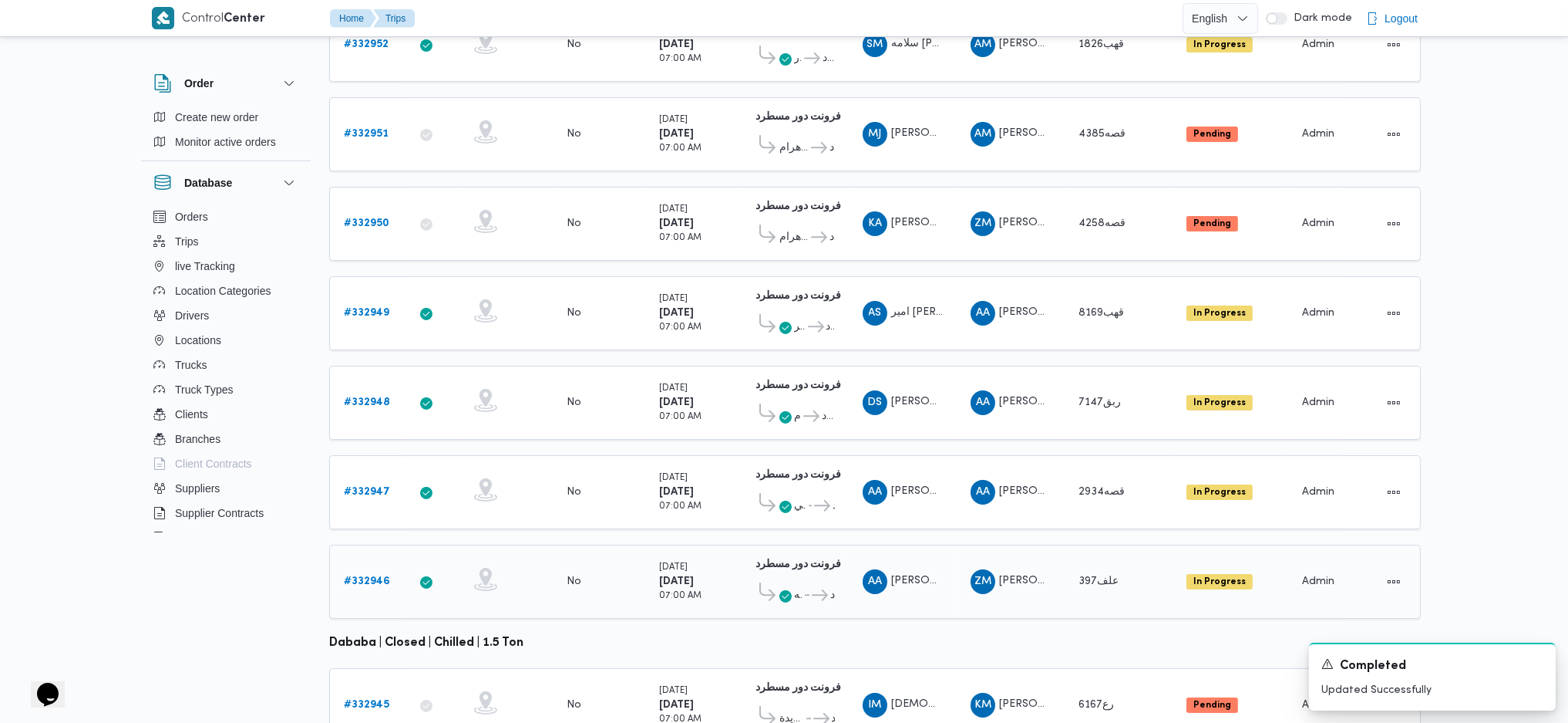
click at [354, 572] on link "# 332946" at bounding box center [367, 582] width 47 height 19
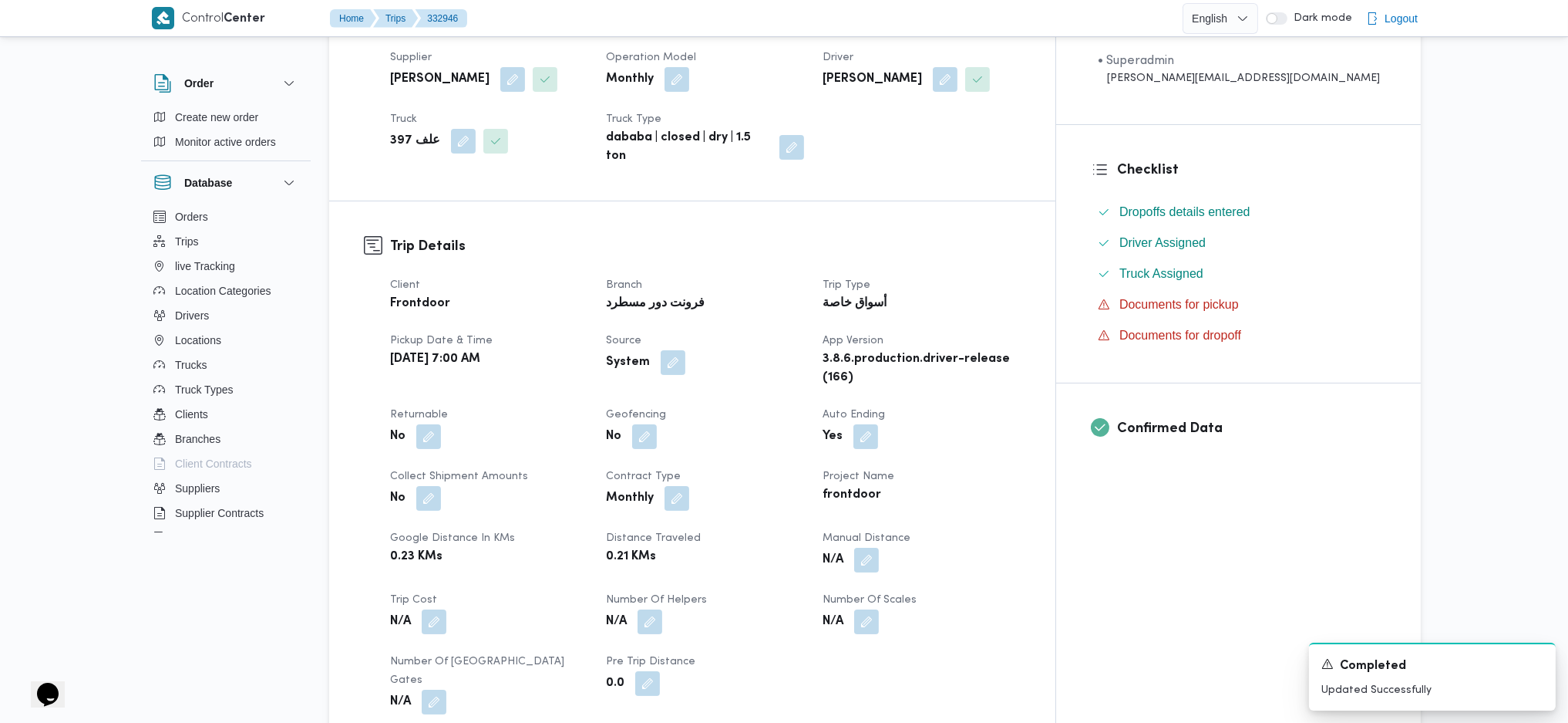
scroll to position [1131, 0]
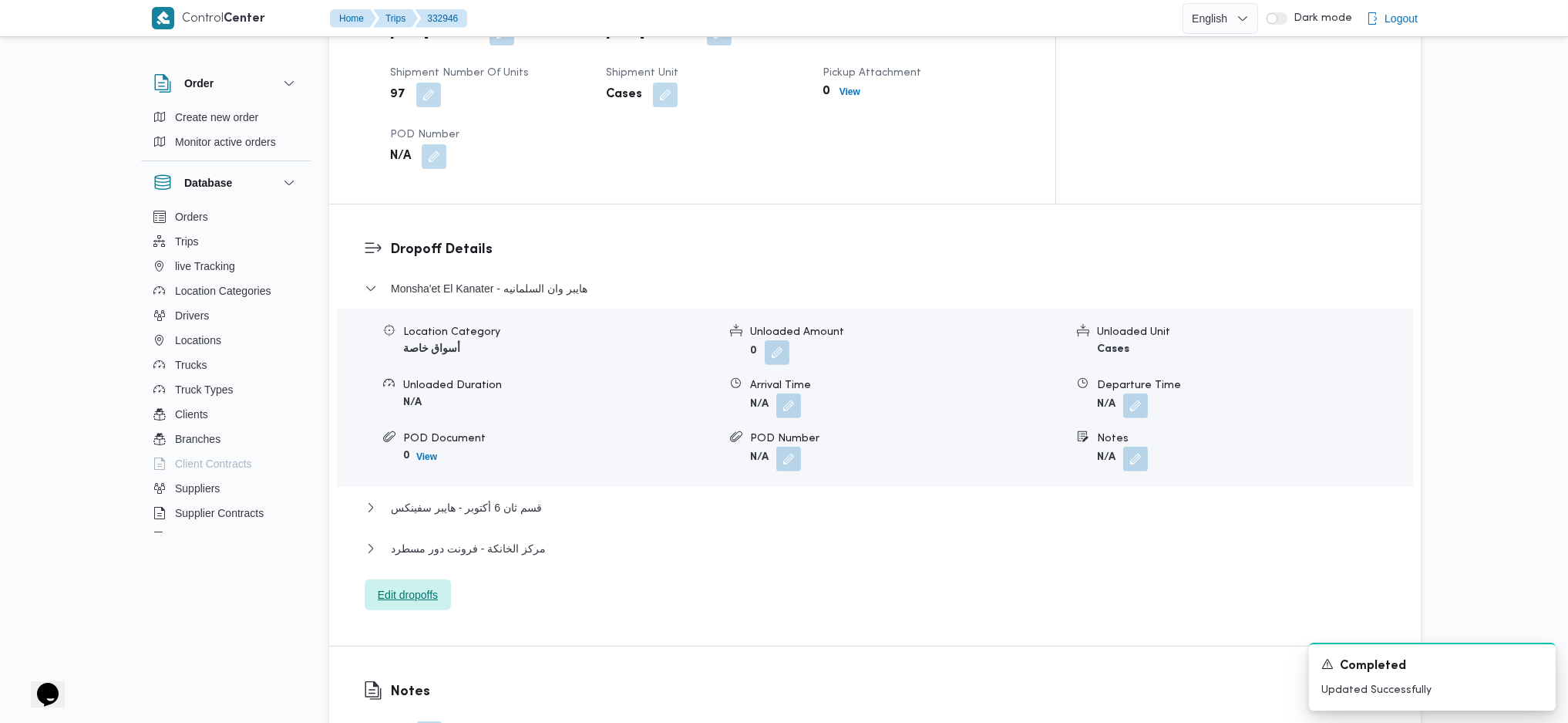
click at [405, 580] on span "Edit dropoffs" at bounding box center [407, 595] width 86 height 31
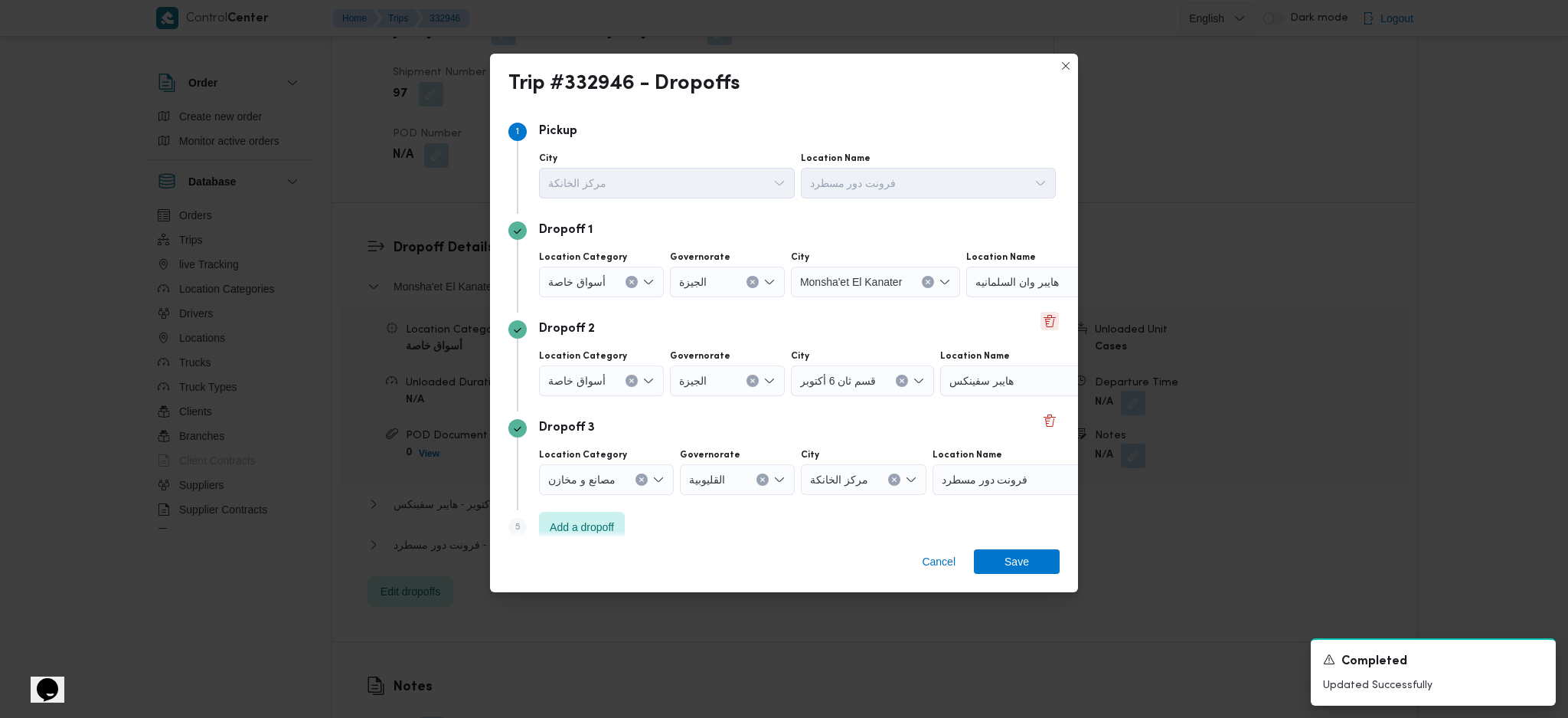
click at [1043, 315] on button "Delete" at bounding box center [1050, 321] width 18 height 18
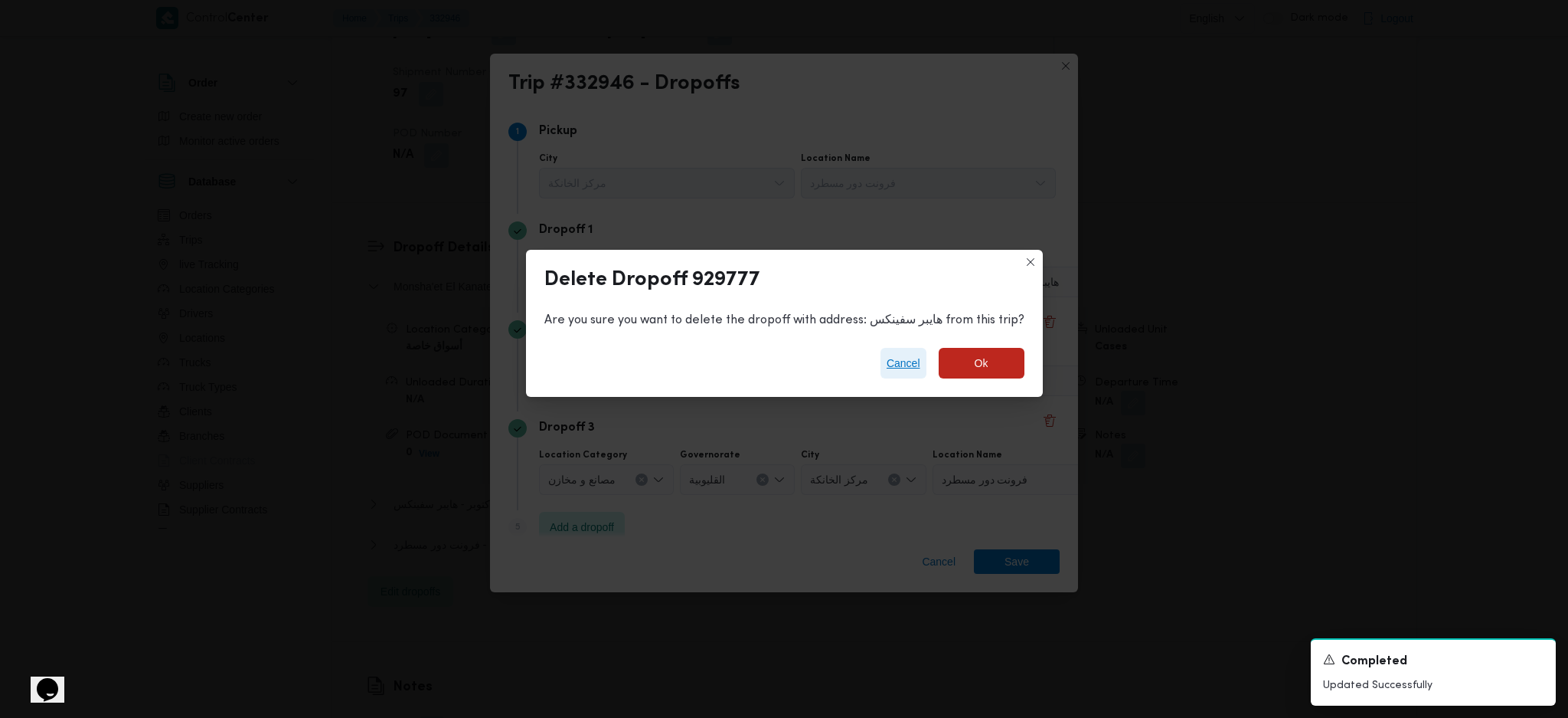
click at [888, 366] on span "Cancel" at bounding box center [903, 363] width 33 height 18
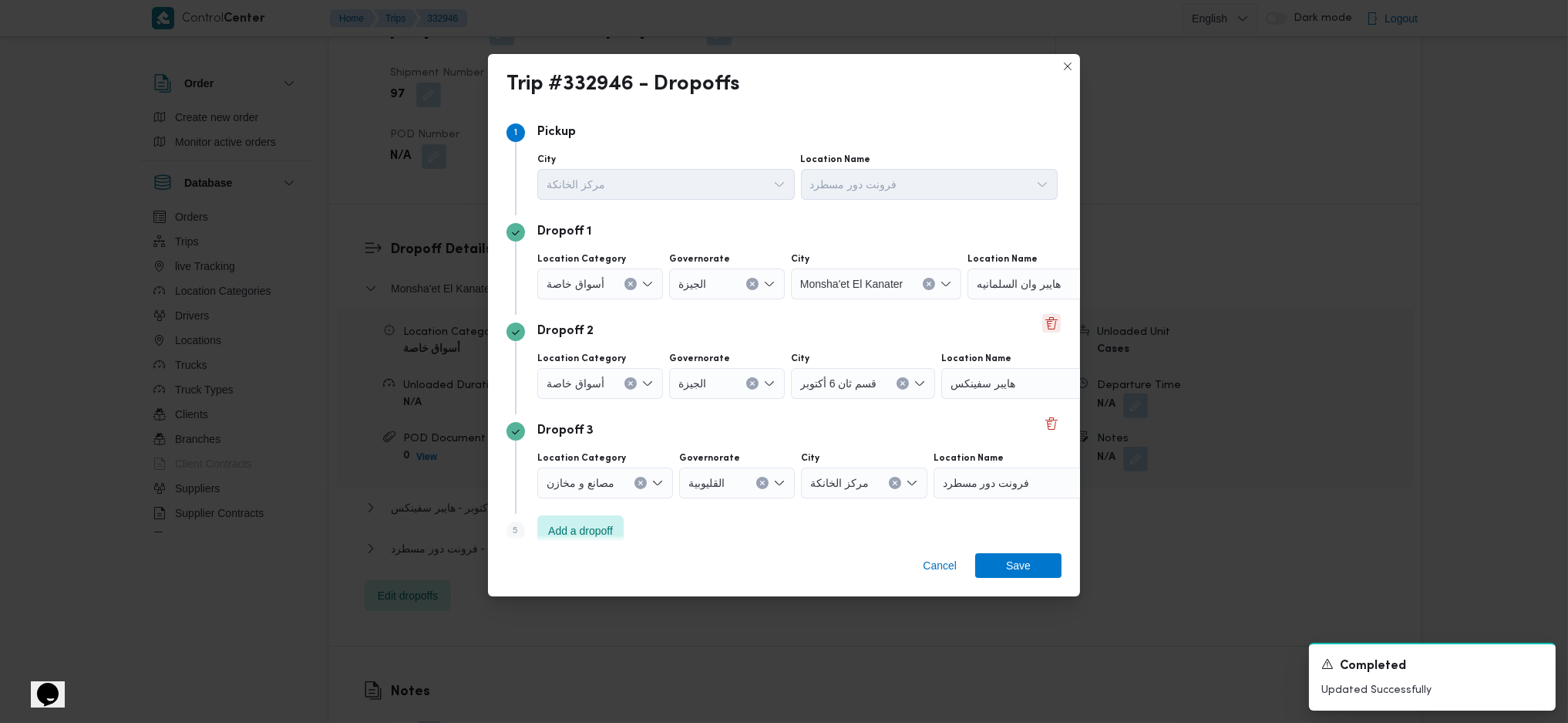
click at [1043, 318] on button "Delete" at bounding box center [1052, 323] width 19 height 19
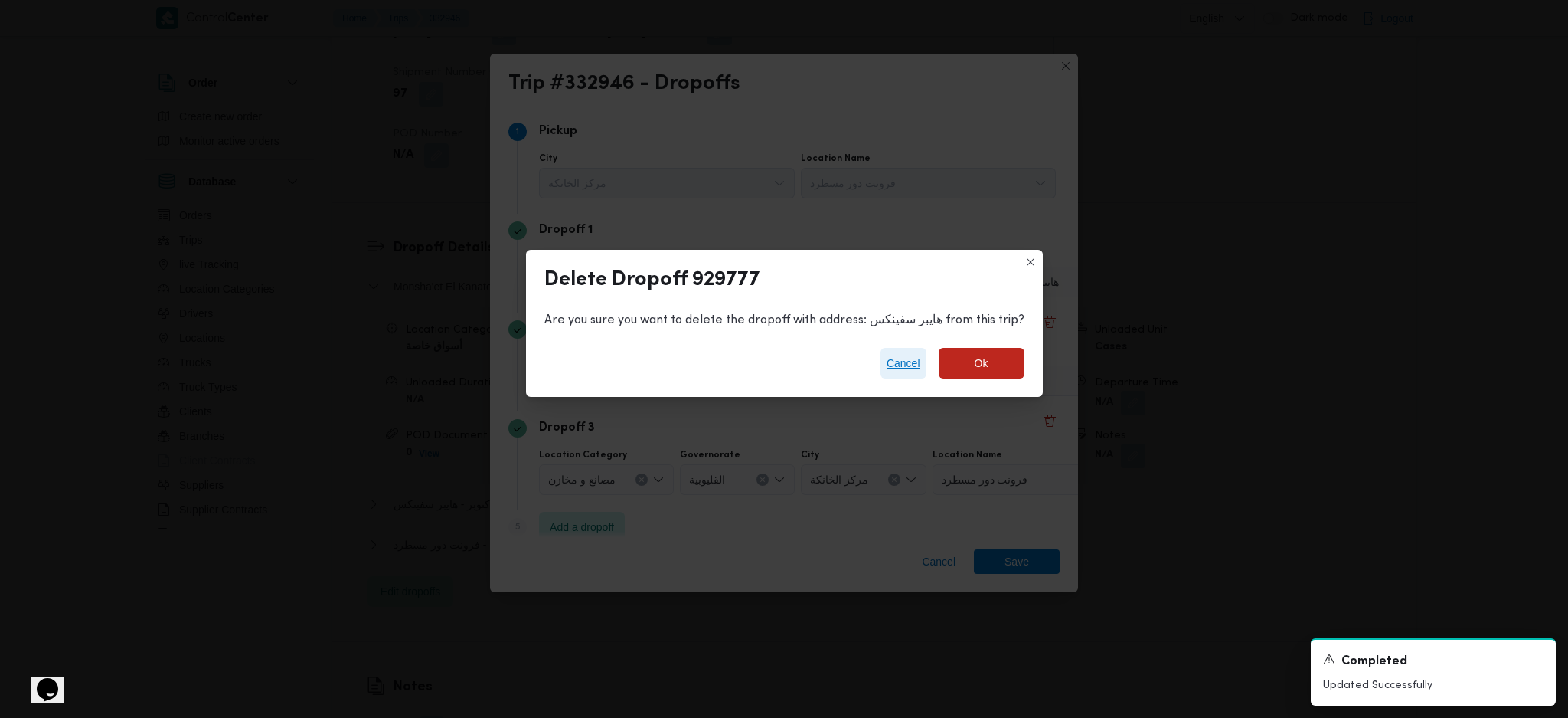
click at [887, 362] on span "Cancel" at bounding box center [903, 363] width 33 height 18
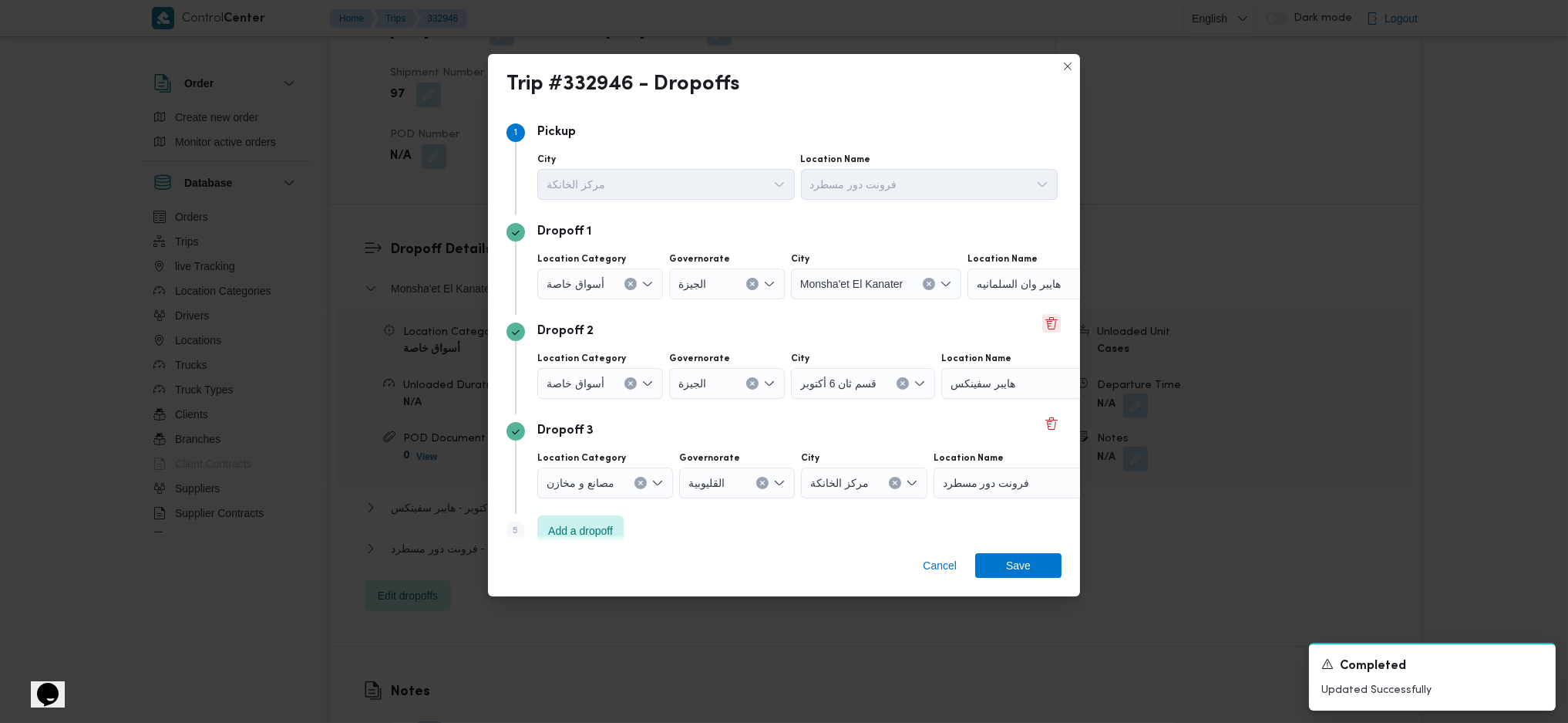
click at [1043, 326] on button "Delete" at bounding box center [1052, 323] width 19 height 19
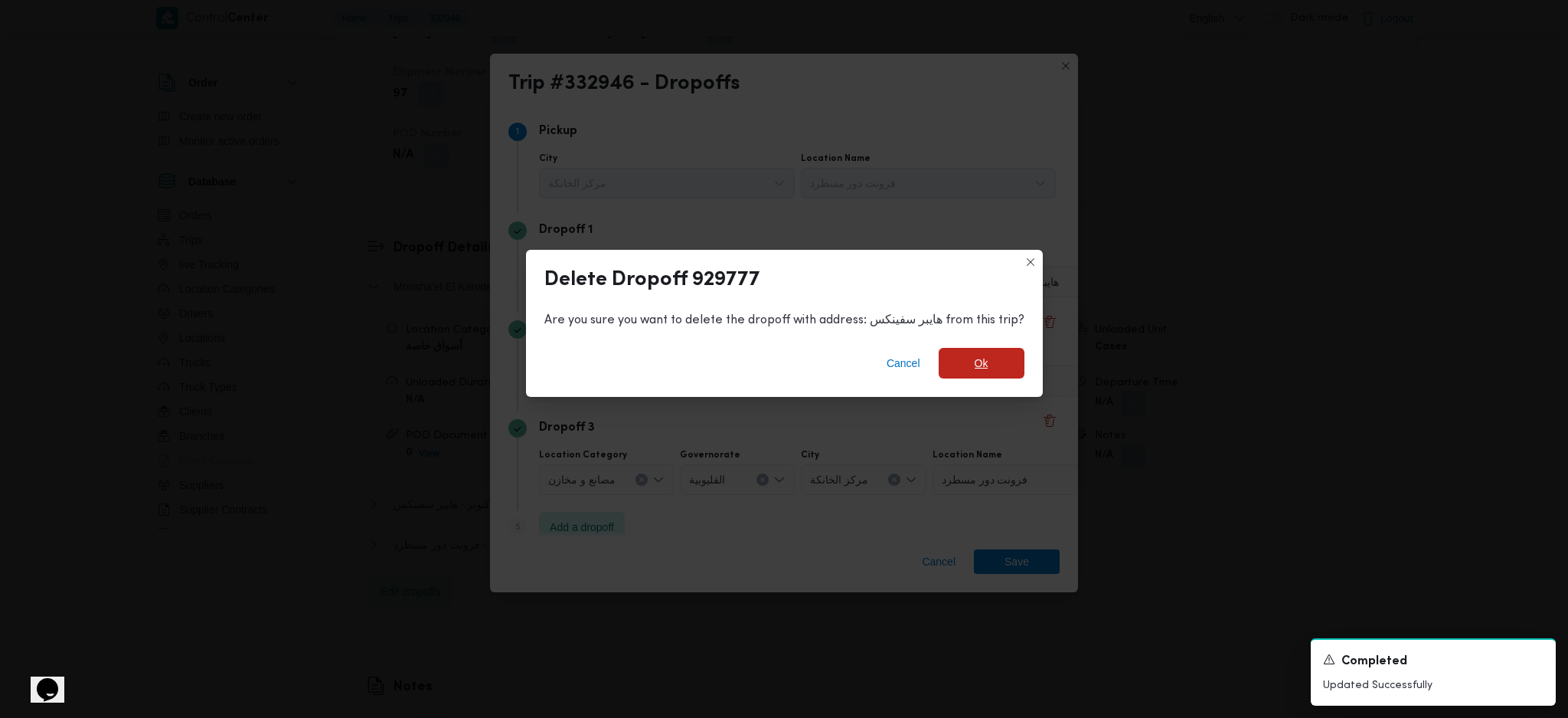
click at [964, 374] on span "Ok" at bounding box center [981, 362] width 86 height 30
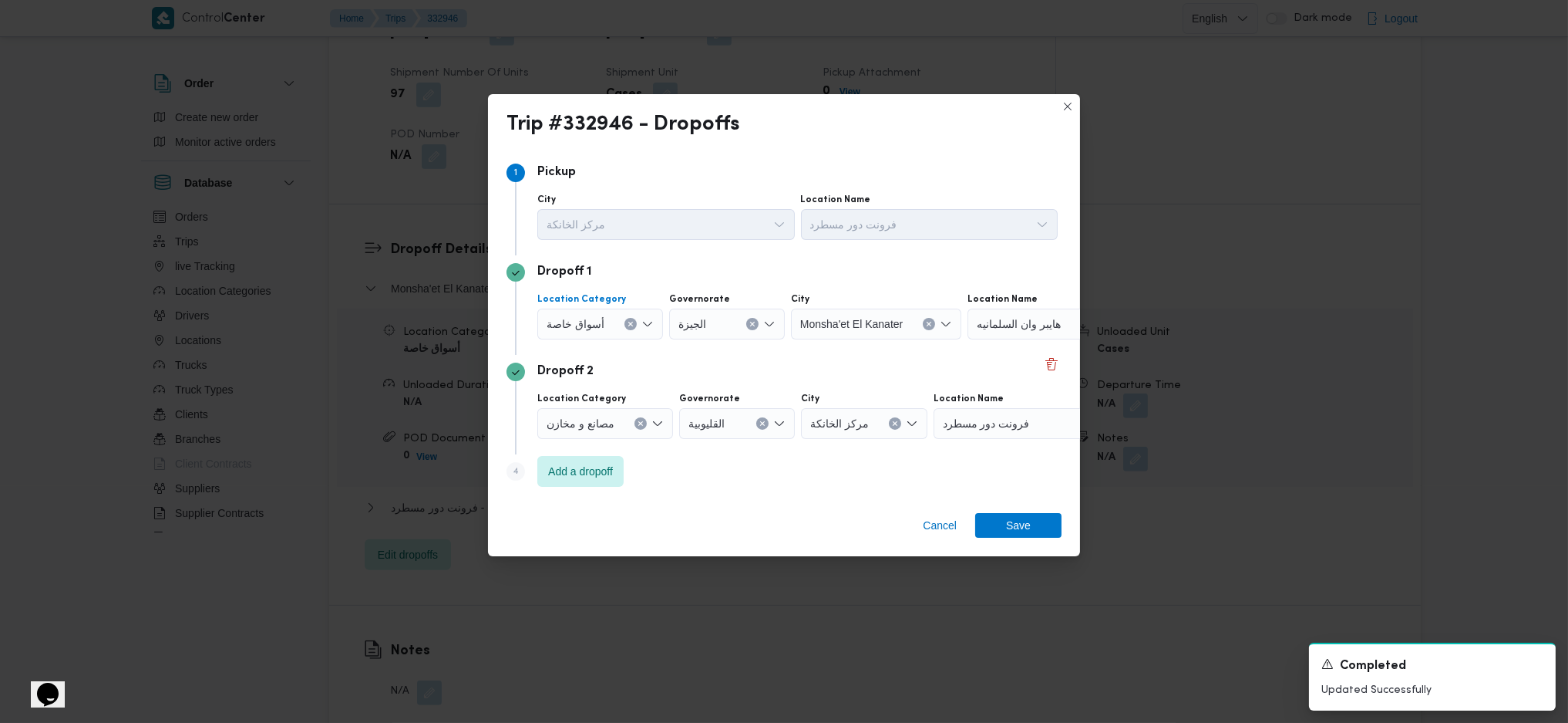
click at [628, 322] on icon "Clear input" at bounding box center [631, 324] width 7 height 7
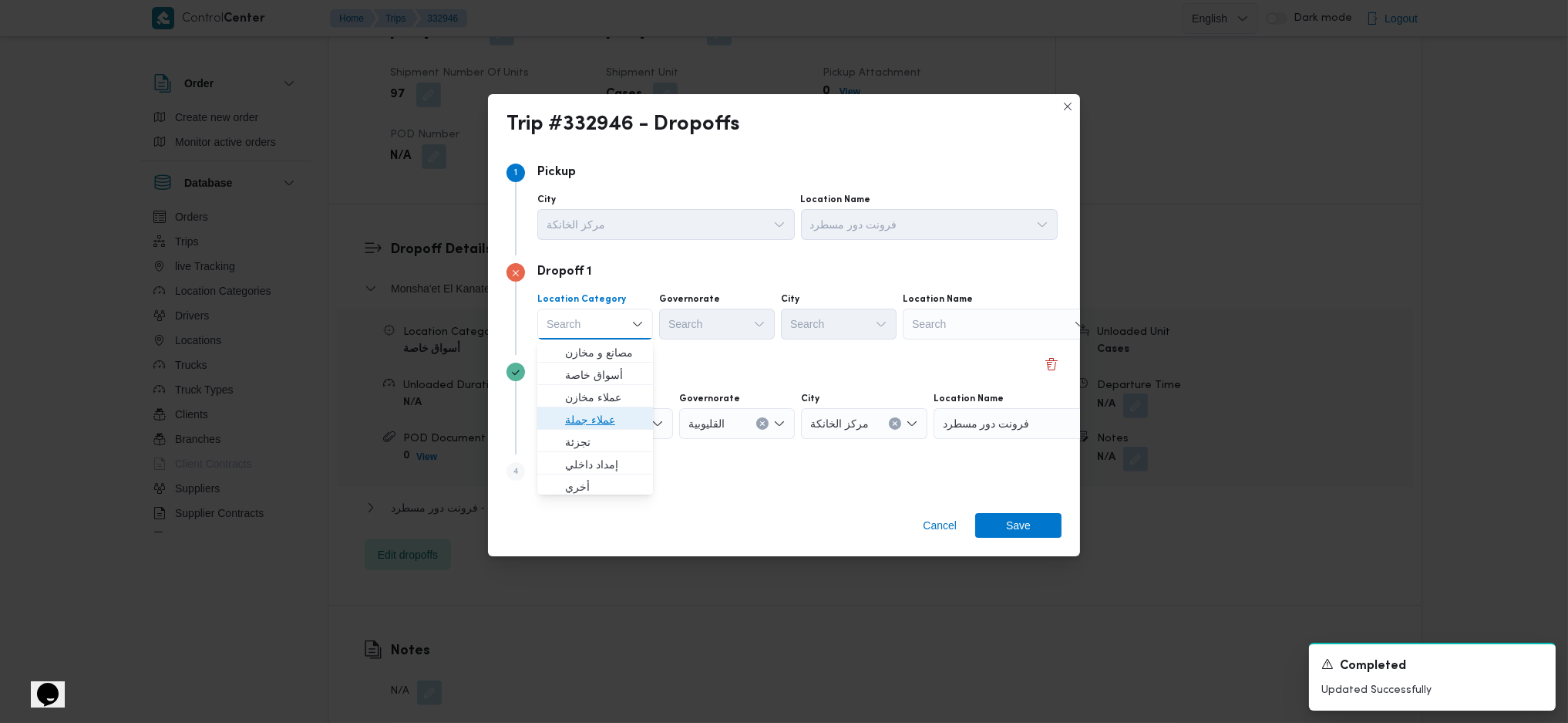
drag, startPoint x: 600, startPoint y: 419, endPoint x: 621, endPoint y: 411, distance: 22.5
click at [600, 419] on span "عملاء جملة" at bounding box center [605, 420] width 79 height 19
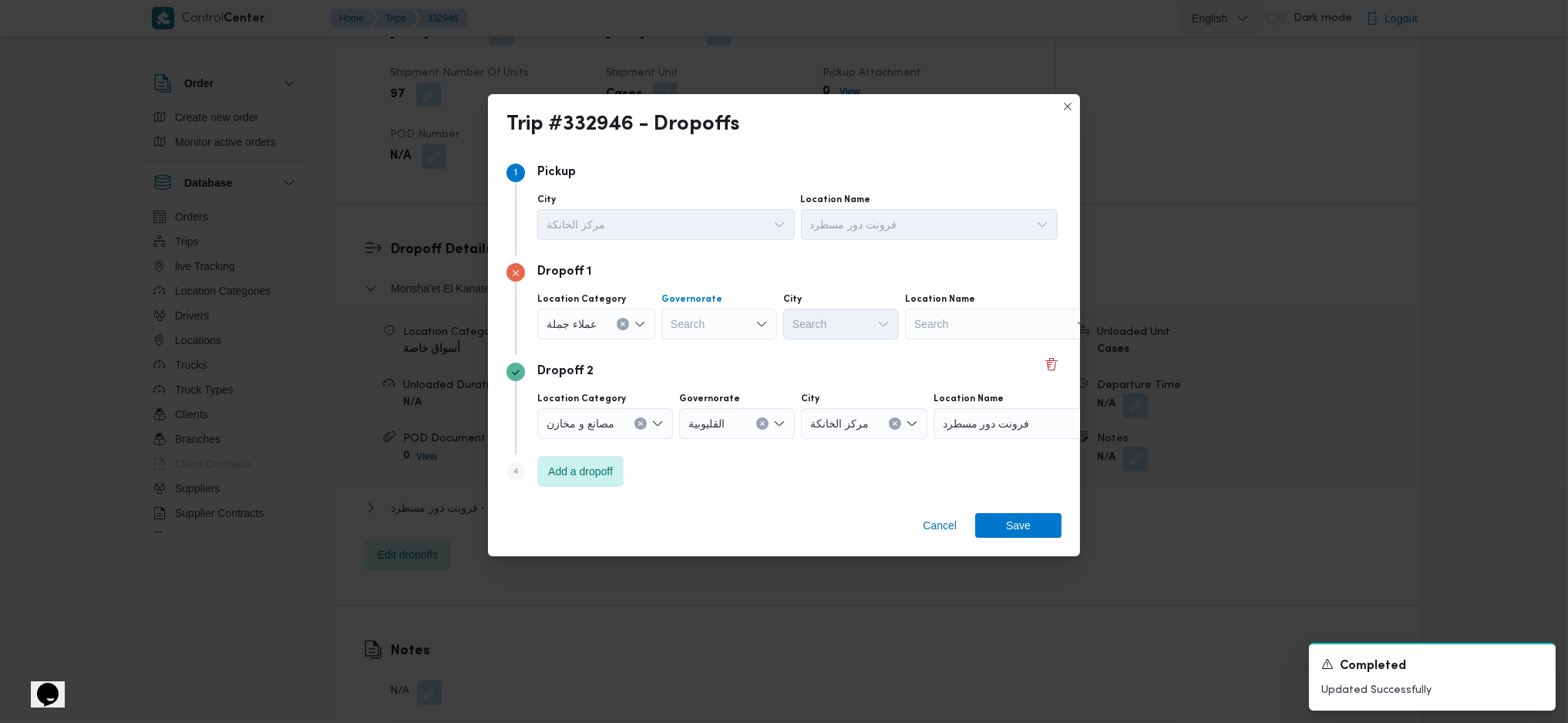
click at [717, 334] on div "Search" at bounding box center [719, 324] width 115 height 31
type input "قاه"
click at [711, 363] on span "ال قاه رة" at bounding box center [717, 353] width 103 height 25
click at [859, 319] on div "Search" at bounding box center [917, 324] width 115 height 31
type input "مال"
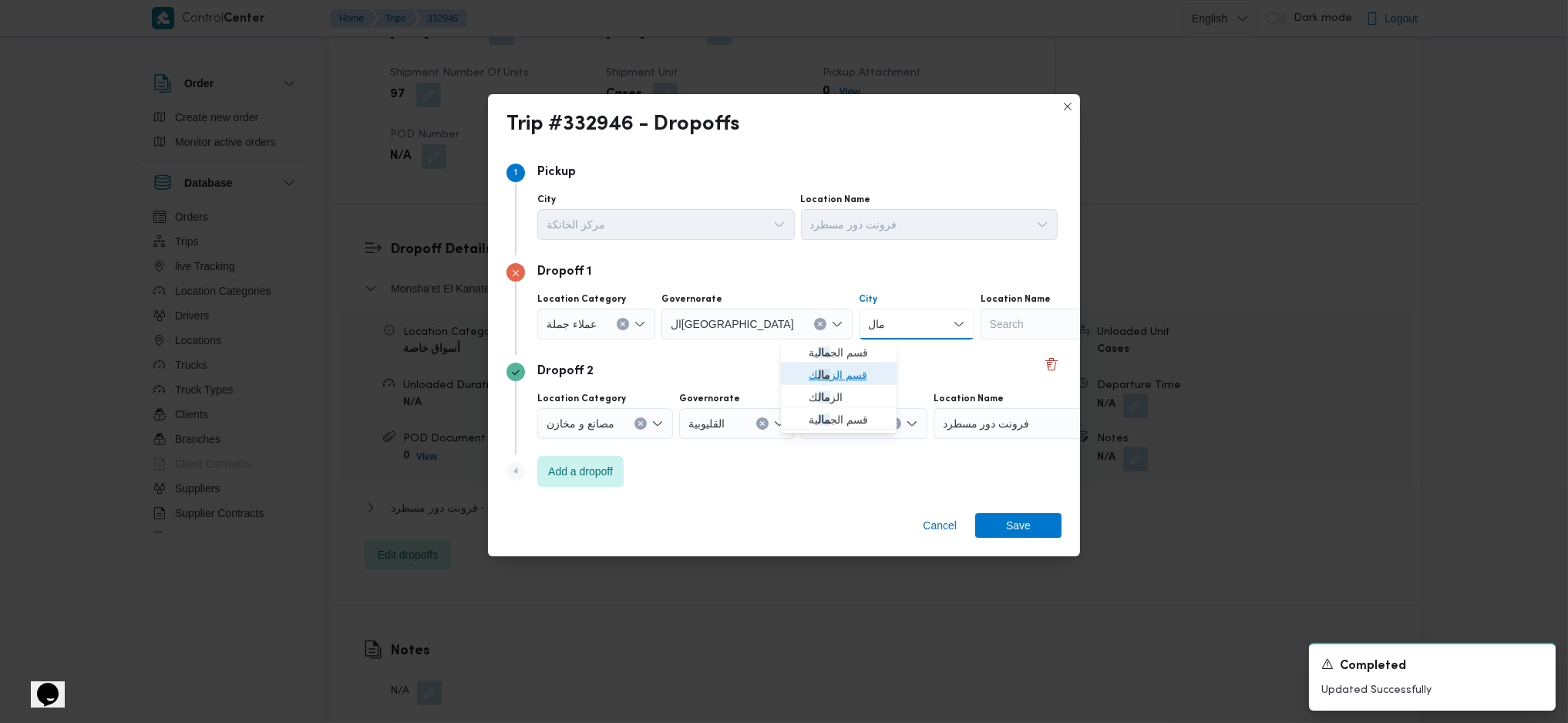
drag, startPoint x: 798, startPoint y: 381, endPoint x: 815, endPoint y: 381, distance: 17.0
click at [798, 381] on span "قسم الز مال ك" at bounding box center [839, 375] width 103 height 25
click at [1008, 531] on span "Save" at bounding box center [1018, 525] width 25 height 25
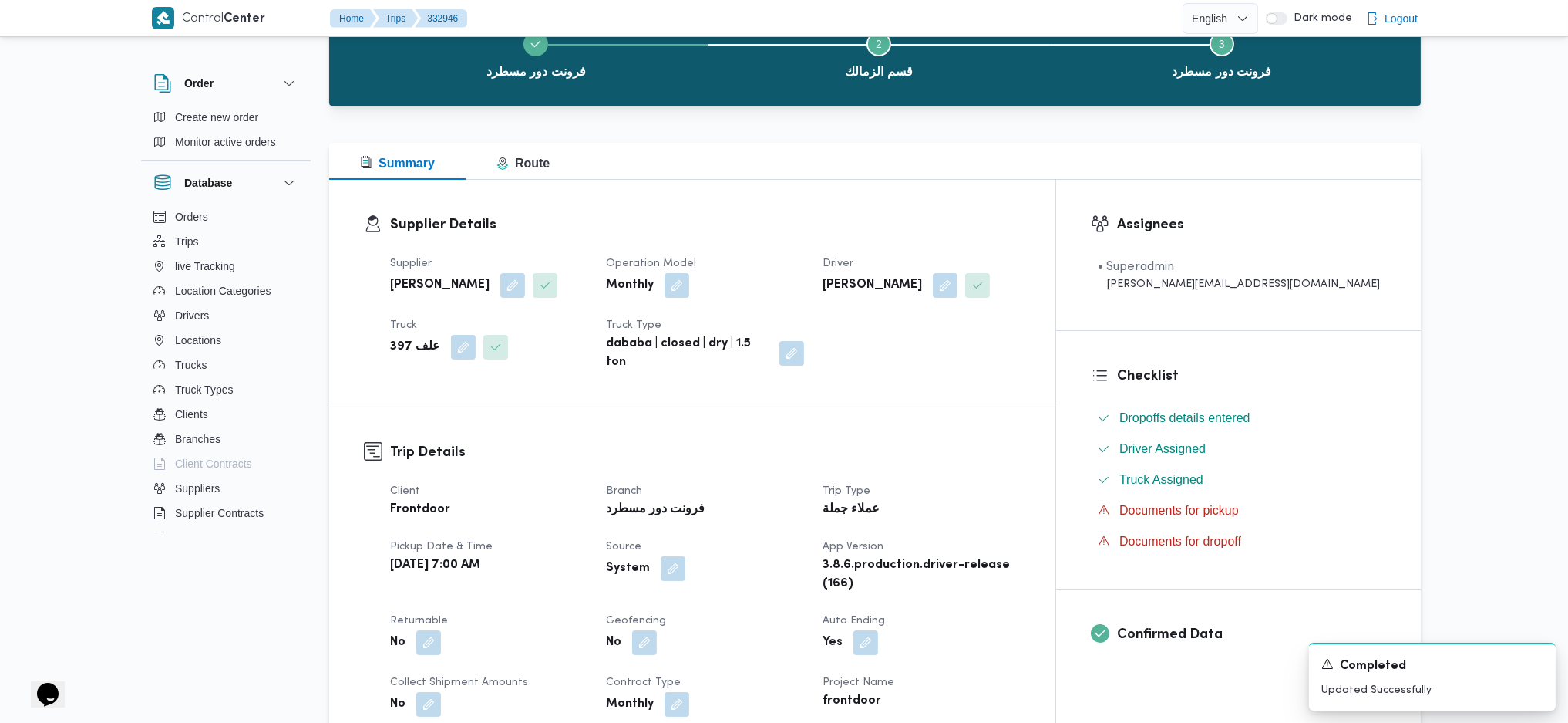
scroll to position [0, 0]
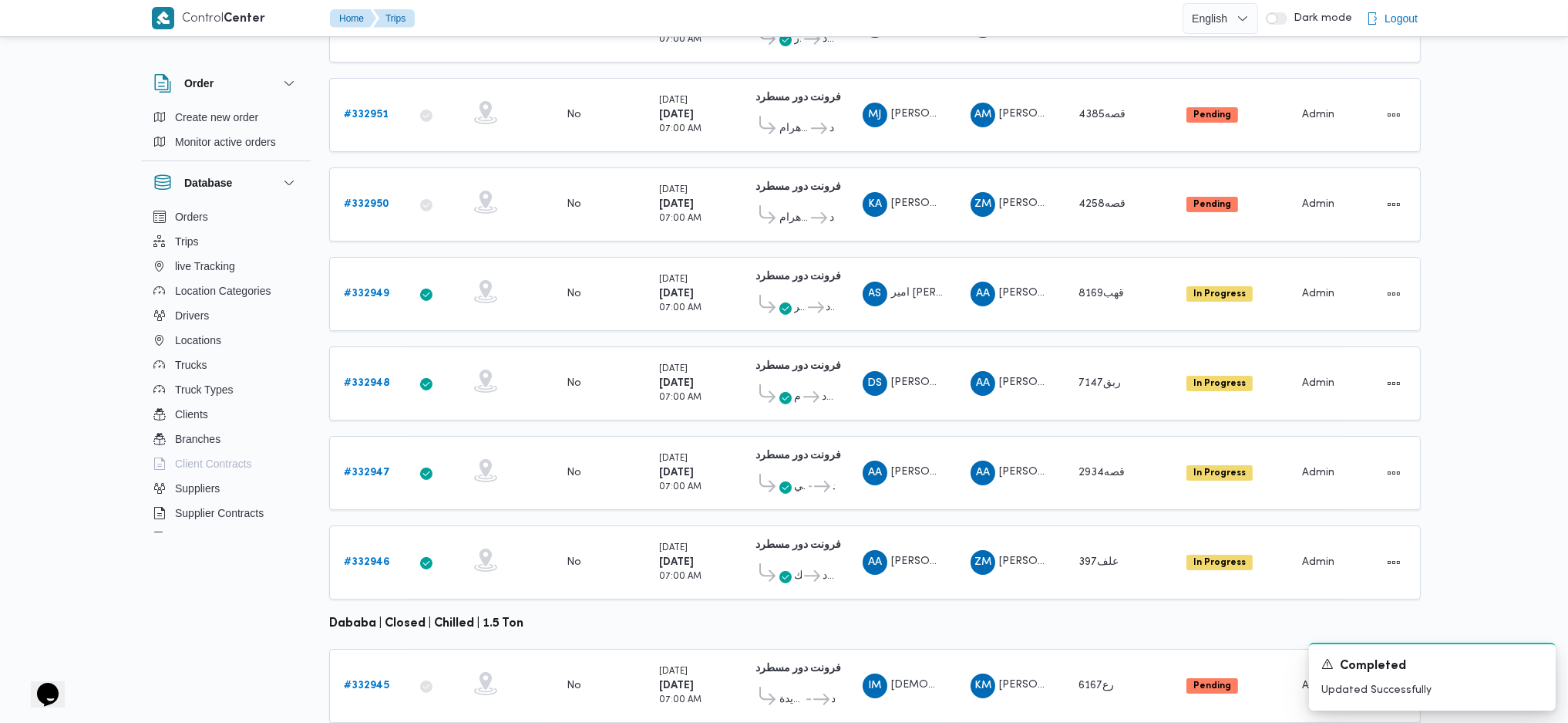
scroll to position [361, 0]
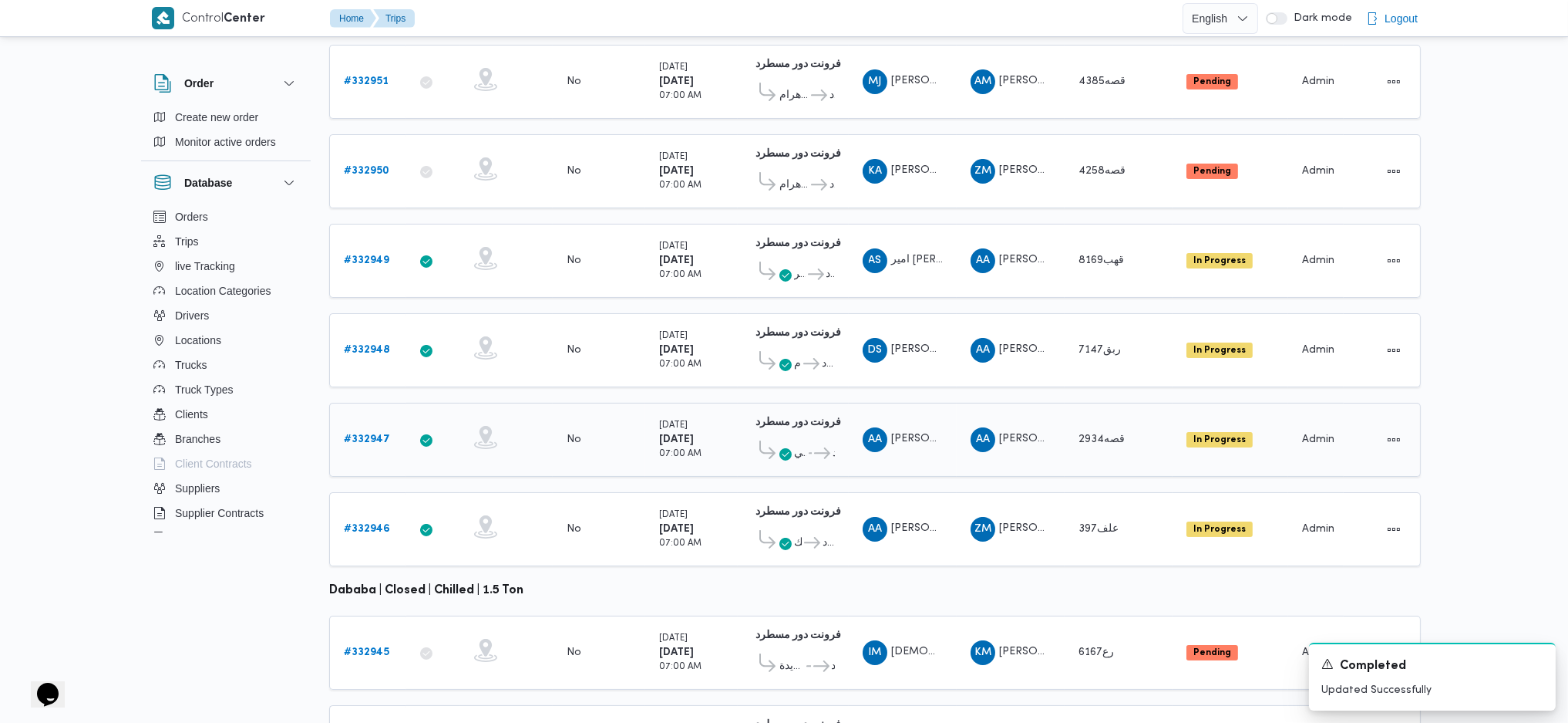
click at [359, 431] on link "# 332947" at bounding box center [367, 440] width 47 height 19
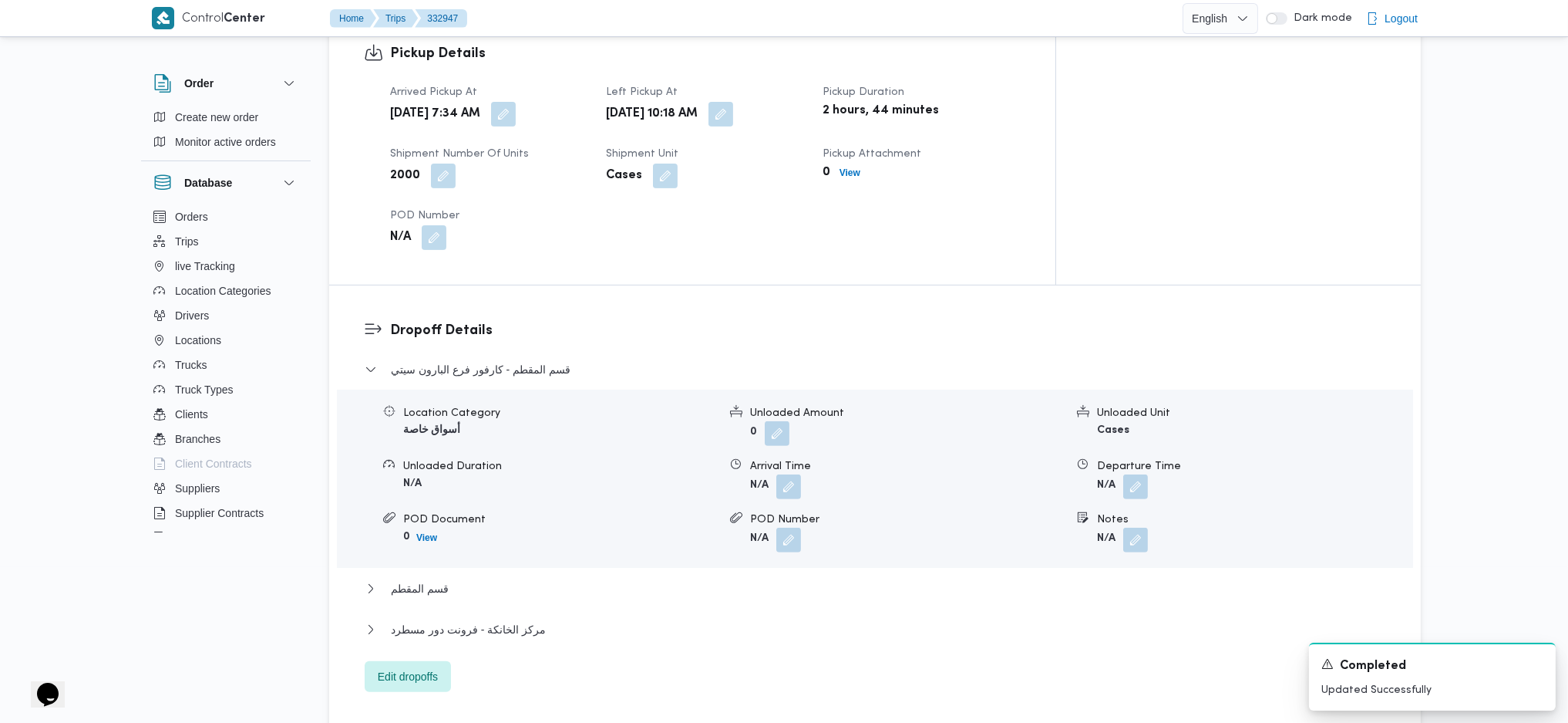
scroll to position [1184, 0]
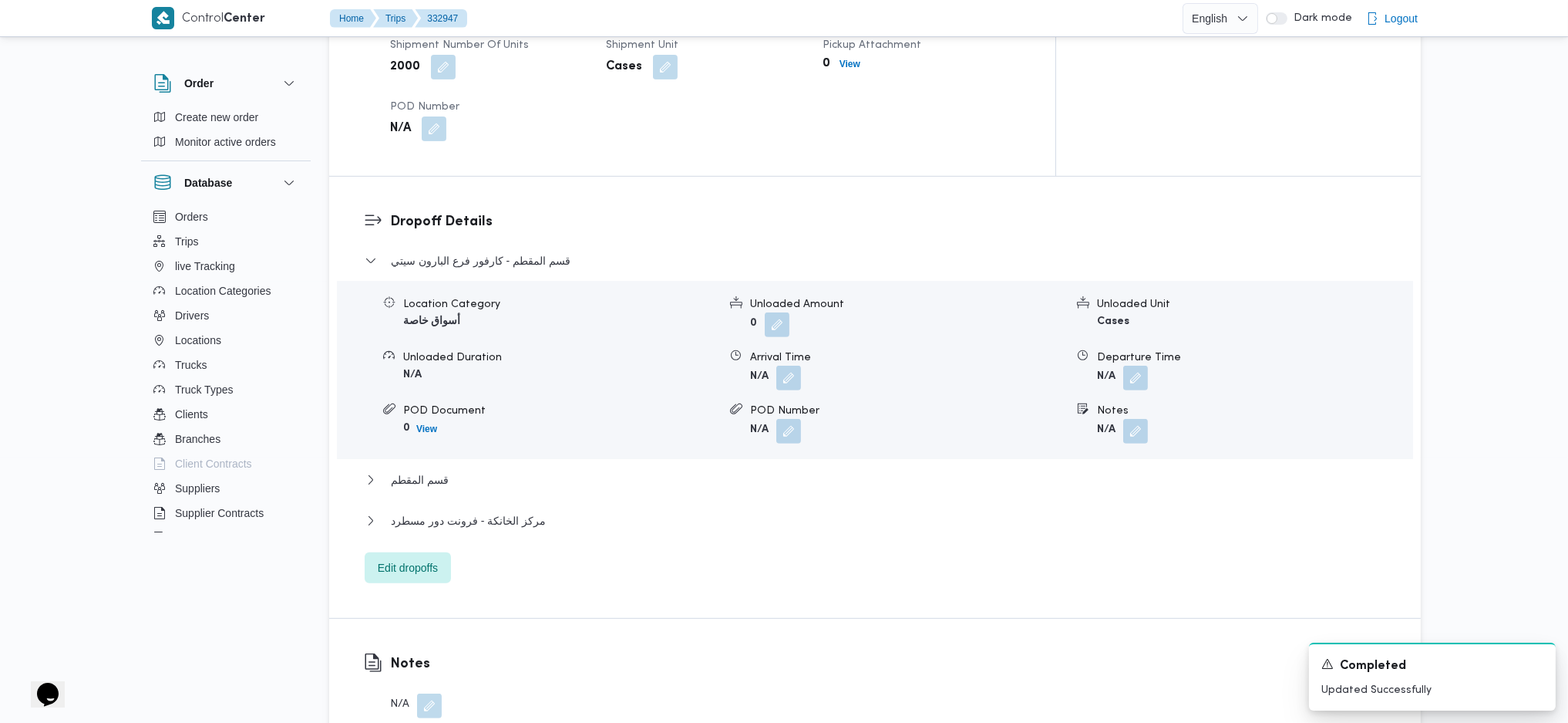
click at [454, 492] on div "قسم المقطم - كارفور فرع البارون سيتي Location Category أسواق خاصة Unloaded Amou…" at bounding box center [875, 417] width 1022 height 332
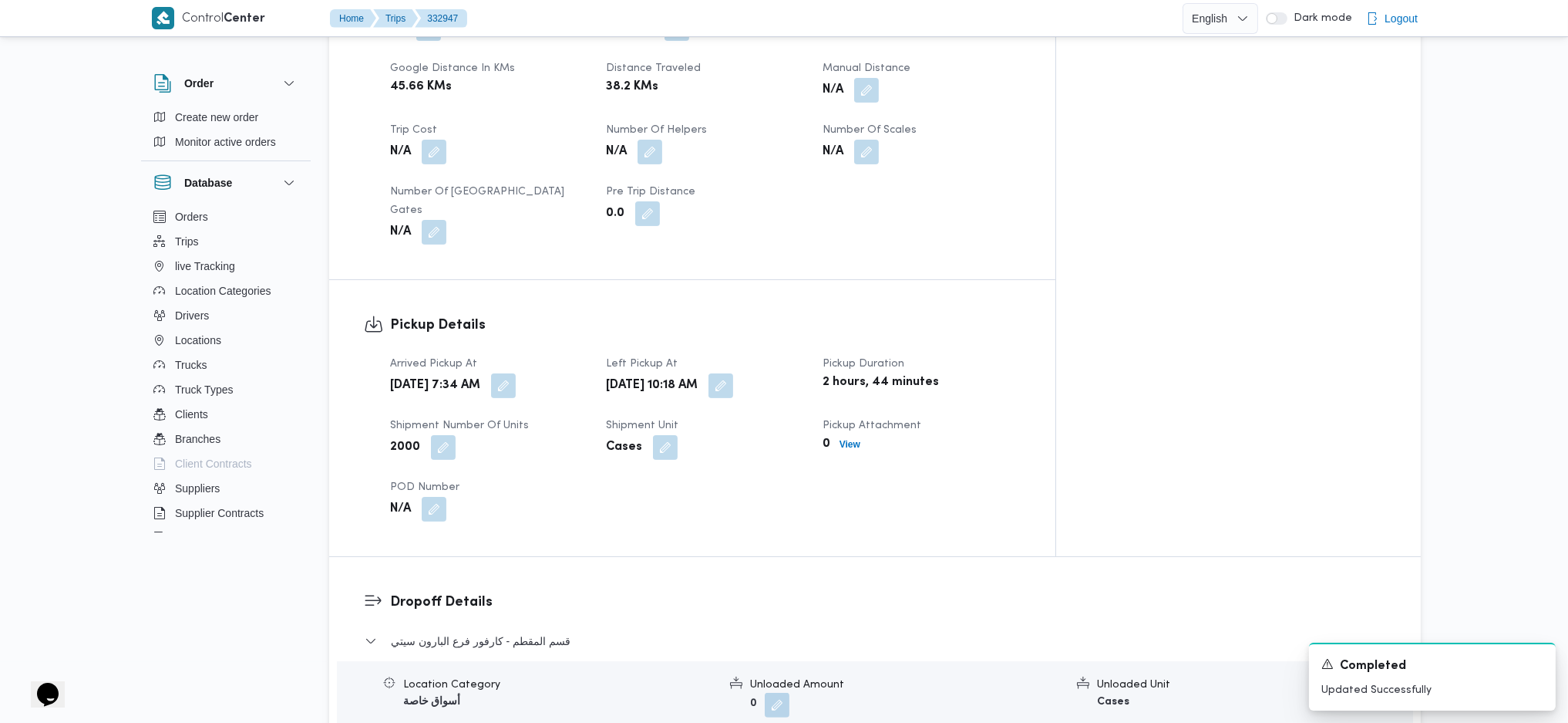
scroll to position [1081, 0]
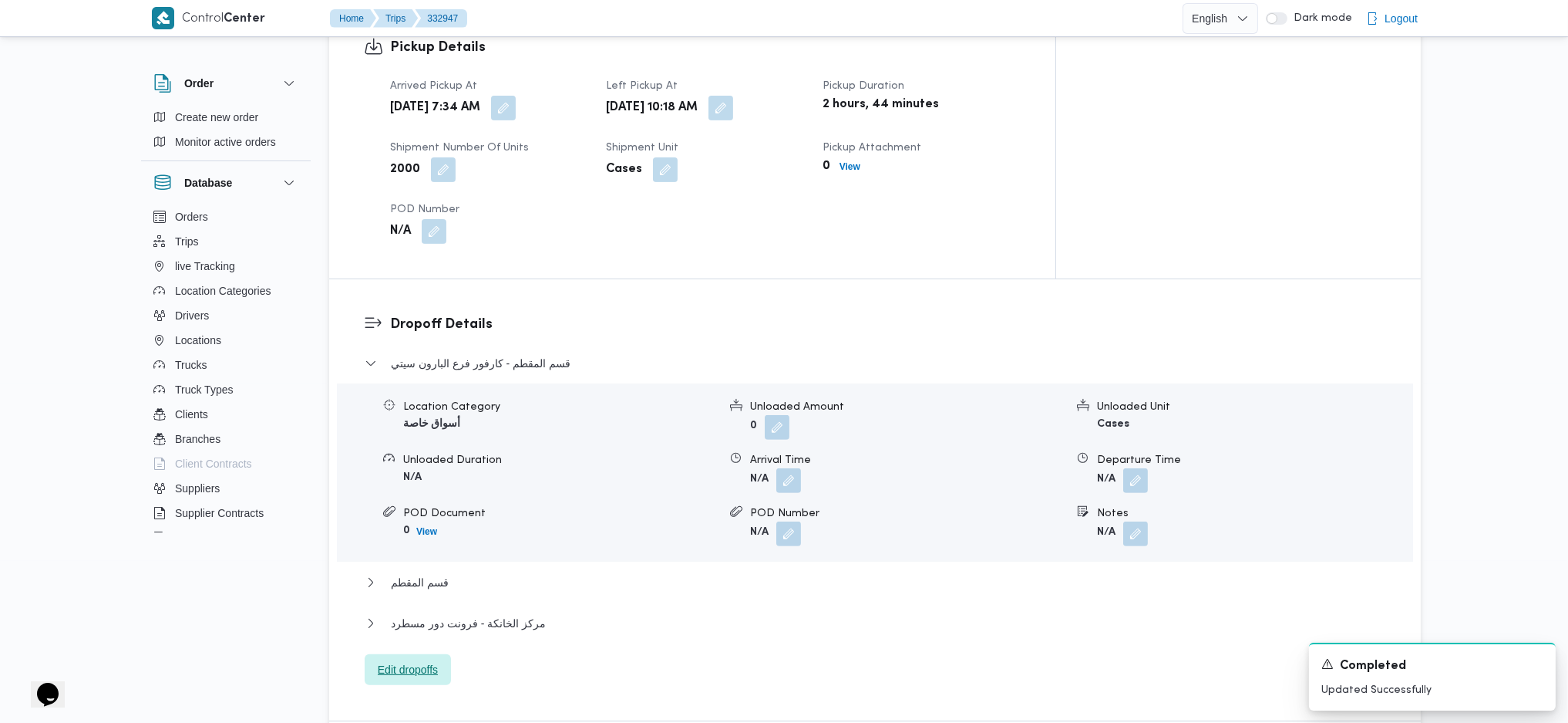
click at [412, 661] on span "Edit dropoffs" at bounding box center [407, 670] width 60 height 19
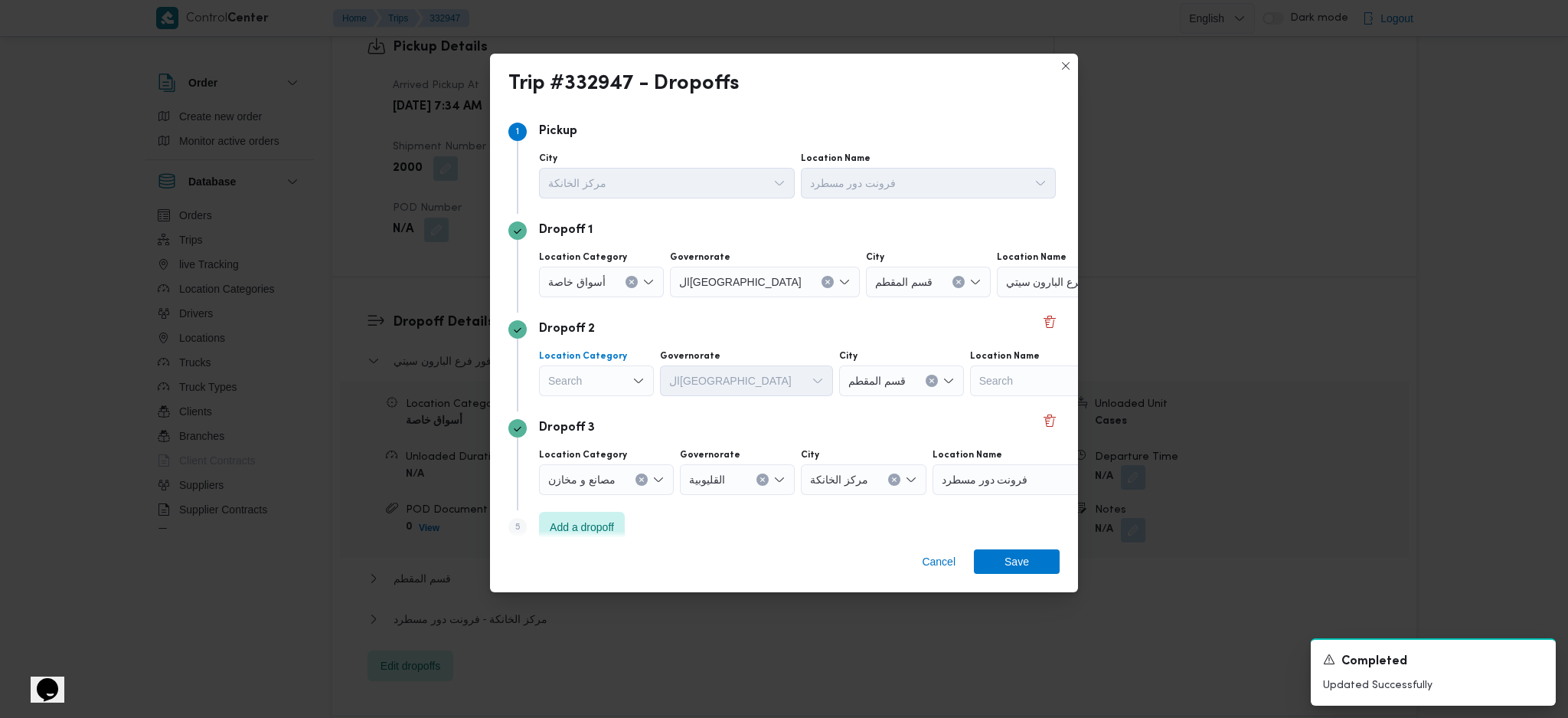
click at [619, 298] on div "Search" at bounding box center [601, 282] width 125 height 30
click at [590, 411] on span "مصانع و مخازن" at bounding box center [606, 409] width 78 height 18
click at [633, 285] on icon "Clear input" at bounding box center [632, 282] width 4 height 4
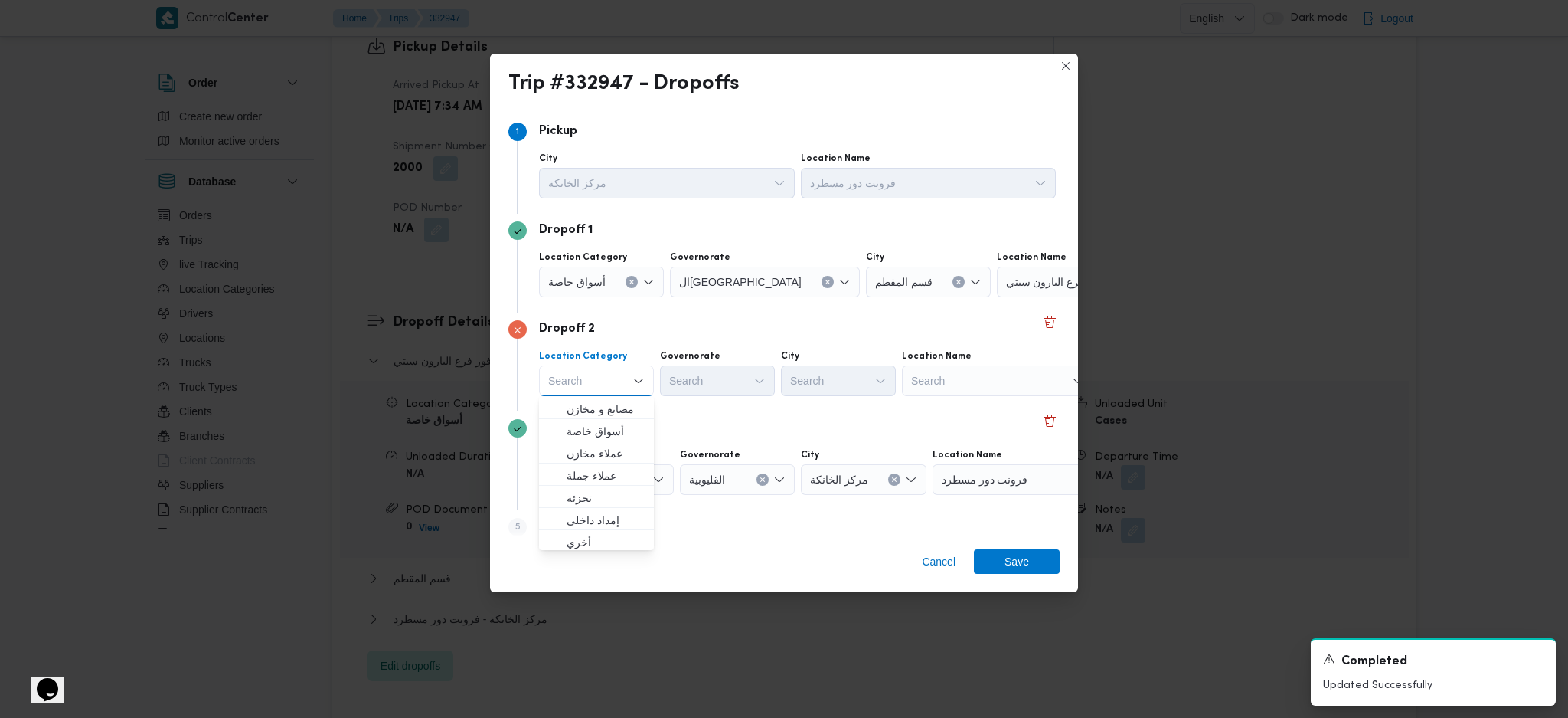
click at [997, 298] on div "Search" at bounding box center [1092, 282] width 191 height 30
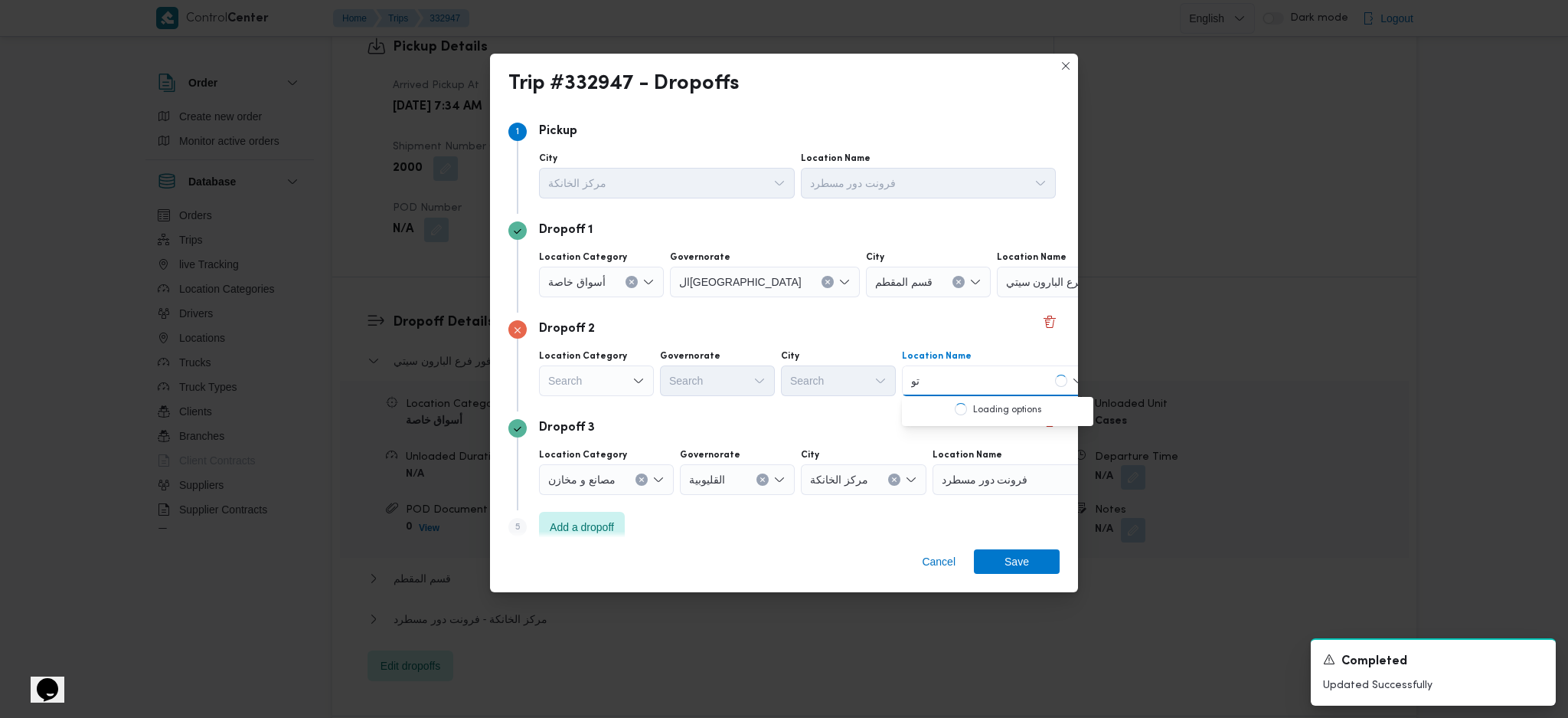
type input "ت"
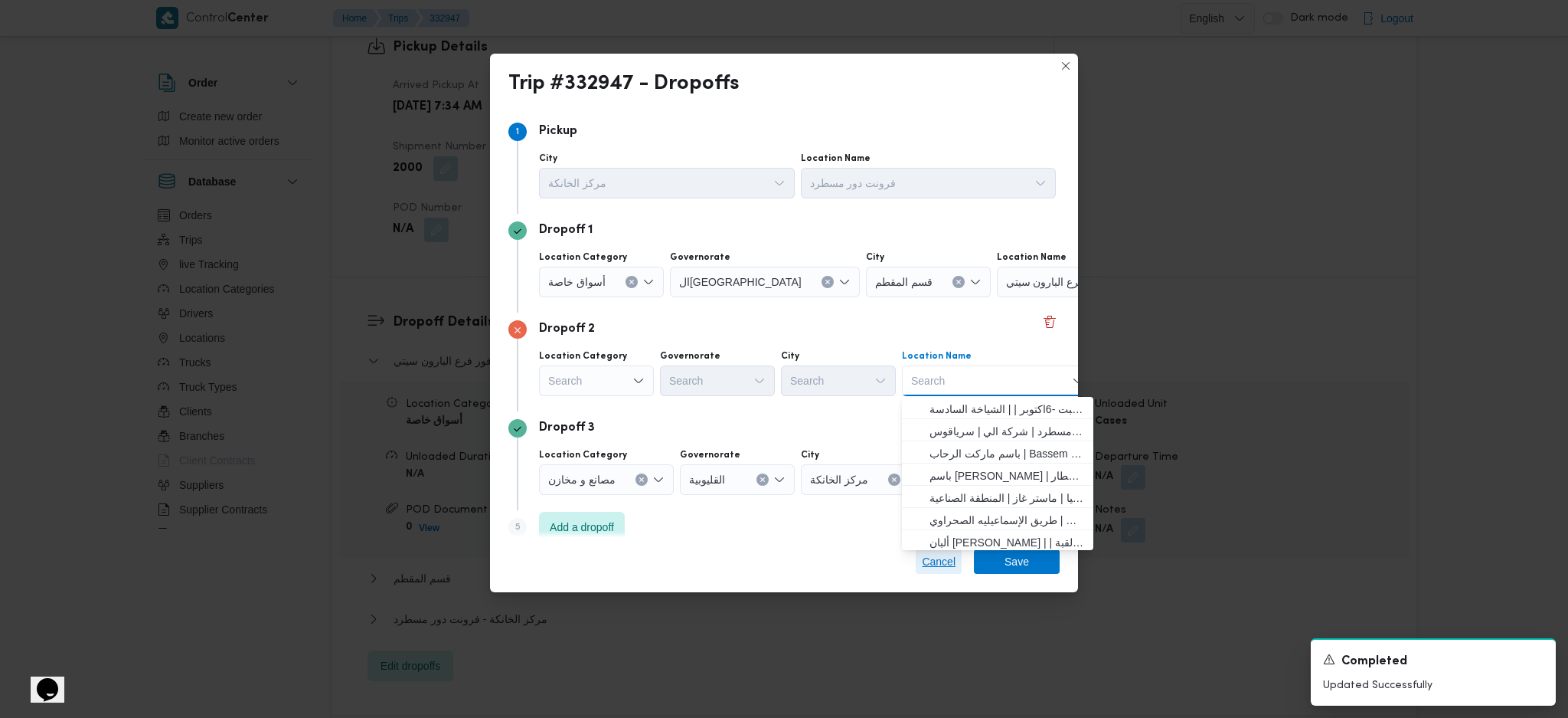
click at [940, 559] on span "Cancel" at bounding box center [938, 562] width 33 height 18
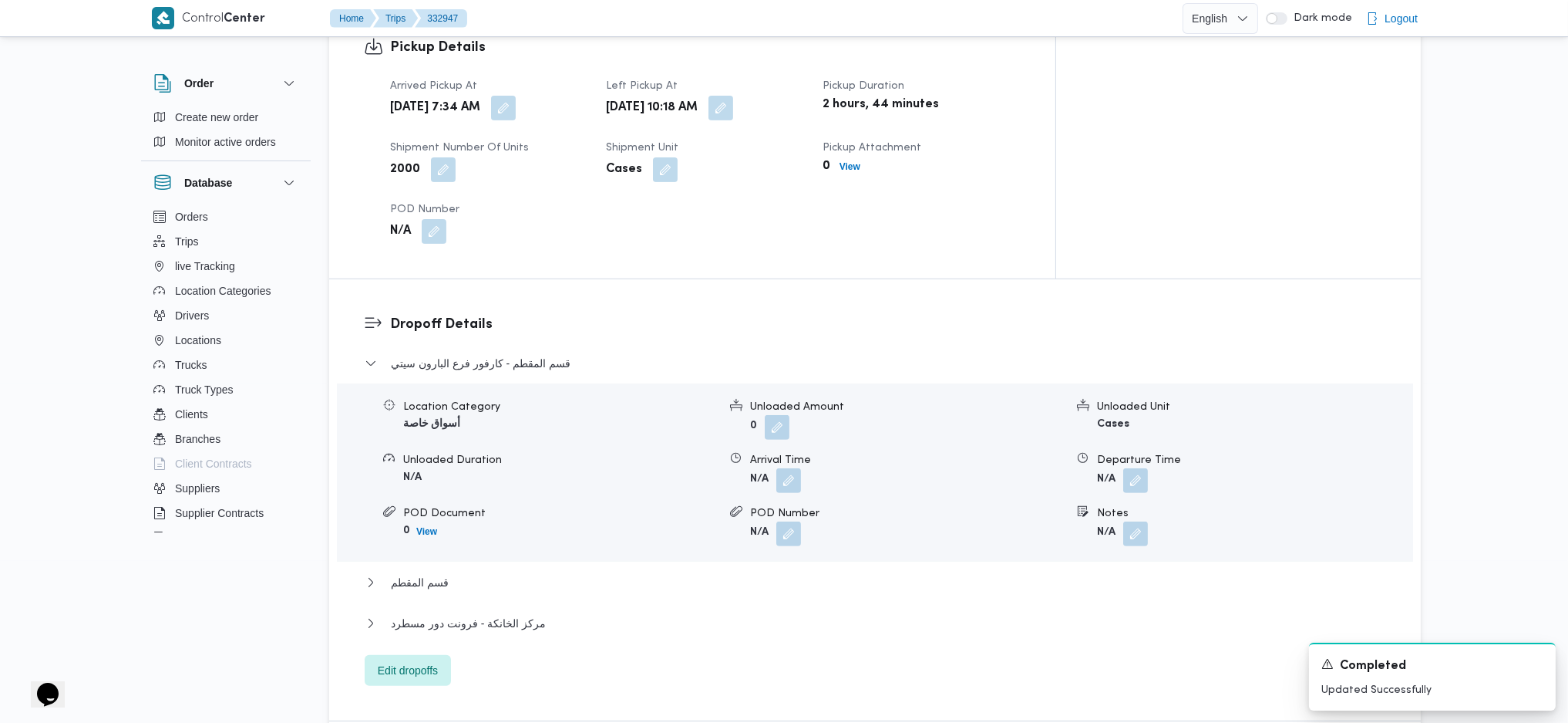
click at [408, 617] on div "Dropoff Details قسم المقطم - كارفور فرع البارون سيتي Location Category أسواق خا…" at bounding box center [875, 500] width 1092 height 441
click at [421, 661] on span "Edit dropoffs" at bounding box center [407, 670] width 60 height 19
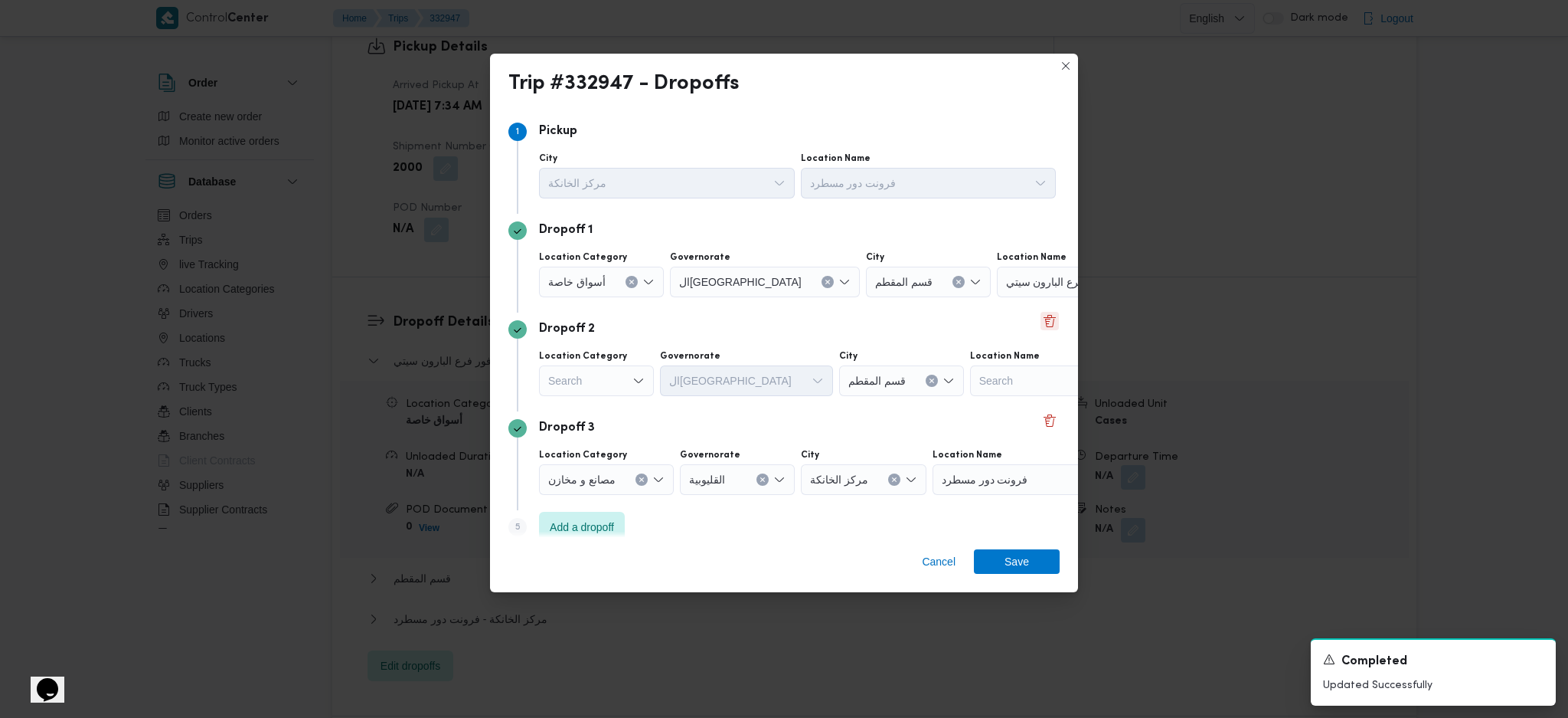
click at [1041, 327] on button "Delete" at bounding box center [1050, 321] width 18 height 18
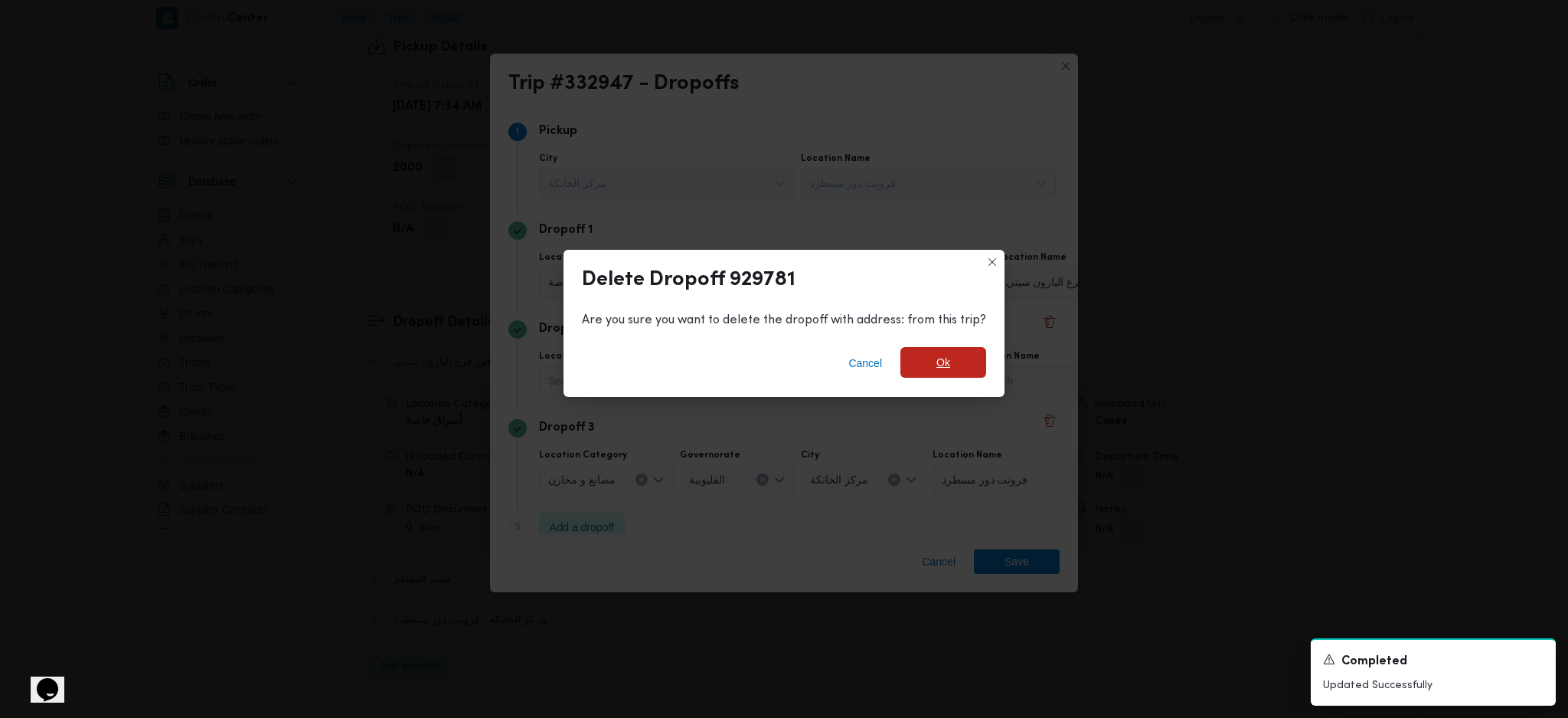
click at [948, 361] on span "Ok" at bounding box center [943, 362] width 86 height 30
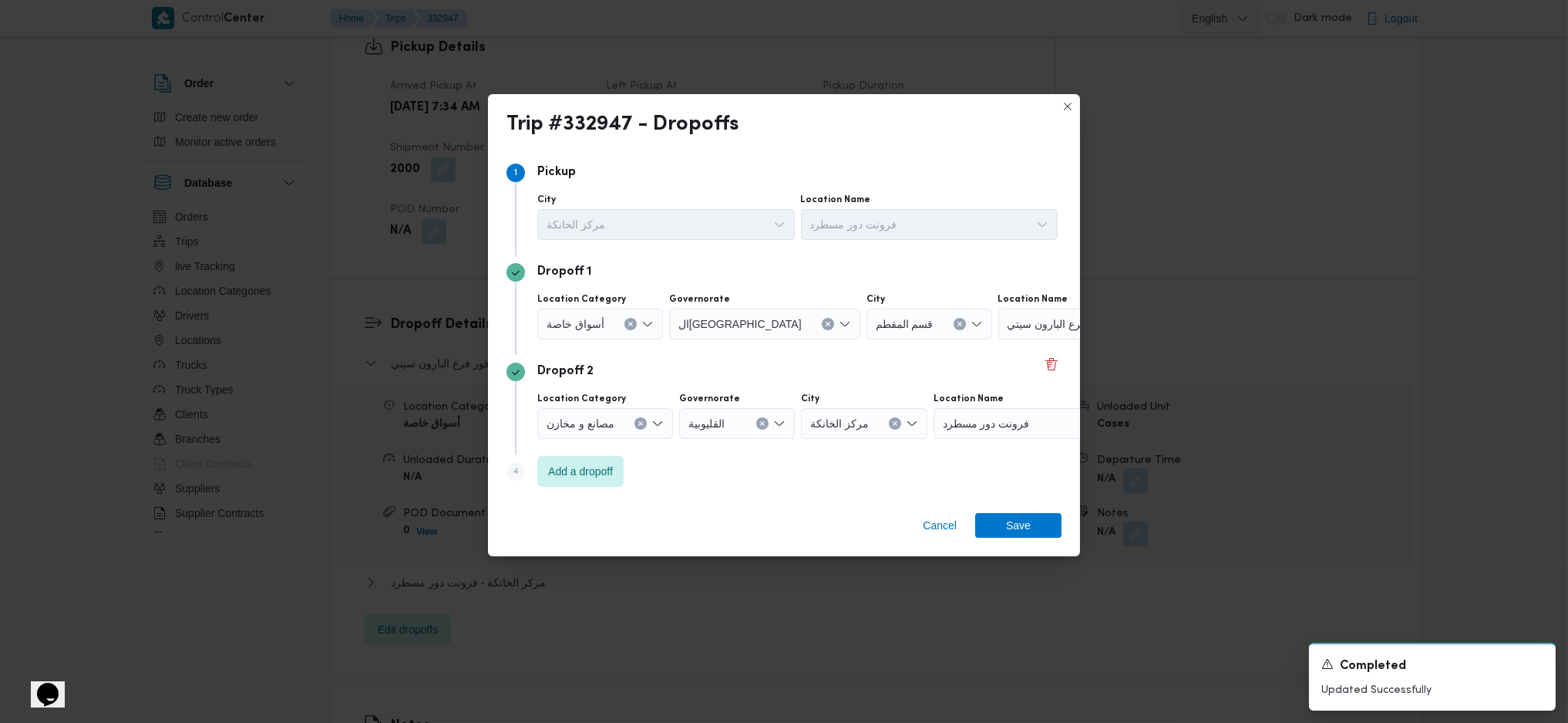
click at [630, 329] on button "Clear input" at bounding box center [631, 324] width 12 height 12
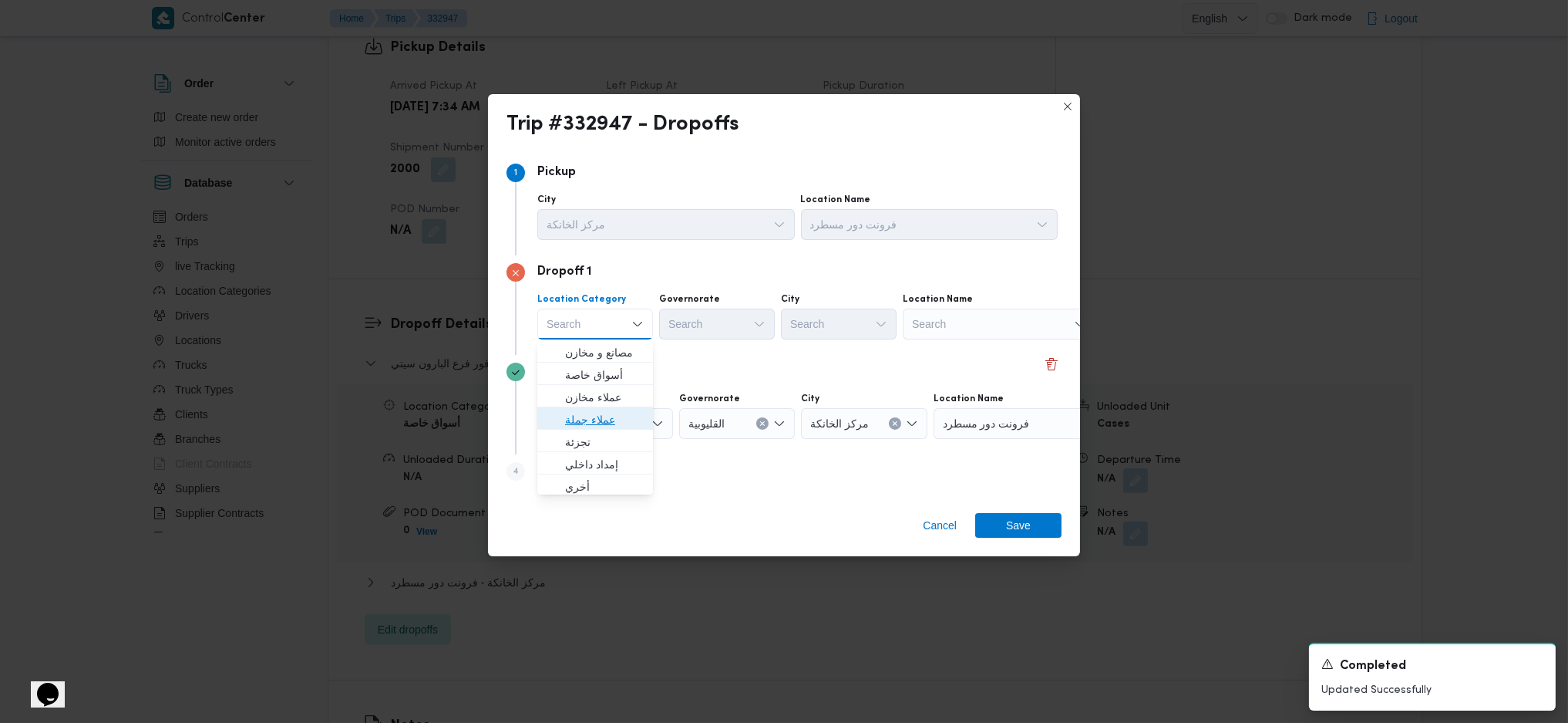
click at [618, 416] on span "عملاء جملة" at bounding box center [605, 420] width 79 height 19
click at [737, 331] on div "Search" at bounding box center [719, 324] width 115 height 31
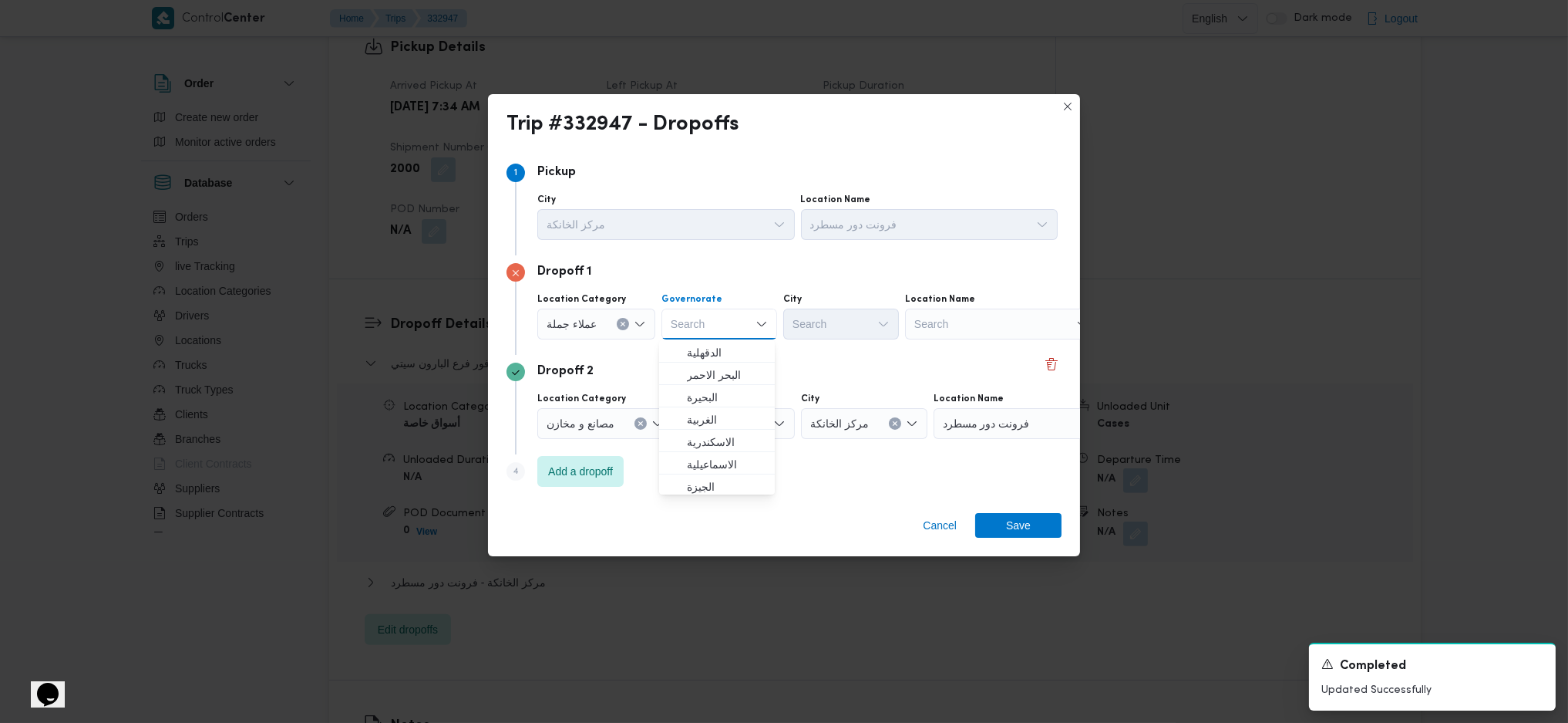
click at [717, 494] on div "Step 1 1 Pickup City مركز الخانكة Location Name فرونت دور مسطرد Dropoff 1 Locat…" at bounding box center [784, 325] width 592 height 351
click at [715, 328] on div "Search" at bounding box center [719, 324] width 115 height 31
click at [731, 475] on span "الجيزة" at bounding box center [717, 487] width 103 height 25
click at [860, 330] on div "Search" at bounding box center [841, 324] width 115 height 31
type input "صح"
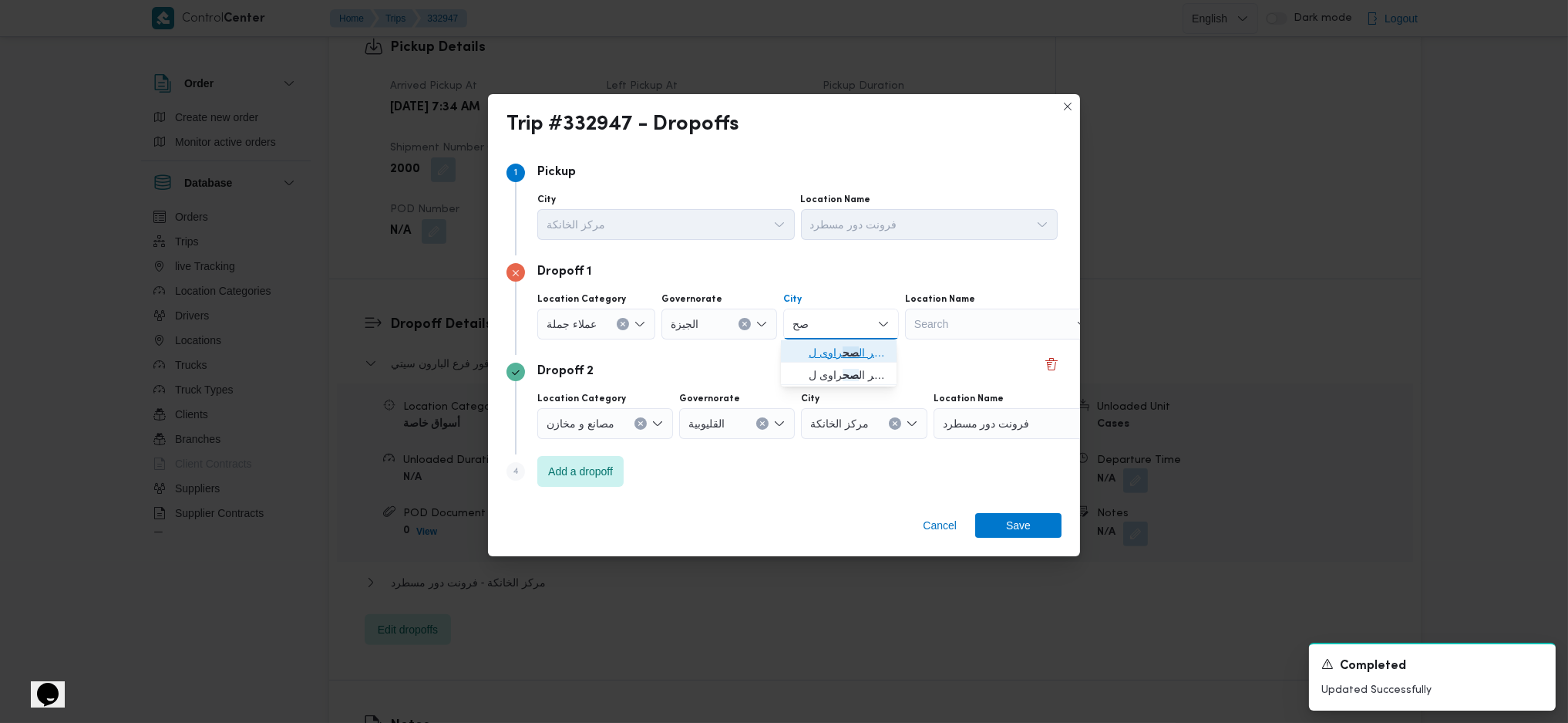
click at [839, 351] on span "الظهير ال صح راوى لمحافظة الجيزة" at bounding box center [848, 353] width 79 height 19
click at [1003, 540] on div "Cancel Save" at bounding box center [784, 529] width 592 height 56
click at [1013, 525] on span "Save" at bounding box center [1018, 525] width 25 height 25
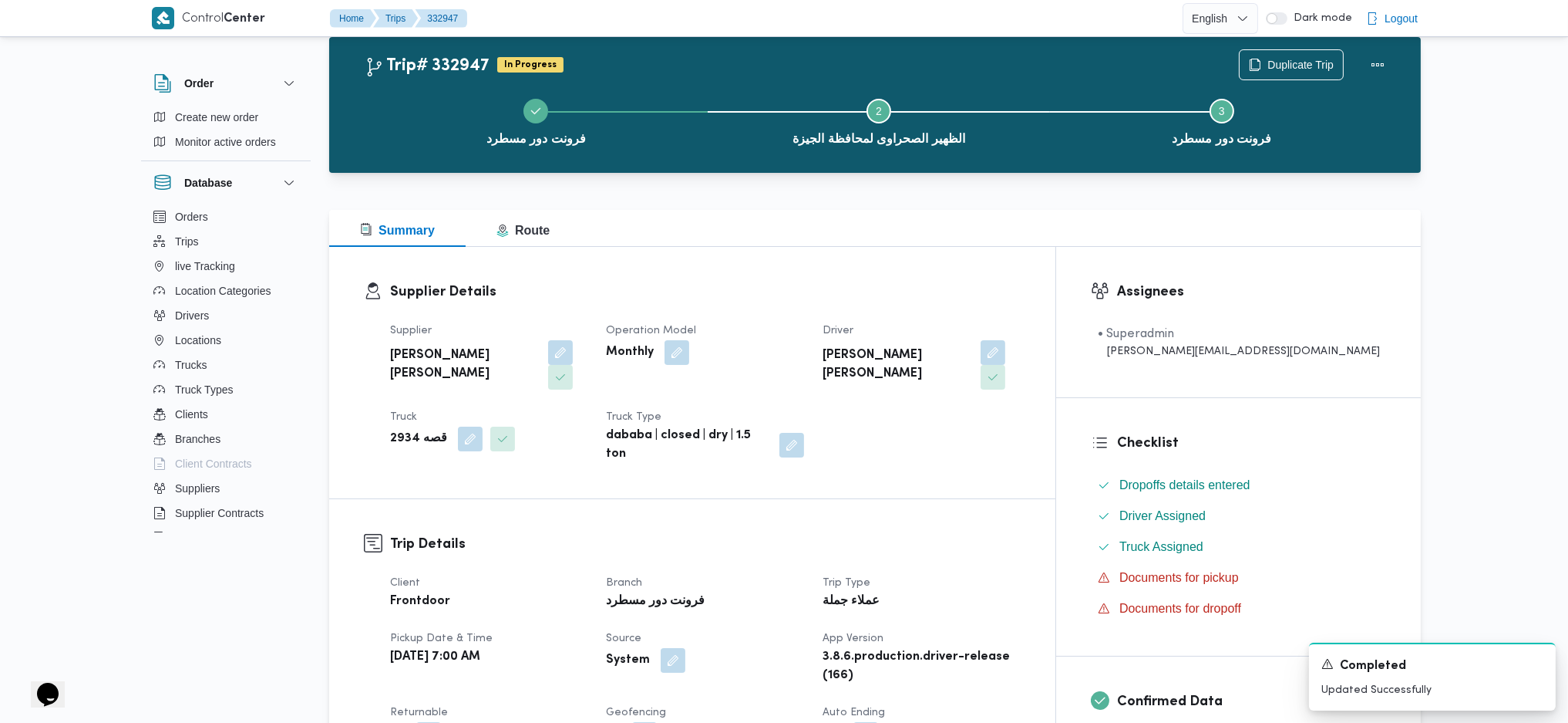
scroll to position [0, 0]
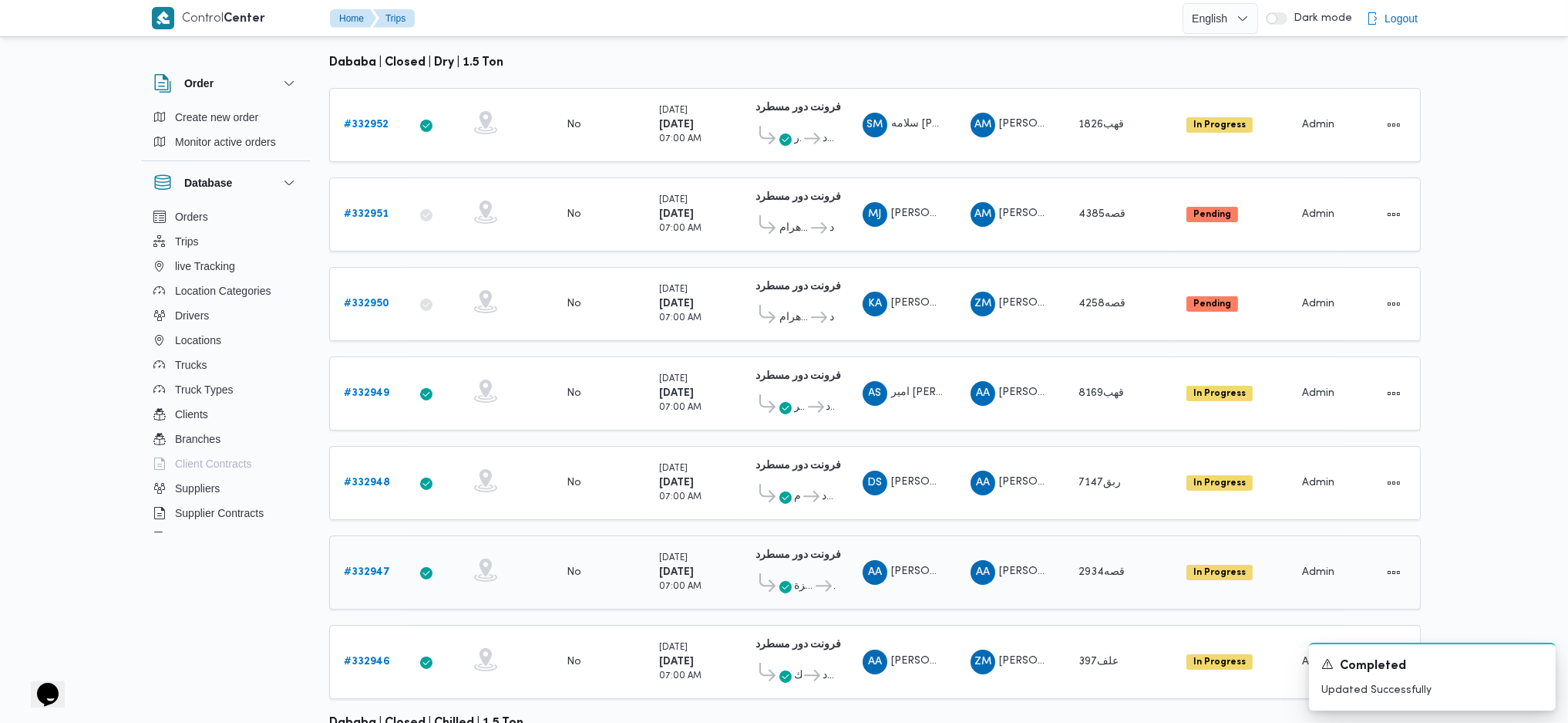
scroll to position [70, 0]
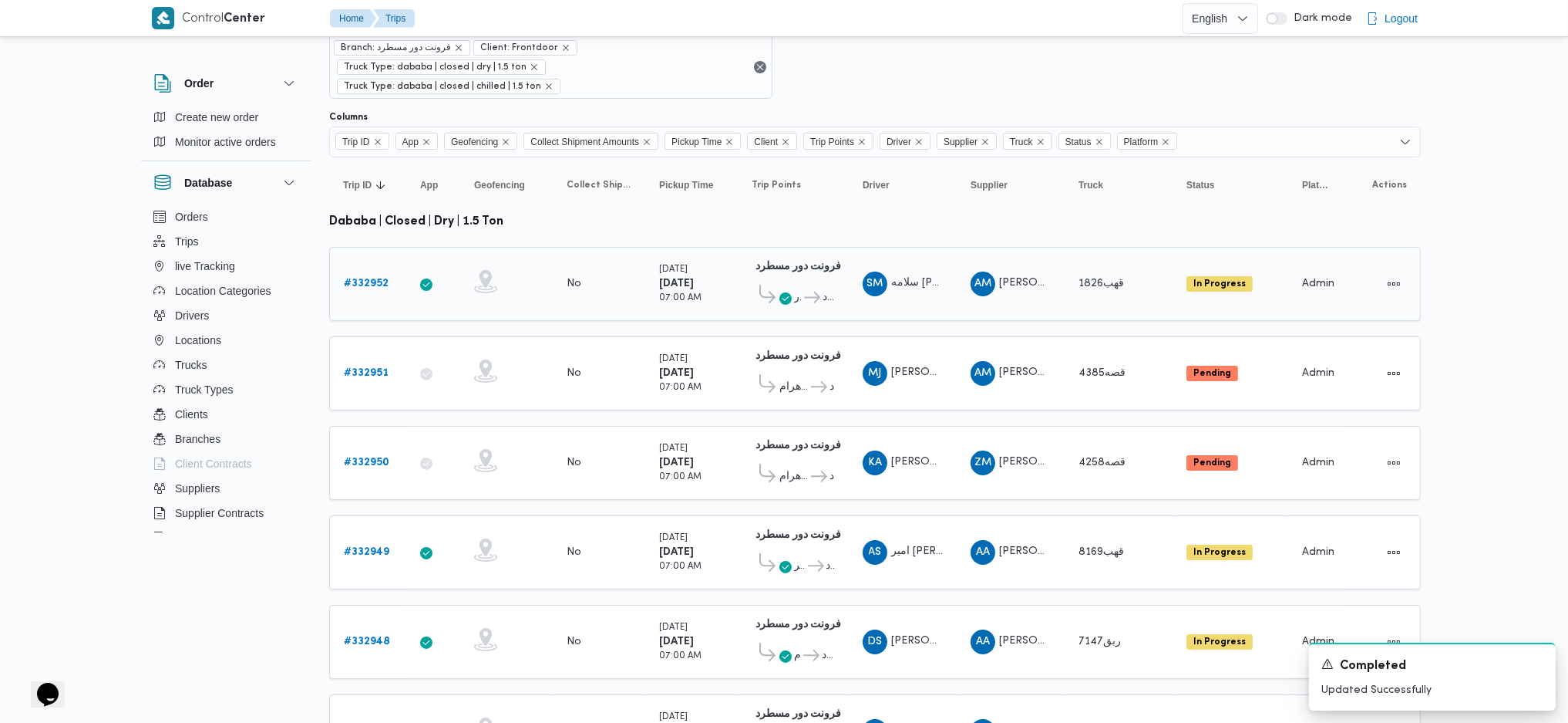
click at [360, 278] on b "# 332952" at bounding box center [366, 283] width 45 height 10
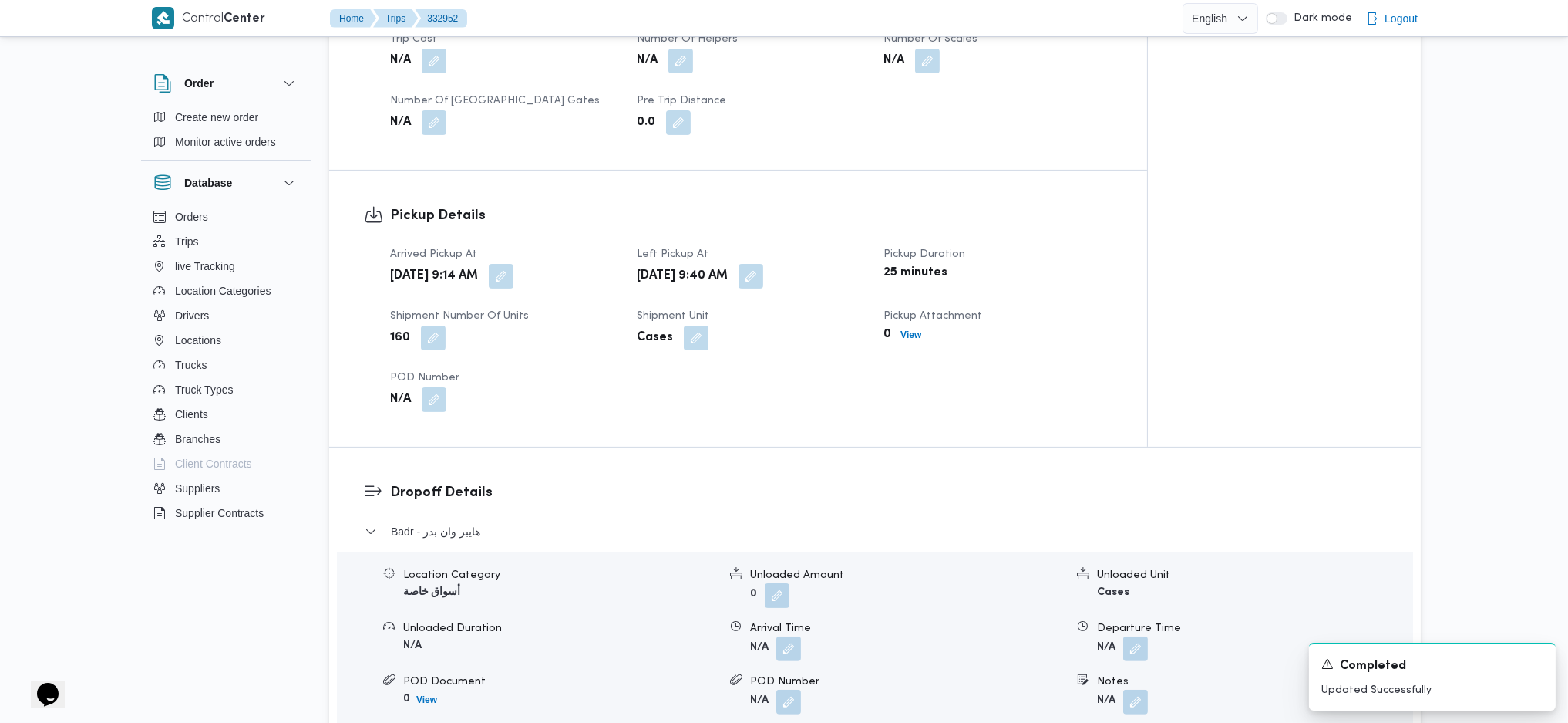
scroll to position [1304, 0]
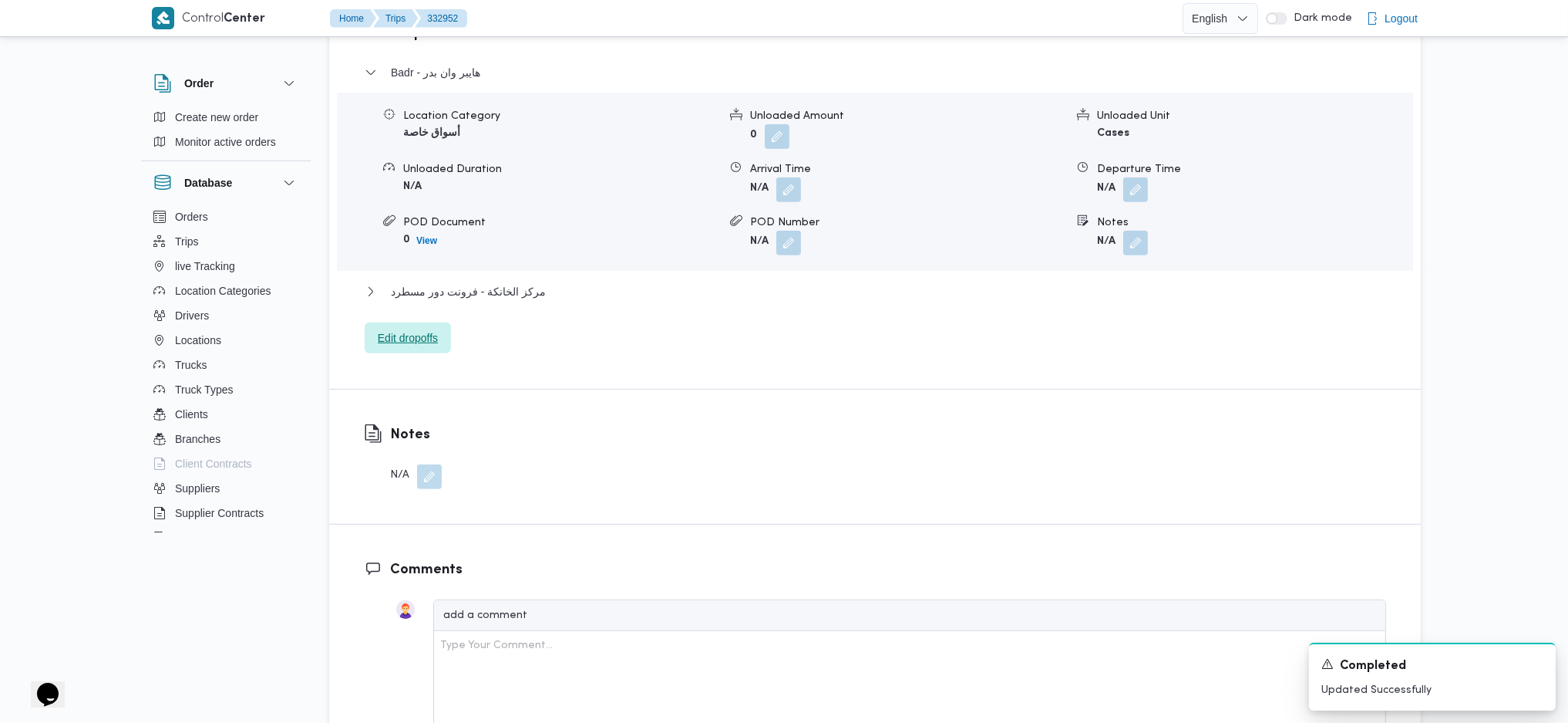
click at [420, 341] on span "Edit dropoffs" at bounding box center [407, 338] width 60 height 19
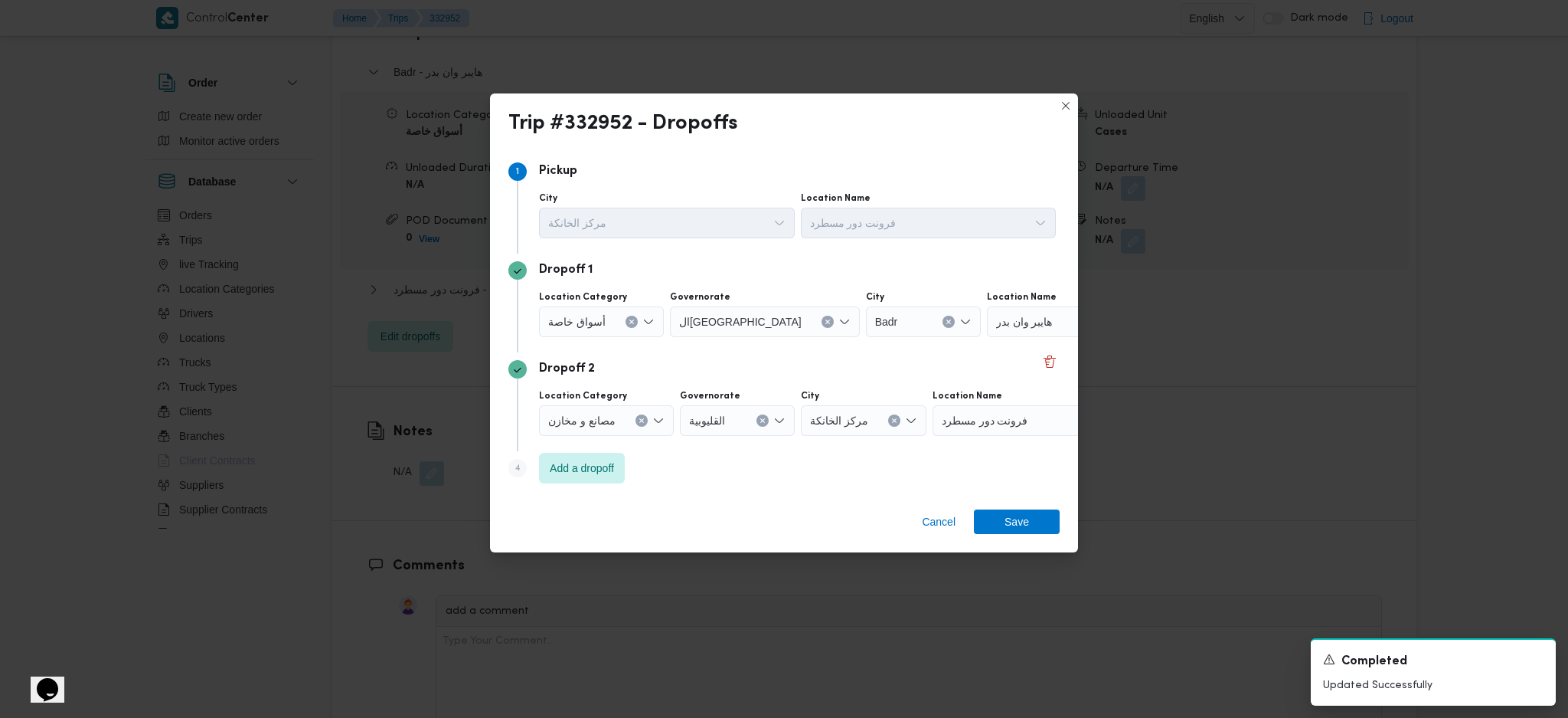
click at [1027, 330] on div "هايبر وان بدر" at bounding box center [1082, 322] width 191 height 30
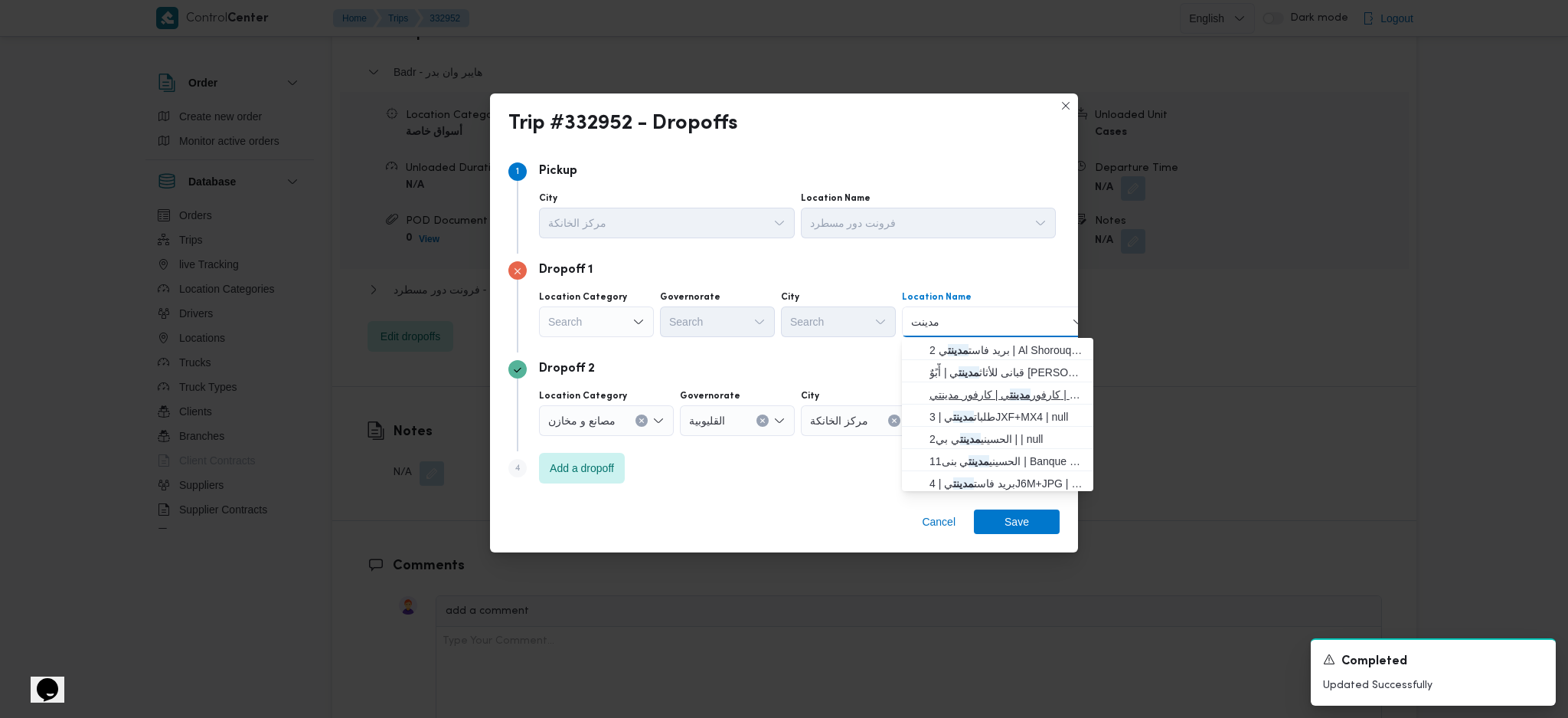
type input "مدينت"
click at [1017, 396] on mark "مدينت" at bounding box center [1020, 394] width 20 height 12
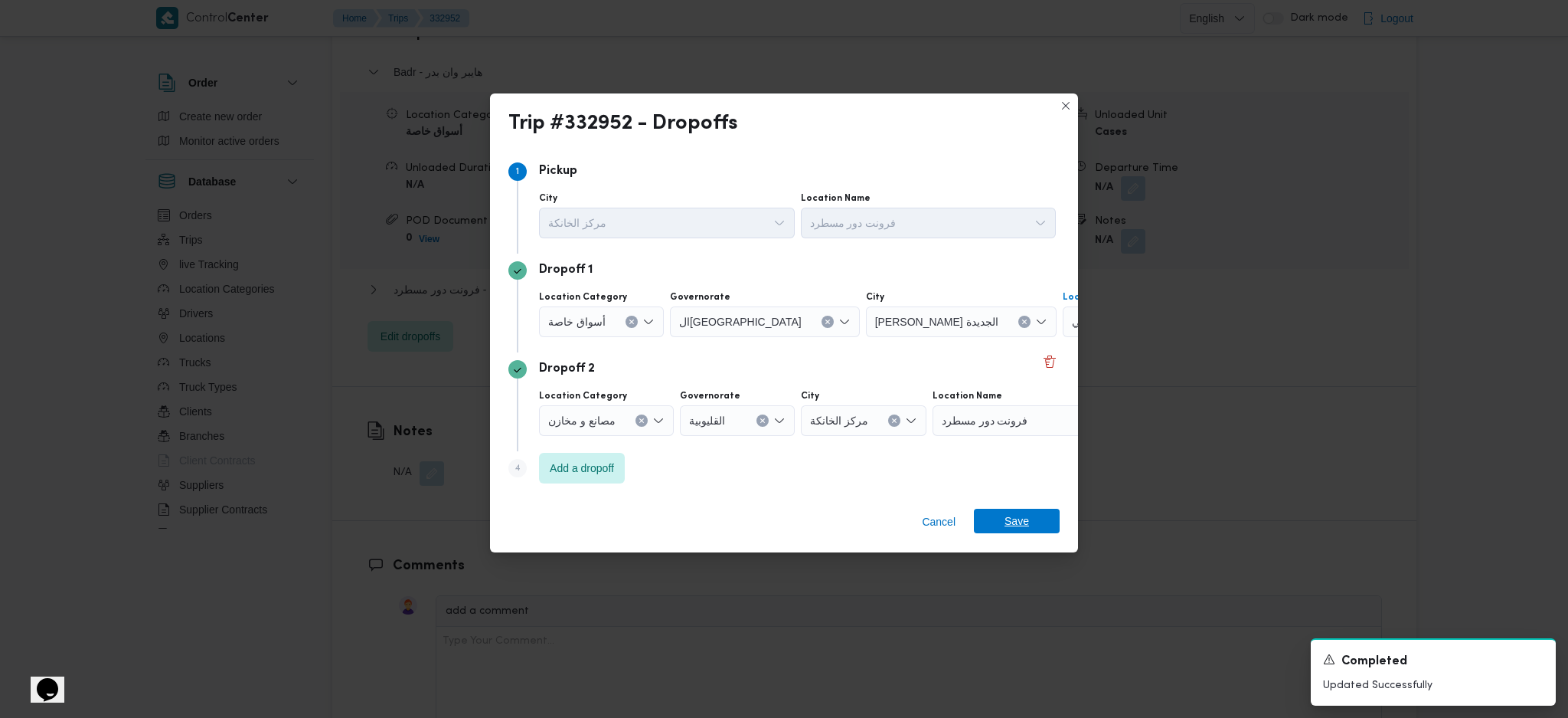
click at [1023, 516] on span "Save" at bounding box center [1017, 521] width 25 height 25
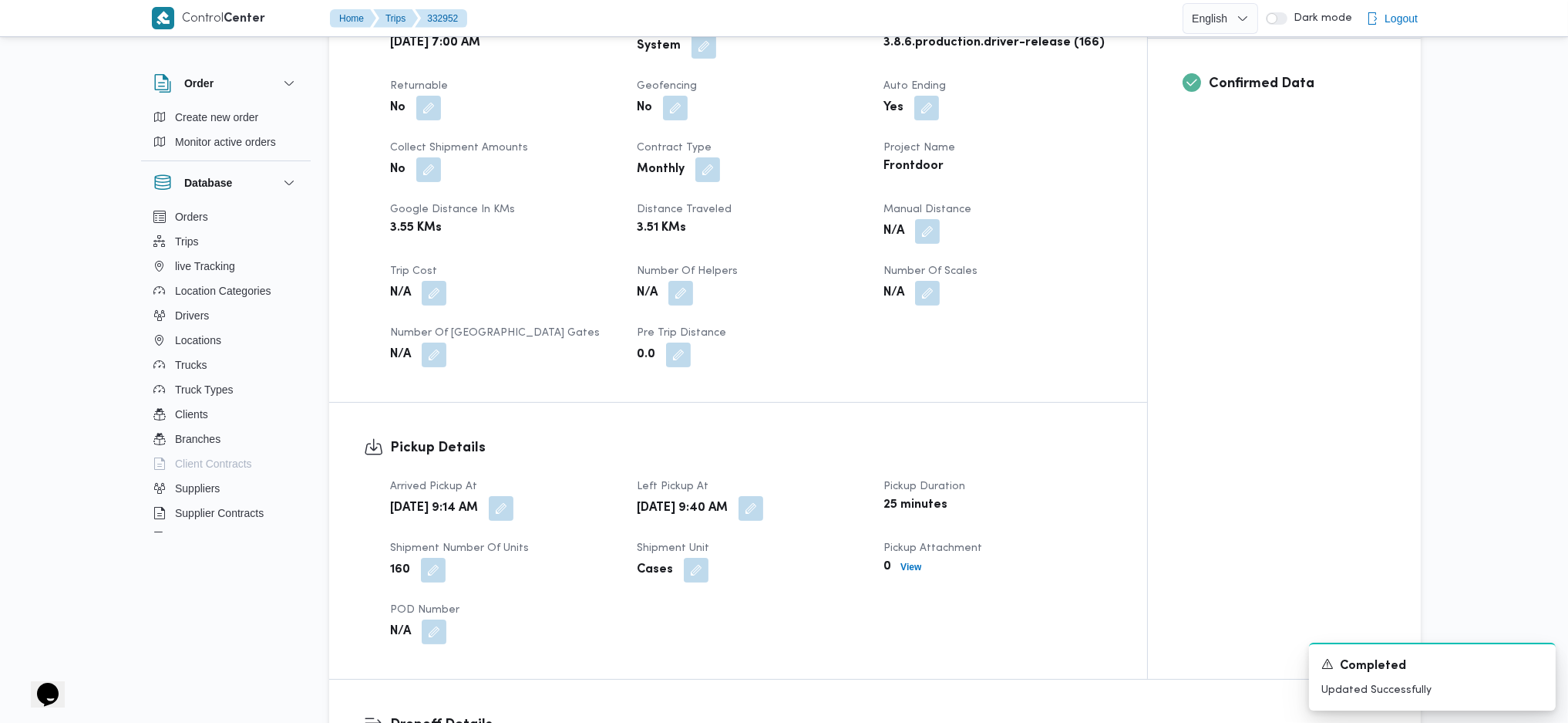
scroll to position [892, 0]
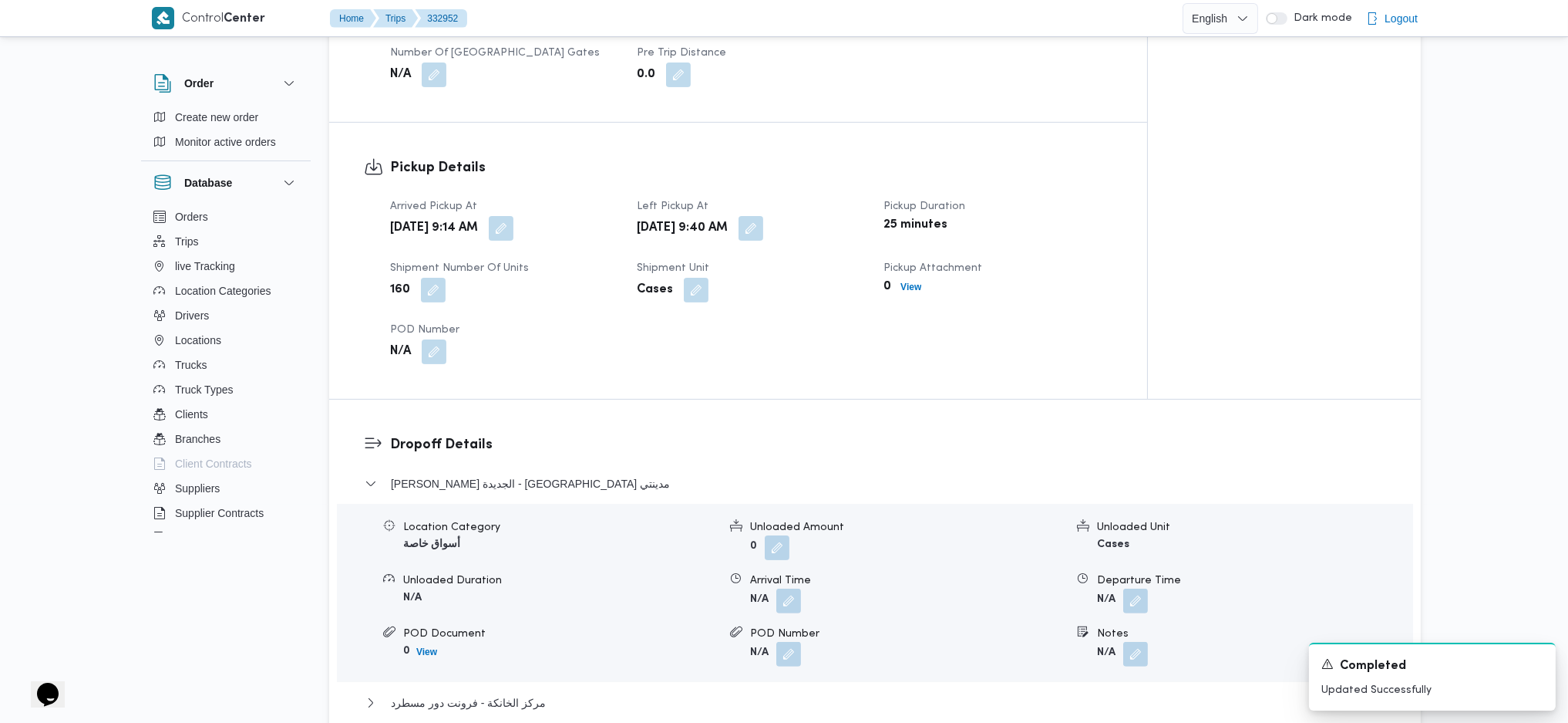
drag, startPoint x: 560, startPoint y: 228, endPoint x: 552, endPoint y: 243, distance: 17.0
click at [513, 228] on button "button" at bounding box center [501, 228] width 25 height 25
click at [526, 301] on input "23/08/2025 09:14" at bounding box center [518, 289] width 175 height 31
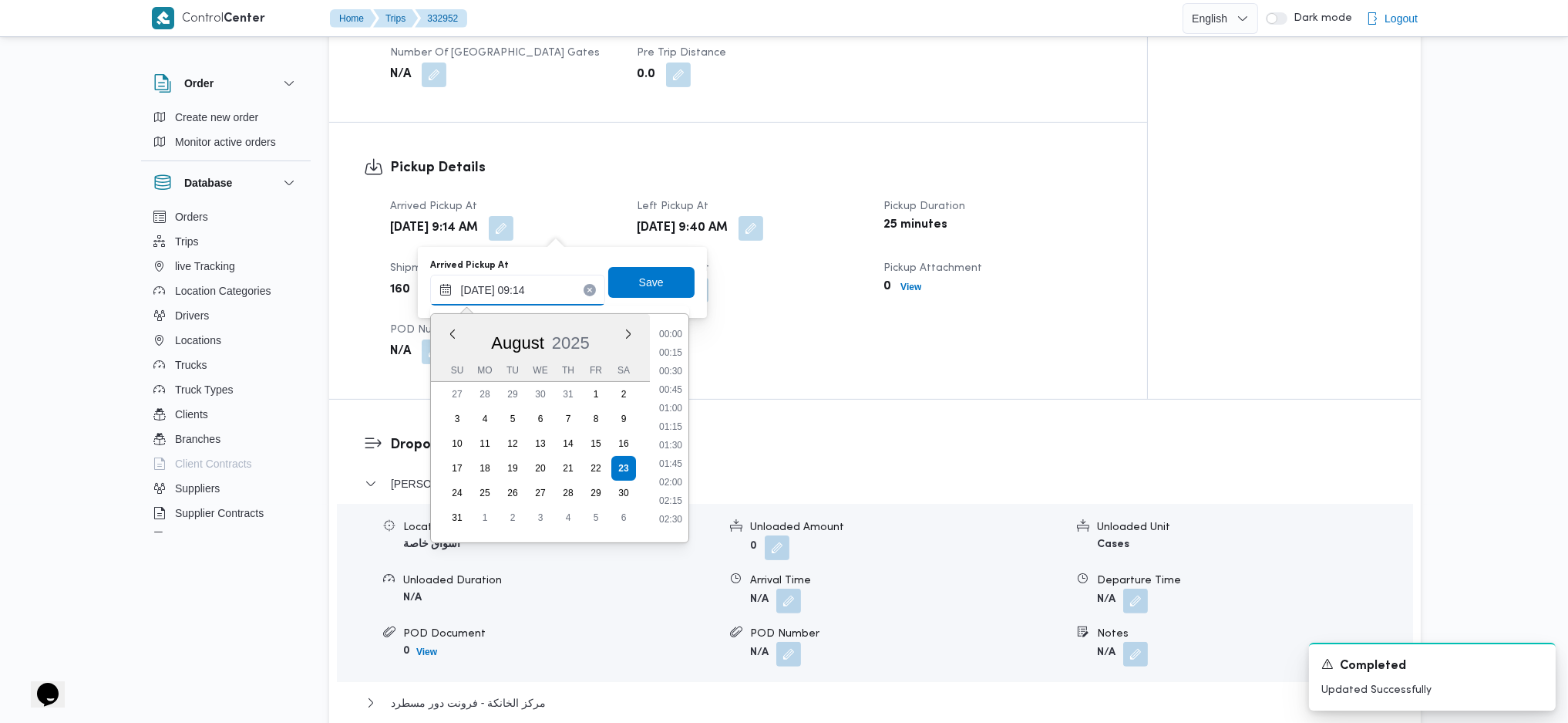
scroll to position [563, 0]
click at [658, 402] on li "08:30" at bounding box center [671, 400] width 35 height 16
type input "23/08/2025 08:30"
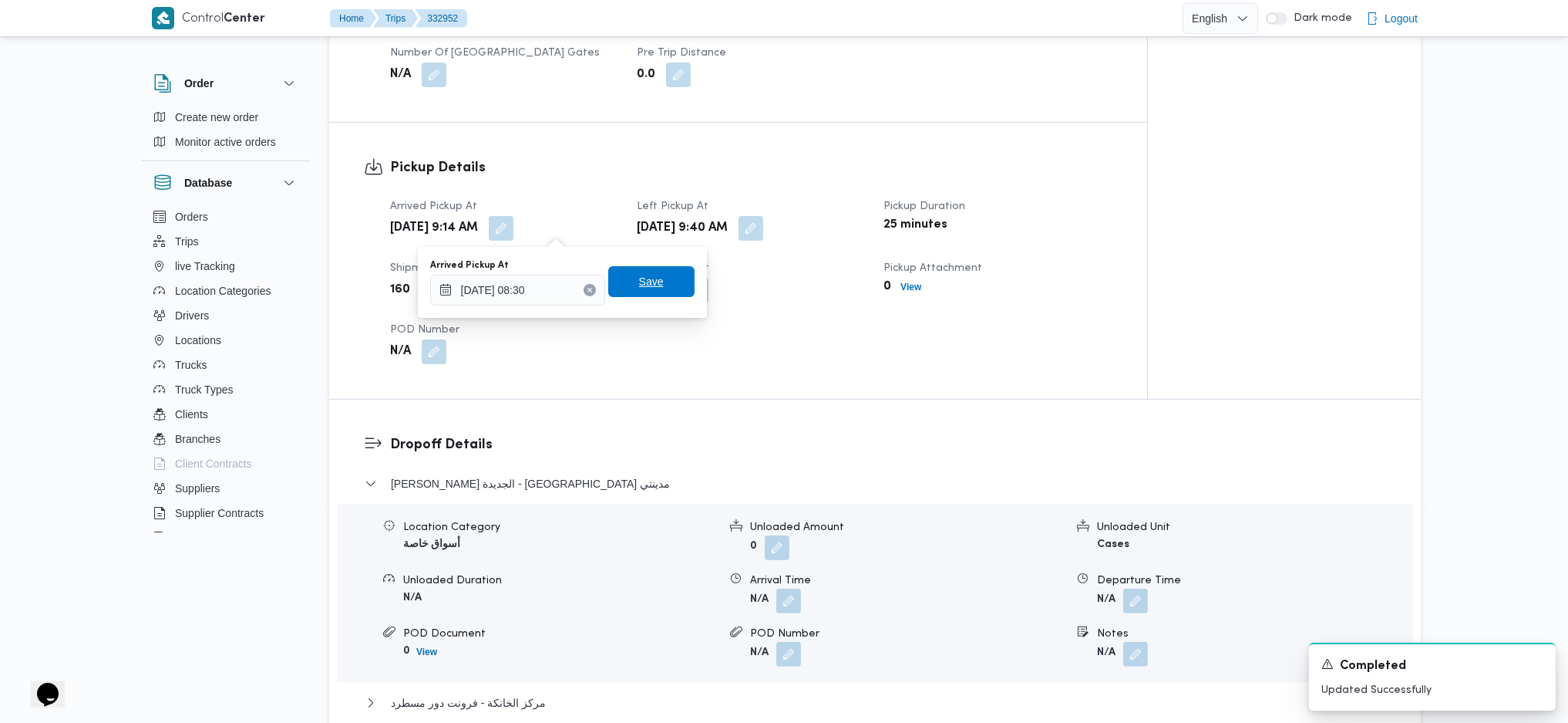
click at [650, 284] on span "Save" at bounding box center [651, 281] width 86 height 31
click at [694, 346] on div "Arrived Pickup At Sat, Aug 23, 2025 9:14 AM Left Pickup At Sat, Aug 23, 2025 9:…" at bounding box center [751, 280] width 741 height 185
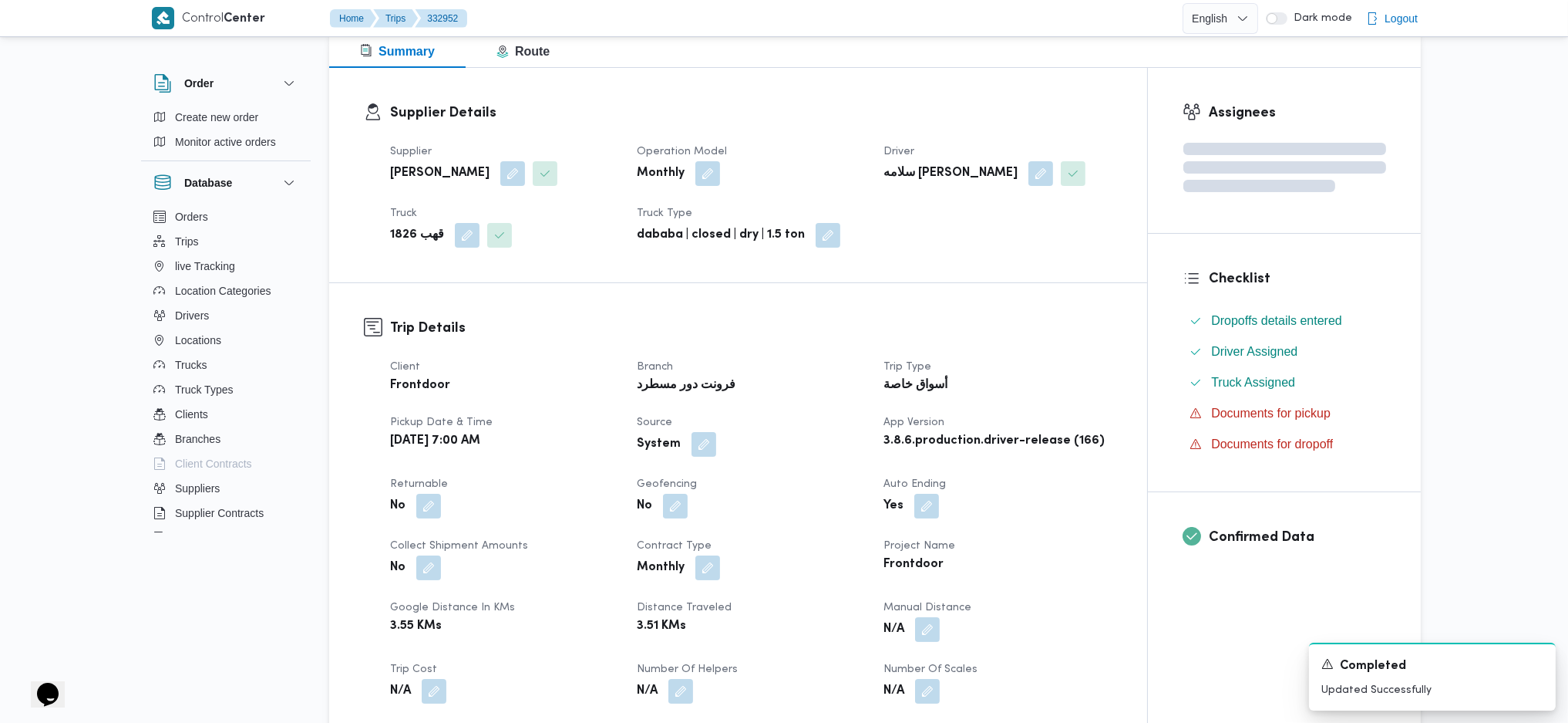
scroll to position [0, 0]
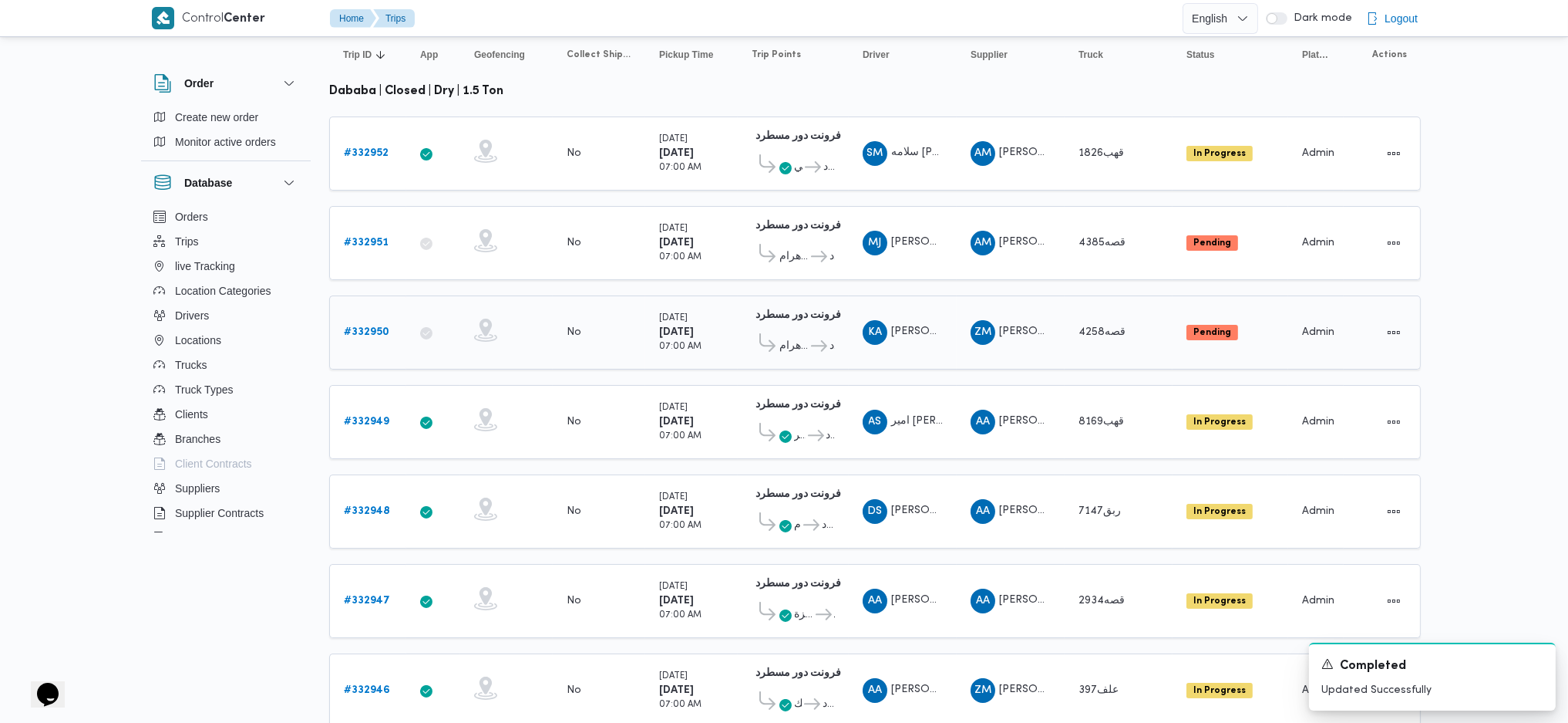
scroll to position [121, 0]
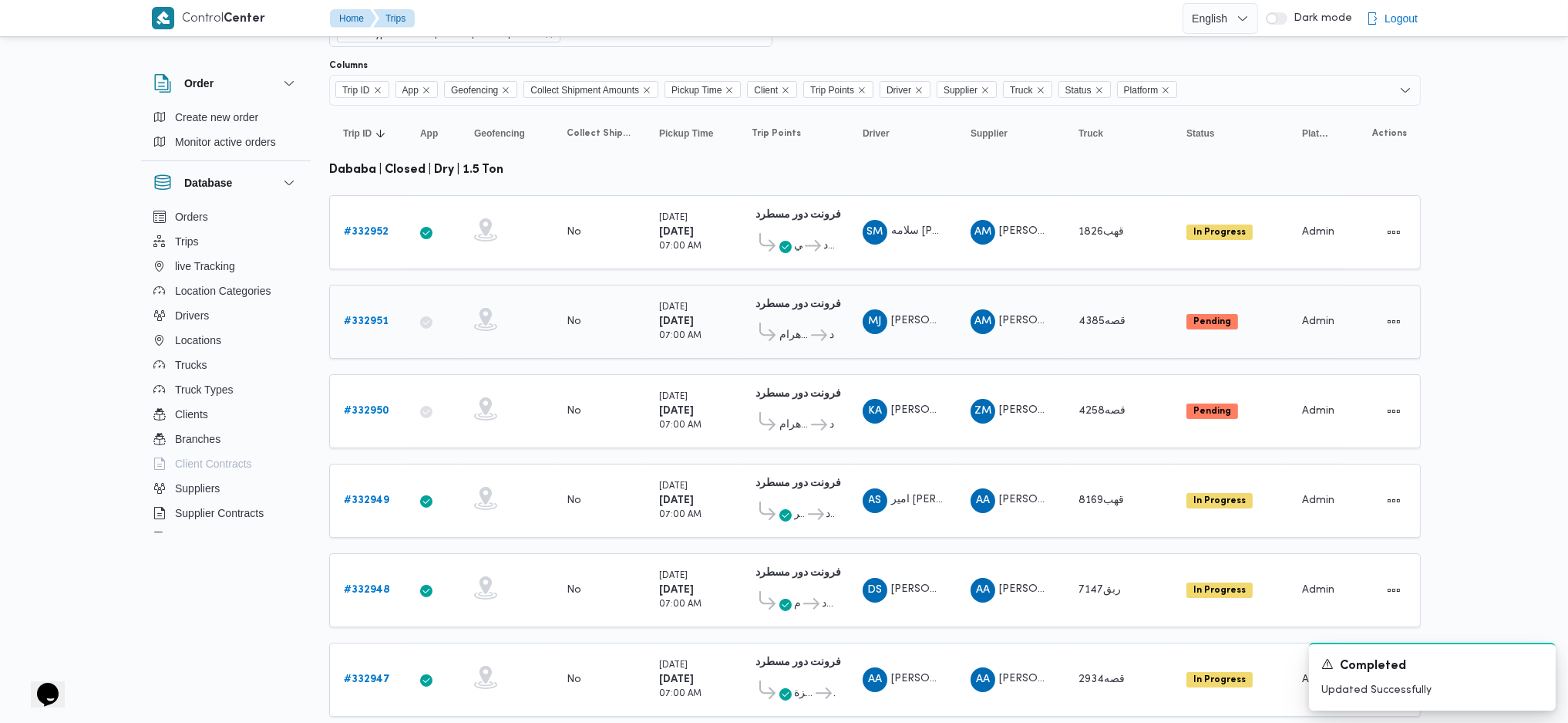
click at [831, 327] on span "فرونت دور مسطرد" at bounding box center [832, 336] width 6 height 19
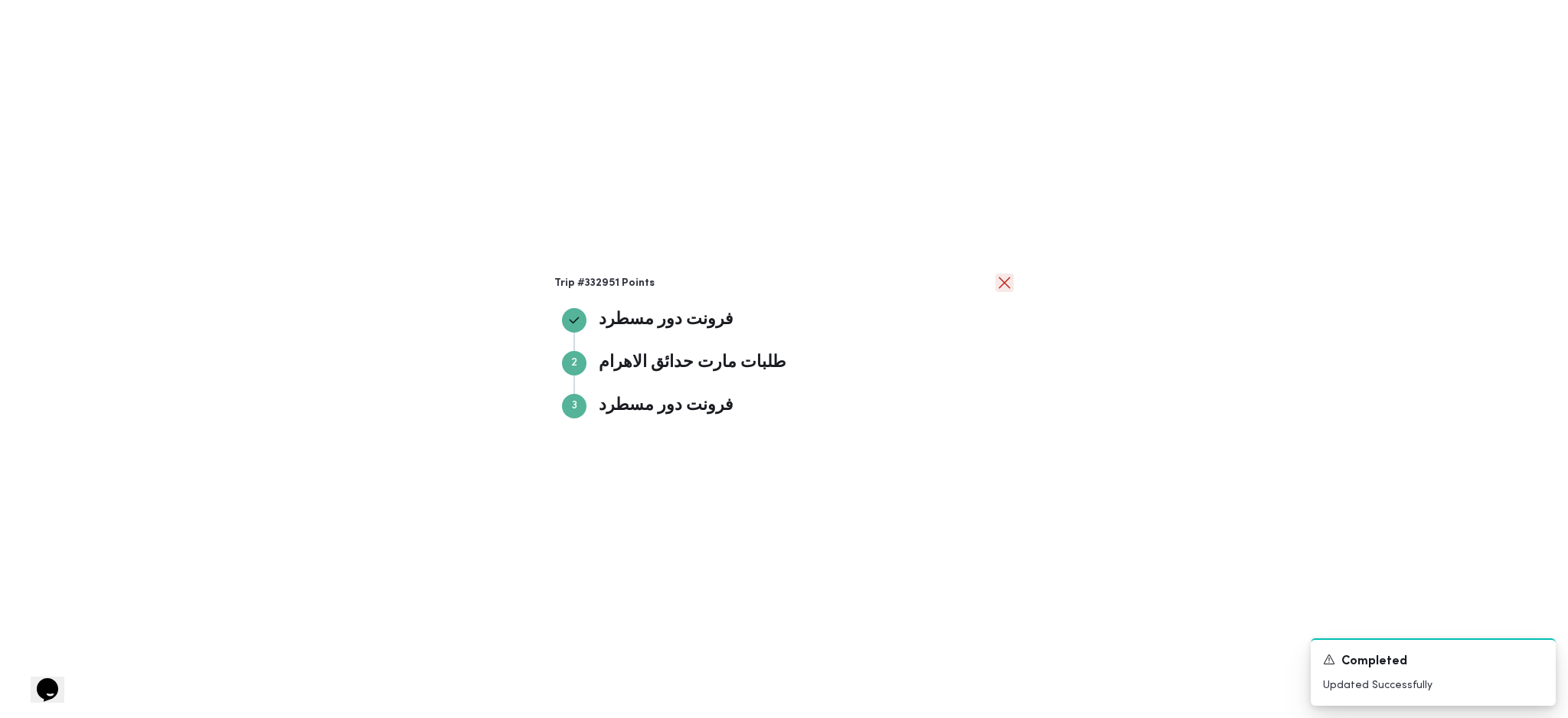
click at [1007, 290] on button "close" at bounding box center [1005, 283] width 18 height 18
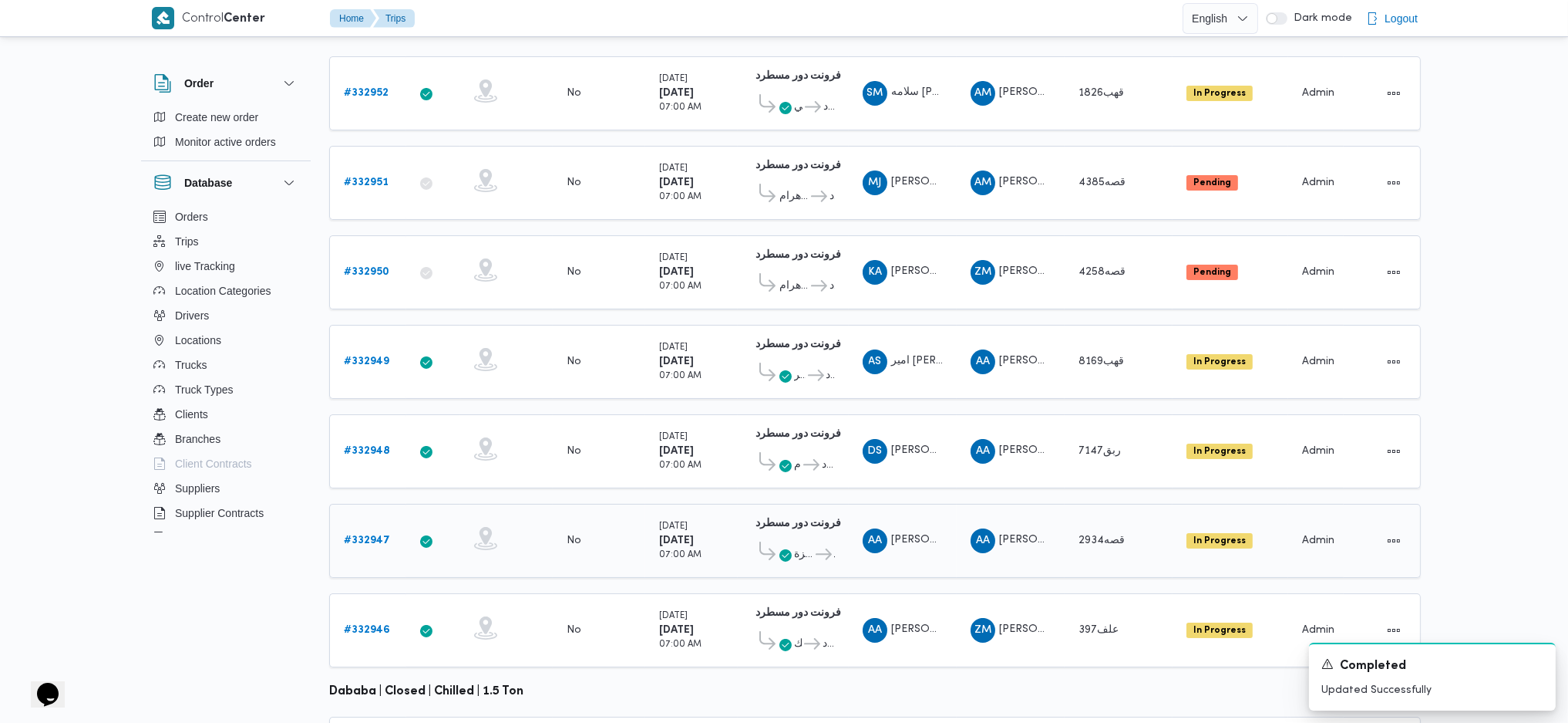
scroll to position [224, 0]
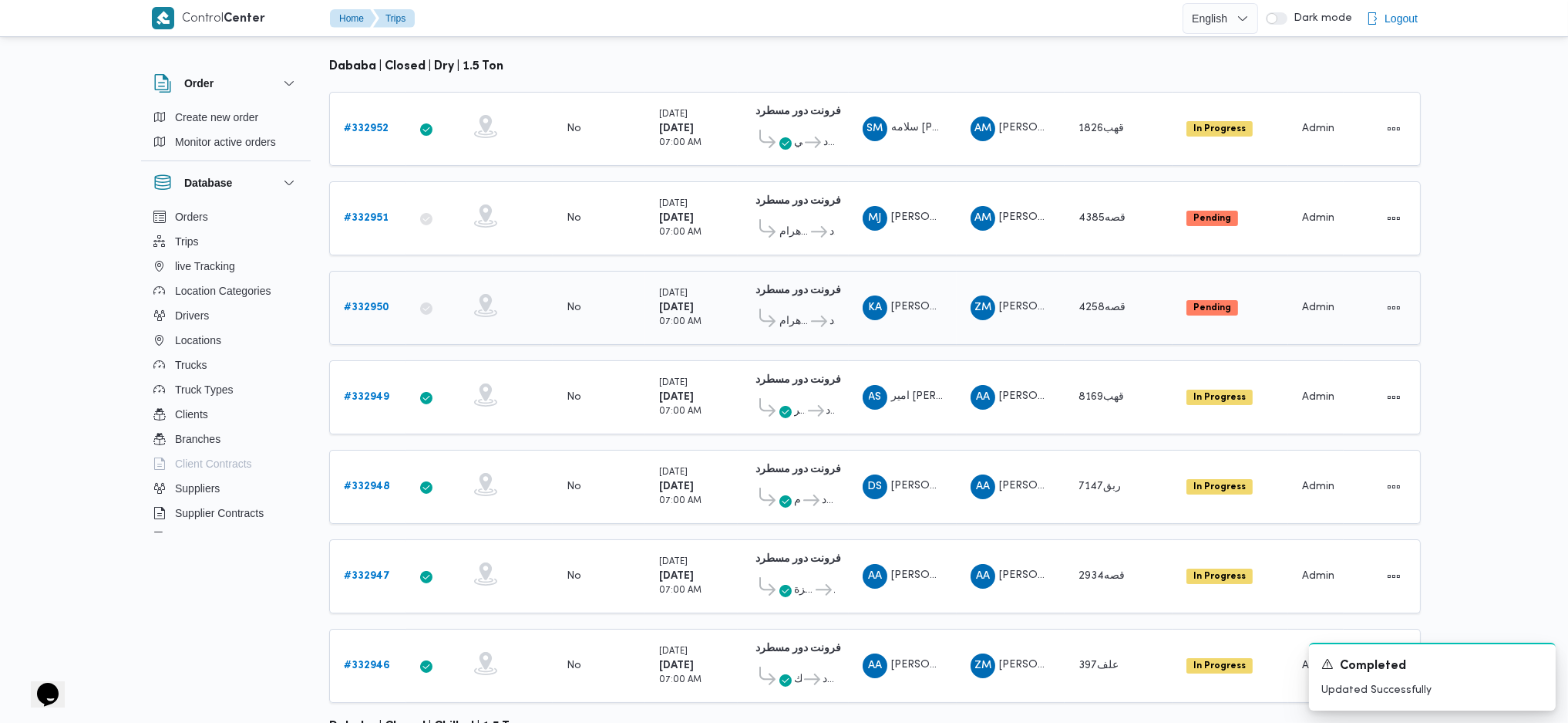
click at [379, 302] on b "# 332950" at bounding box center [366, 307] width 46 height 10
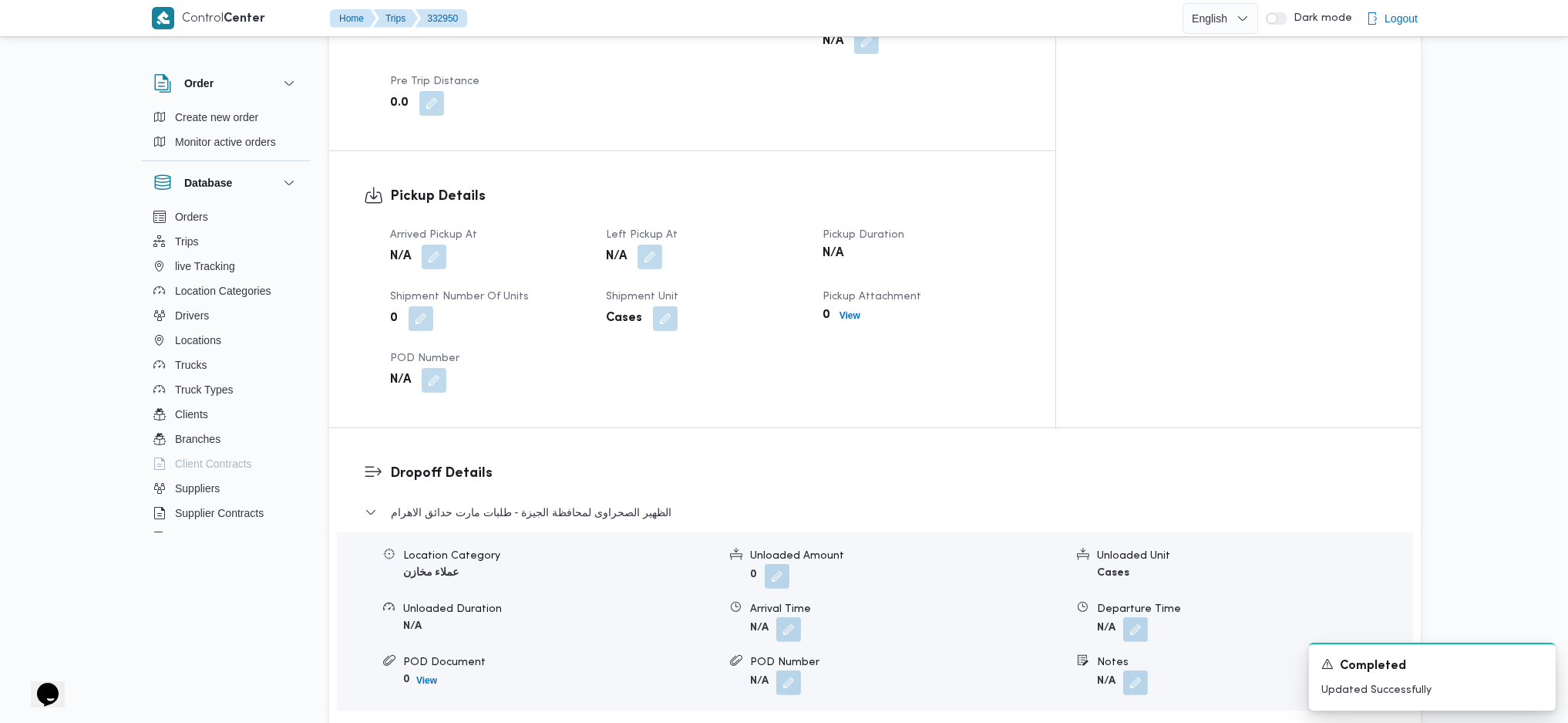
scroll to position [1337, 0]
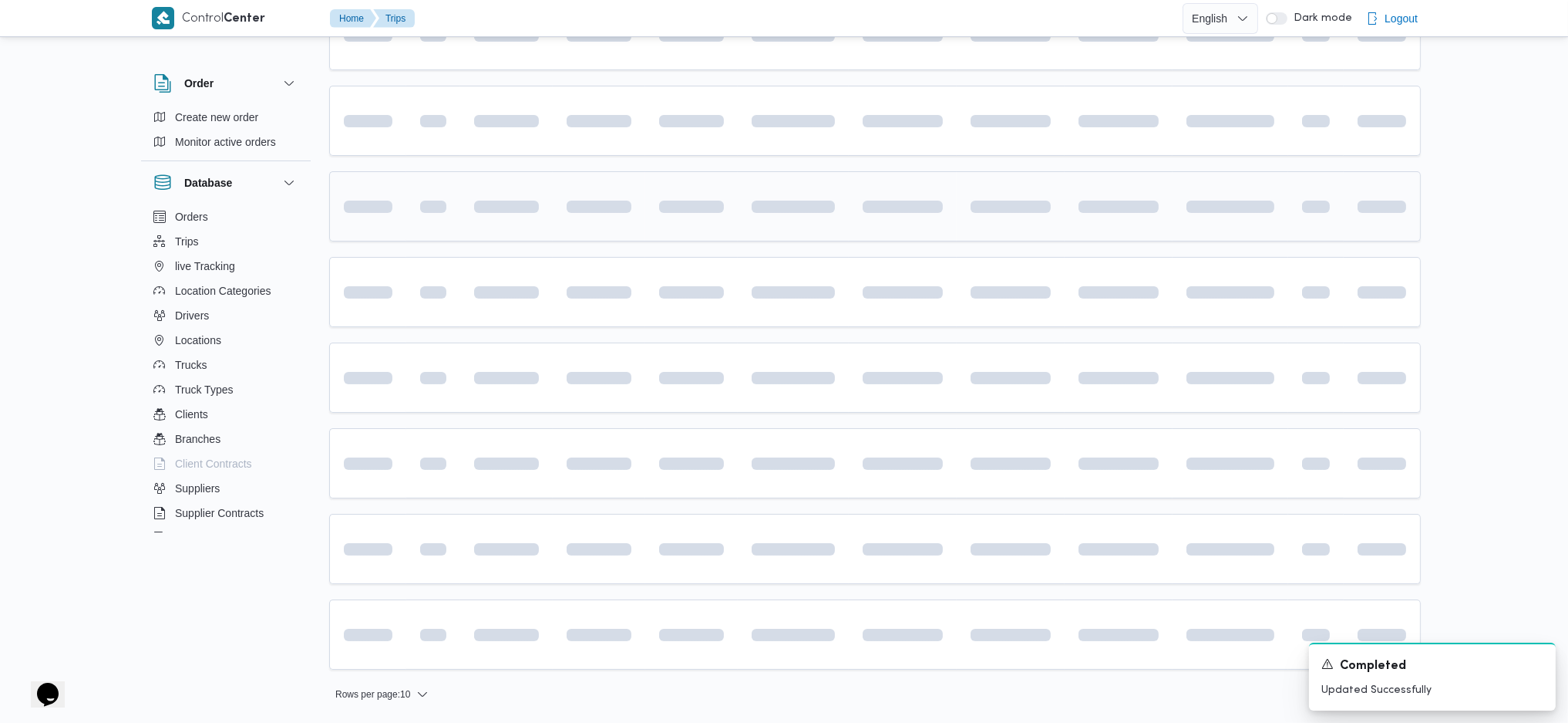
scroll to position [244, 0]
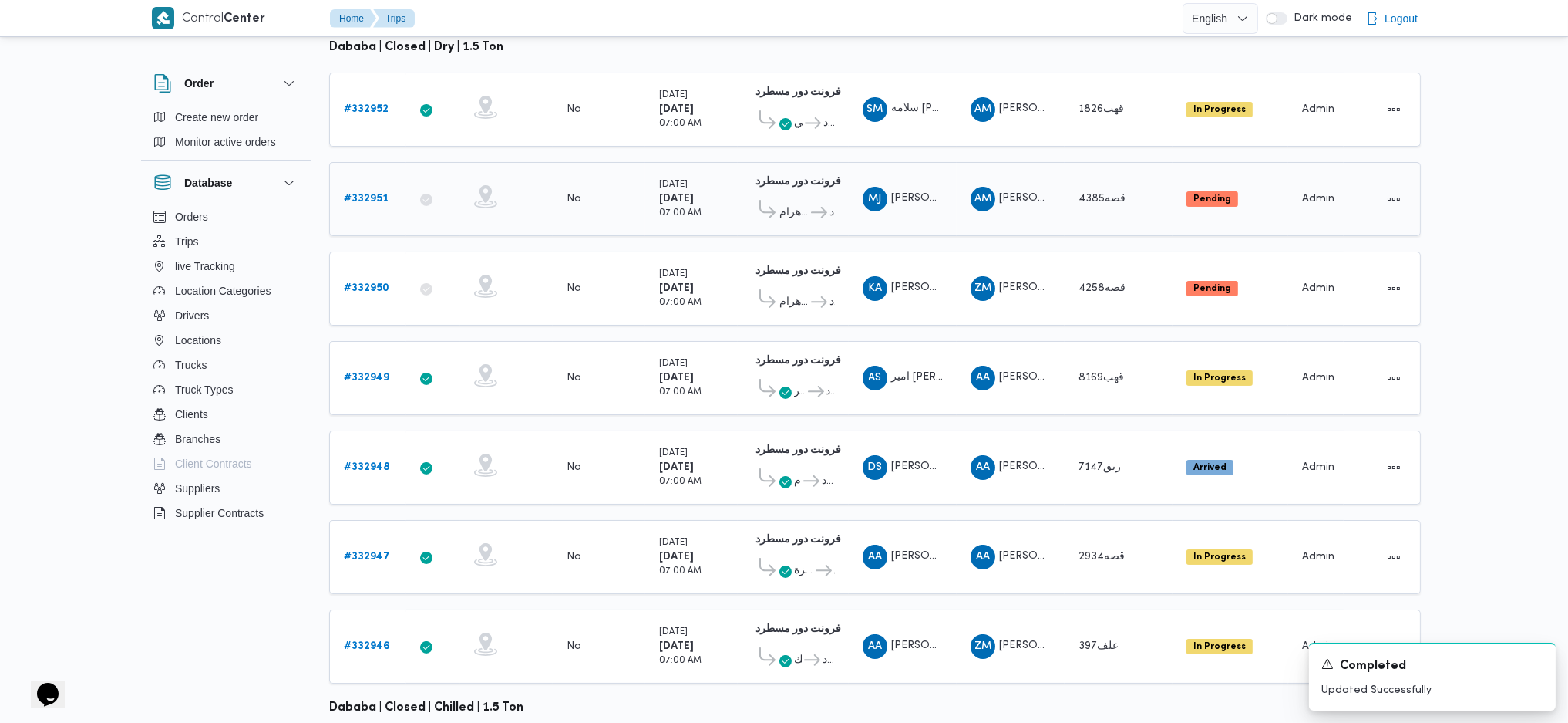
click at [807, 204] on span "طلبات مارت حدائق الاهرام" at bounding box center [794, 213] width 30 height 19
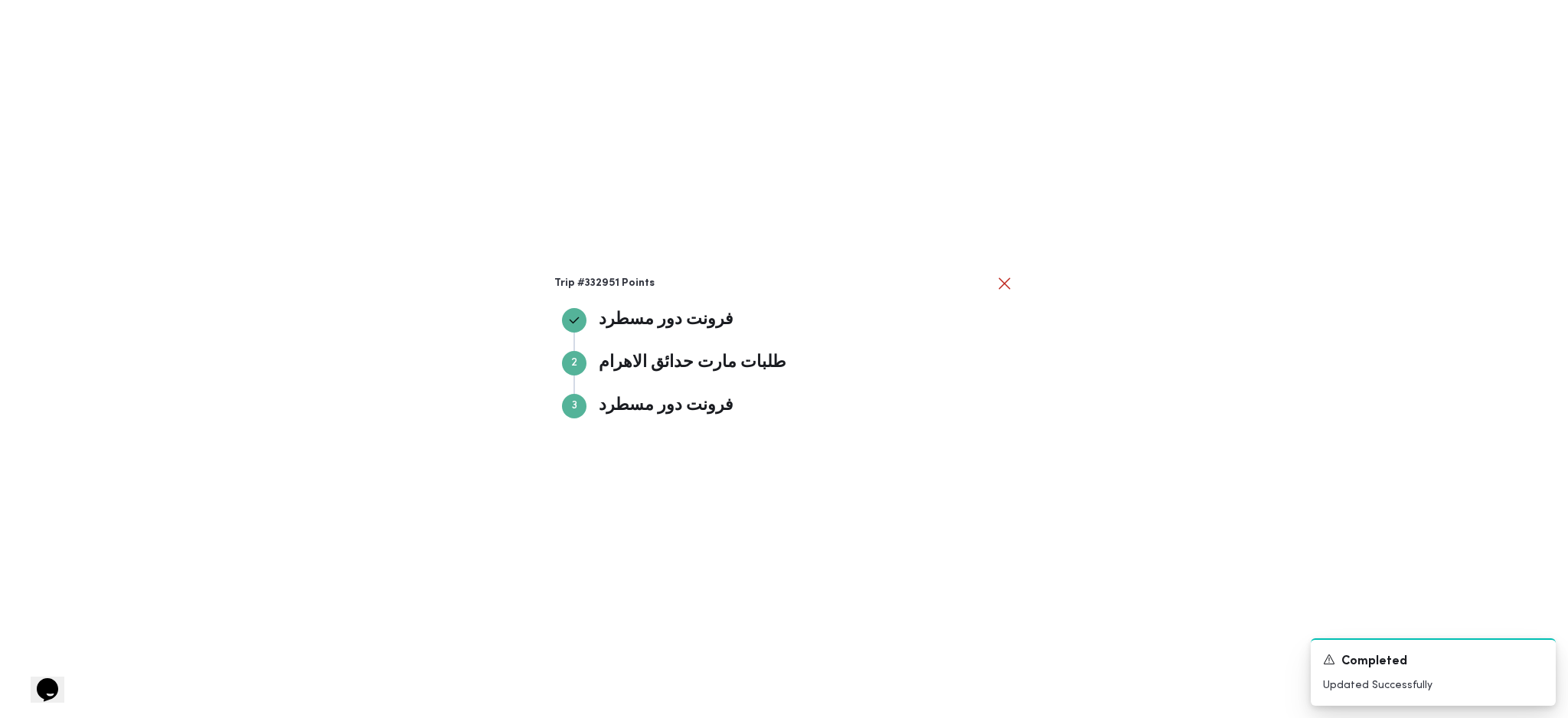
click at [1032, 243] on div "Trip #332951 Points فرونت دور مسطرد فرونت دور مسطرد Step 2 2 طلبات مارت حدائق ا…" at bounding box center [784, 359] width 1568 height 718
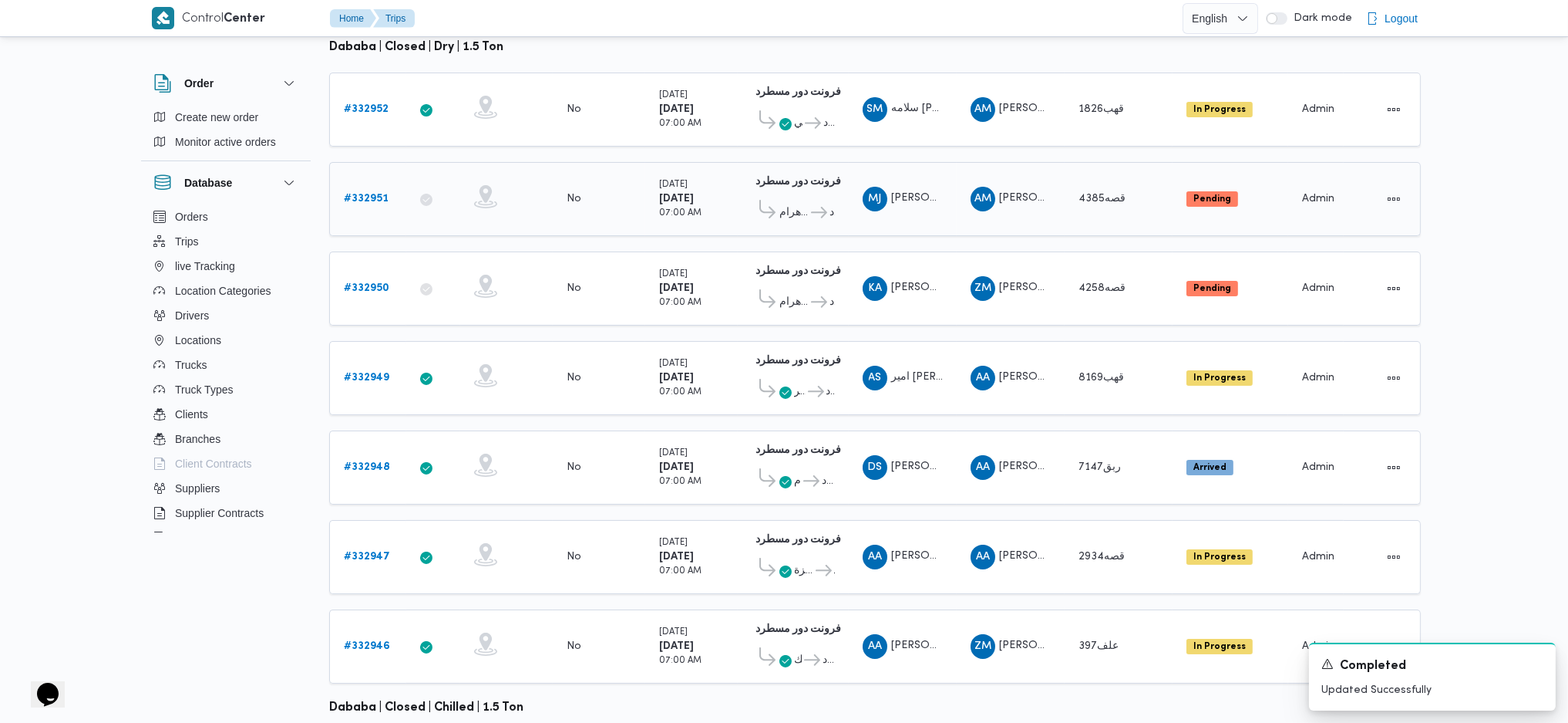
click at [341, 183] on div "# 332951" at bounding box center [367, 198] width 60 height 31
click at [364, 194] on b "# 332951" at bounding box center [366, 198] width 45 height 10
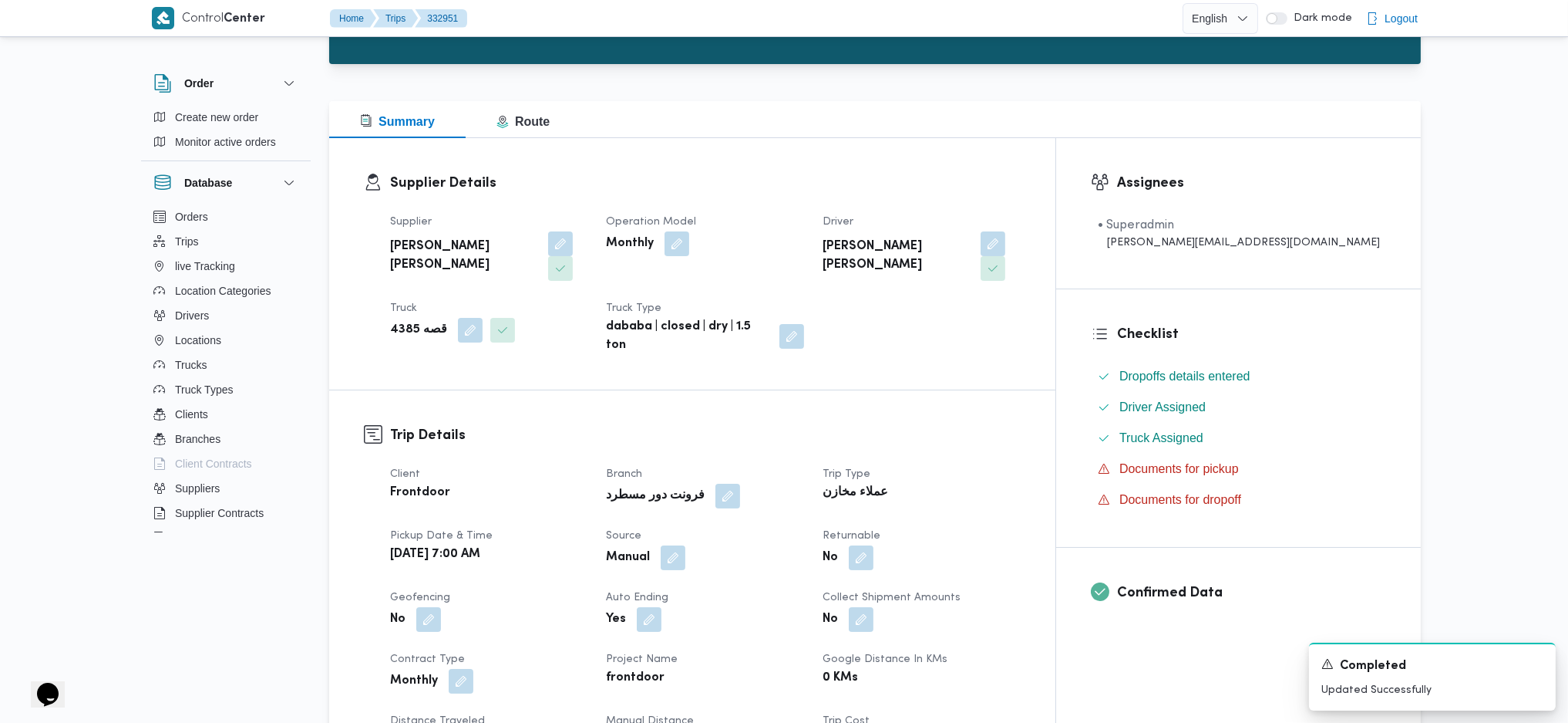
scroll to position [141, 0]
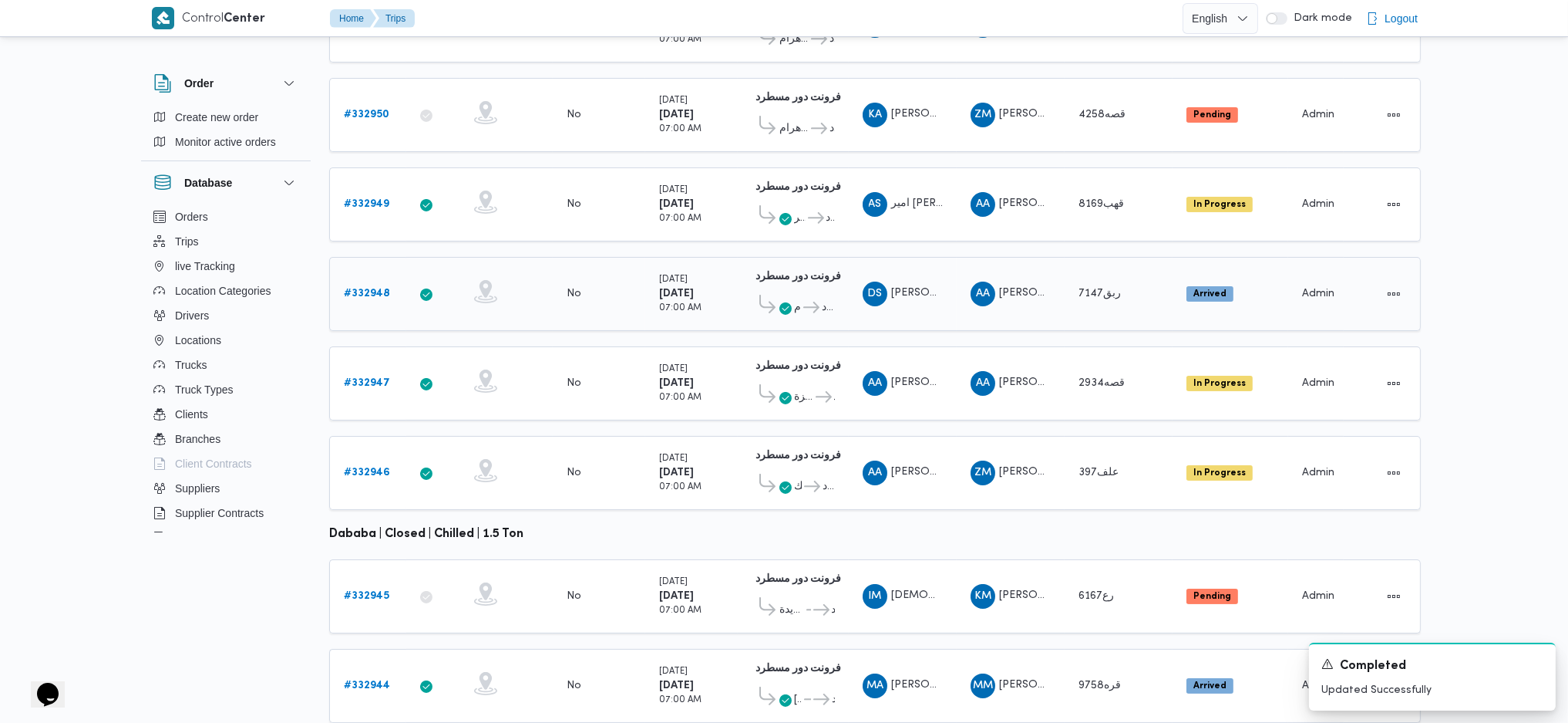
scroll to position [430, 0]
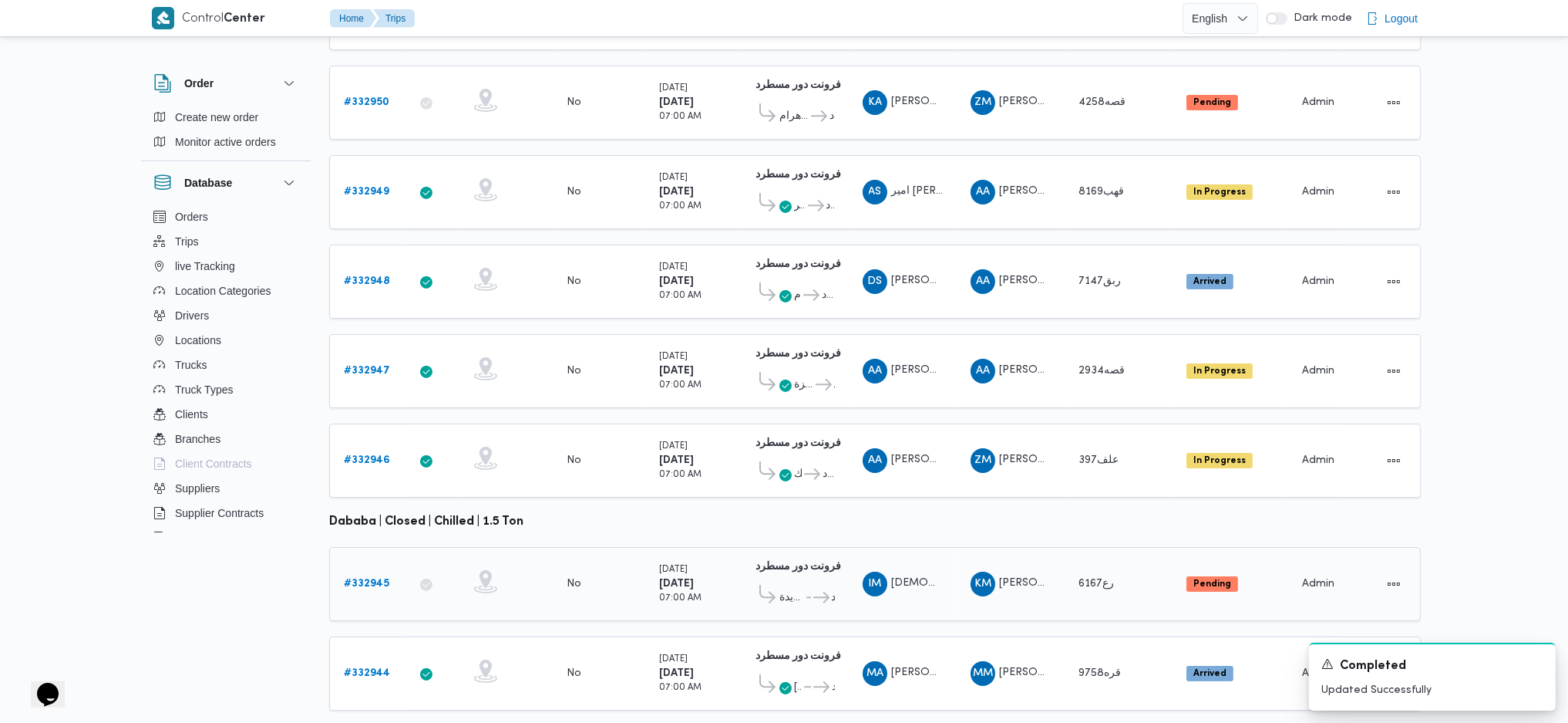
click at [367, 579] on b "# 332945" at bounding box center [366, 583] width 46 height 10
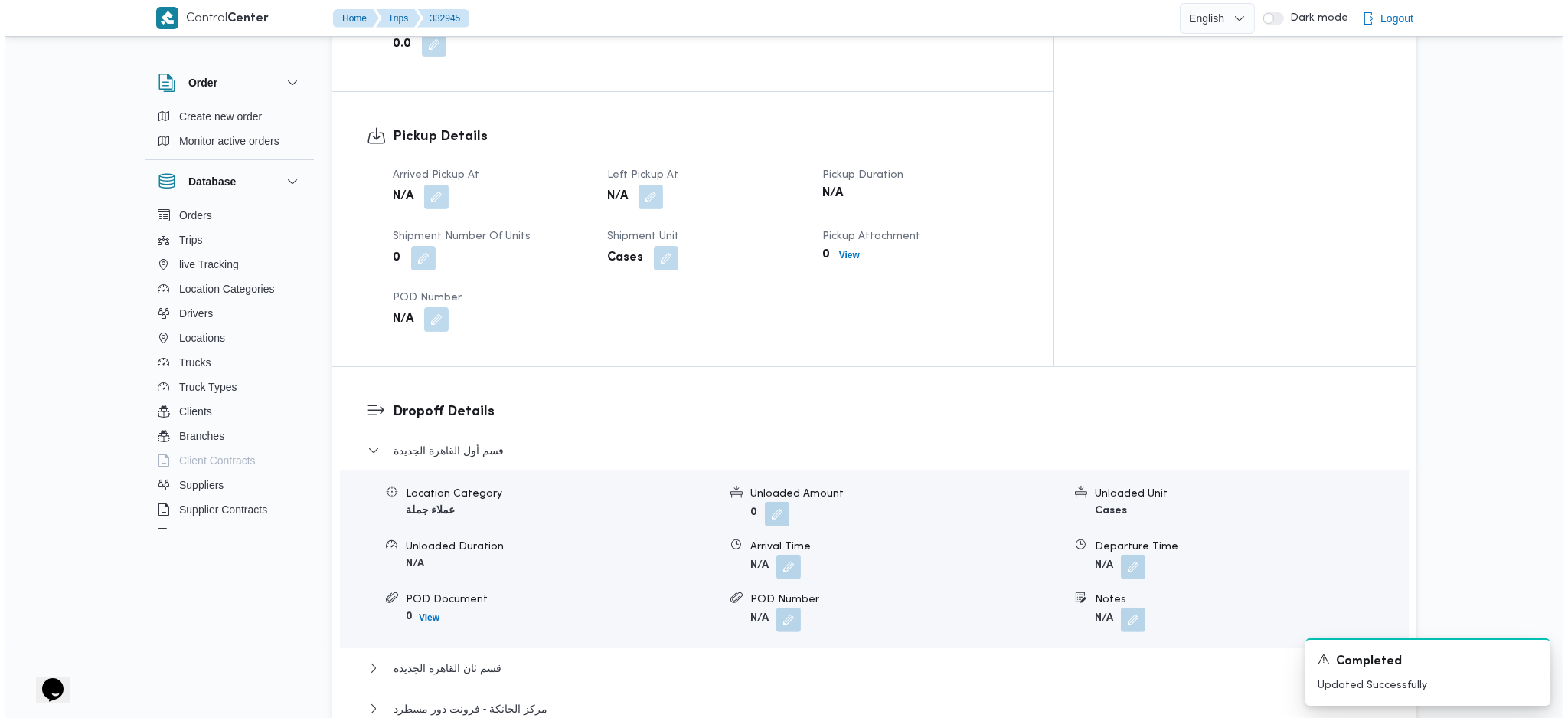
scroll to position [1021, 0]
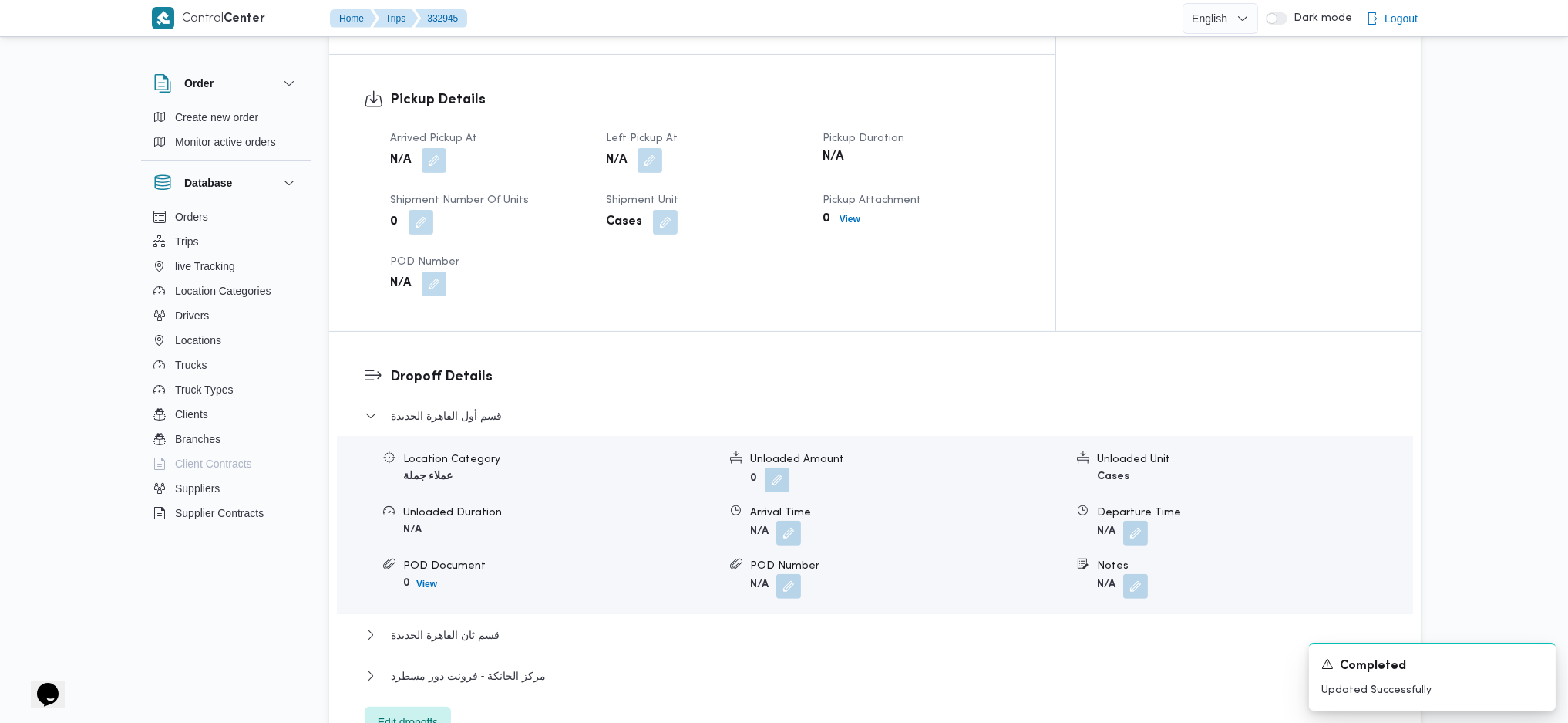
click at [399, 713] on span "Edit dropoffs" at bounding box center [407, 722] width 60 height 19
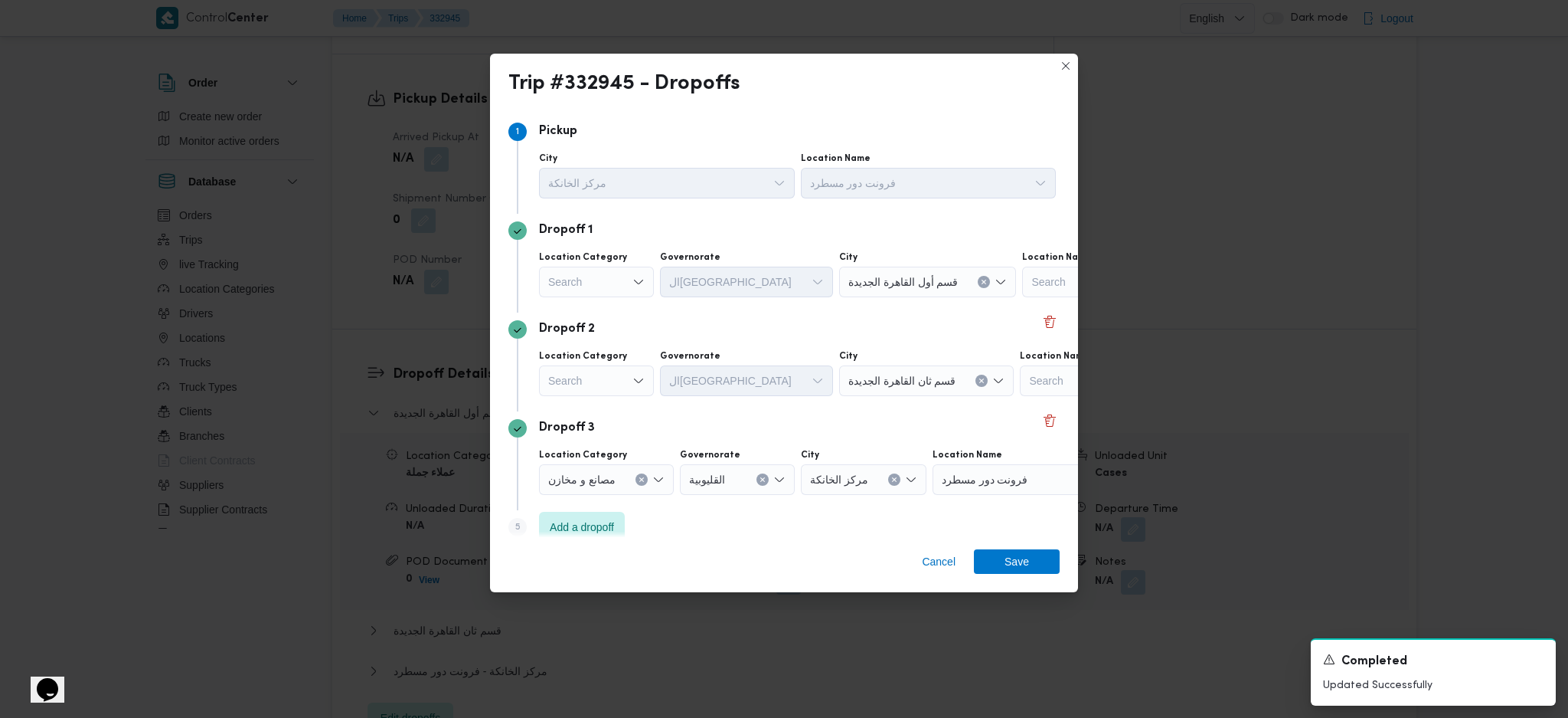
click at [619, 287] on div "Search" at bounding box center [597, 282] width 115 height 30
click at [620, 347] on span "عملاء مخازن" at bounding box center [606, 355] width 78 height 18
click at [625, 287] on button "Clear input" at bounding box center [630, 281] width 12 height 12
click at [966, 291] on div "Search" at bounding box center [997, 282] width 191 height 30
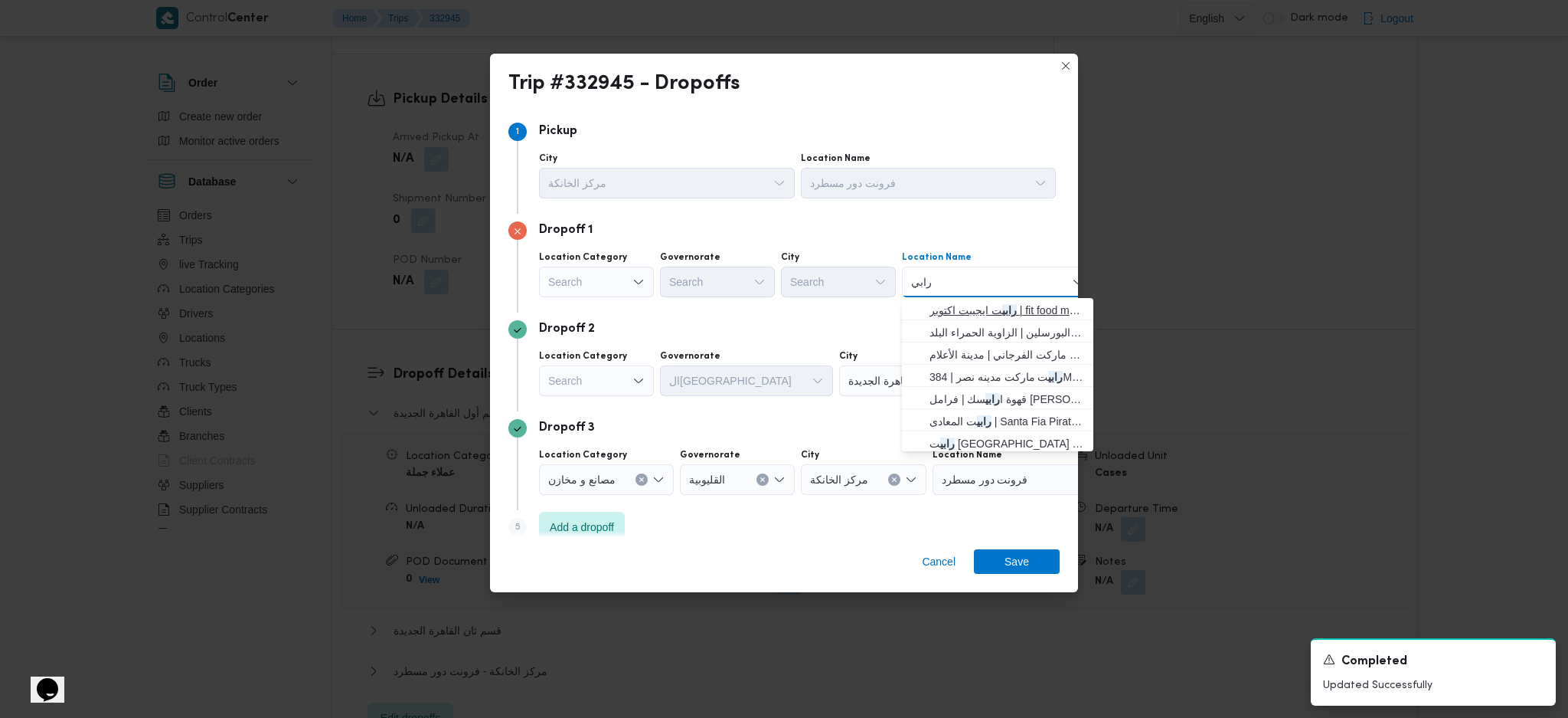
type input "رابي"
click at [972, 312] on span "رابي ت ايجيبت اكتوبر | fit food market | قسم أول 6 أكتوبر" at bounding box center [1007, 310] width 154 height 18
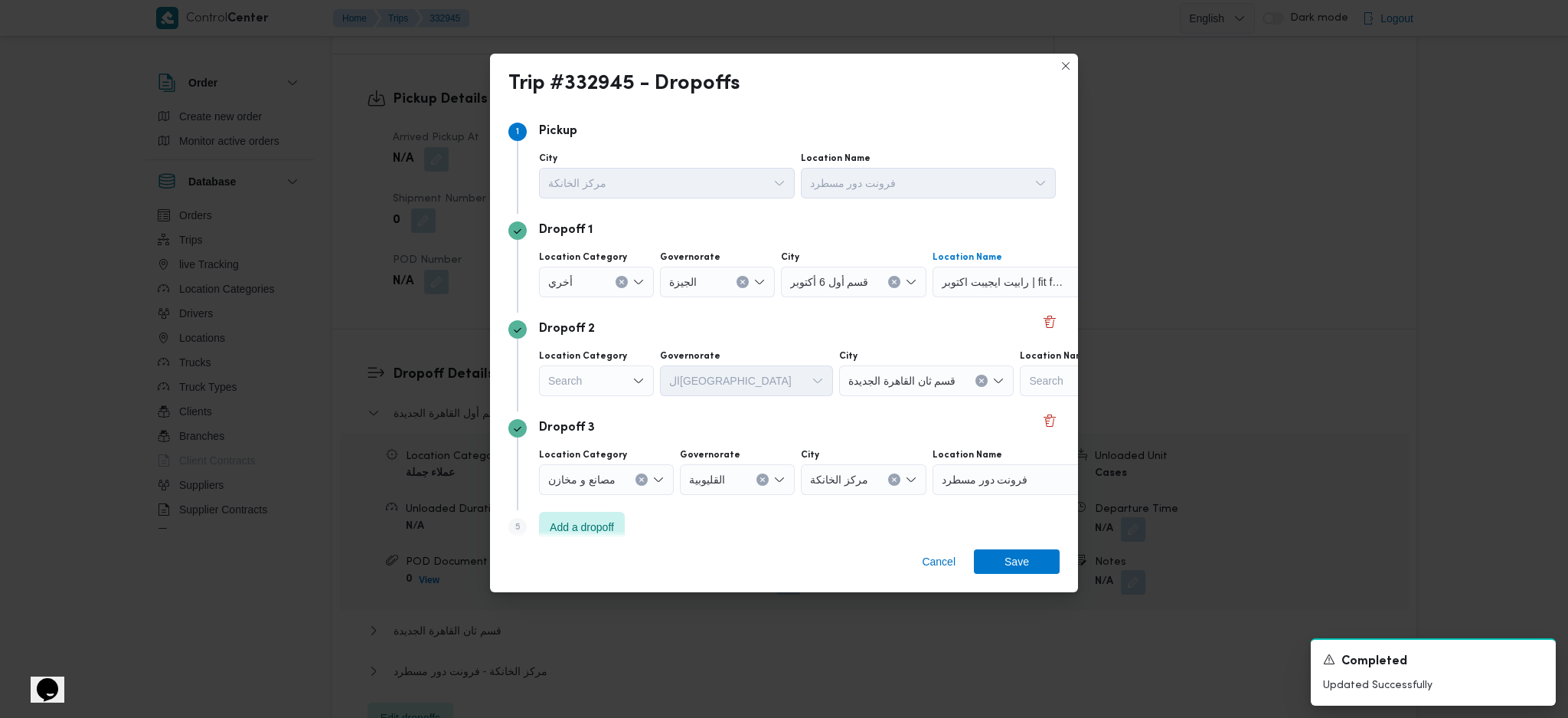
click at [625, 298] on div "Search" at bounding box center [597, 282] width 115 height 30
click at [625, 425] on span "أسواق خاصة" at bounding box center [606, 432] width 78 height 18
click at [625, 285] on icon "Clear input" at bounding box center [621, 282] width 6 height 6
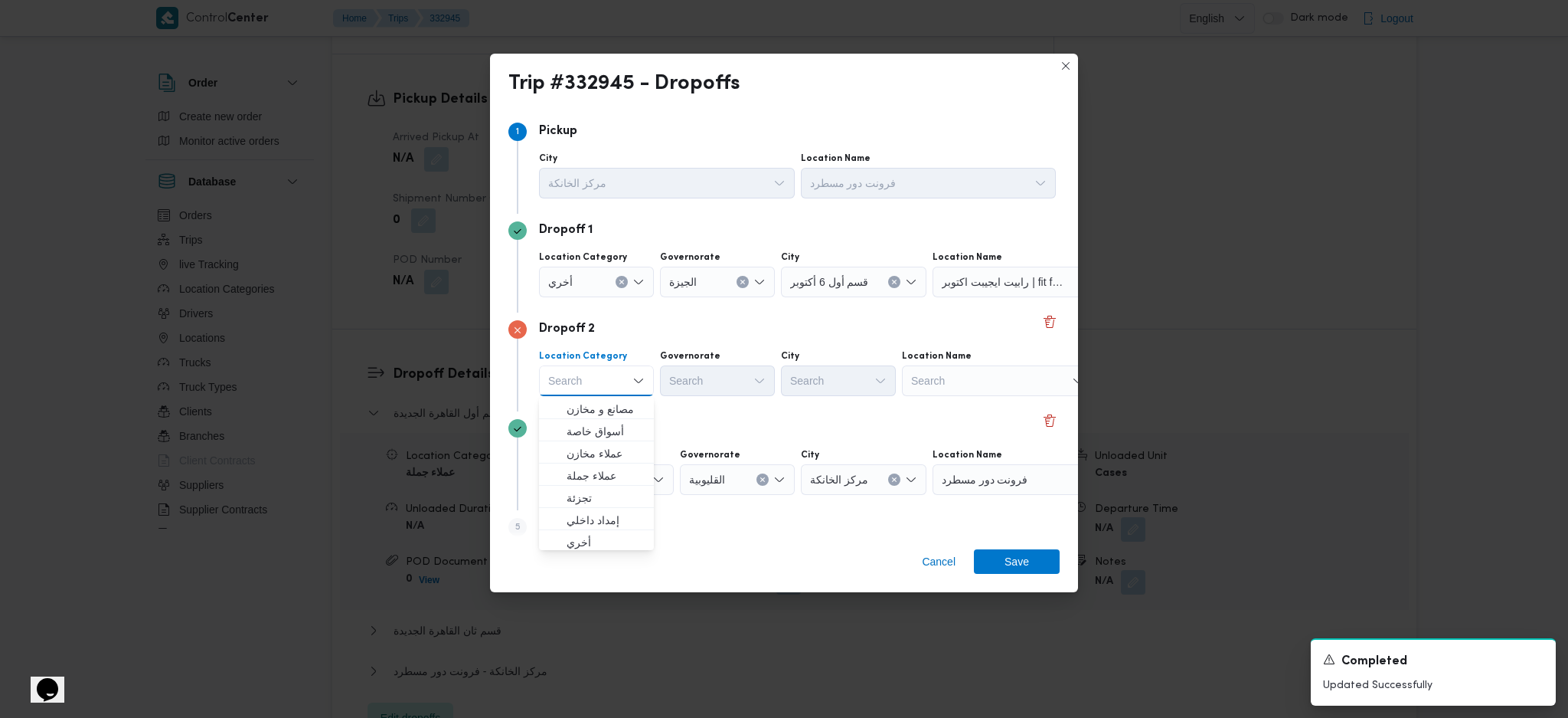
click at [1008, 298] on div "Search" at bounding box center [1028, 282] width 191 height 30
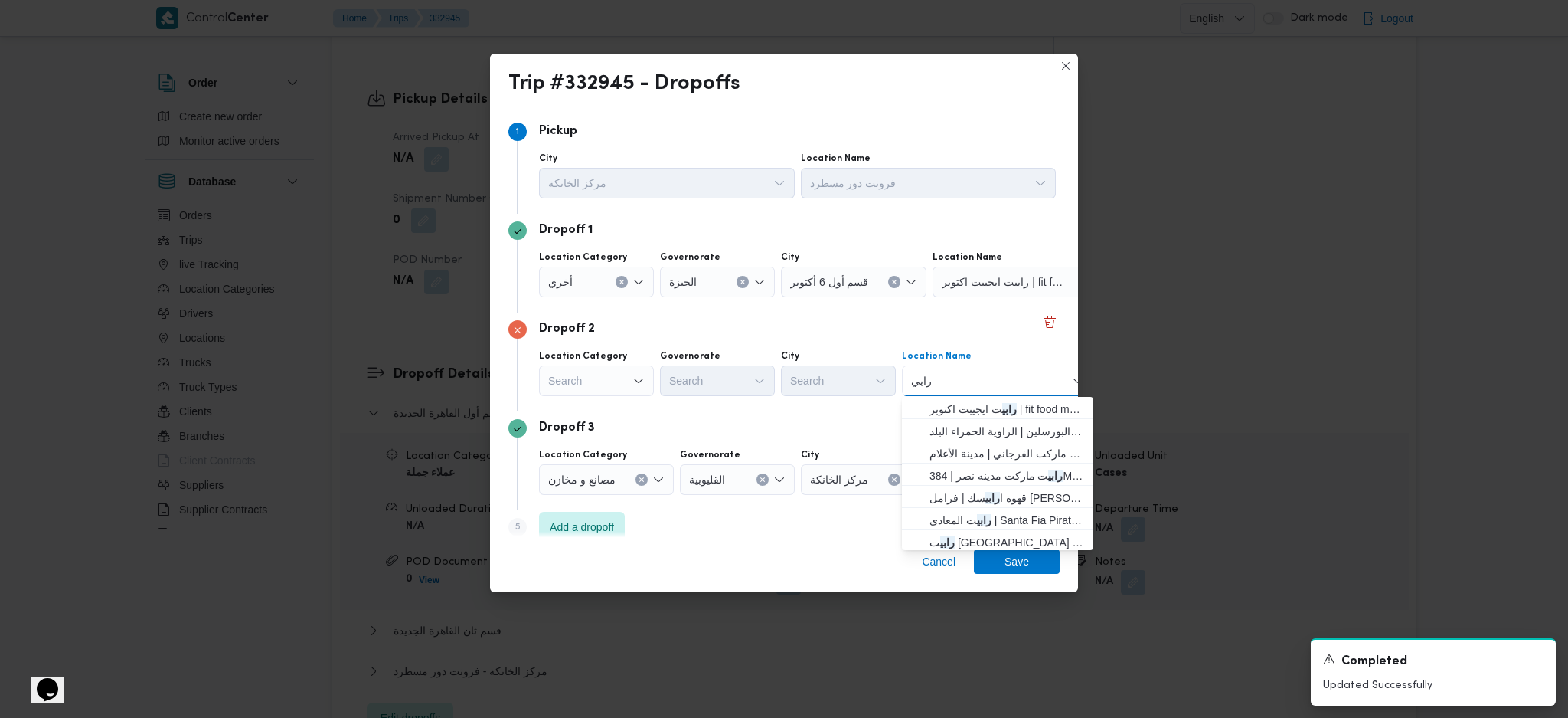
type input "رابي"
click at [984, 535] on span "رابي ت سوديك | 3WCV+CVM | null" at bounding box center [1007, 542] width 154 height 18
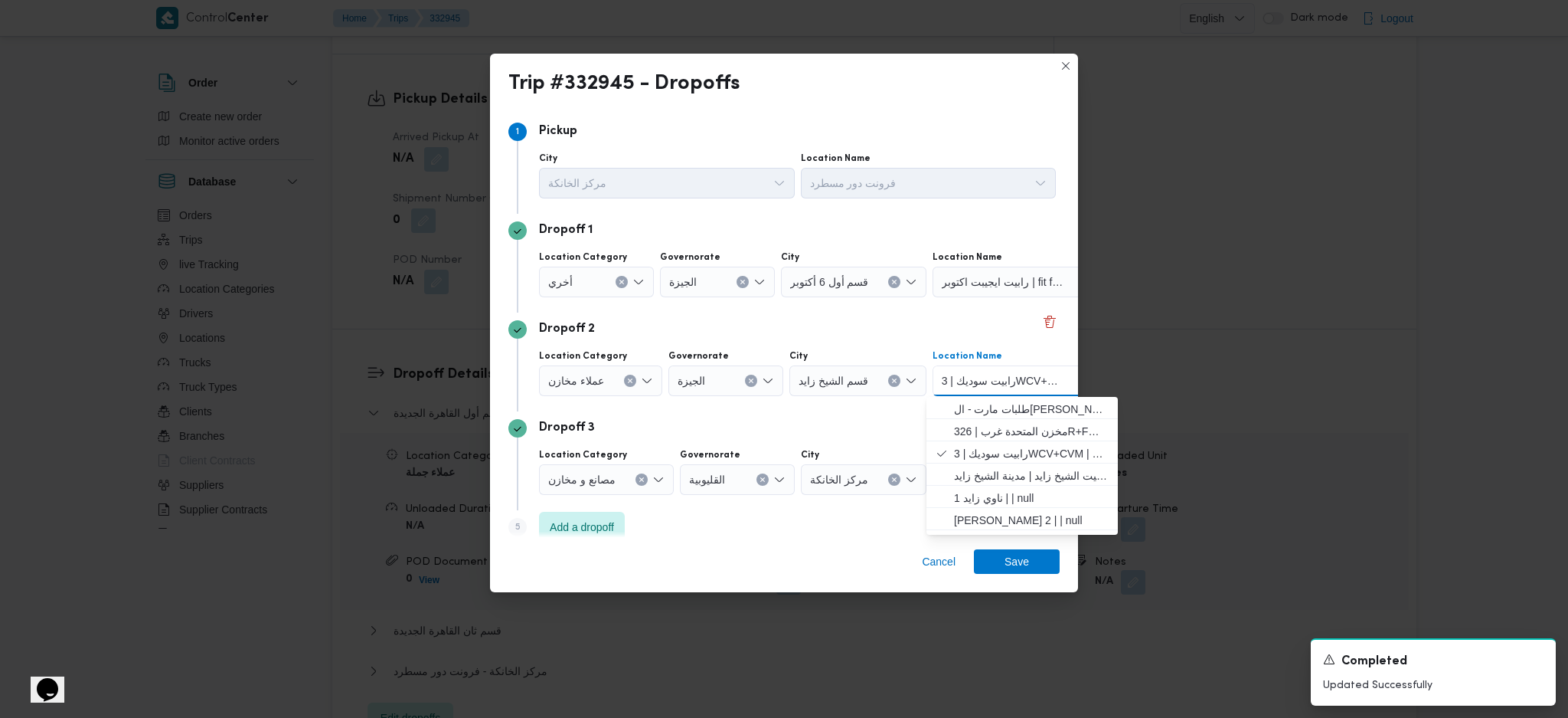
click at [778, 542] on div "Cancel Save" at bounding box center [784, 565] width 588 height 55
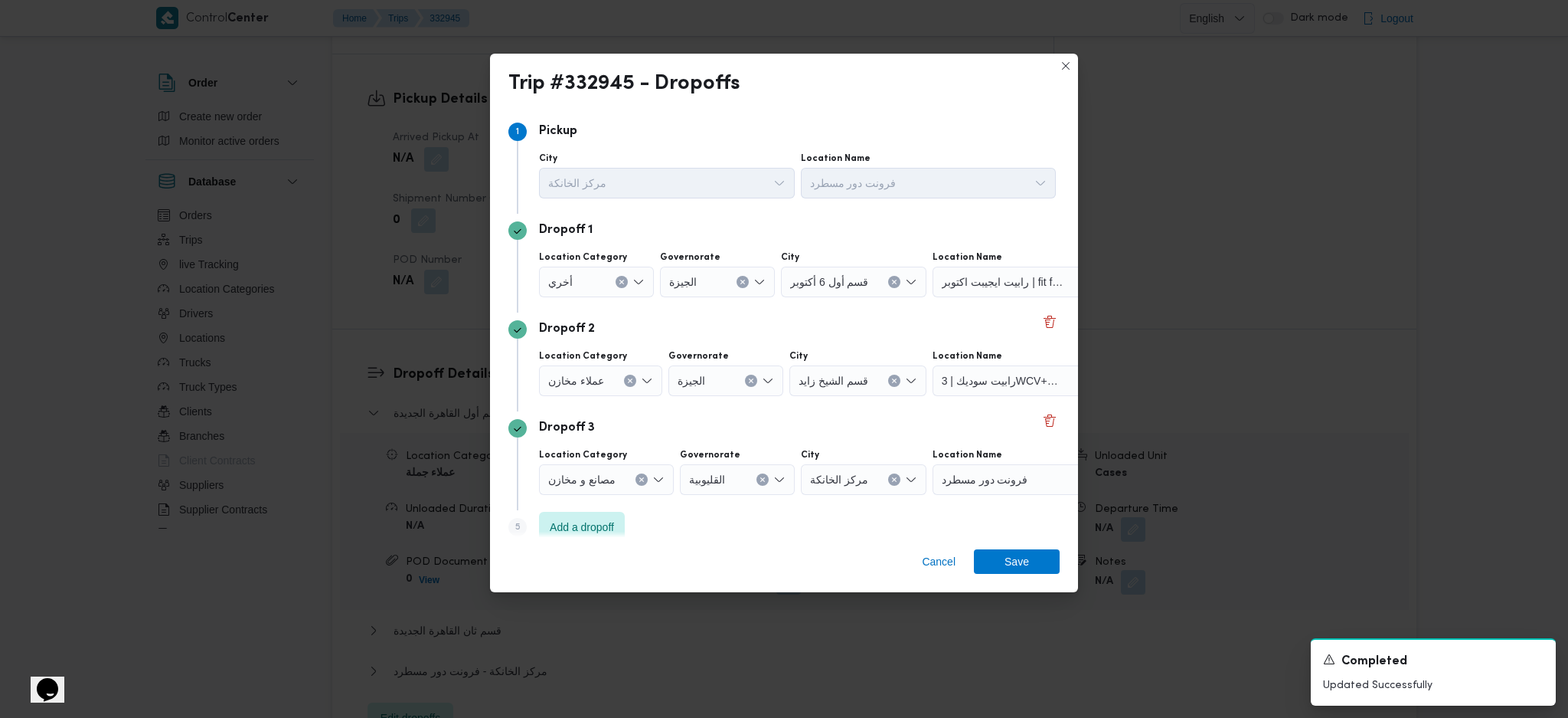
click at [1017, 298] on div "فرونت دور مسطرد" at bounding box center [1028, 282] width 191 height 30
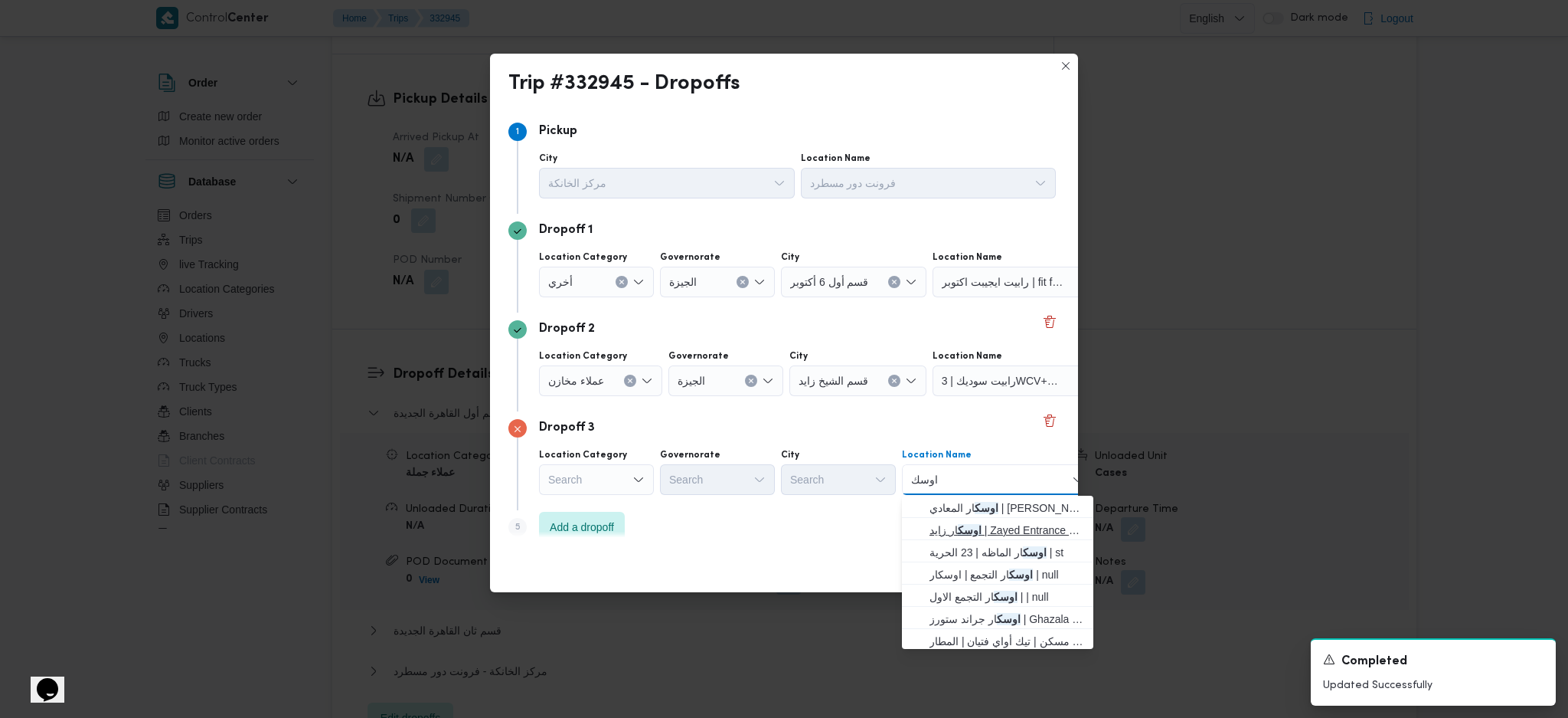
type input "اوسك"
click at [976, 527] on span "اوسك ار زايد | Zayed Entrance 2 | null" at bounding box center [1007, 530] width 154 height 18
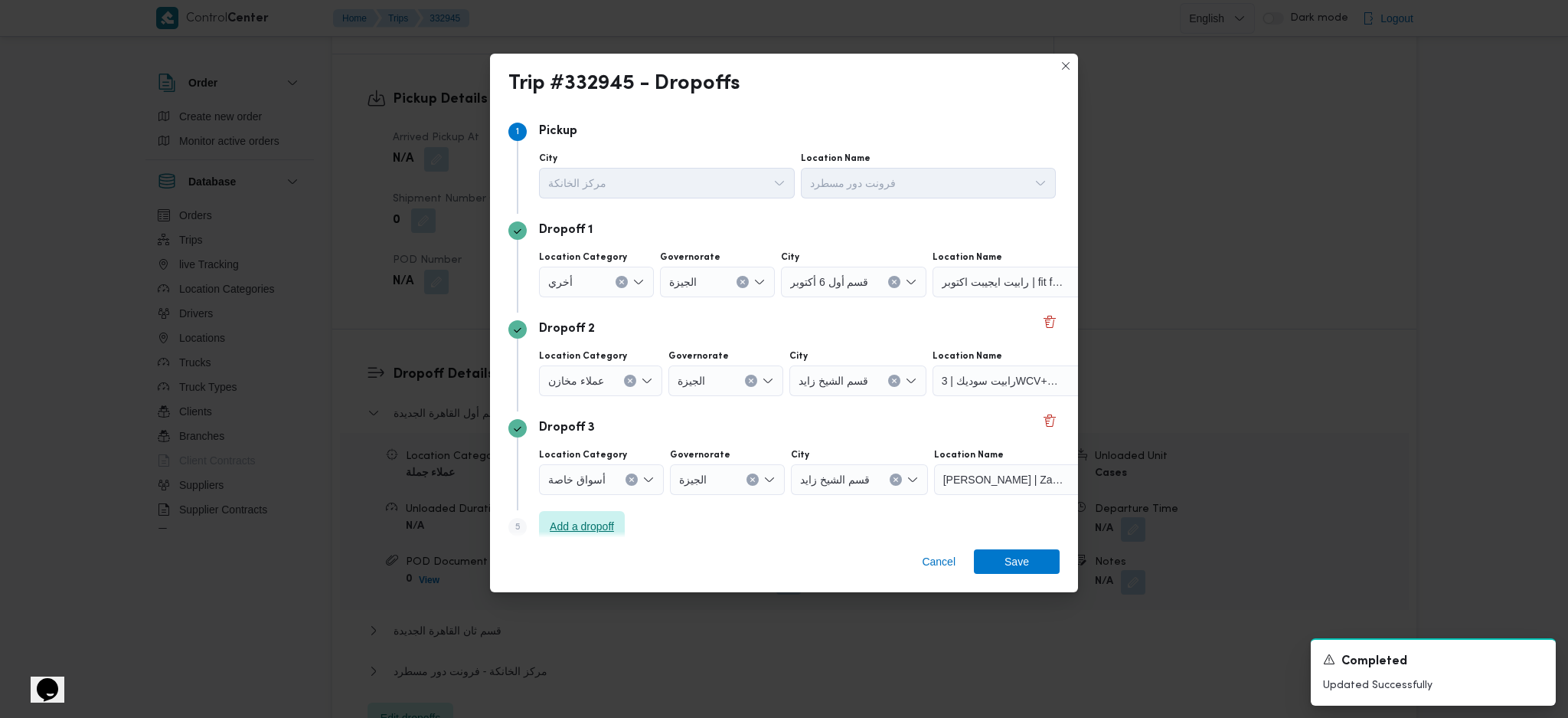
click at [565, 535] on span "Add a dropoff" at bounding box center [582, 527] width 65 height 18
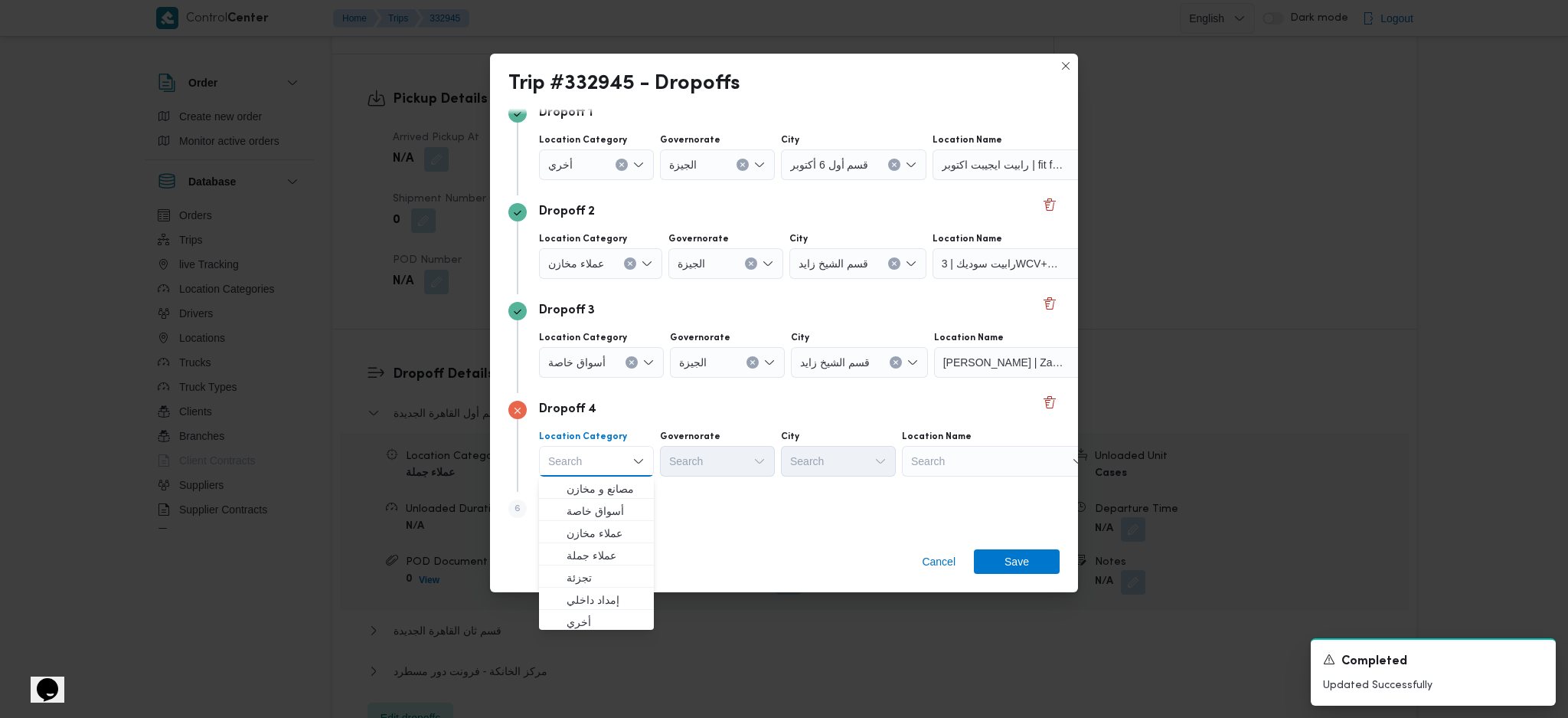
click at [1022, 180] on div "Search" at bounding box center [1028, 164] width 191 height 30
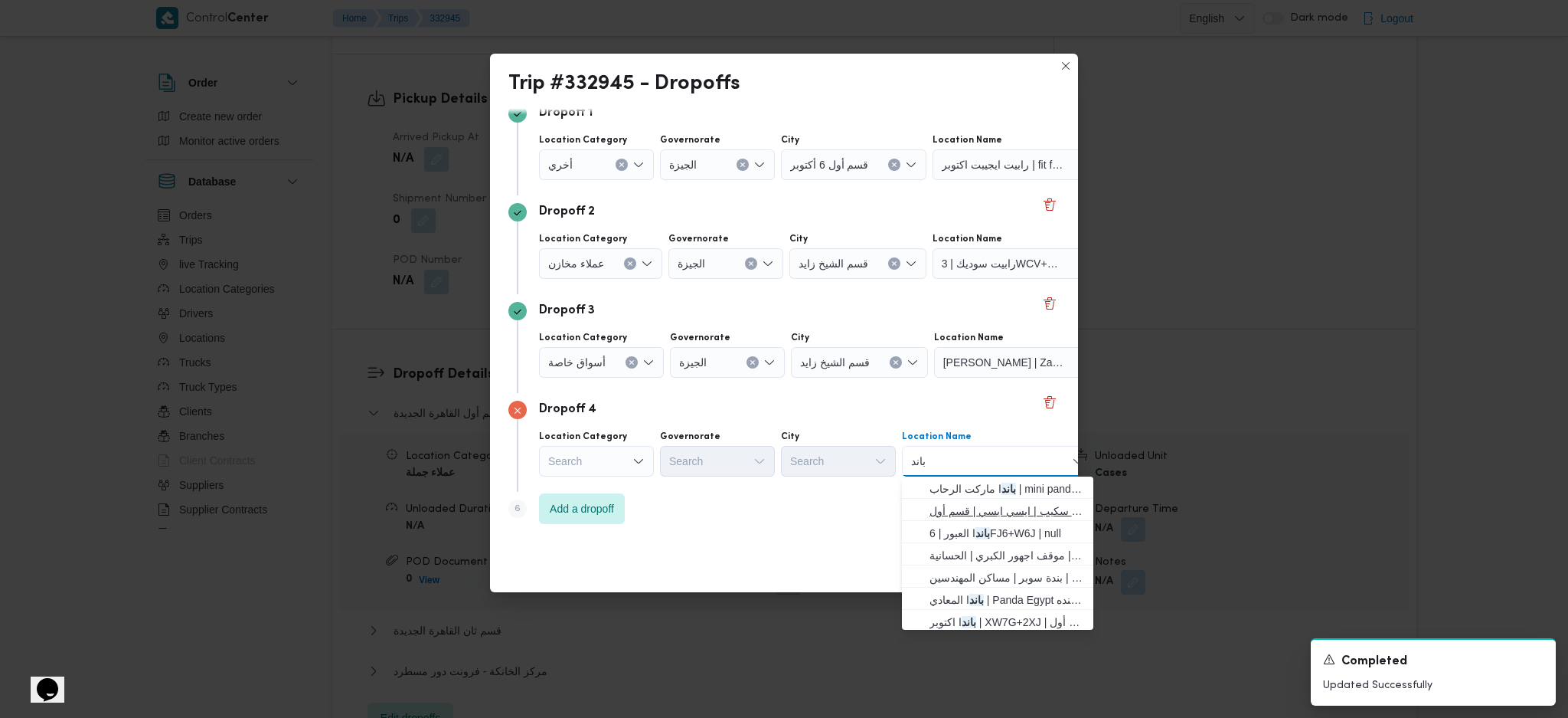
type input "باند"
click at [1007, 503] on span "باند ا سيتي سكيب | ايسي ايسي | قسم أول 6 أكتوبر" at bounding box center [1007, 511] width 154 height 18
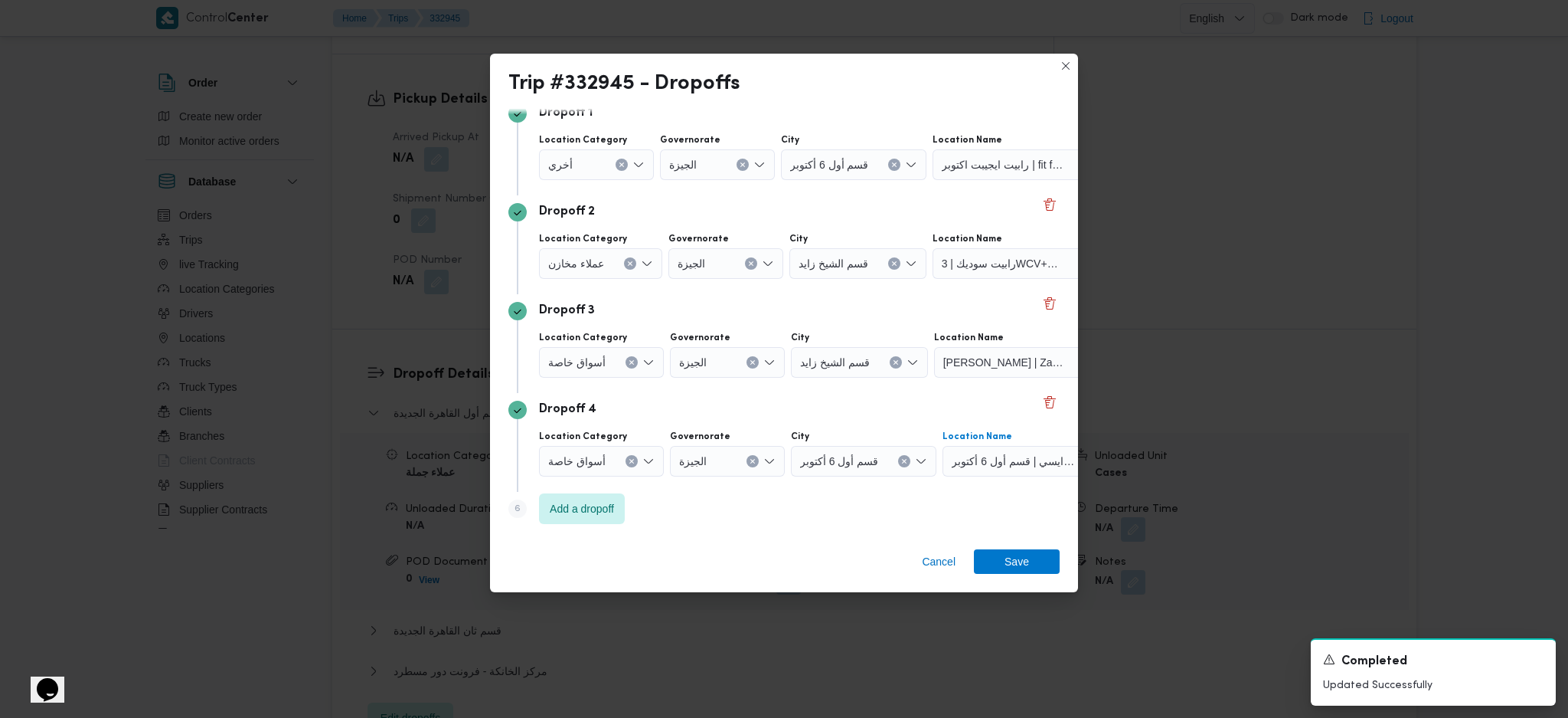
click at [982, 173] on span "باندا سيتي سكيب | ايسي ايسي | قسم أول 6 أكتوبر" at bounding box center [1004, 164] width 124 height 17
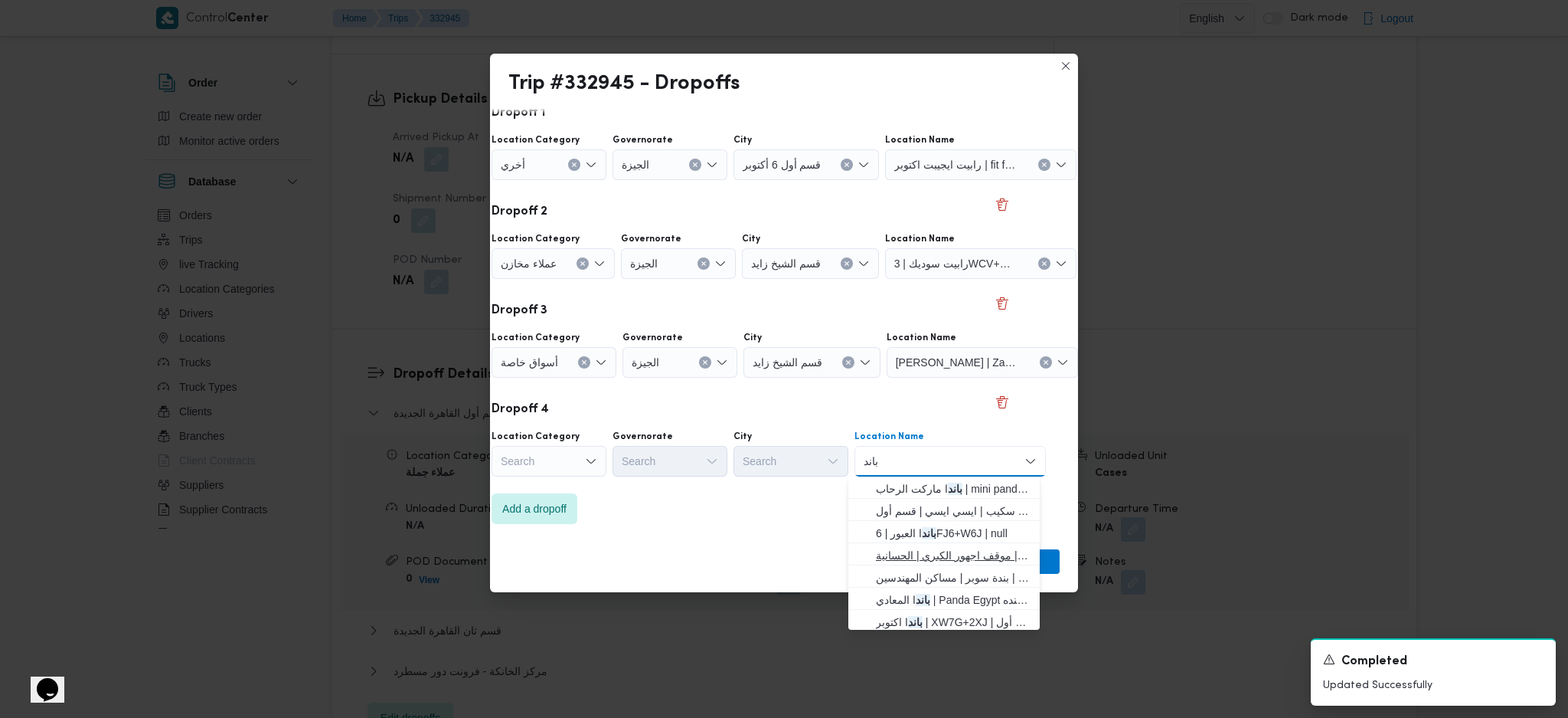
scroll to position [4, 0]
type input "باند"
click at [947, 588] on span "باند ا المعادي | Panda Egypt بنده مصر | null" at bounding box center [953, 596] width 154 height 18
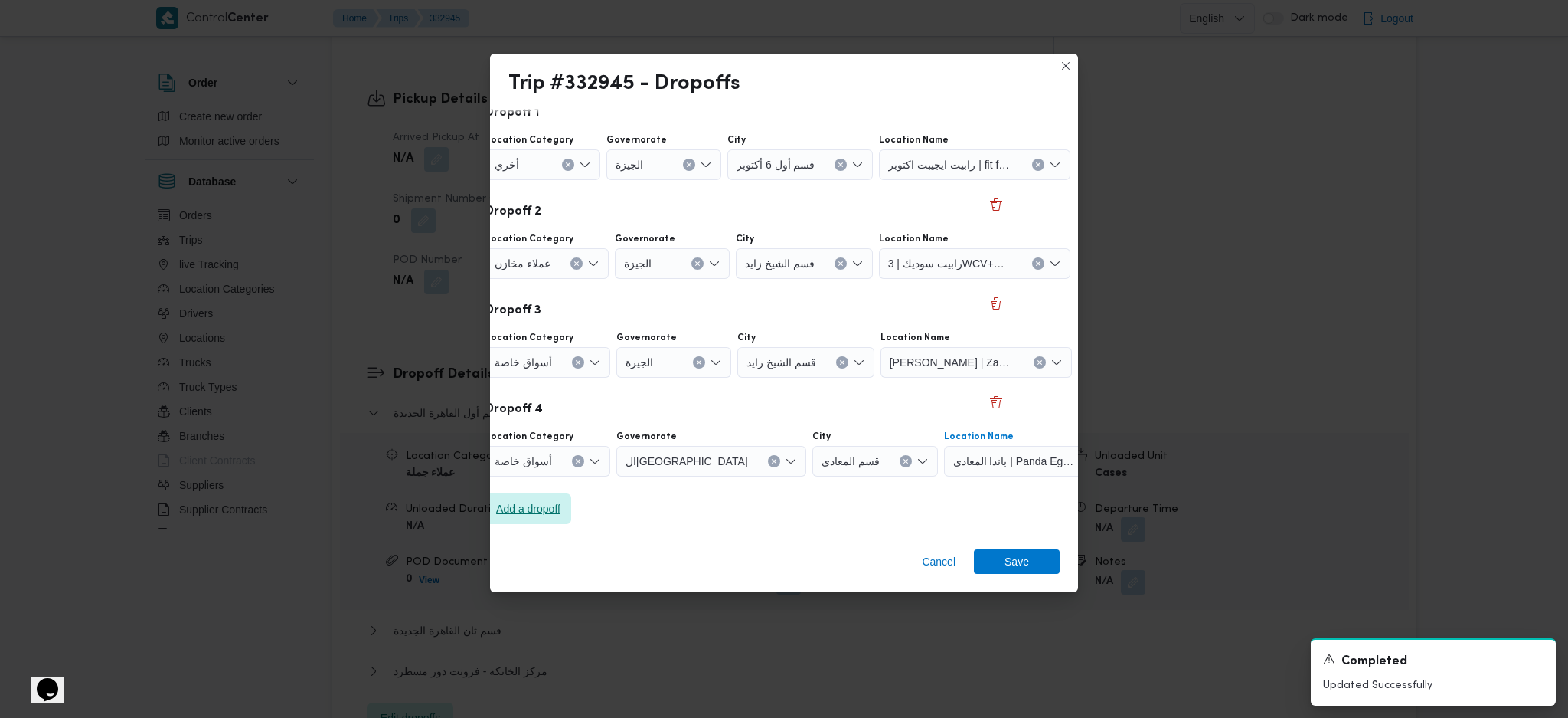
click at [513, 517] on span "Add a dropoff" at bounding box center [528, 508] width 86 height 30
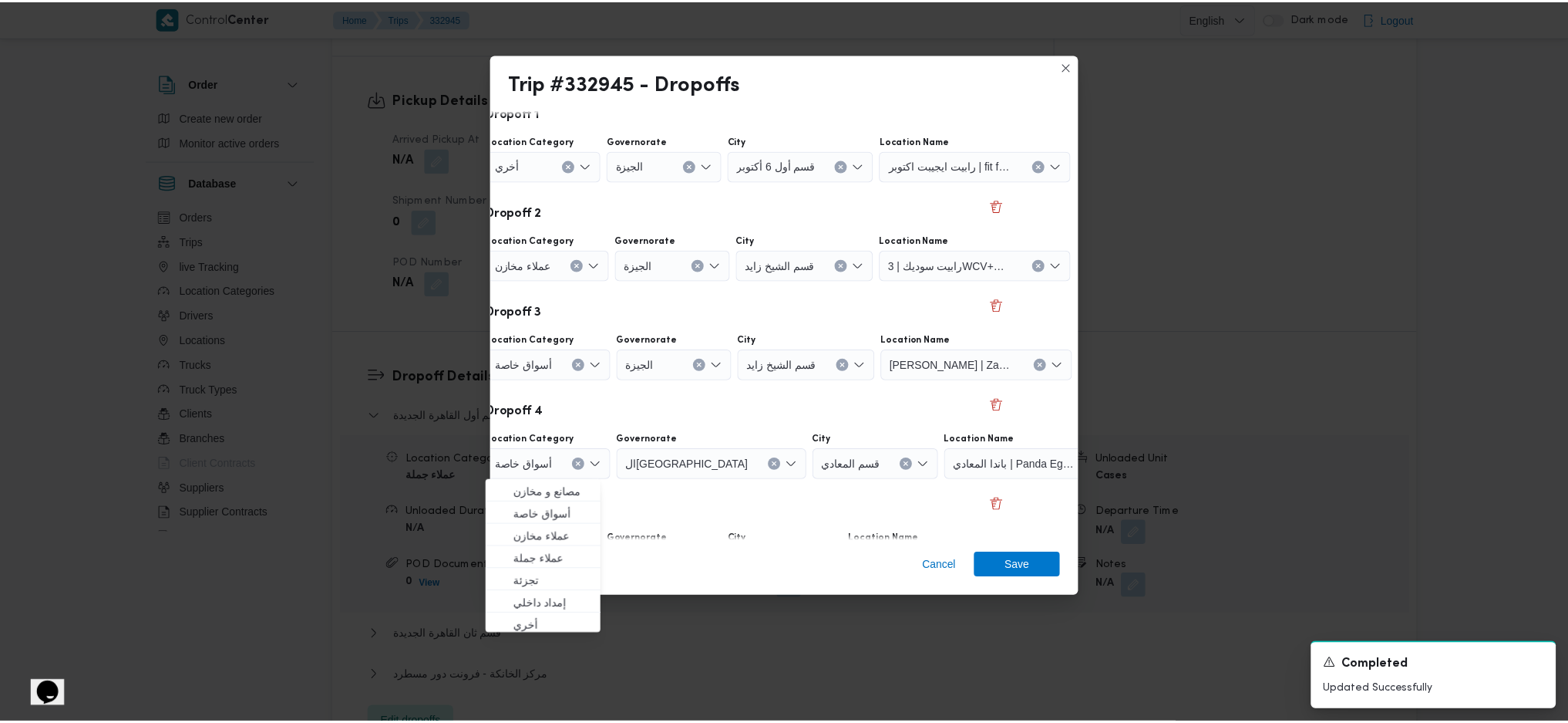
scroll to position [218, 54]
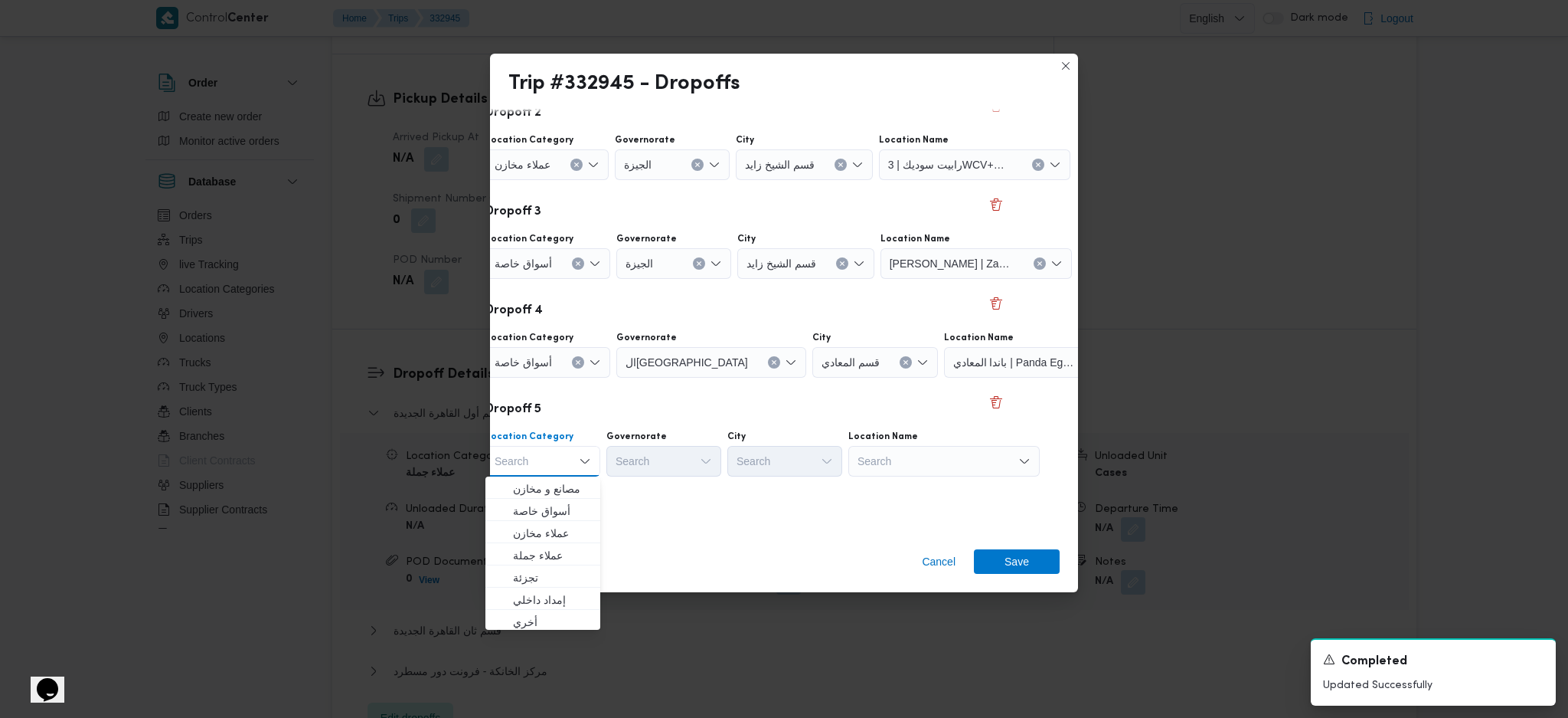
click at [950, 81] on div "Search" at bounding box center [974, 66] width 191 height 30
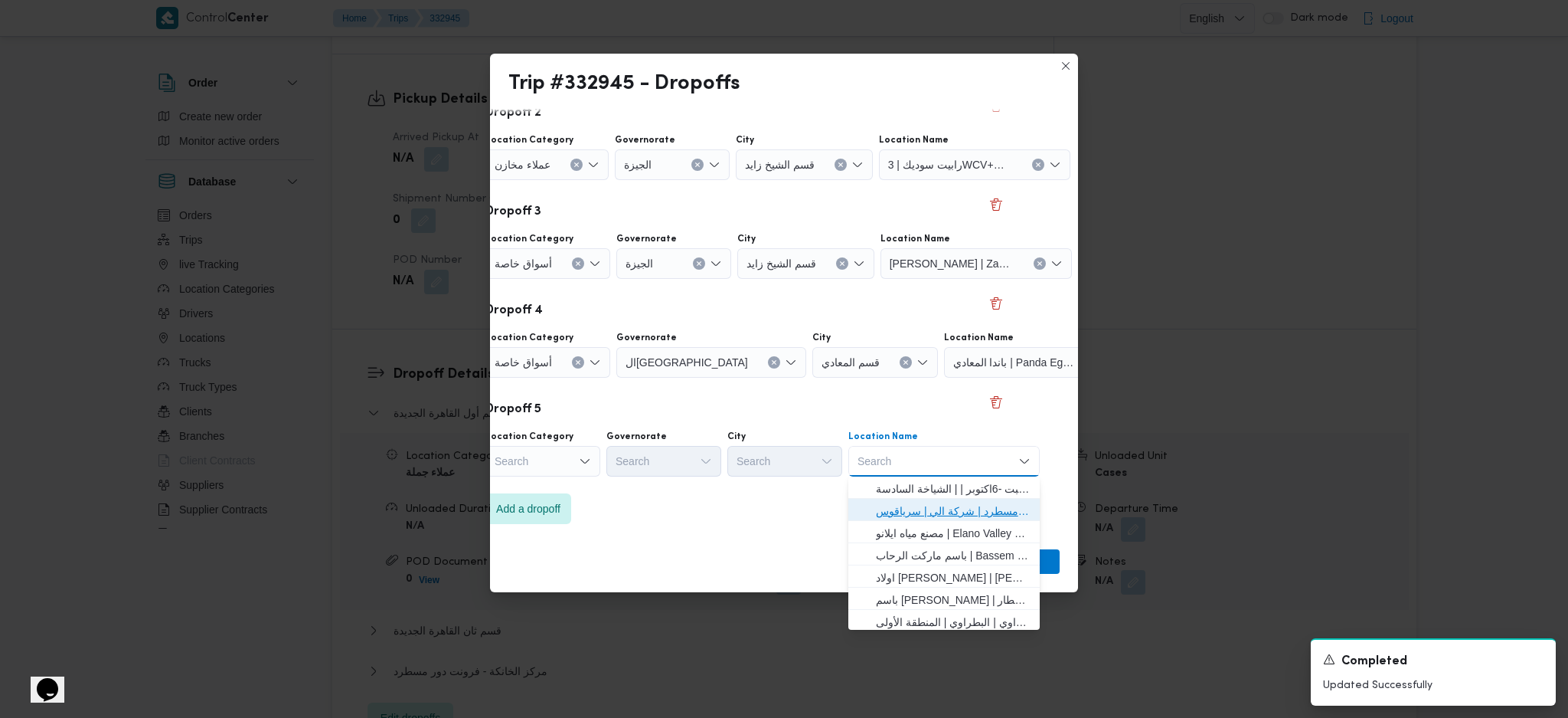
drag, startPoint x: 929, startPoint y: 505, endPoint x: 1035, endPoint y: 576, distance: 127.6
click at [929, 505] on span "فرونت دور مسطرد | شركة الي | سرياقوس" at bounding box center [953, 511] width 154 height 18
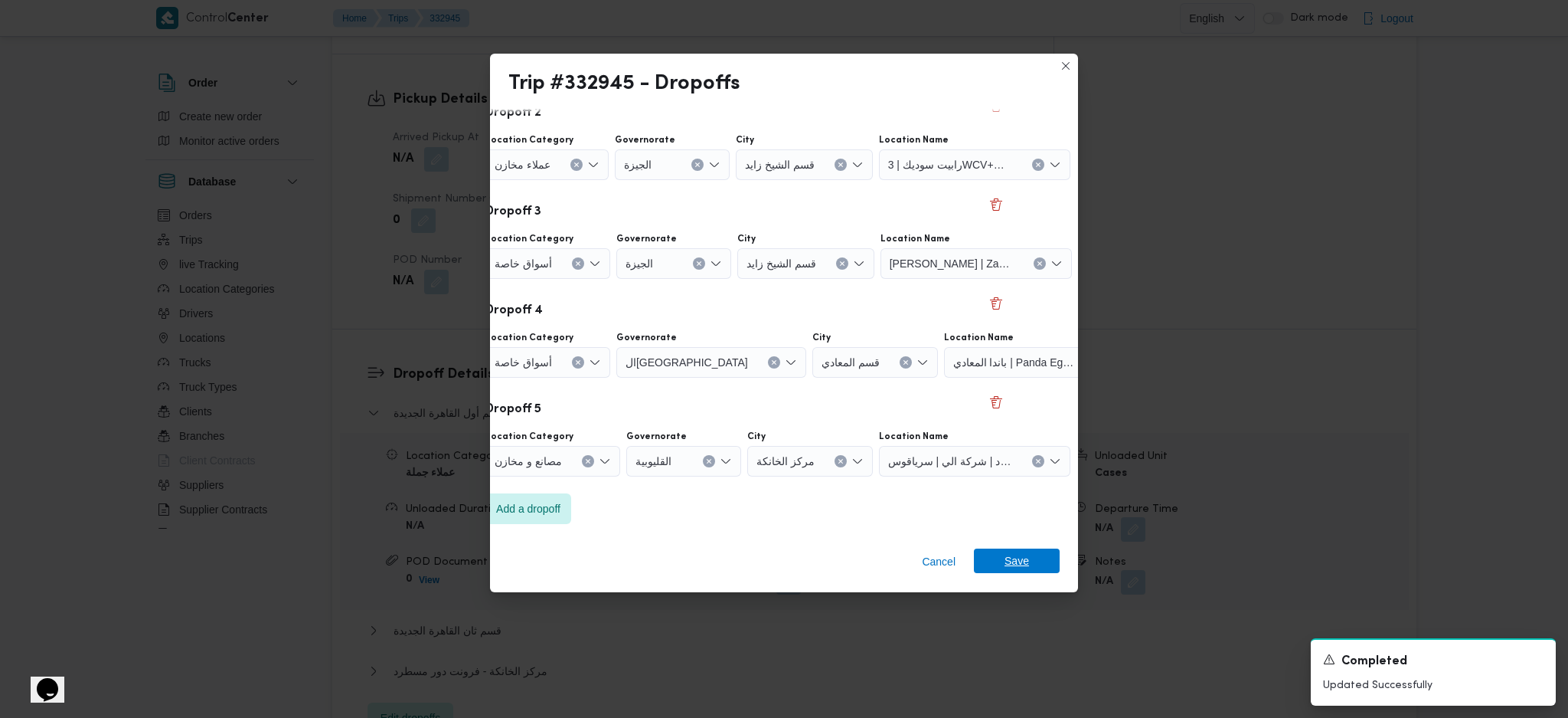
click at [1017, 559] on span "Save" at bounding box center [1017, 561] width 25 height 25
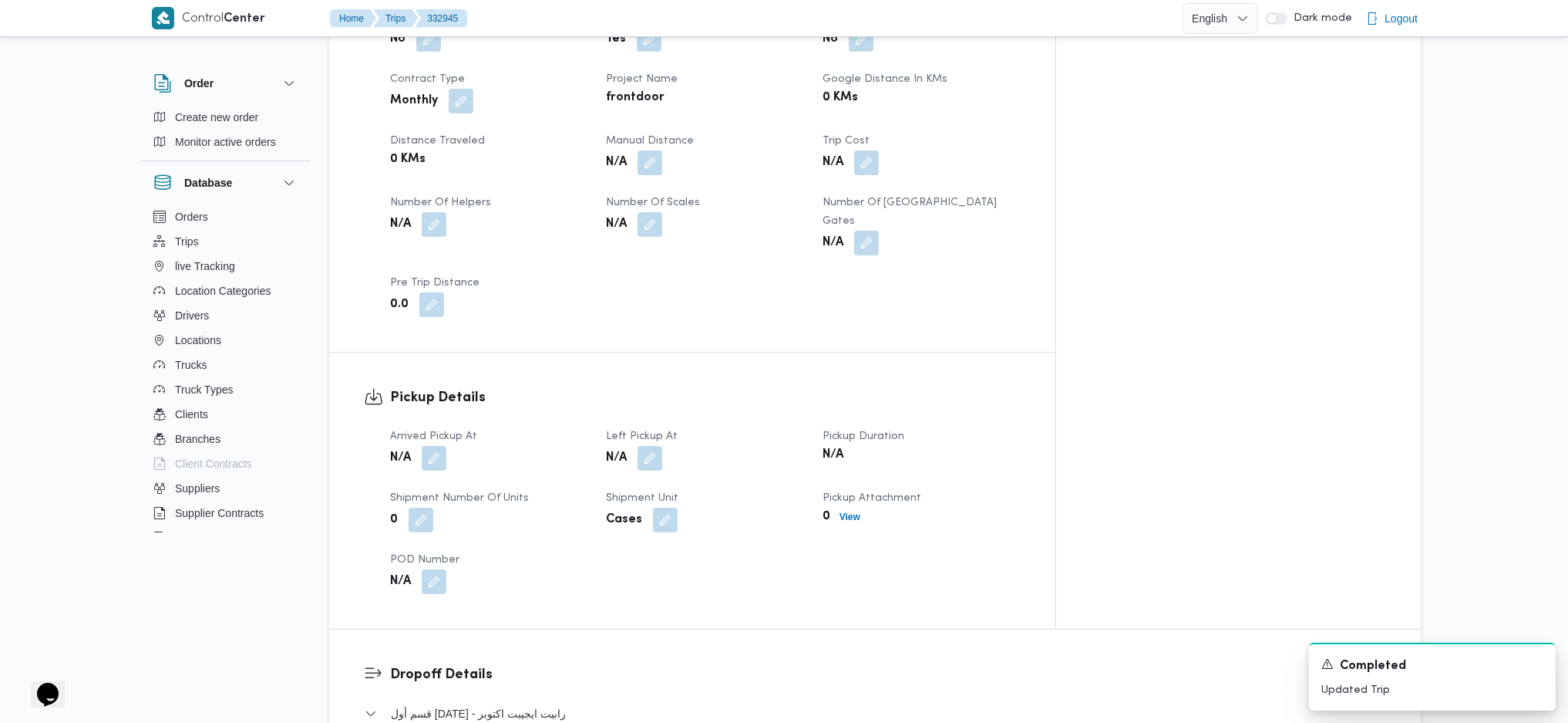
scroll to position [617, 0]
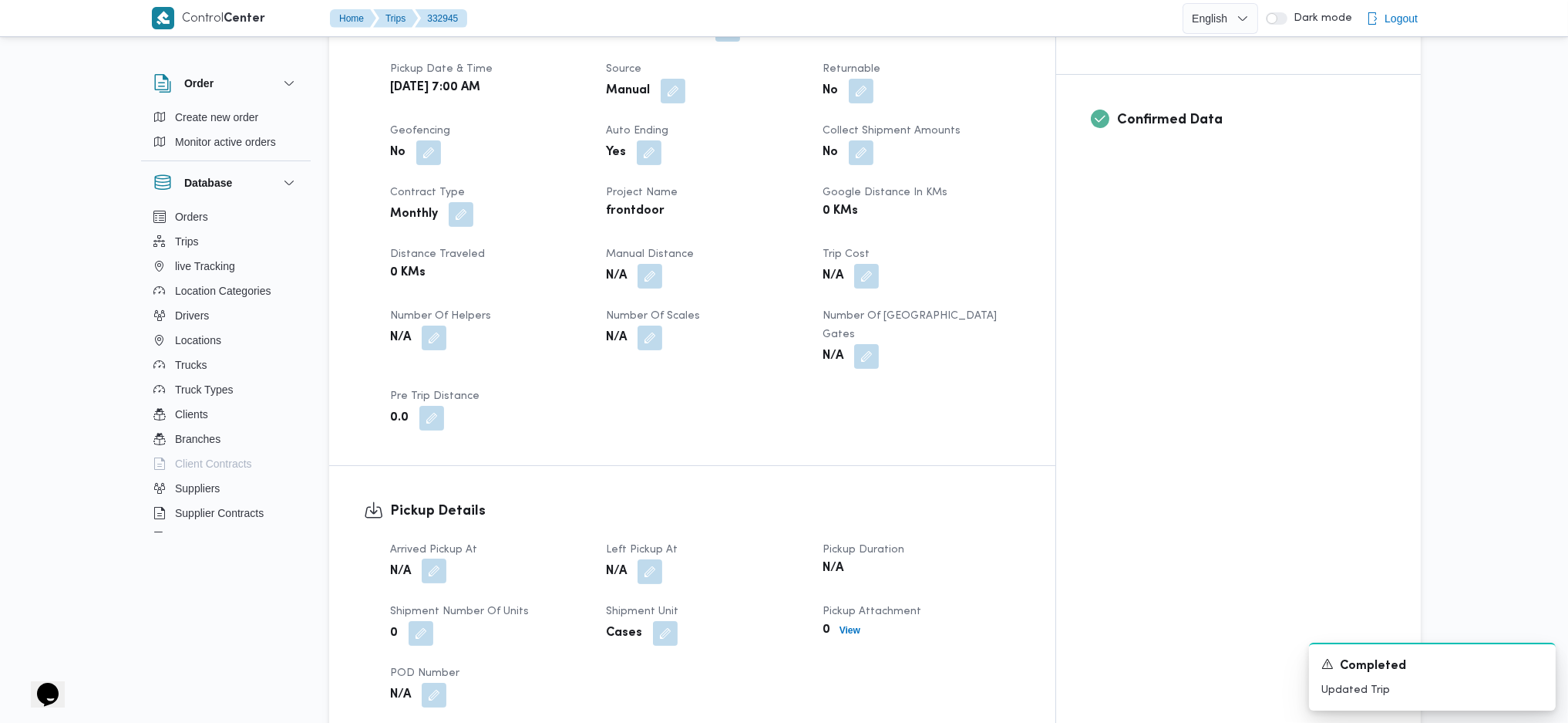
click at [428, 558] on button "button" at bounding box center [434, 570] width 25 height 25
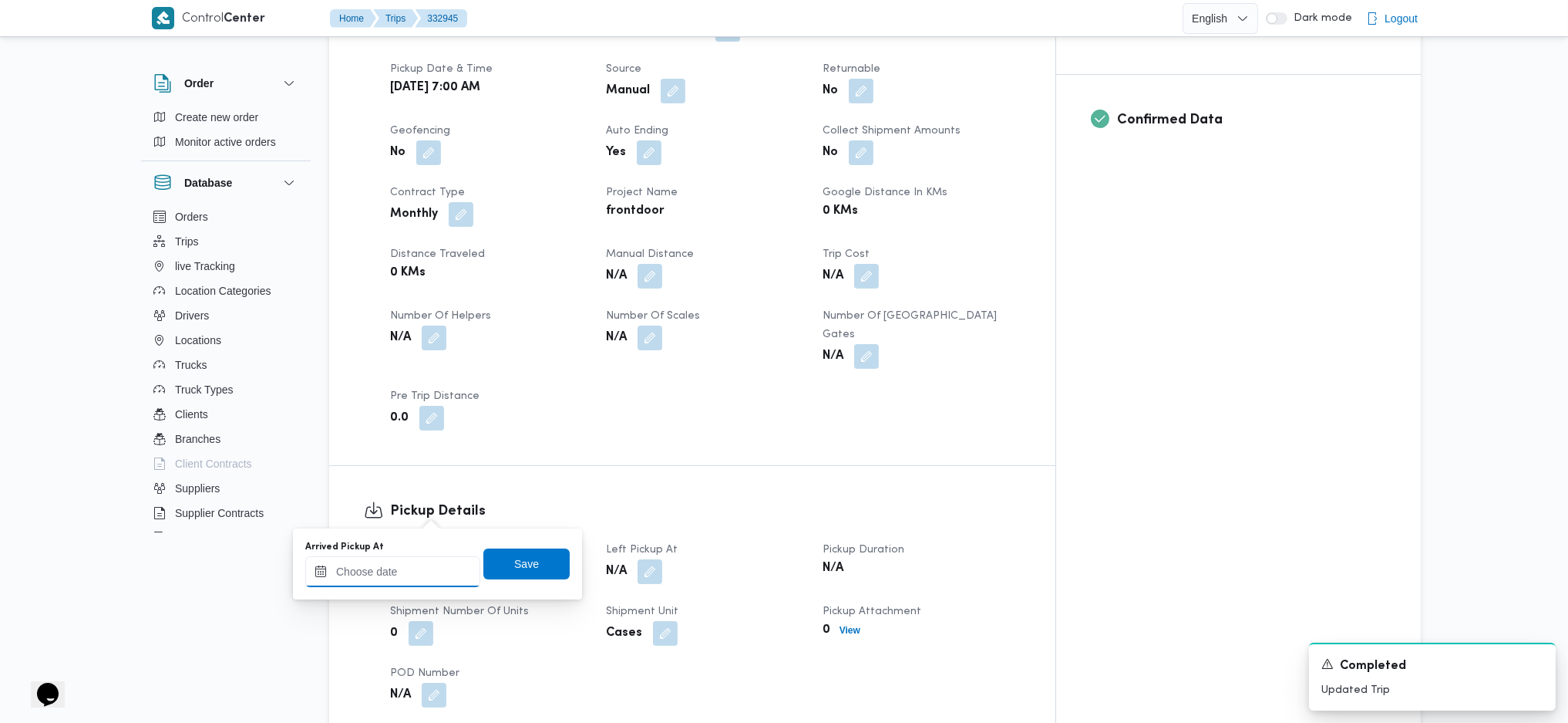
click at [404, 578] on input "Arrived Pickup At" at bounding box center [392, 571] width 175 height 31
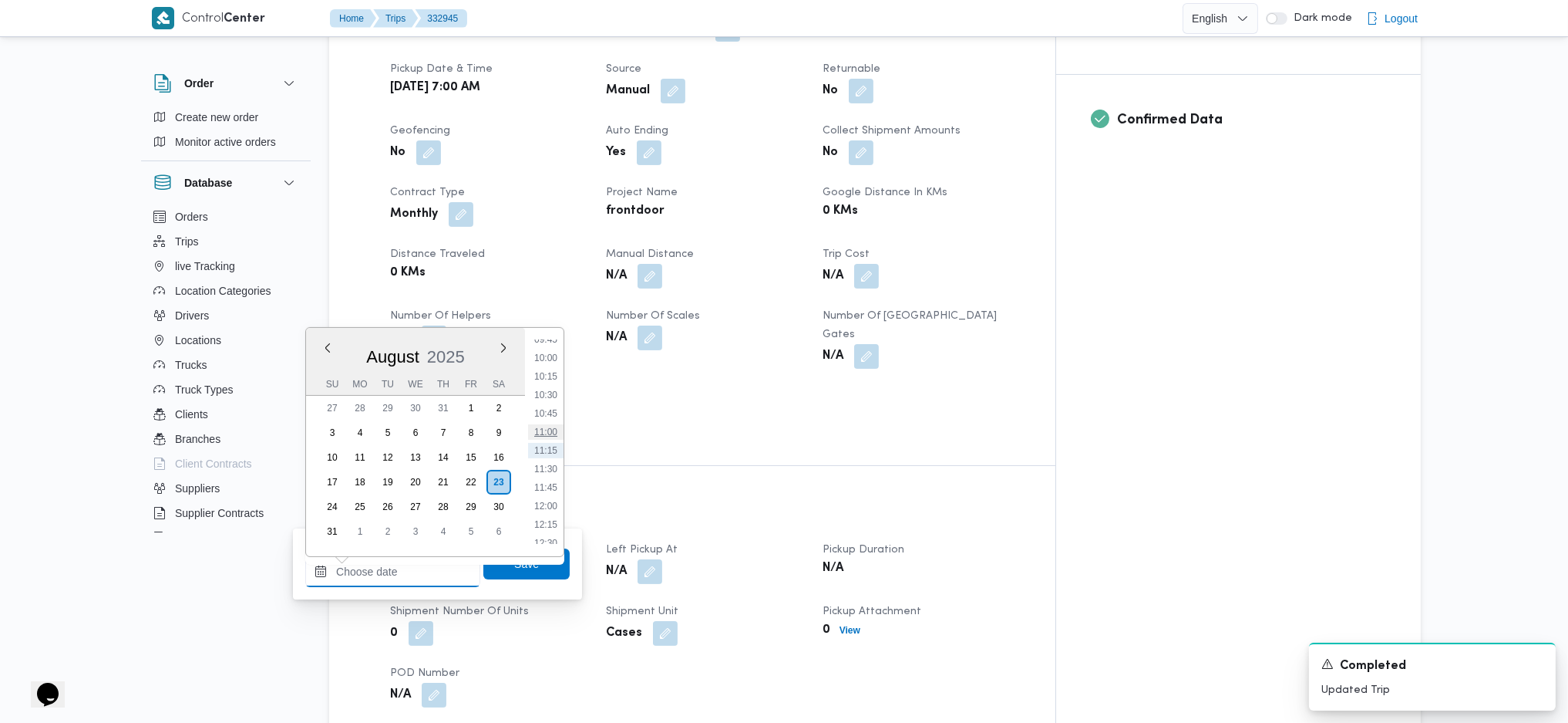
scroll to position [525, 0]
click at [544, 453] on li "08:30" at bounding box center [546, 452] width 35 height 16
type input "23/08/2025 08:30"
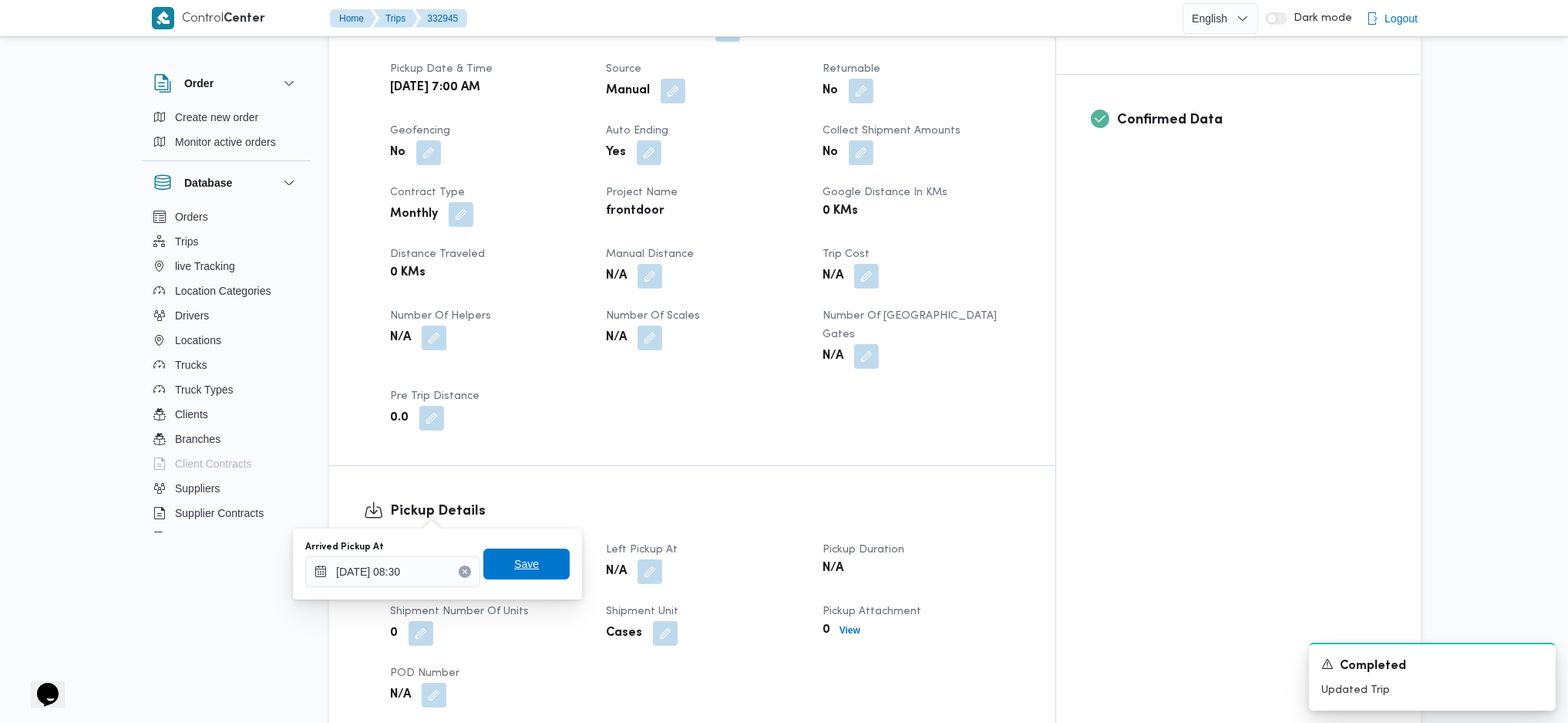
click at [537, 557] on span "Save" at bounding box center [526, 563] width 86 height 31
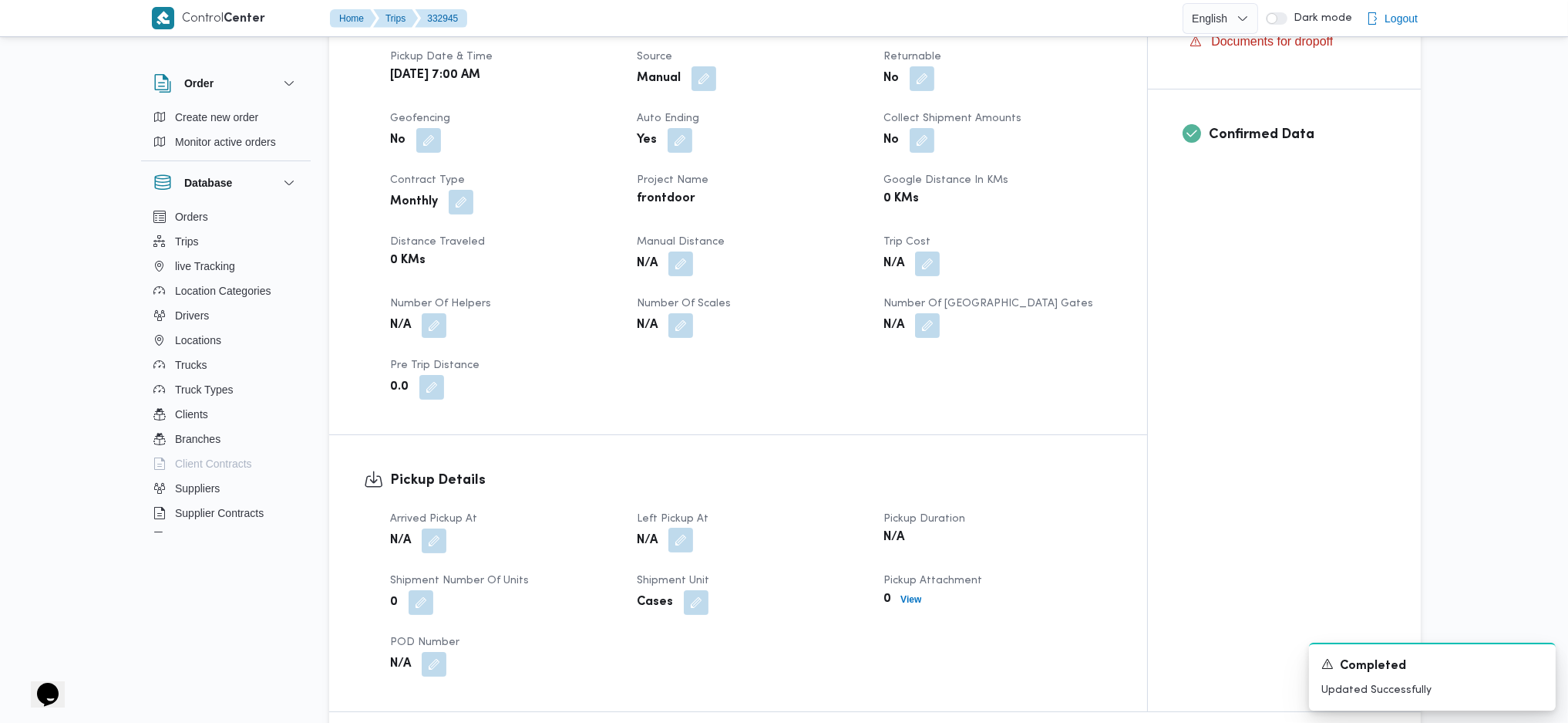
drag, startPoint x: 684, startPoint y: 497, endPoint x: 685, endPoint y: 520, distance: 23.0
click at [684, 528] on button "button" at bounding box center [681, 540] width 25 height 25
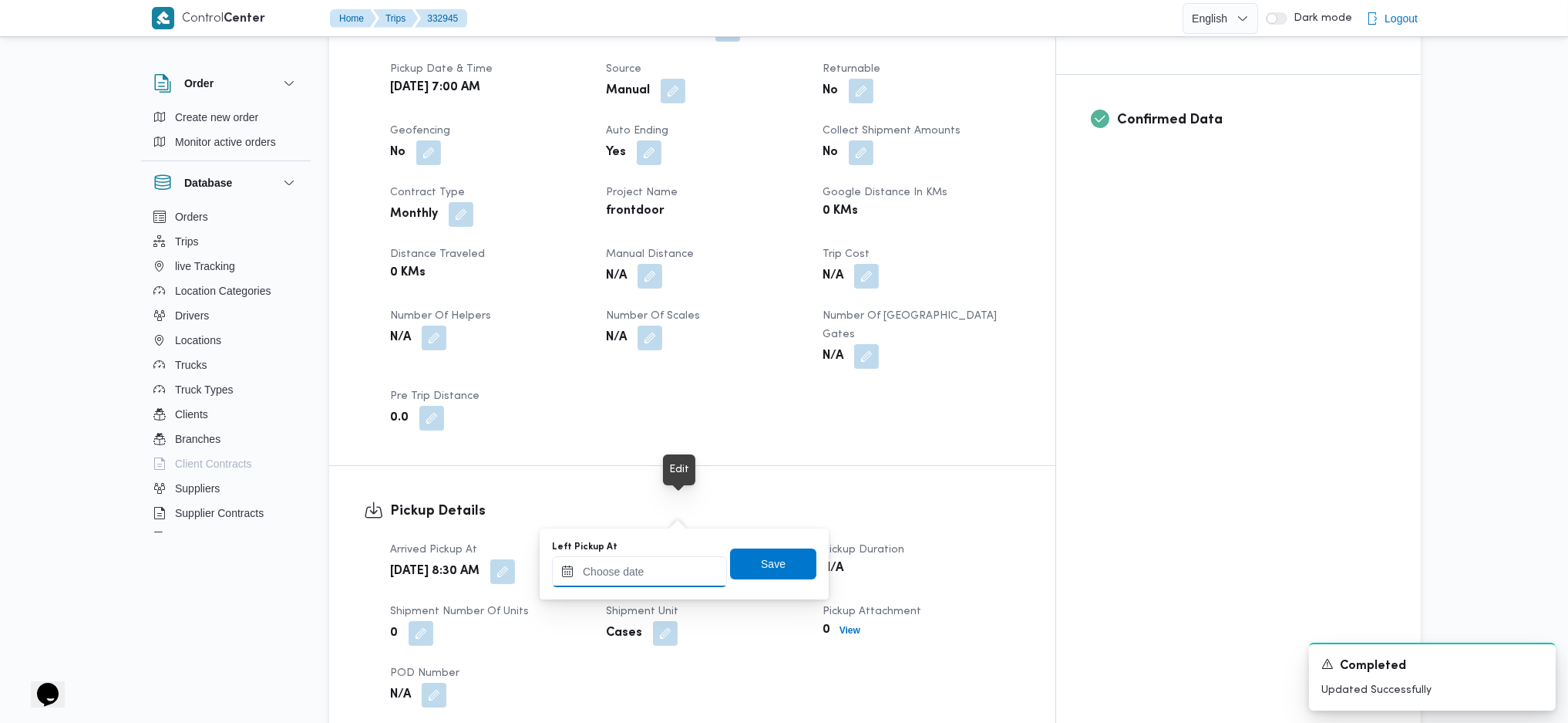
click at [649, 576] on input "Left Pickup At" at bounding box center [640, 571] width 175 height 31
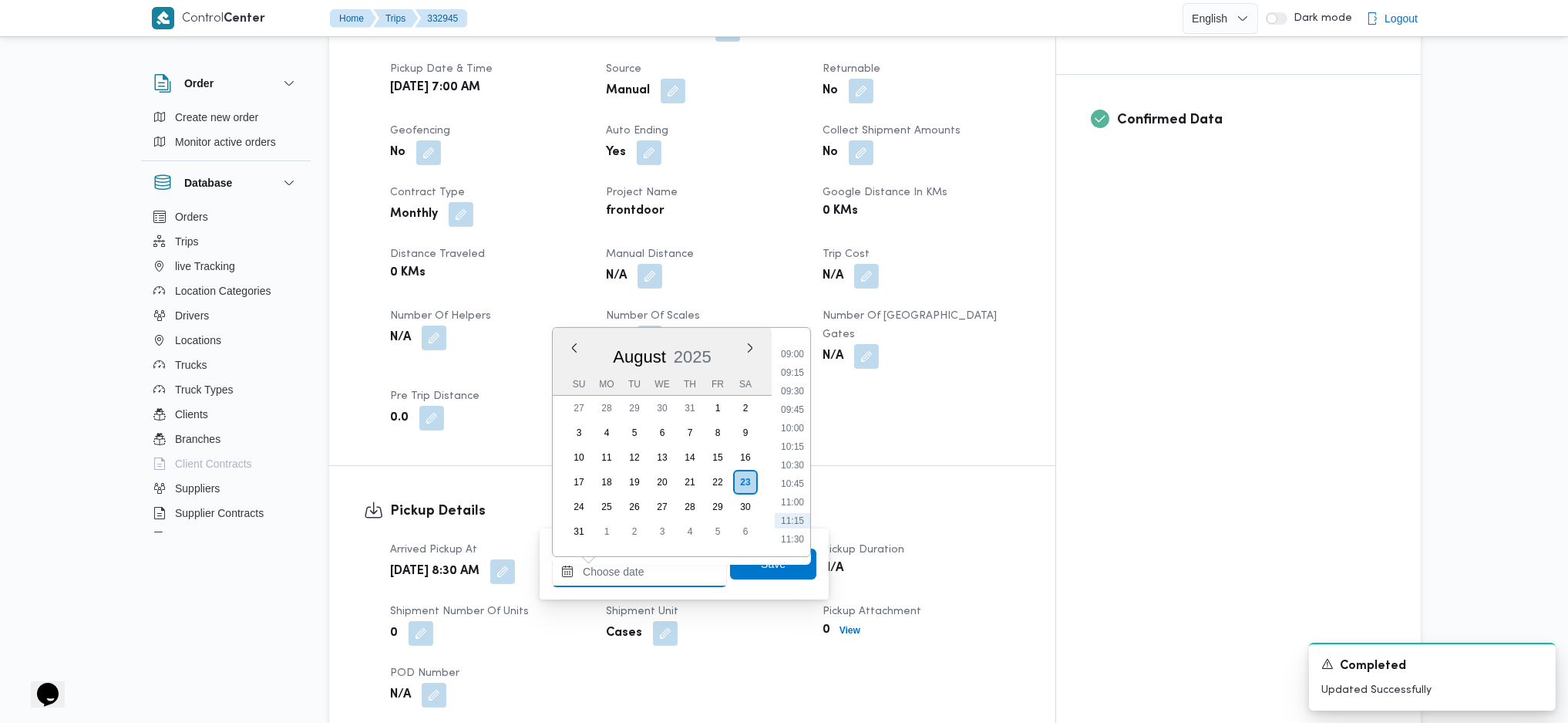
scroll to position [627, 0]
click at [786, 429] on li "09:30" at bounding box center [792, 424] width 35 height 16
type input "[DATE] 09:30"
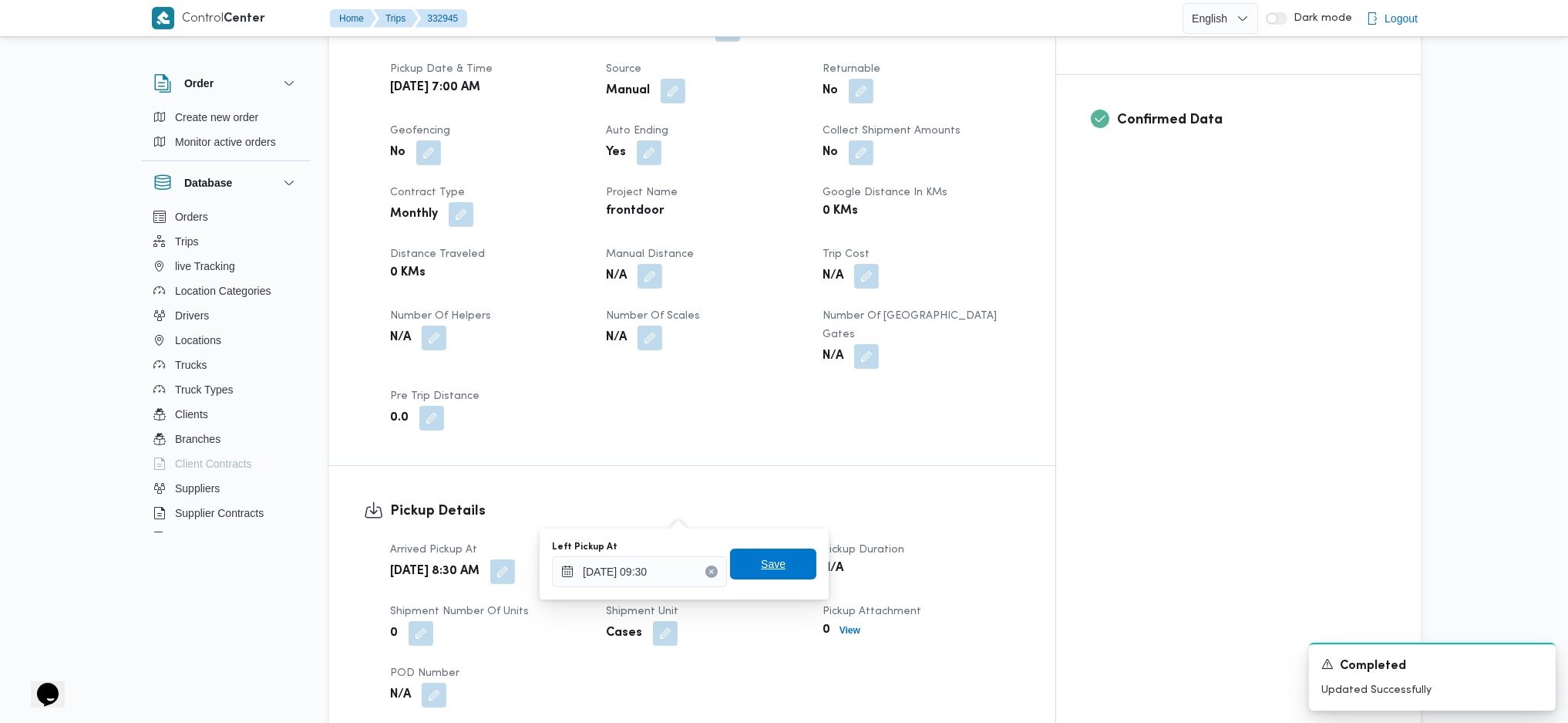
click at [776, 567] on span "Save" at bounding box center [773, 563] width 86 height 31
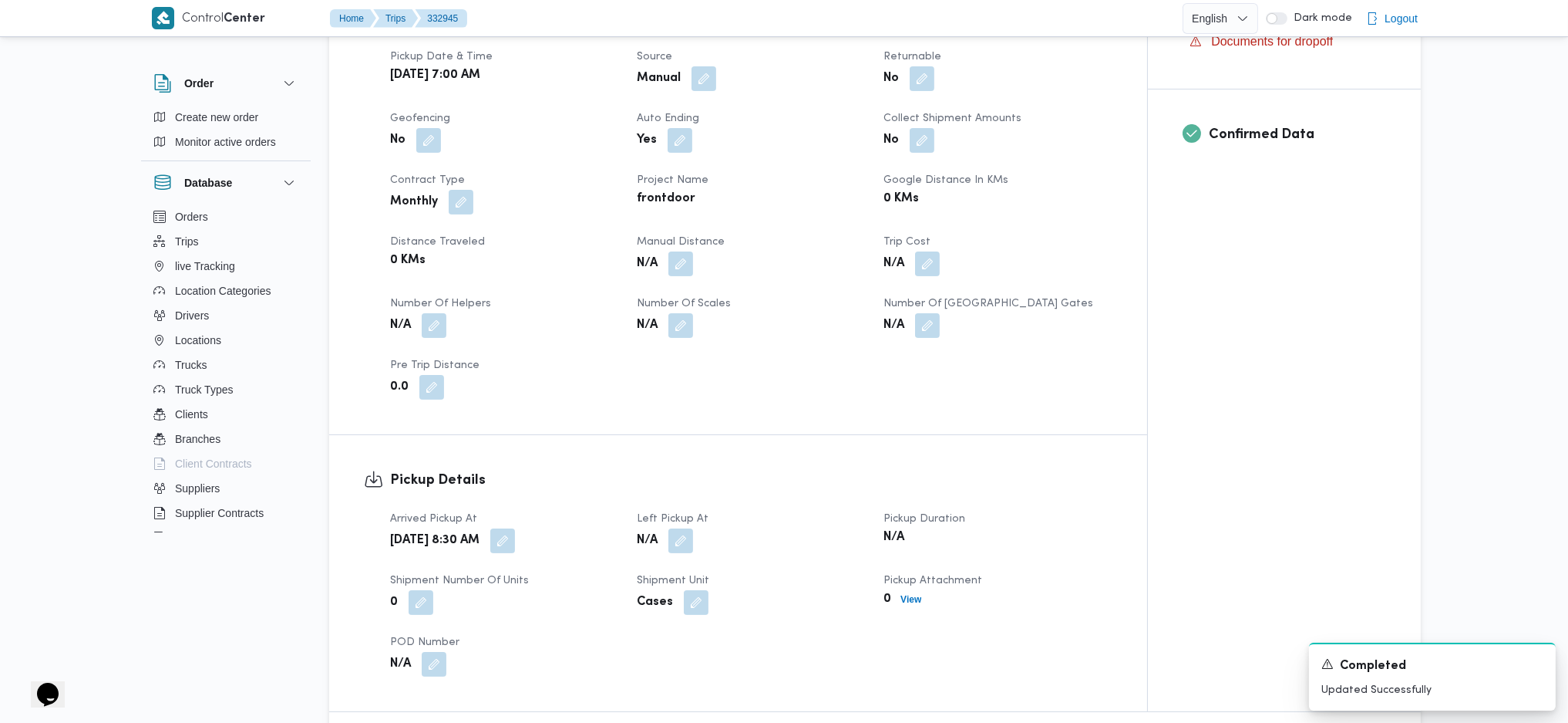
scroll to position [1028, 0]
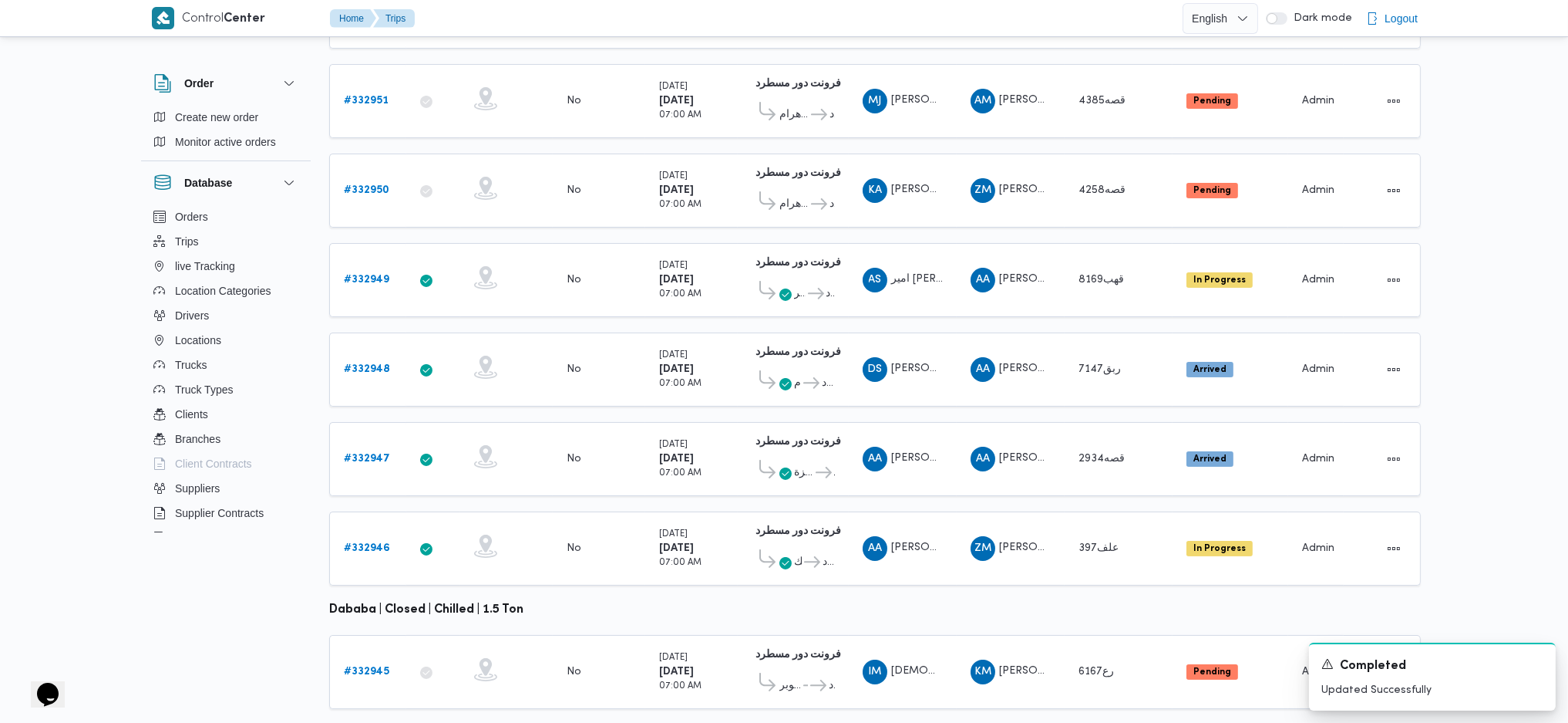
scroll to position [430, 0]
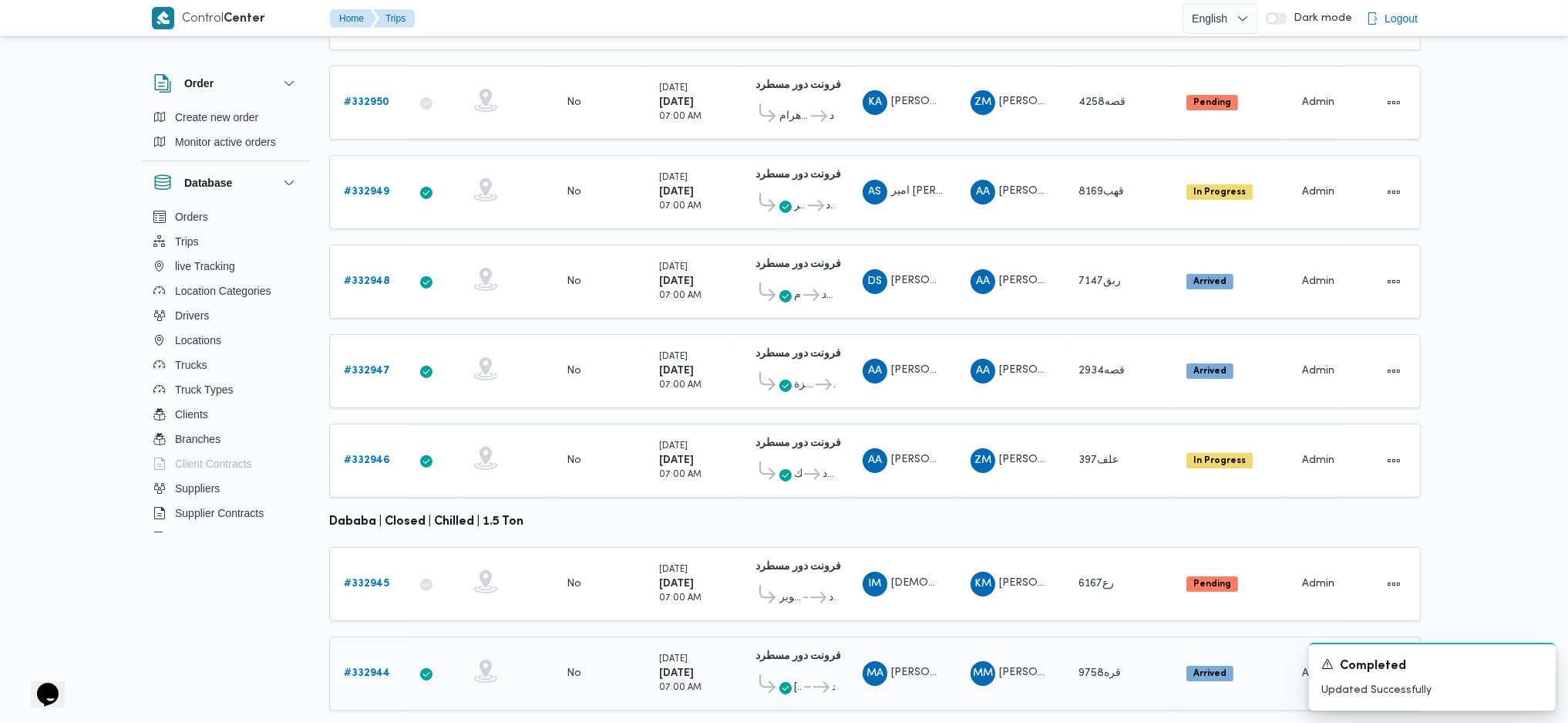
click at [367, 668] on b "# 332944" at bounding box center [367, 673] width 47 height 10
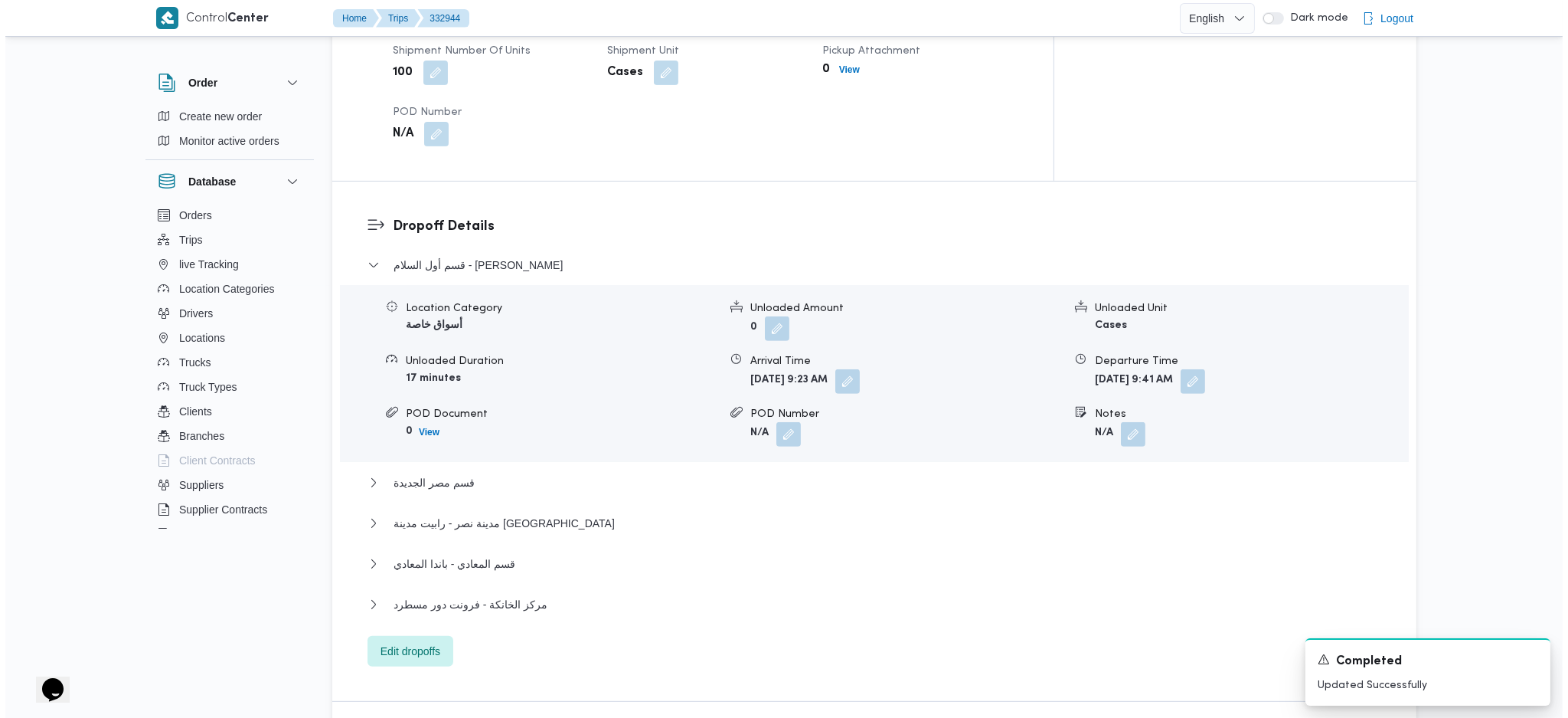
scroll to position [1328, 0]
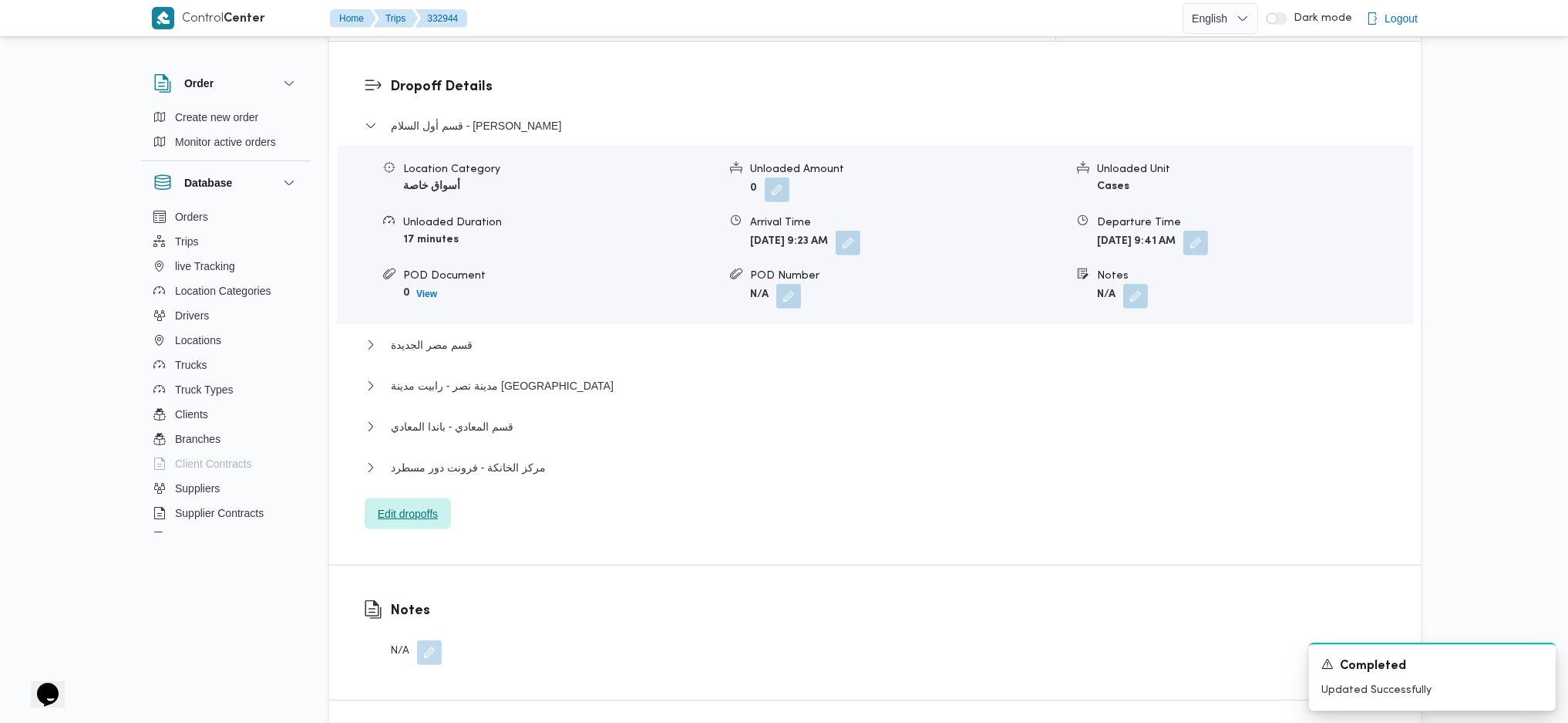
click at [411, 499] on span "Edit dropoffs" at bounding box center [407, 514] width 86 height 31
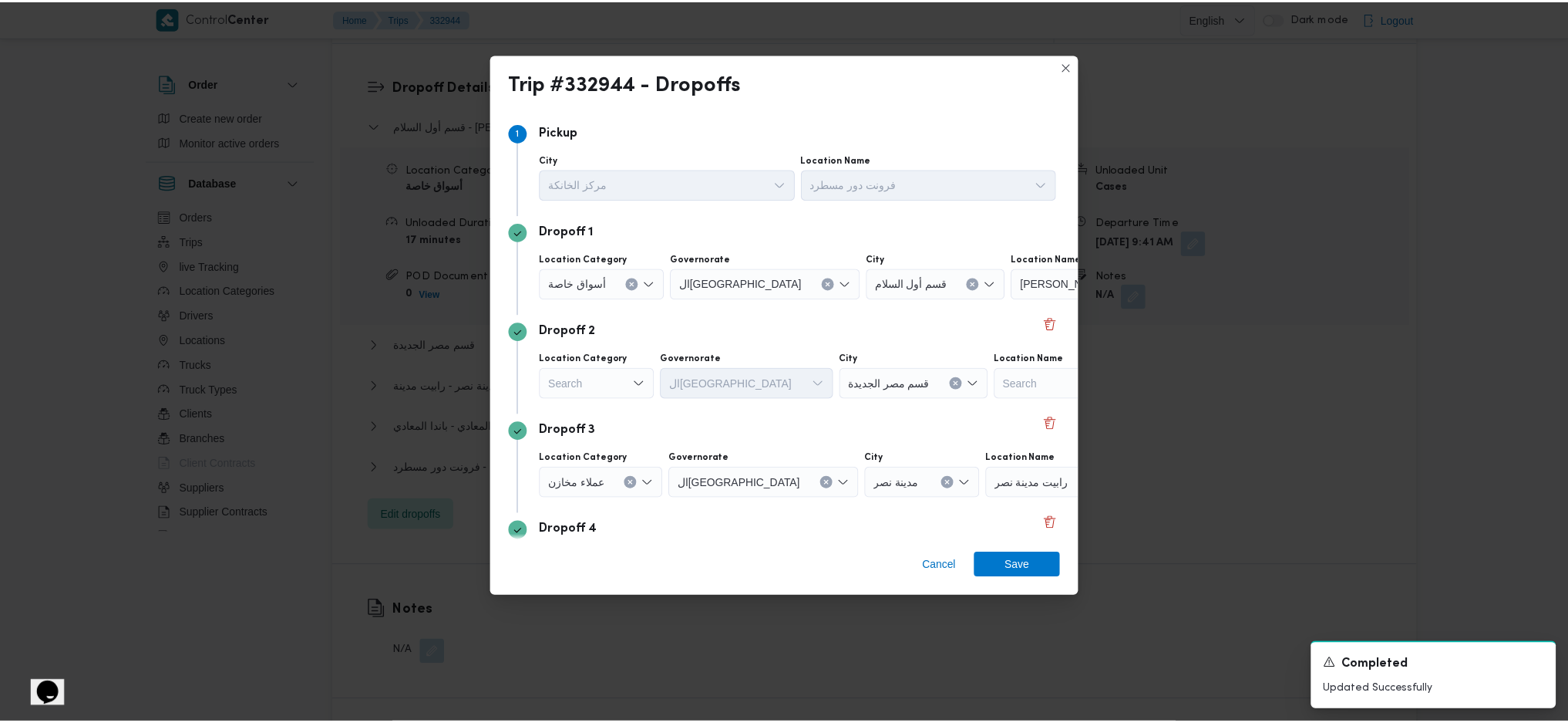
scroll to position [102, 0]
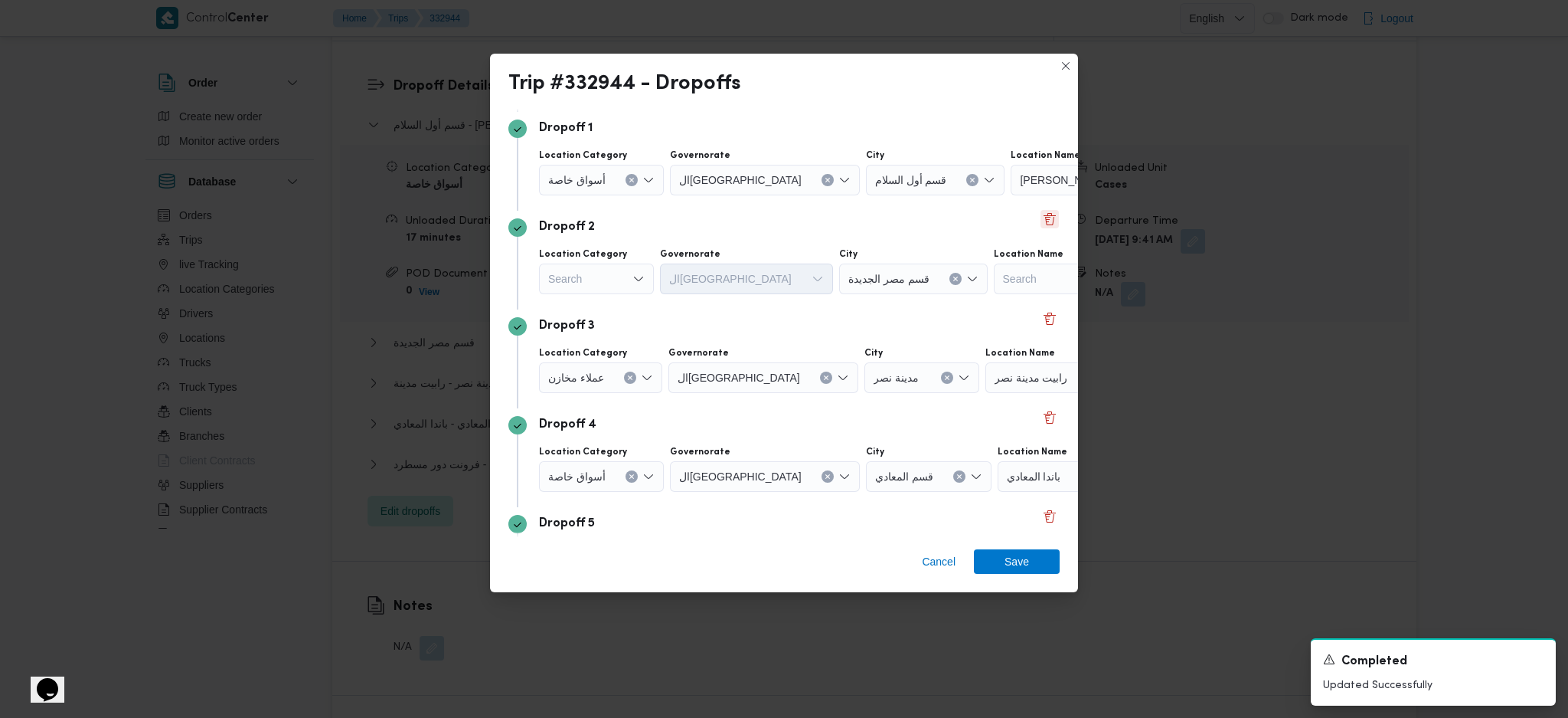
click at [1041, 226] on button "Delete" at bounding box center [1050, 219] width 18 height 18
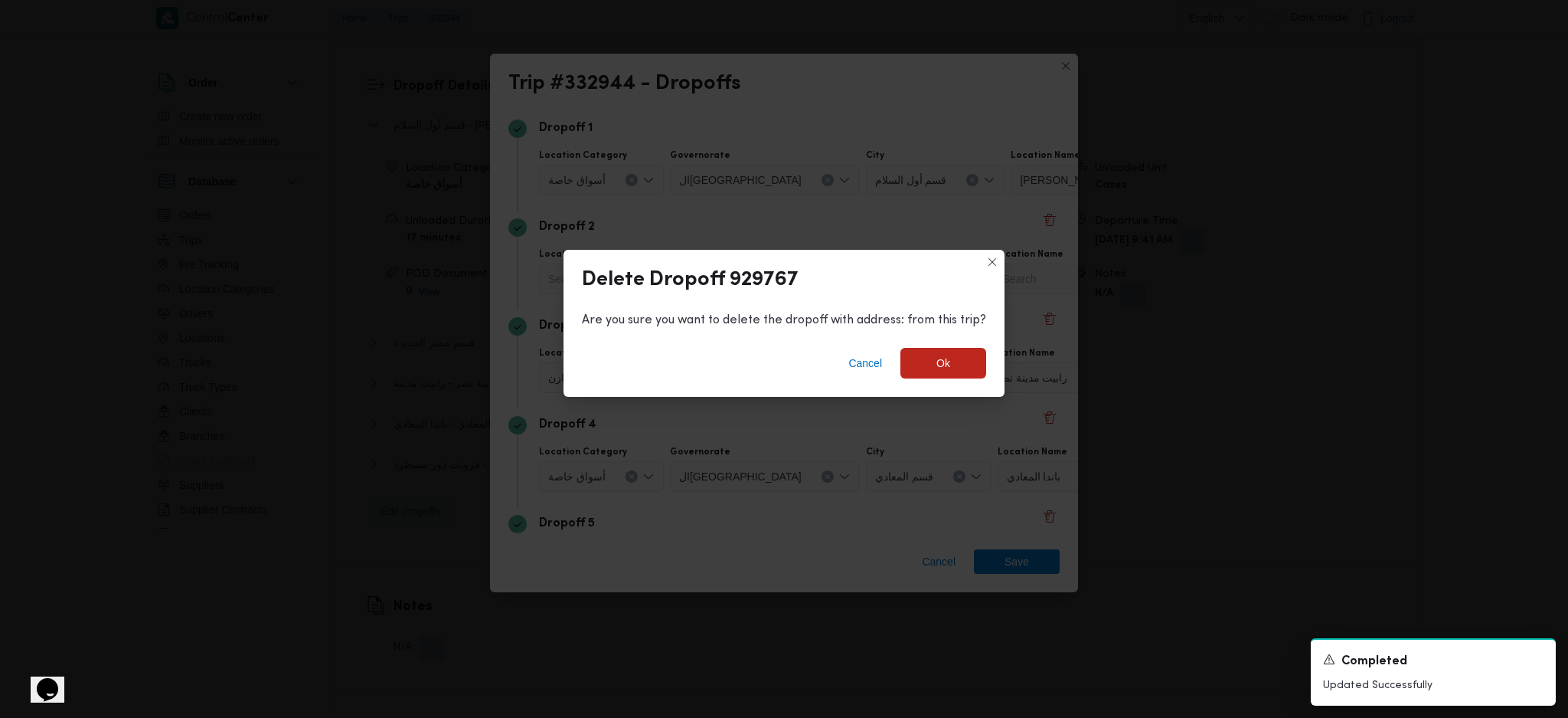
click at [935, 383] on div "Cancel Ok" at bounding box center [784, 366] width 441 height 61
click at [932, 364] on span "Ok" at bounding box center [943, 362] width 86 height 30
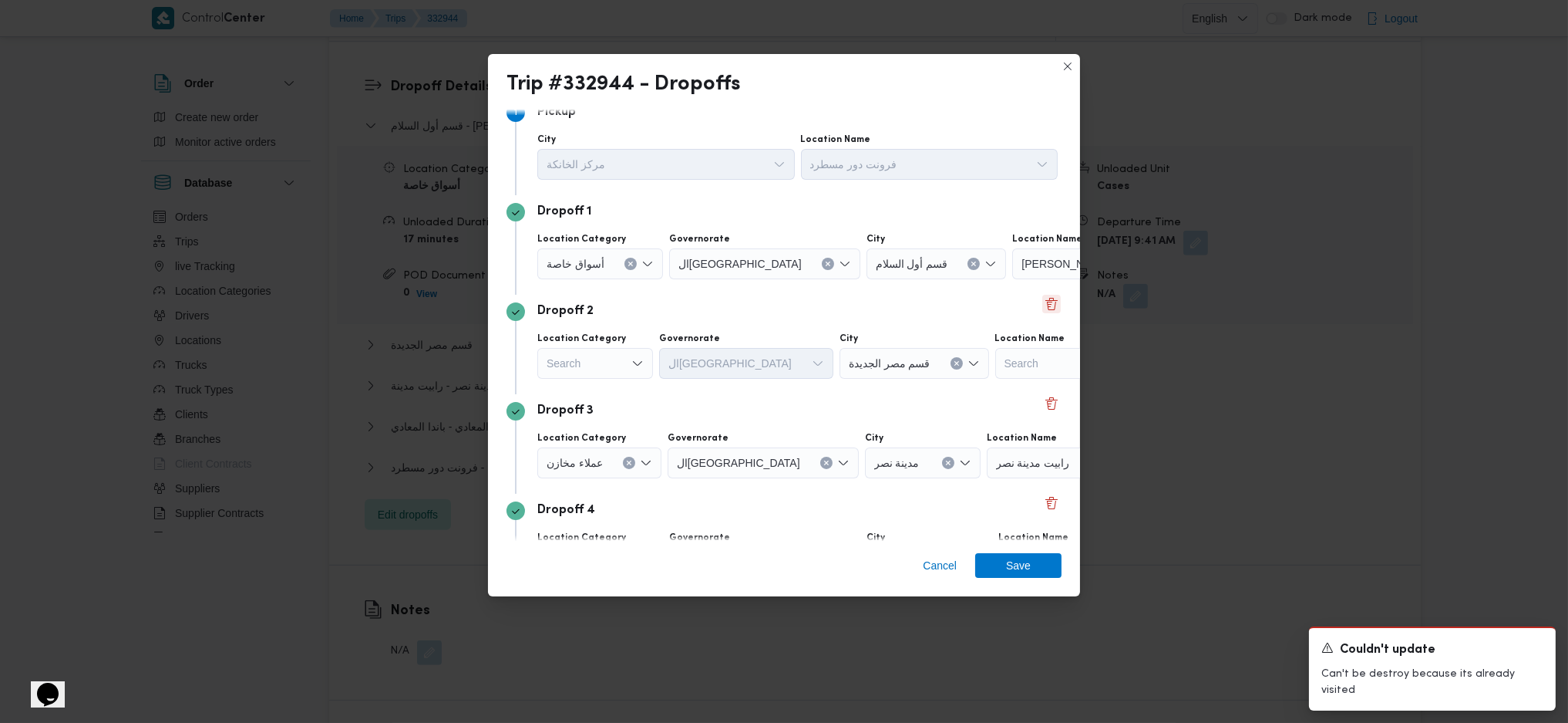
scroll to position [0, 0]
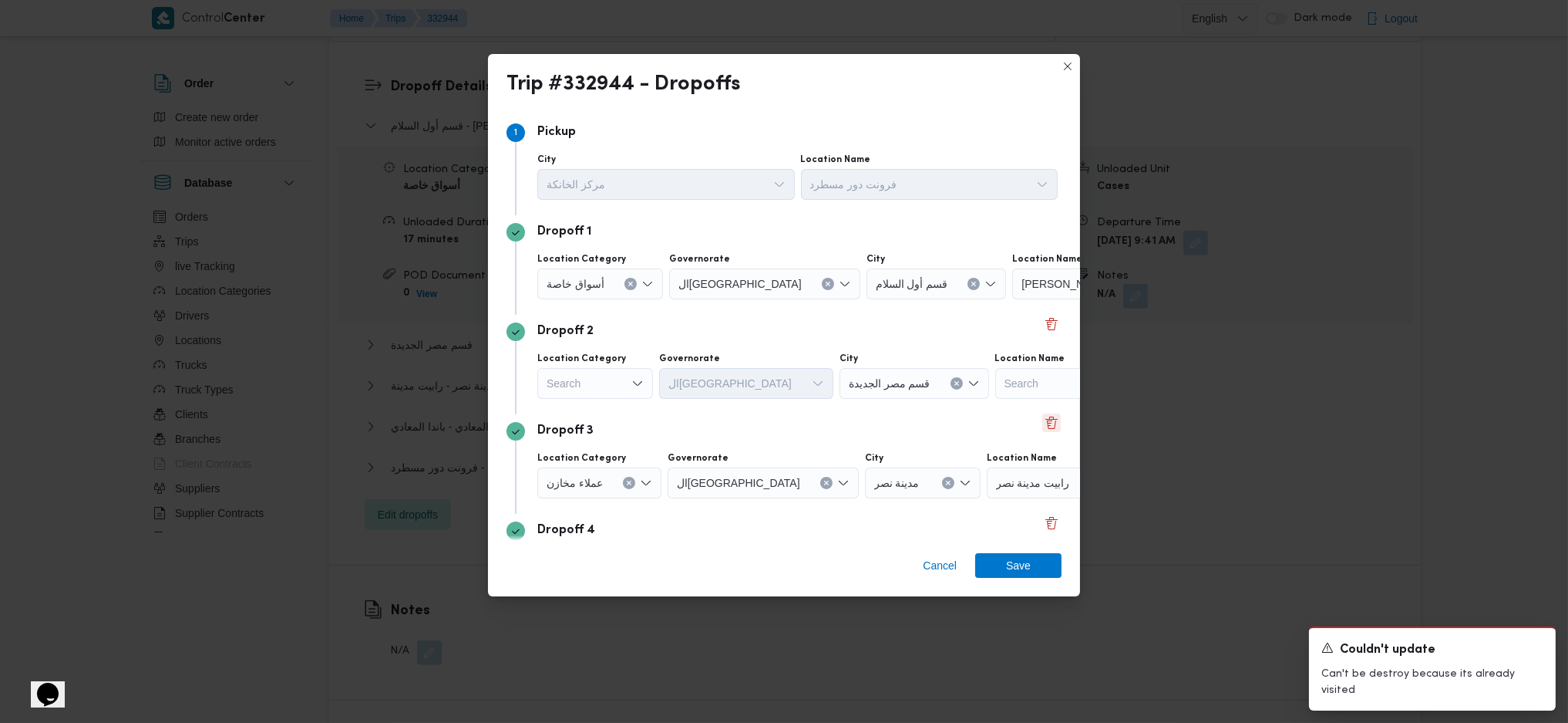
click at [1043, 422] on button "Delete" at bounding box center [1052, 422] width 19 height 19
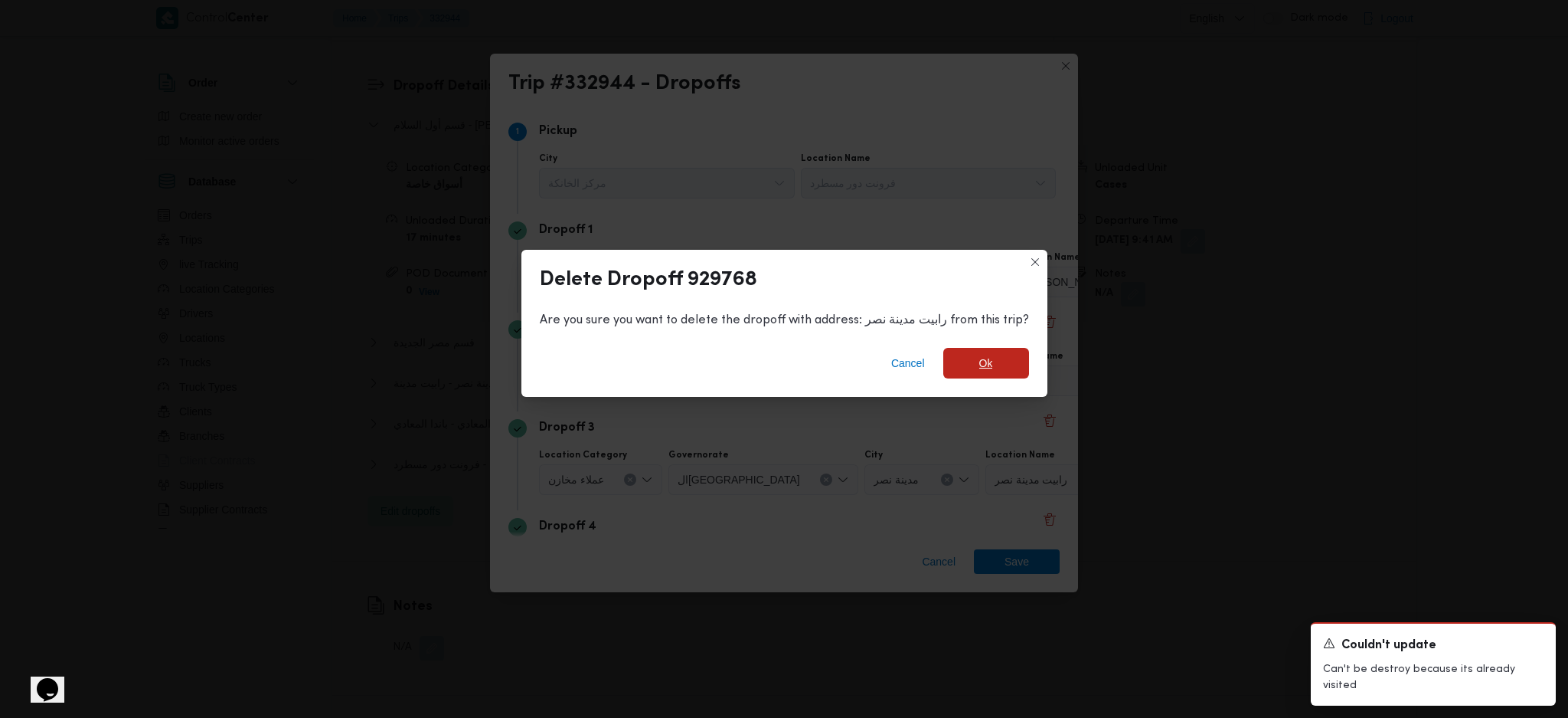
click at [973, 365] on span "Ok" at bounding box center [985, 362] width 86 height 30
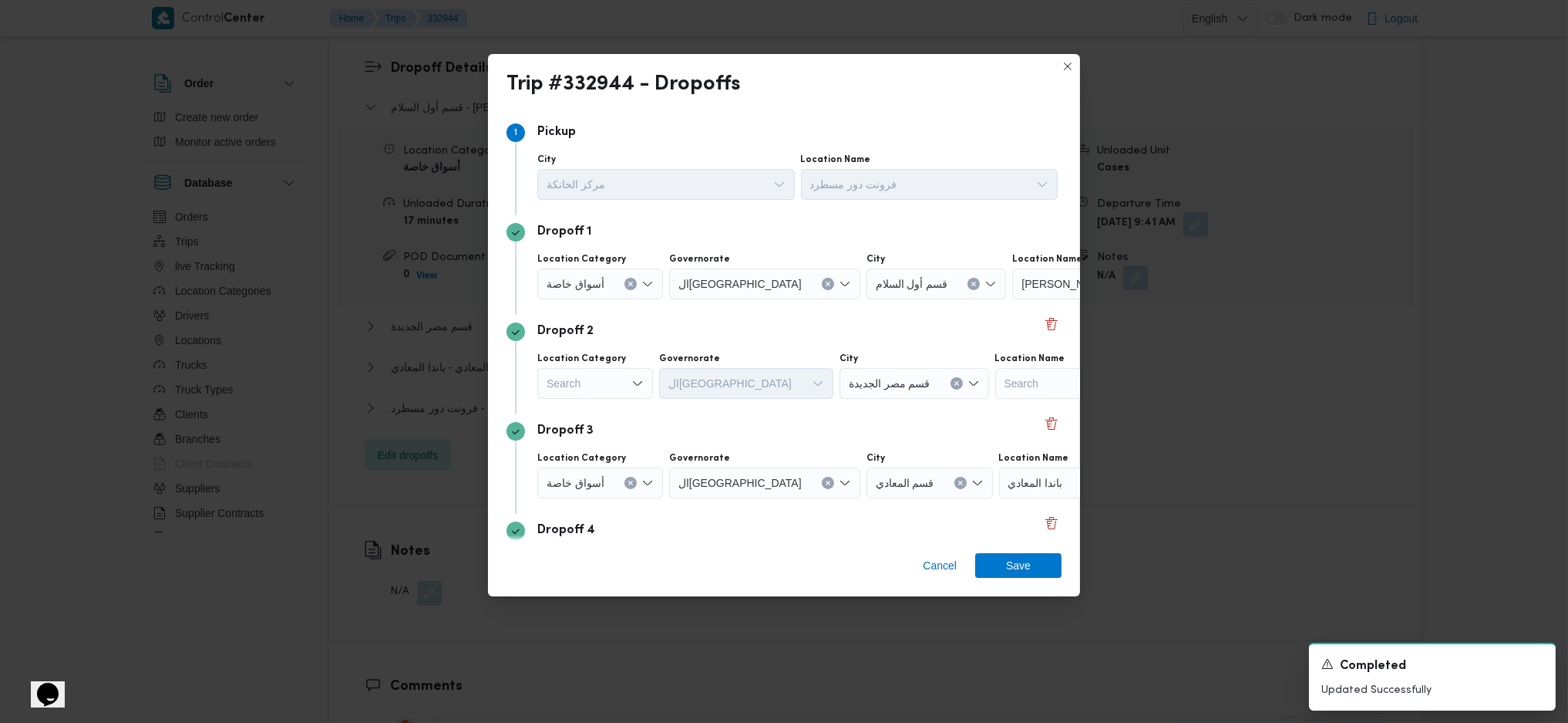
drag, startPoint x: 597, startPoint y: 278, endPoint x: 614, endPoint y: 291, distance: 21.4
click at [598, 282] on span "أسواق خاصة" at bounding box center [576, 283] width 58 height 17
click at [611, 377] on span "عملاء جملة" at bounding box center [609, 380] width 87 height 19
click at [599, 300] on div "Search" at bounding box center [596, 284] width 118 height 31
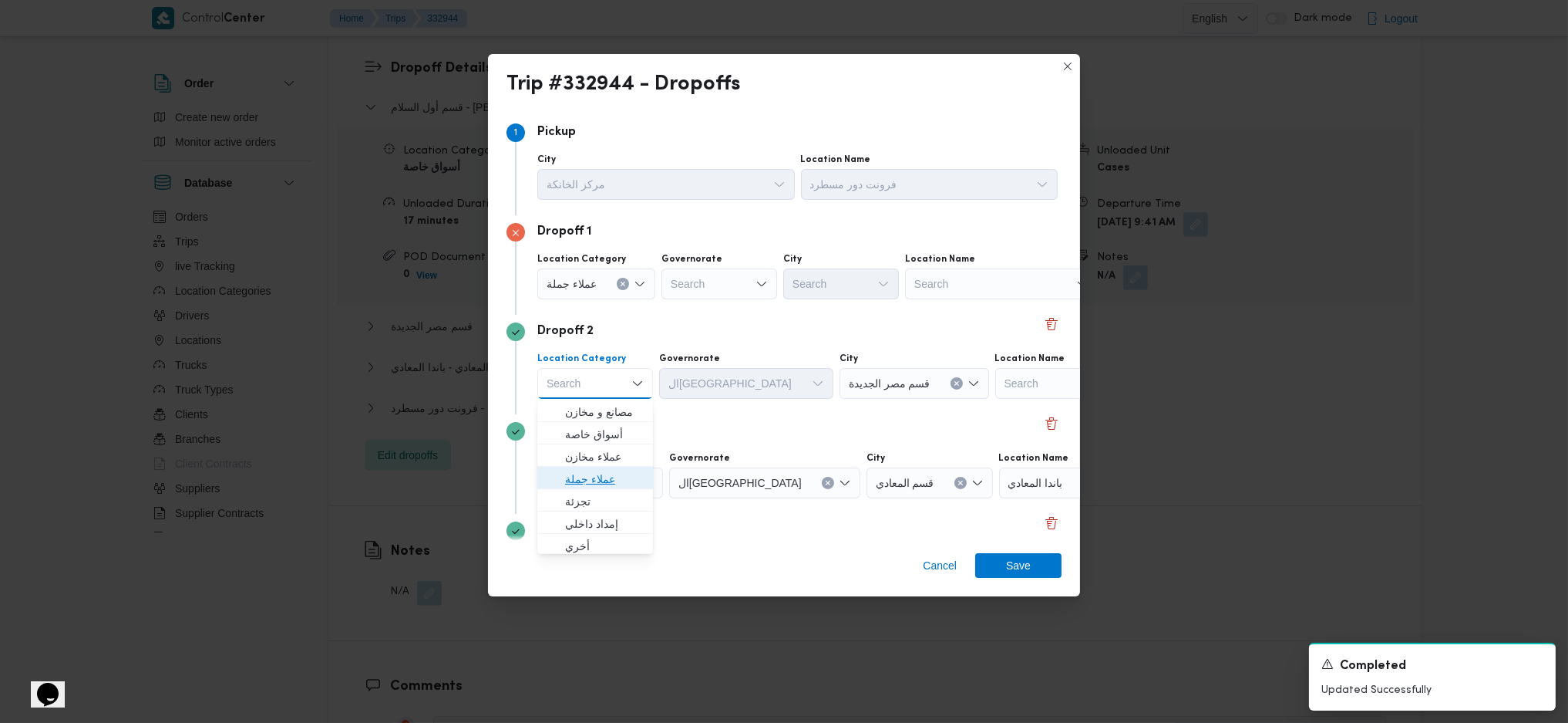
click at [613, 481] on span "عملاء جملة" at bounding box center [605, 479] width 79 height 19
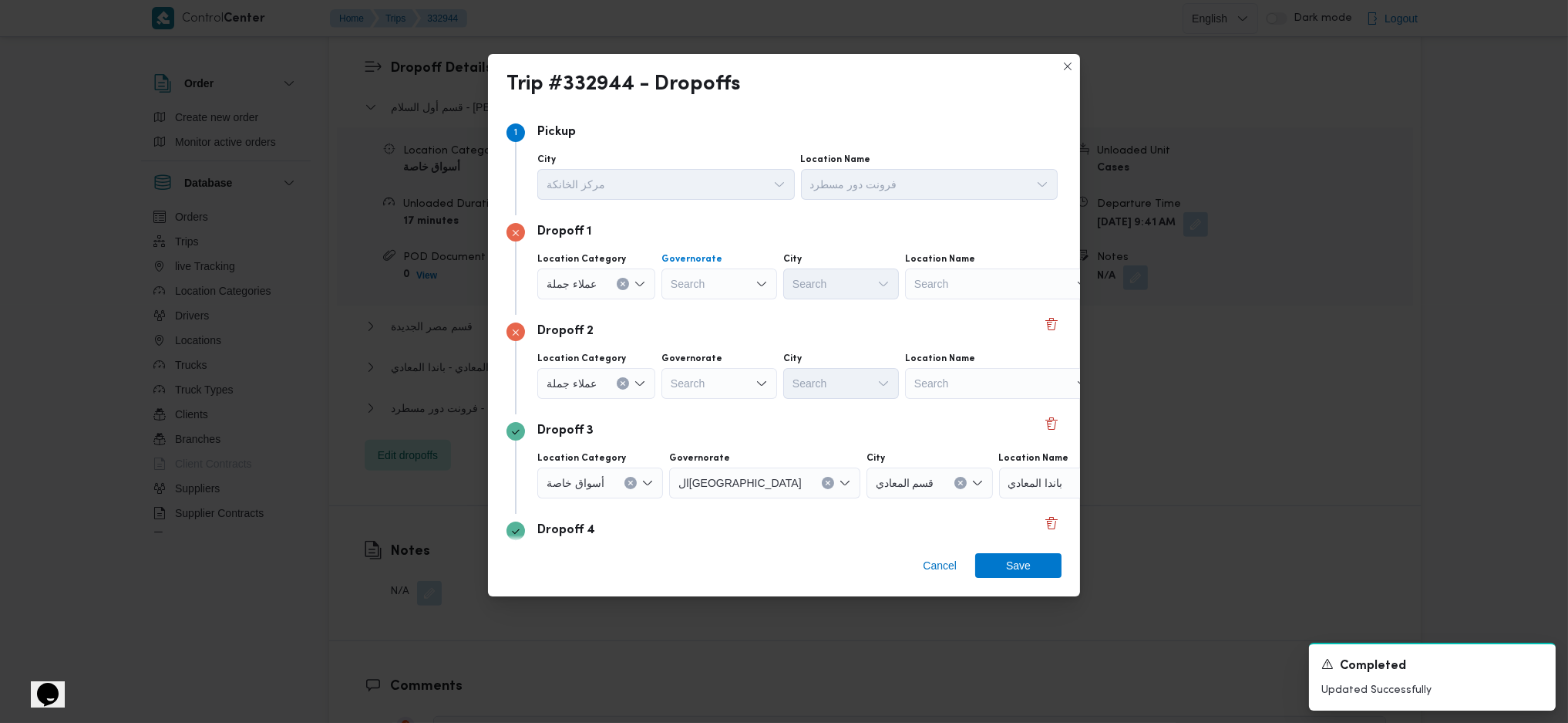
click at [695, 285] on div "Search" at bounding box center [719, 284] width 115 height 31
type input "قاه"
drag, startPoint x: 684, startPoint y: 326, endPoint x: 704, endPoint y: 351, distance: 32.0
click at [683, 326] on span "ال قاه رة" at bounding box center [717, 335] width 103 height 25
click at [718, 300] on div "Search" at bounding box center [757, 284] width 192 height 31
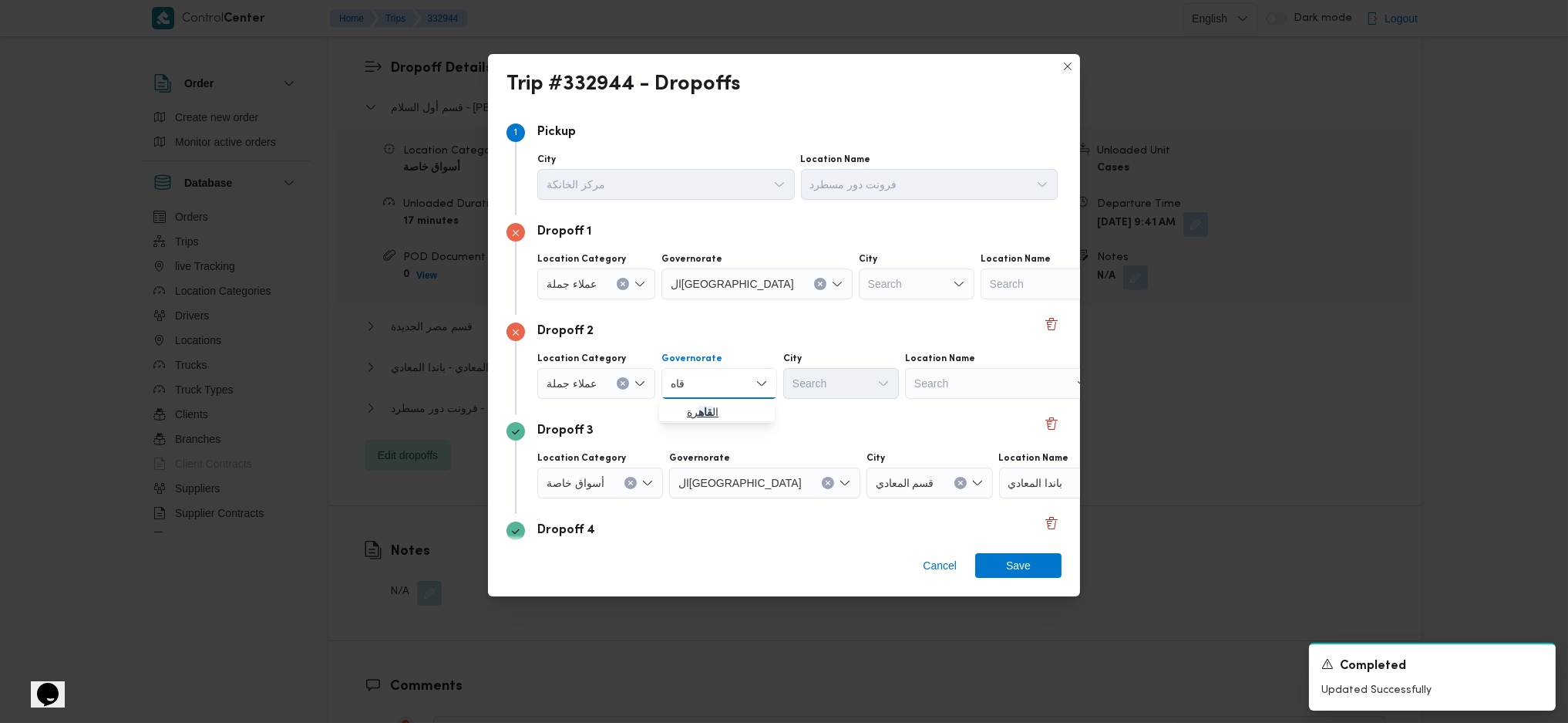
type input "قاه"
drag, startPoint x: 677, startPoint y: 411, endPoint x: 688, endPoint y: 404, distance: 13.0
click at [677, 411] on icon "button" at bounding box center [674, 411] width 12 height 12
click at [859, 288] on div "Search" at bounding box center [917, 284] width 115 height 31
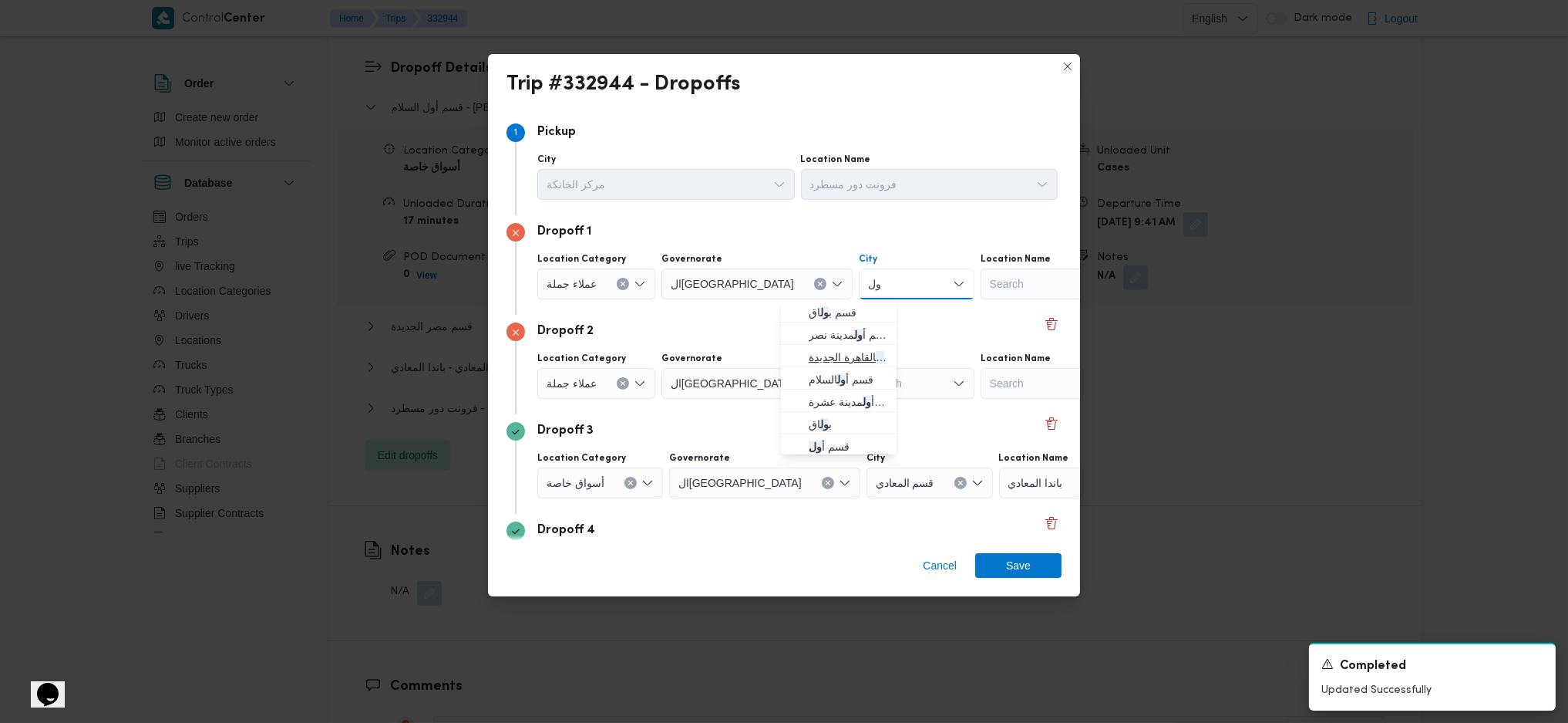
type input "ول"
click at [842, 355] on span "قسم أ ول القاهرة الجديدة" at bounding box center [848, 357] width 79 height 19
click at [849, 399] on div "Location Category عملاء جملة Governorate القاهرة City Search Location Name Sear…" at bounding box center [798, 376] width 526 height 52
click at [859, 300] on div "Search" at bounding box center [949, 284] width 179 height 31
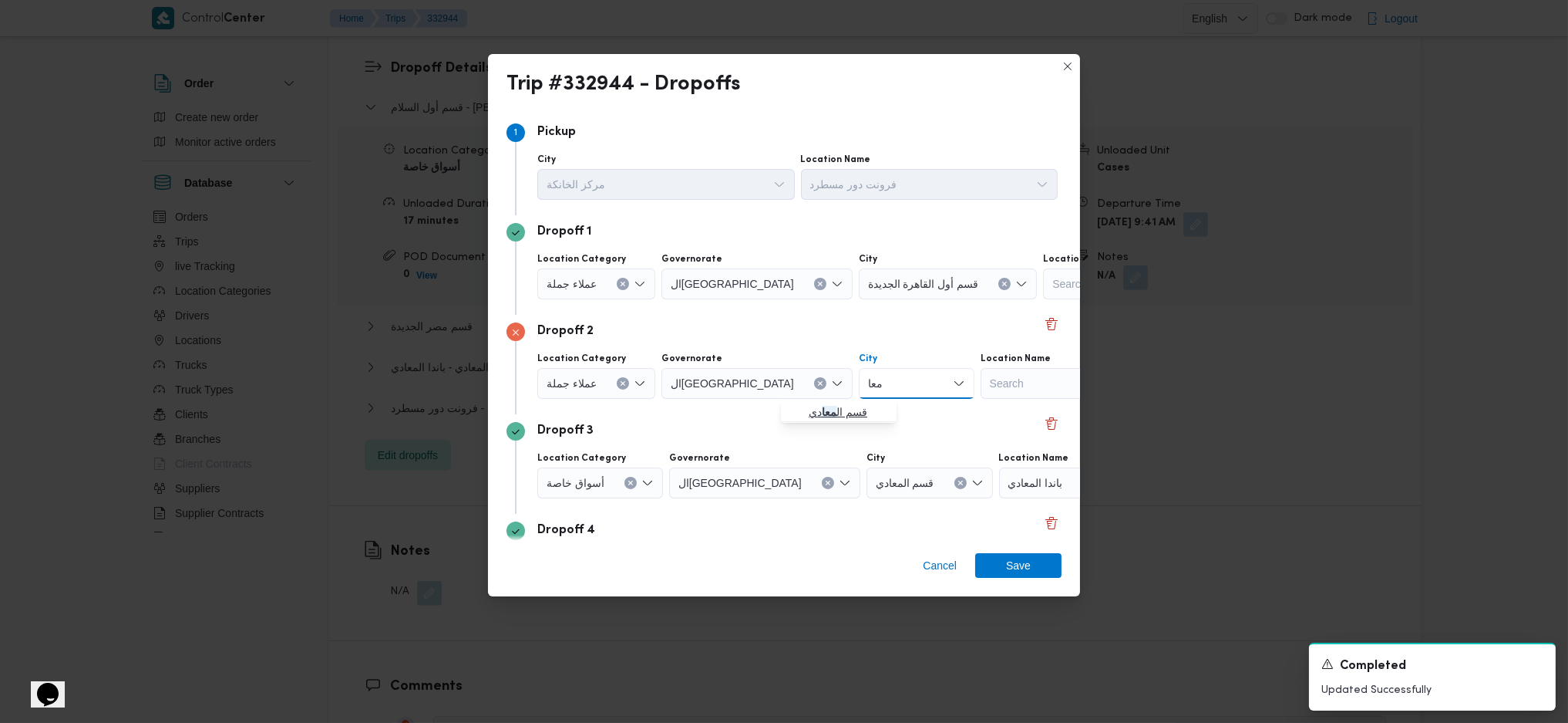
type input "معا"
click at [791, 408] on icon "button" at bounding box center [796, 411] width 12 height 12
click at [1030, 575] on span "Save" at bounding box center [1018, 565] width 86 height 25
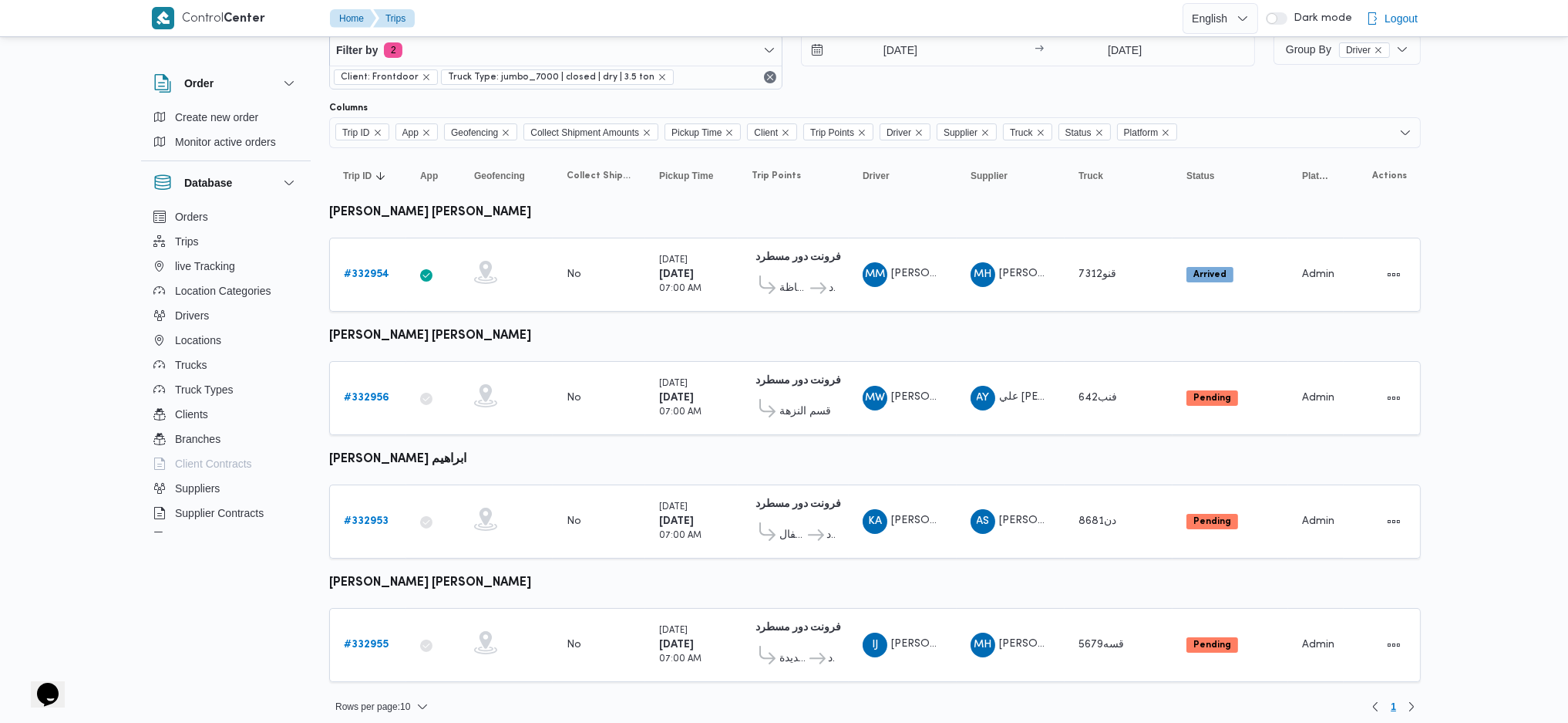
click at [563, 337] on table "Trip ID Click to sort in ascending order App Click to sort in ascending order G…" at bounding box center [875, 422] width 1092 height 549
click at [386, 270] on b "# 332954" at bounding box center [366, 274] width 46 height 10
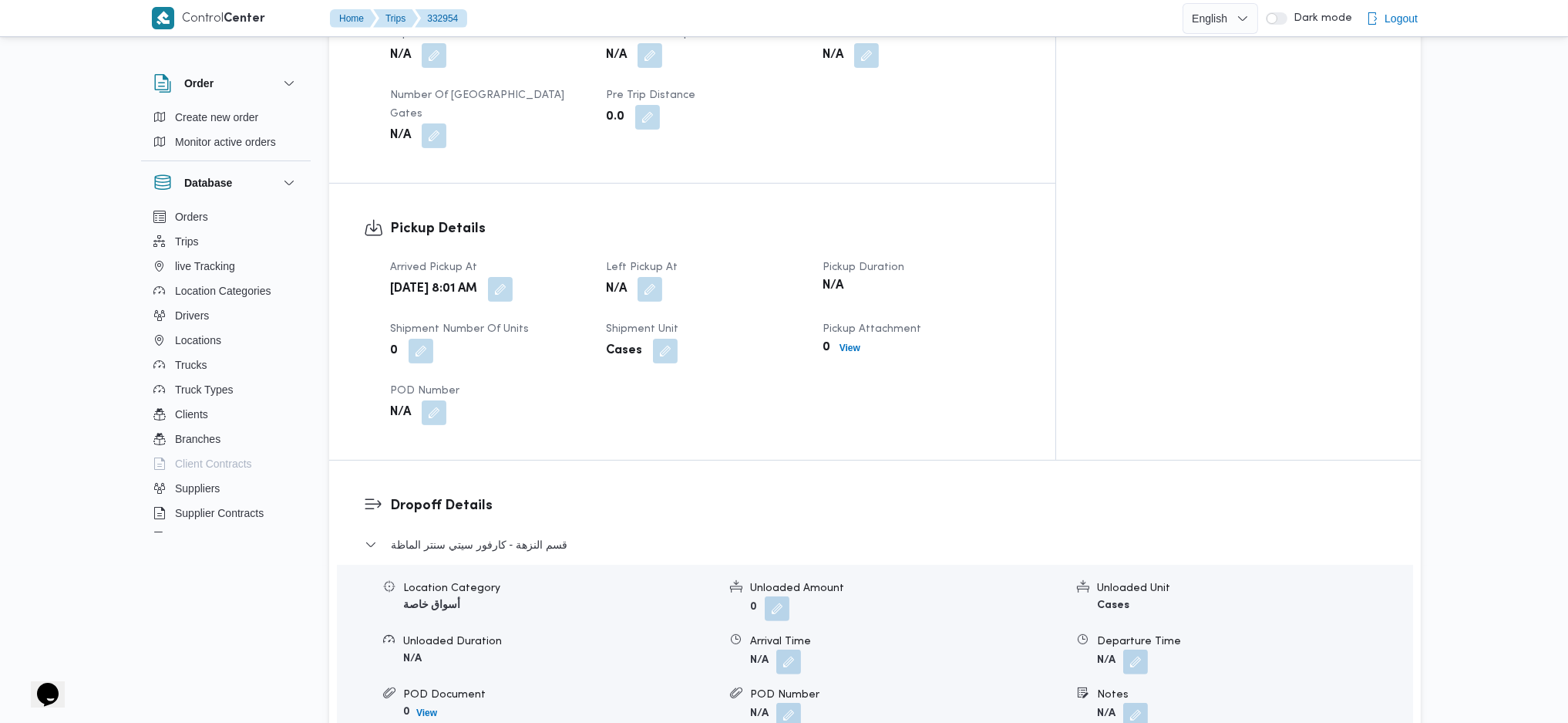
scroll to position [926, 0]
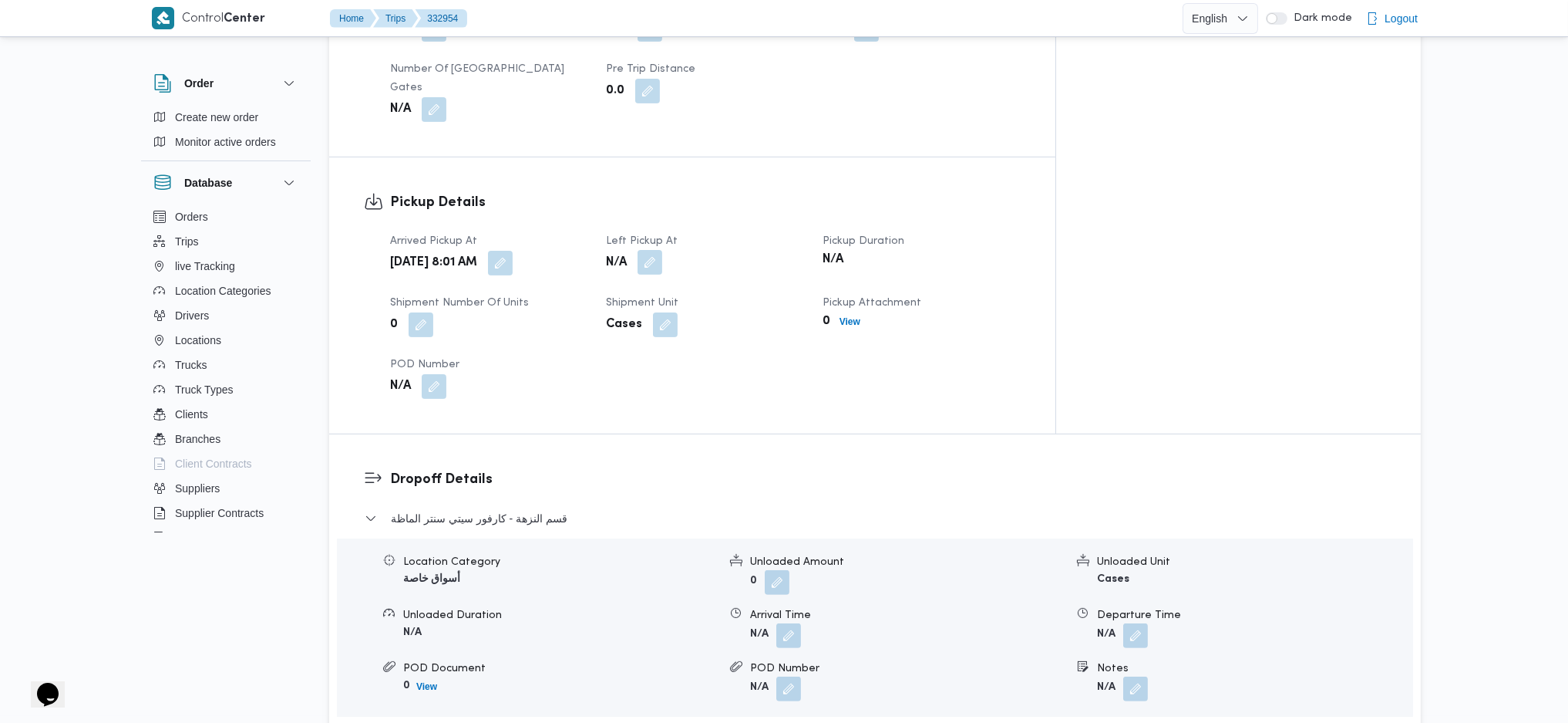
click at [662, 250] on button "button" at bounding box center [650, 262] width 25 height 25
click at [660, 288] on div "You are in a dialog. To close this dialog, hit escape. Left Pickup At Save" at bounding box center [684, 261] width 289 height 71
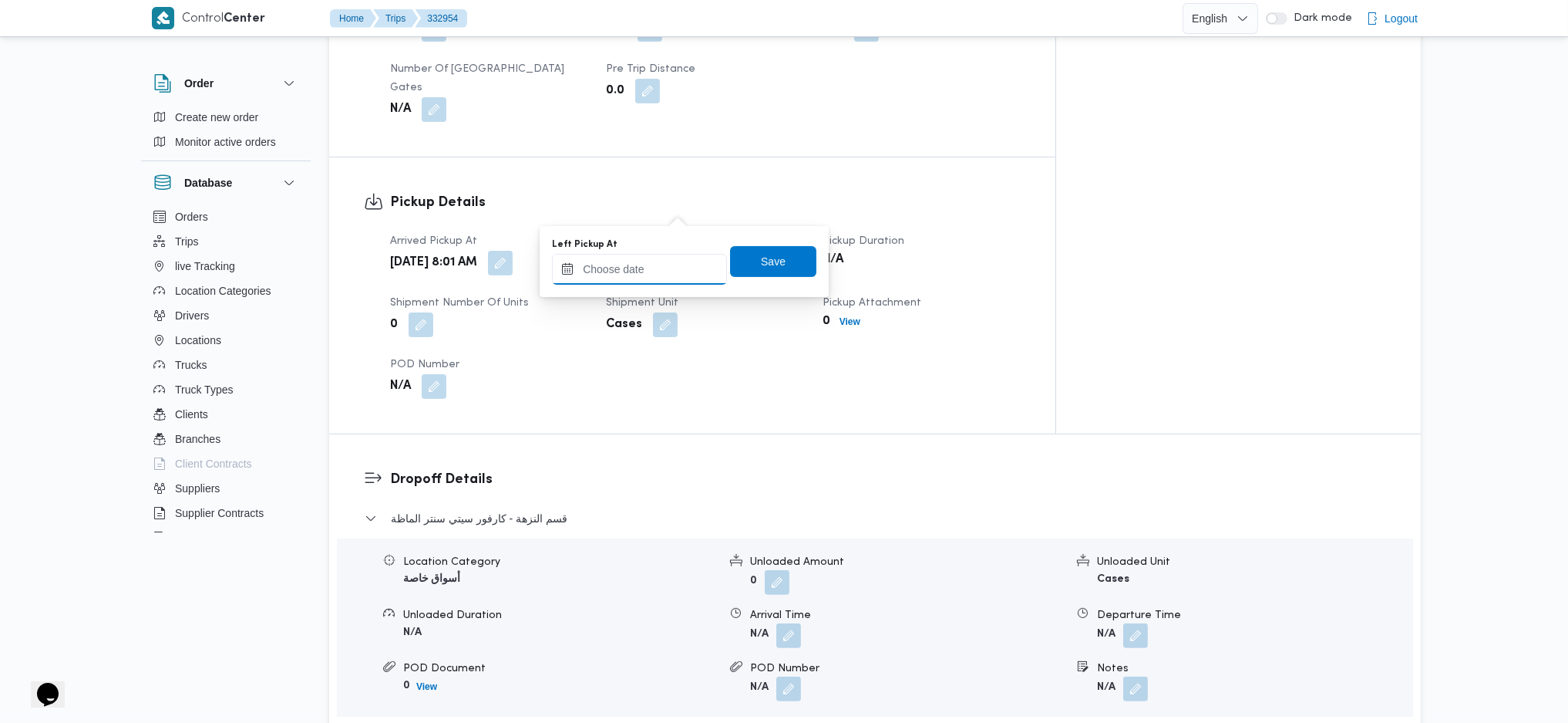
click at [666, 274] on input "Left Pickup At" at bounding box center [640, 269] width 175 height 31
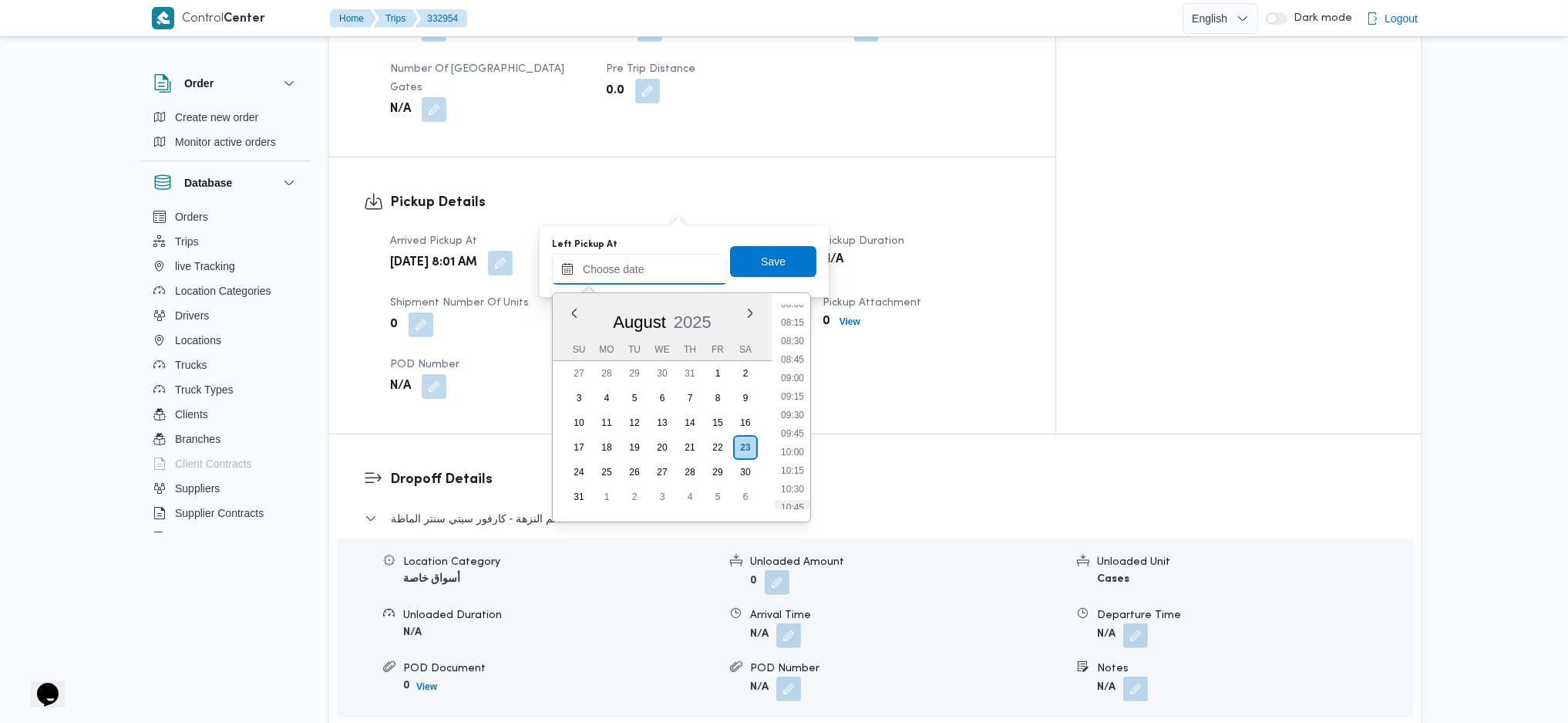
scroll to position [488, 0]
click at [798, 418] on li "08:00" at bounding box center [792, 418] width 35 height 16
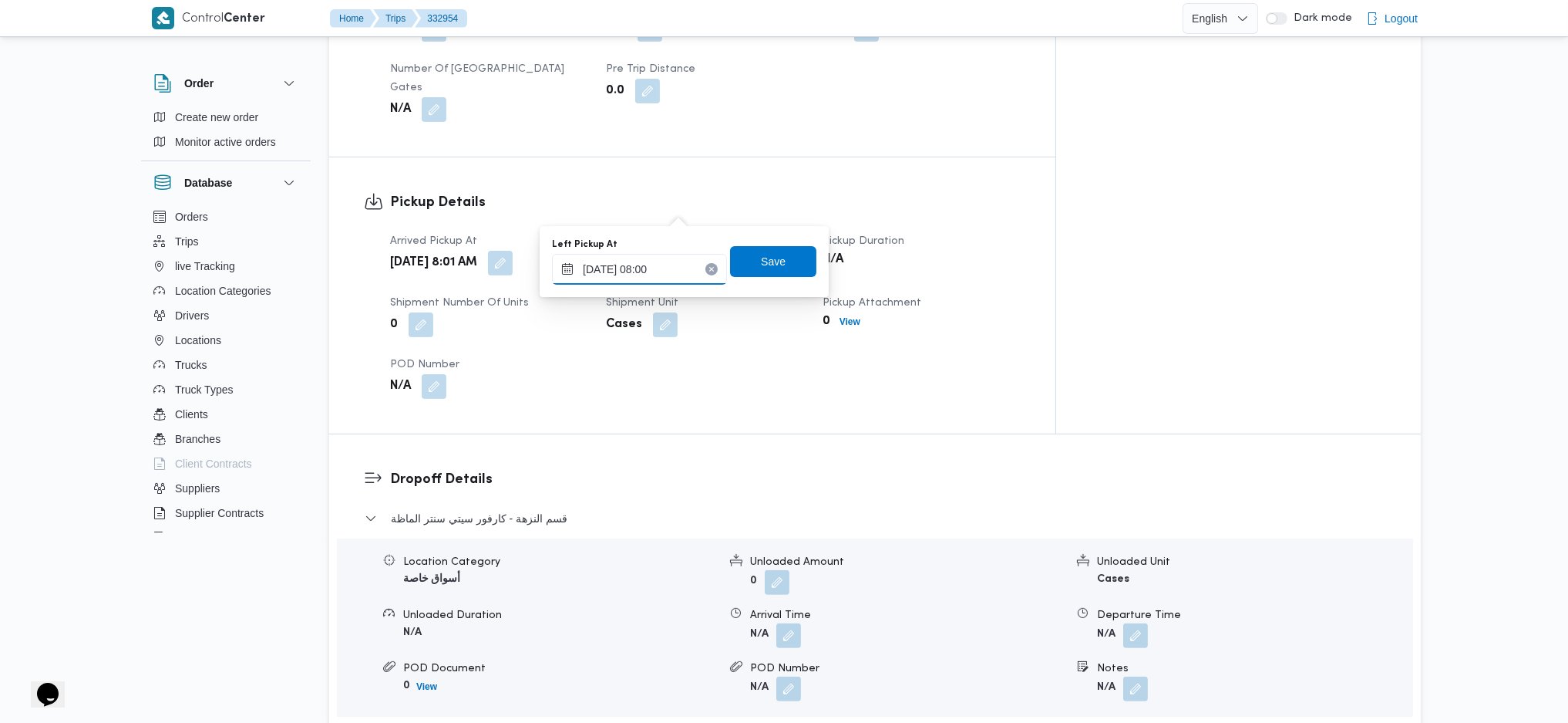
click at [625, 255] on input "[DATE] 08:00" at bounding box center [640, 269] width 175 height 31
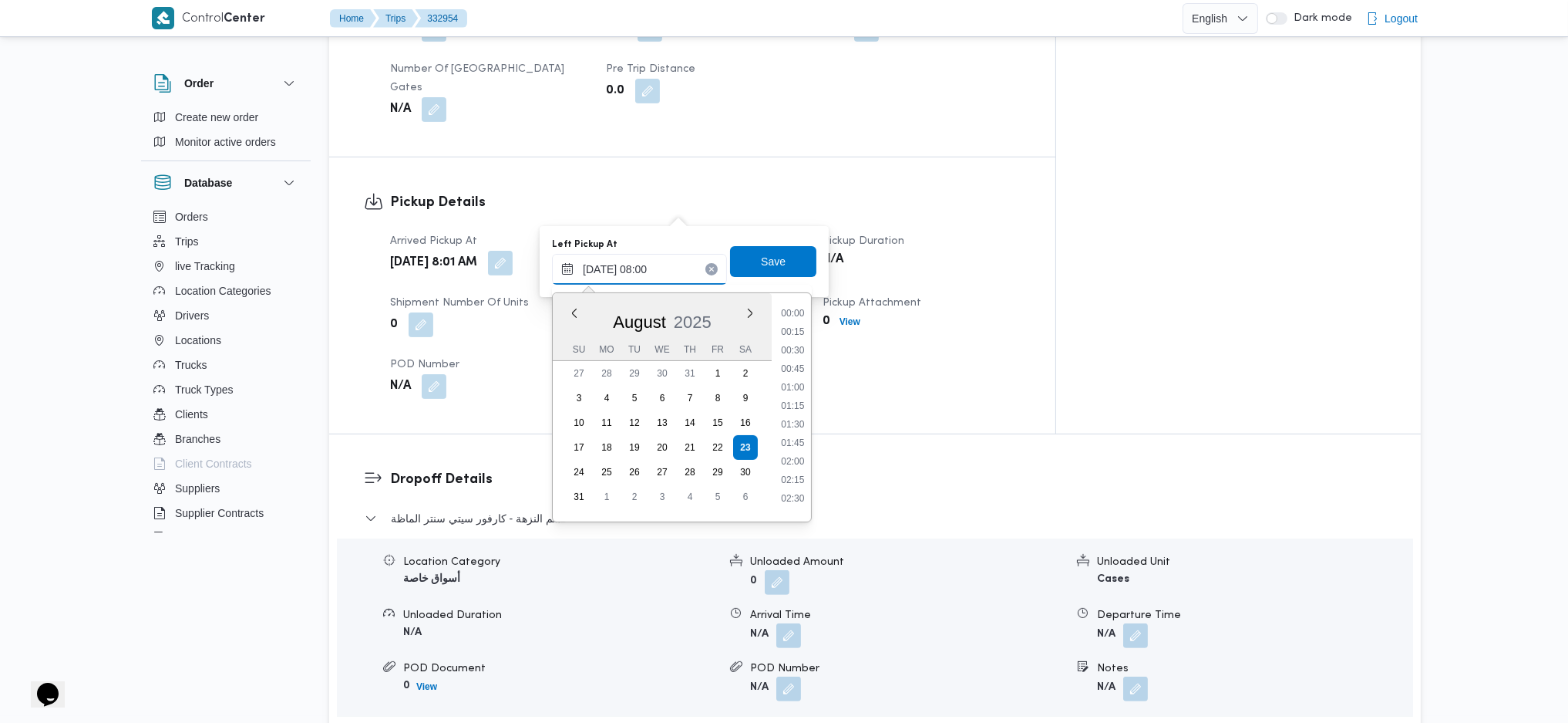
scroll to position [489, 0]
click at [791, 489] on li "09:00" at bounding box center [792, 490] width 35 height 16
type input "[DATE] 09:00"
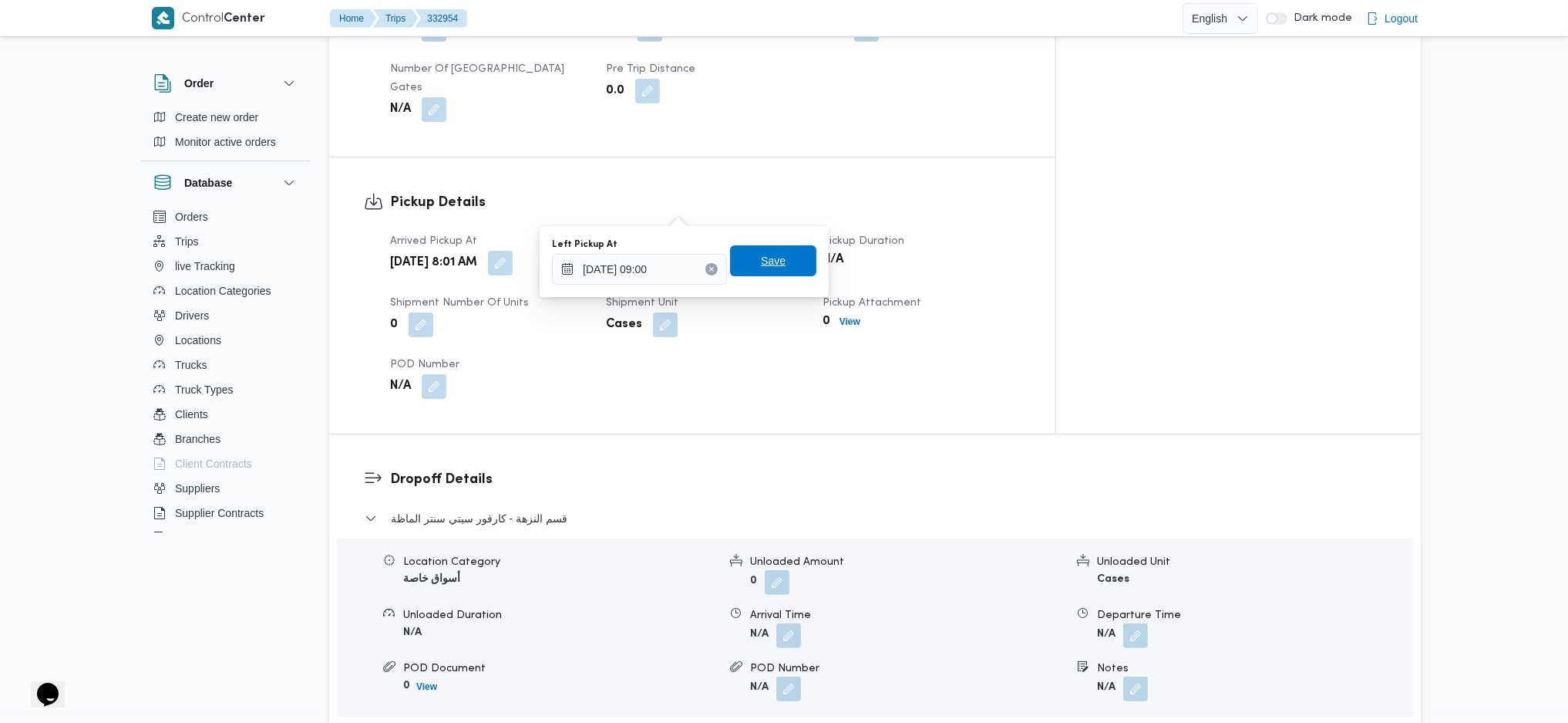
click at [761, 265] on span "Save" at bounding box center [773, 261] width 25 height 19
click at [798, 435] on div "Dropoff Details قسم النزهة - [GEOGRAPHIC_DATA] سنتر الماظة Location Category أس…" at bounding box center [875, 635] width 1092 height 400
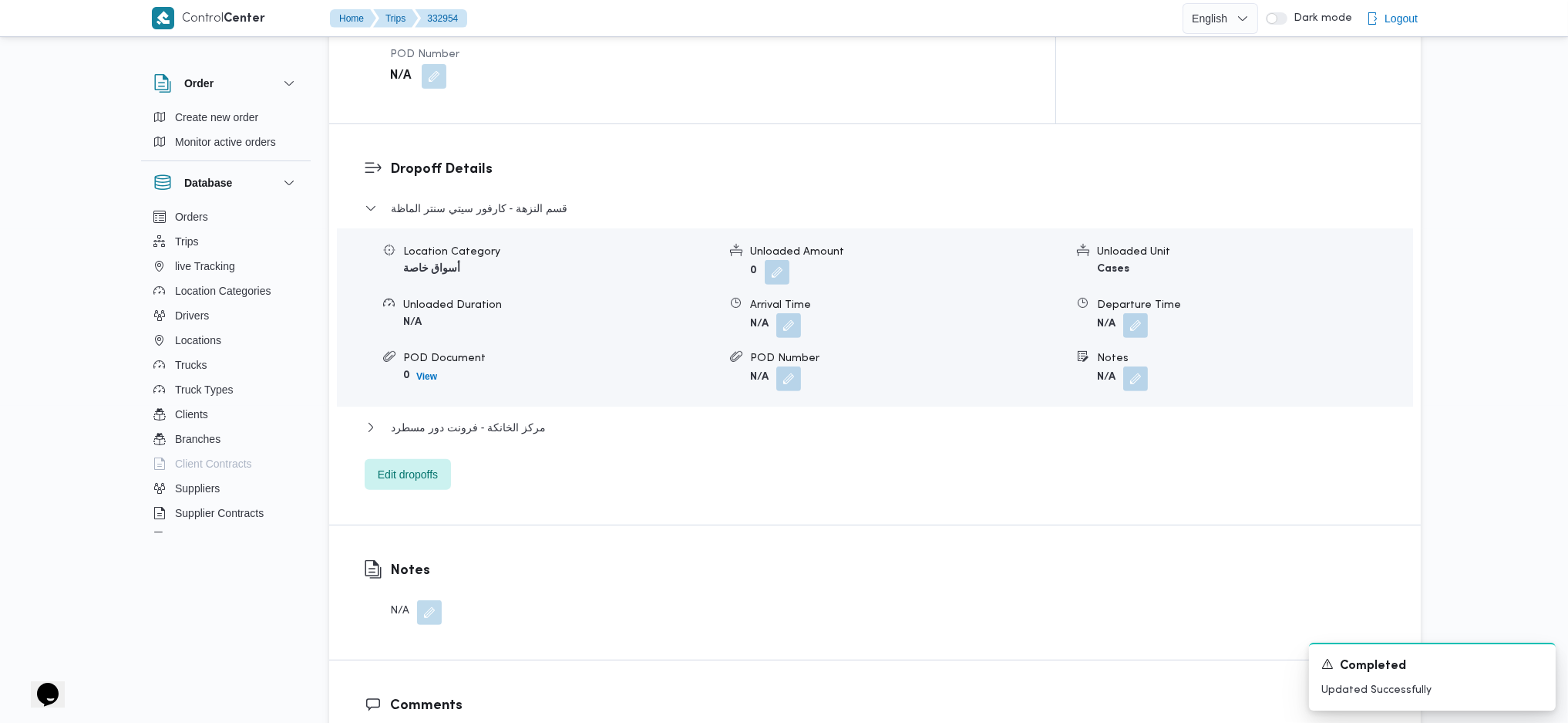
scroll to position [1543, 0]
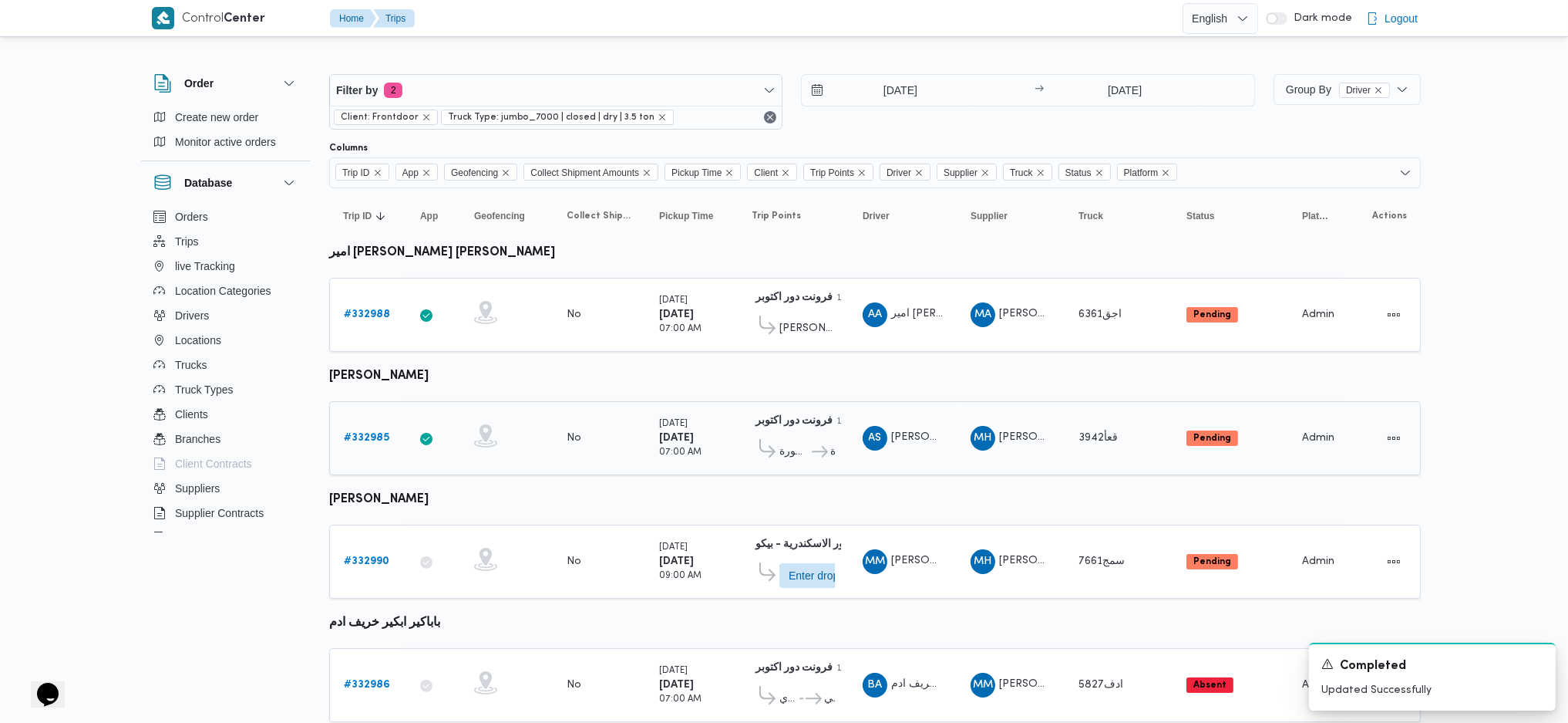
scroll to position [42, 0]
click at [603, 86] on span "Filter by 2" at bounding box center [556, 89] width 452 height 31
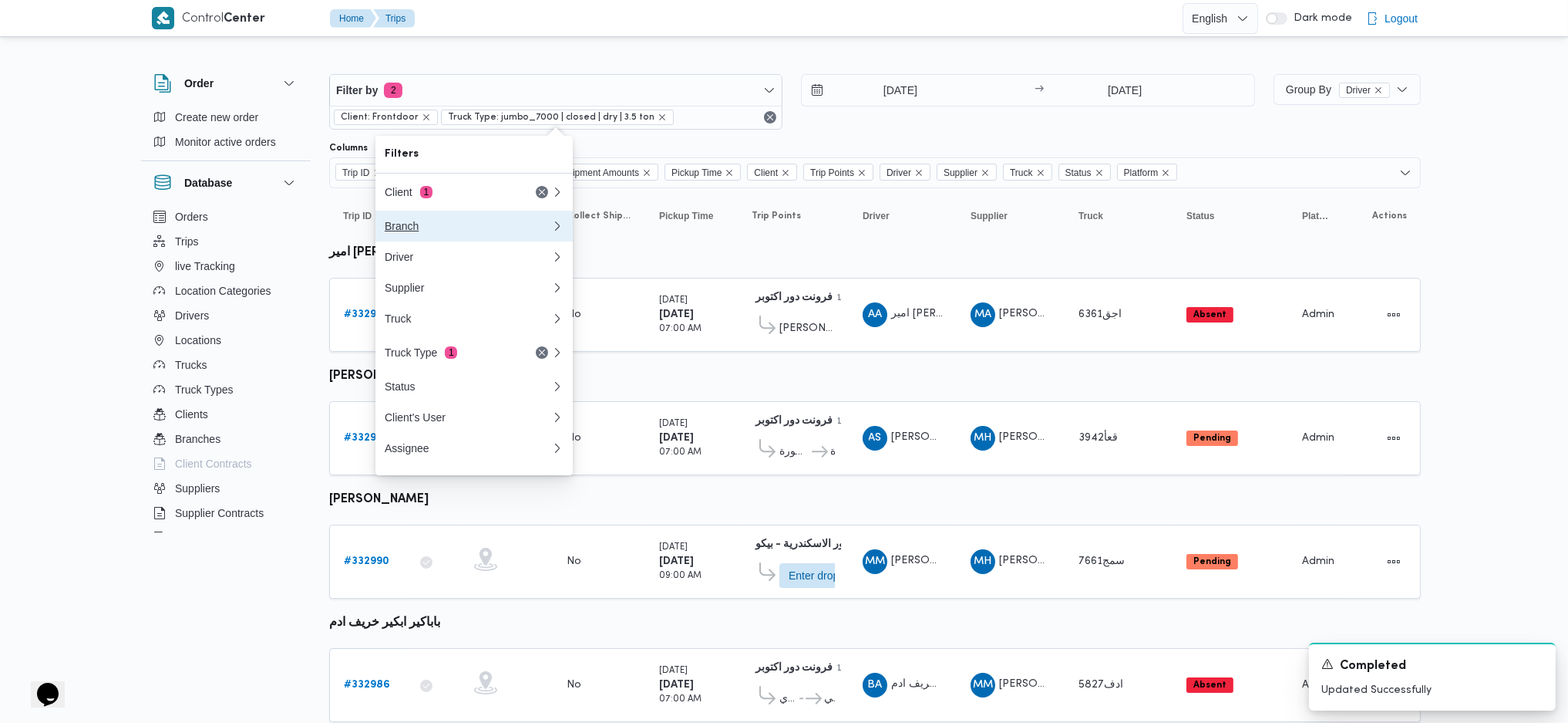
click at [413, 234] on button "Branch" at bounding box center [474, 225] width 197 height 31
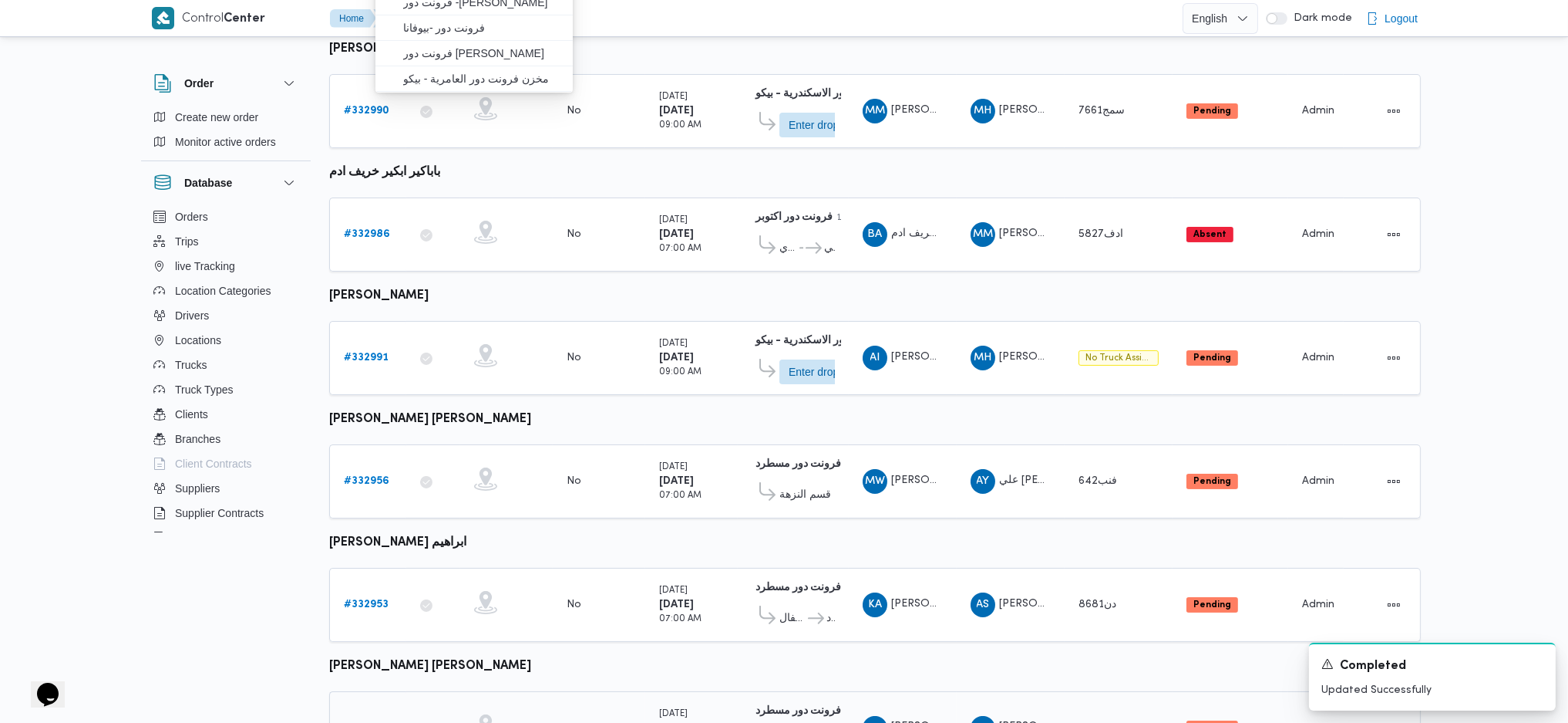
scroll to position [46, 0]
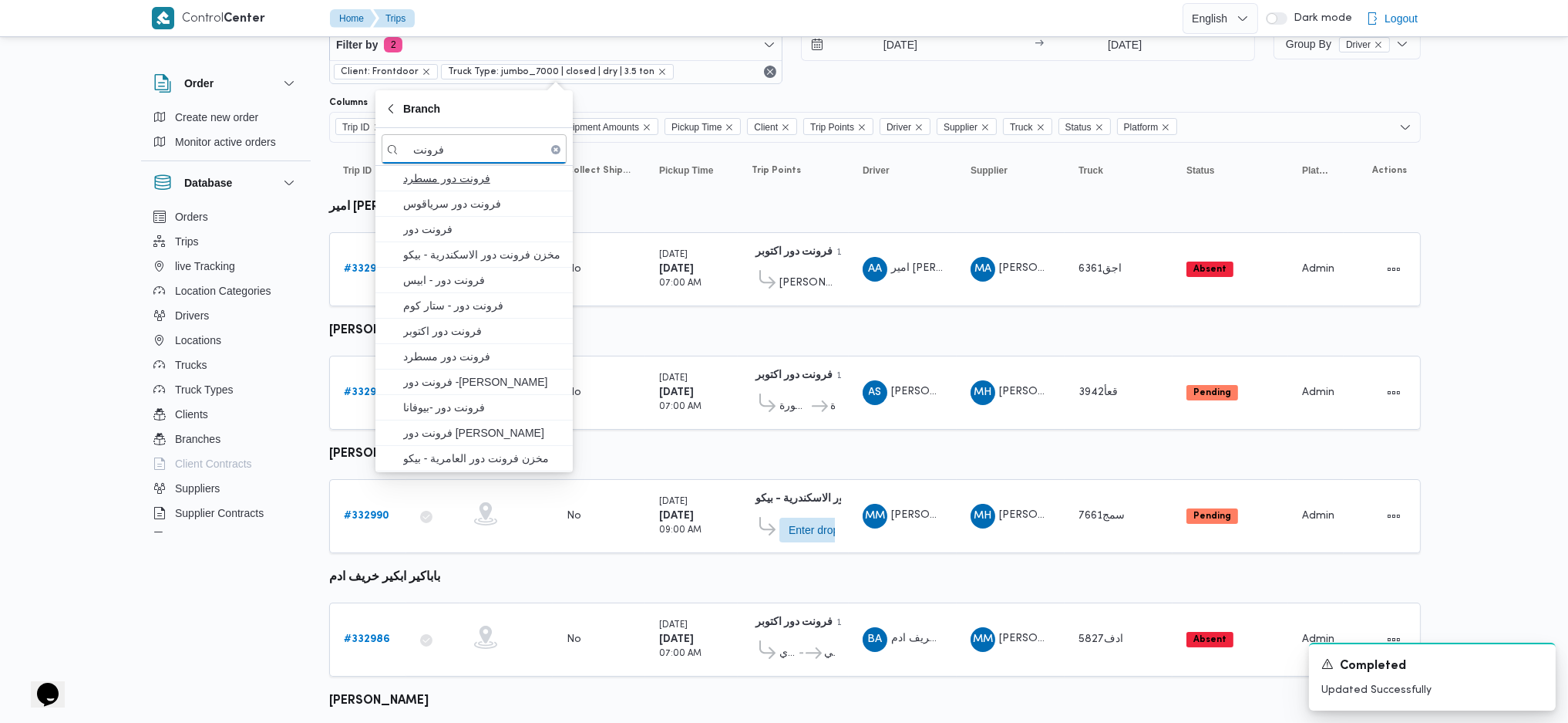
type input "فرونت"
click at [477, 180] on span "فرونت دور مسطرد" at bounding box center [484, 179] width 160 height 19
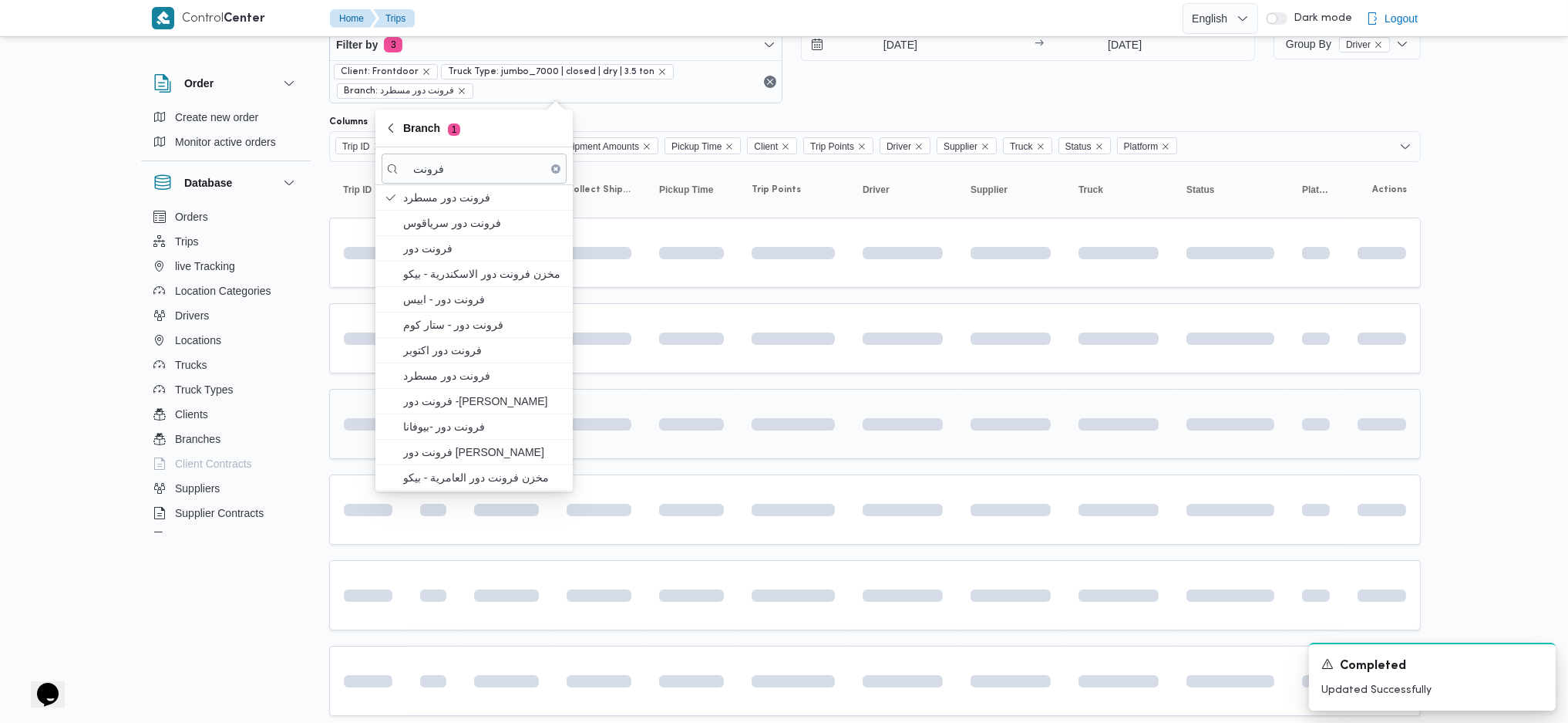
click at [847, 404] on td at bounding box center [792, 423] width 111 height 70
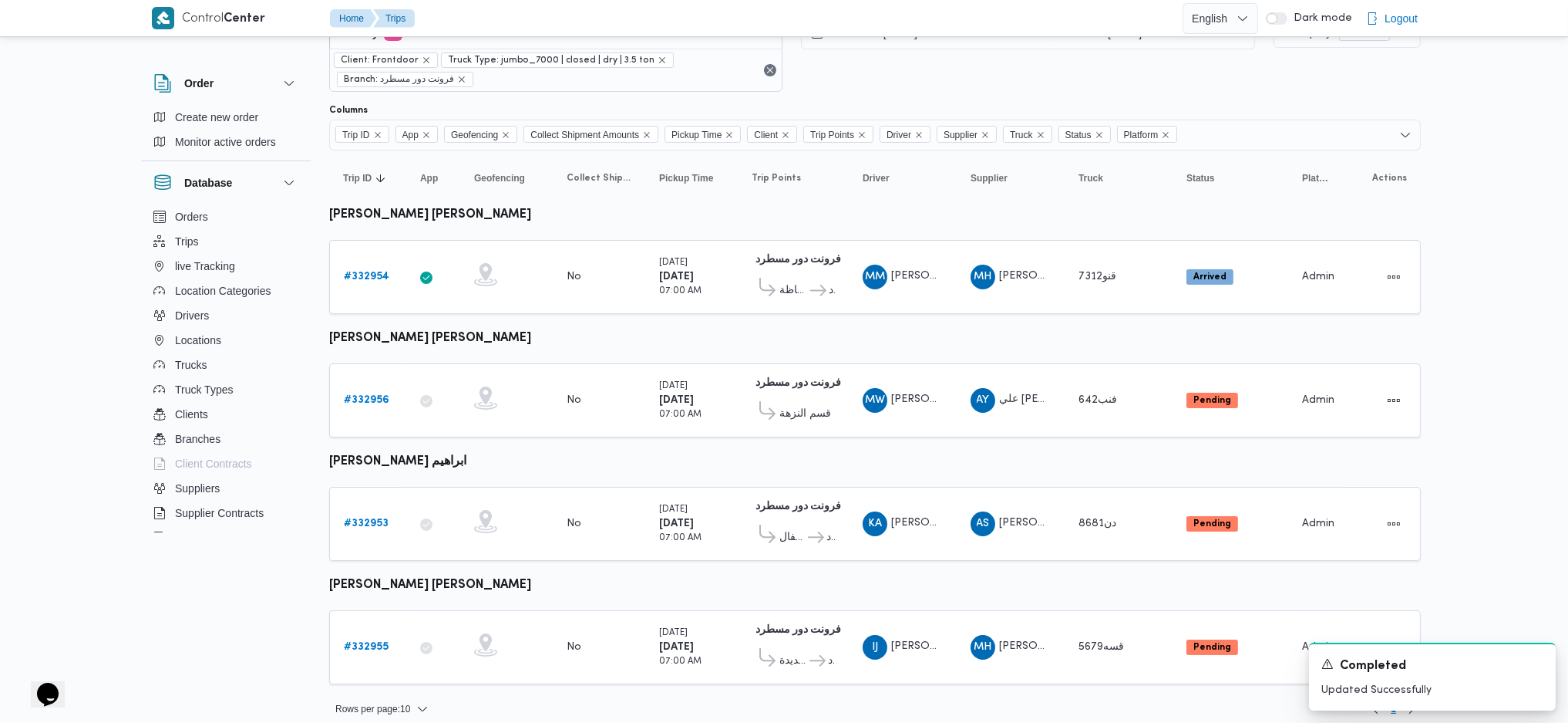
scroll to position [60, 0]
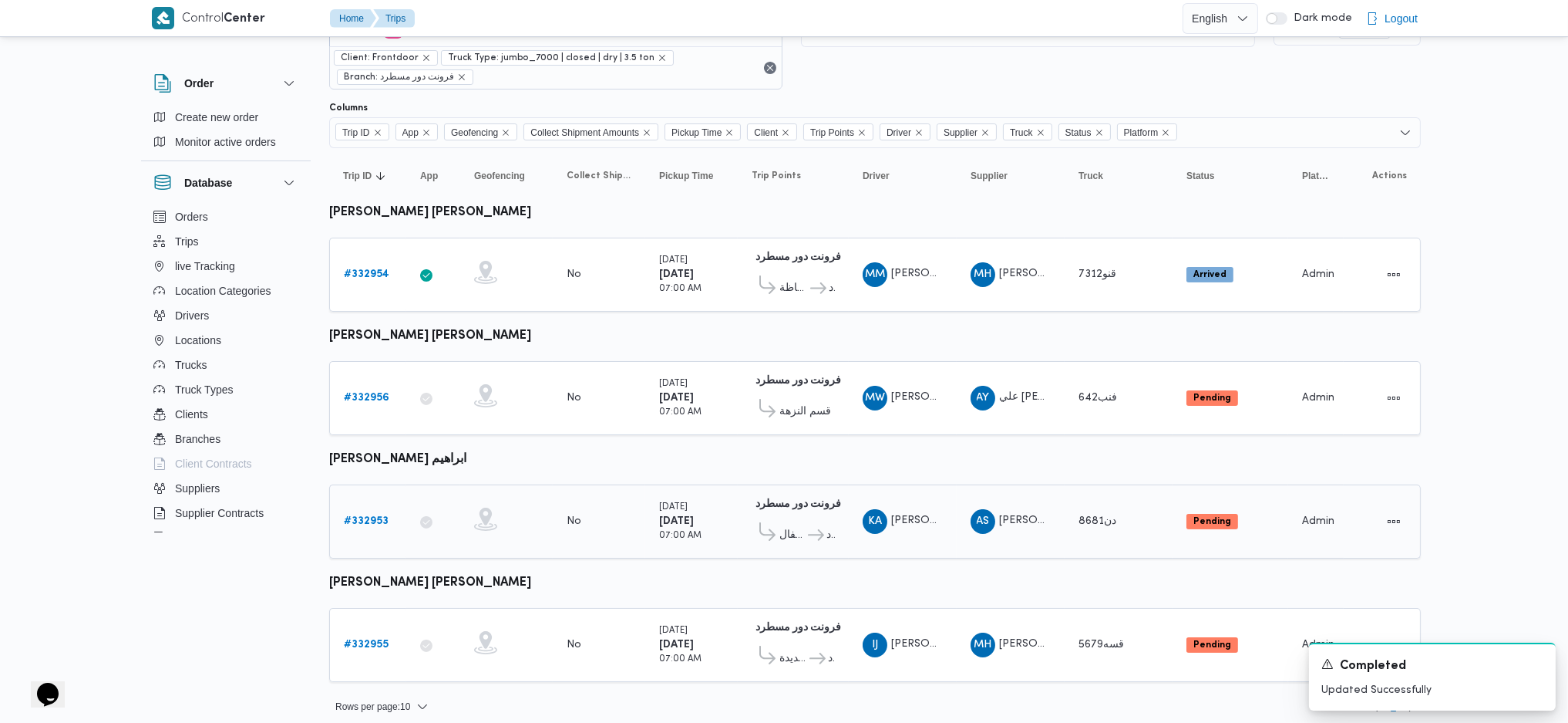
click at [377, 516] on b "# 332953" at bounding box center [366, 521] width 45 height 10
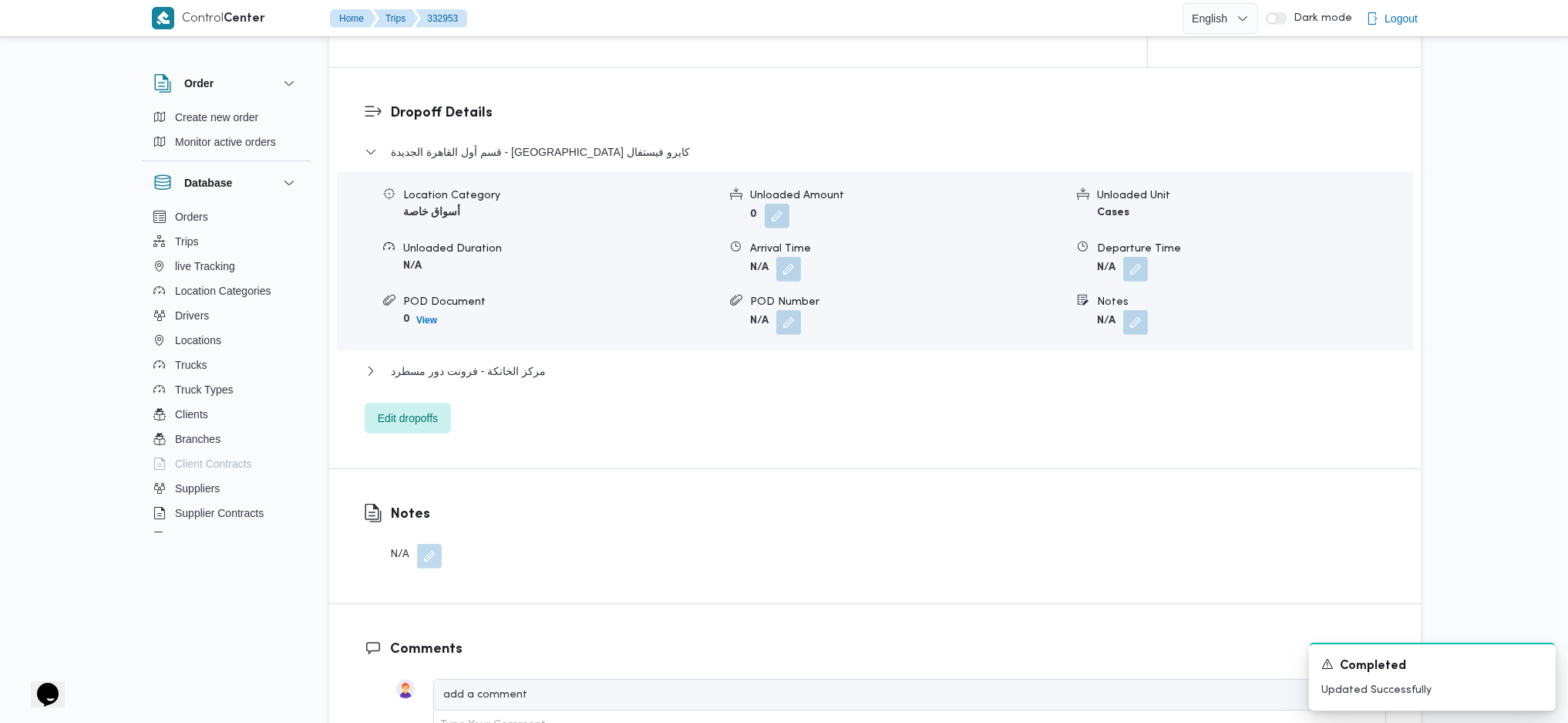
scroll to position [1235, 0]
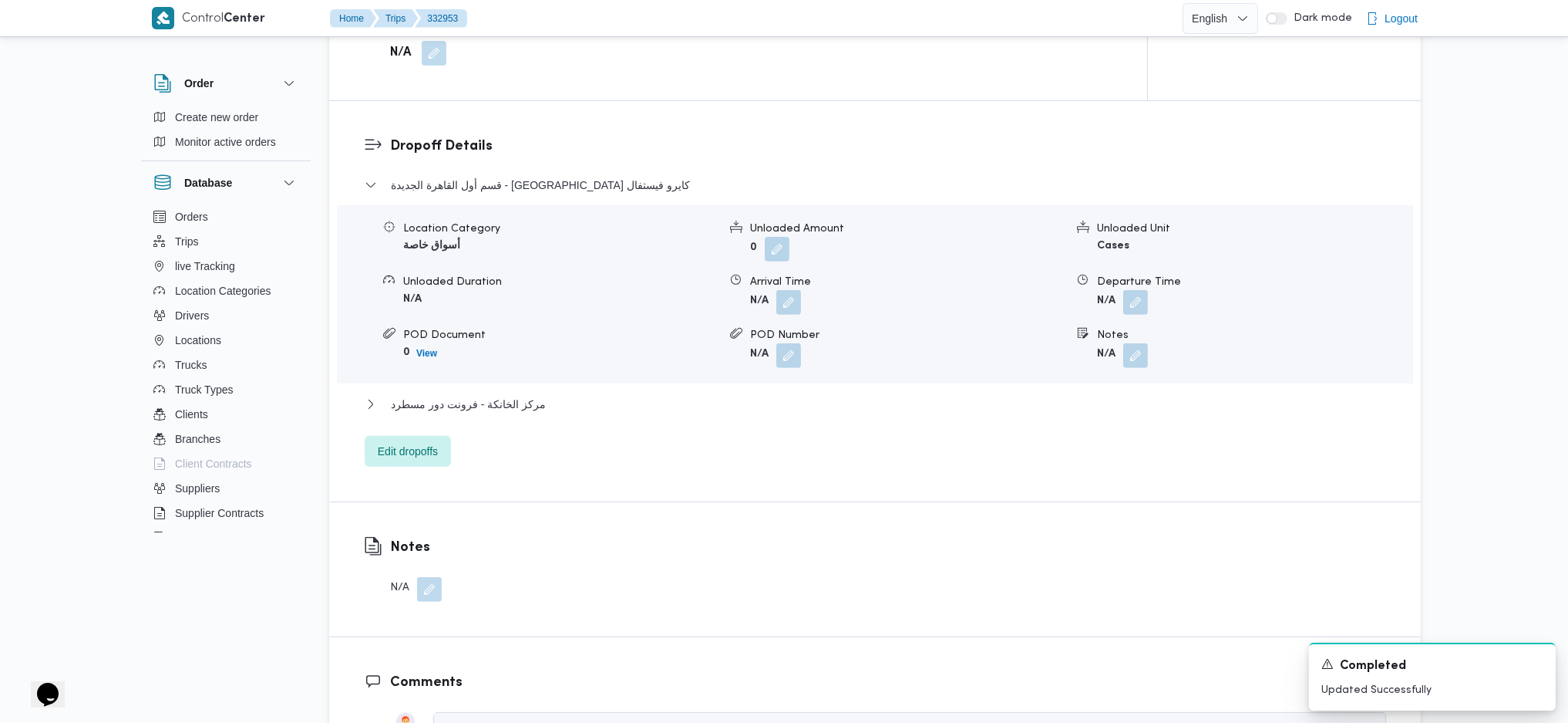
click at [395, 408] on div "قسم أول القاهرة الجديدة - [GEOGRAPHIC_DATA] كايرو فيستفال Location Category أسو…" at bounding box center [875, 321] width 1022 height 291
click at [418, 441] on span "Edit dropoffs" at bounding box center [407, 450] width 60 height 19
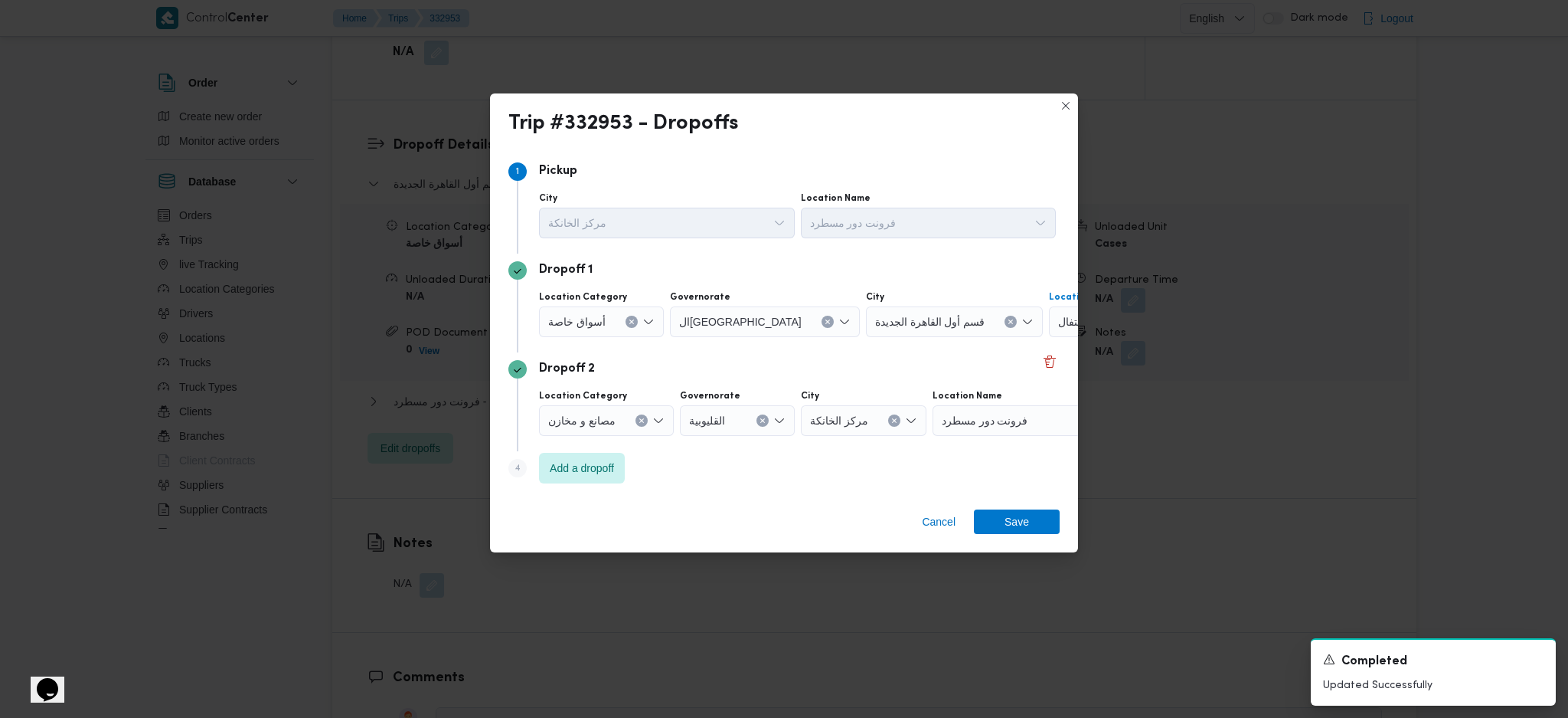
click at [1049, 335] on div "كارفور كايرو فيستفال" at bounding box center [1144, 322] width 191 height 30
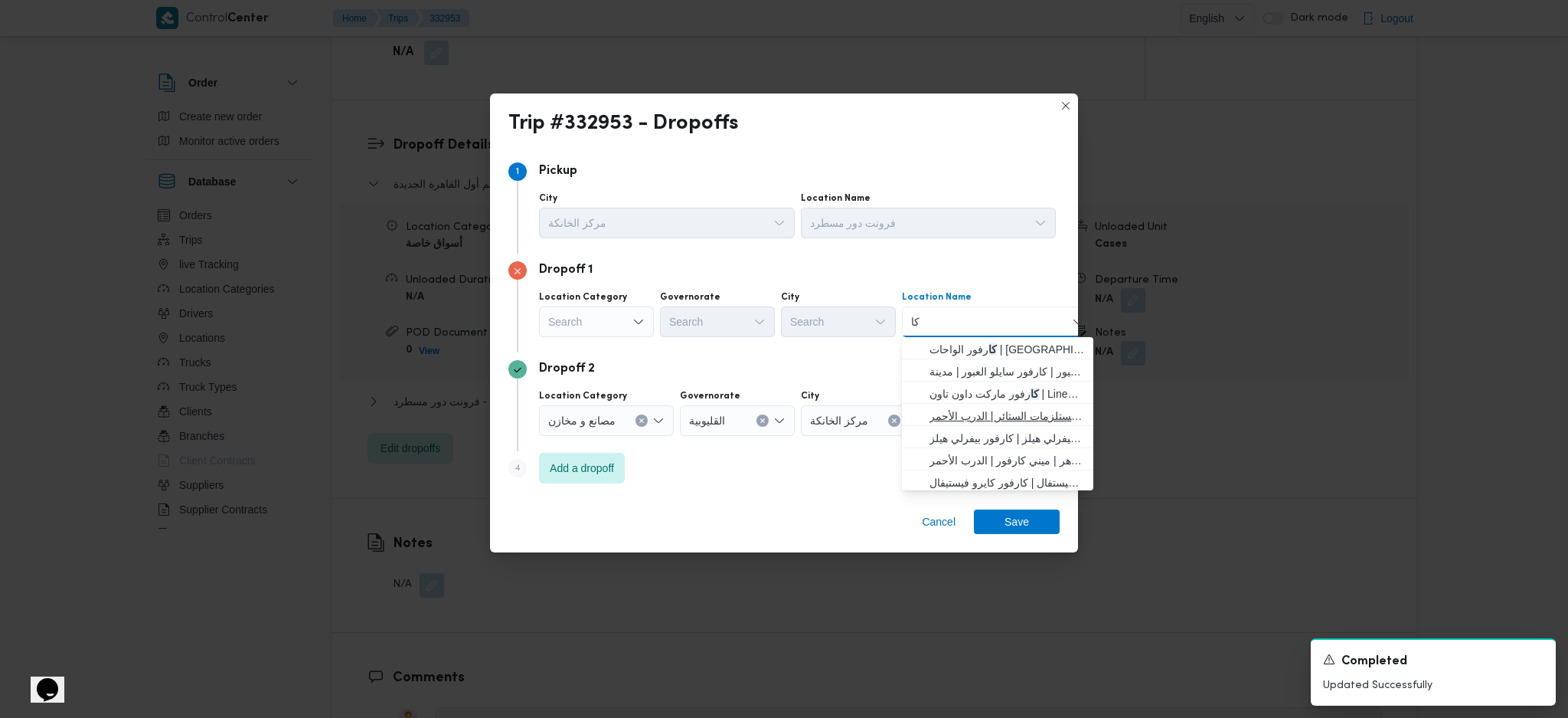
type input "ك"
type input "طيب"
click at [1000, 355] on span "كارفور طيب ه مول | Carrefour Market | المنطقة الأولى" at bounding box center [1007, 349] width 154 height 18
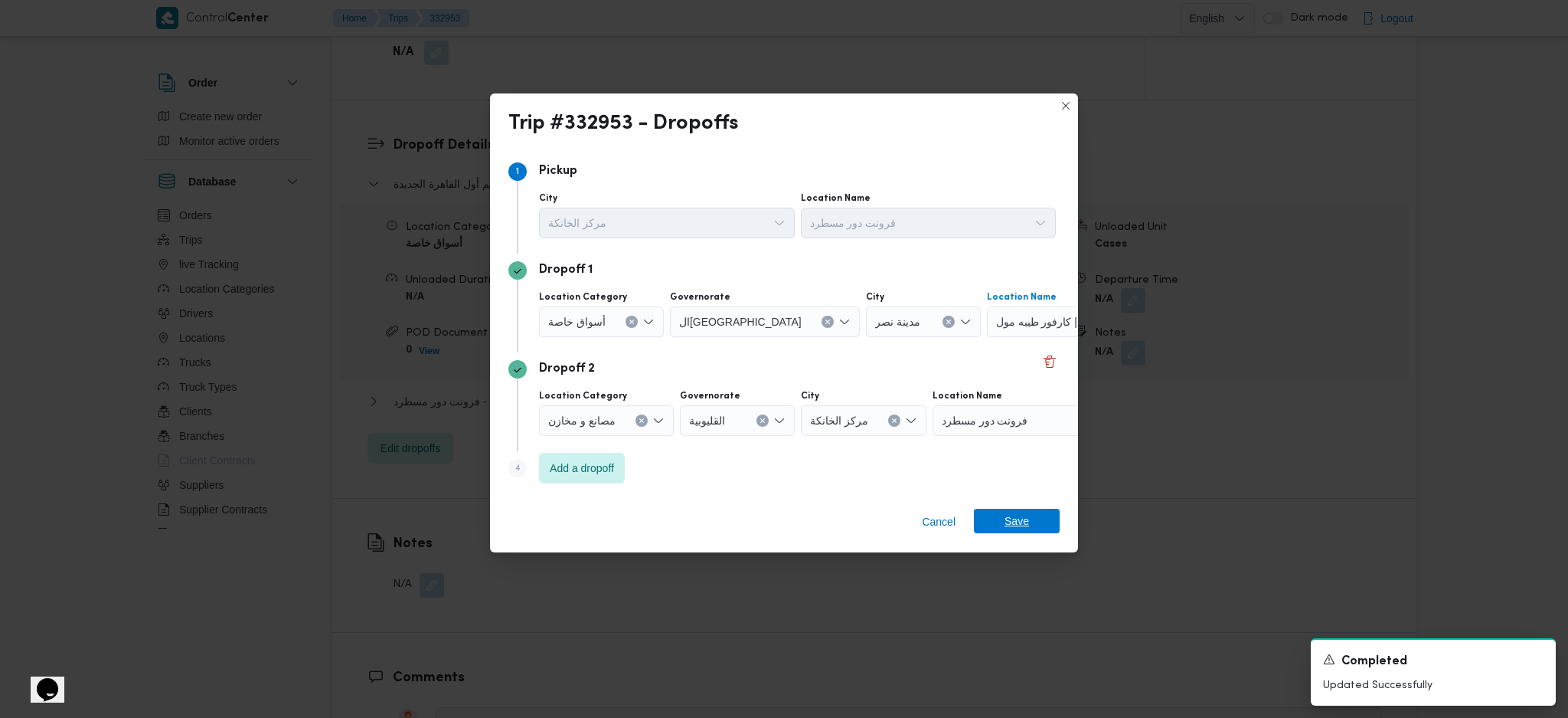
click at [1010, 527] on span "Save" at bounding box center [1017, 521] width 25 height 25
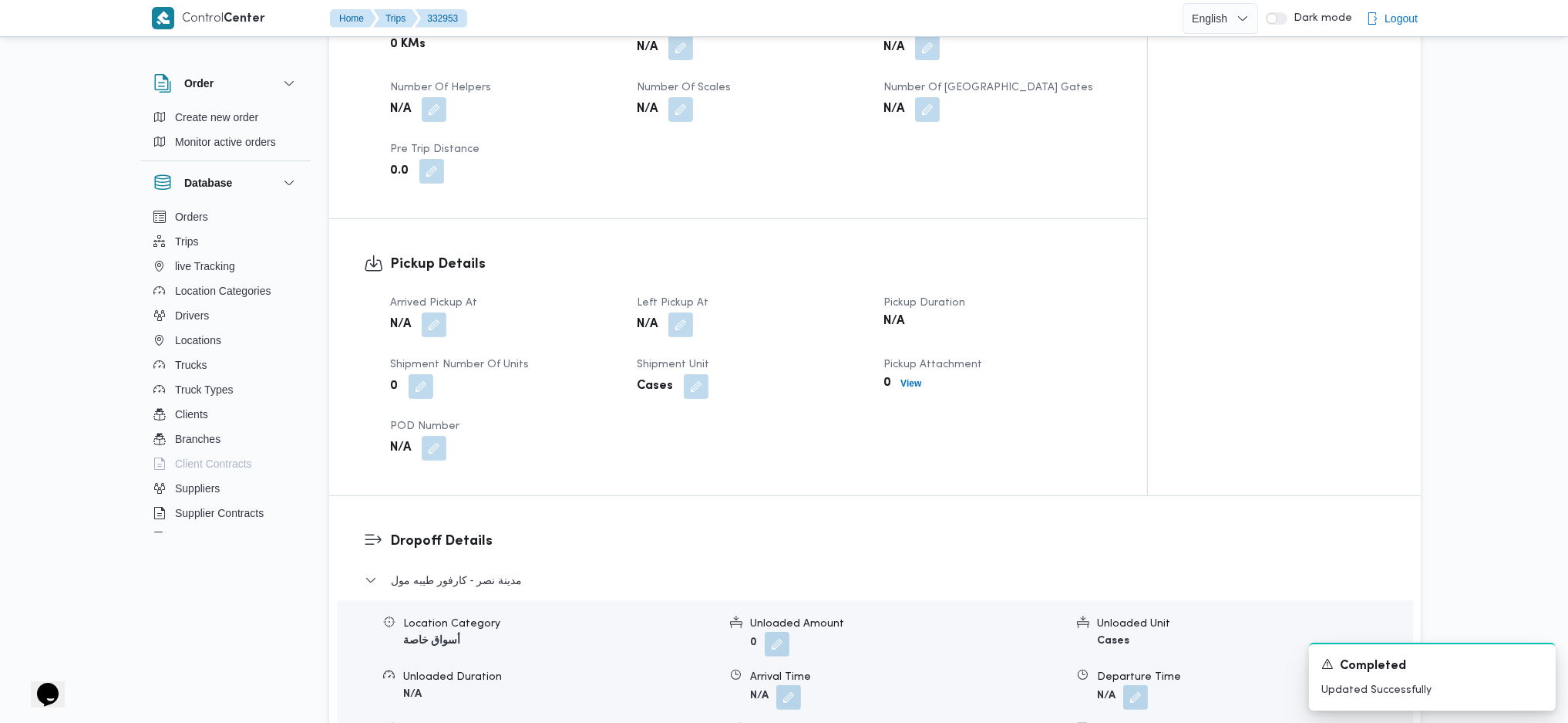
scroll to position [823, 0]
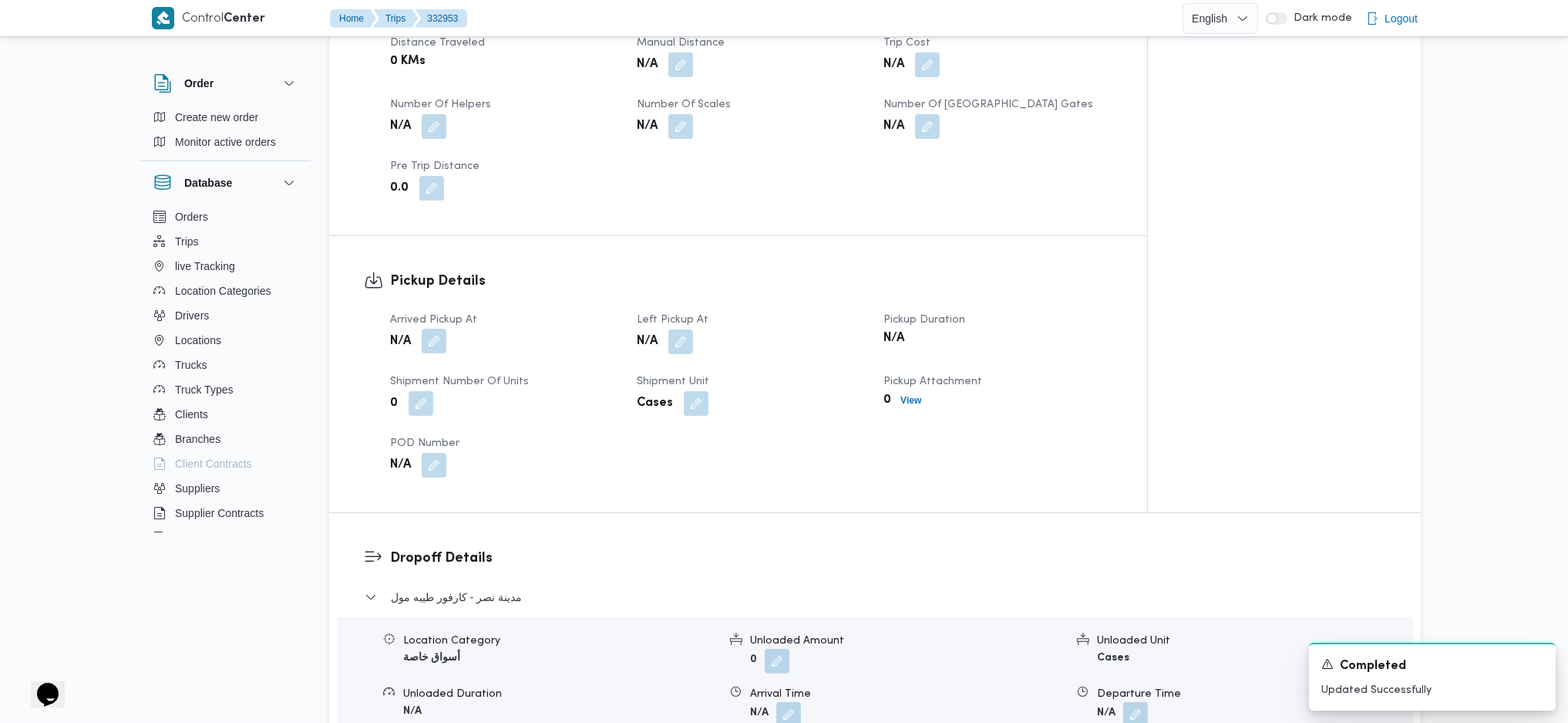
click at [436, 328] on button "button" at bounding box center [434, 341] width 25 height 25
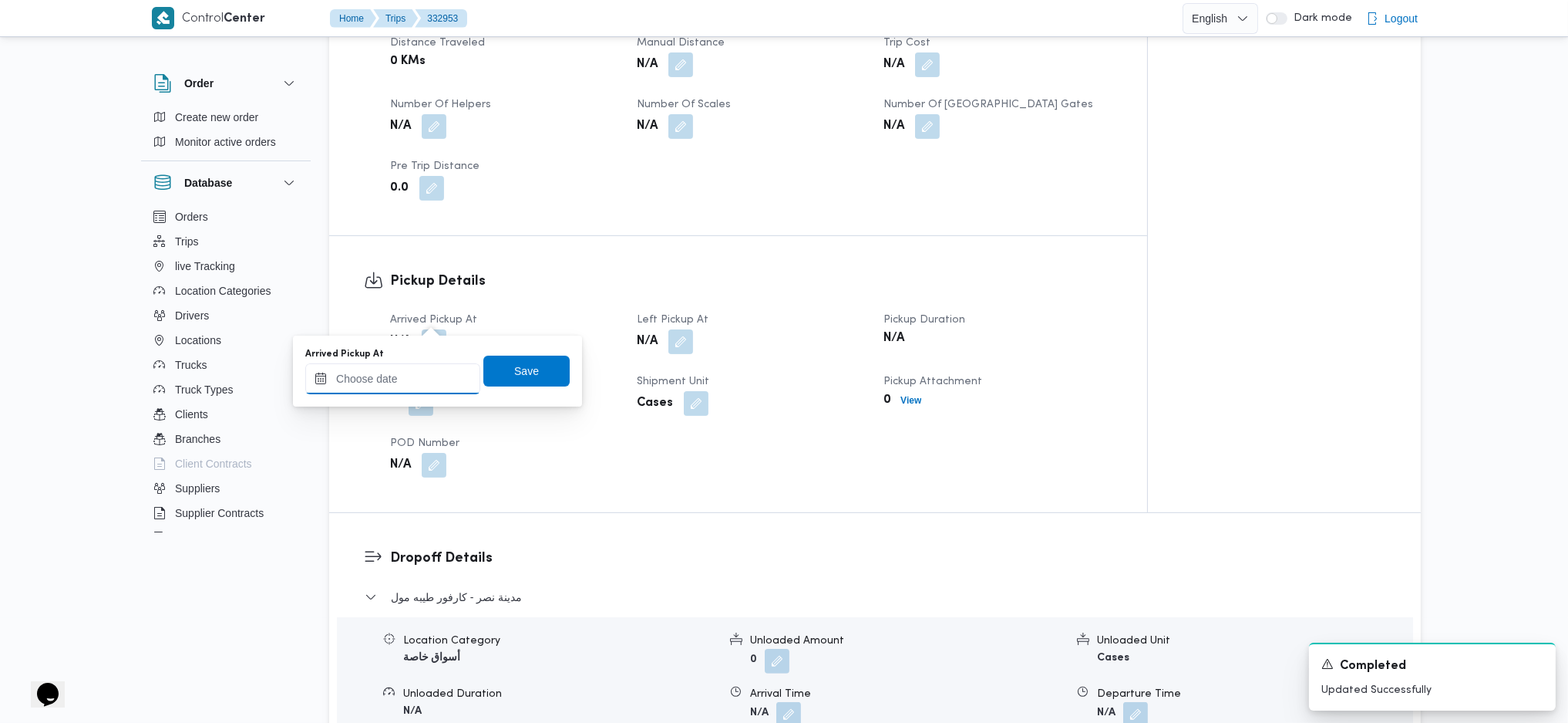
click at [420, 374] on input "Arrived Pickup At" at bounding box center [392, 379] width 175 height 31
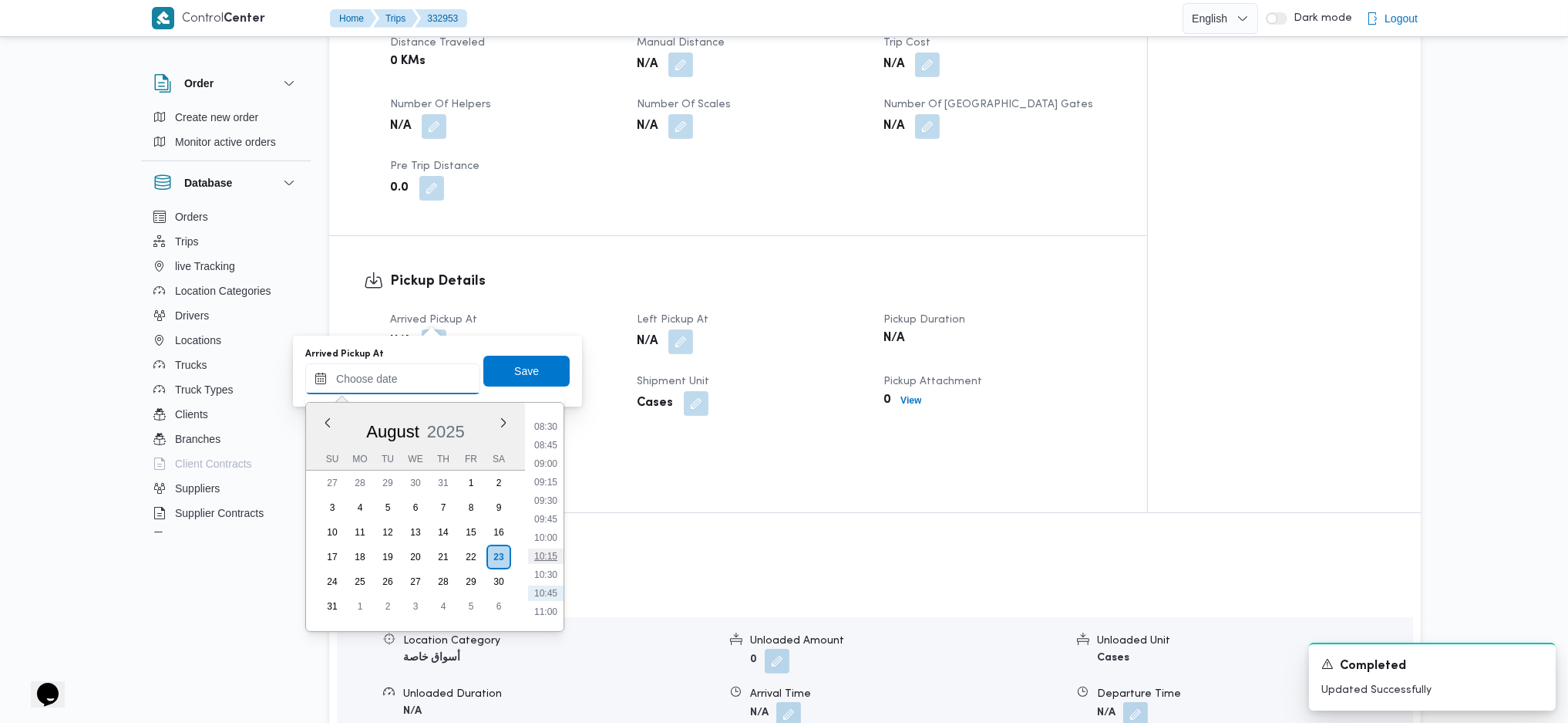
scroll to position [590, 0]
click at [544, 435] on li "08:15" at bounding box center [546, 443] width 35 height 16
type input "[DATE] 08:15"
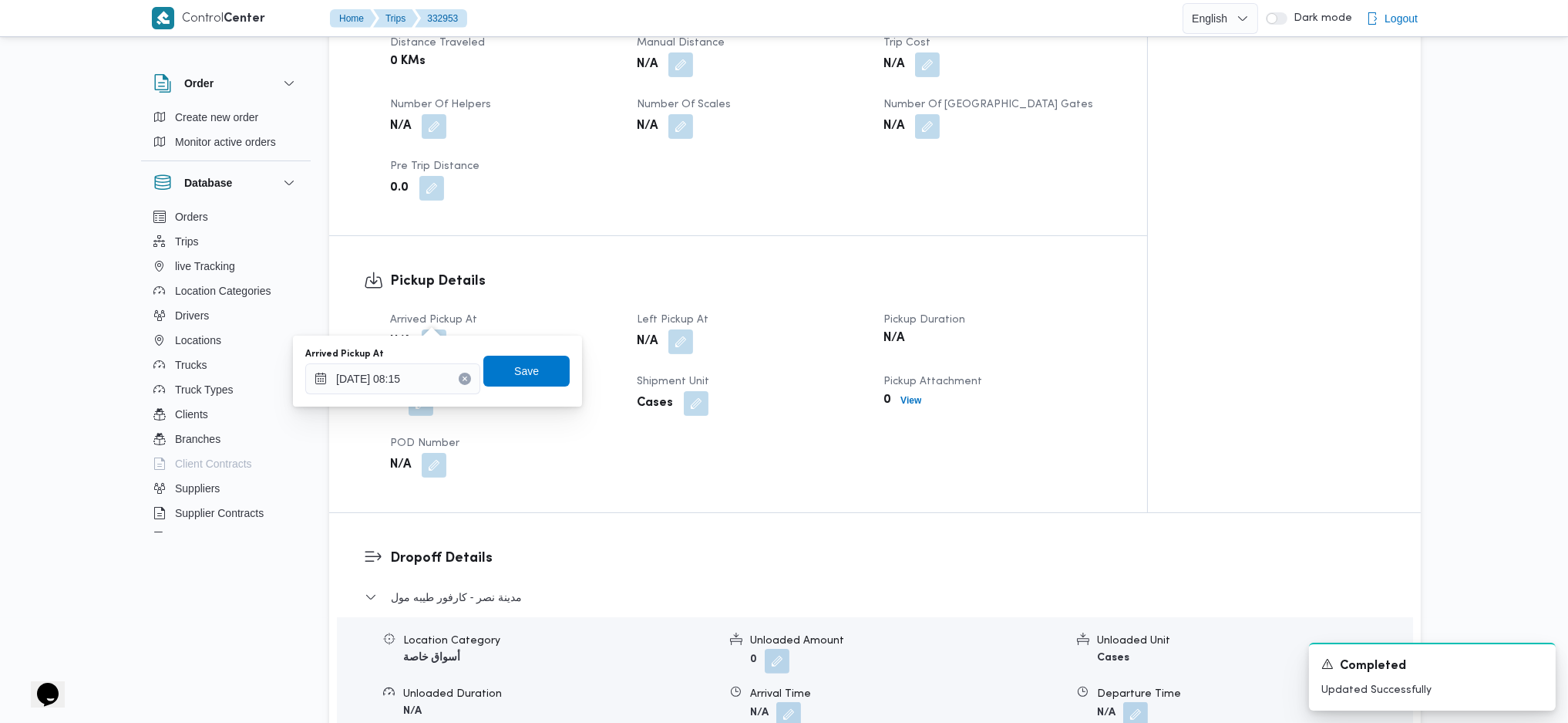
click at [527, 387] on div "Arrived Pickup At [DATE] 08:15 Save" at bounding box center [438, 370] width 268 height 49
click at [525, 377] on span "Save" at bounding box center [526, 370] width 86 height 31
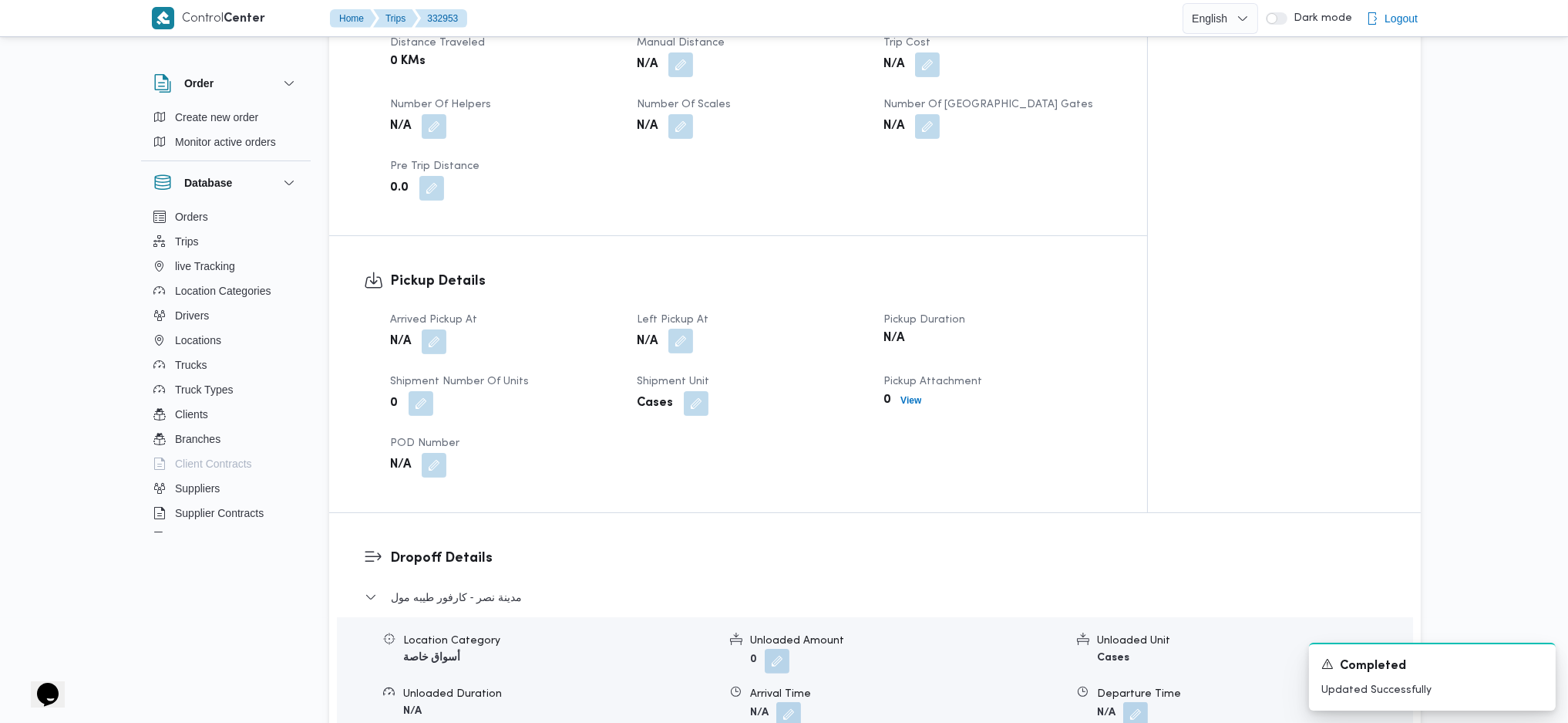
drag, startPoint x: 666, startPoint y: 330, endPoint x: 685, endPoint y: 318, distance: 22.5
click at [677, 322] on div "Arrived Pickup At N/A Left Pickup At N/A Pickup Duration N/A Shipment Number of…" at bounding box center [751, 394] width 741 height 185
click at [689, 328] on button "button" at bounding box center [681, 341] width 25 height 25
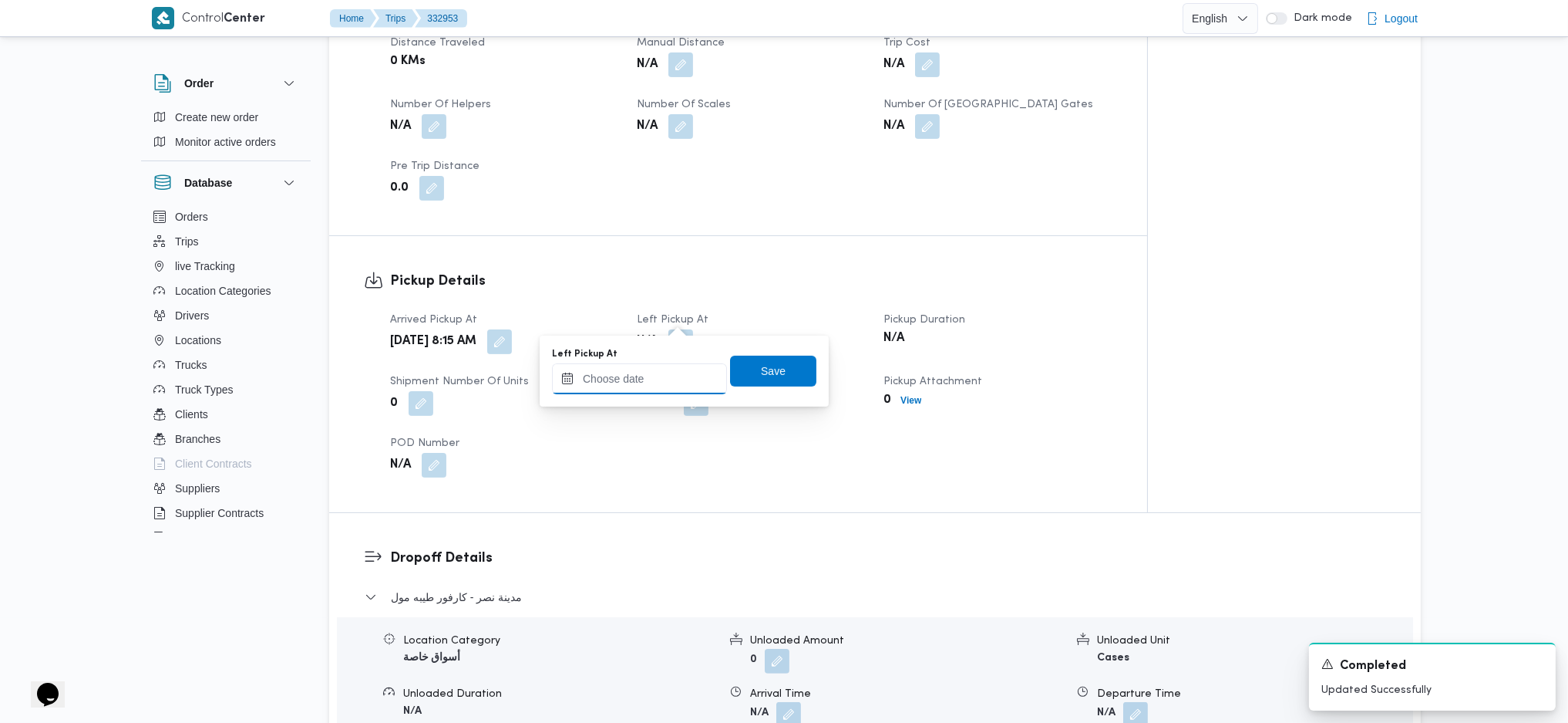
click at [634, 383] on input "Left Pickup At" at bounding box center [640, 379] width 175 height 31
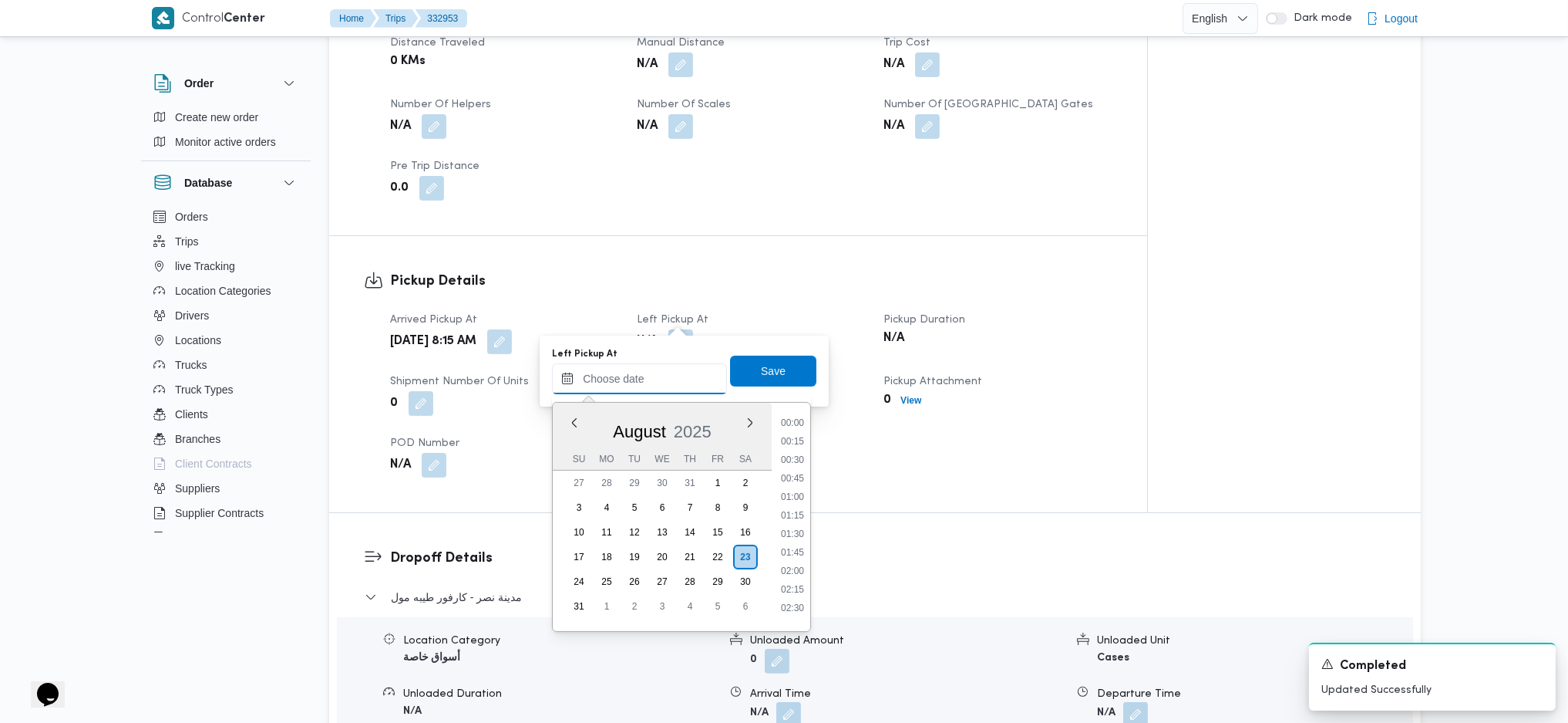
scroll to position [693, 0]
drag, startPoint x: 791, startPoint y: 429, endPoint x: 791, endPoint y: 422, distance: 7.0
click at [791, 429] on li "09:30" at bounding box center [792, 433] width 35 height 16
type input "[DATE] 09:30"
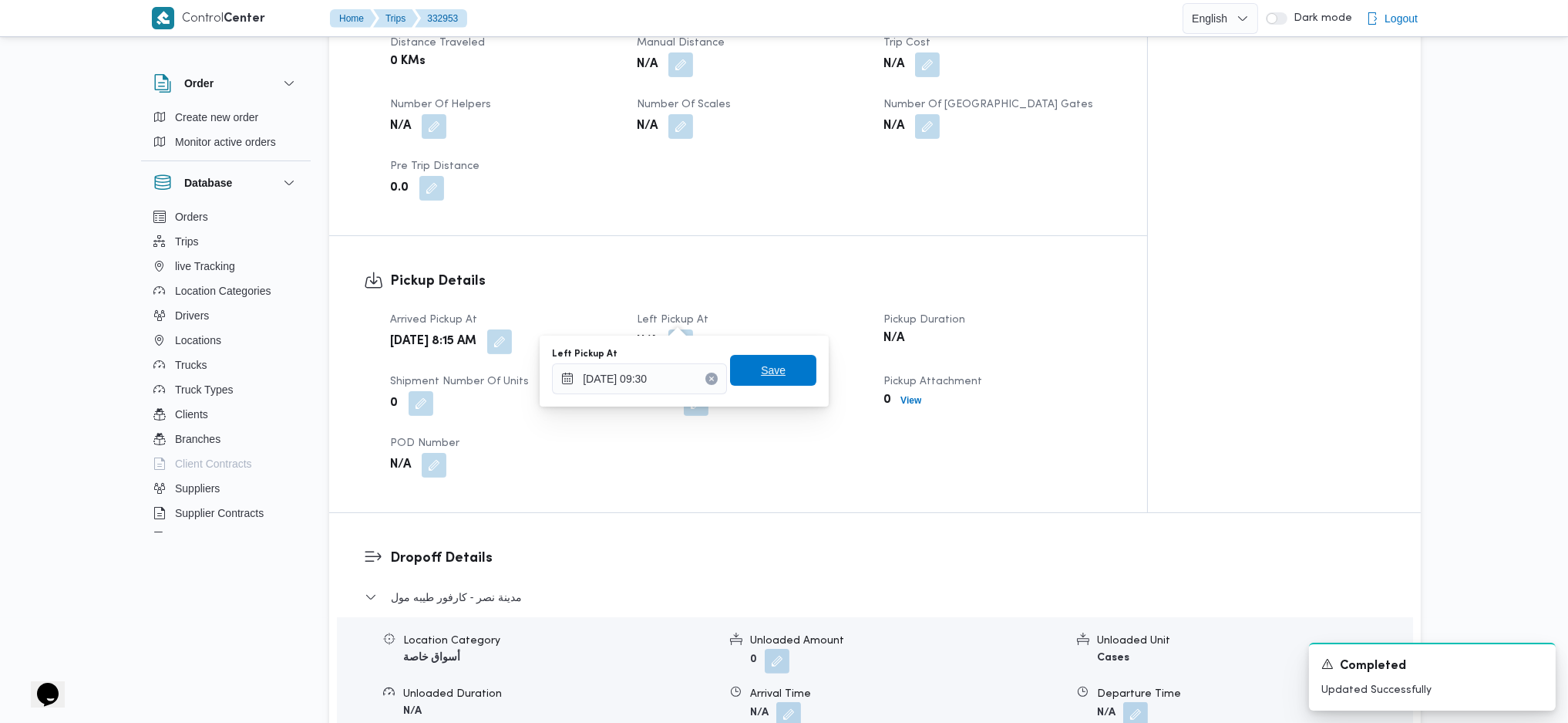
click at [771, 375] on span "Save" at bounding box center [773, 370] width 25 height 19
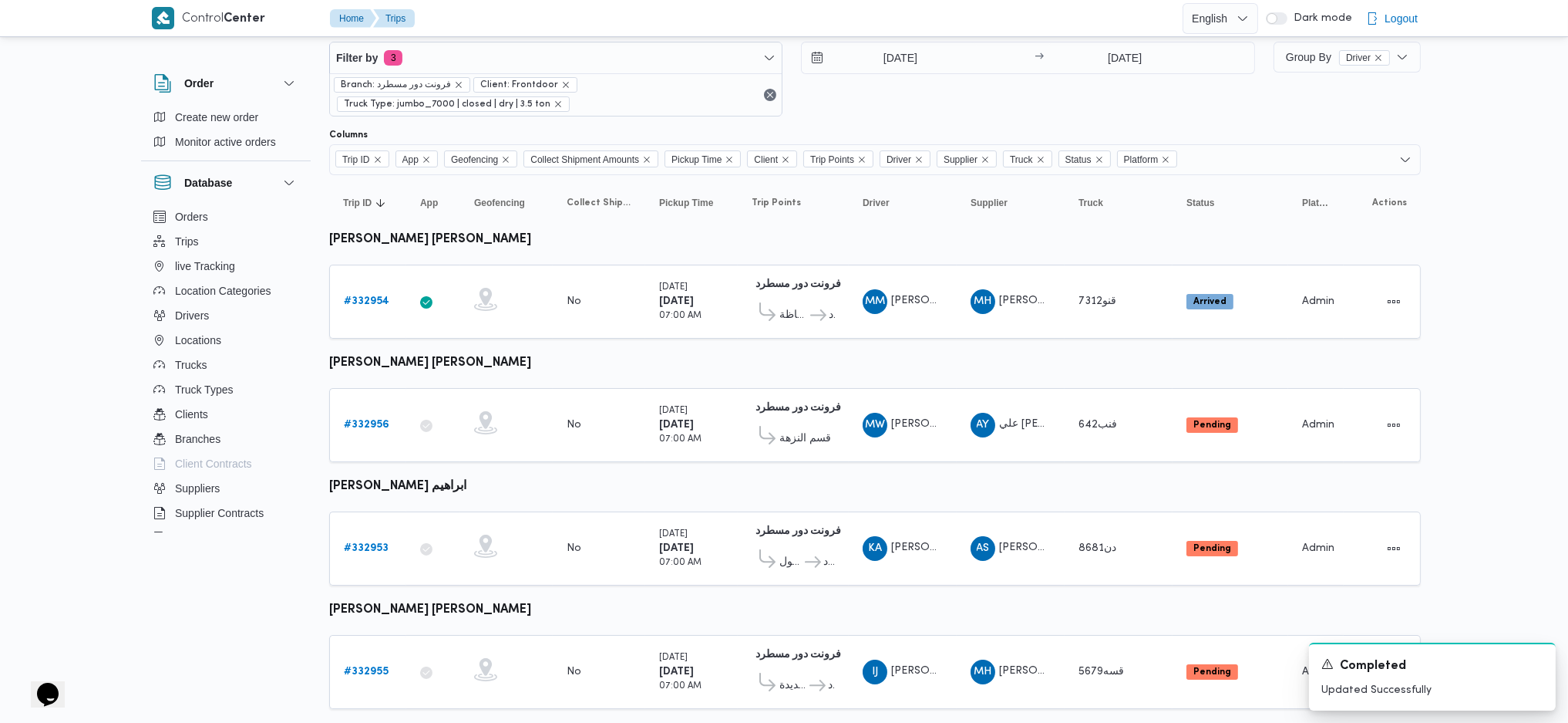
scroll to position [60, 0]
